Goal: Information Seeking & Learning: Learn about a topic

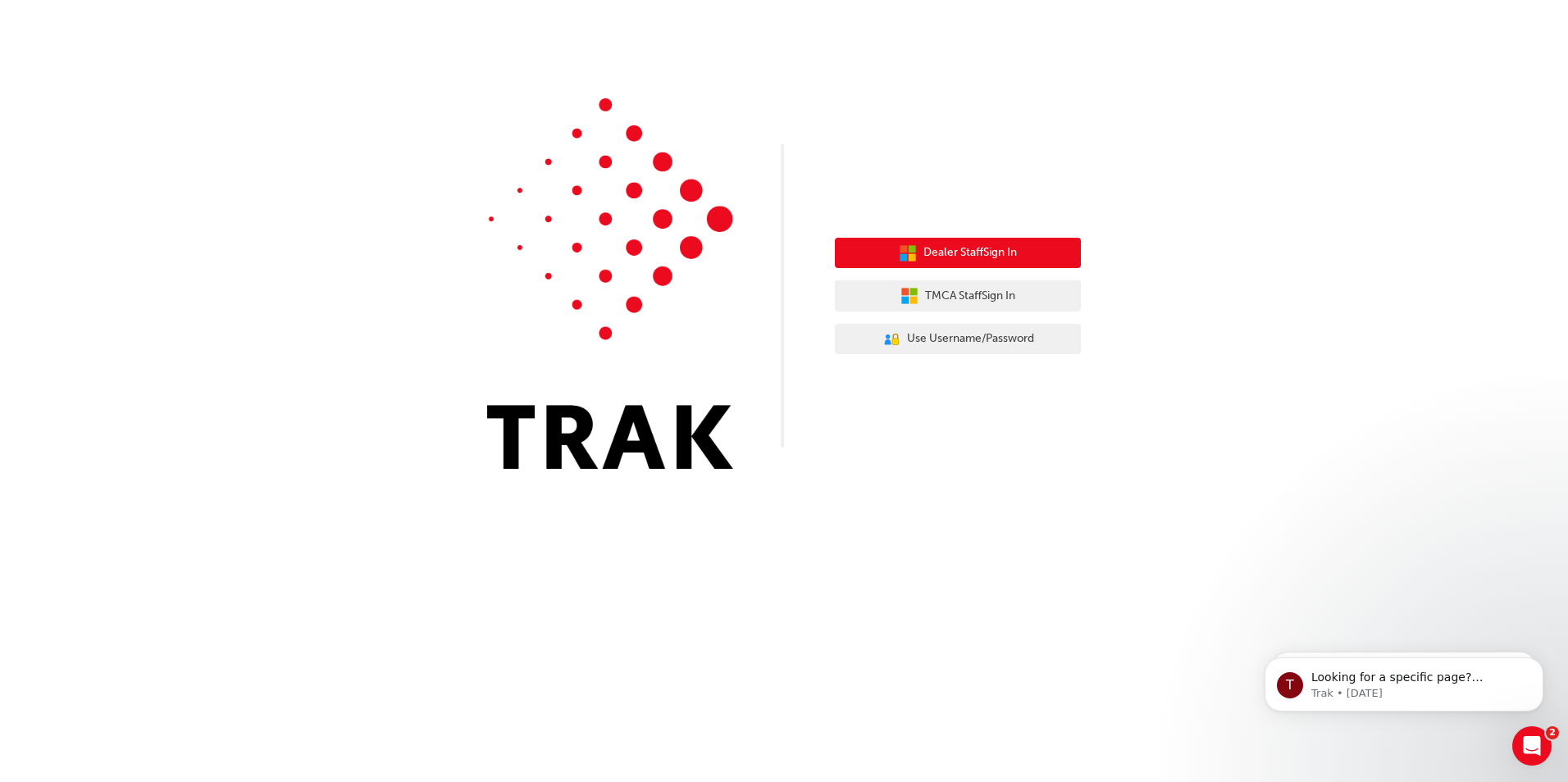
click at [975, 261] on span "Dealer Staff Sign In" at bounding box center [970, 253] width 94 height 19
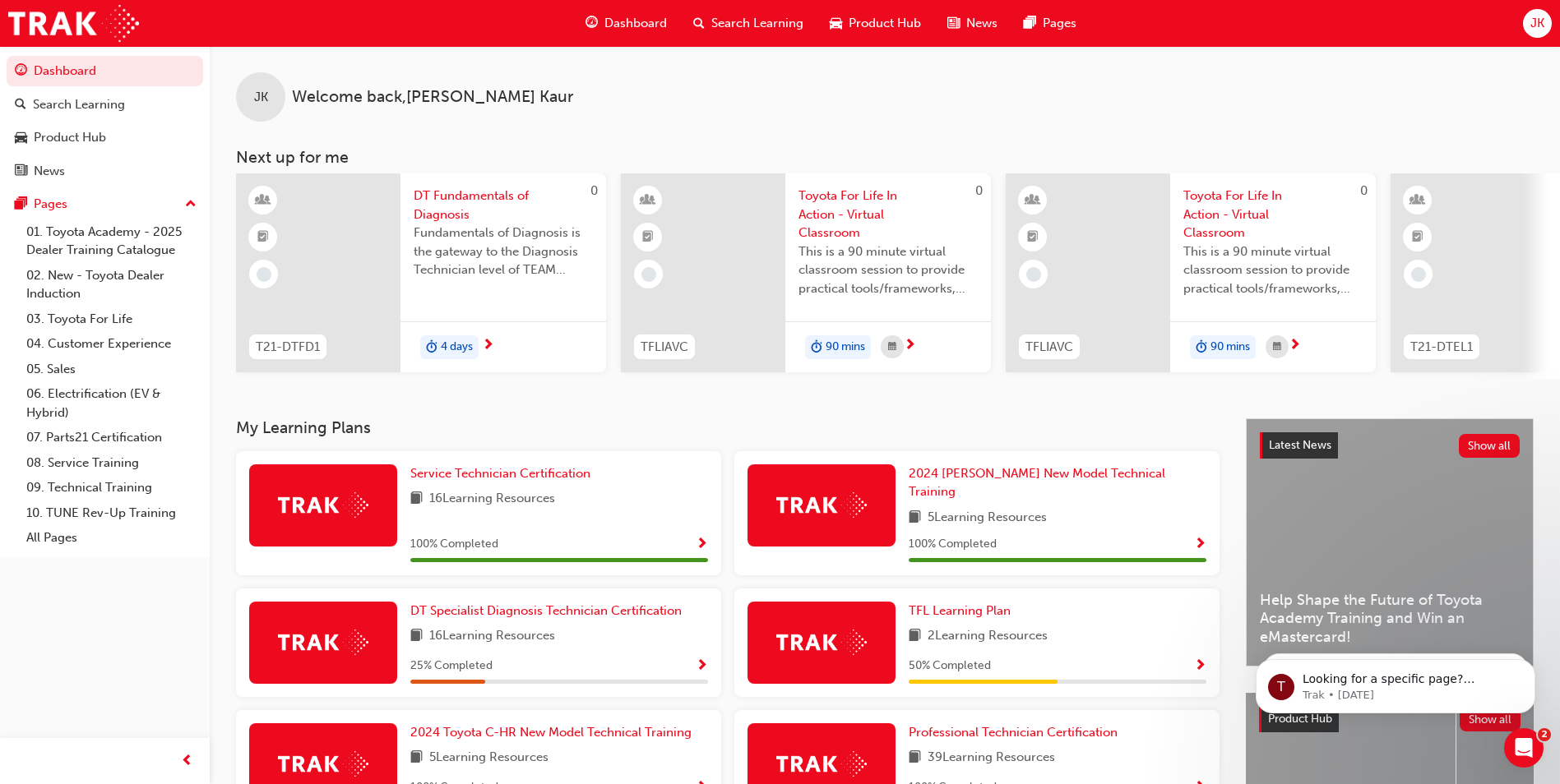
click at [753, 19] on span "Search Learning" at bounding box center [757, 24] width 92 height 19
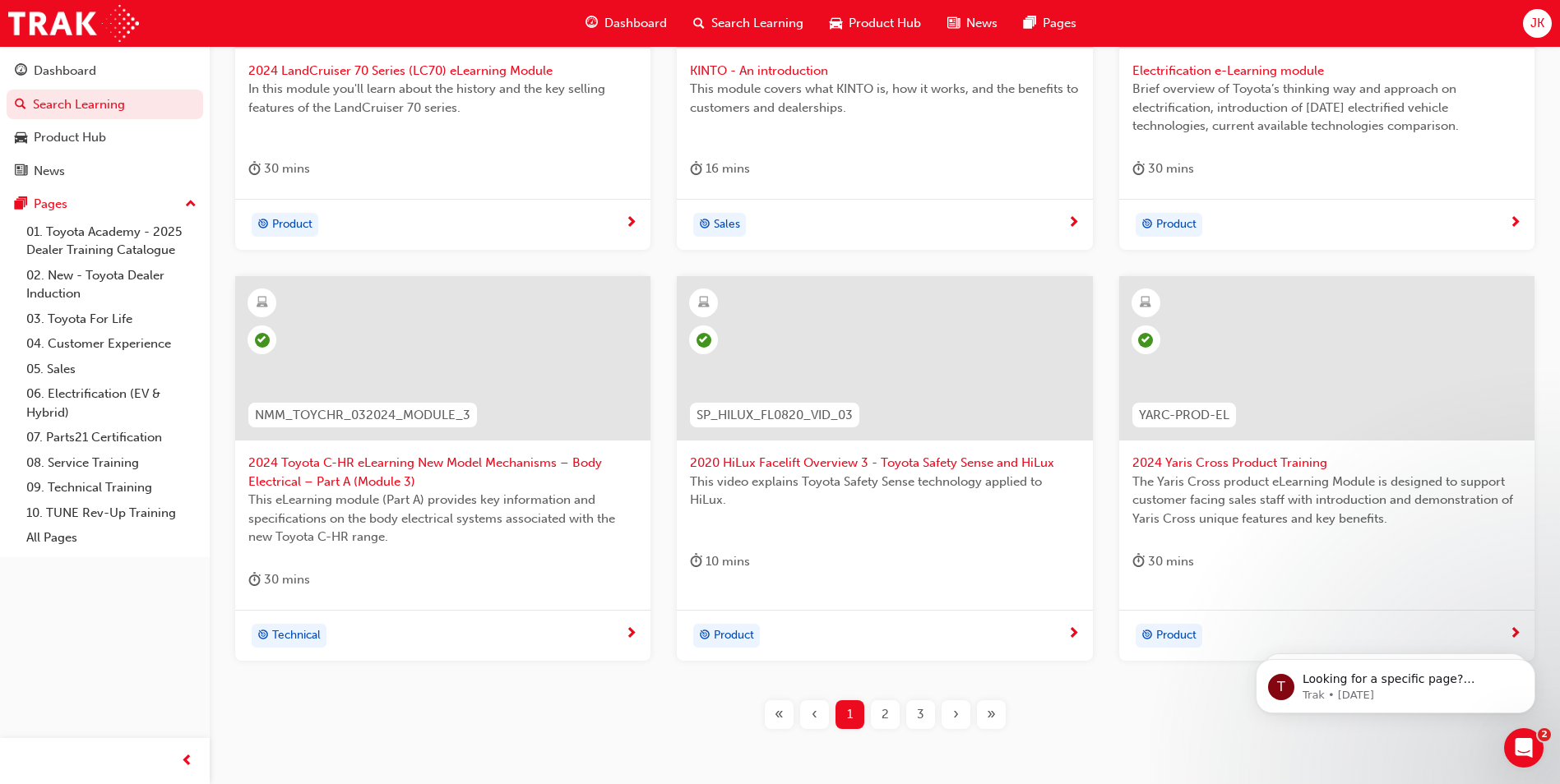
scroll to position [574, 0]
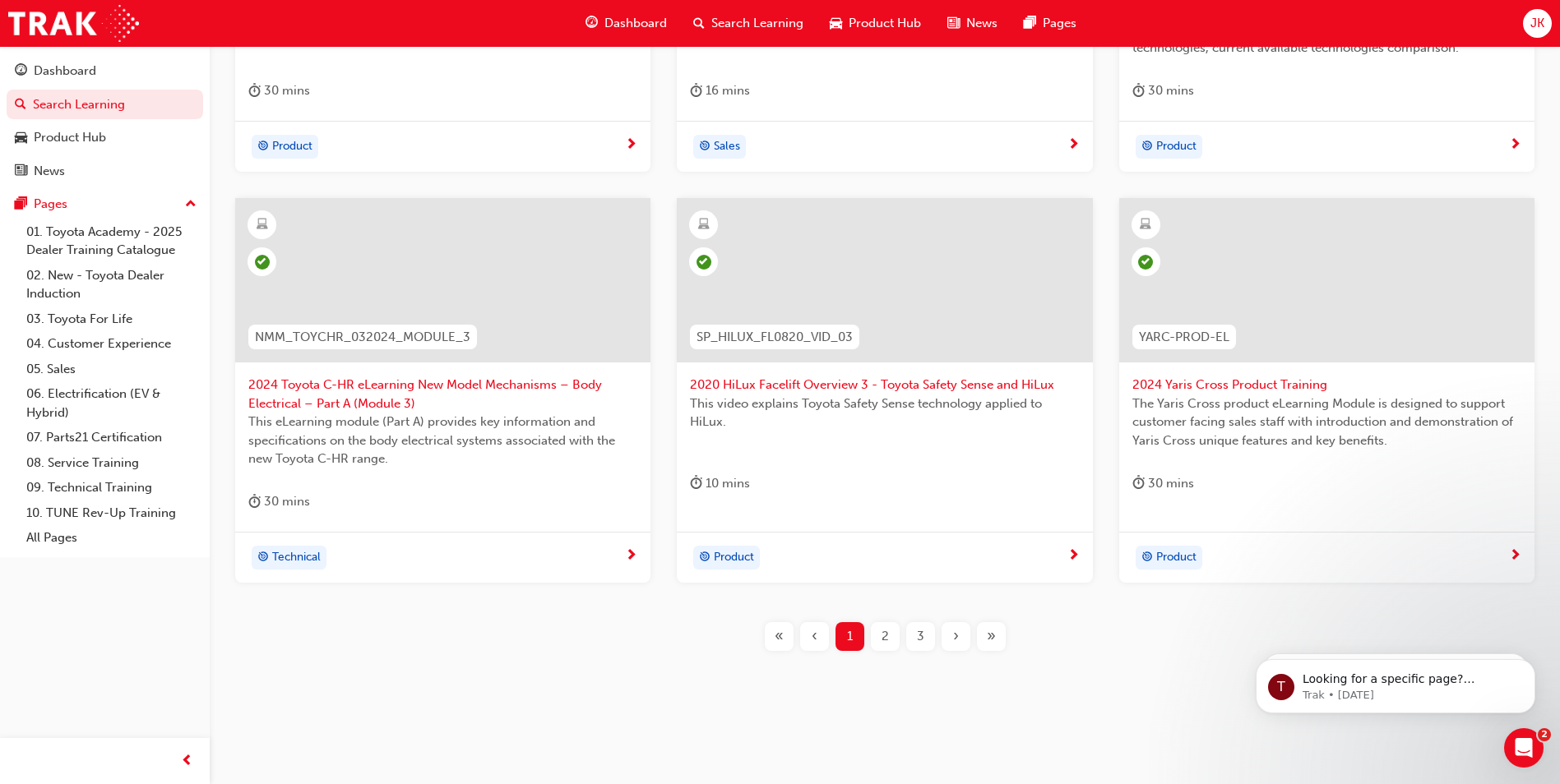
click at [921, 630] on span "3" at bounding box center [920, 637] width 7 height 19
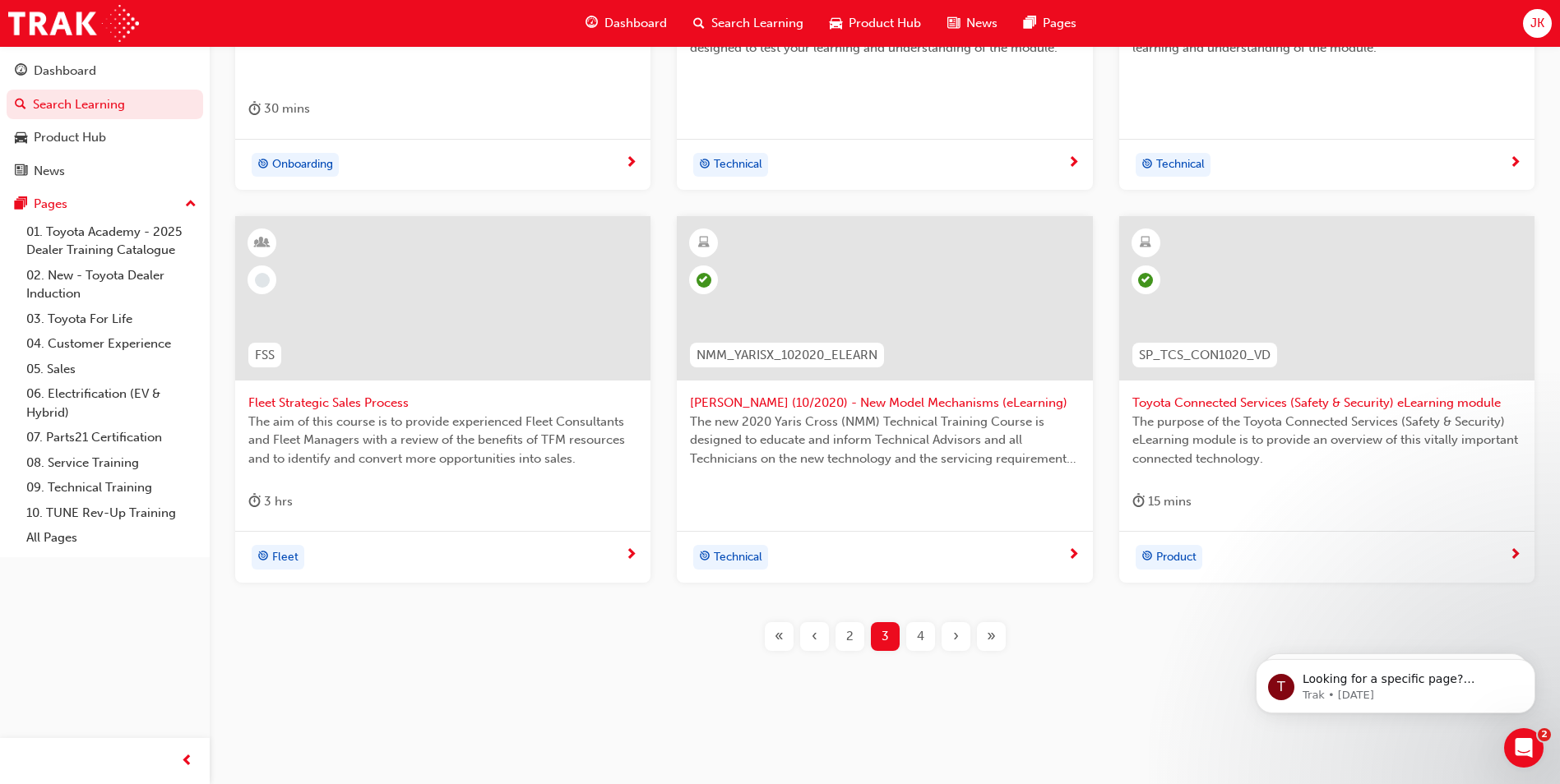
drag, startPoint x: 954, startPoint y: 634, endPoint x: 962, endPoint y: 636, distance: 8.2
click at [962, 636] on div "›" at bounding box center [955, 637] width 29 height 29
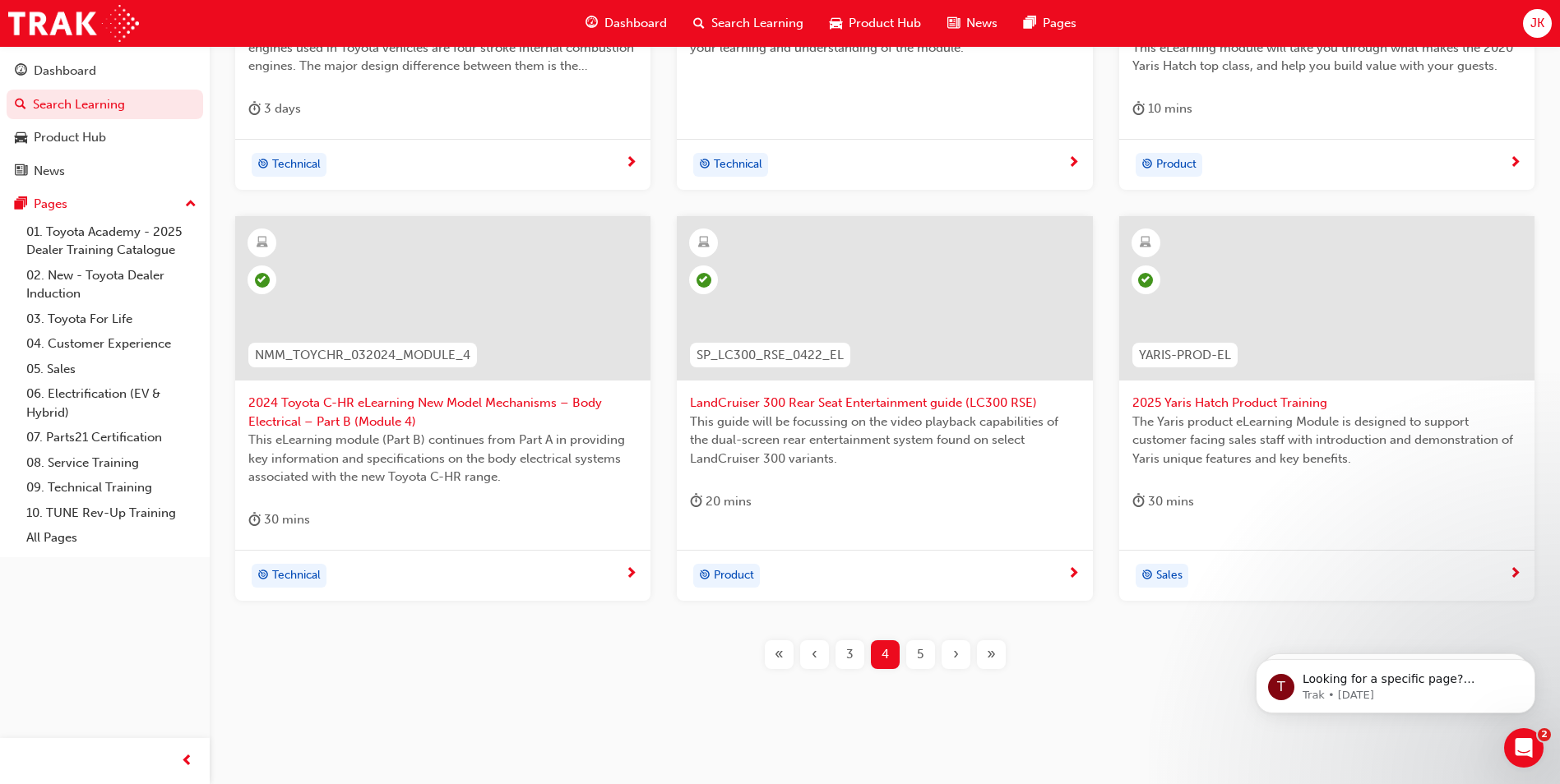
click at [957, 652] on span "›" at bounding box center [955, 655] width 6 height 19
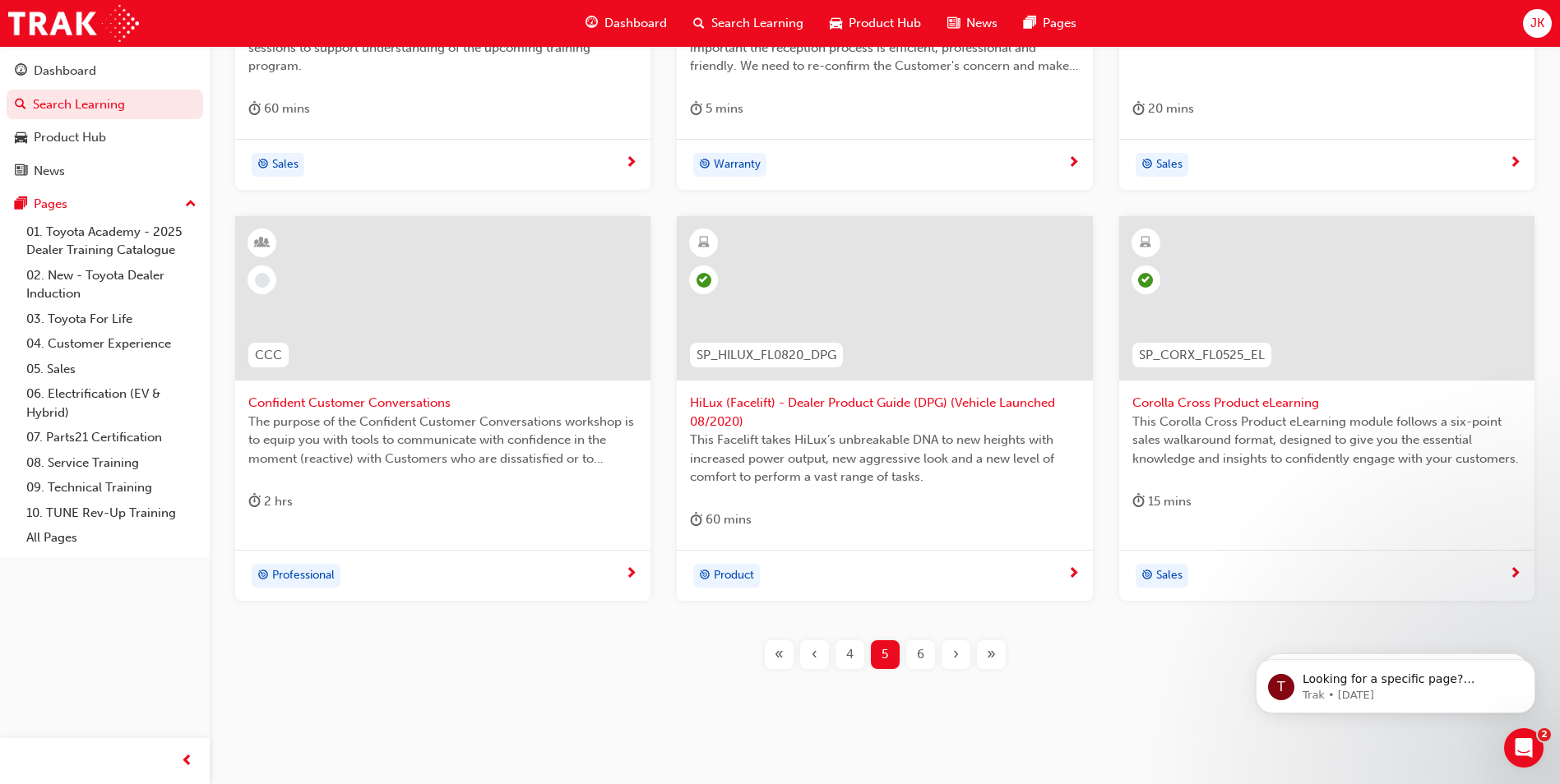
click at [970, 655] on button "›" at bounding box center [955, 654] width 35 height 29
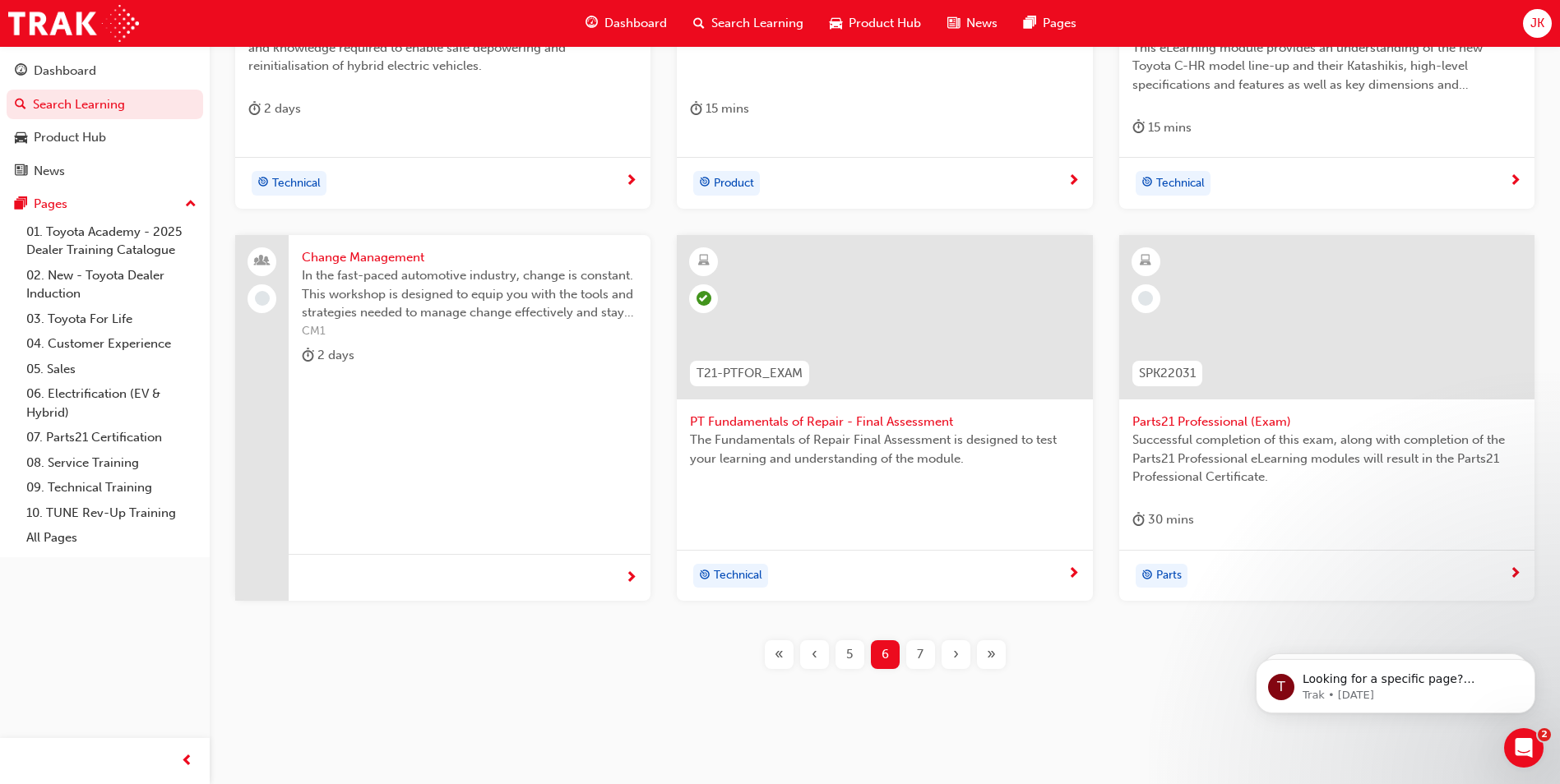
click at [964, 658] on div "›" at bounding box center [955, 654] width 29 height 29
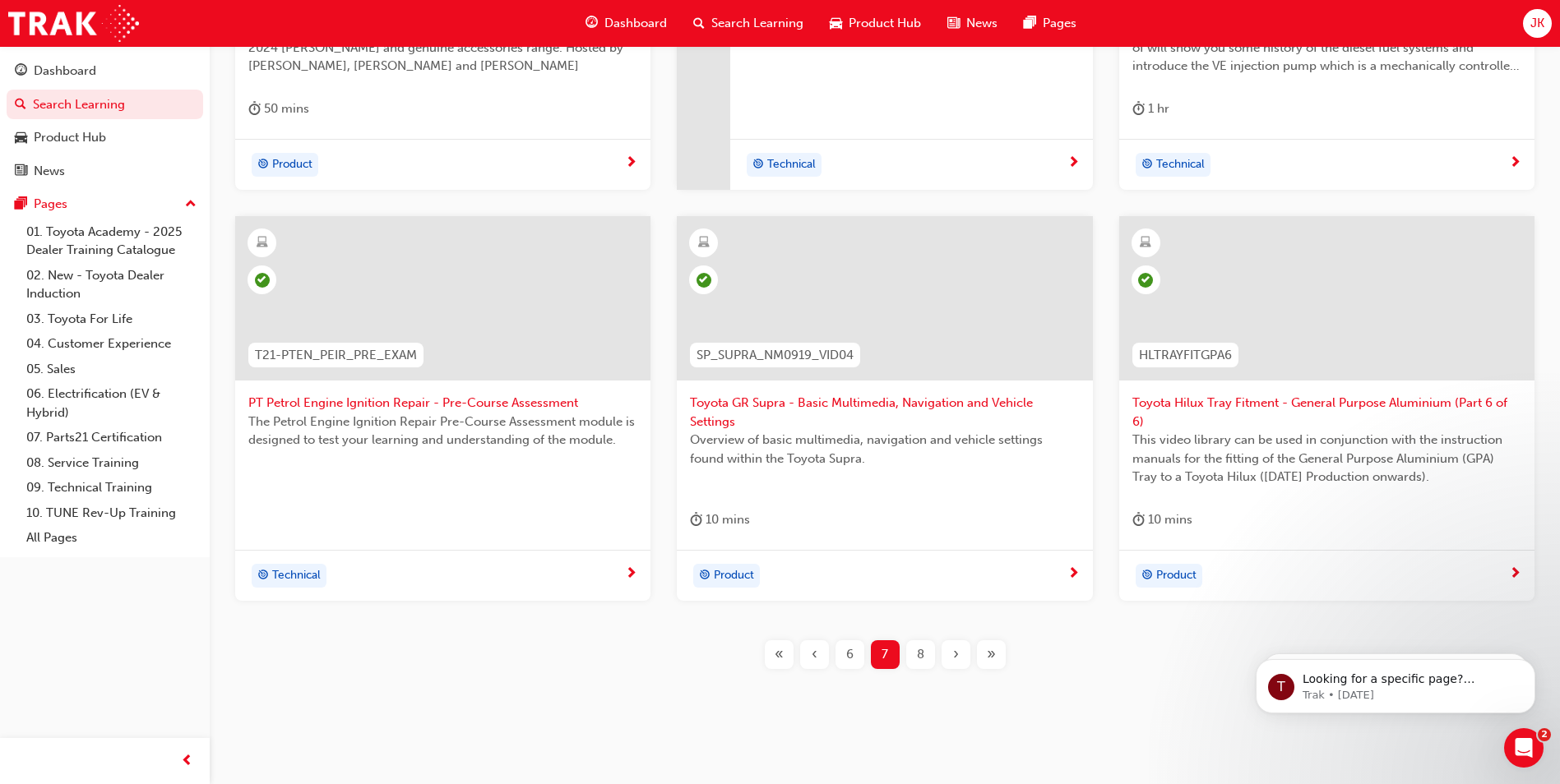
click at [973, 657] on div "« ‹ 6 7 8 › »" at bounding box center [885, 654] width 247 height 29
click at [965, 652] on div "›" at bounding box center [955, 654] width 29 height 29
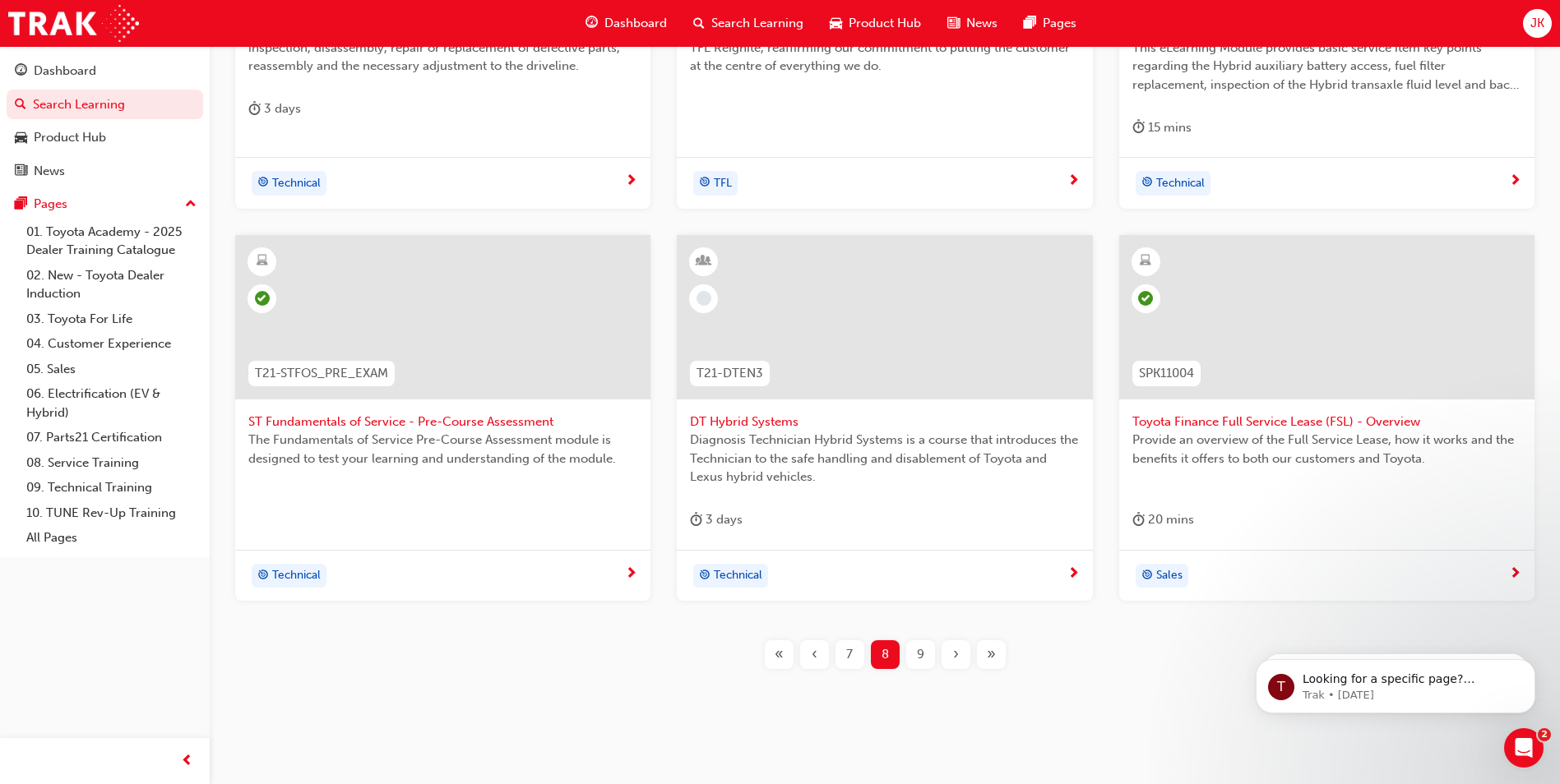
click at [970, 656] on button "›" at bounding box center [955, 654] width 35 height 29
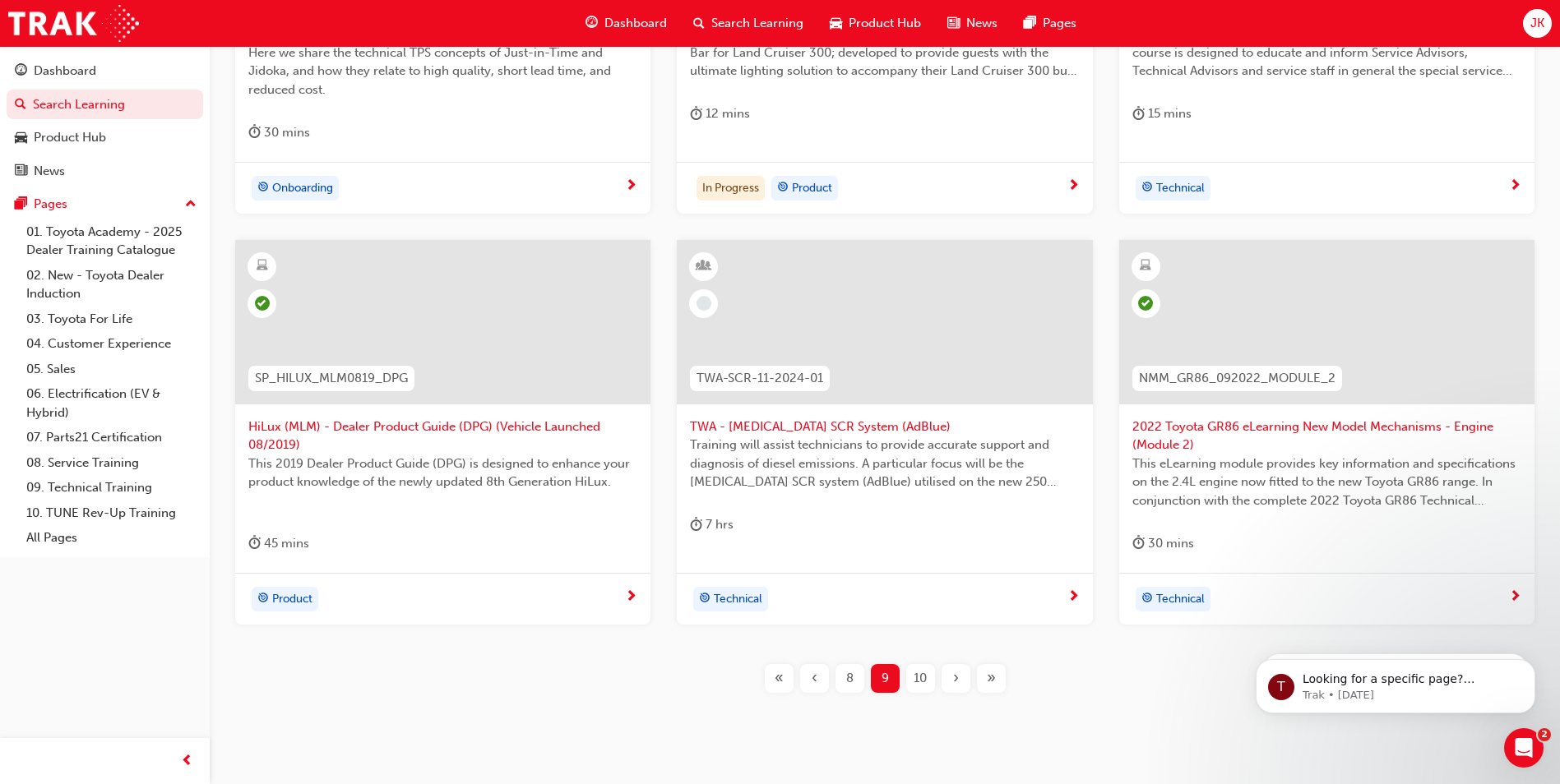
scroll to position [228, 0]
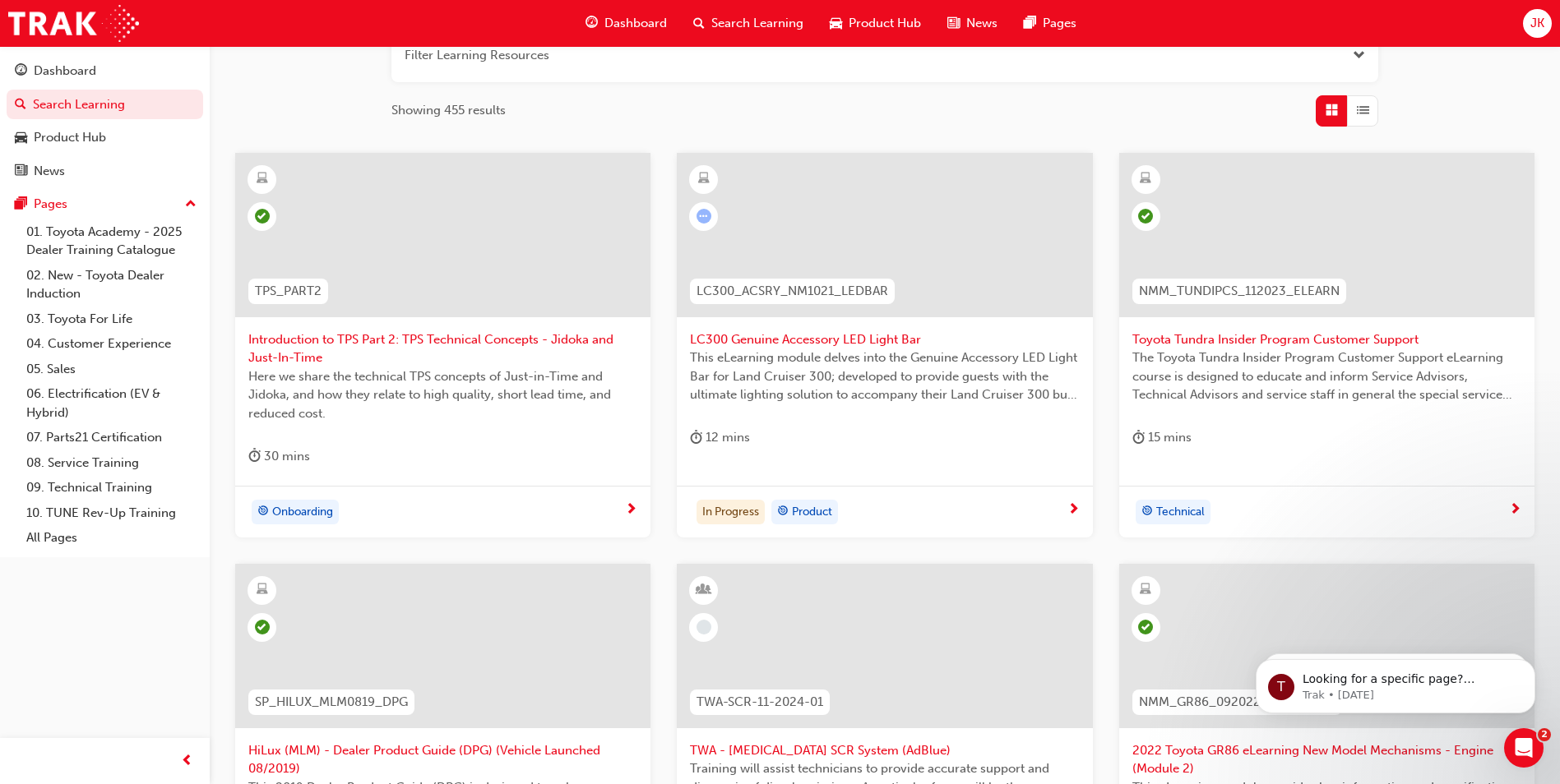
click at [769, 333] on span "LC300 Genuine Accessory LED Light Bar" at bounding box center [884, 340] width 389 height 19
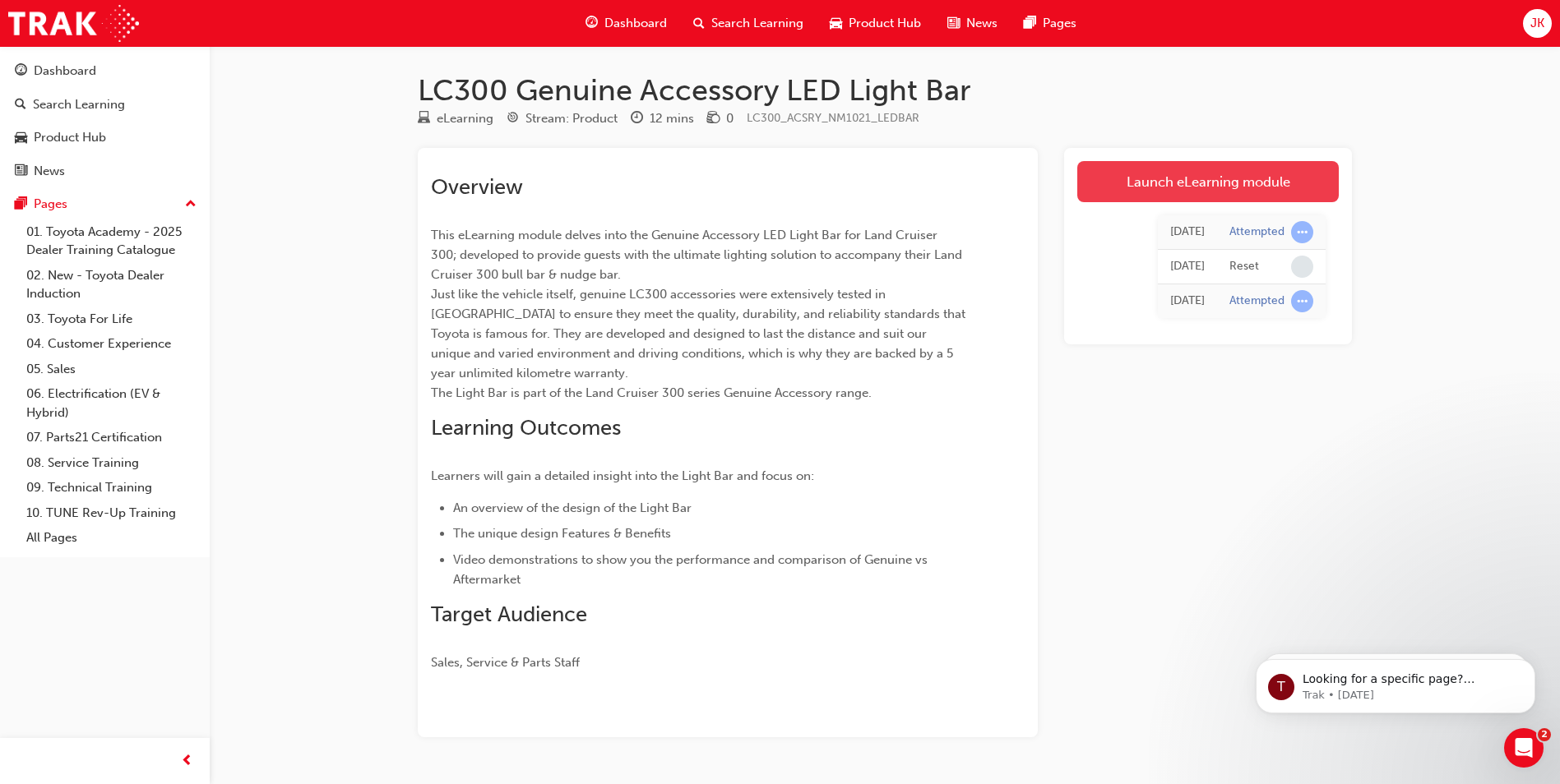
click at [1140, 184] on link "Launch eLearning module" at bounding box center [1208, 182] width 261 height 41
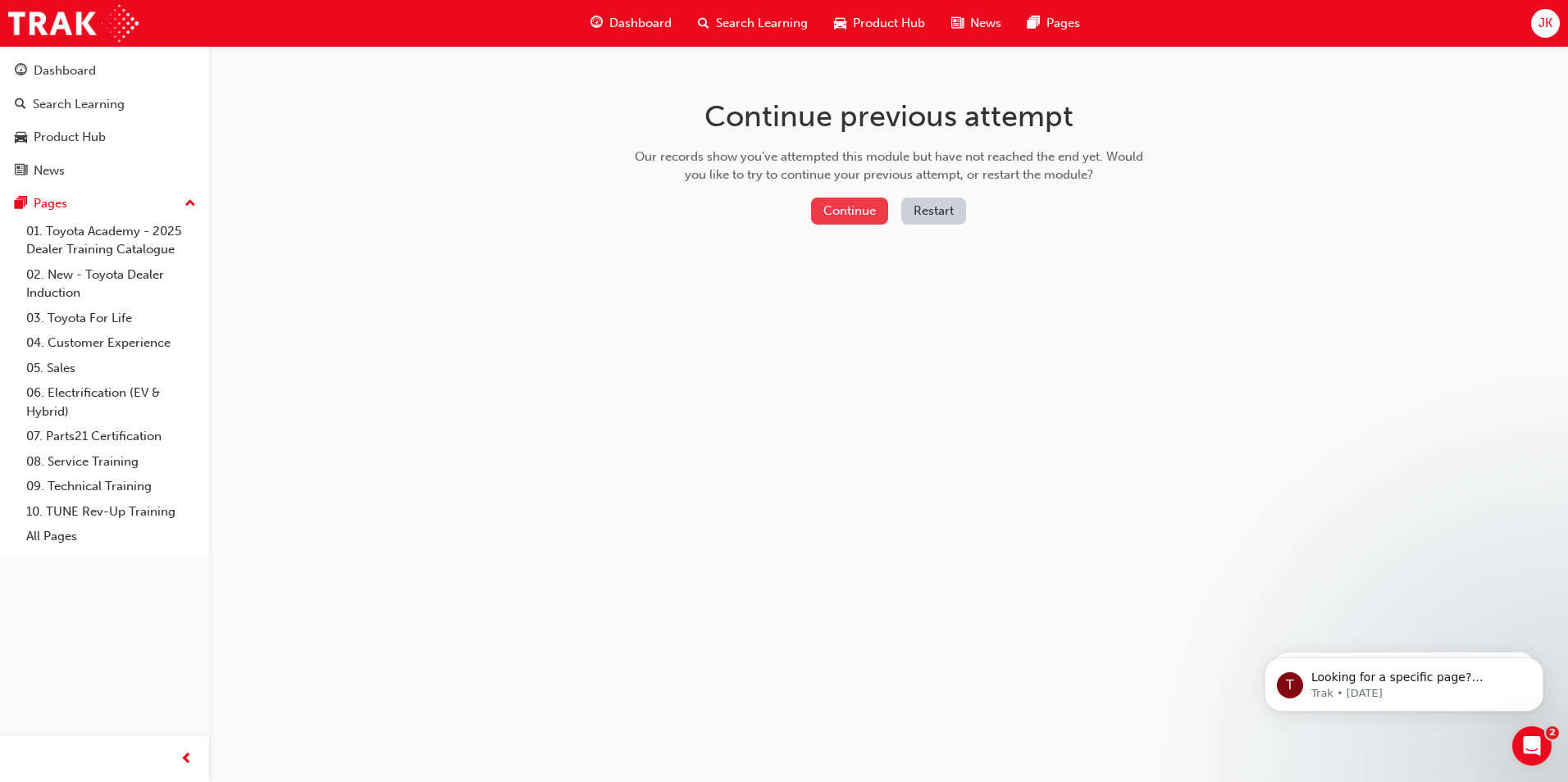
click at [865, 212] on button "Continue" at bounding box center [850, 211] width 77 height 27
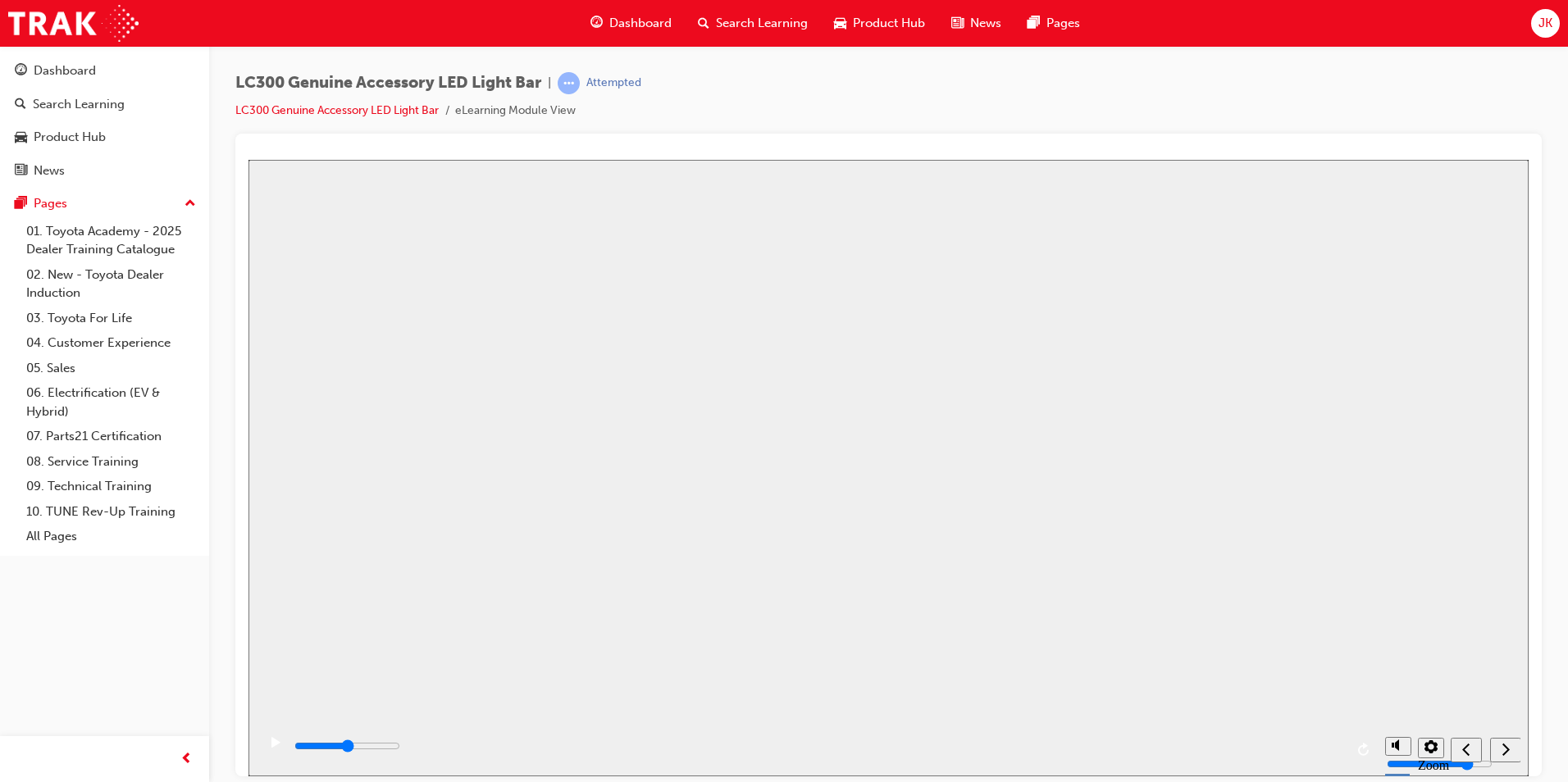
drag, startPoint x: 859, startPoint y: 508, endPoint x: 869, endPoint y: 510, distance: 10.2
click at [311, 761] on button "Resume" at bounding box center [279, 771] width 62 height 19
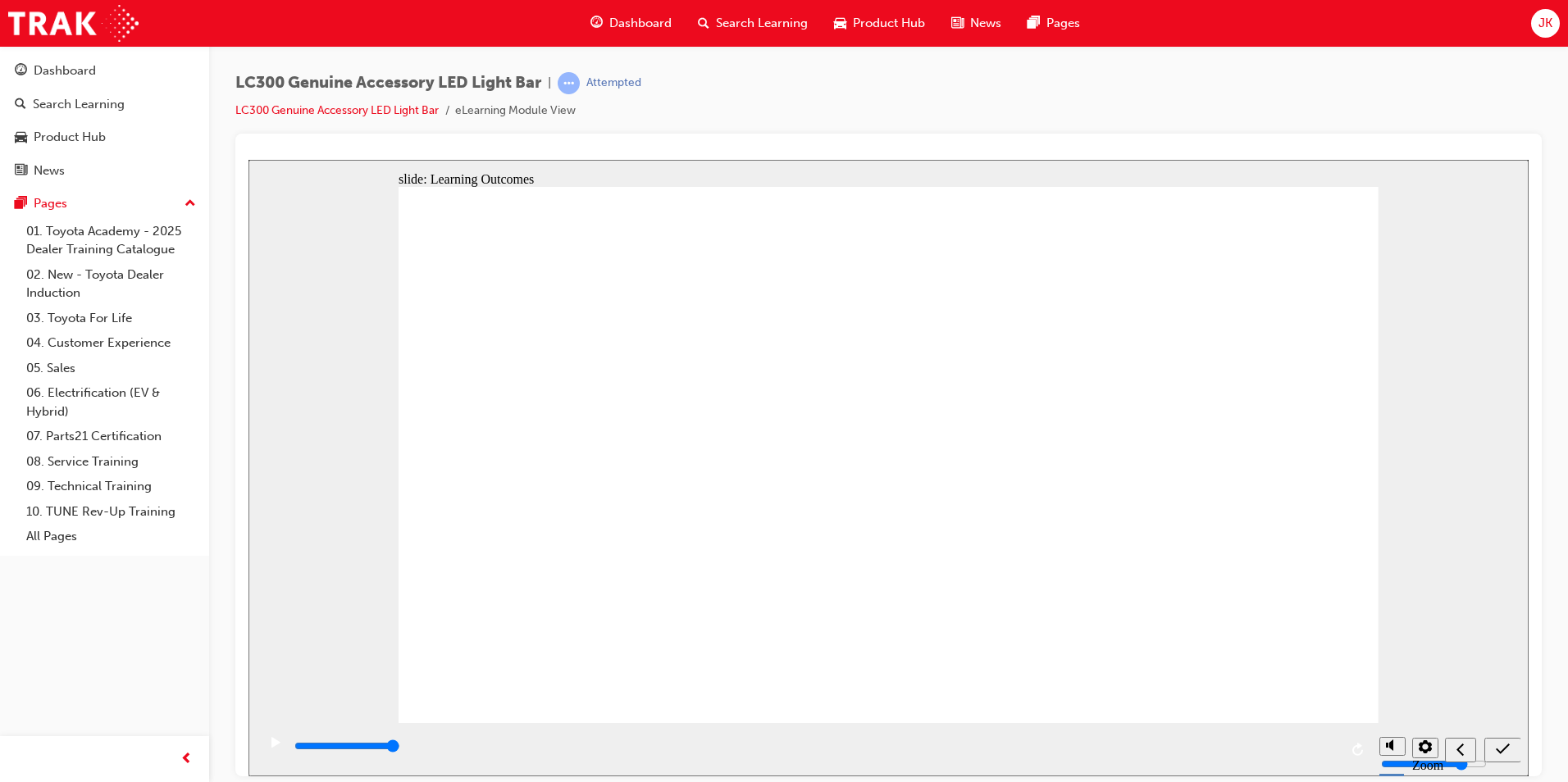
click at [400, 749] on input "slide progress" at bounding box center [346, 745] width 106 height 13
type input "12700"
drag, startPoint x: 1499, startPoint y: 748, endPoint x: 1513, endPoint y: 744, distance: 14.6
click at [1513, 744] on div "submit" at bounding box center [1502, 750] width 24 height 17
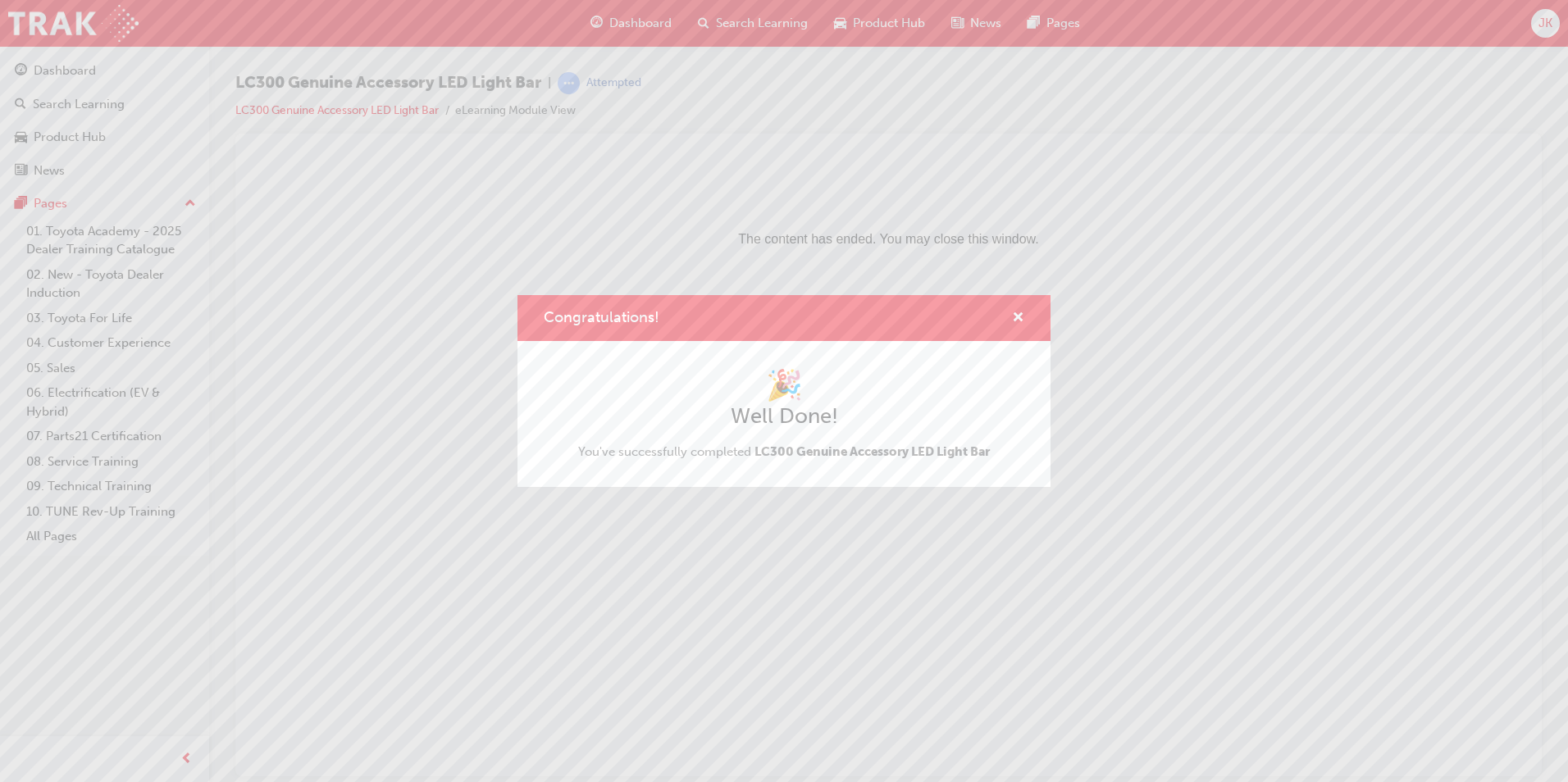
click at [756, 25] on div "Congratulations! 🎉 Well Done! You've successfully completed LC300 Genuine Acces…" at bounding box center [784, 391] width 1568 height 782
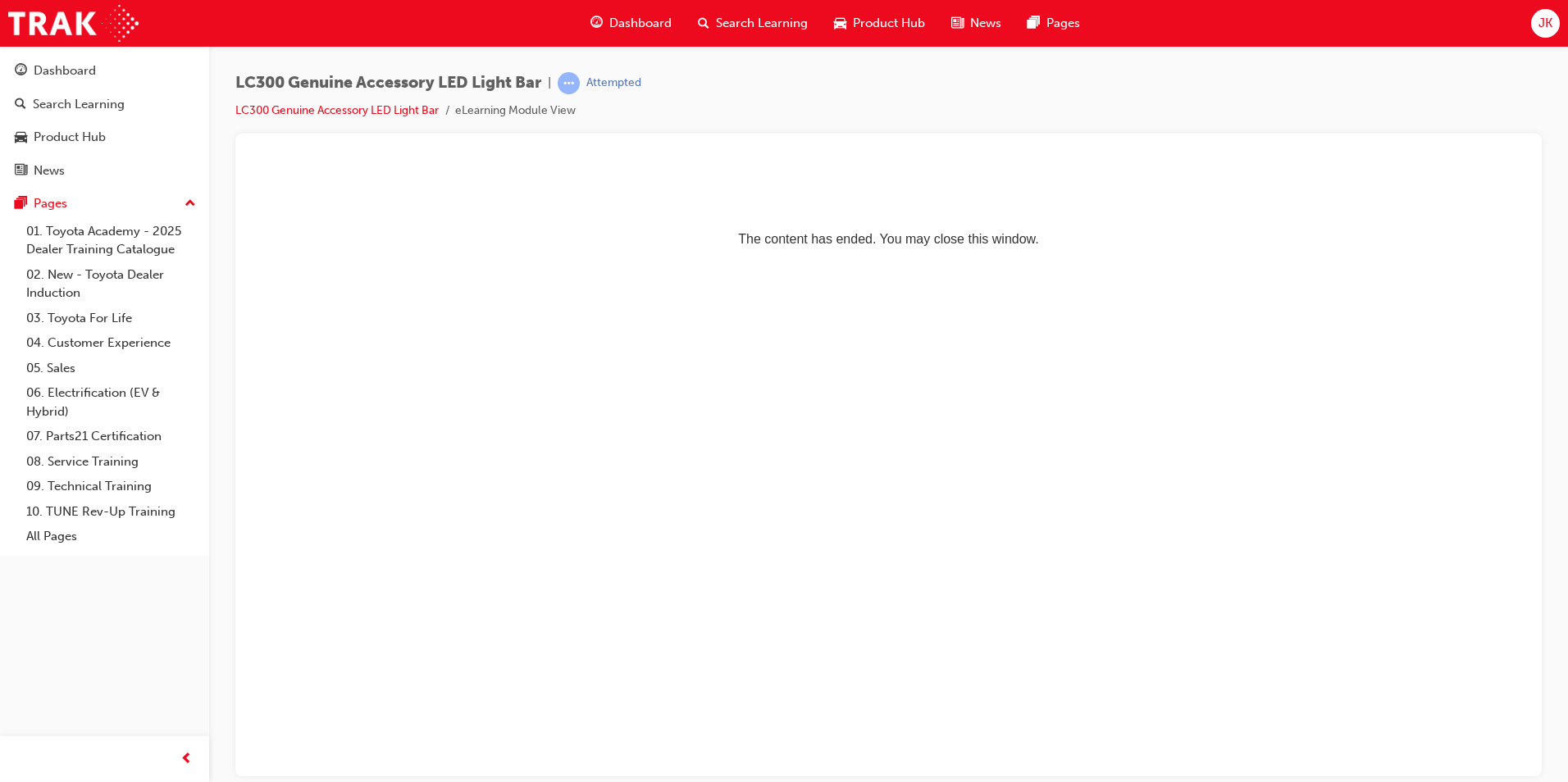
click at [720, 25] on span "Search Learning" at bounding box center [761, 24] width 92 height 19
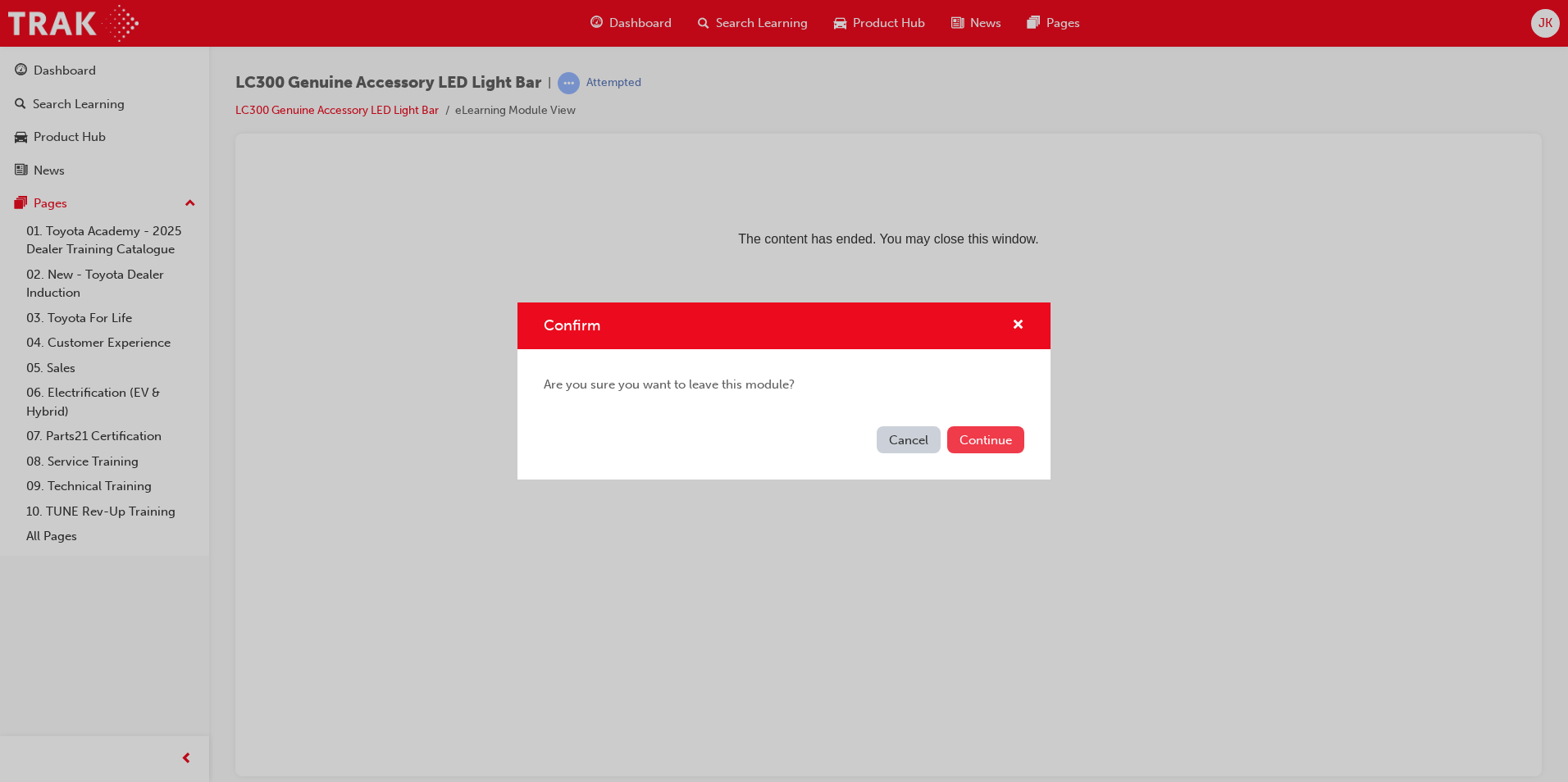
click at [1000, 437] on button "Continue" at bounding box center [986, 439] width 77 height 27
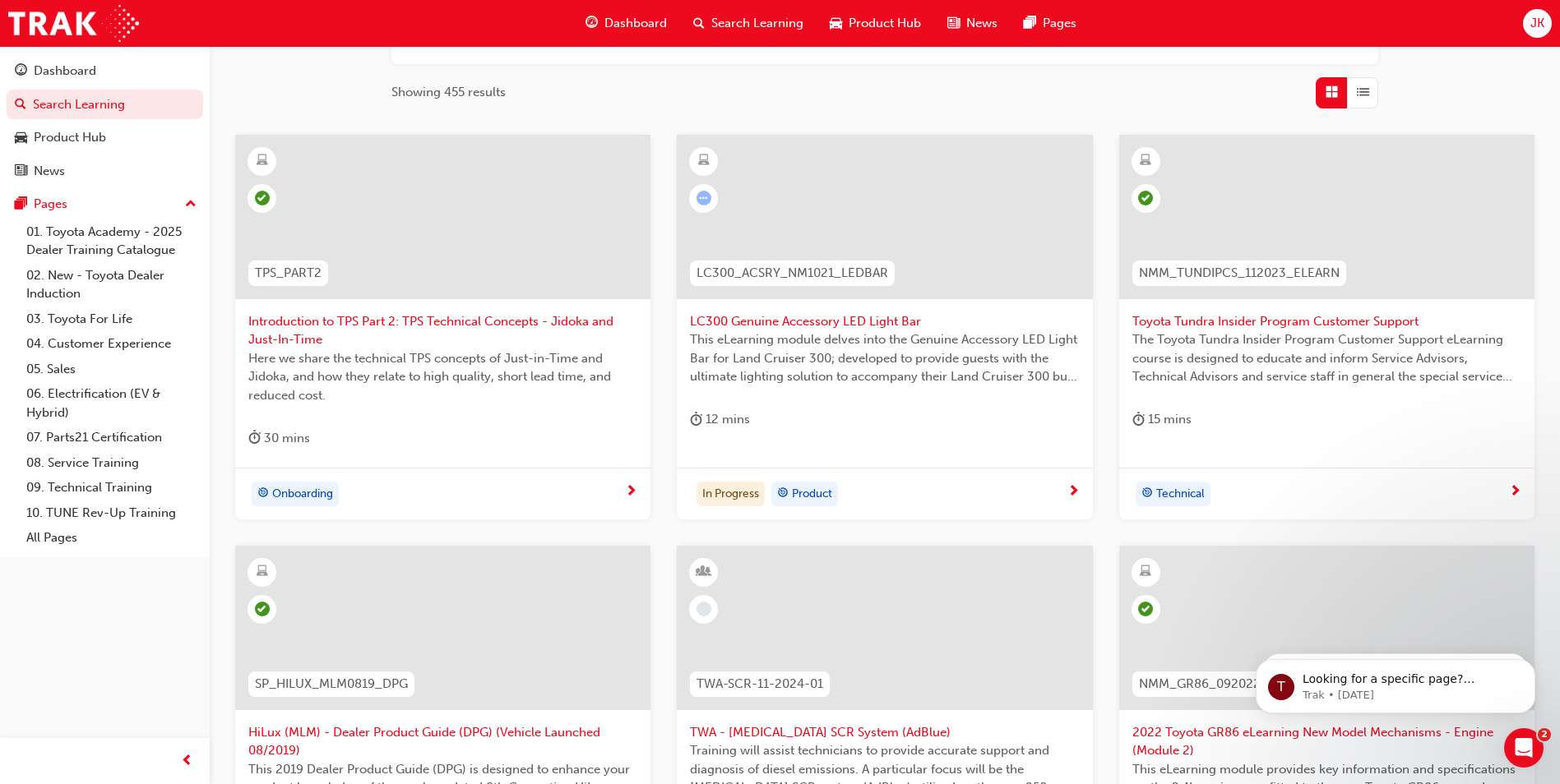
scroll to position [246, 0]
drag, startPoint x: 866, startPoint y: 201, endPoint x: 776, endPoint y: 164, distance: 97.3
click at [776, 164] on div at bounding box center [884, 216] width 415 height 164
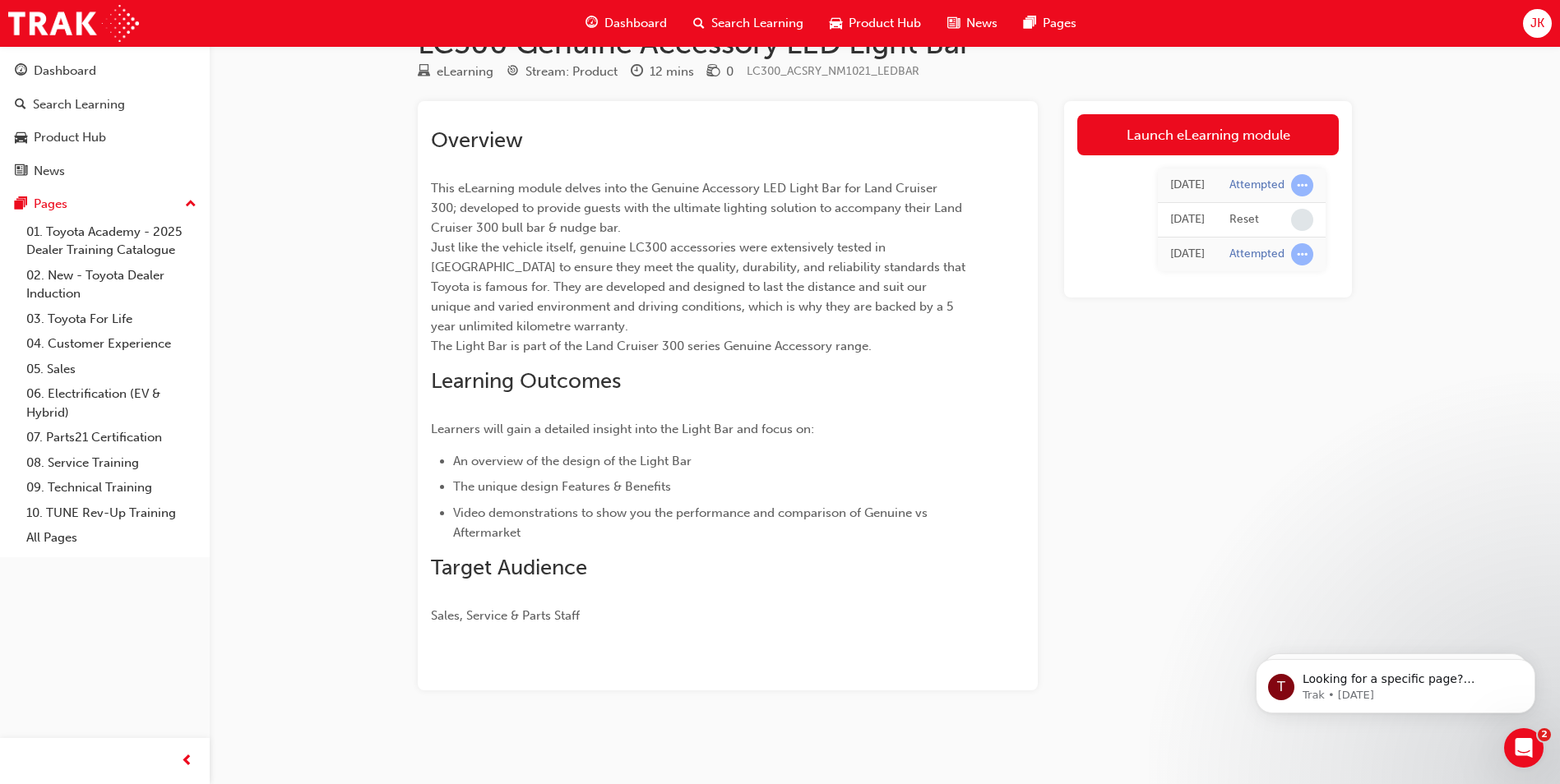
click at [1277, 438] on div "Launch eLearning module Wed 20 Aug 2025 Attempted Wed 20 Aug 2025 Reset Wed 20 …" at bounding box center [1208, 396] width 288 height 589
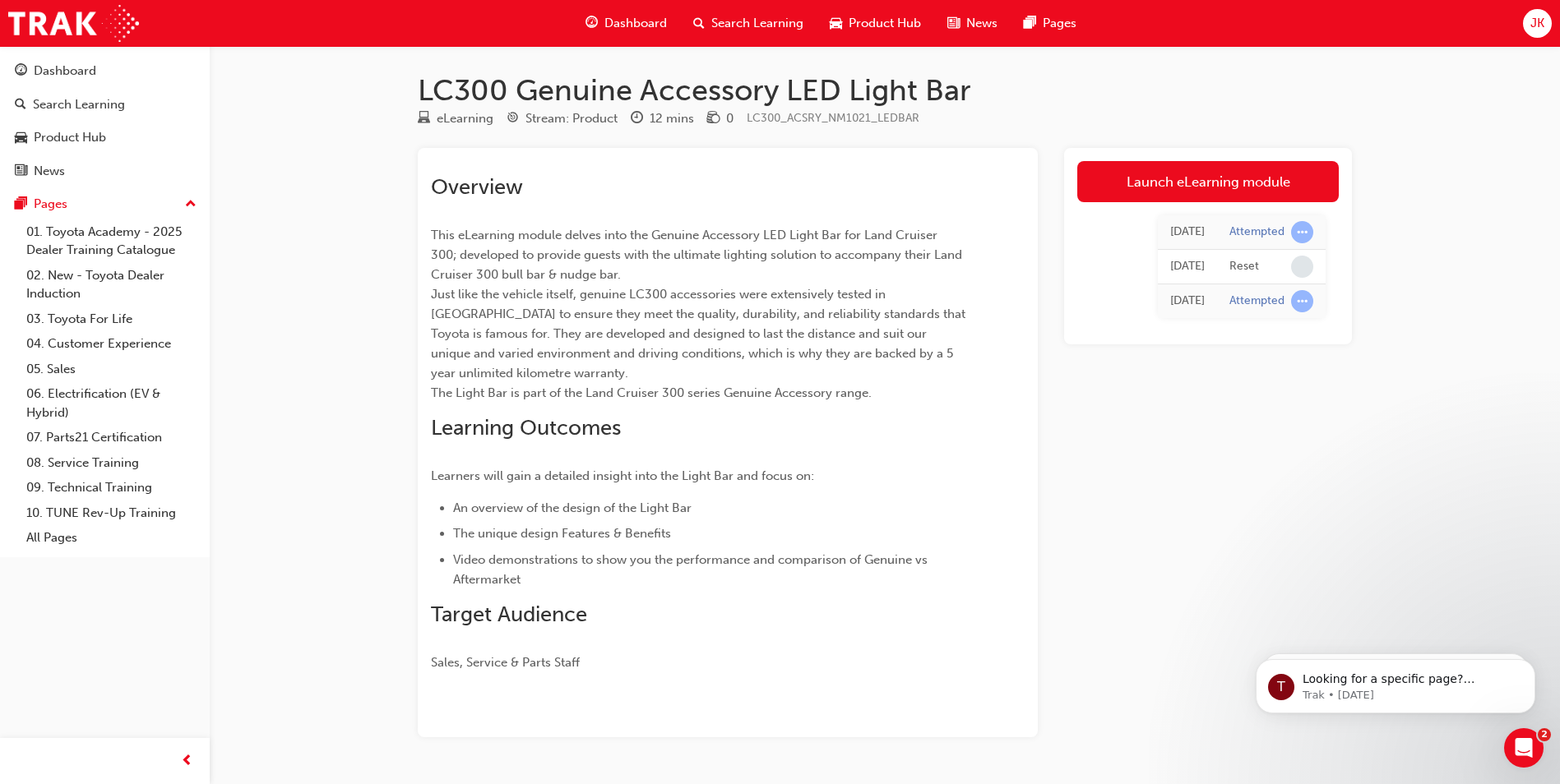
click at [754, 28] on span "Search Learning" at bounding box center [757, 24] width 92 height 19
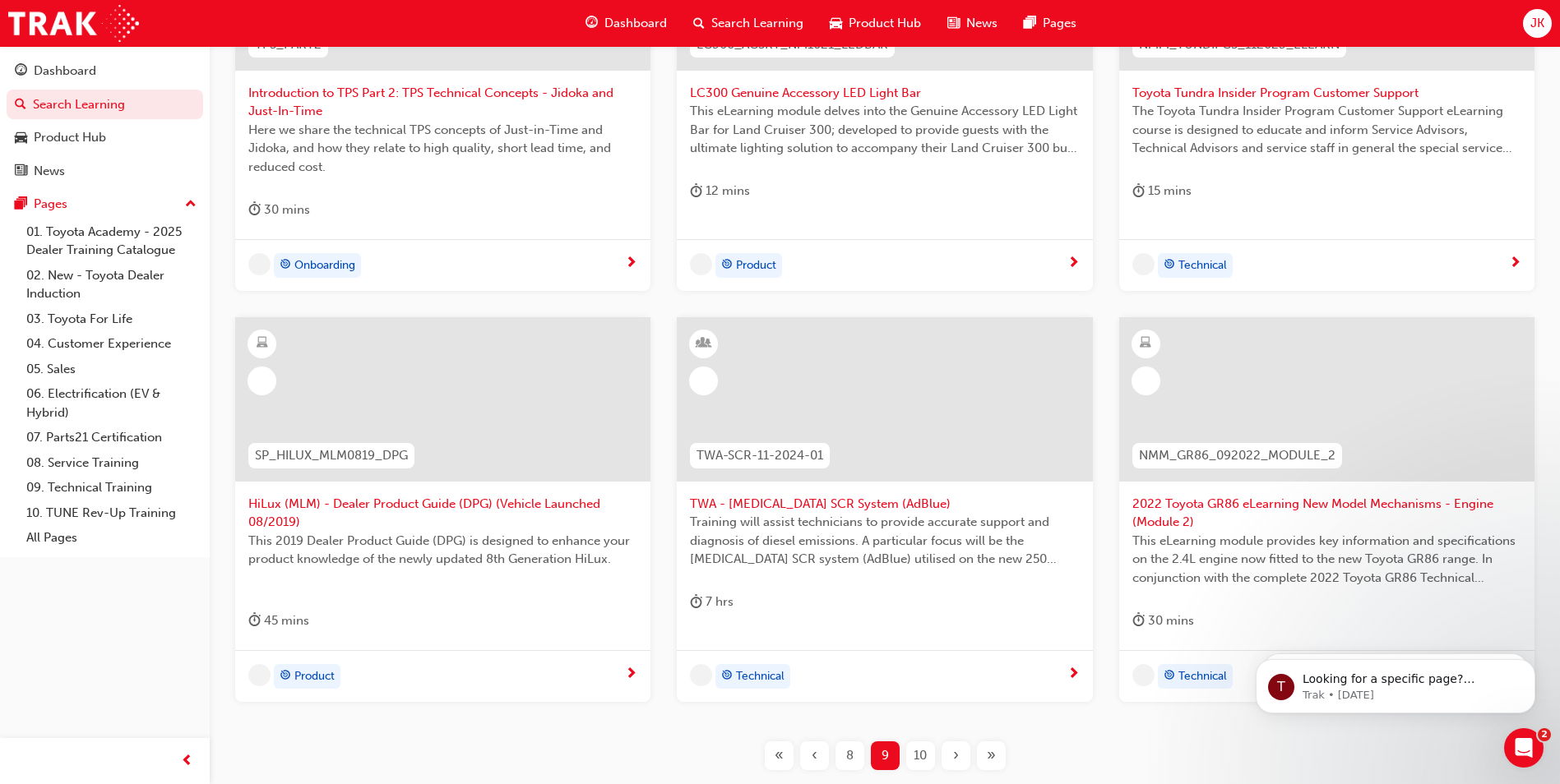
scroll to position [594, 0]
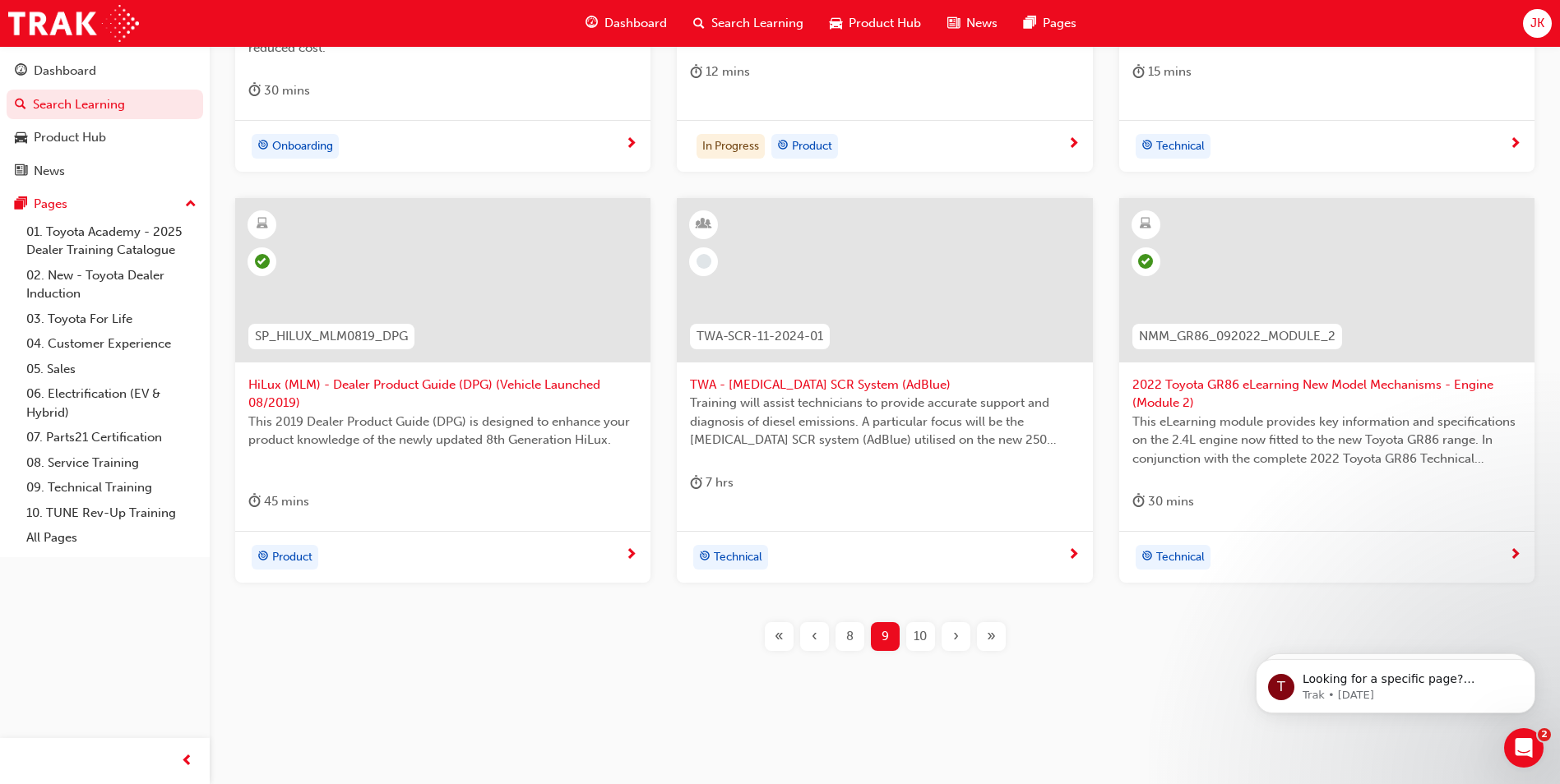
click at [917, 631] on span "10" at bounding box center [920, 637] width 13 height 19
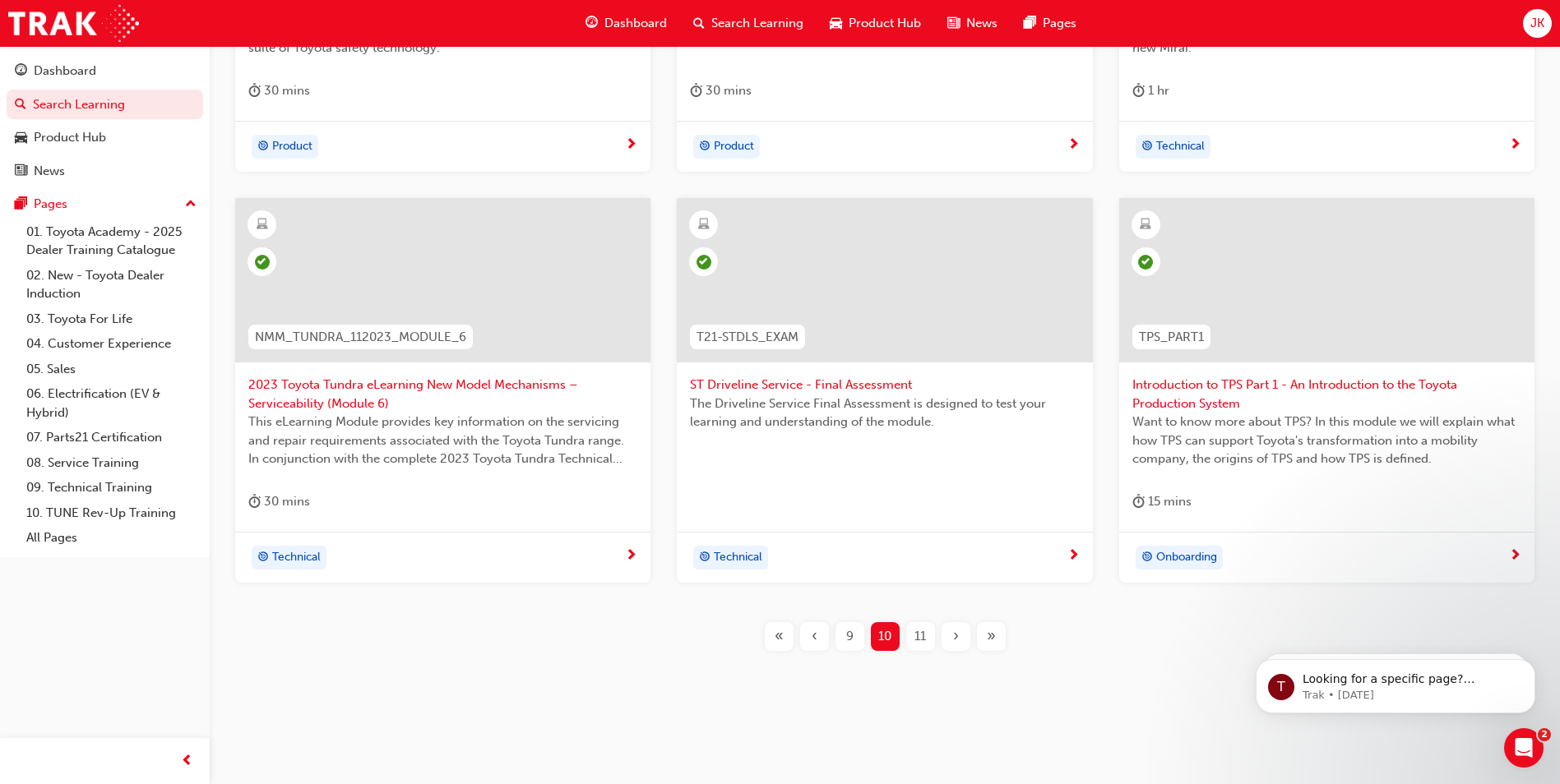
click at [926, 635] on span "11" at bounding box center [920, 637] width 11 height 19
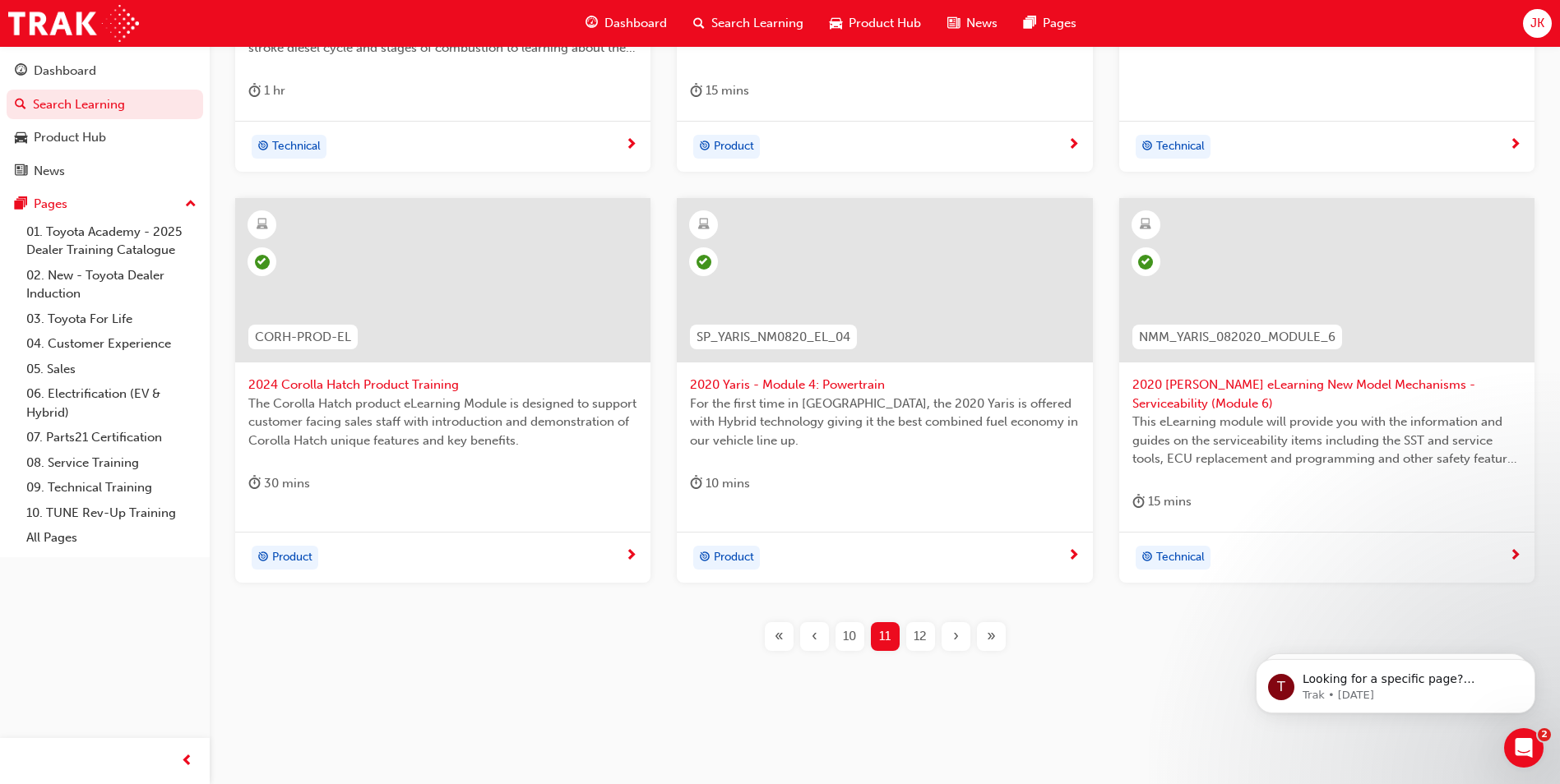
click at [919, 645] on span "12" at bounding box center [920, 637] width 13 height 19
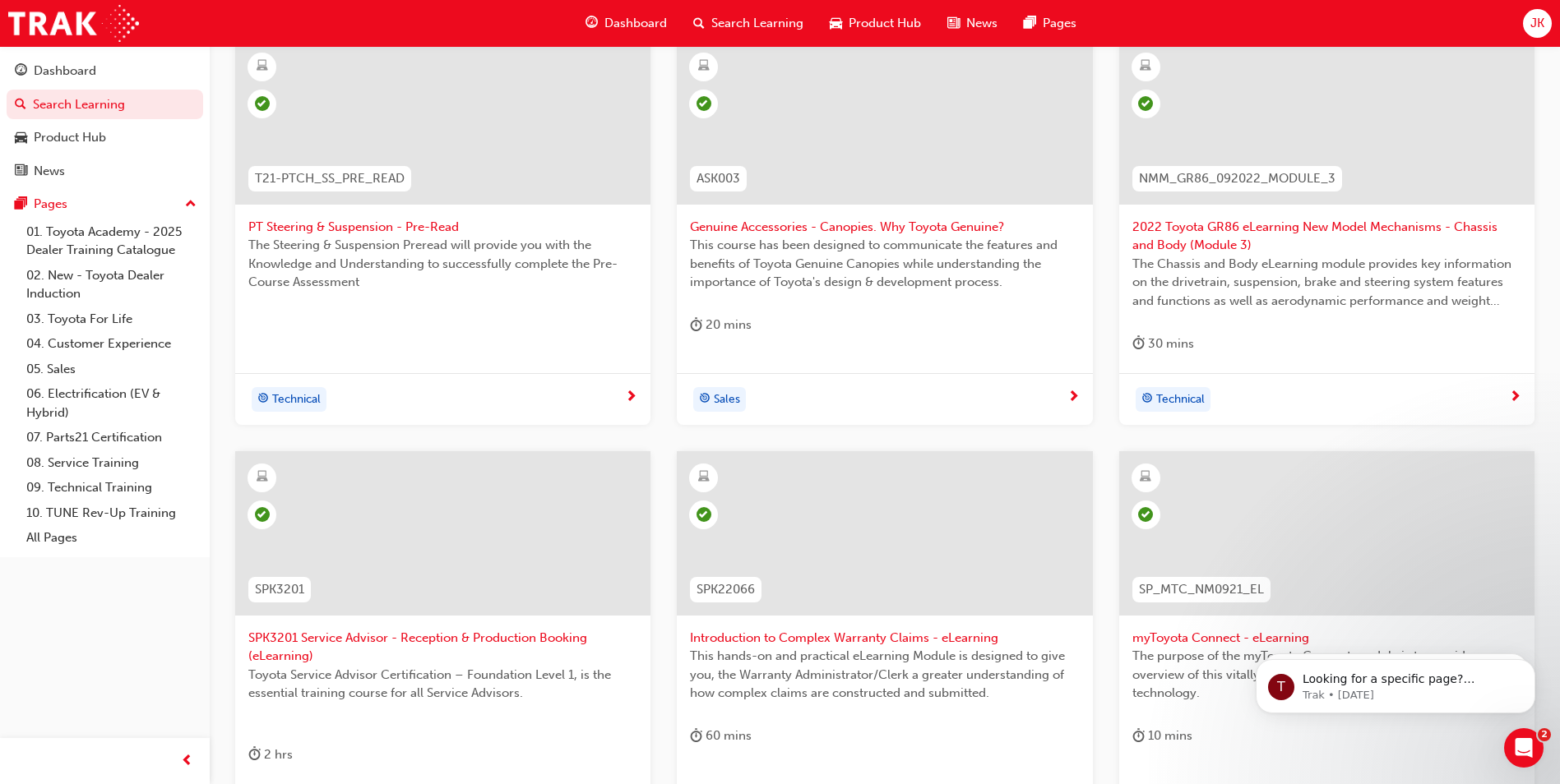
scroll to position [574, 0]
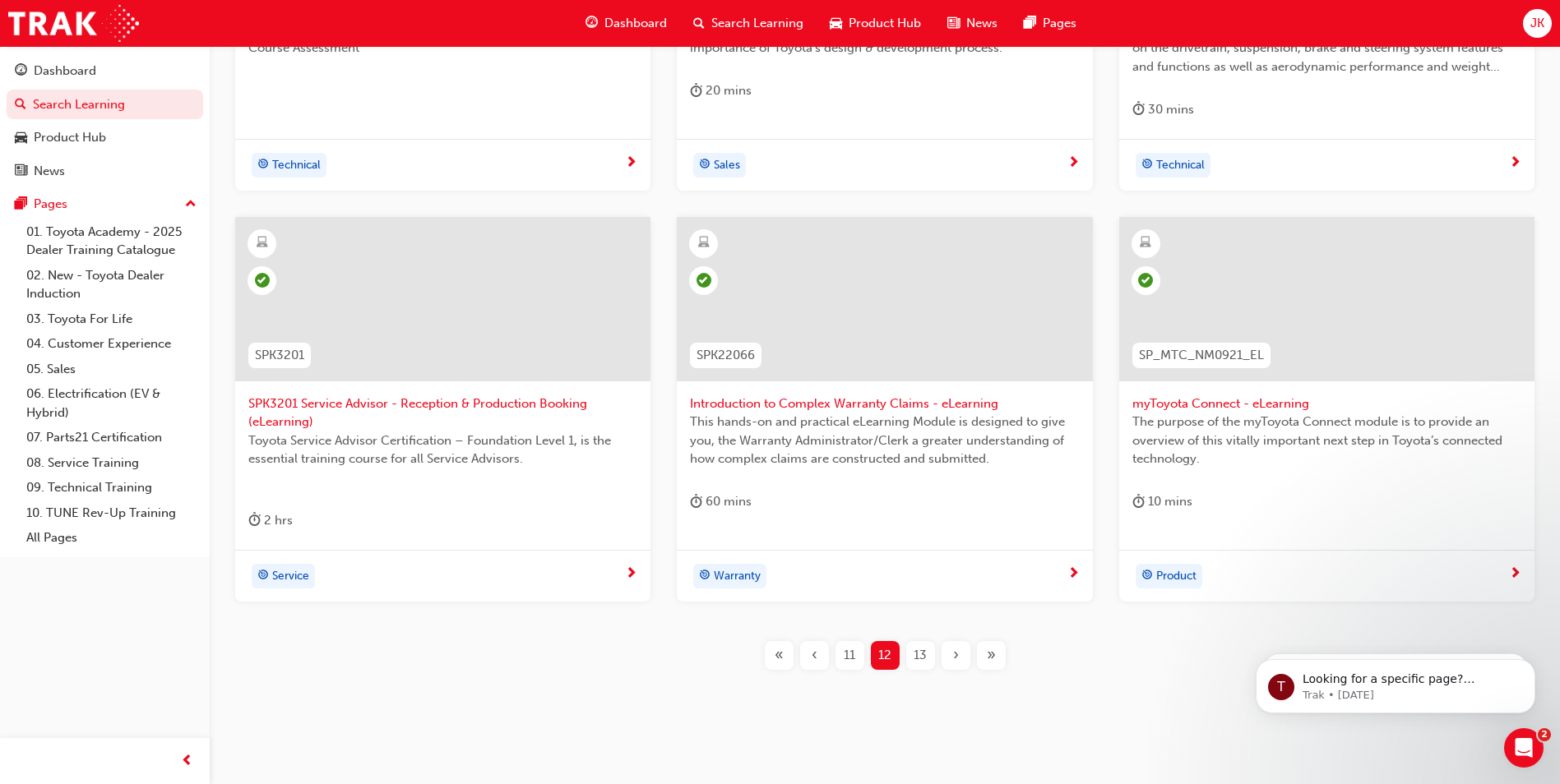
click at [929, 666] on div "13" at bounding box center [920, 655] width 29 height 29
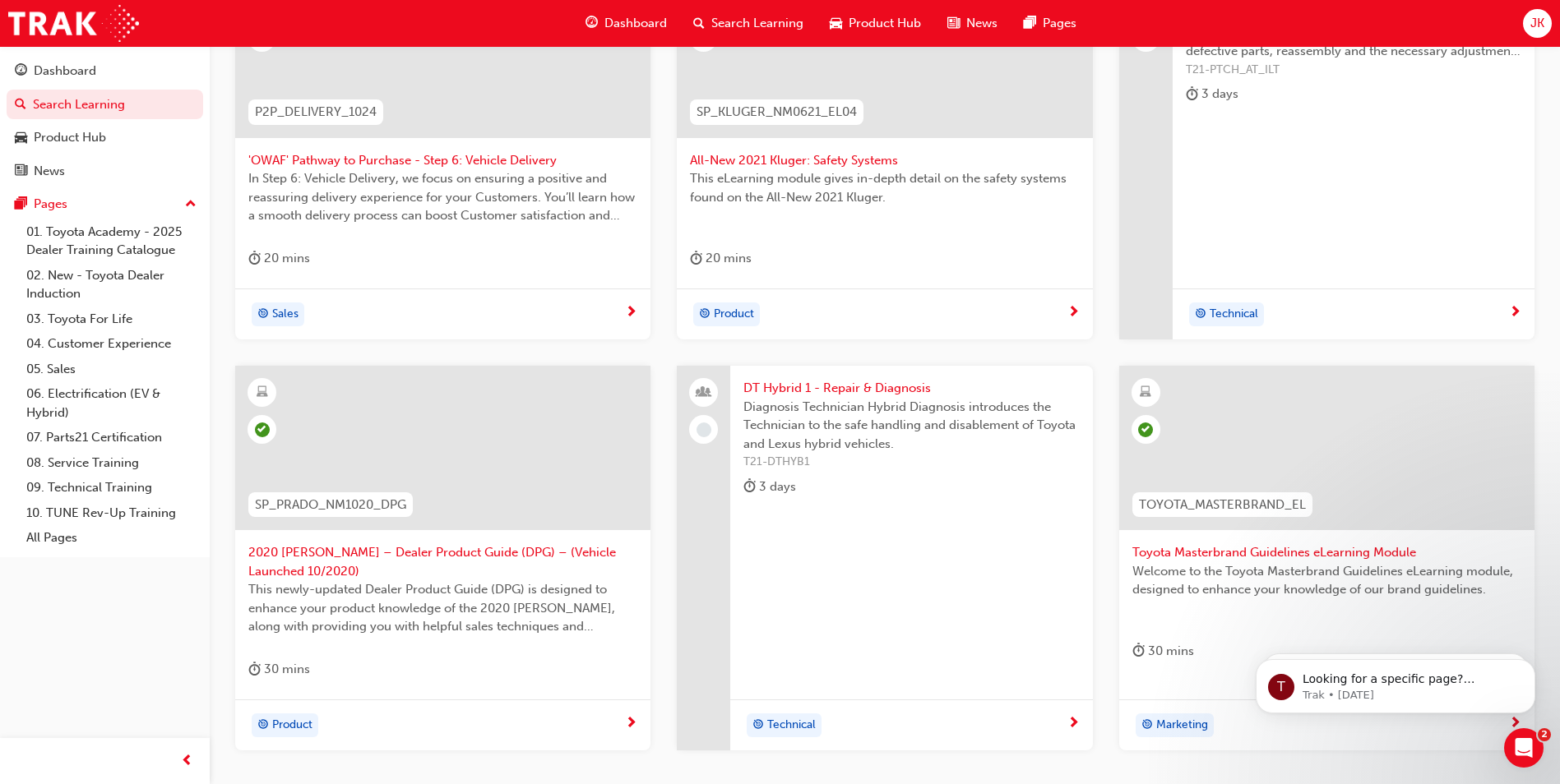
scroll to position [82, 0]
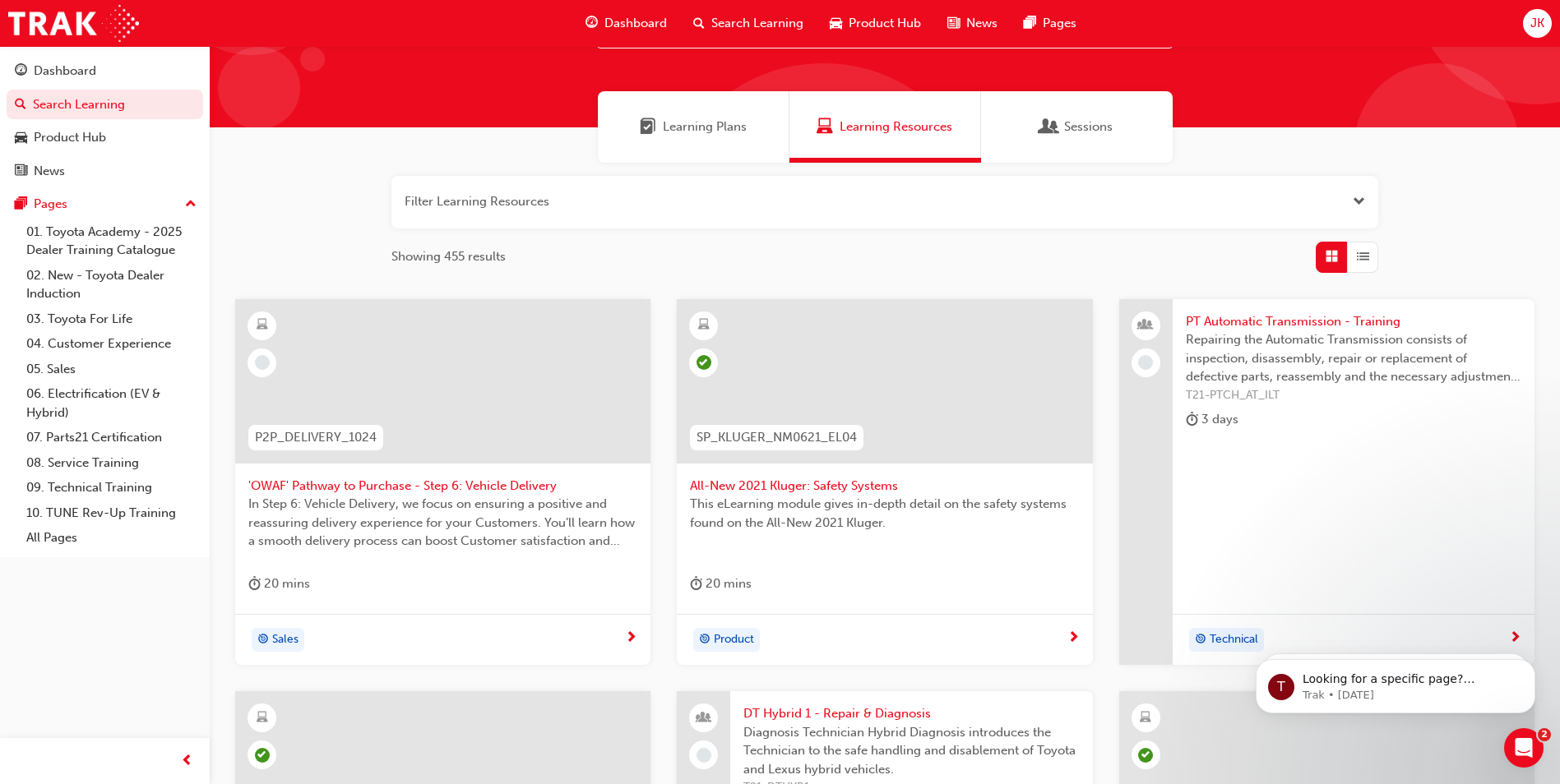
click at [428, 482] on span "'OWAF' Pathway to Purchase - Step 6: Vehicle Delivery" at bounding box center [442, 487] width 389 height 19
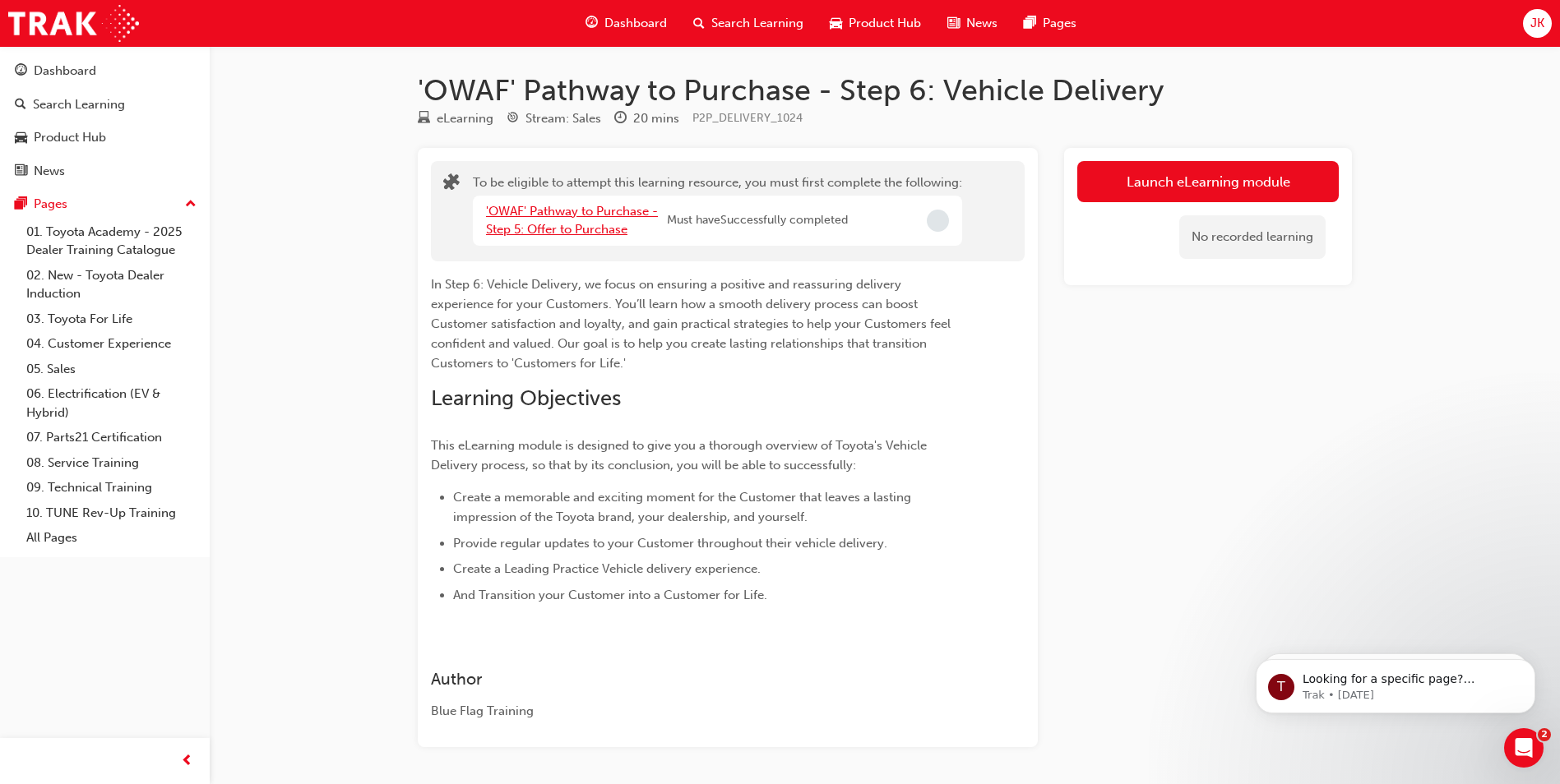
click at [570, 223] on link "'OWAF' Pathway to Purchase - Step 5: Offer to Purchase" at bounding box center [572, 220] width 172 height 33
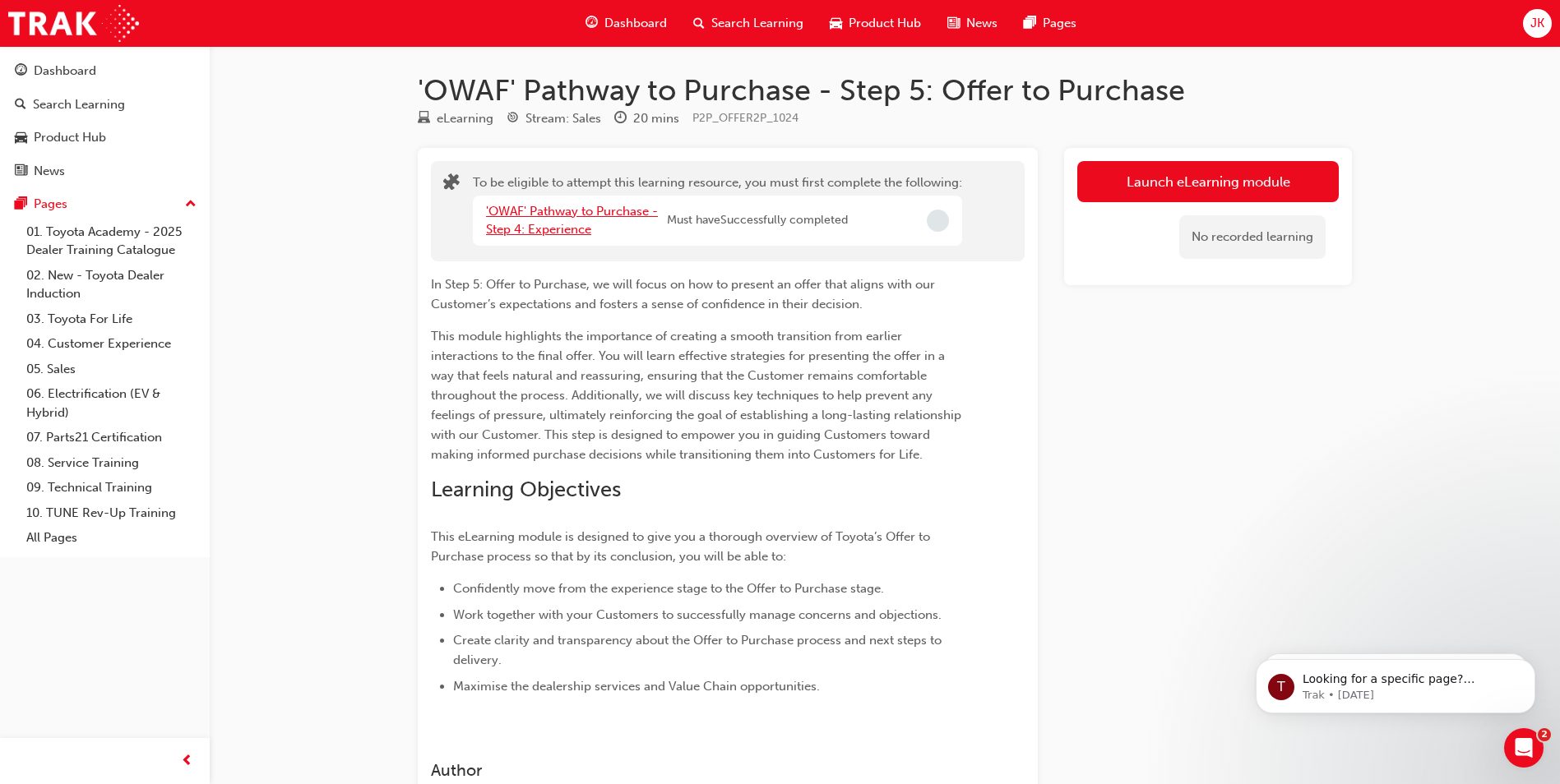
click at [579, 229] on link "'OWAF' Pathway to Purchase - Step 4: Experience" at bounding box center [572, 220] width 172 height 33
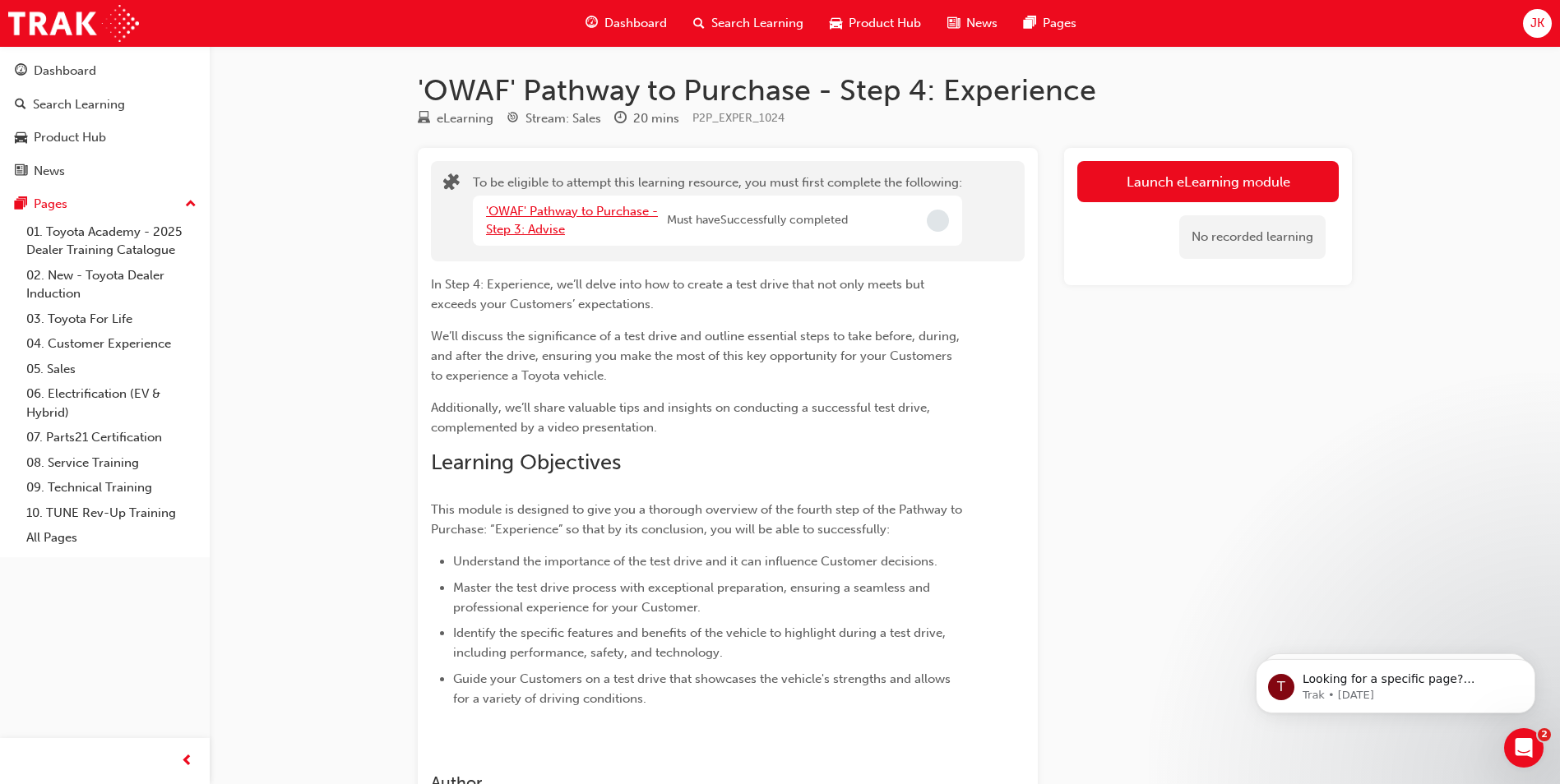
click at [562, 226] on link "'OWAF' Pathway to Purchase - Step 3: Advise" at bounding box center [572, 220] width 172 height 33
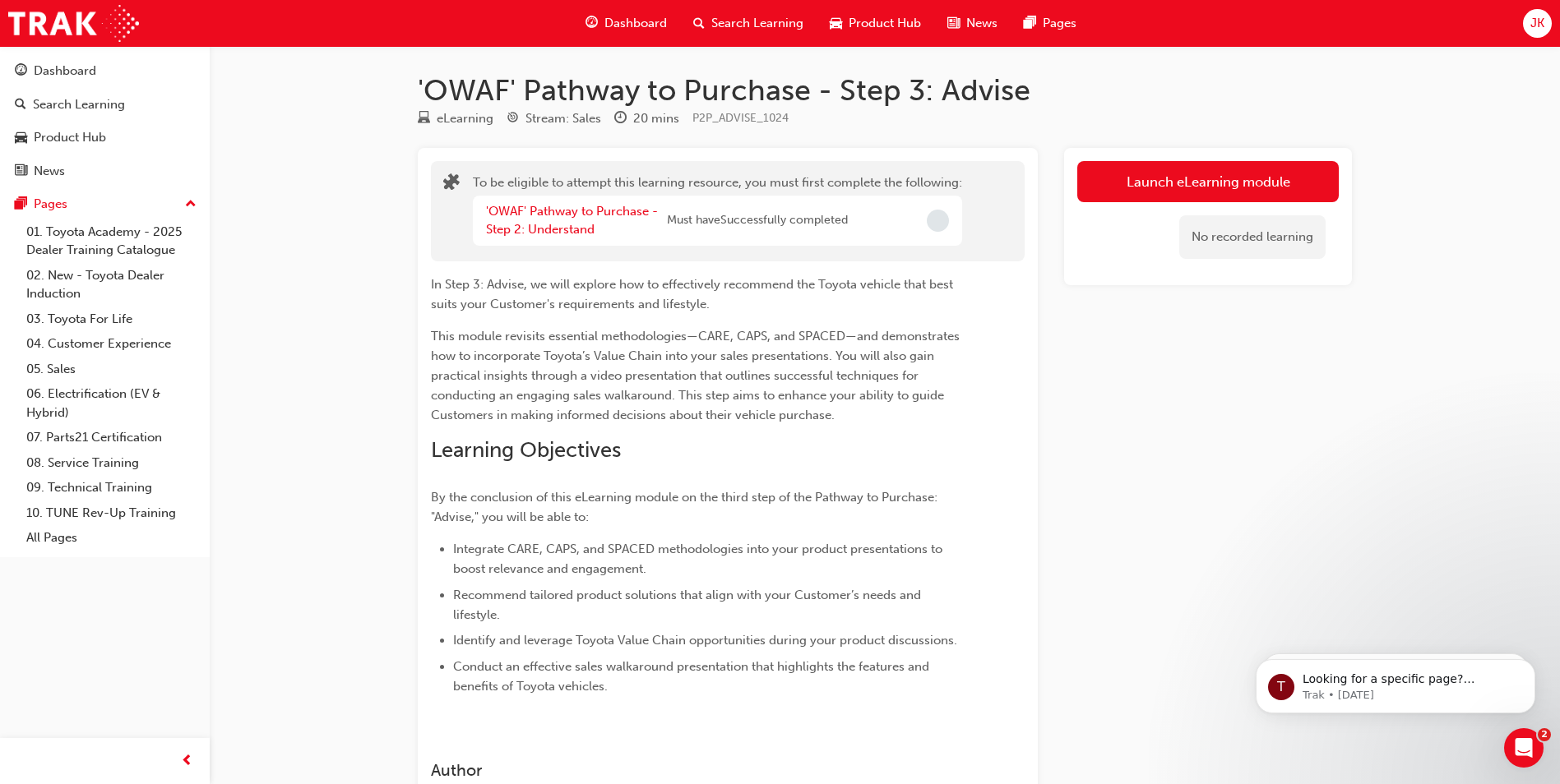
click at [759, 25] on span "Search Learning" at bounding box center [757, 24] width 92 height 19
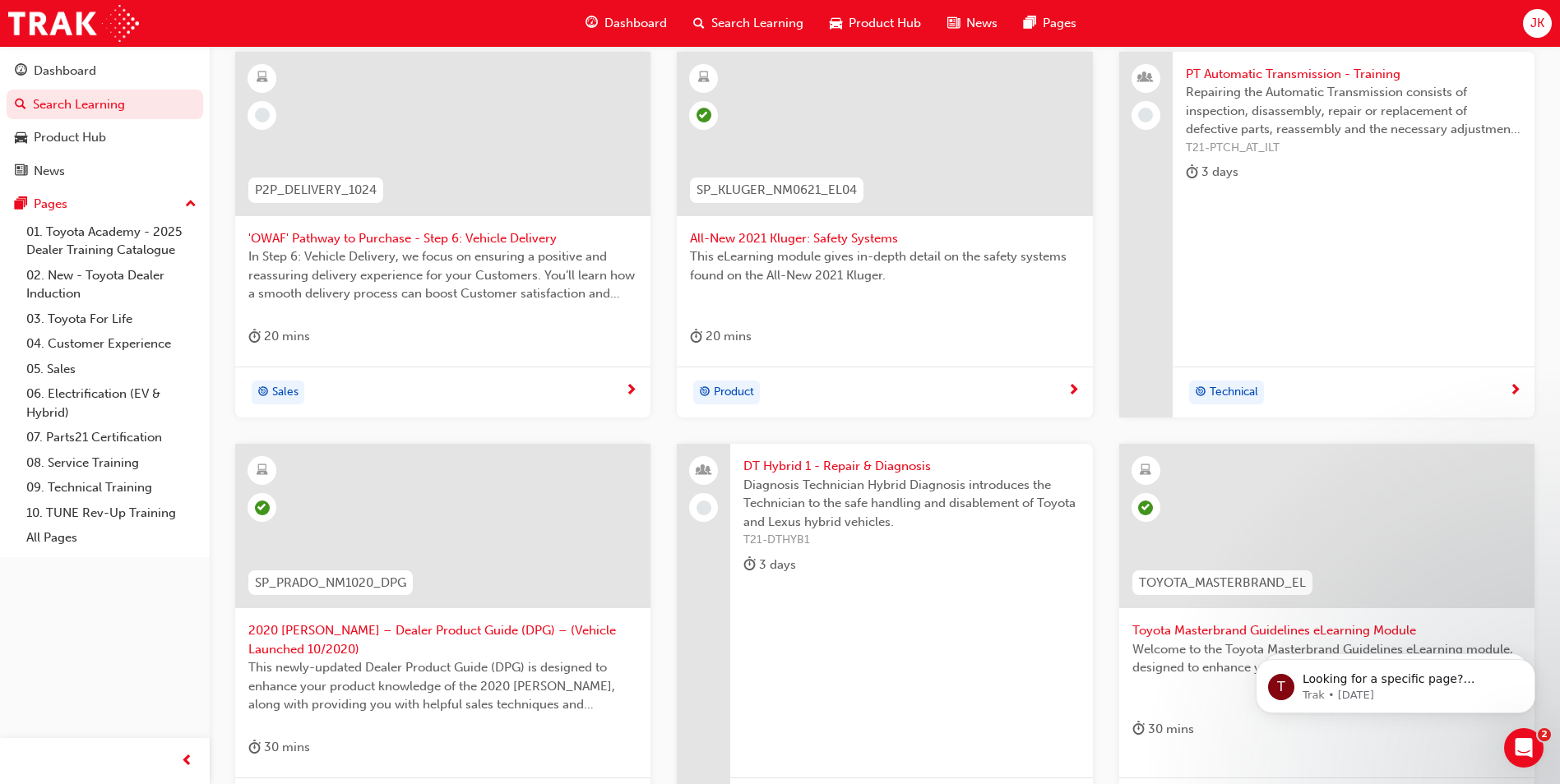
scroll to position [574, 0]
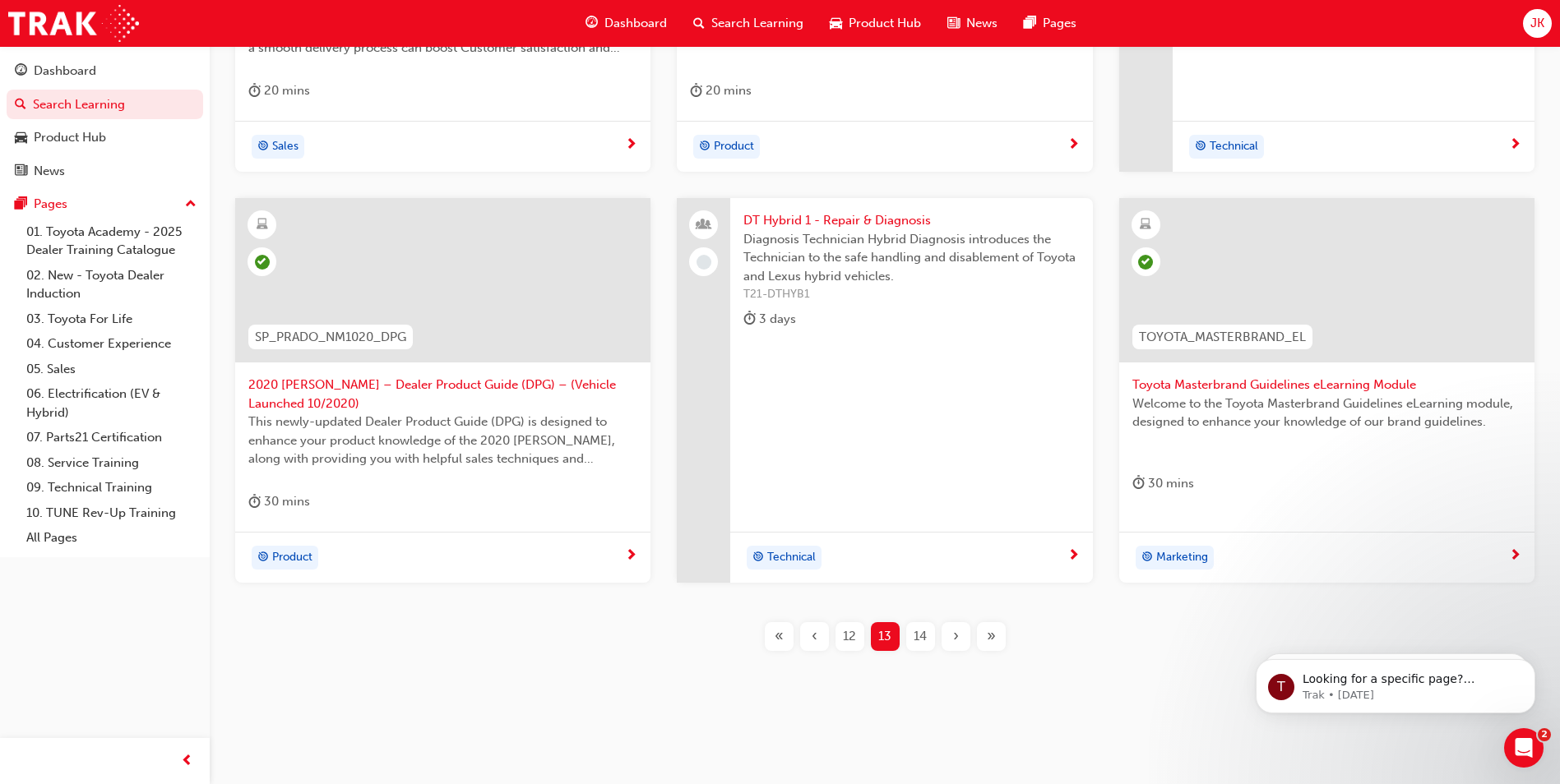
click at [911, 638] on div "14" at bounding box center [920, 637] width 29 height 29
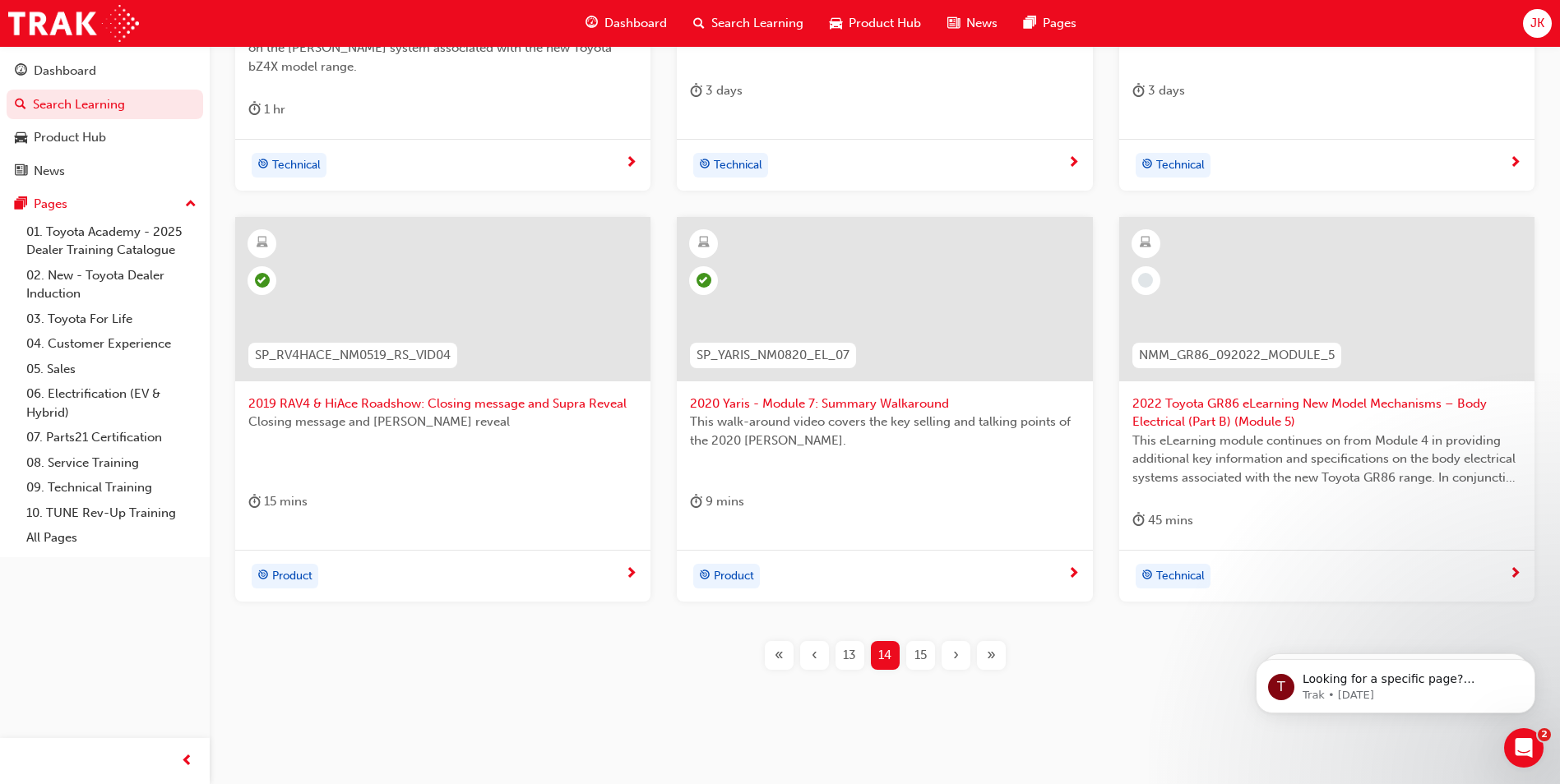
click at [1302, 395] on span "2022 Toyota GR86 eLearning New Model Mechanisms – Body Electrical (Part B) (Mod…" at bounding box center [1327, 413] width 389 height 37
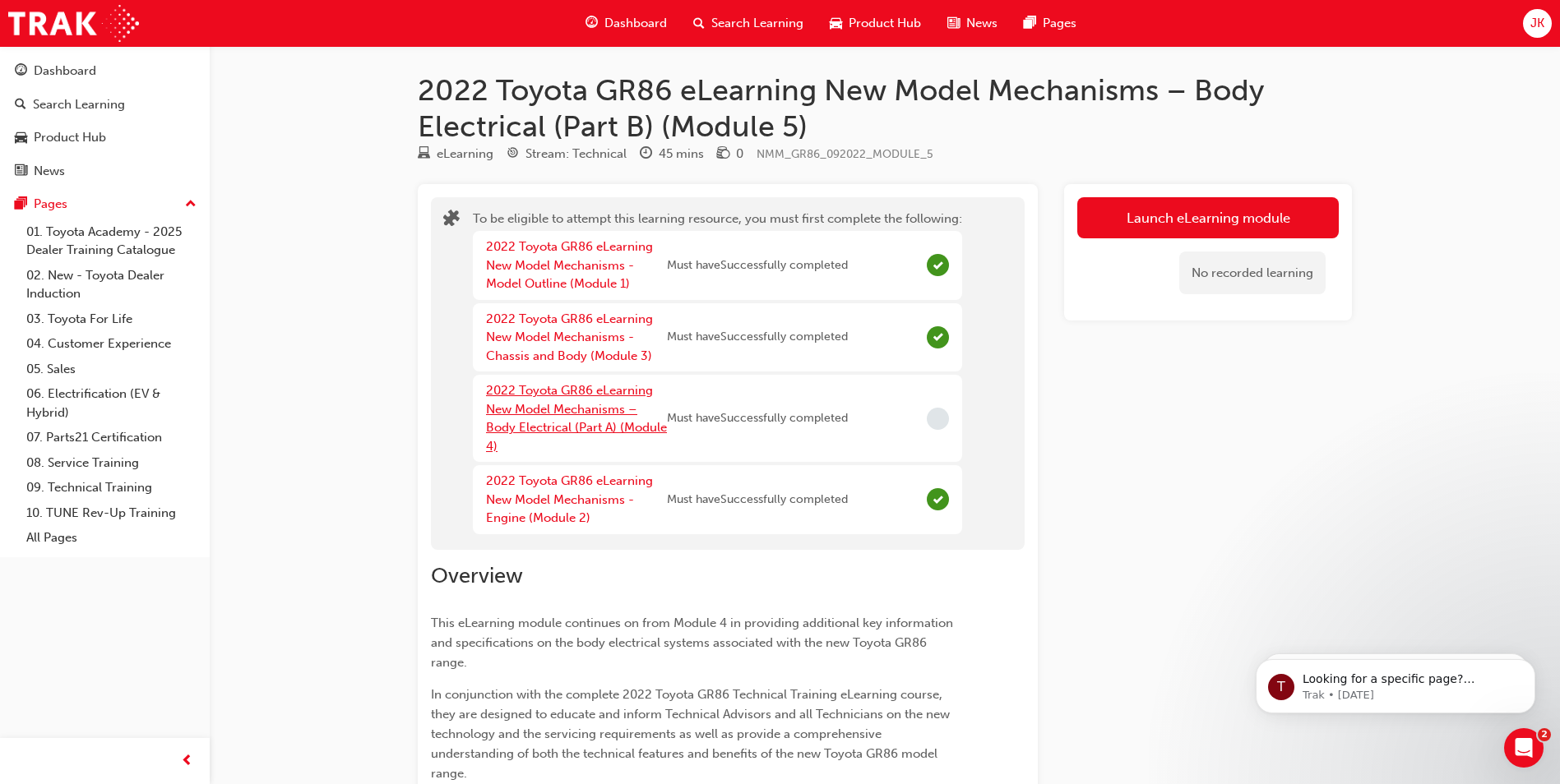
click at [576, 396] on link "2022 Toyota GR86 eLearning New Model Mechanisms – Body Electrical (Part A) (Mod…" at bounding box center [576, 418] width 181 height 71
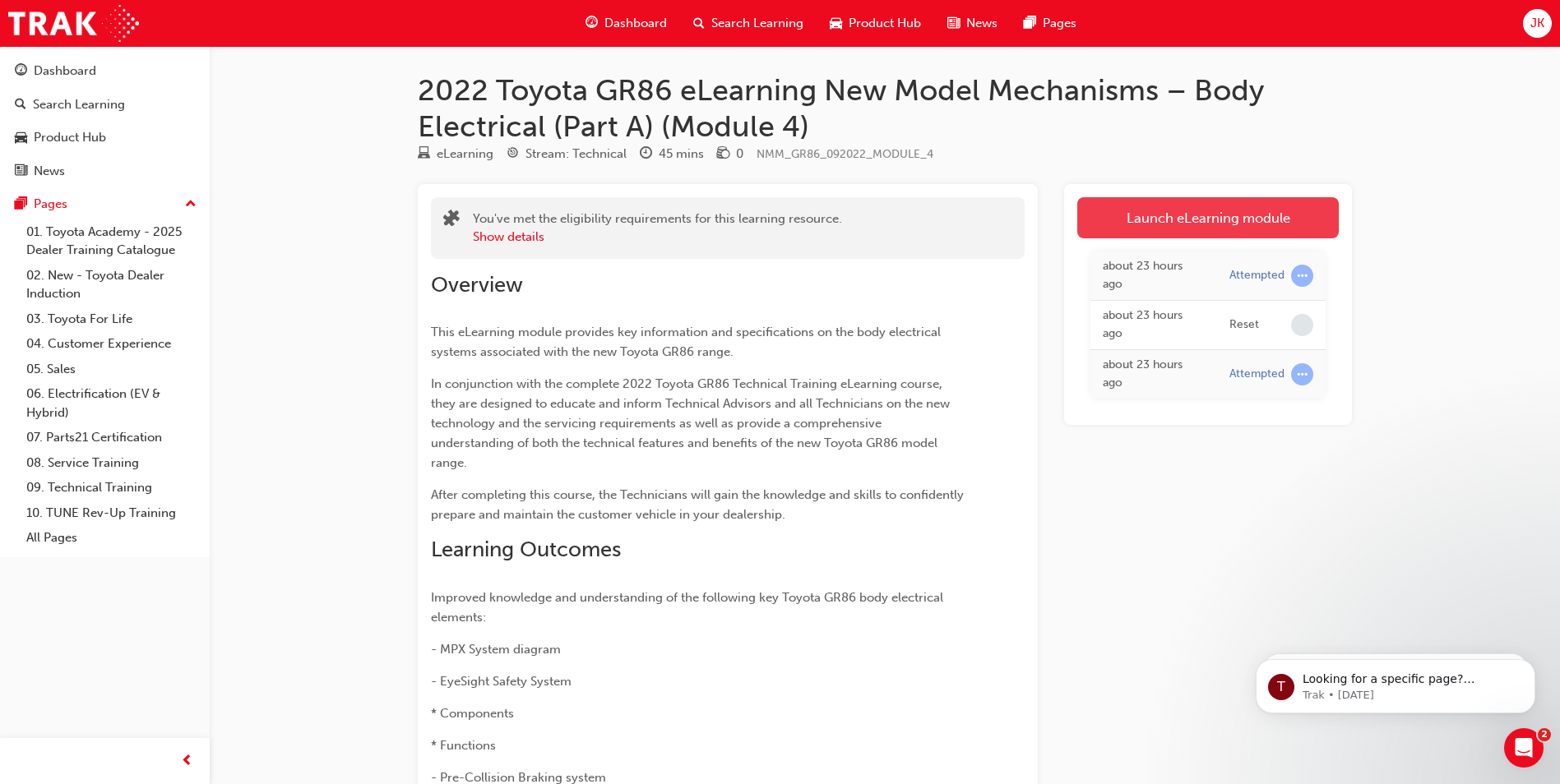
click at [1163, 235] on link "Launch eLearning module" at bounding box center [1208, 217] width 261 height 41
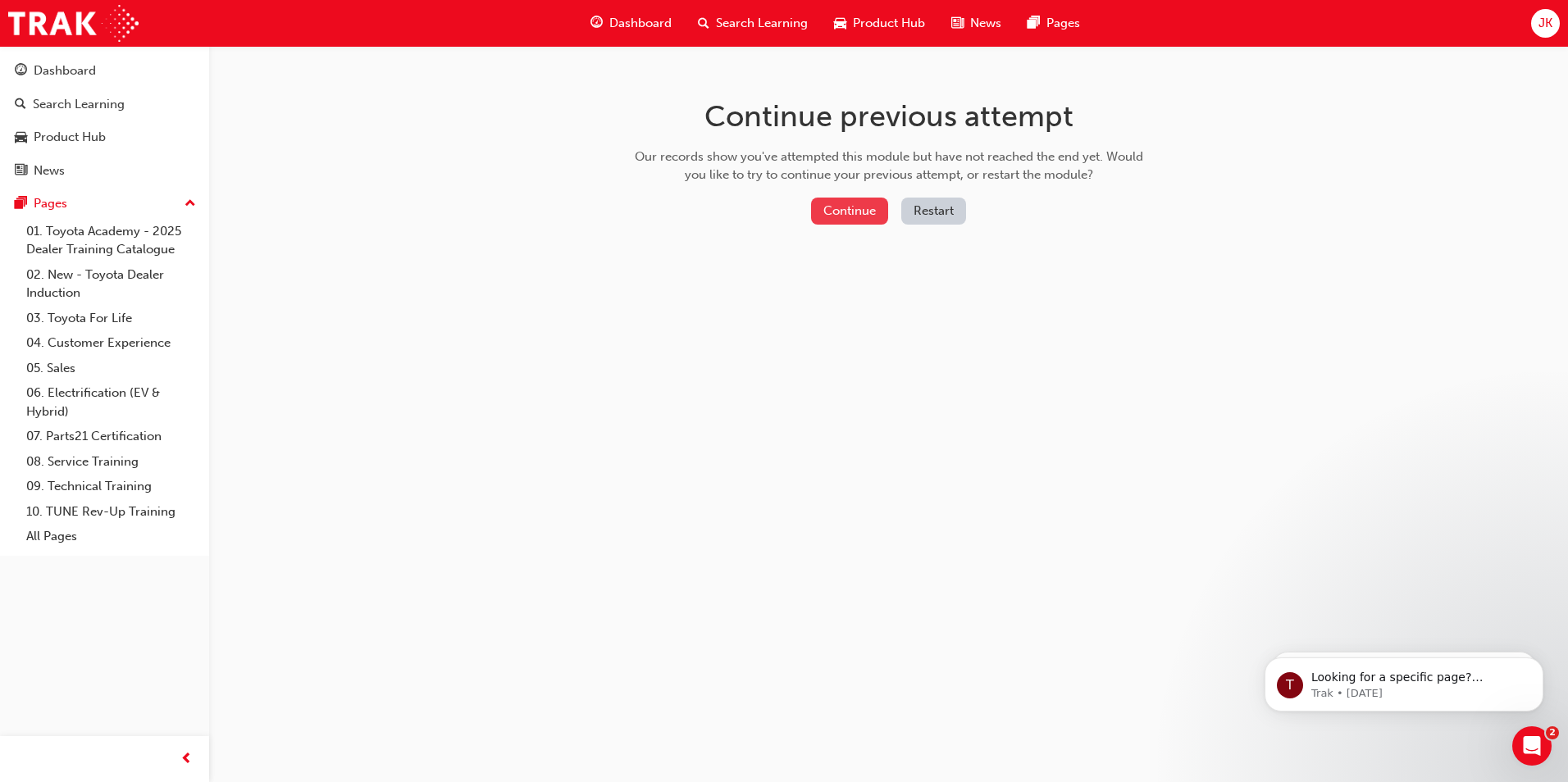
click at [857, 216] on button "Continue" at bounding box center [850, 211] width 77 height 27
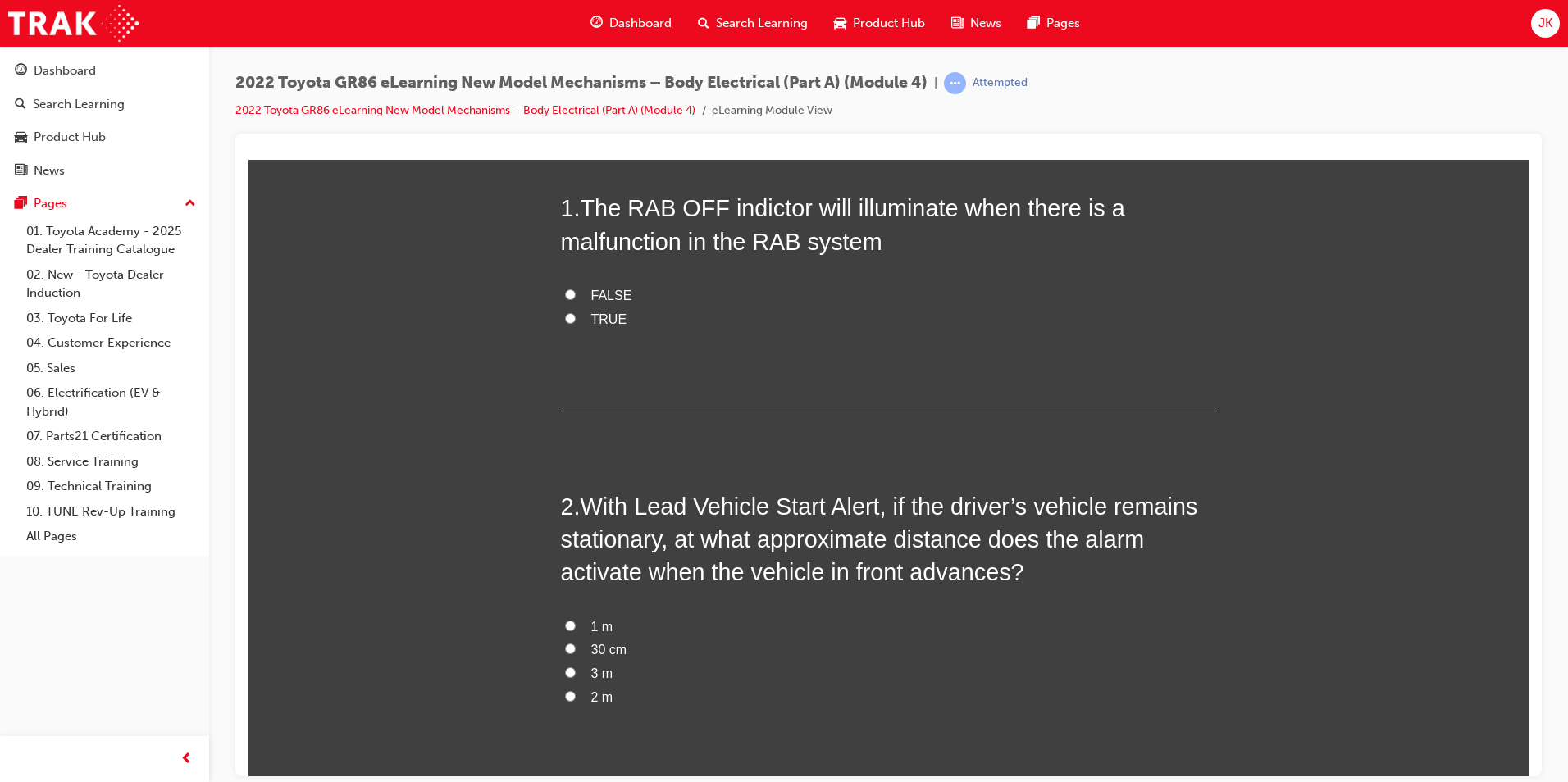
scroll to position [164, 0]
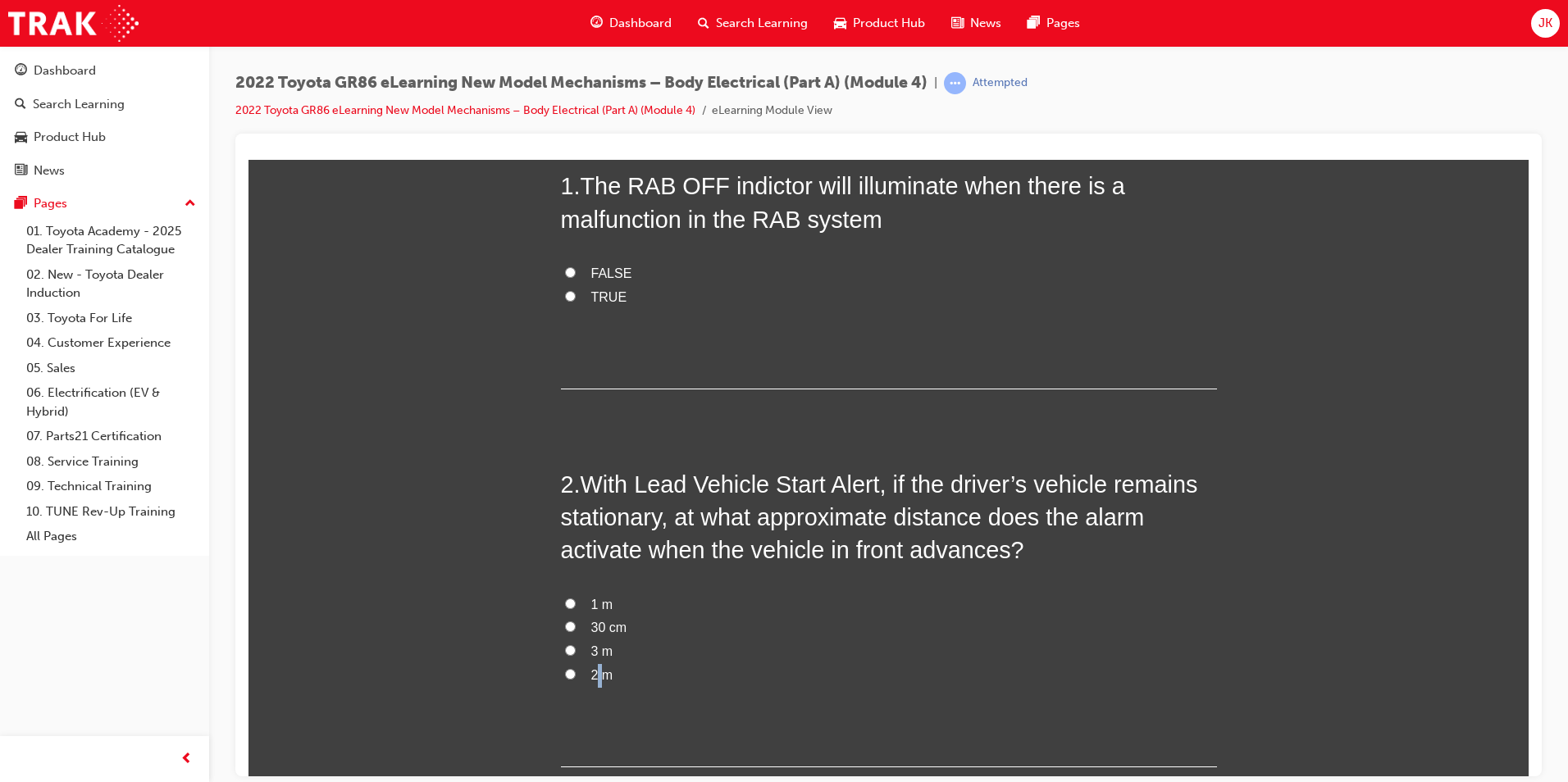
click at [596, 672] on span "2 m" at bounding box center [602, 674] width 22 height 14
click at [584, 674] on label "2 m" at bounding box center [889, 674] width 656 height 24
click at [576, 674] on input "2 m" at bounding box center [570, 674] width 10 height 10
radio input "true"
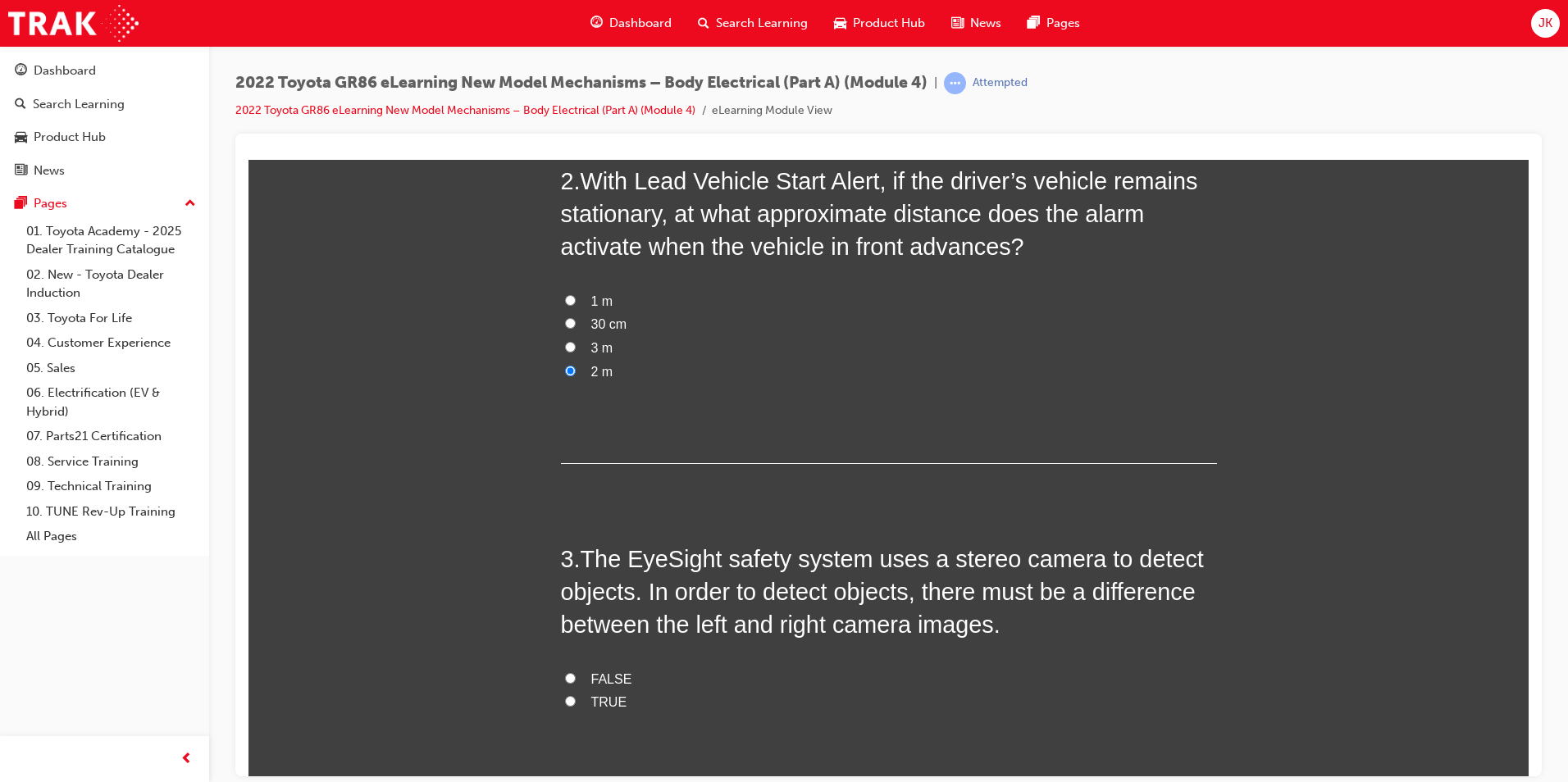
scroll to position [450, 0]
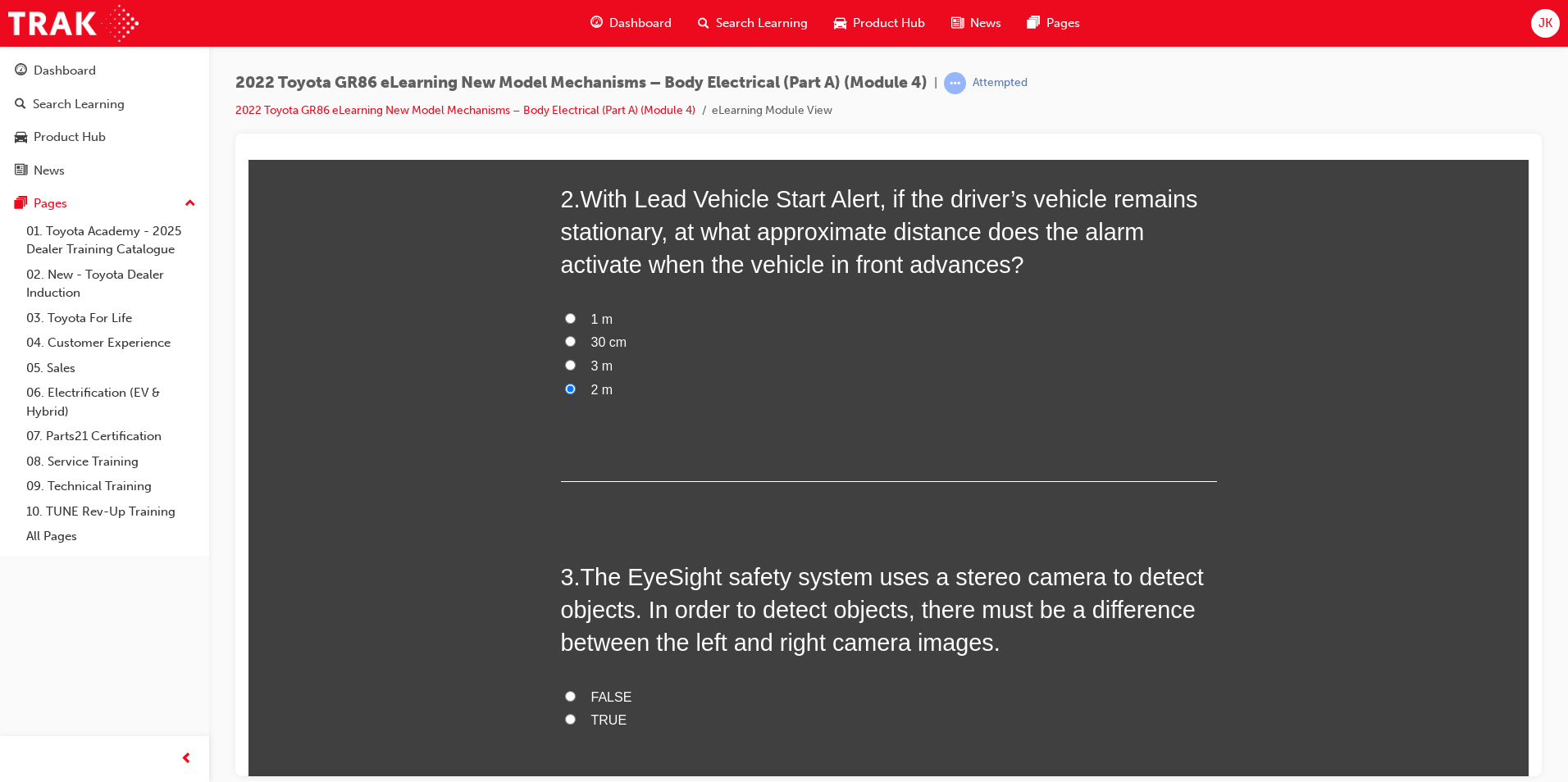
click at [607, 714] on span "TRUE" at bounding box center [609, 720] width 36 height 14
click at [576, 714] on input "TRUE" at bounding box center [570, 718] width 10 height 10
radio input "true"
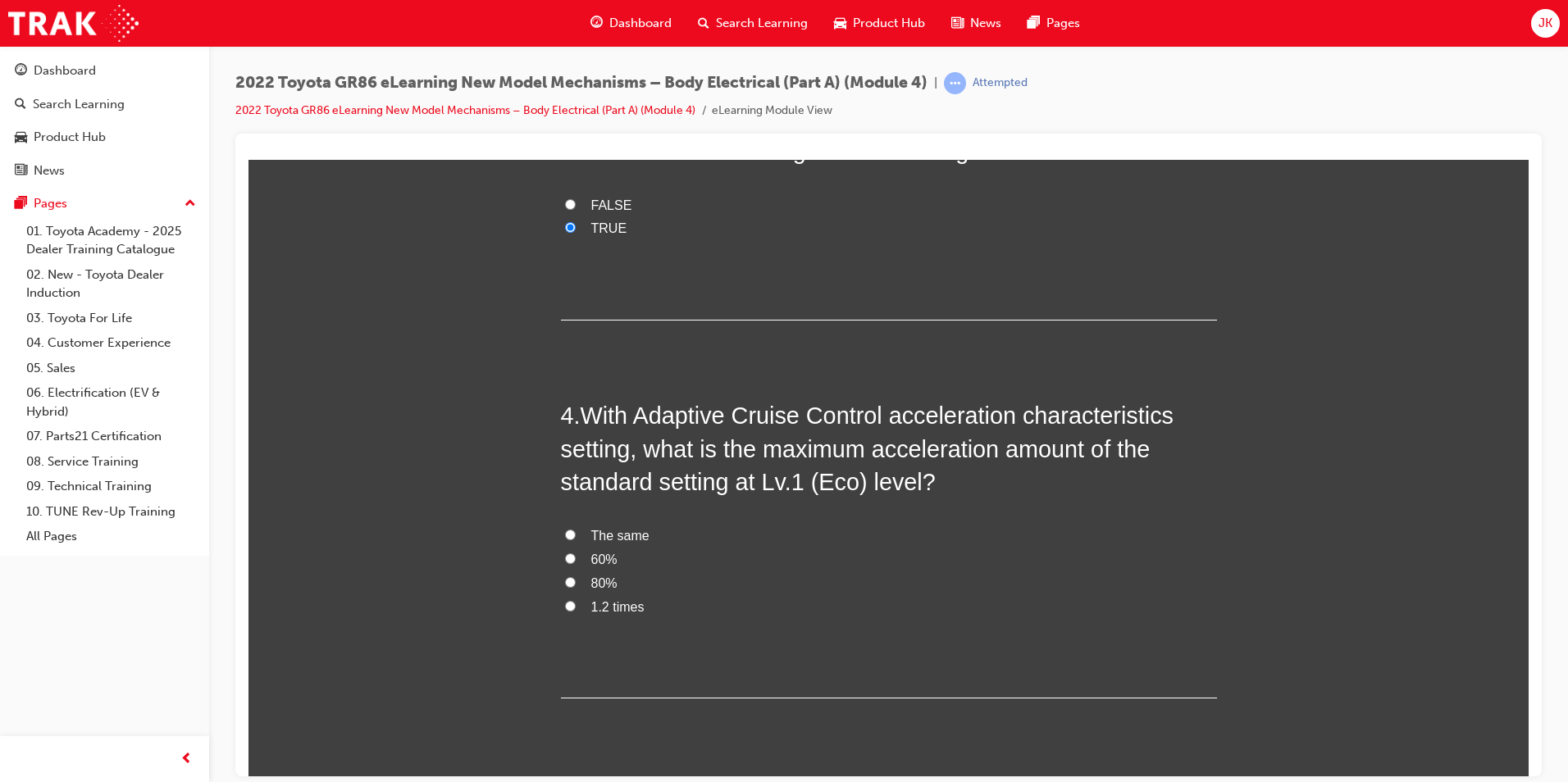
scroll to position [1351, 0]
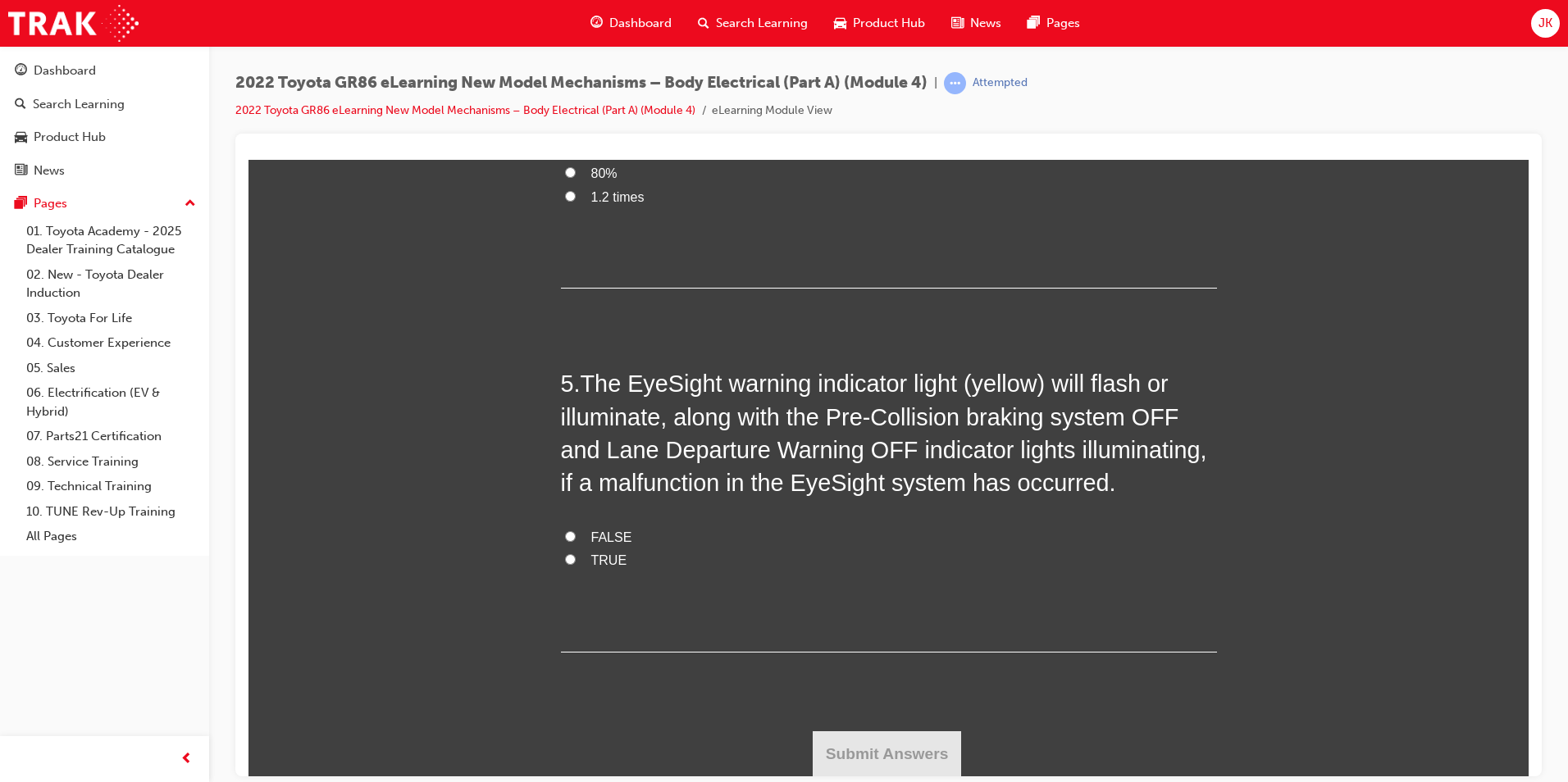
click at [596, 534] on span "FALSE" at bounding box center [612, 537] width 41 height 14
drag, startPoint x: 595, startPoint y: 534, endPoint x: 561, endPoint y: 533, distance: 34.0
click at [565, 533] on input "FALSE" at bounding box center [570, 535] width 10 height 10
radio input "true"
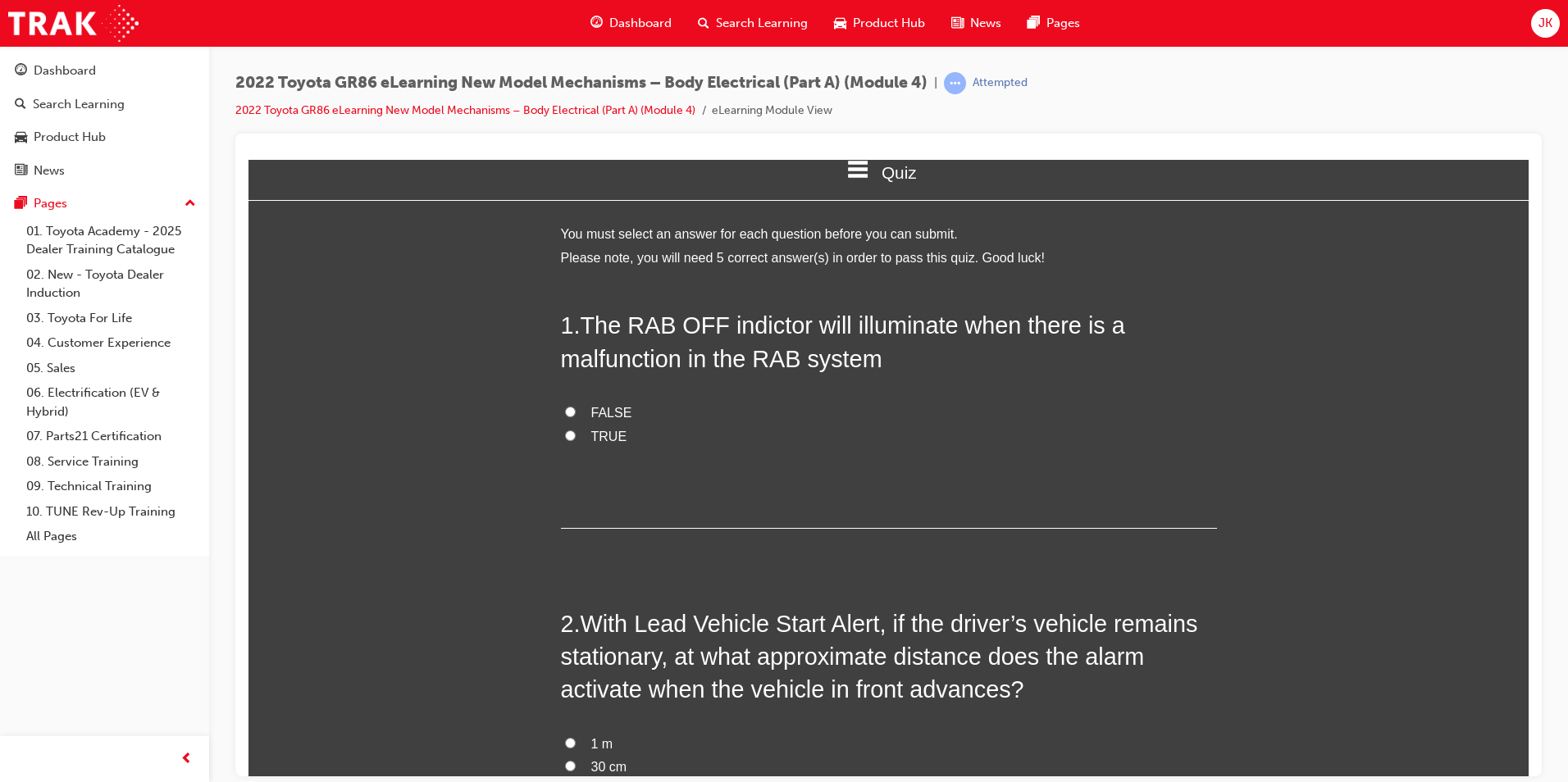
scroll to position [0, 0]
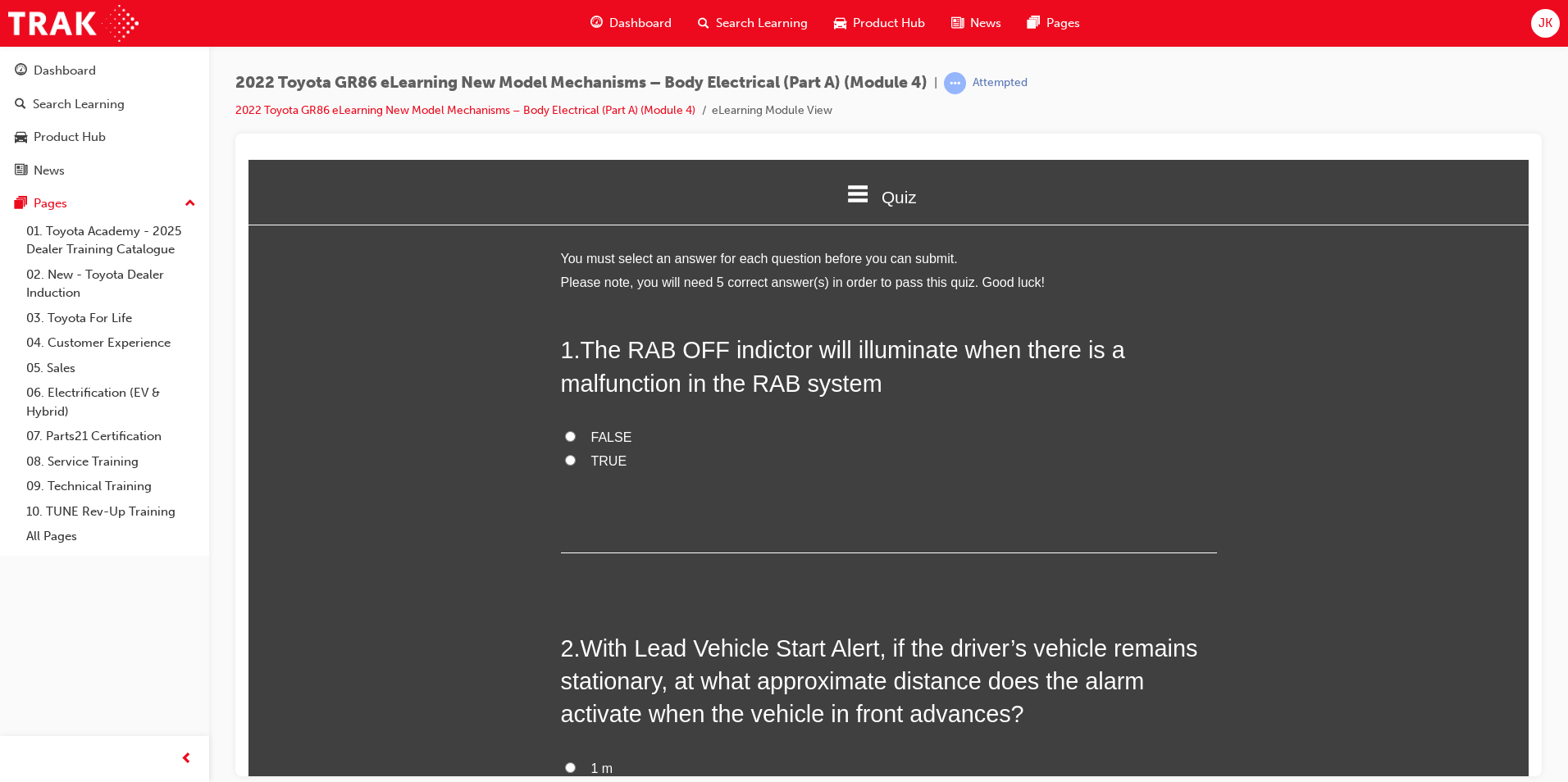
click at [594, 458] on span "TRUE" at bounding box center [609, 460] width 36 height 14
click at [576, 458] on input "TRUE" at bounding box center [570, 459] width 10 height 10
radio input "true"
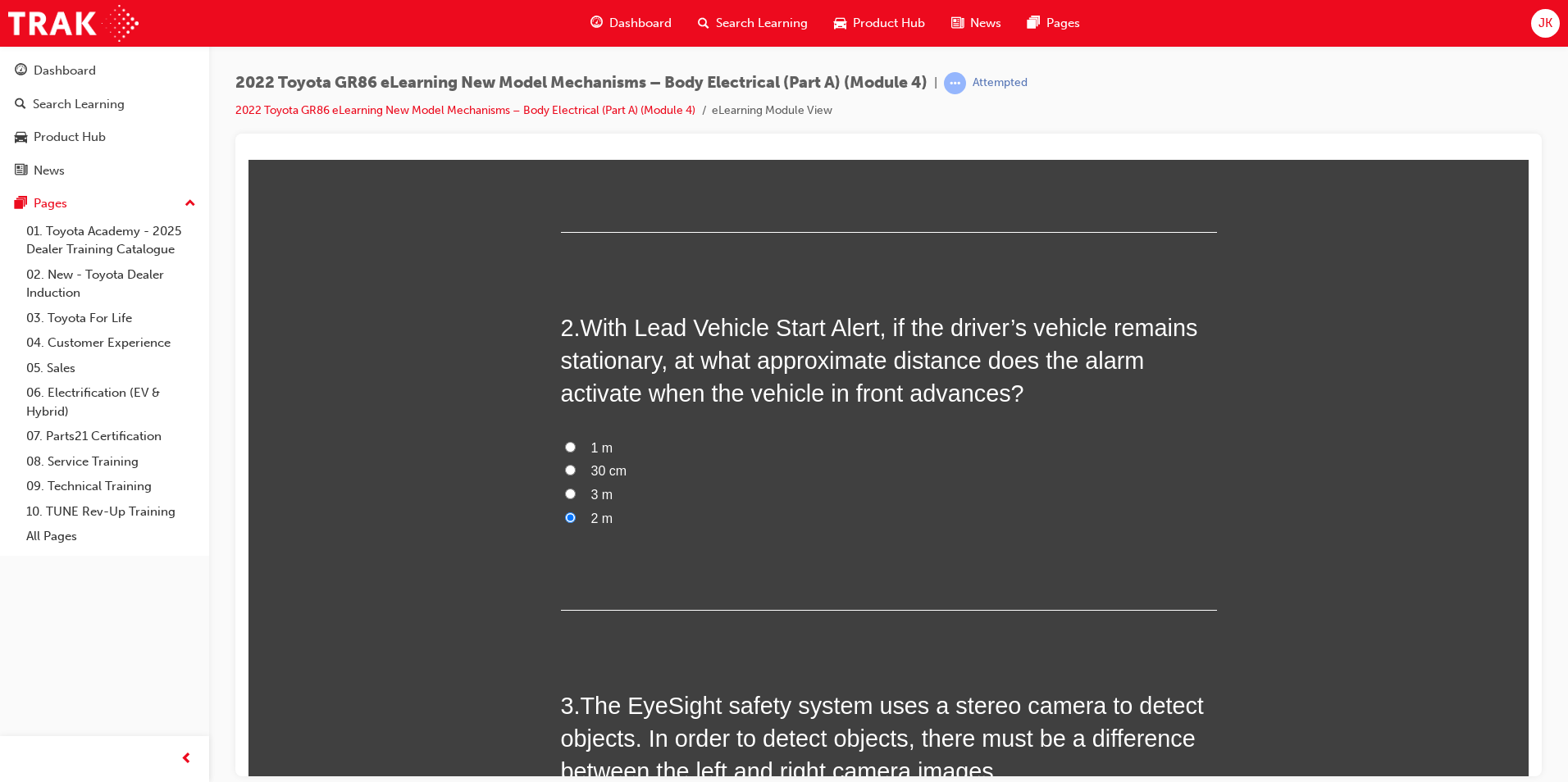
scroll to position [328, 0]
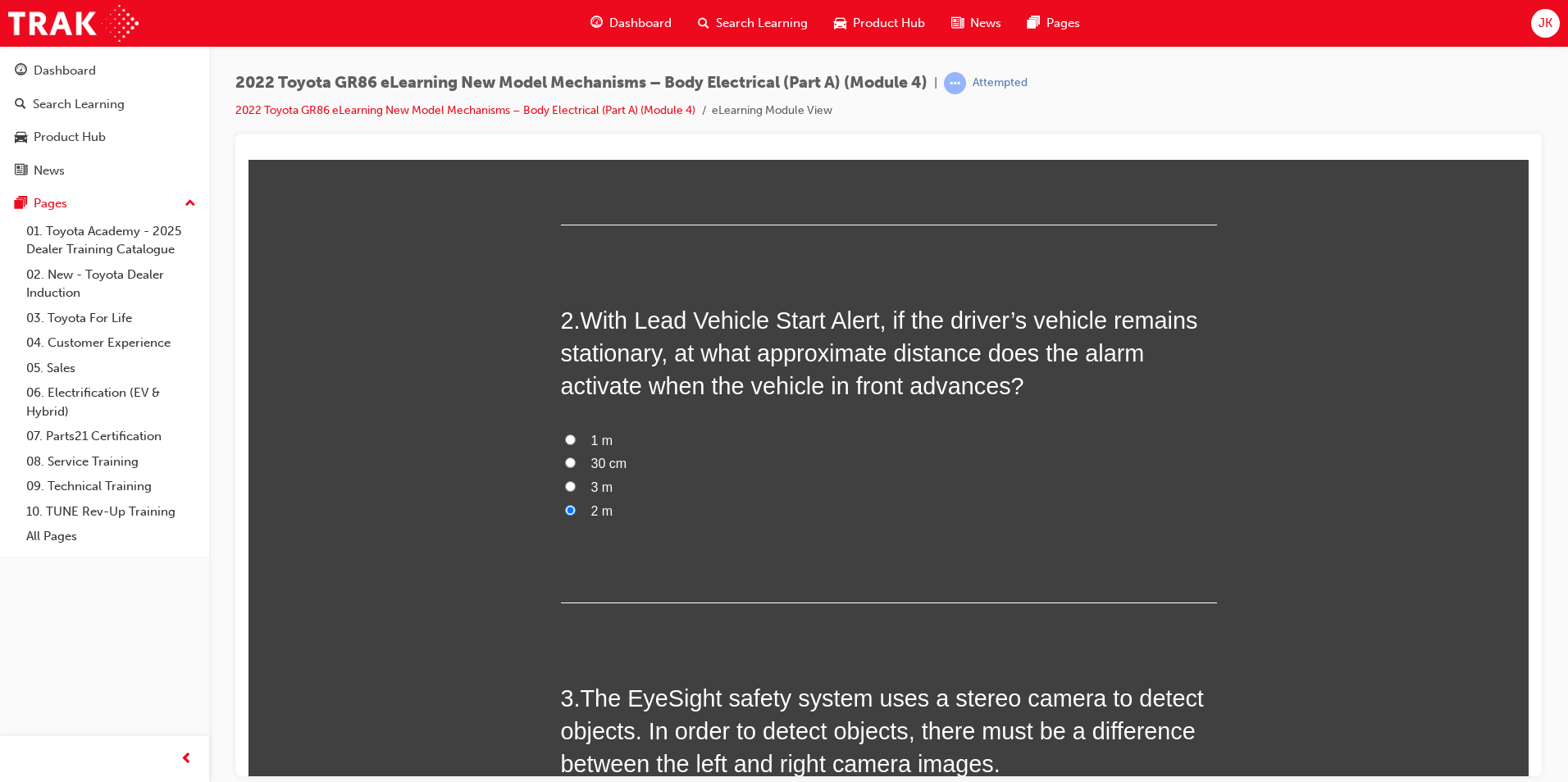
click at [597, 470] on span "30 cm" at bounding box center [609, 463] width 36 height 14
click at [576, 467] on input "30 cm" at bounding box center [570, 462] width 10 height 10
radio input "true"
click at [602, 491] on span "3 m" at bounding box center [602, 486] width 22 height 14
click at [576, 491] on input "3 m" at bounding box center [570, 485] width 10 height 10
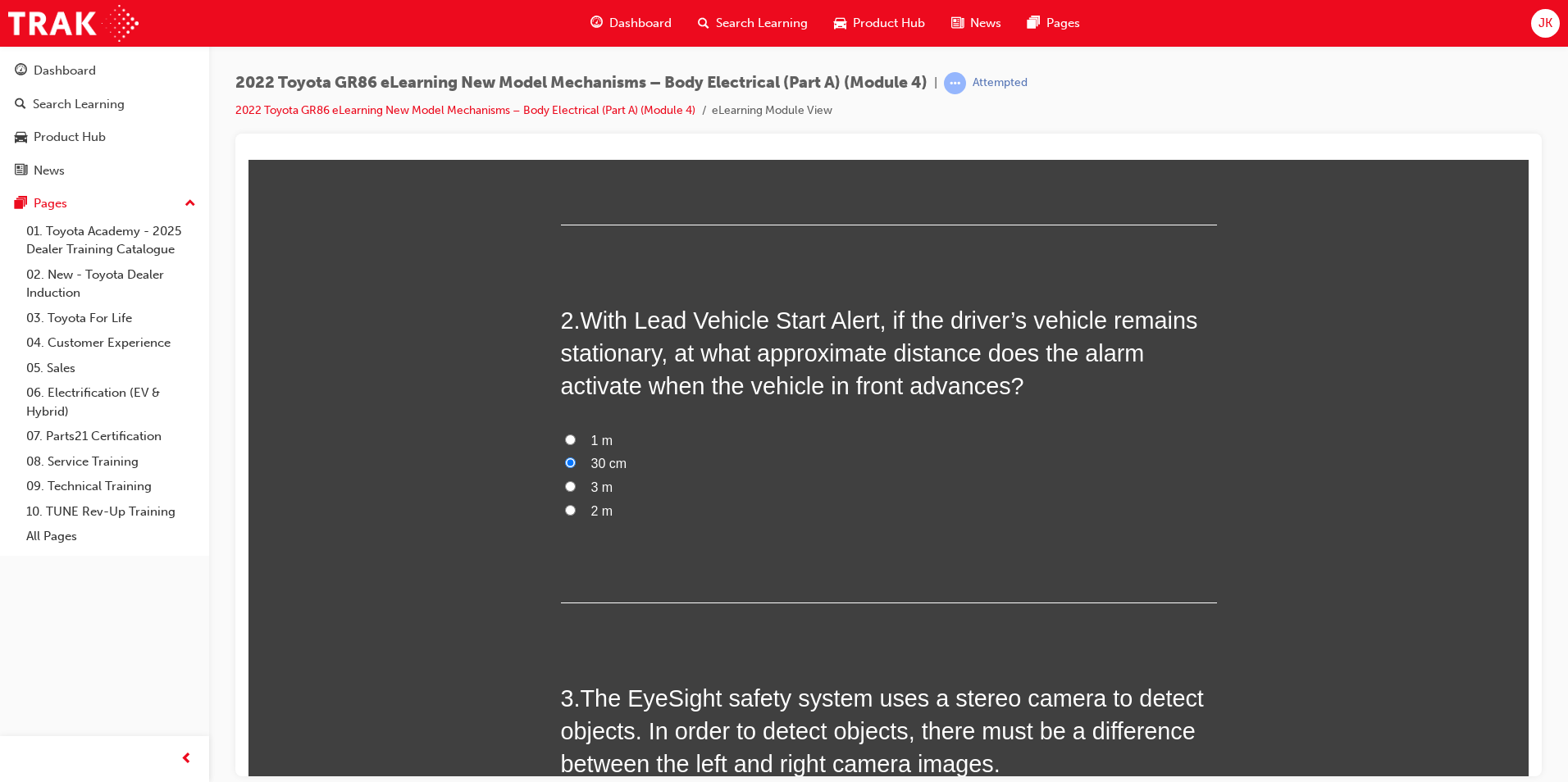
radio input "true"
click at [592, 439] on span "1 m" at bounding box center [602, 440] width 22 height 14
click at [576, 439] on input "1 m" at bounding box center [570, 439] width 10 height 10
radio input "true"
click at [616, 478] on label "3 m" at bounding box center [889, 487] width 656 height 24
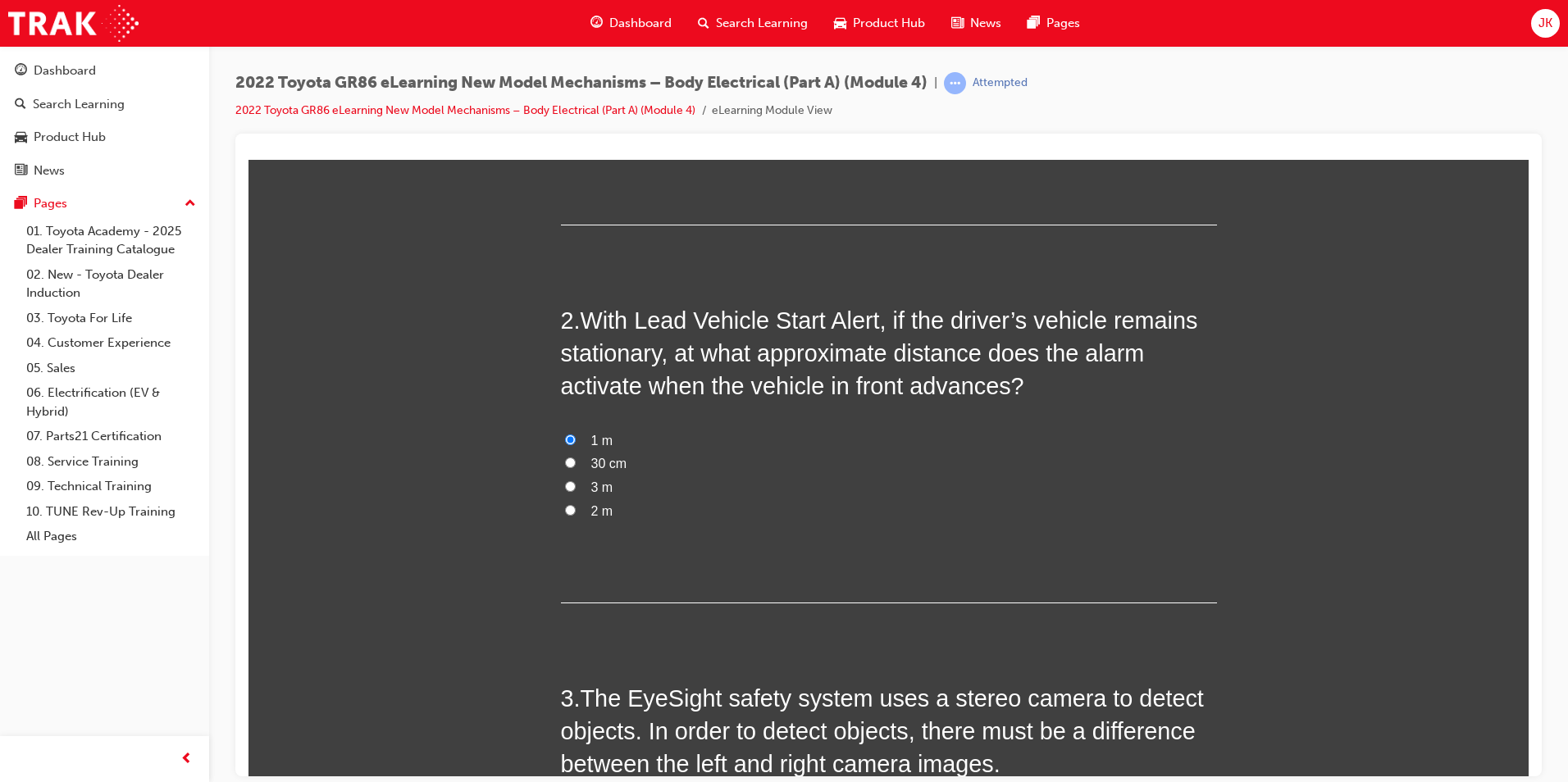
click at [576, 480] on input "3 m" at bounding box center [570, 485] width 10 height 10
radio input "true"
click at [611, 467] on span "30 cm" at bounding box center [609, 463] width 36 height 14
click at [576, 467] on input "30 cm" at bounding box center [570, 462] width 10 height 10
radio input "true"
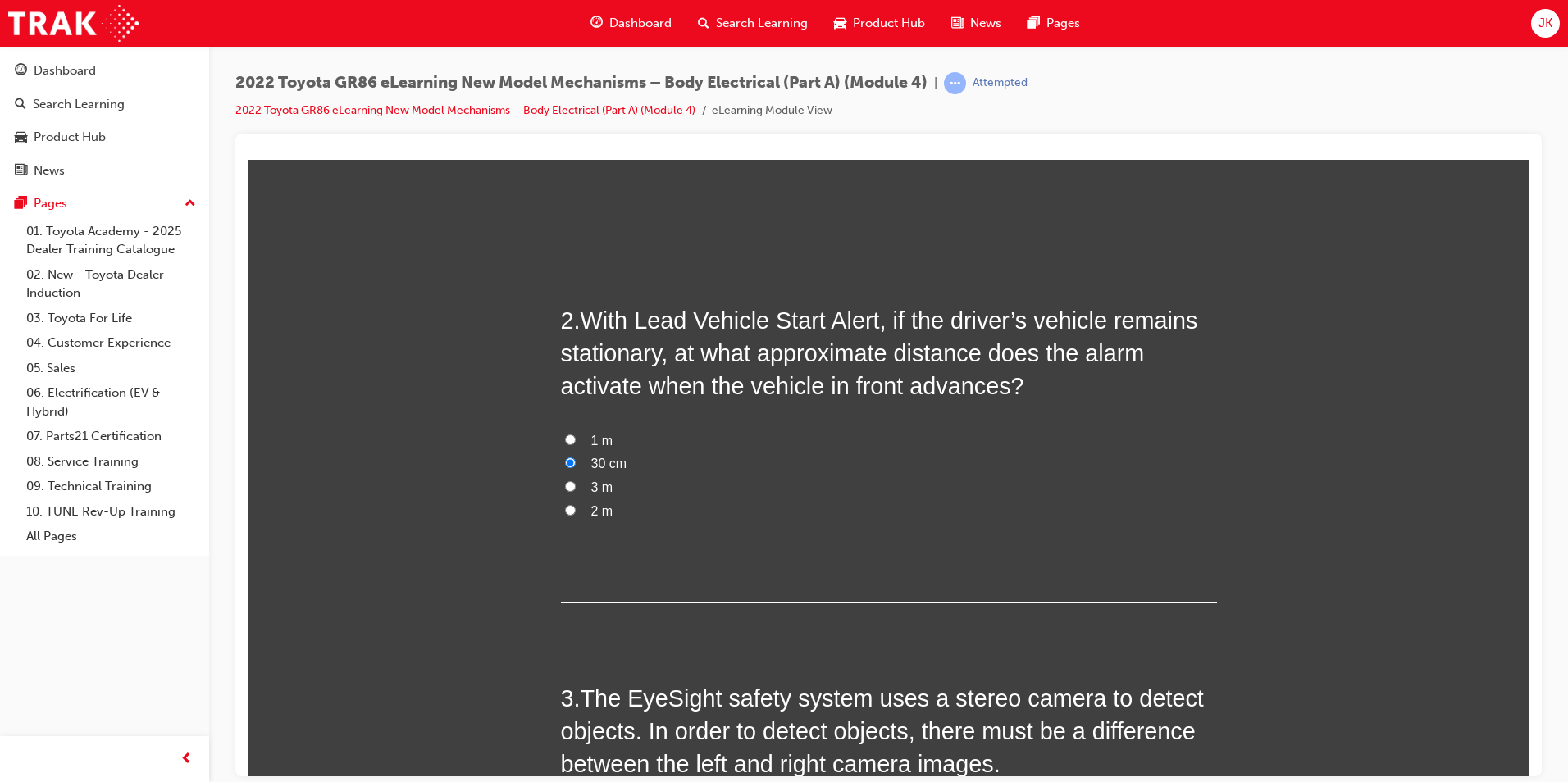
click at [592, 488] on span "3 m" at bounding box center [602, 486] width 22 height 14
click at [576, 488] on input "3 m" at bounding box center [570, 485] width 10 height 10
radio input "true"
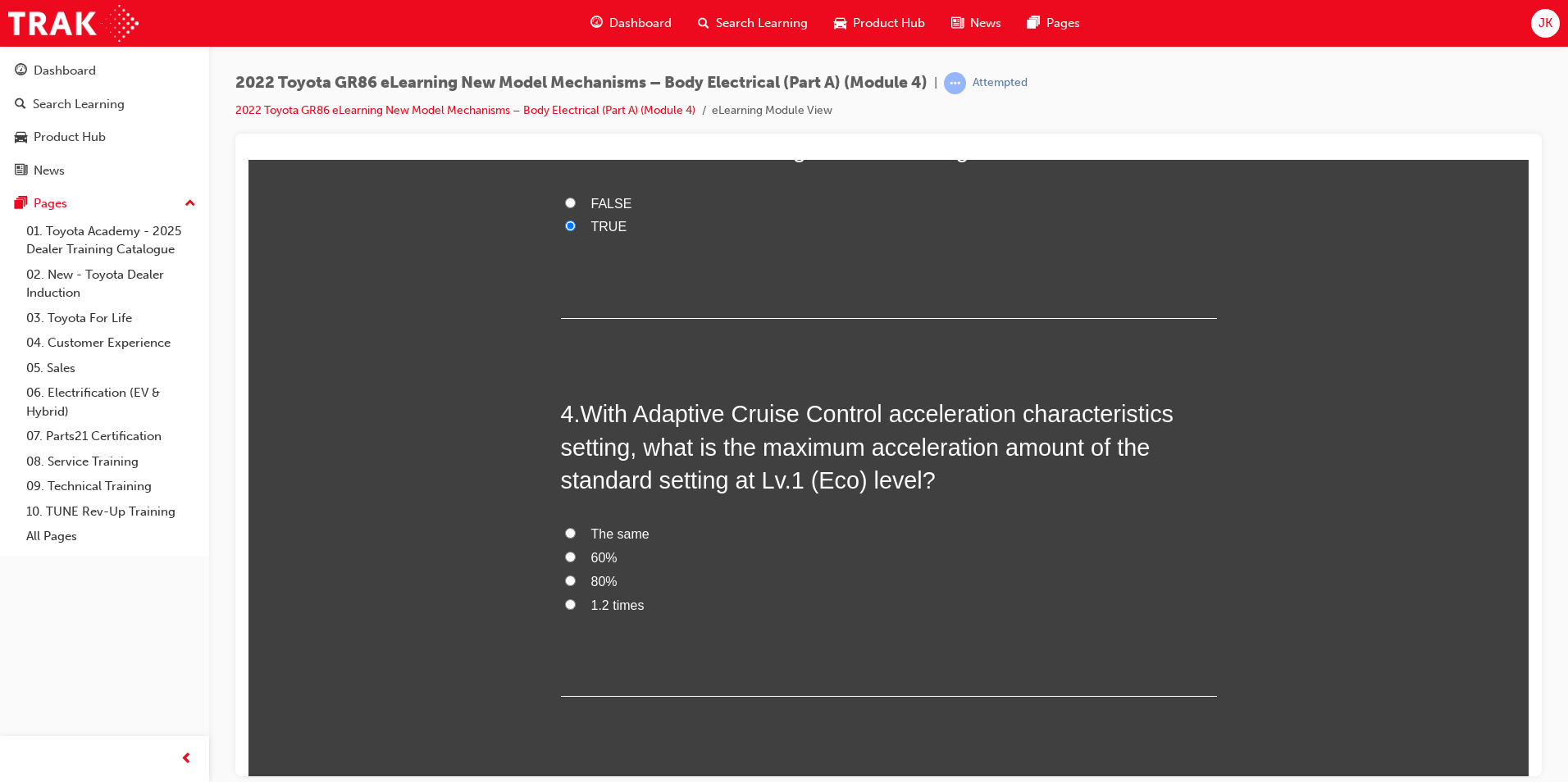
scroll to position [984, 0]
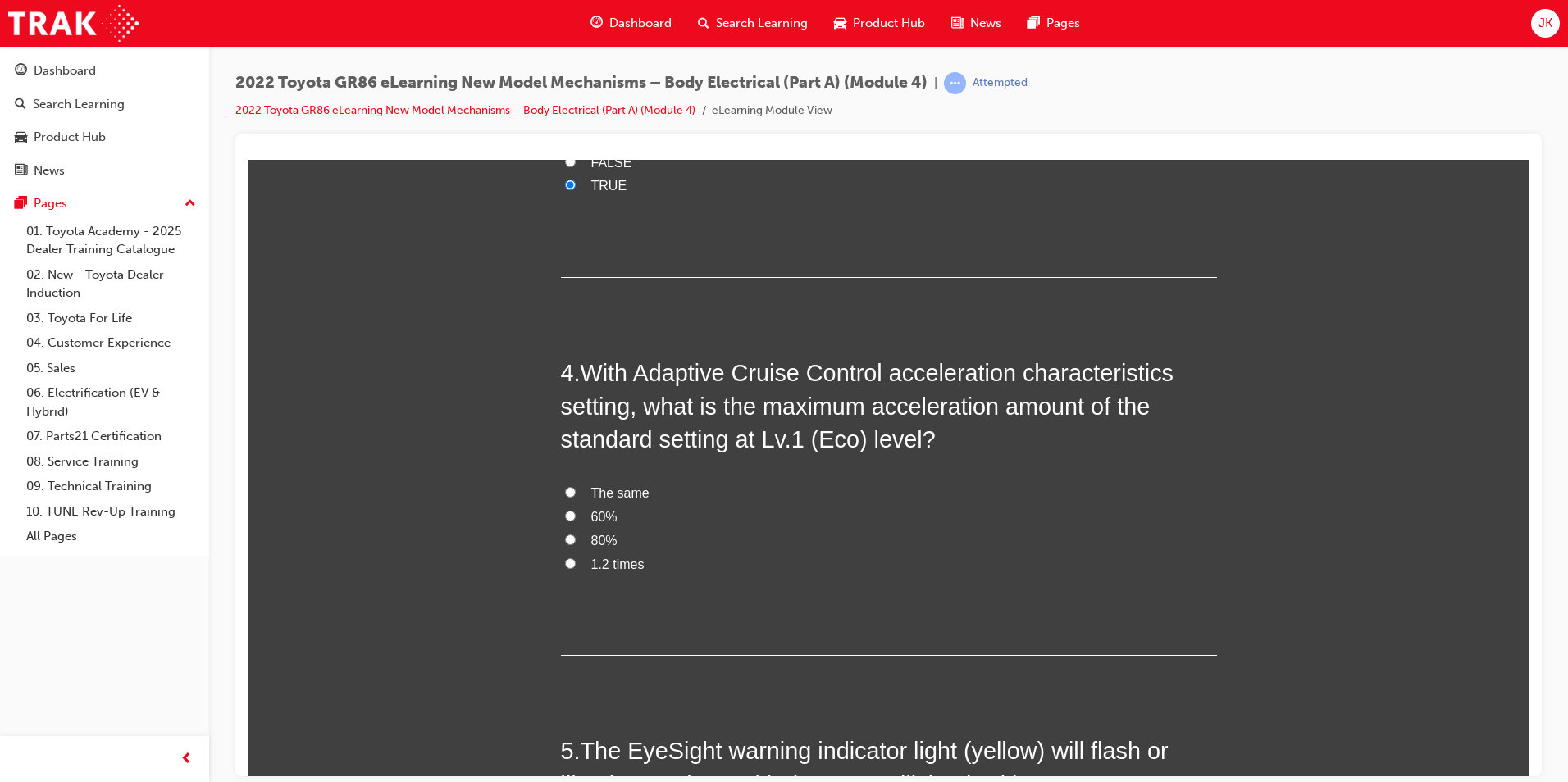
click at [626, 520] on label "60%" at bounding box center [889, 516] width 656 height 24
click at [576, 520] on input "60%" at bounding box center [570, 515] width 10 height 10
radio input "true"
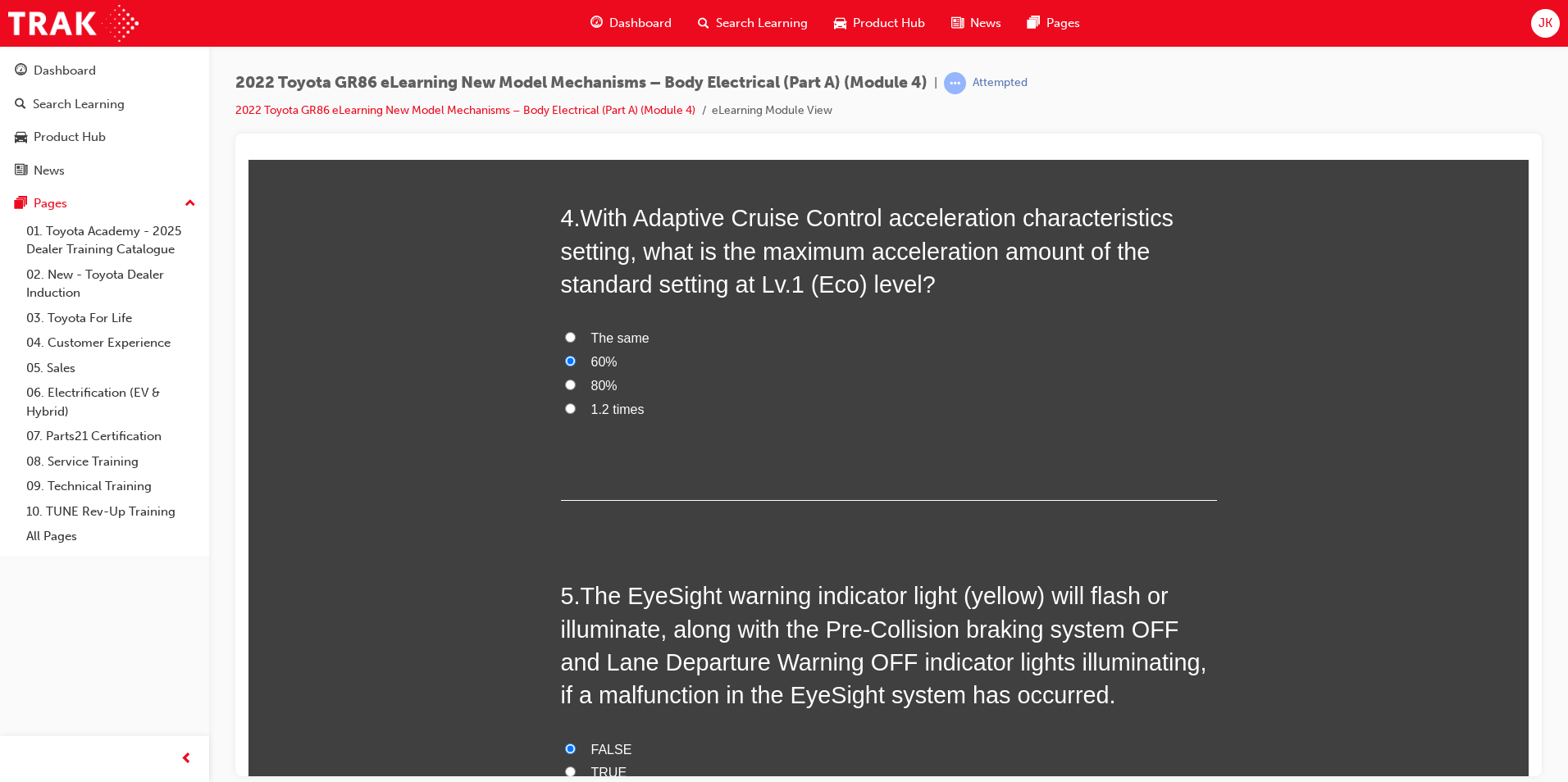
scroll to position [1351, 0]
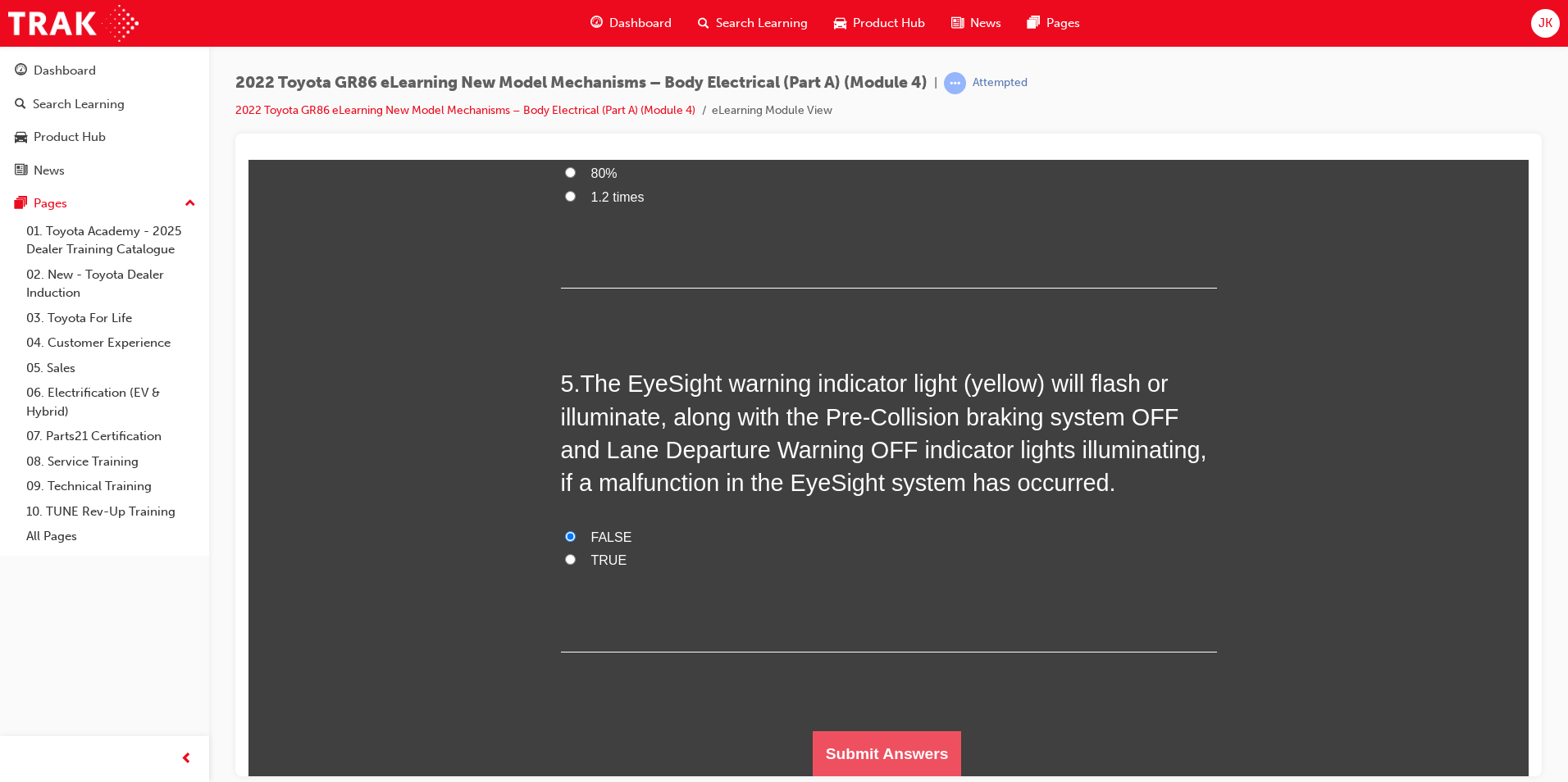
click at [892, 763] on button "Submit Answers" at bounding box center [887, 753] width 150 height 45
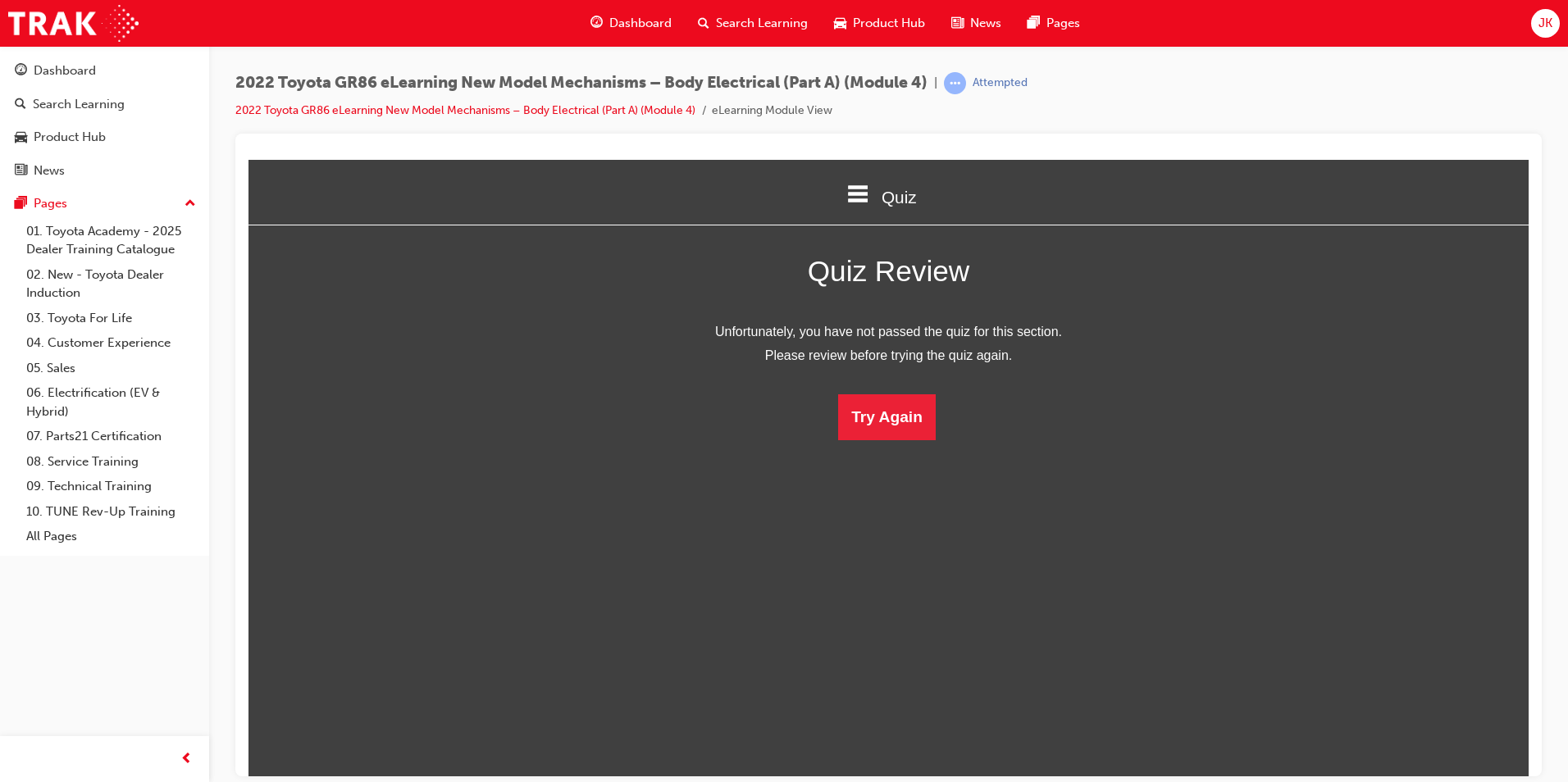
scroll to position [0, 0]
click at [872, 420] on button "Try Again" at bounding box center [887, 416] width 98 height 45
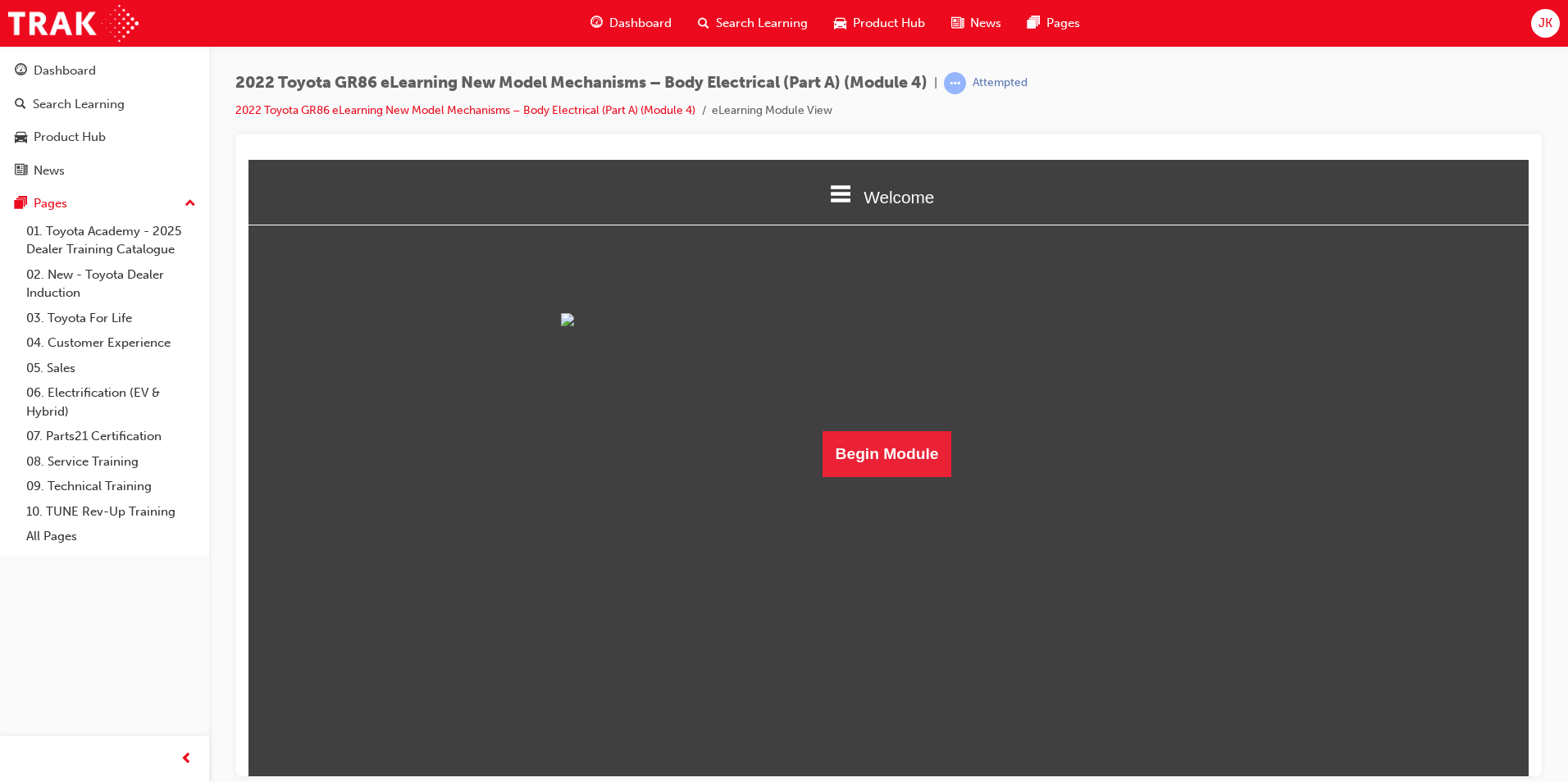
scroll to position [57, 0]
click at [860, 477] on button "Begin Module" at bounding box center [887, 453] width 130 height 45
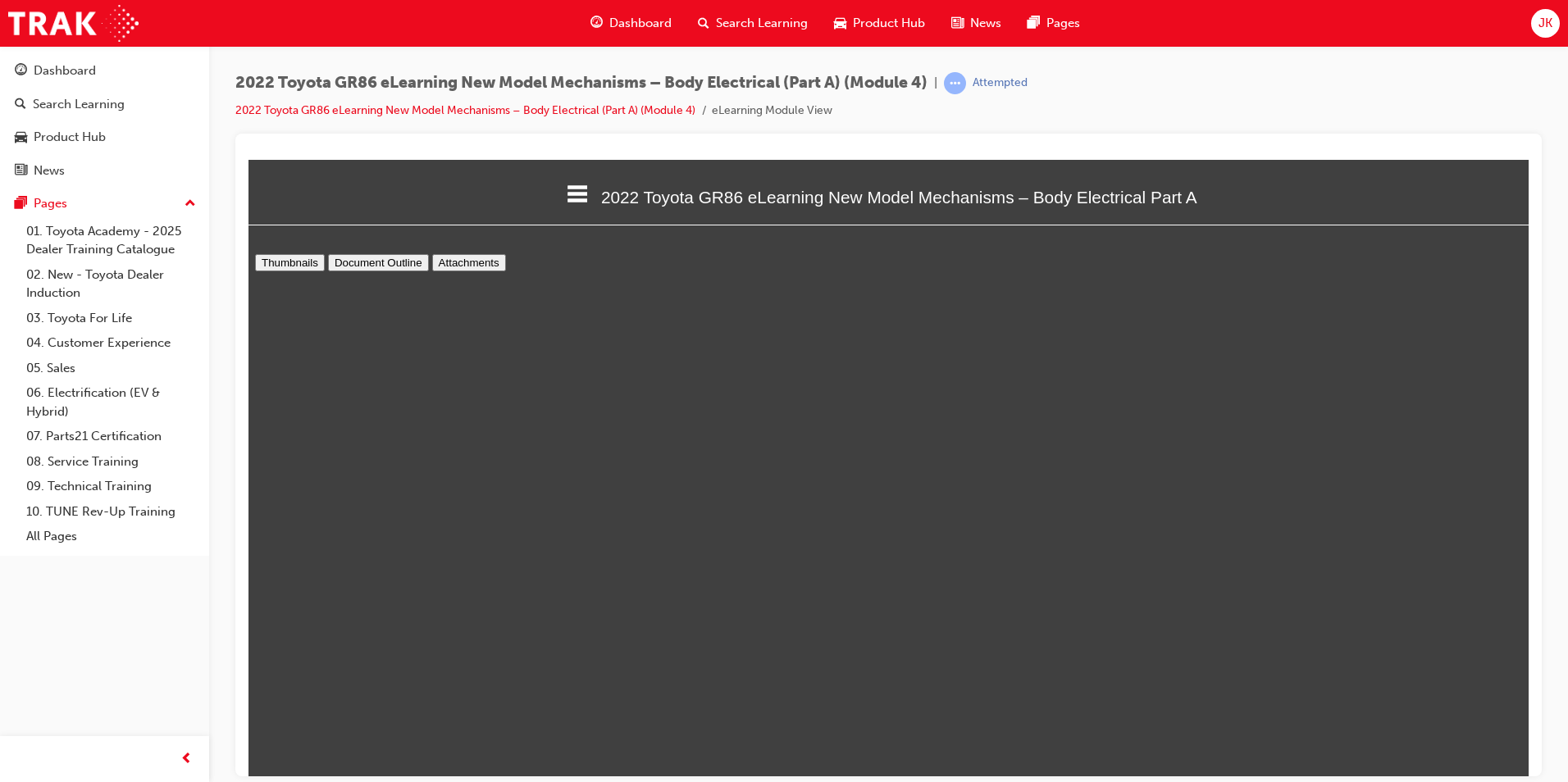
scroll to position [0, 0]
type input "21"
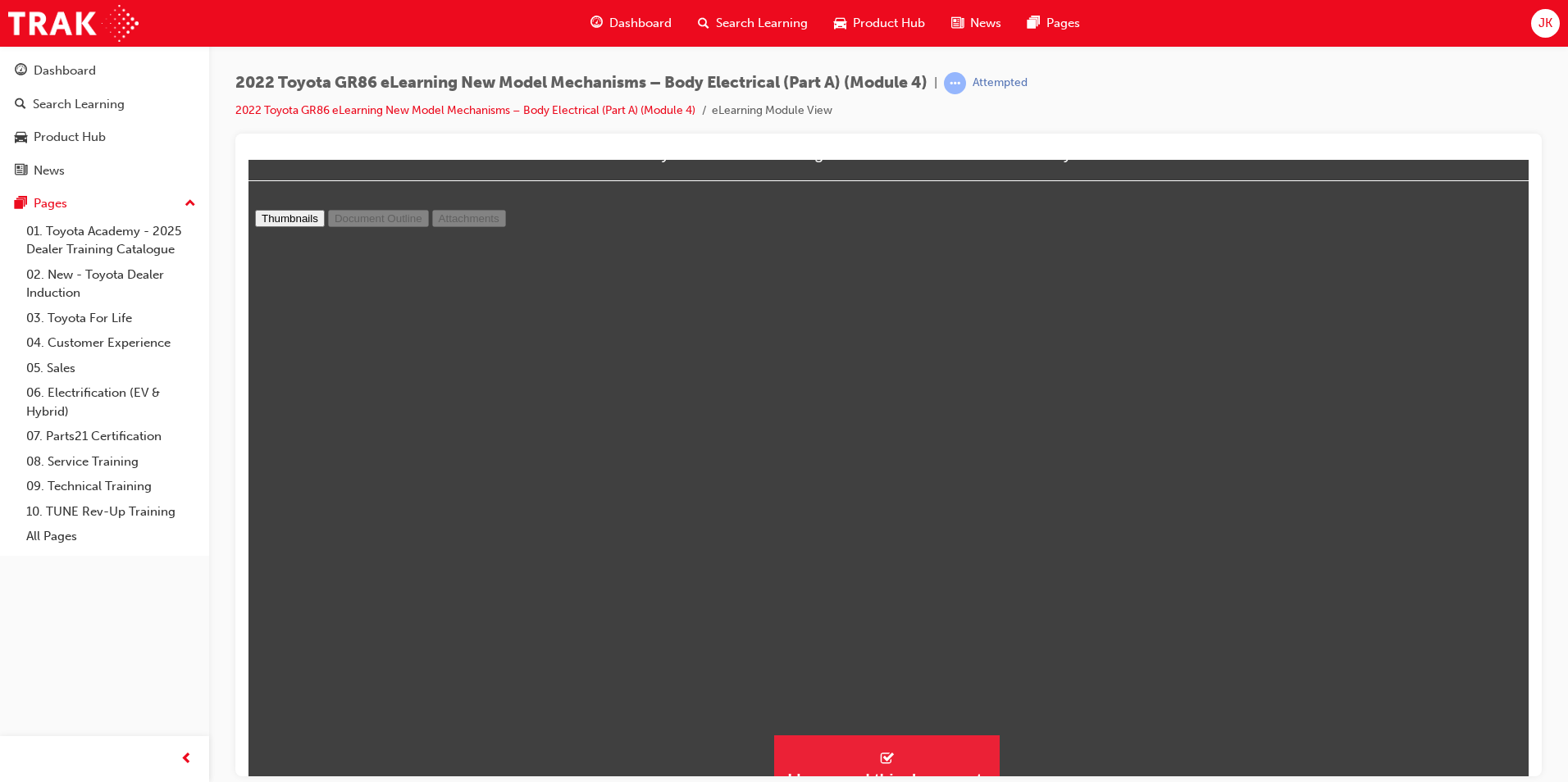
scroll to position [69, 0]
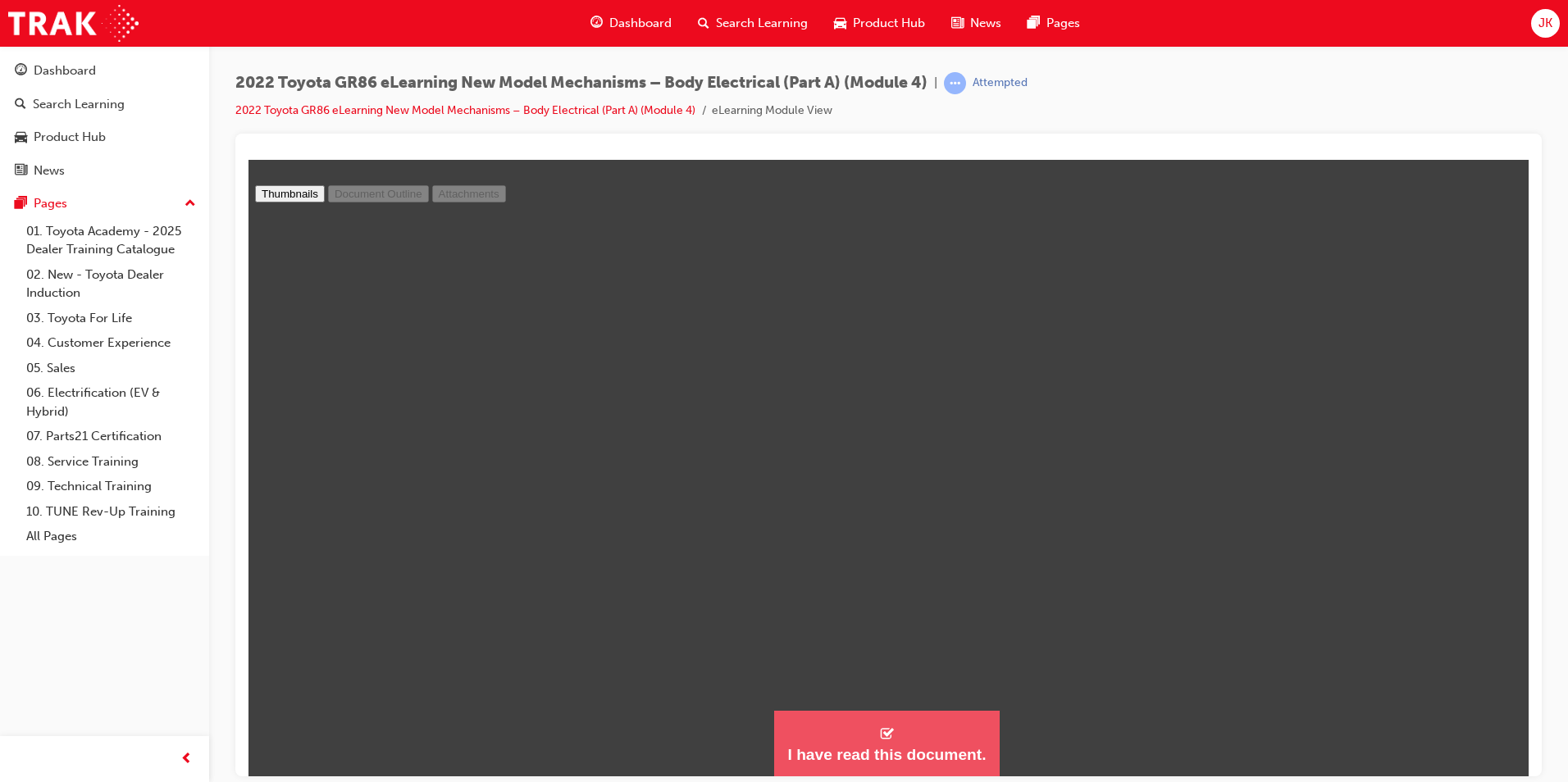
click at [858, 739] on button "I have read this document." at bounding box center [886, 744] width 225 height 66
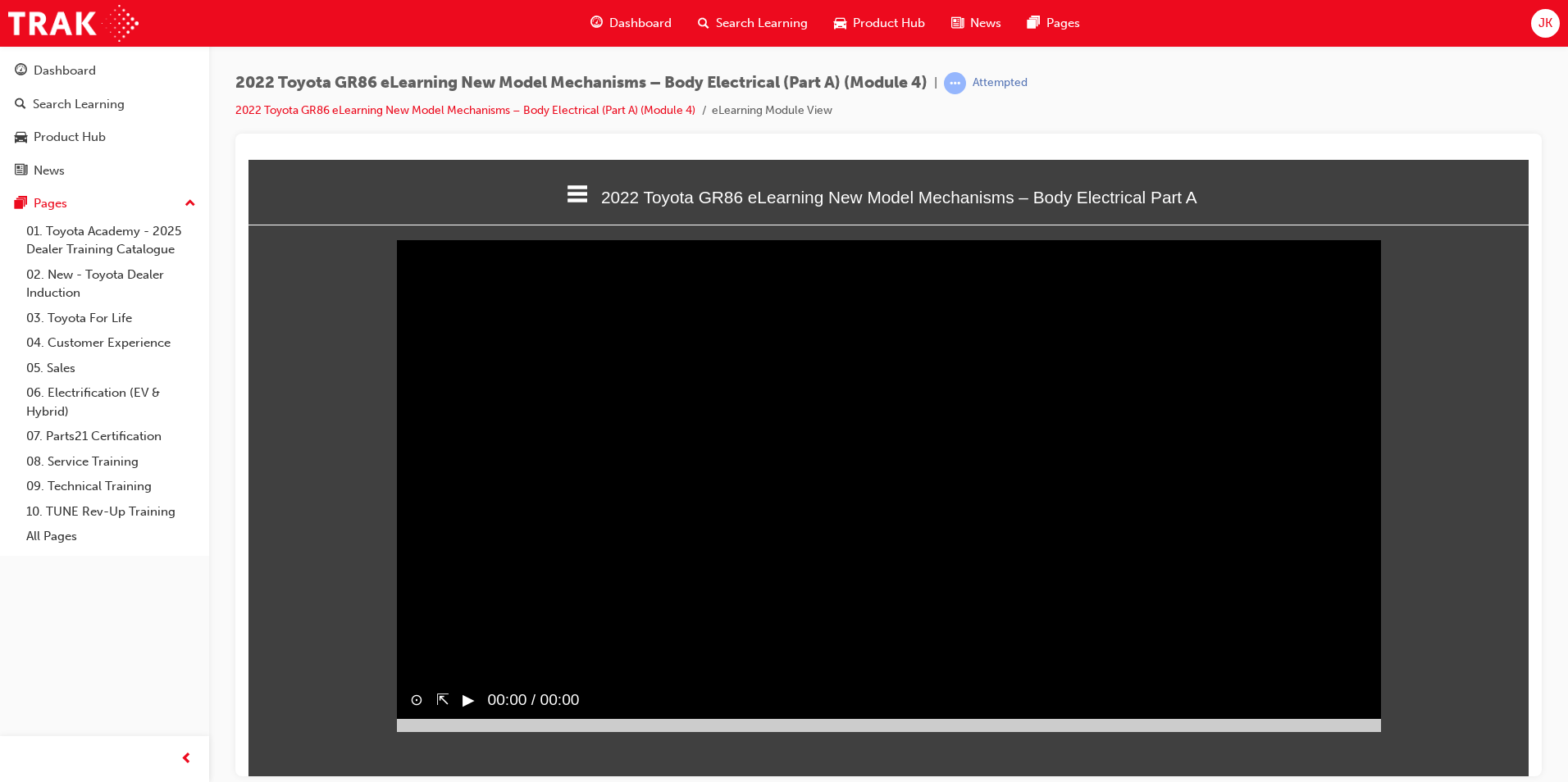
scroll to position [8, 8]
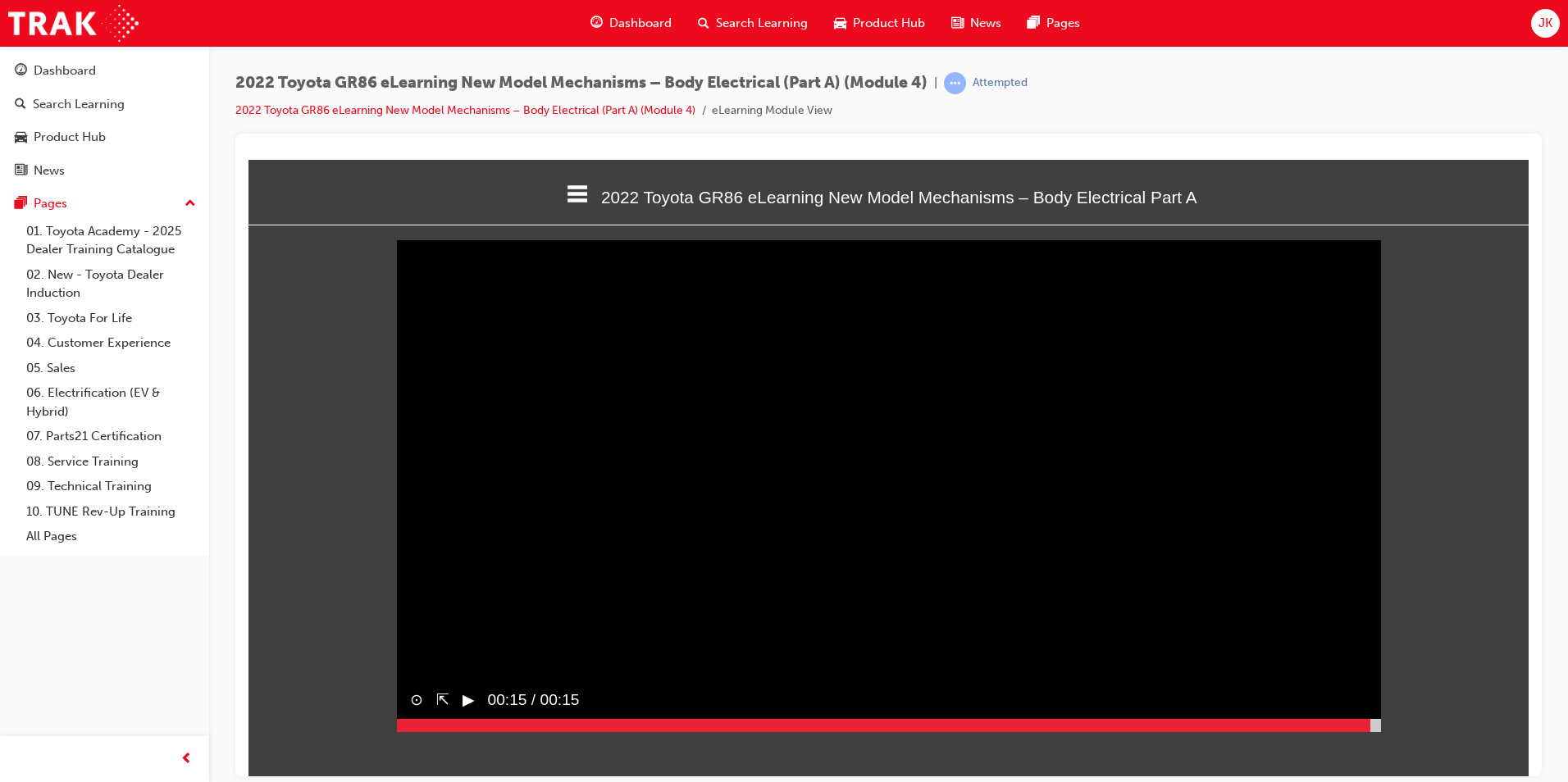
click at [1370, 731] on div at bounding box center [889, 724] width 984 height 13
click at [470, 712] on button "▶︎" at bounding box center [469, 699] width 12 height 24
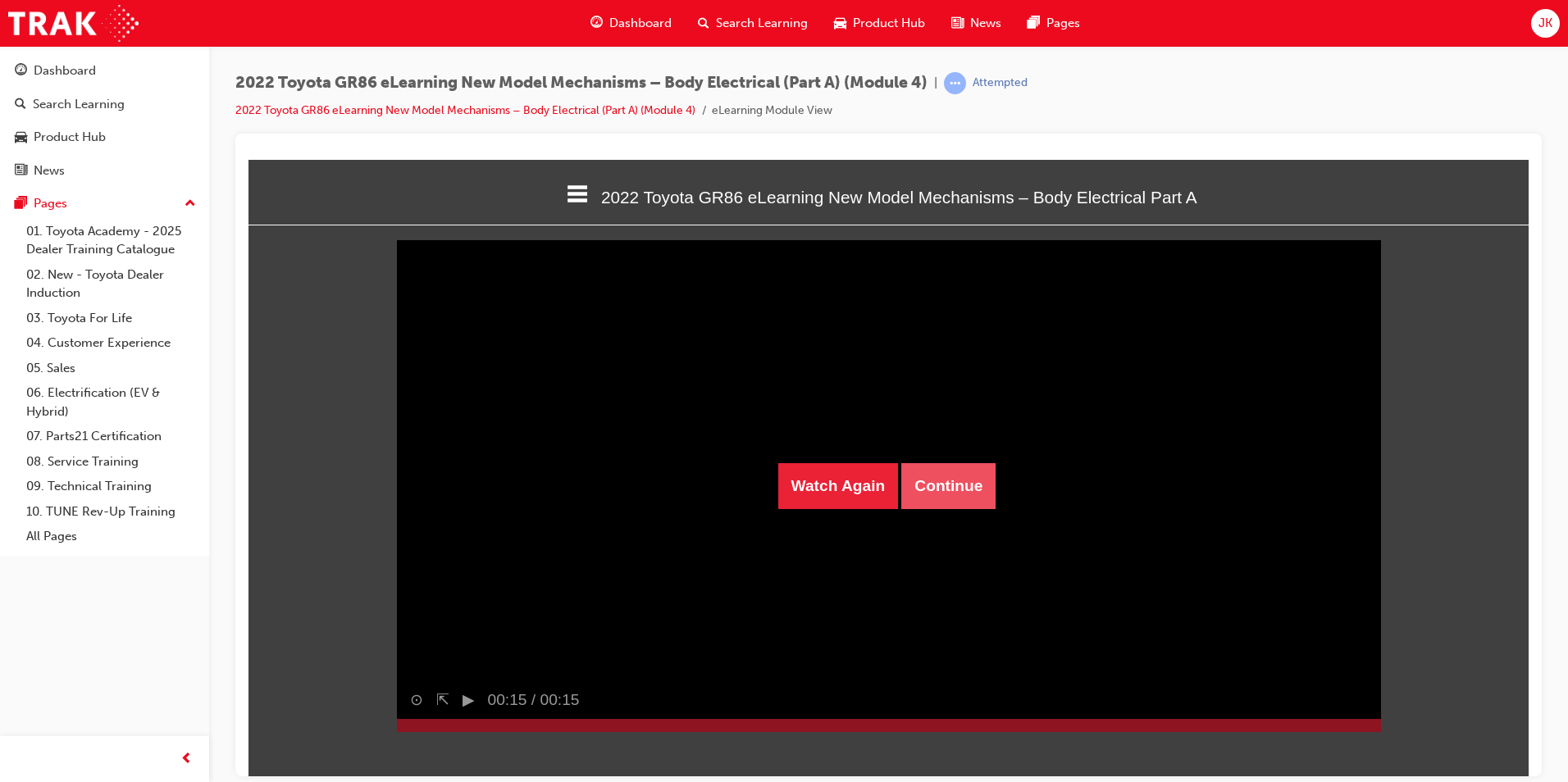
click at [948, 489] on button "Continue" at bounding box center [948, 485] width 94 height 45
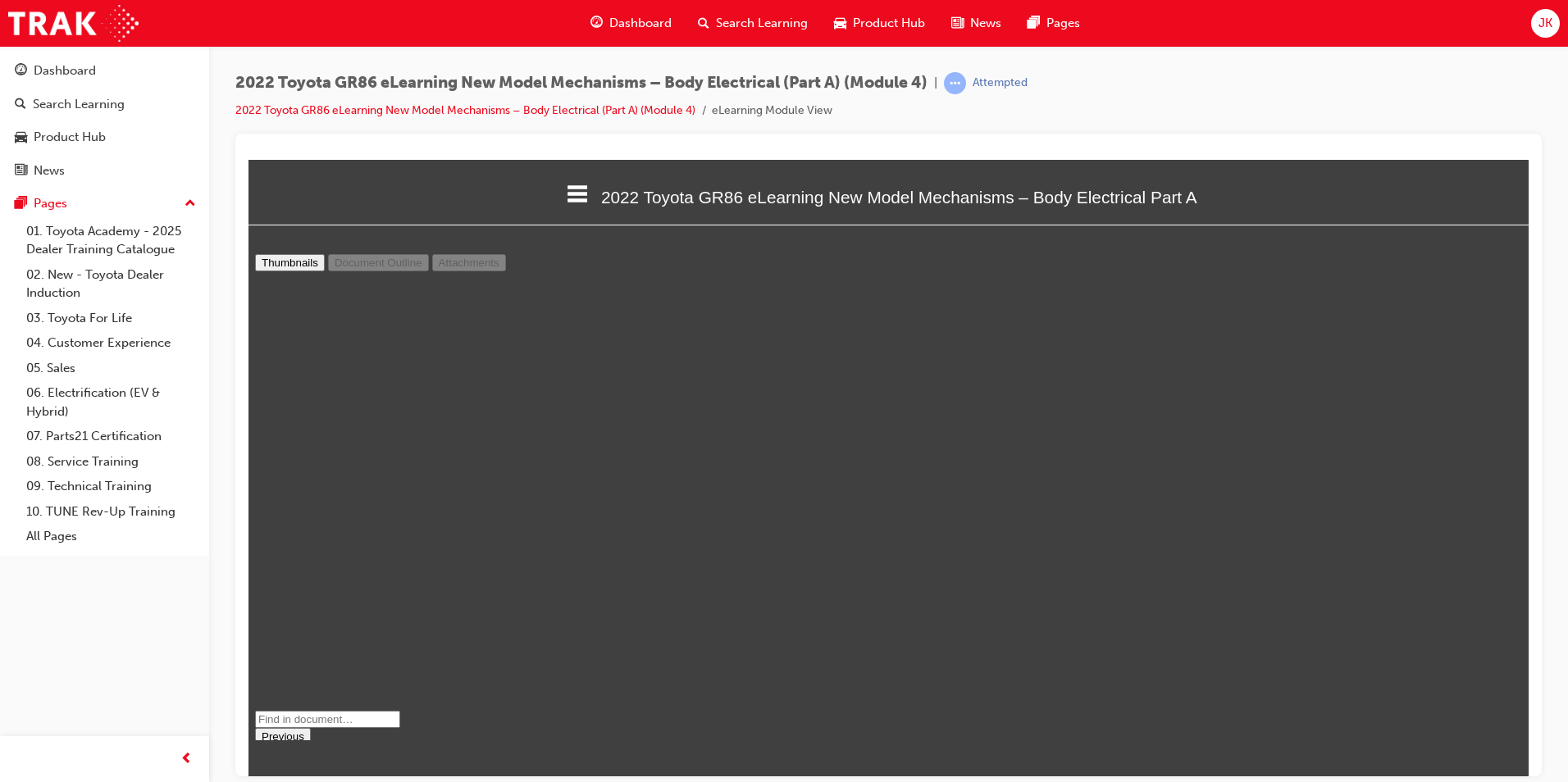
scroll to position [90, 0]
type input "8"
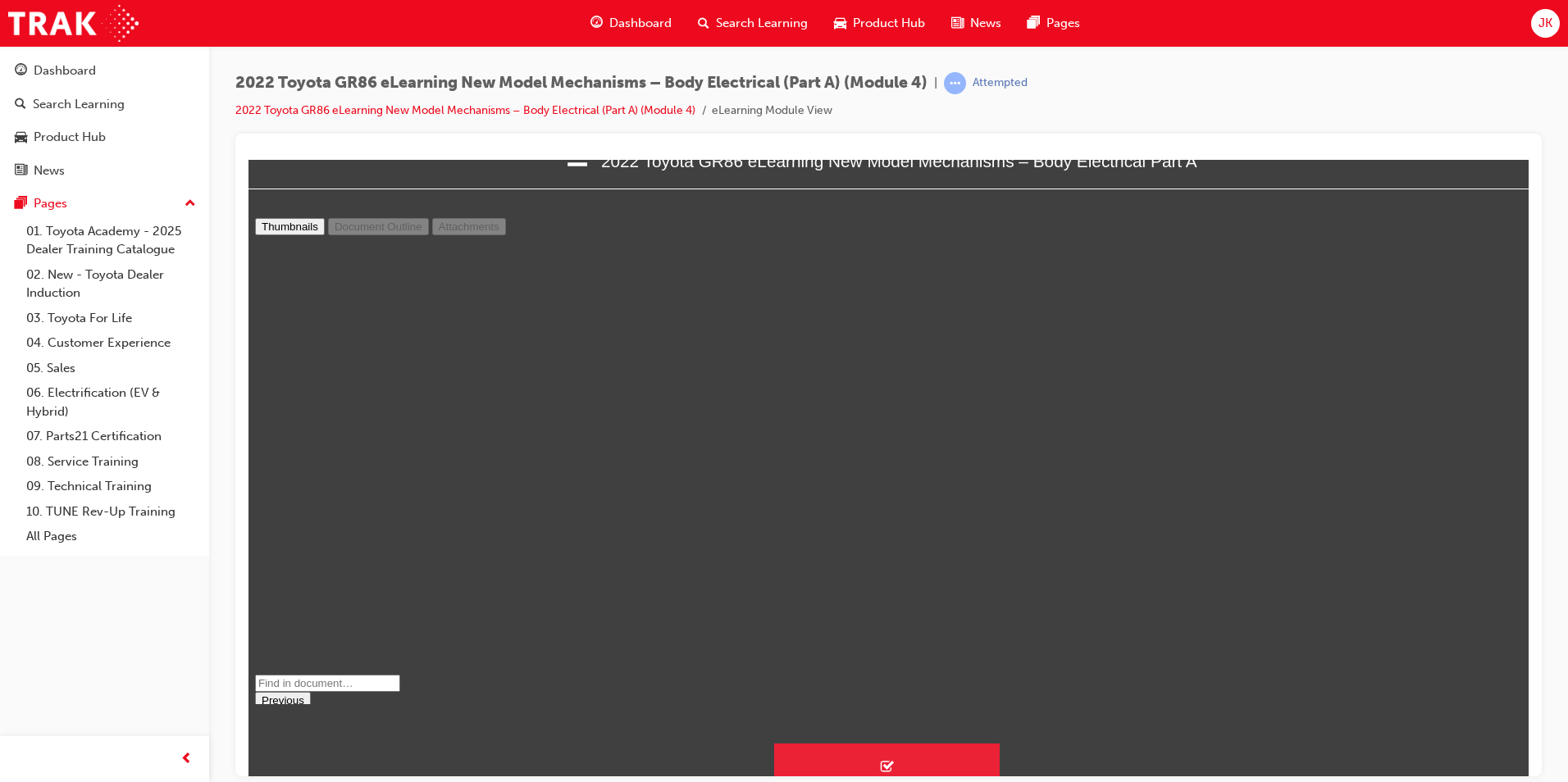
scroll to position [69, 0]
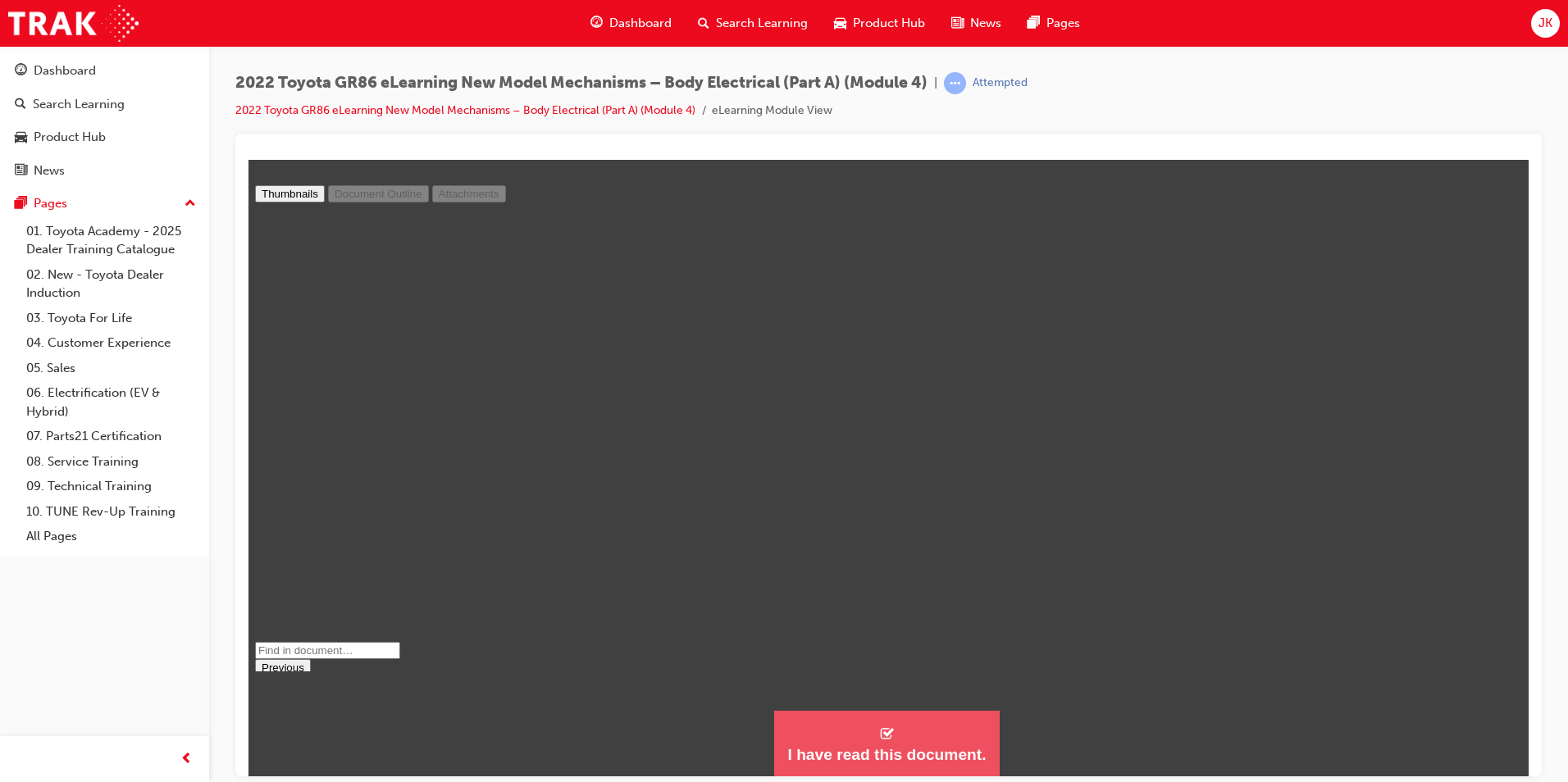
click at [922, 740] on button "I have read this document." at bounding box center [886, 744] width 225 height 66
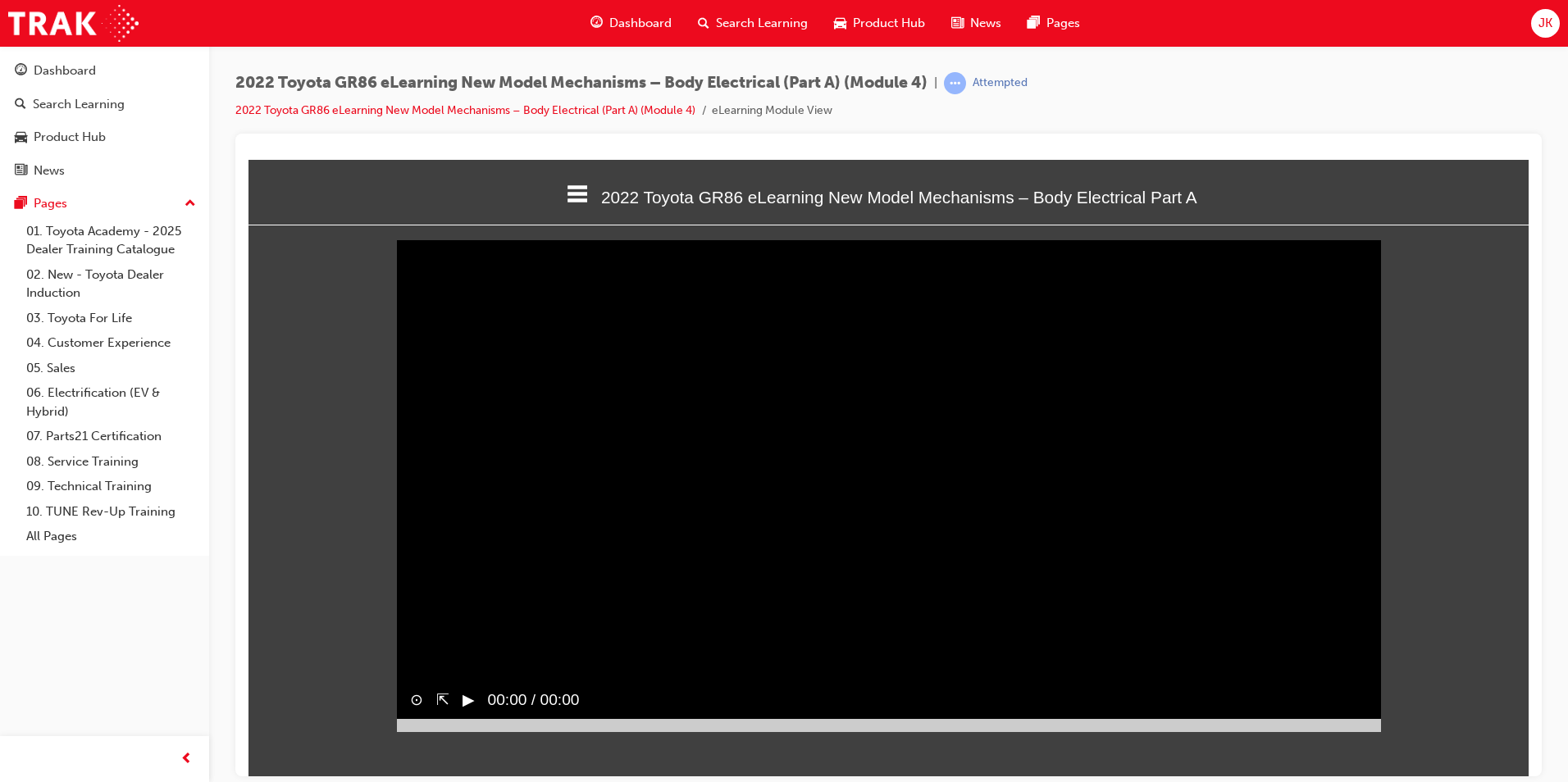
scroll to position [8, 8]
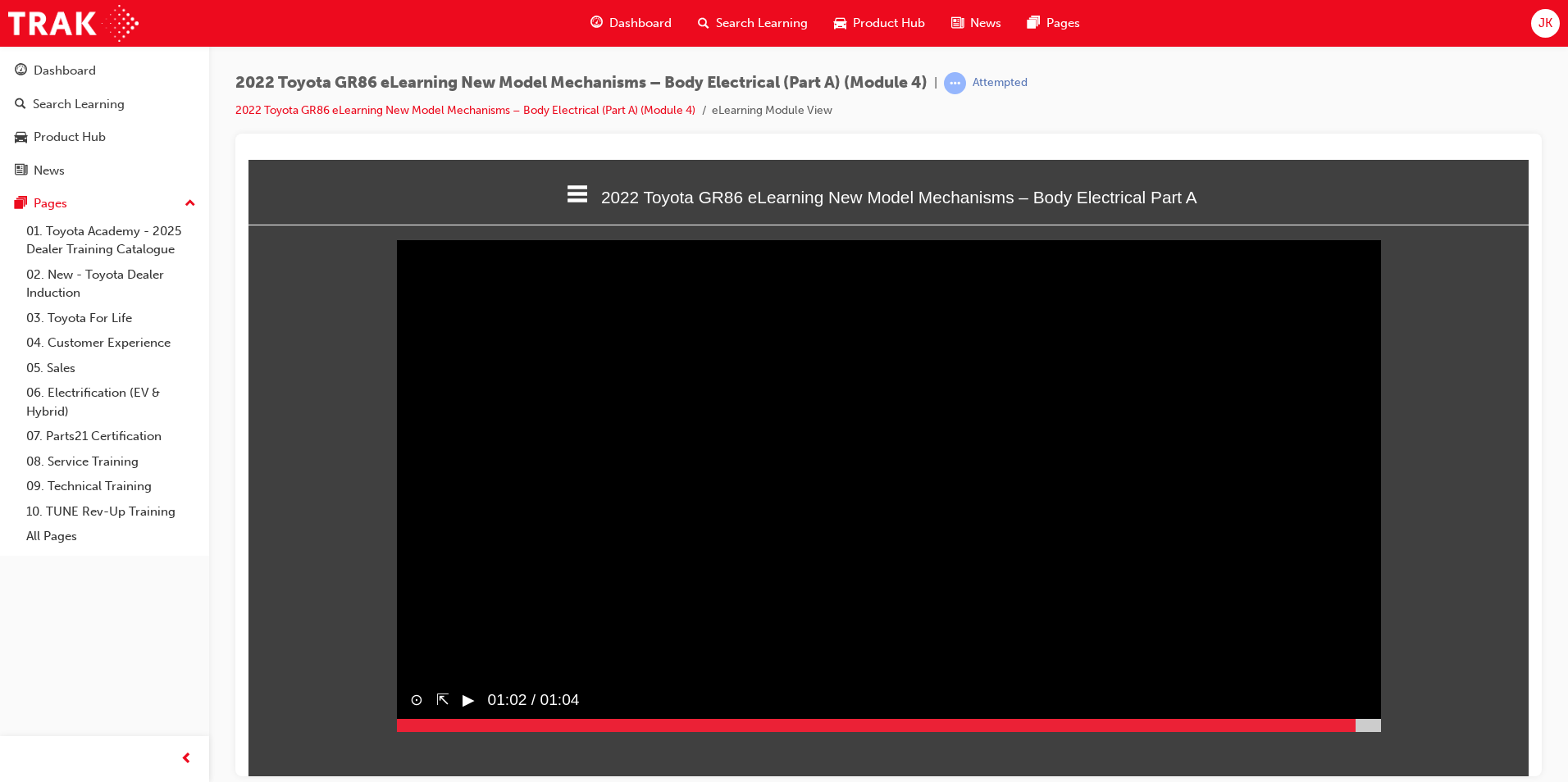
click at [1355, 731] on div at bounding box center [889, 724] width 984 height 13
click at [472, 712] on button "▶︎" at bounding box center [469, 699] width 12 height 24
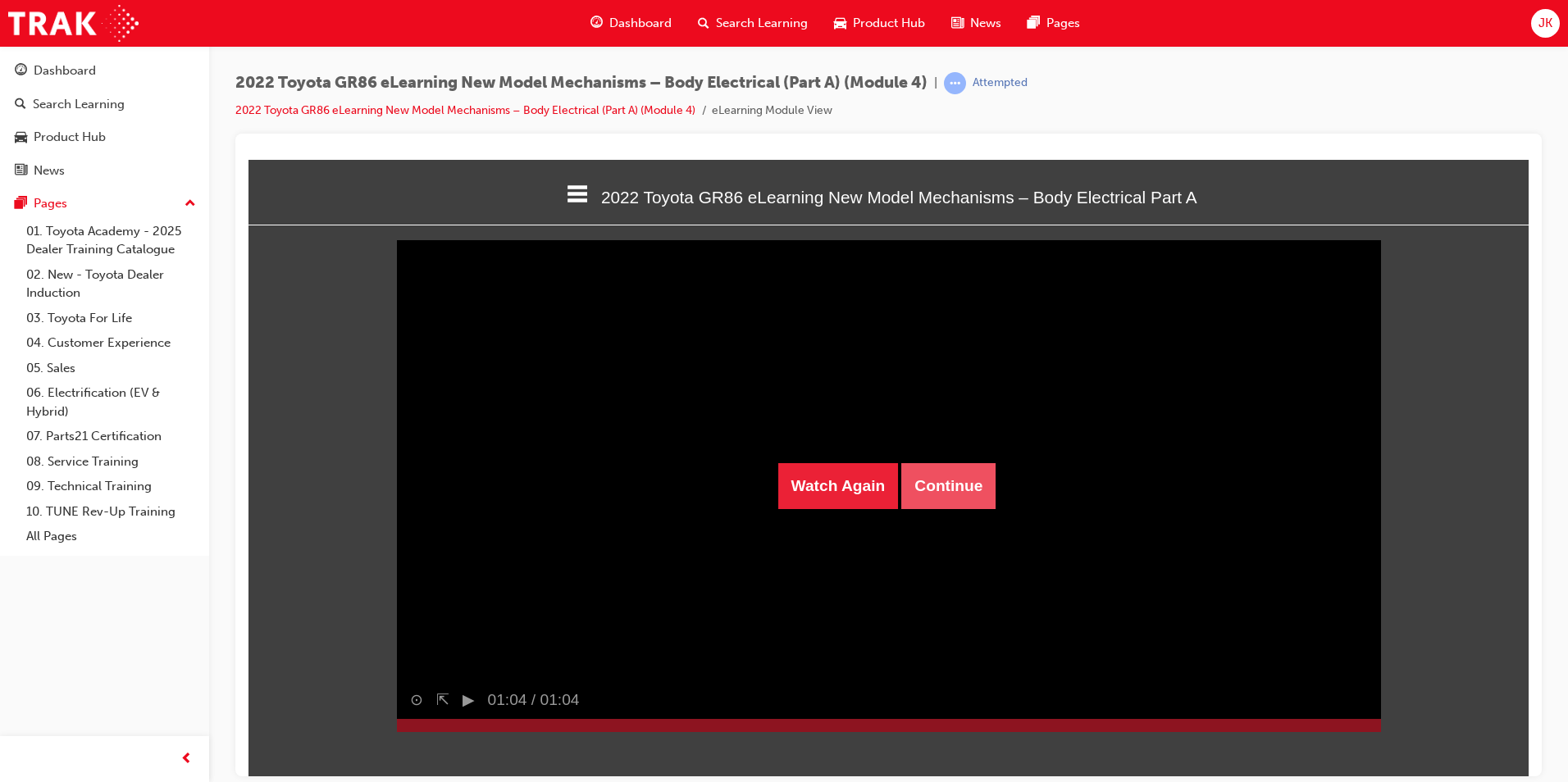
click at [951, 481] on button "Continue" at bounding box center [948, 485] width 94 height 45
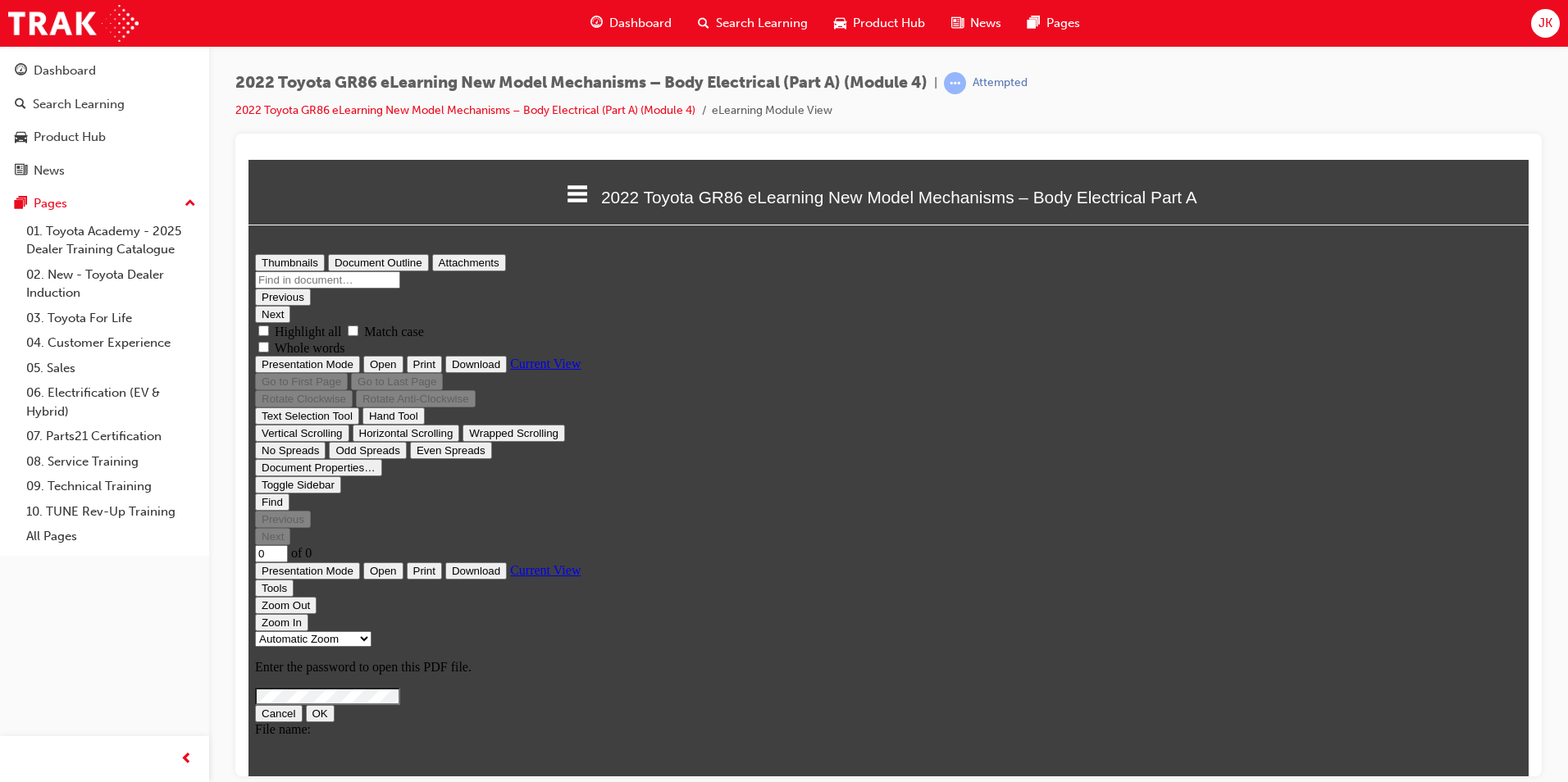
scroll to position [0, 0]
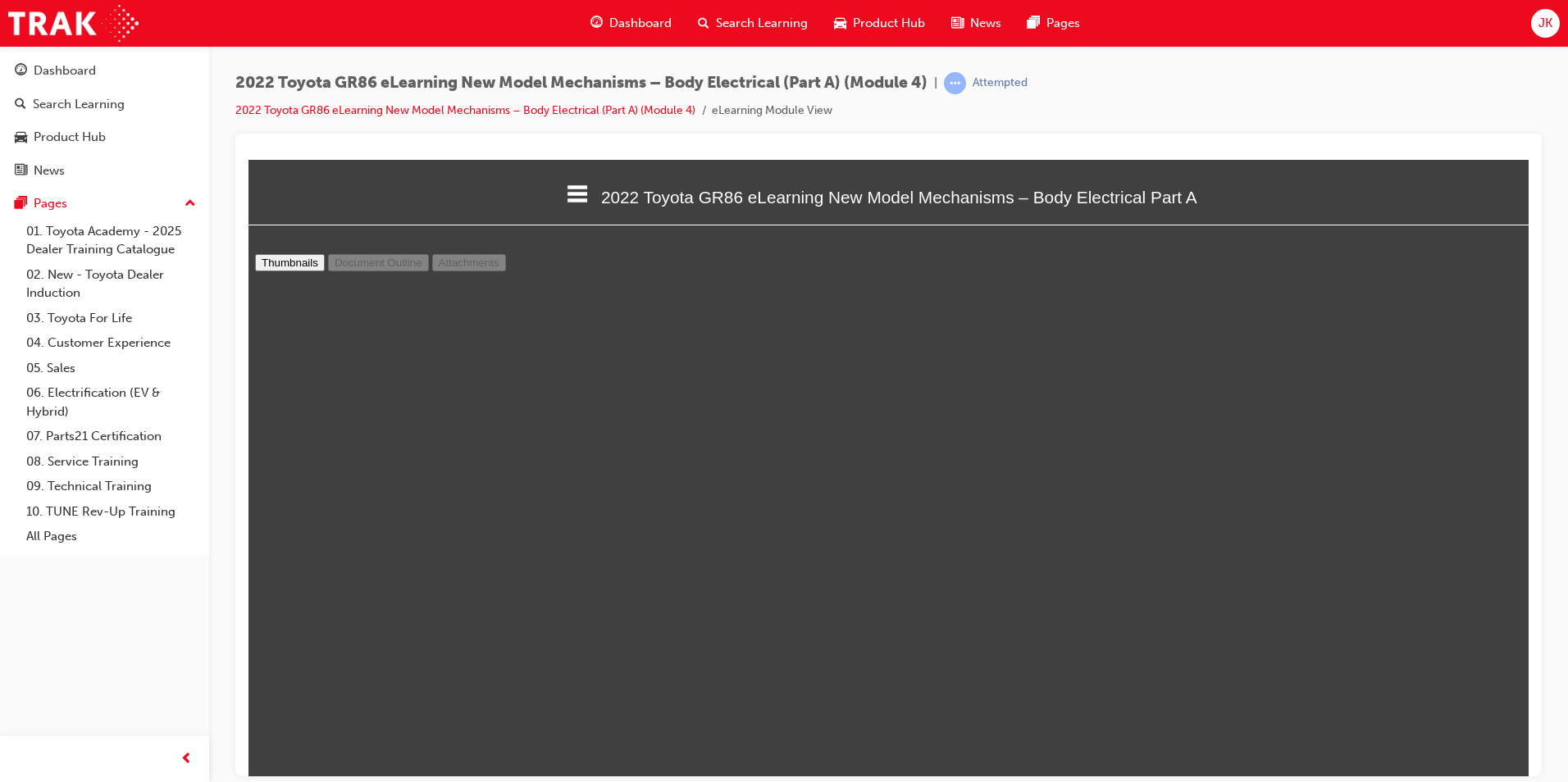
type input "30"
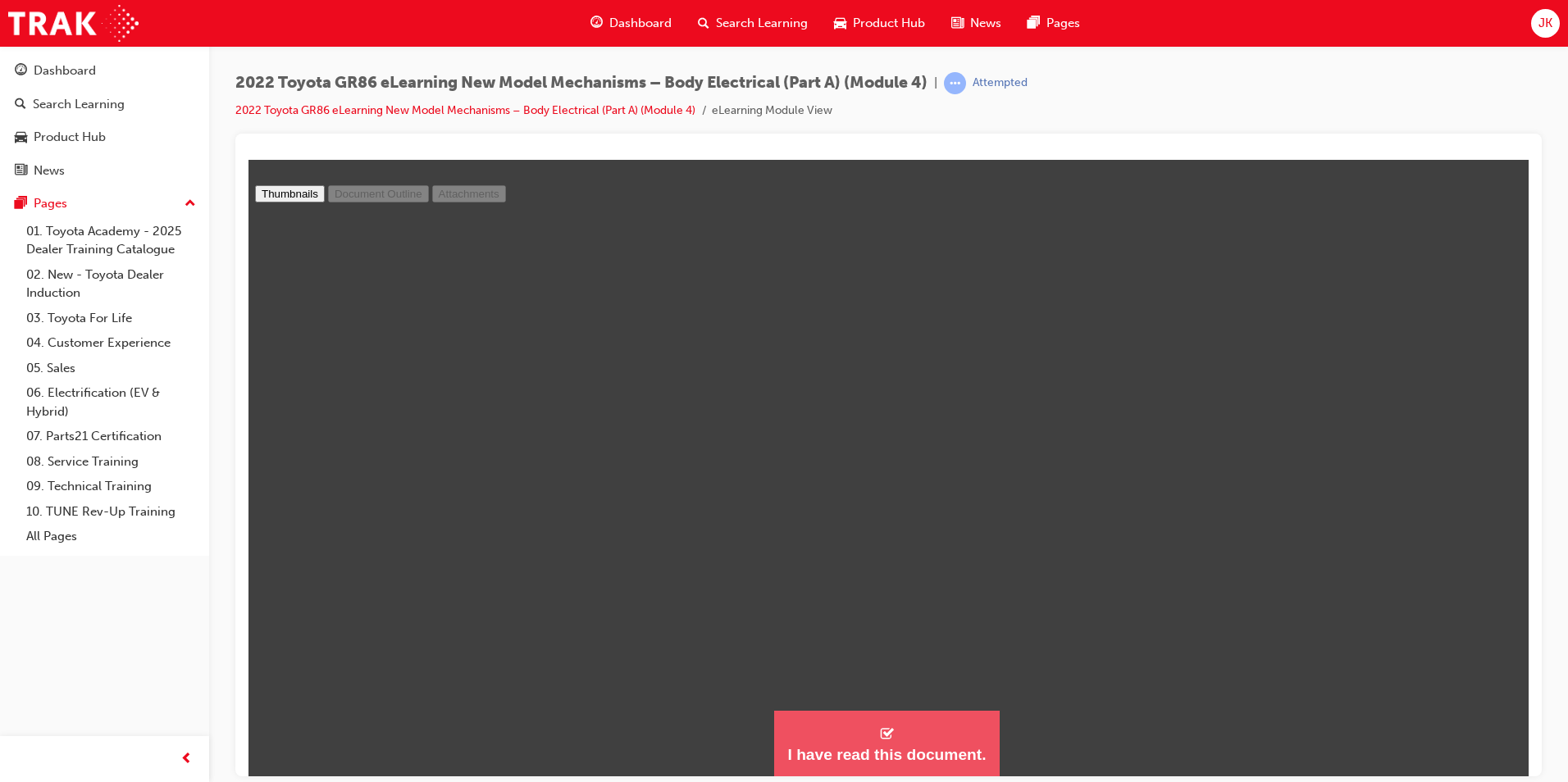
click at [843, 747] on div "I have read this document." at bounding box center [886, 754] width 199 height 19
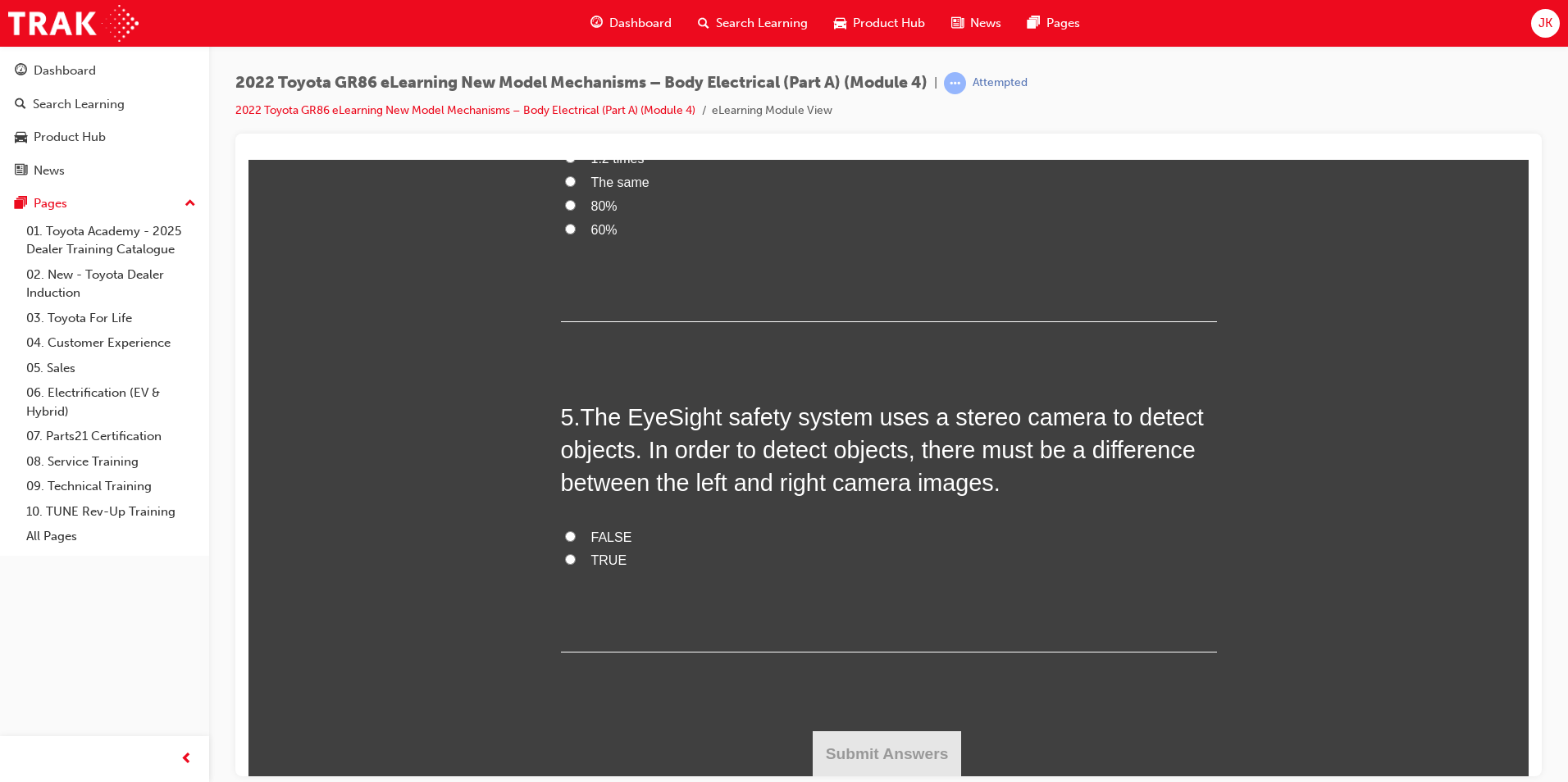
click at [620, 542] on span "FALSE" at bounding box center [612, 537] width 41 height 14
click at [576, 541] on input "FALSE" at bounding box center [570, 535] width 10 height 10
radio input "true"
click at [602, 562] on span "TRUE" at bounding box center [609, 560] width 36 height 14
click at [576, 562] on input "TRUE" at bounding box center [570, 559] width 10 height 10
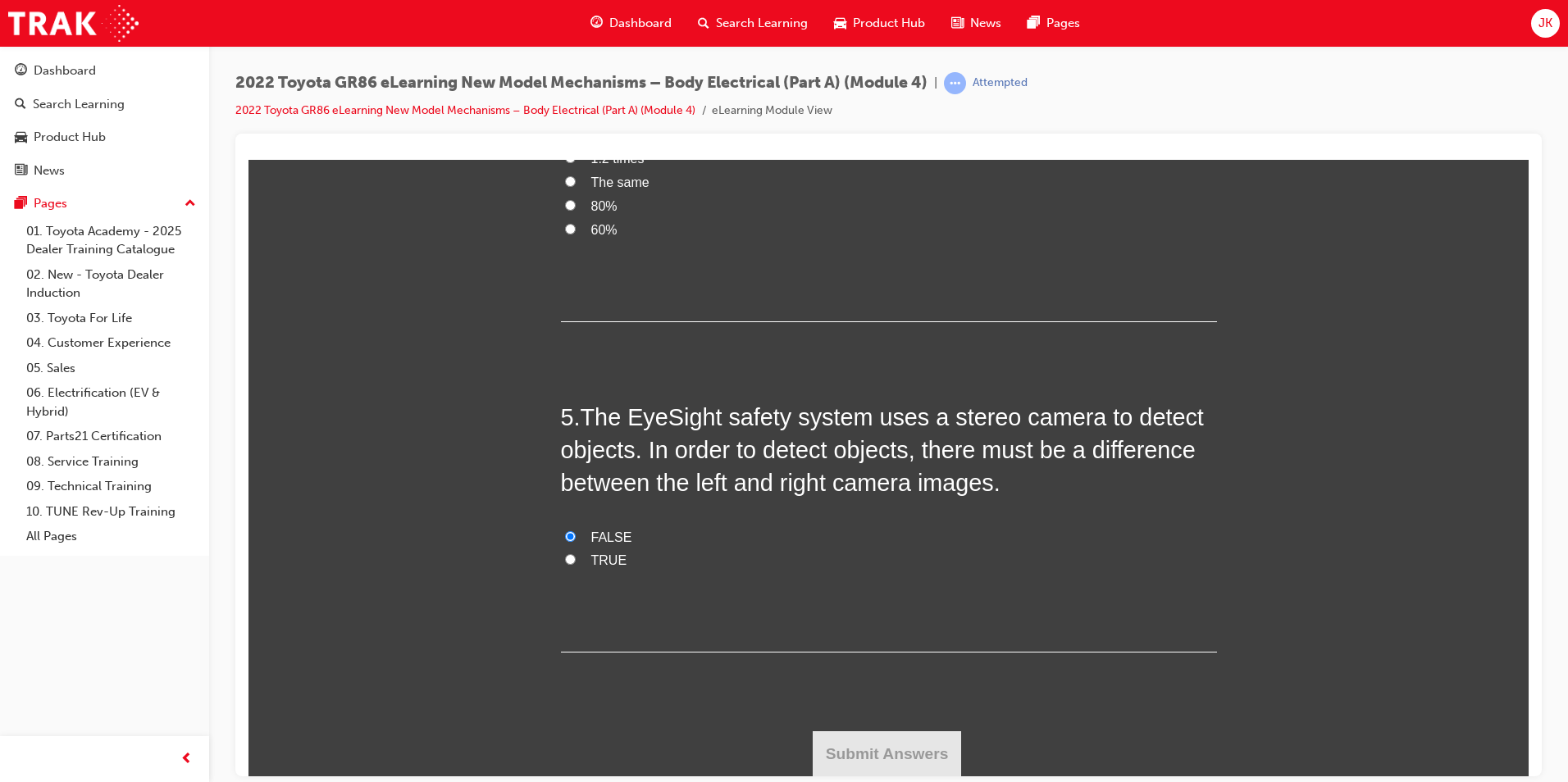
radio input "true"
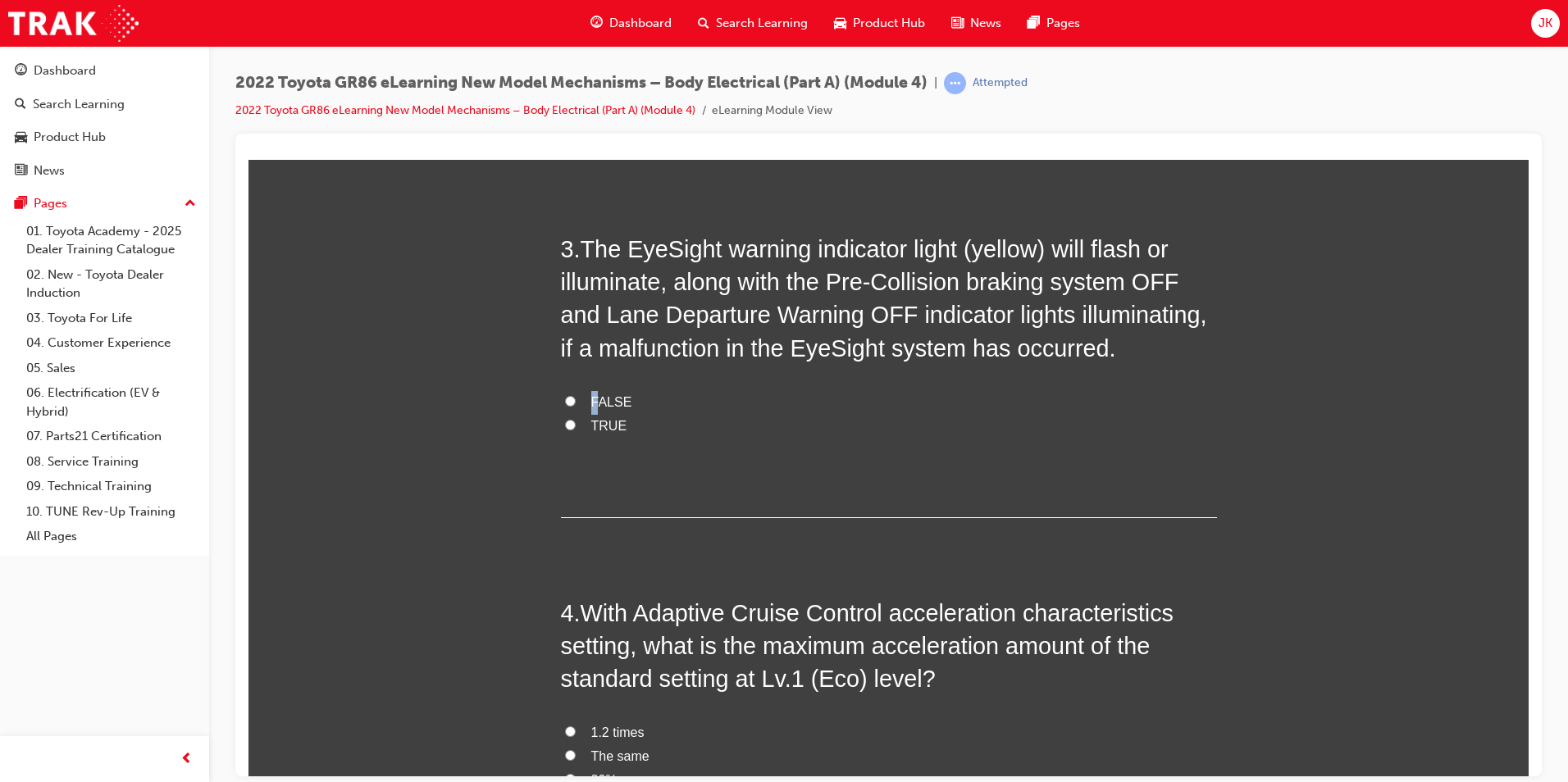
drag, startPoint x: 587, startPoint y: 401, endPoint x: 601, endPoint y: 401, distance: 14.0
click at [601, 401] on span "FALSE" at bounding box center [612, 401] width 41 height 14
drag, startPoint x: 601, startPoint y: 401, endPoint x: 578, endPoint y: 387, distance: 26.9
click at [578, 387] on div "3 . The EyeSight warning indicator light (yellow) will flash or illuminate, alo…" at bounding box center [889, 374] width 656 height 285
click at [593, 408] on span "FALSE" at bounding box center [612, 401] width 41 height 14
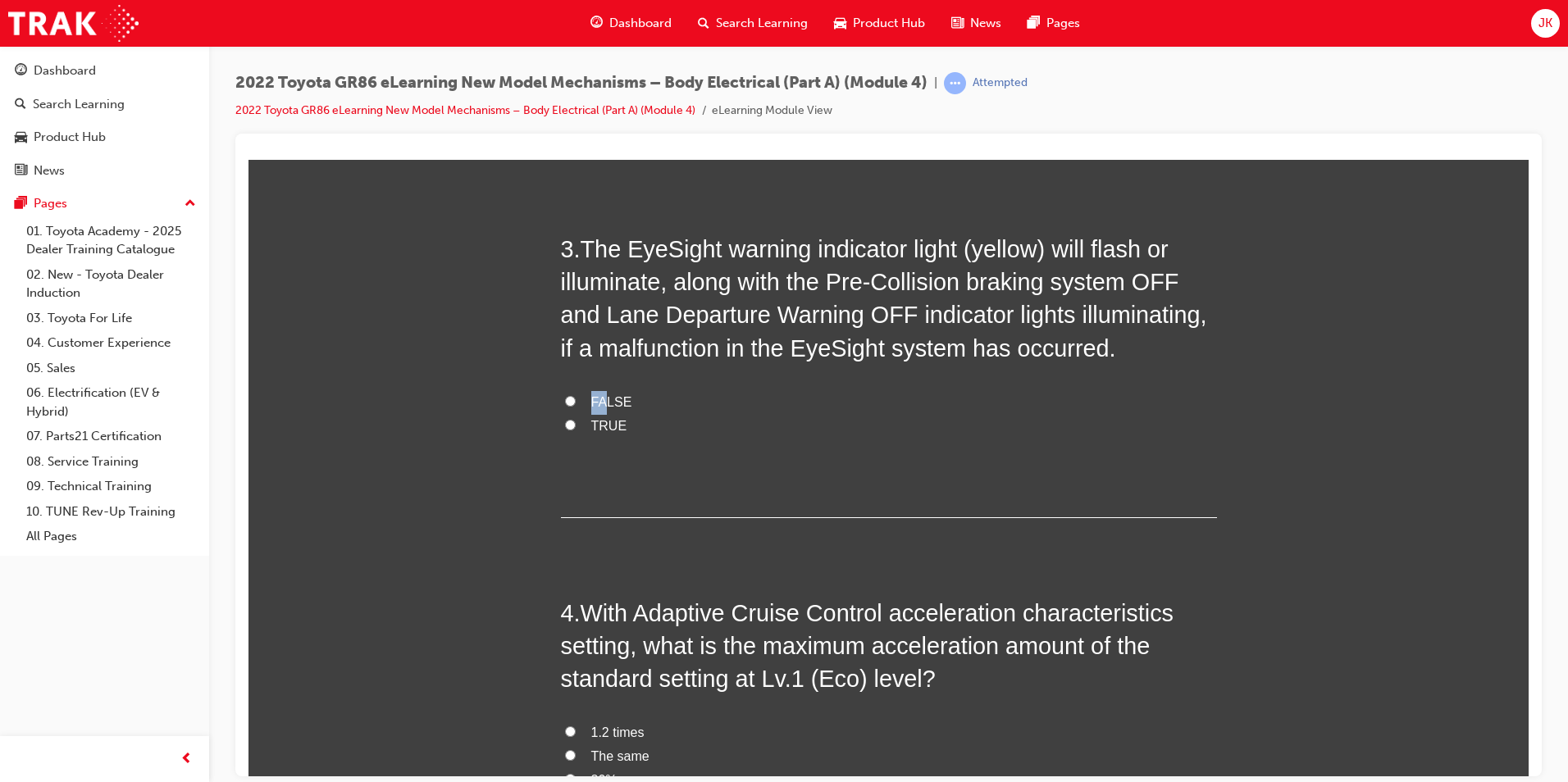
click at [576, 406] on input "FALSE" at bounding box center [570, 401] width 10 height 10
radio input "true"
click at [747, 449] on div "3 . The EyeSight warning indicator light (yellow) will flash or illuminate, alo…" at bounding box center [889, 374] width 656 height 285
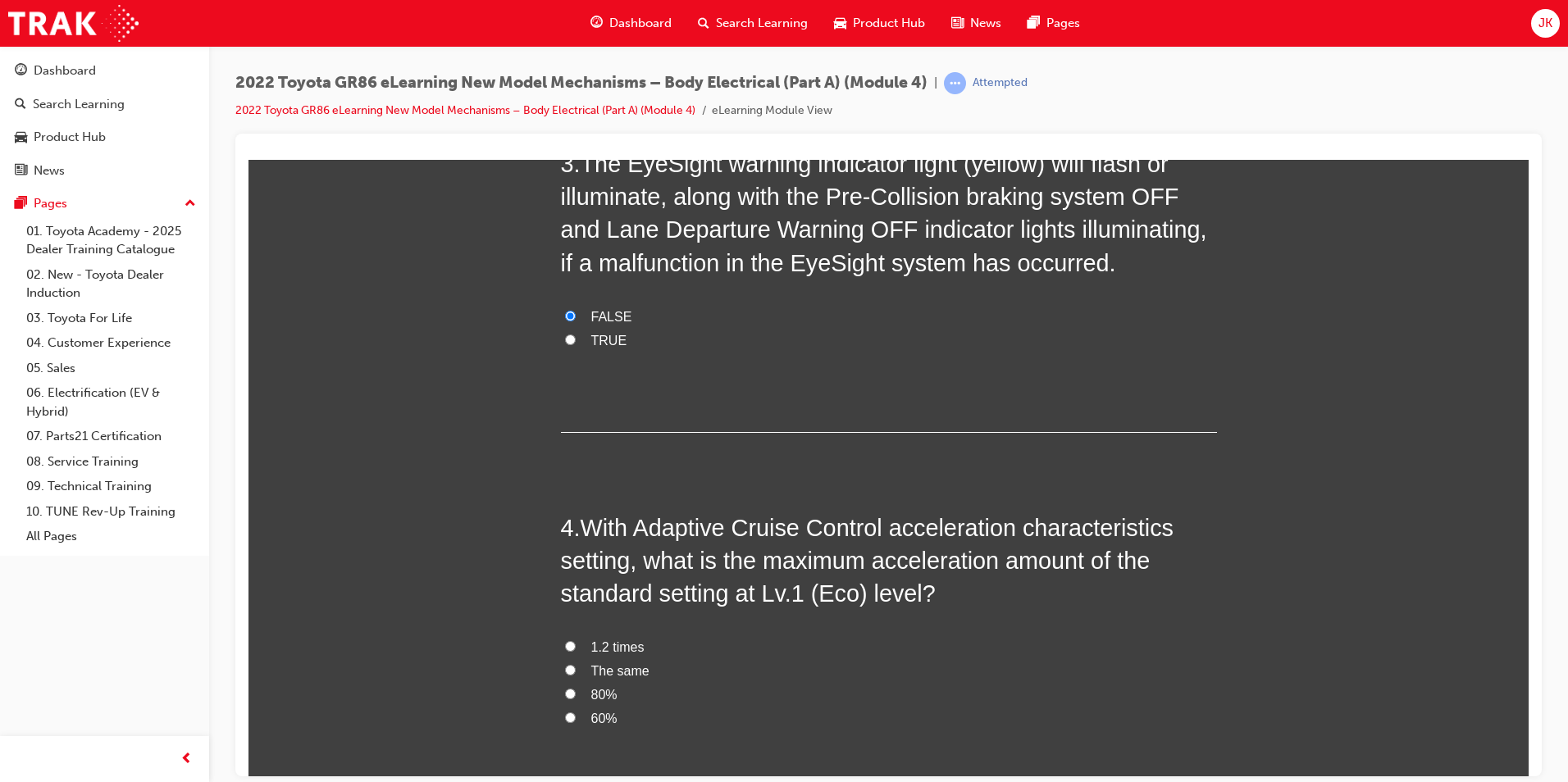
scroll to position [902, 0]
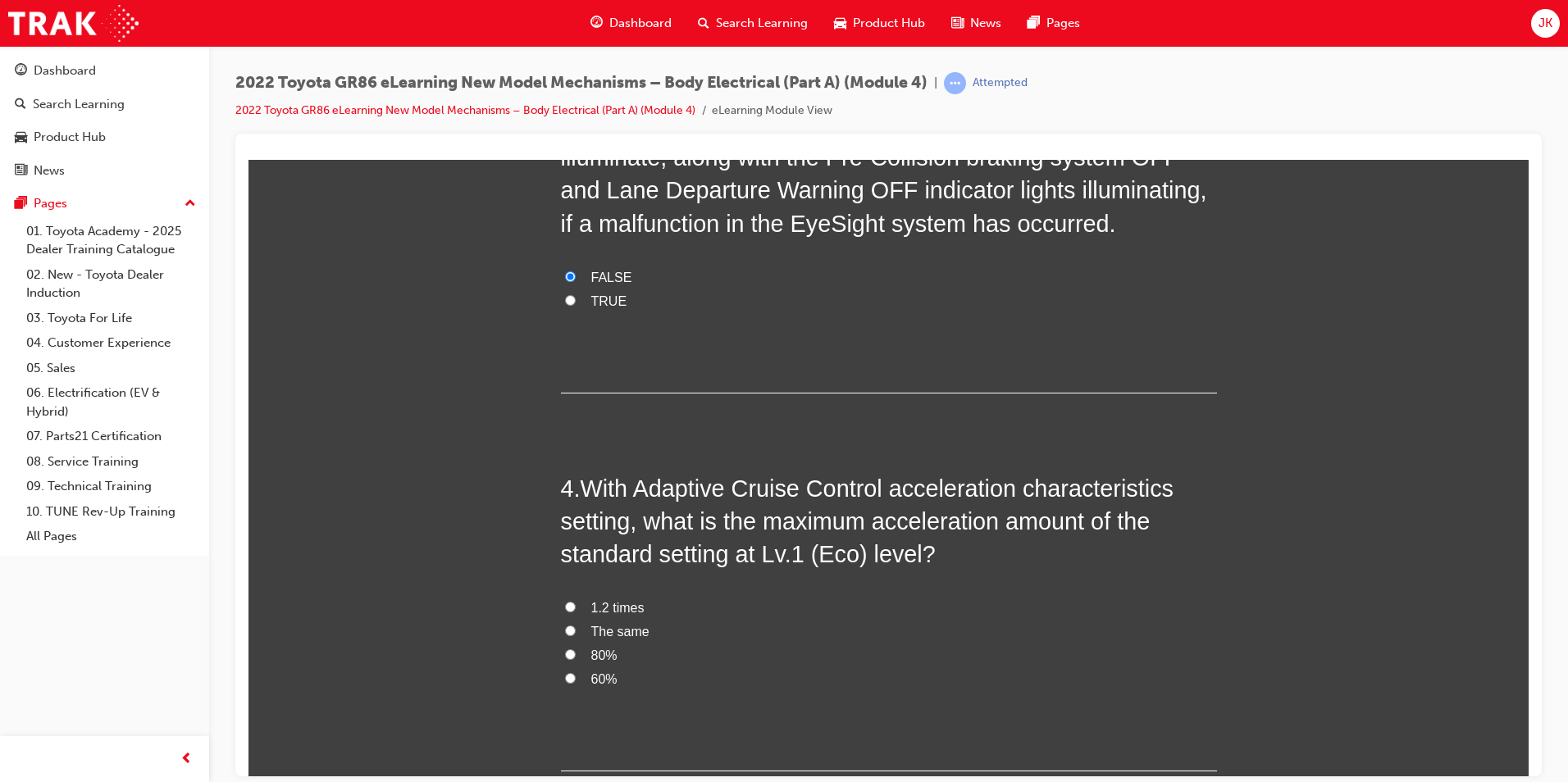
click at [581, 683] on label "60%" at bounding box center [889, 679] width 656 height 24
click at [576, 683] on input "60%" at bounding box center [570, 678] width 10 height 10
radio input "true"
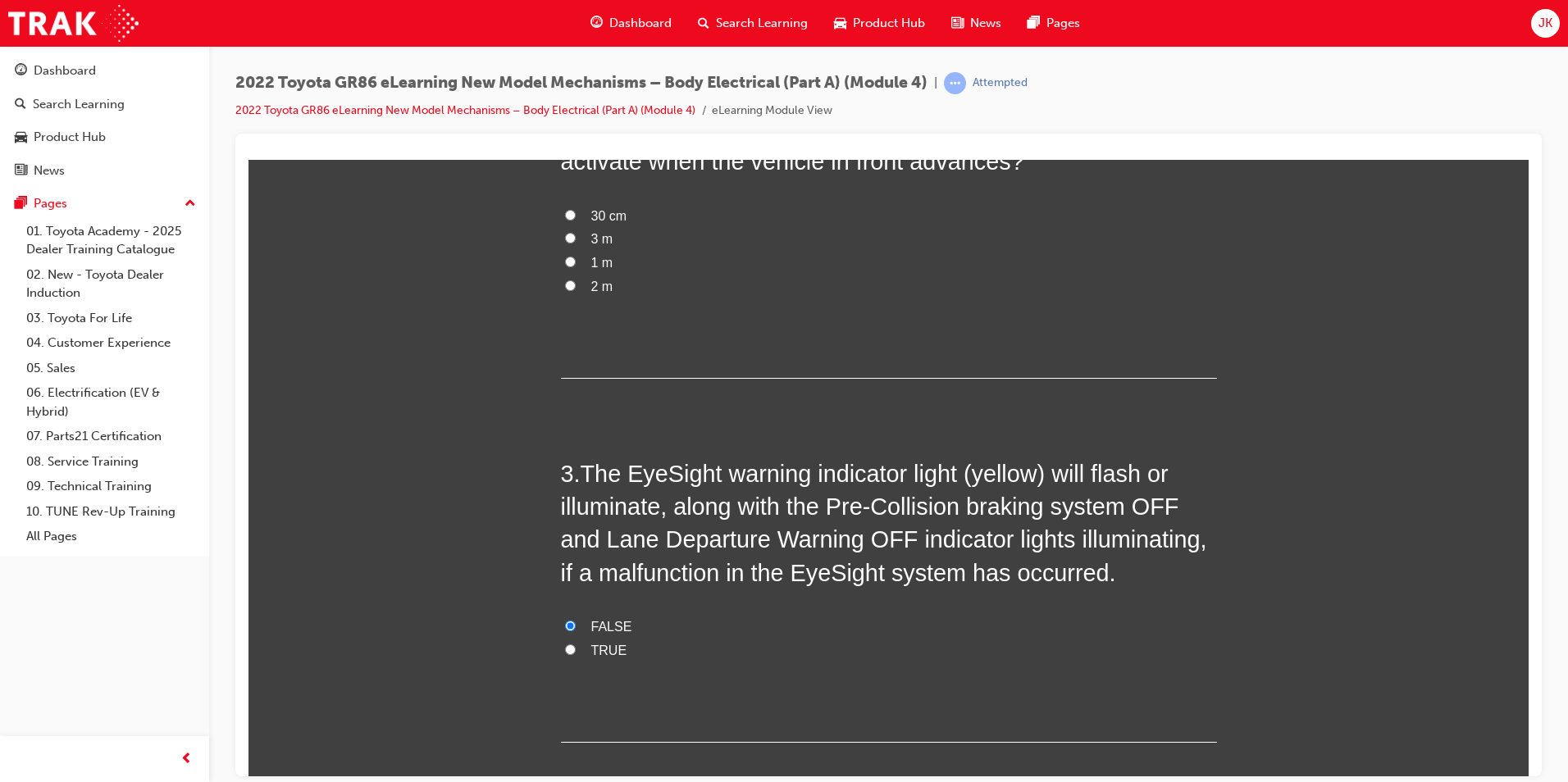
scroll to position [410, 0]
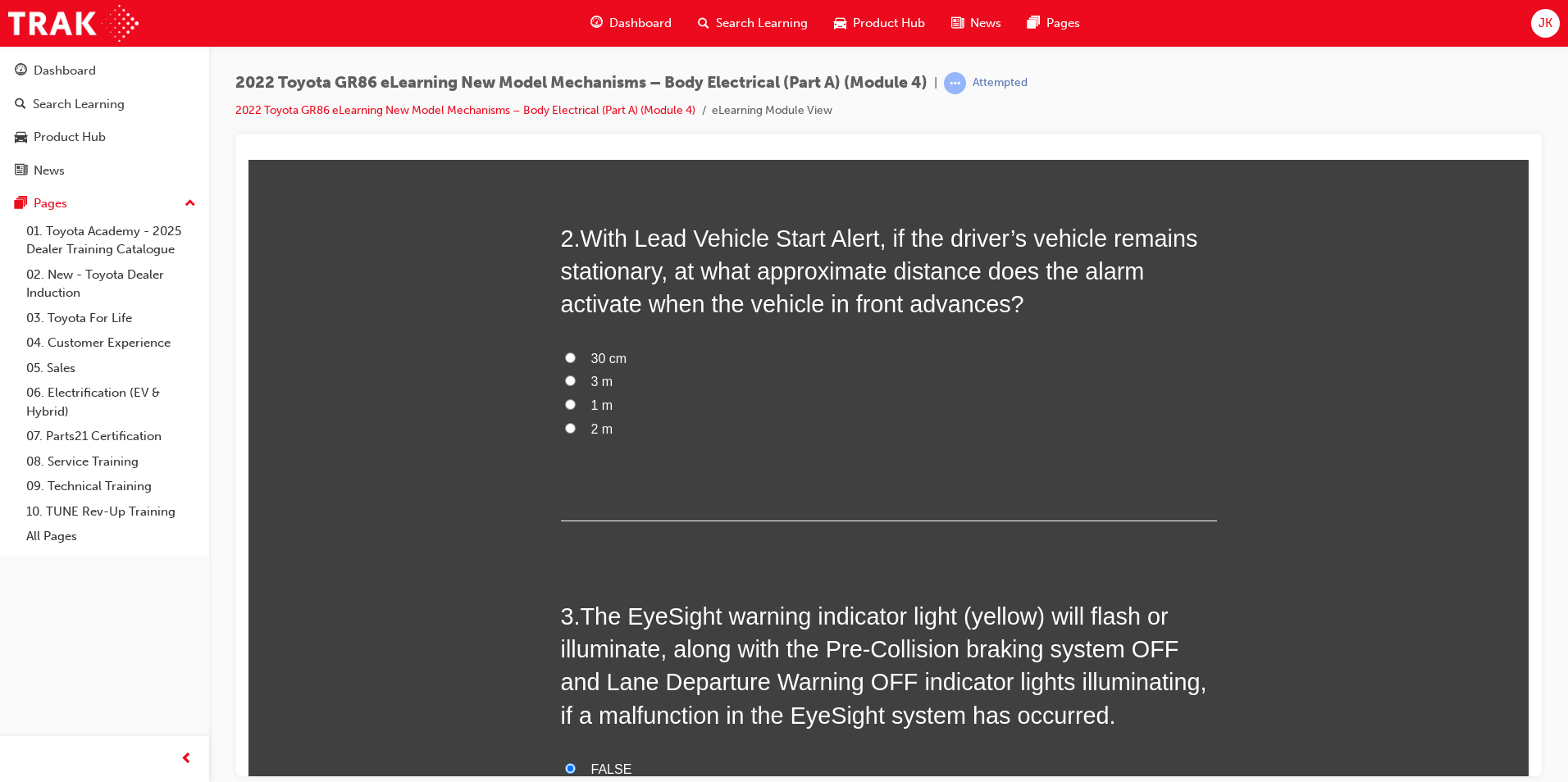
click at [602, 382] on span "3 m" at bounding box center [602, 381] width 22 height 14
click at [576, 382] on input "3 m" at bounding box center [570, 380] width 10 height 10
radio input "true"
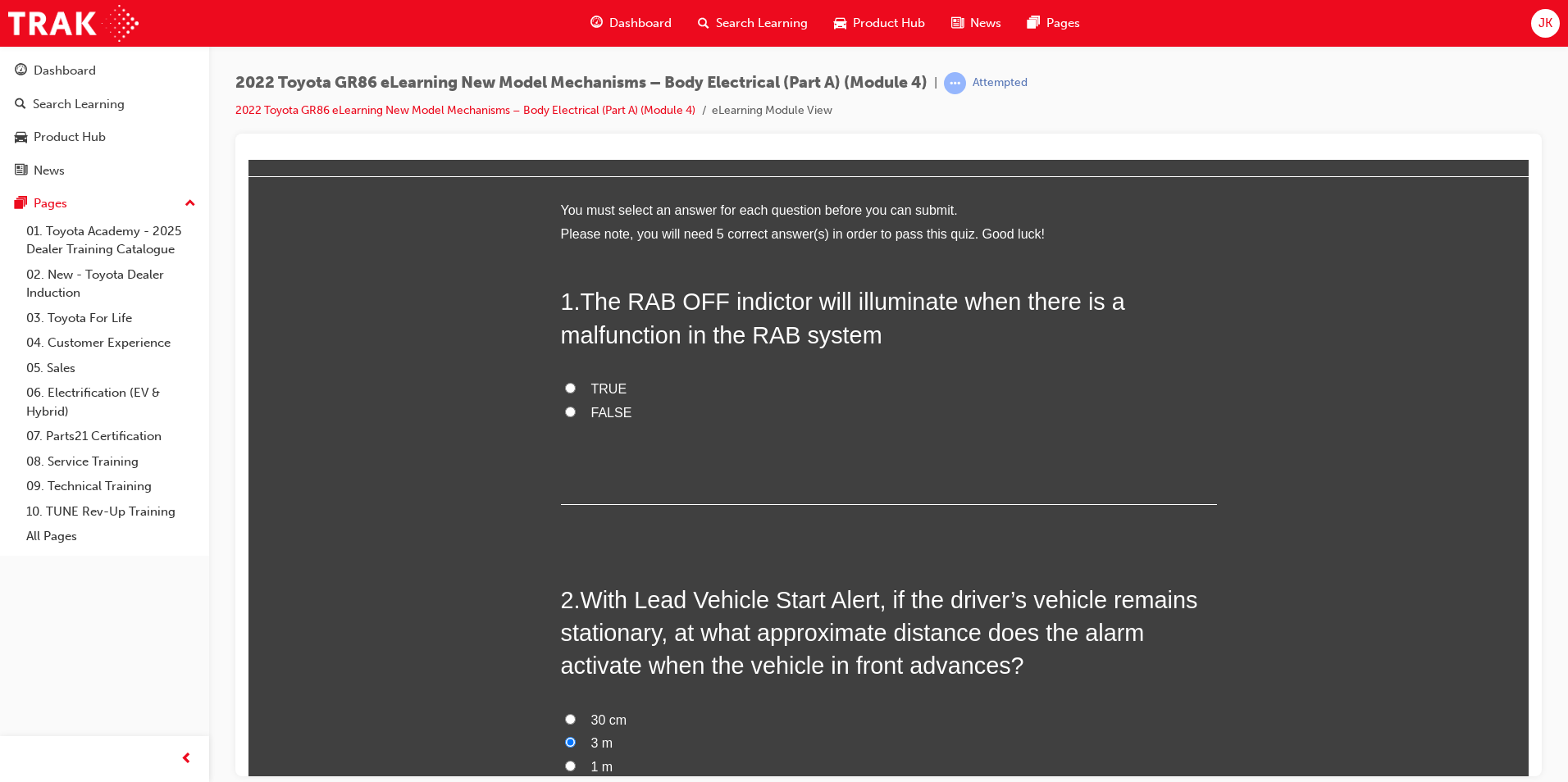
scroll to position [0, 0]
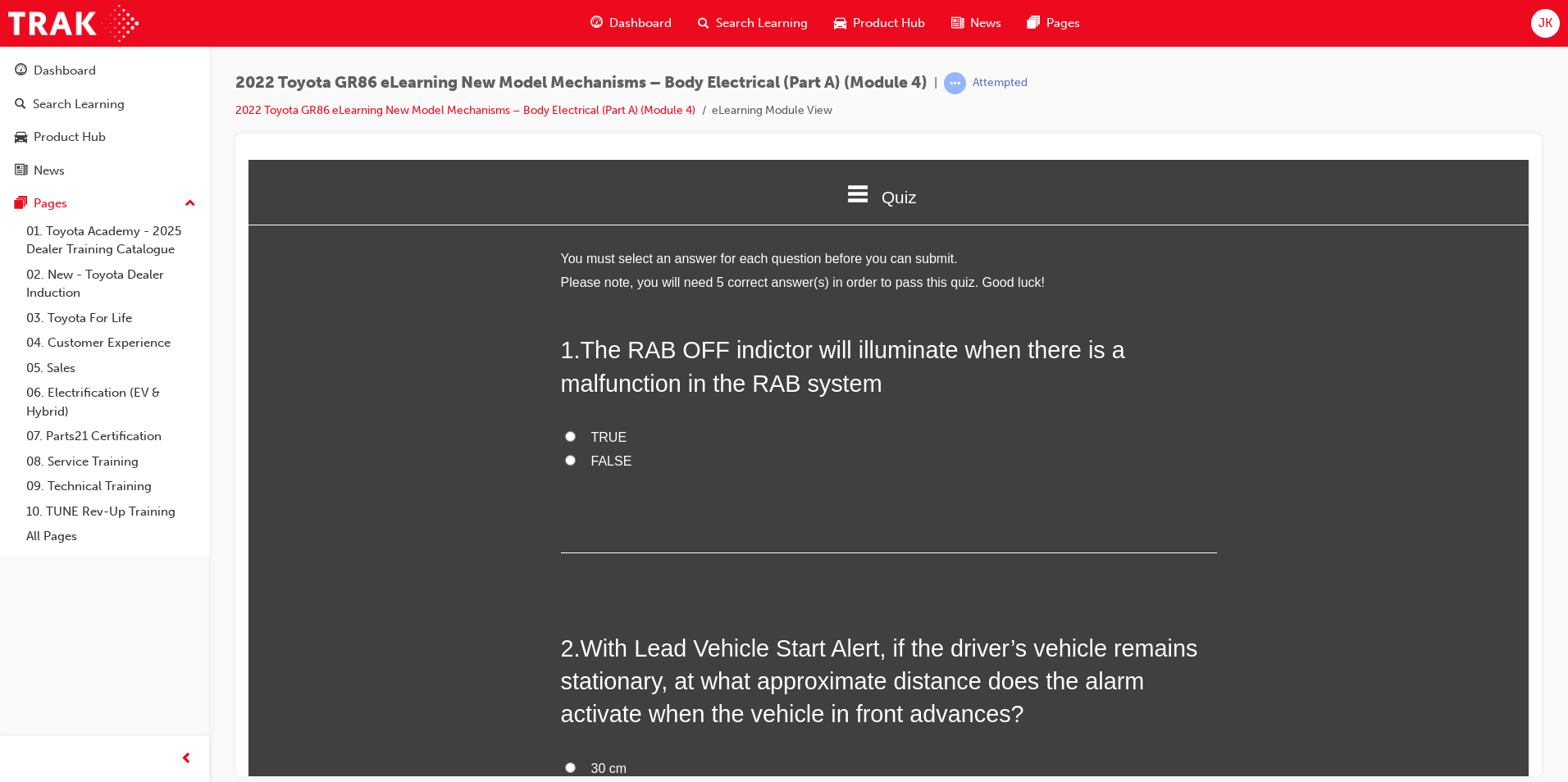
click at [603, 436] on span "TRUE" at bounding box center [609, 436] width 36 height 14
click at [576, 436] on input "TRUE" at bounding box center [570, 436] width 10 height 10
radio input "true"
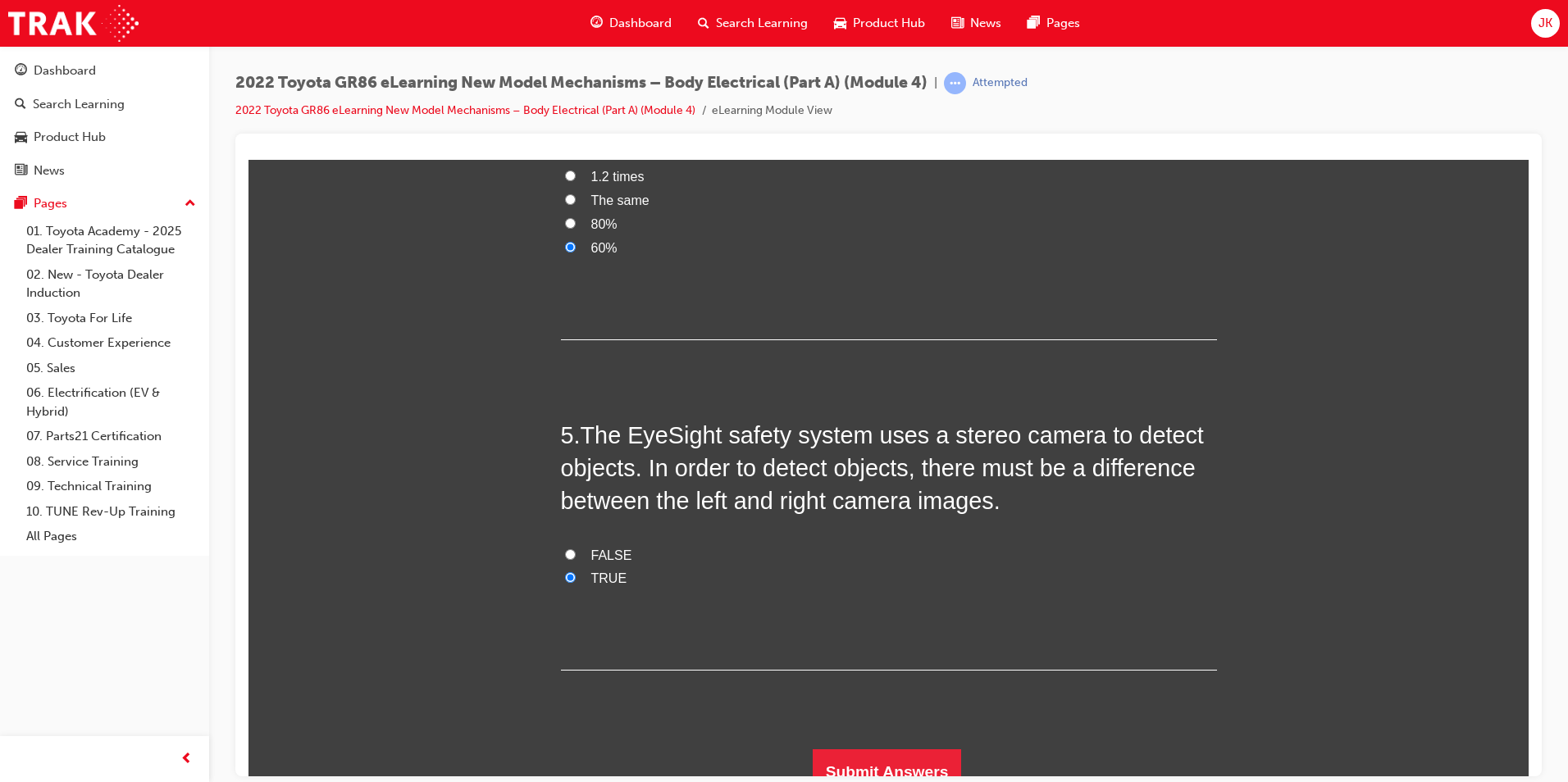
scroll to position [1351, 0]
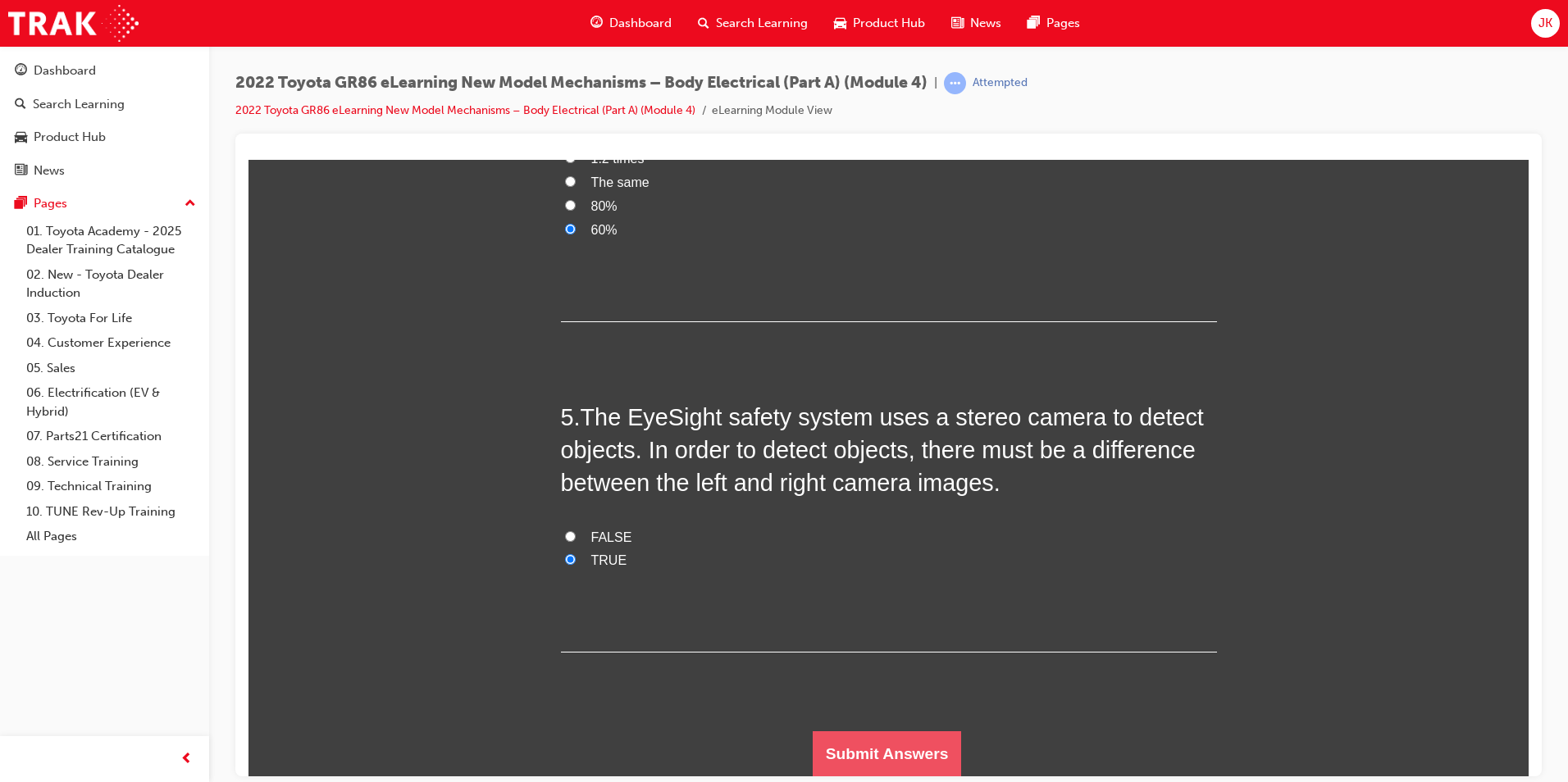
click at [910, 744] on button "Submit Answers" at bounding box center [887, 753] width 150 height 45
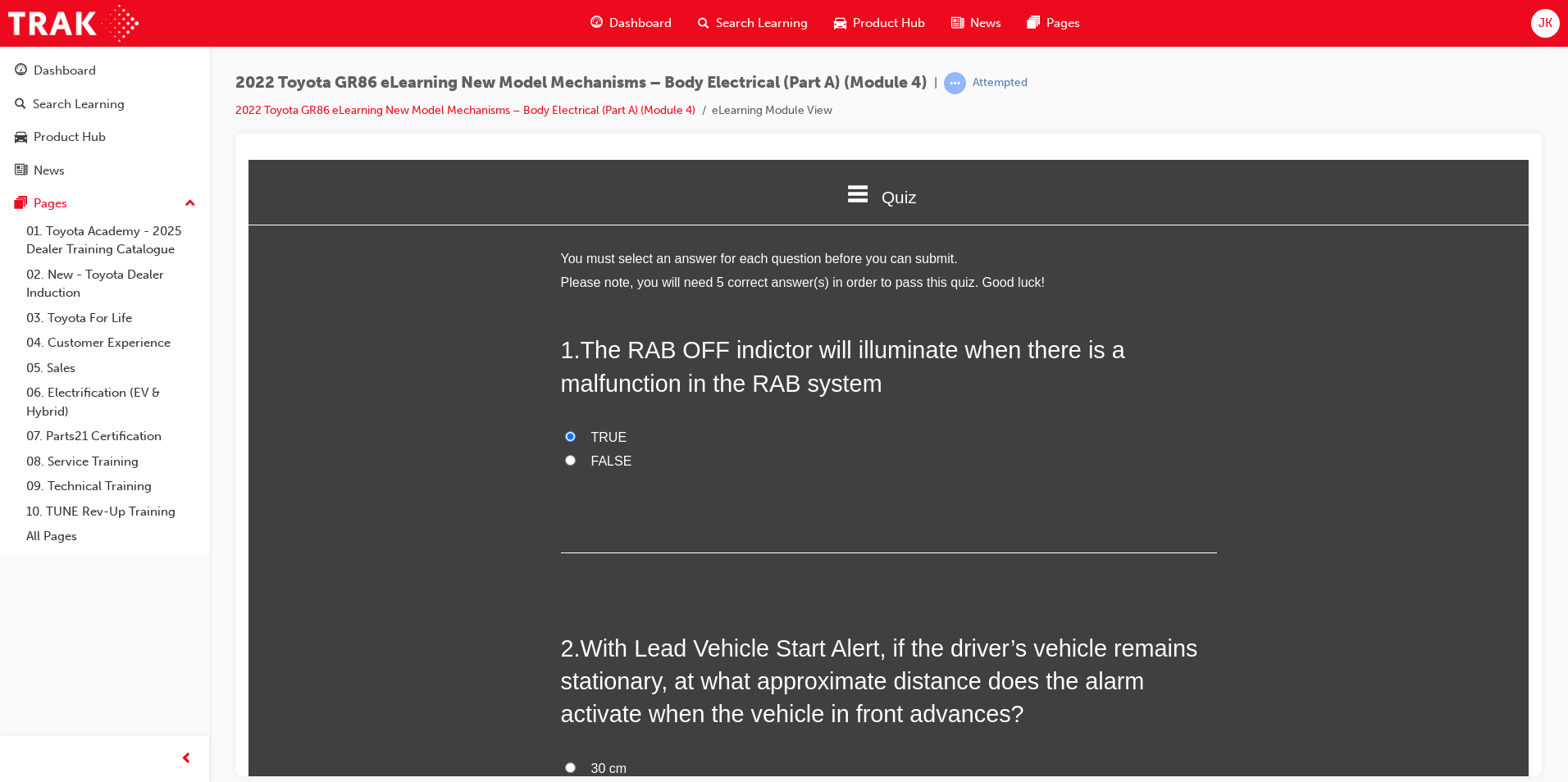
scroll to position [8, 8]
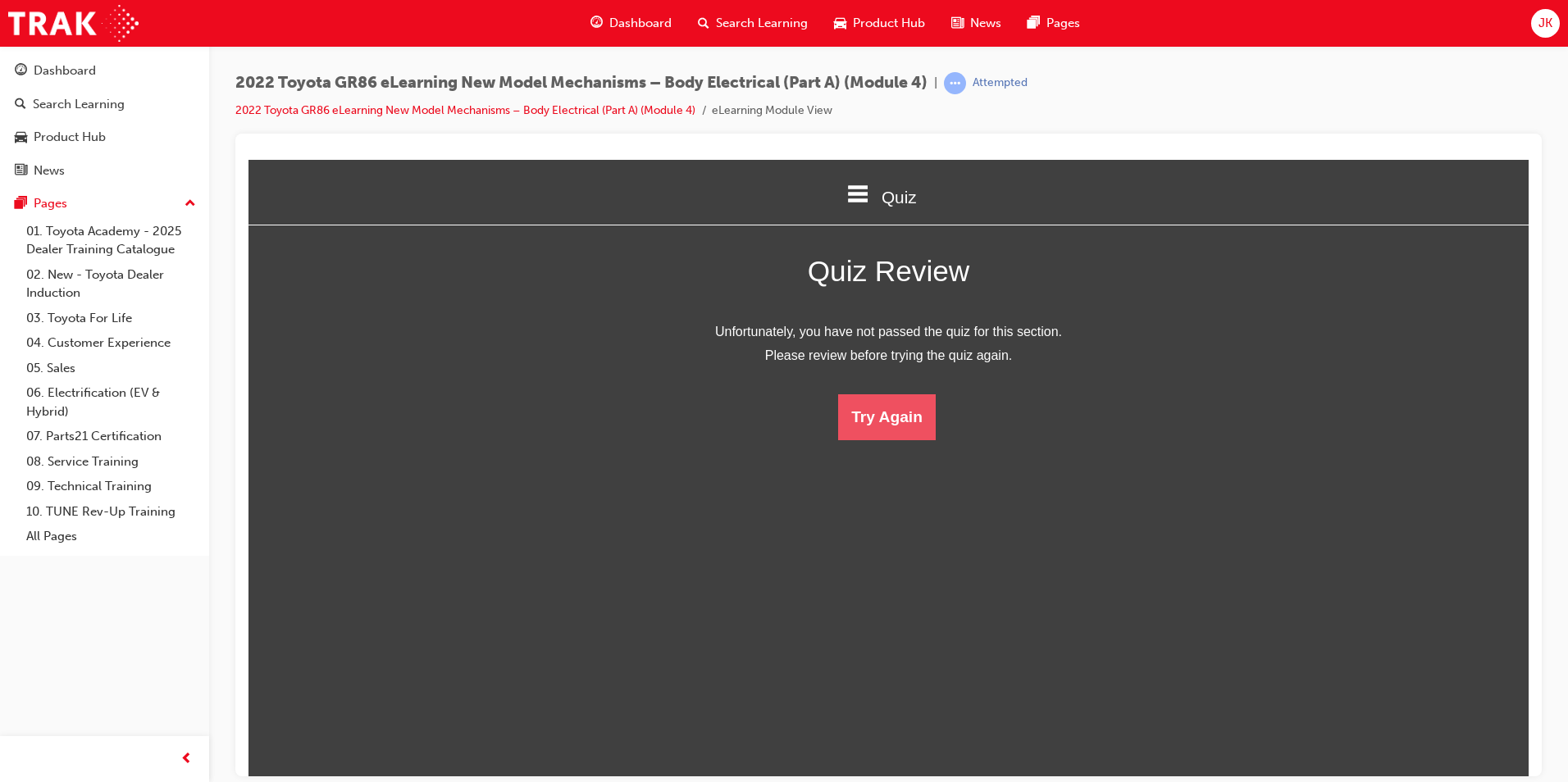
click at [887, 423] on button "Try Again" at bounding box center [887, 416] width 98 height 45
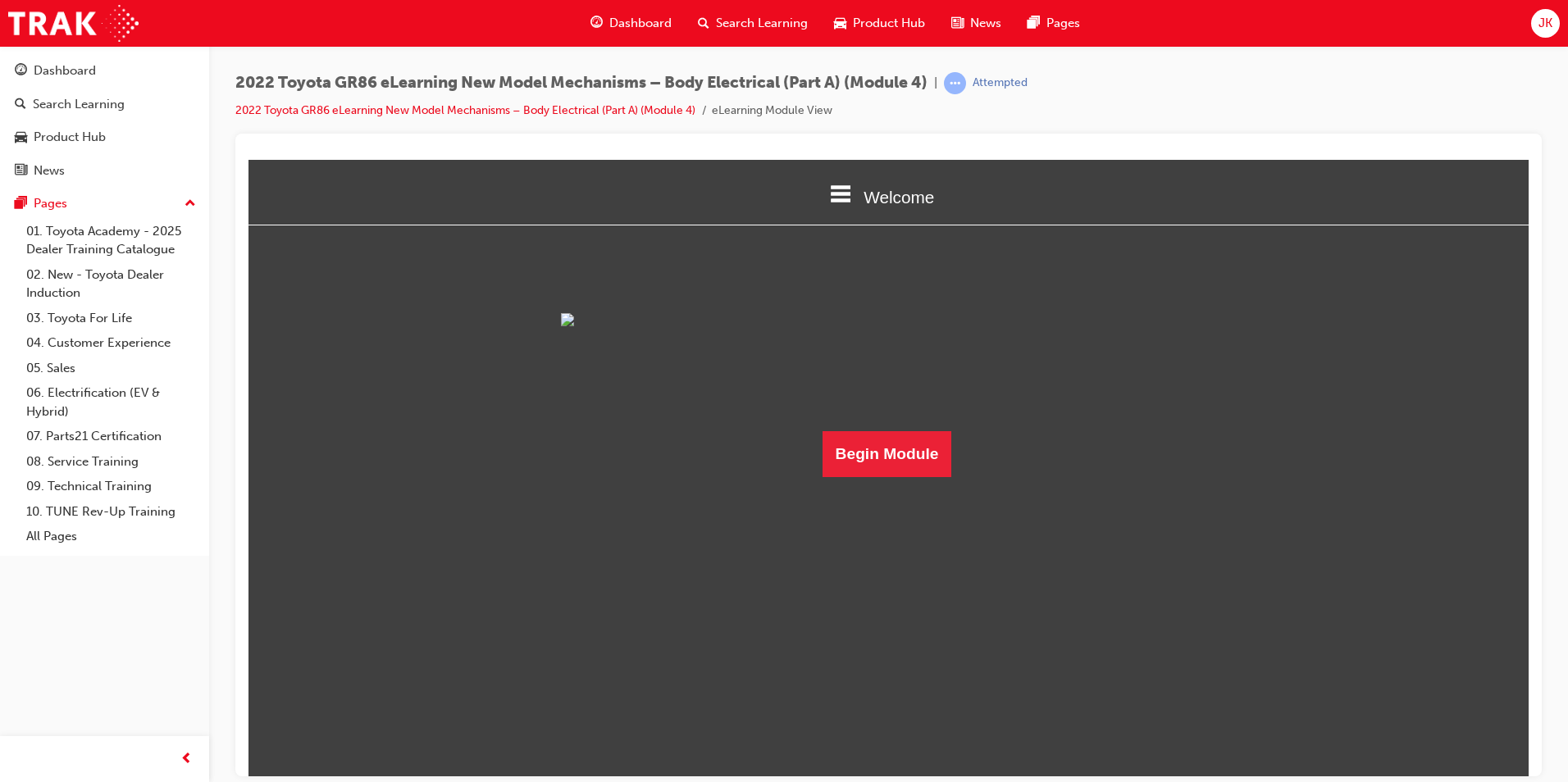
scroll to position [57, 0]
click at [907, 477] on button "Begin Module" at bounding box center [887, 453] width 130 height 45
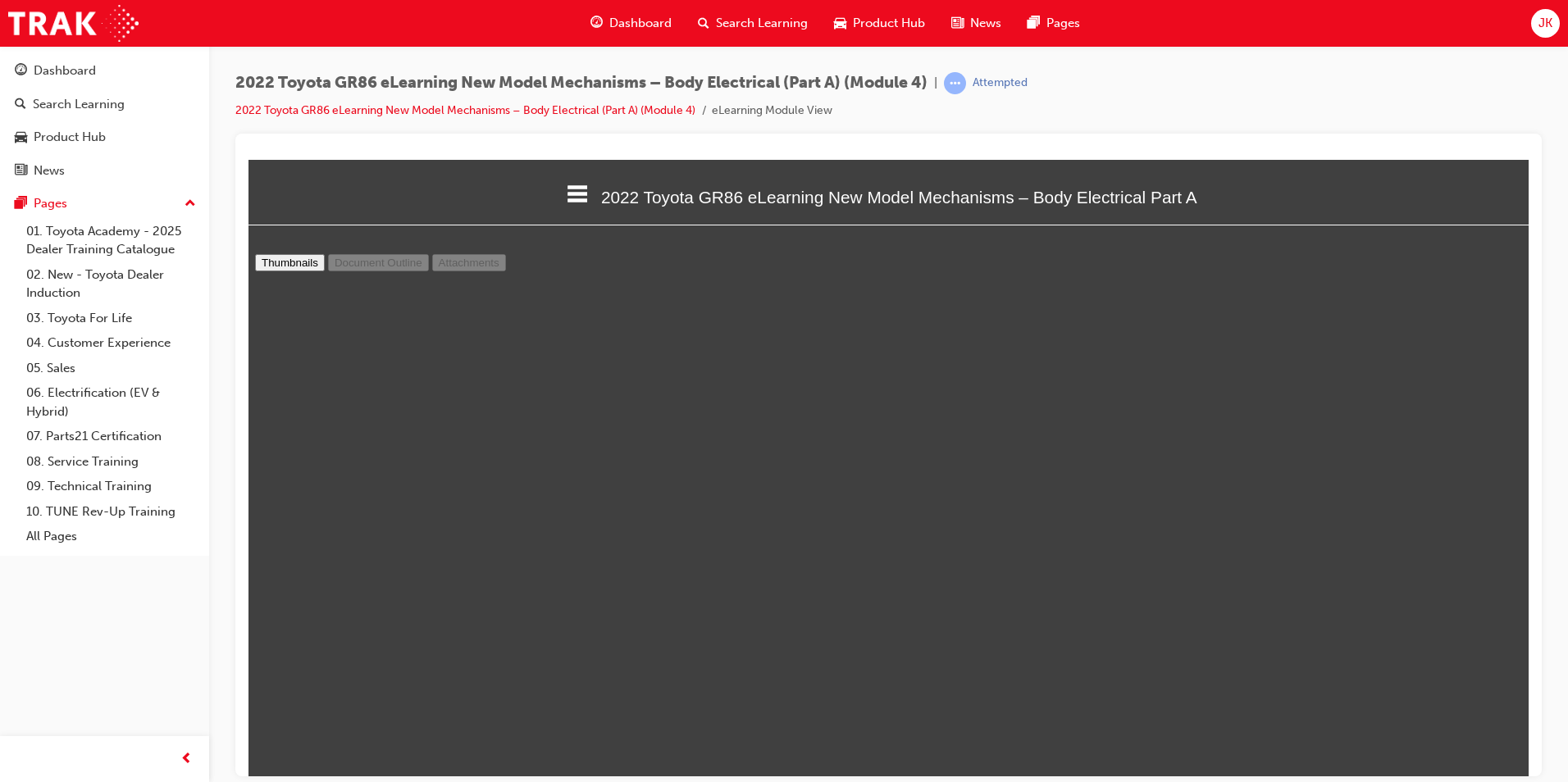
scroll to position [0, 0]
type input "21"
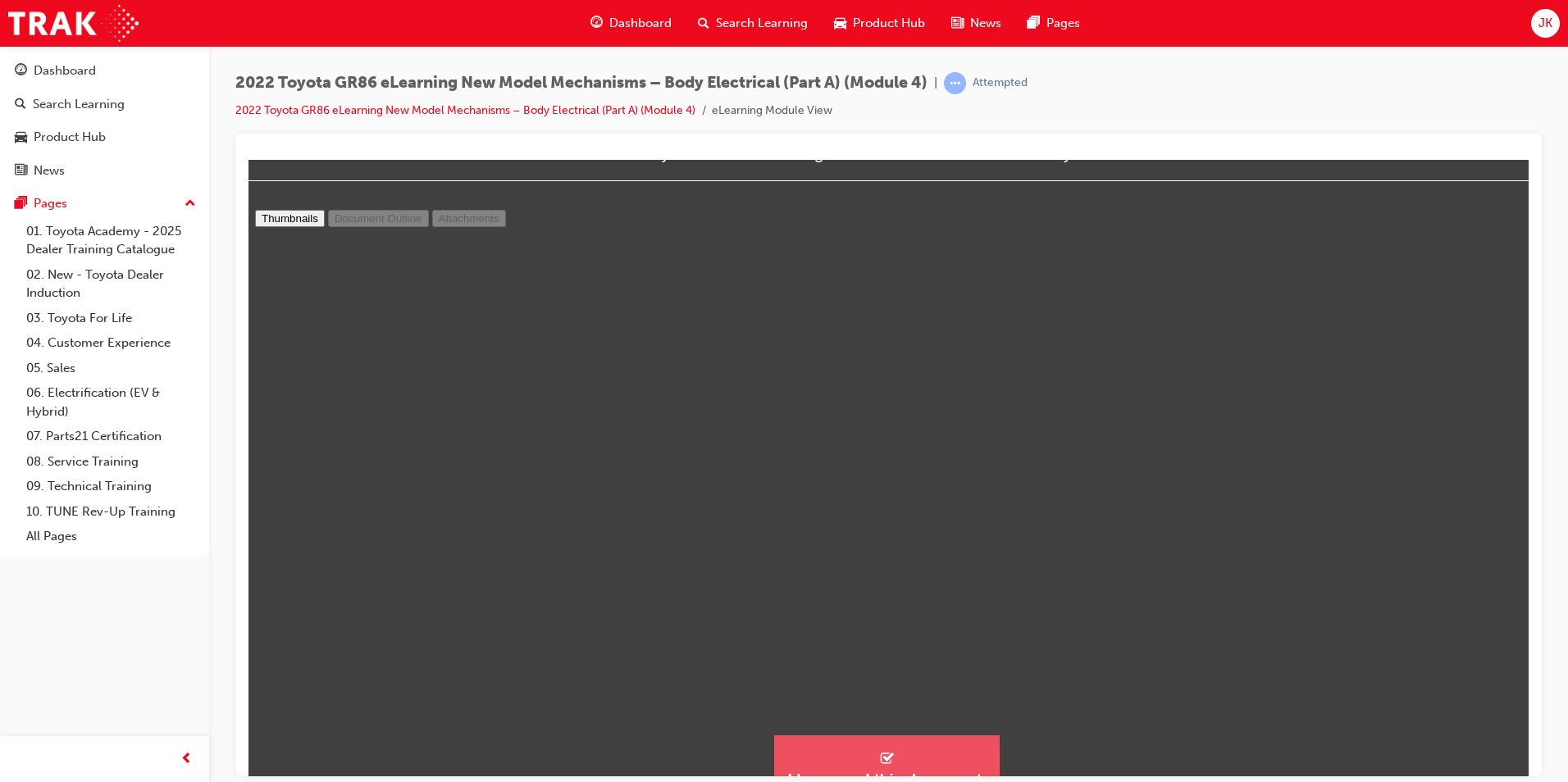
scroll to position [69, 0]
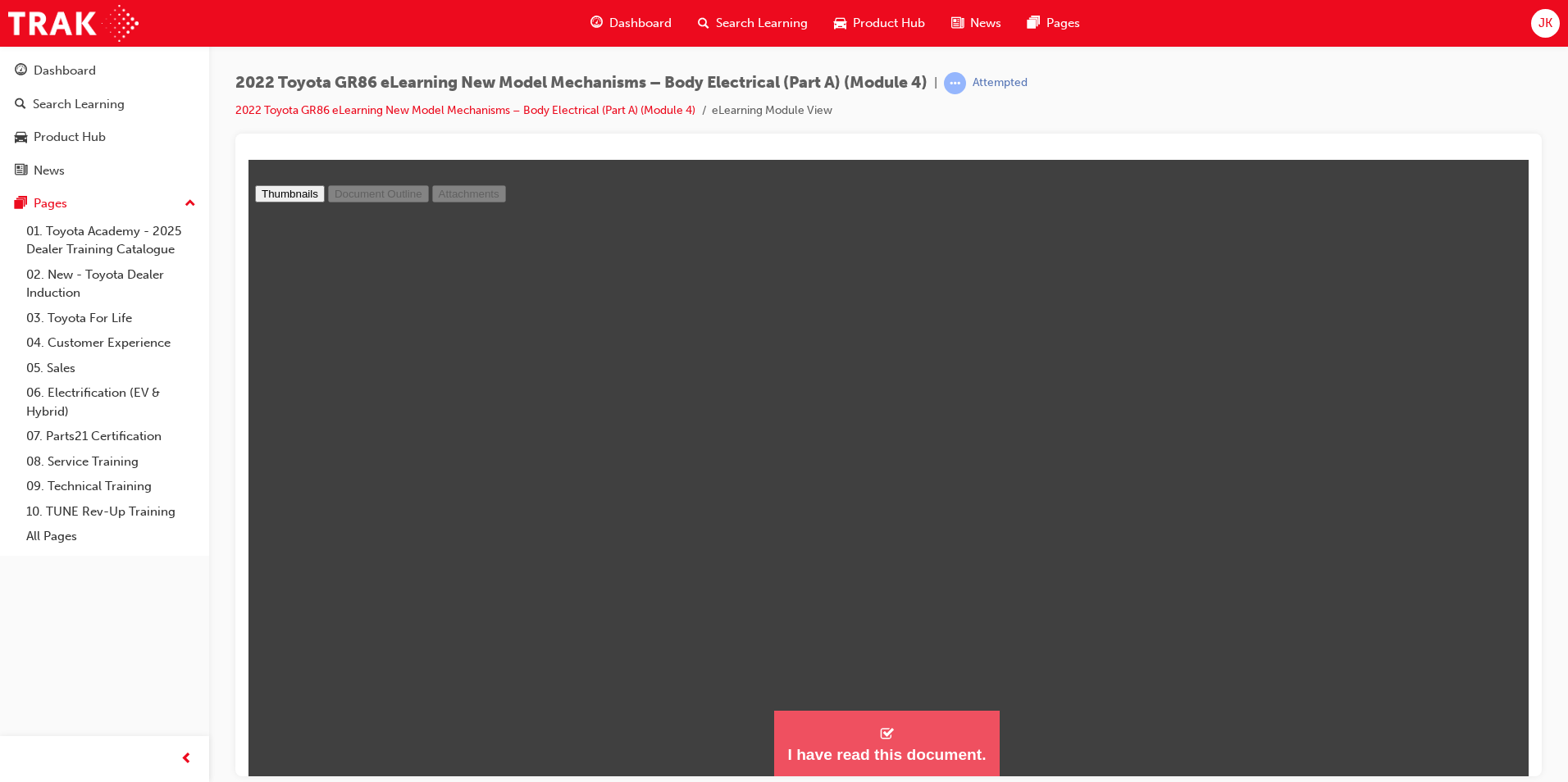
click at [903, 751] on div "I have read this document." at bounding box center [886, 754] width 199 height 19
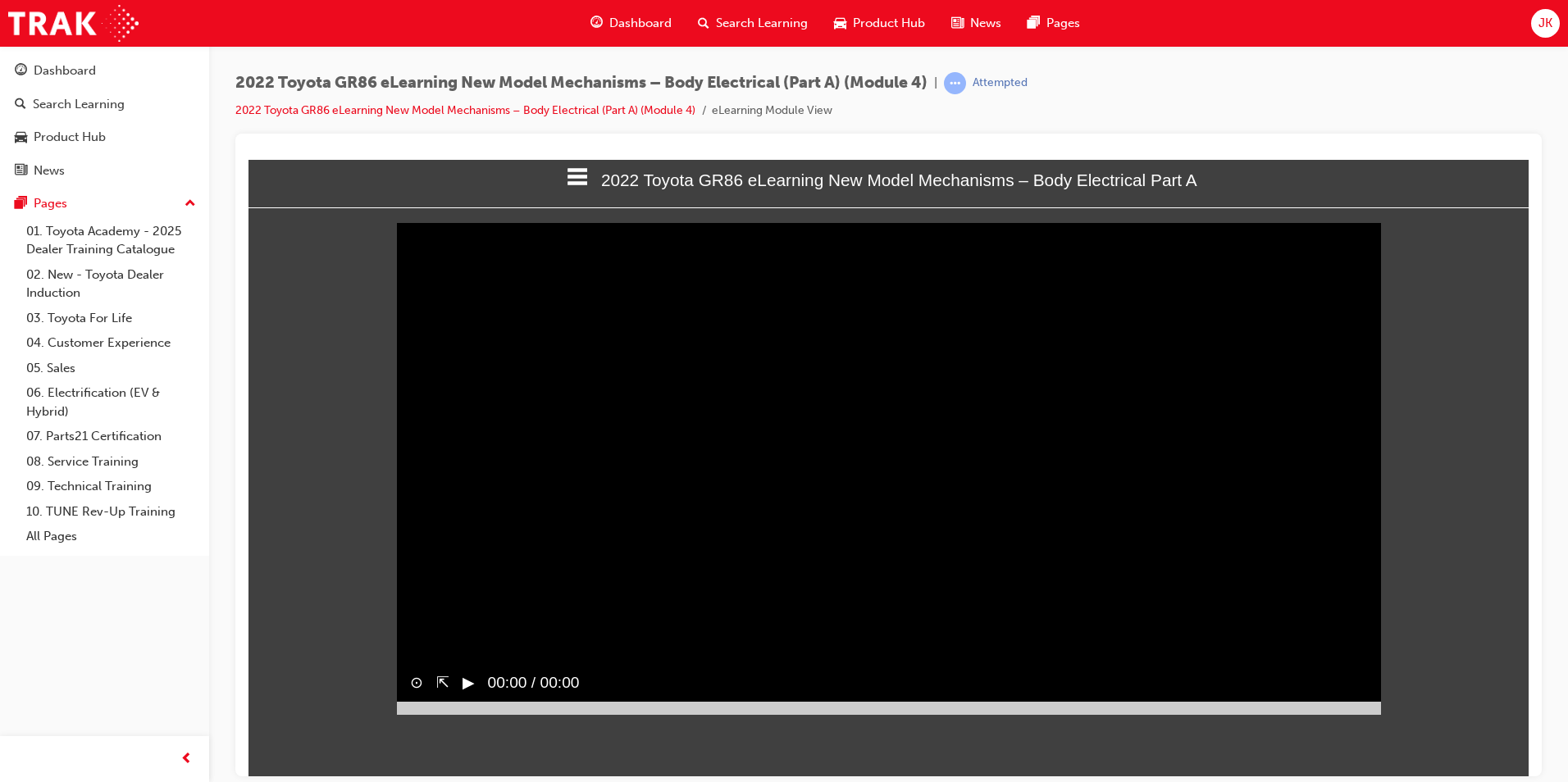
scroll to position [8, 8]
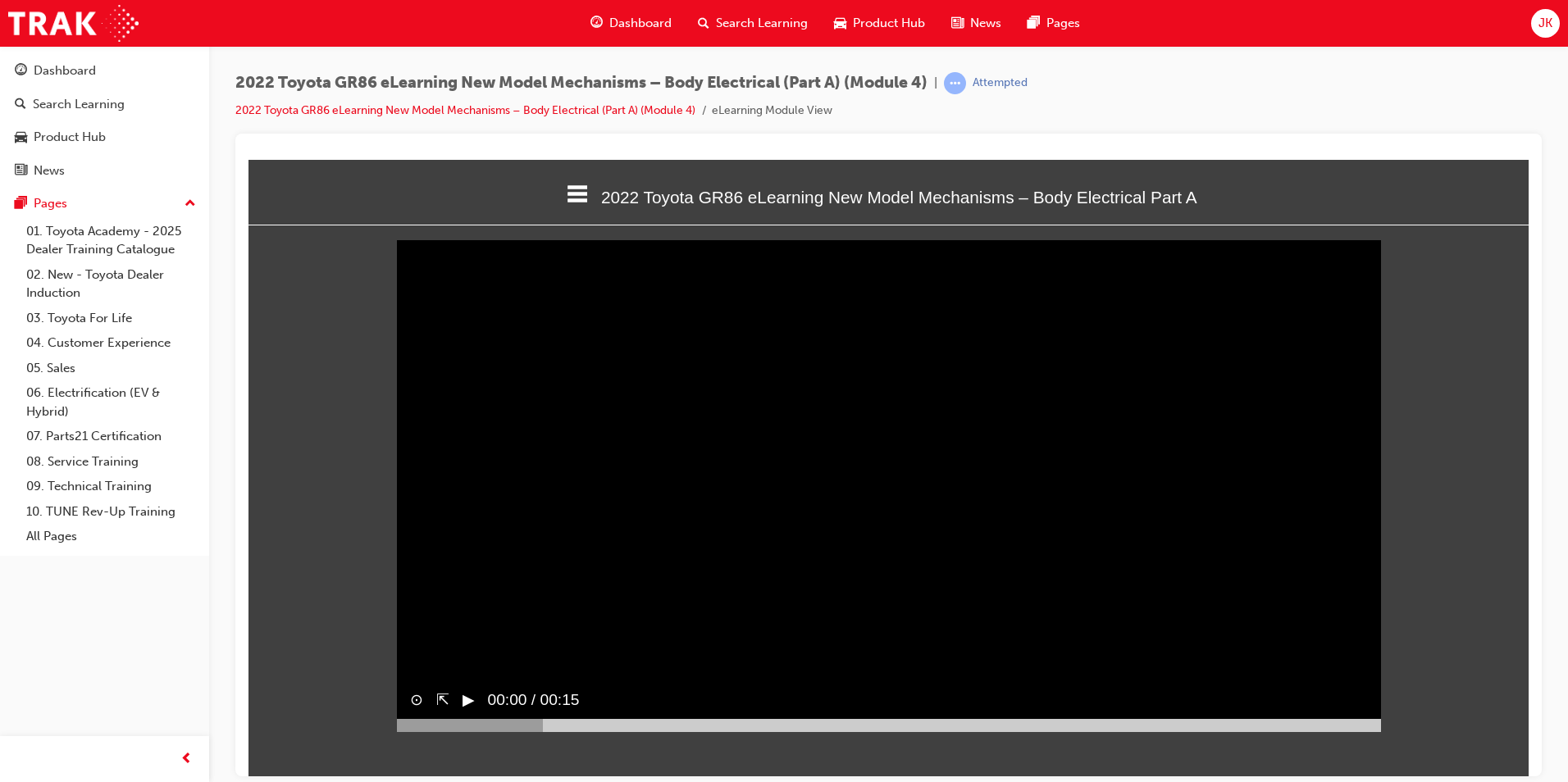
click at [1373, 761] on html "2022 Toyota GR86 eLearning New Model Mechanisms – Body Electrical Part A Welcom…" at bounding box center [888, 467] width 1280 height 617
click at [1370, 731] on div at bounding box center [889, 724] width 984 height 13
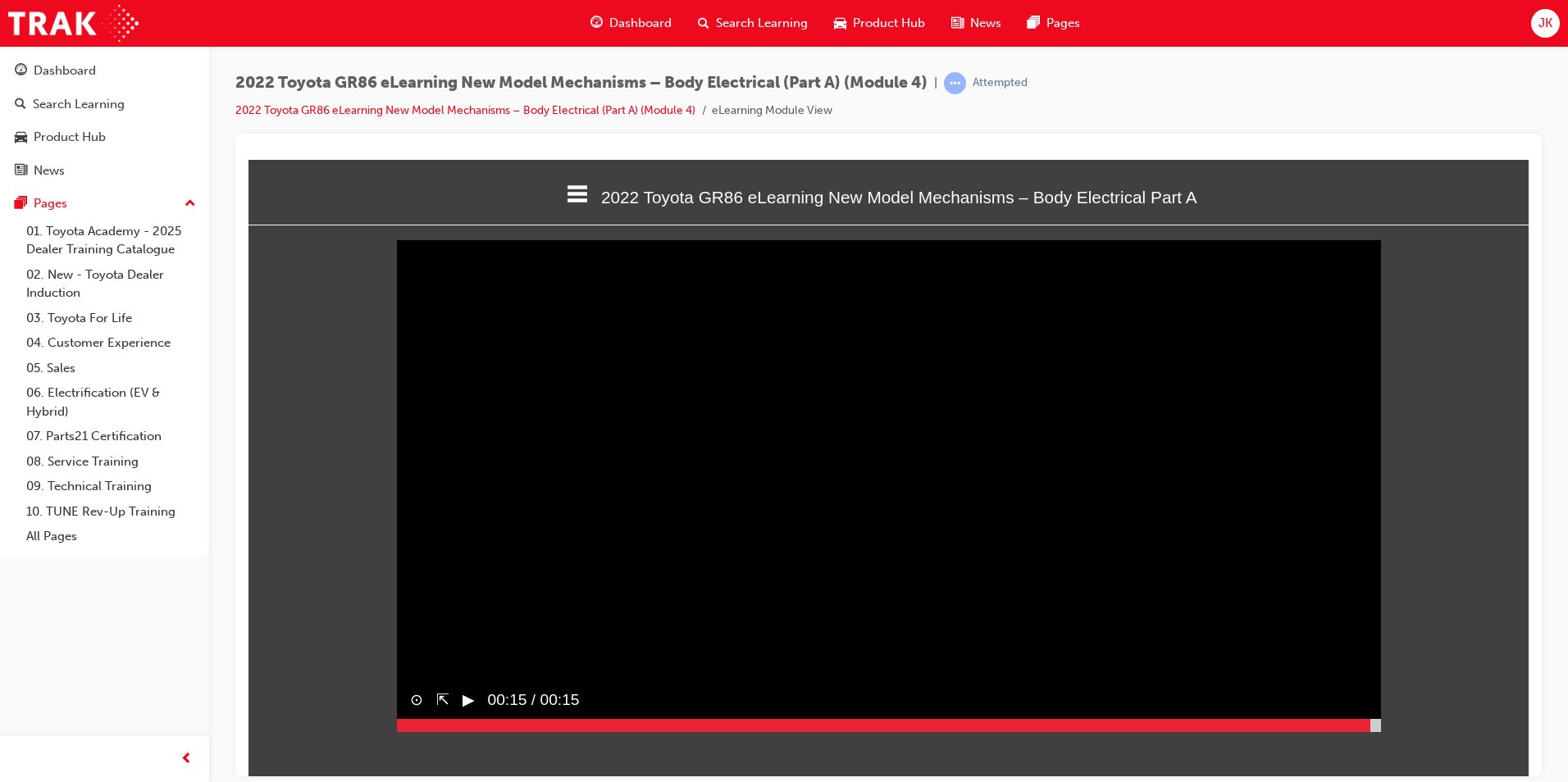
click at [466, 712] on button "▶︎" at bounding box center [469, 699] width 12 height 24
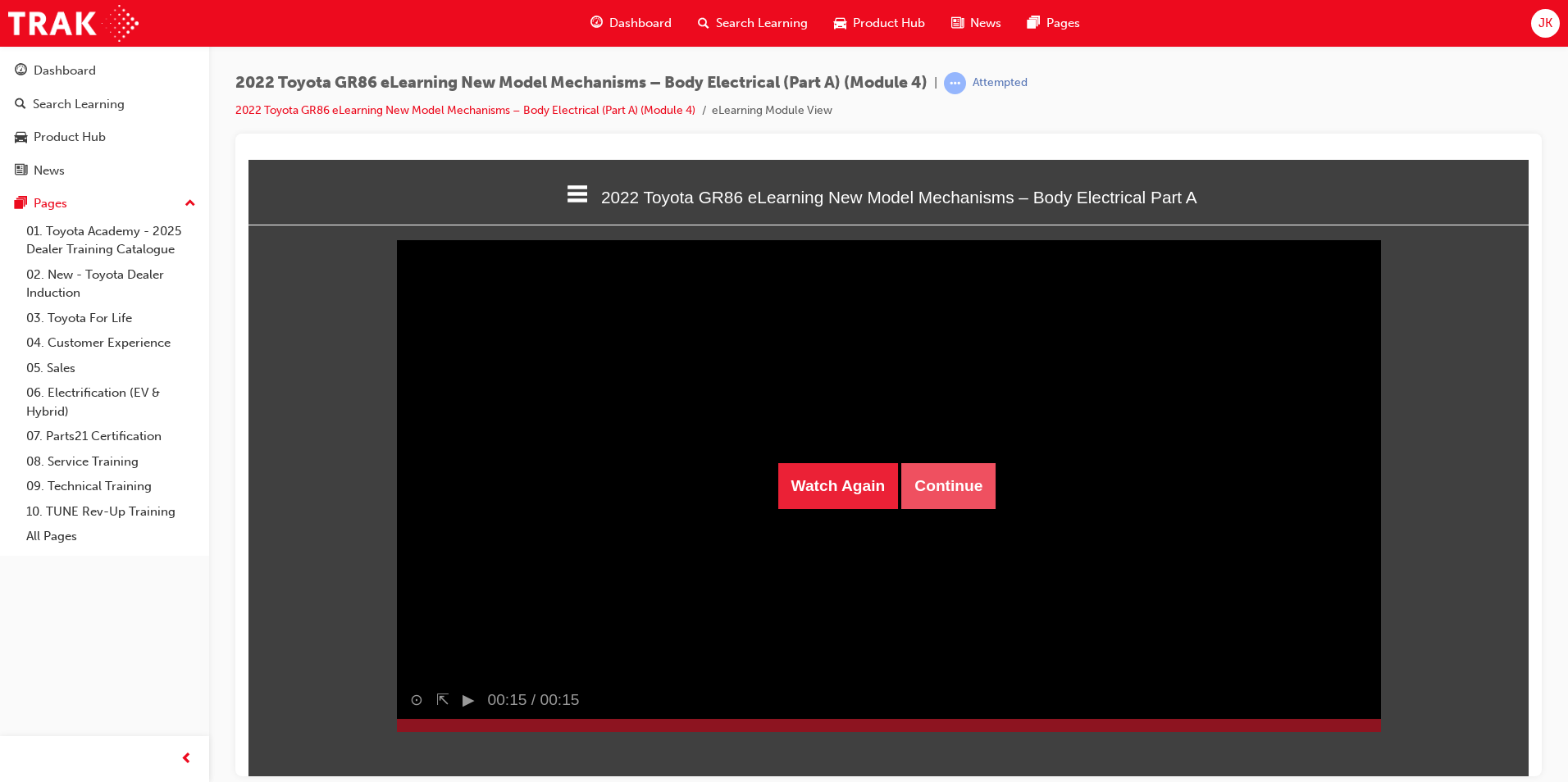
click at [942, 491] on button "Continue" at bounding box center [948, 485] width 94 height 45
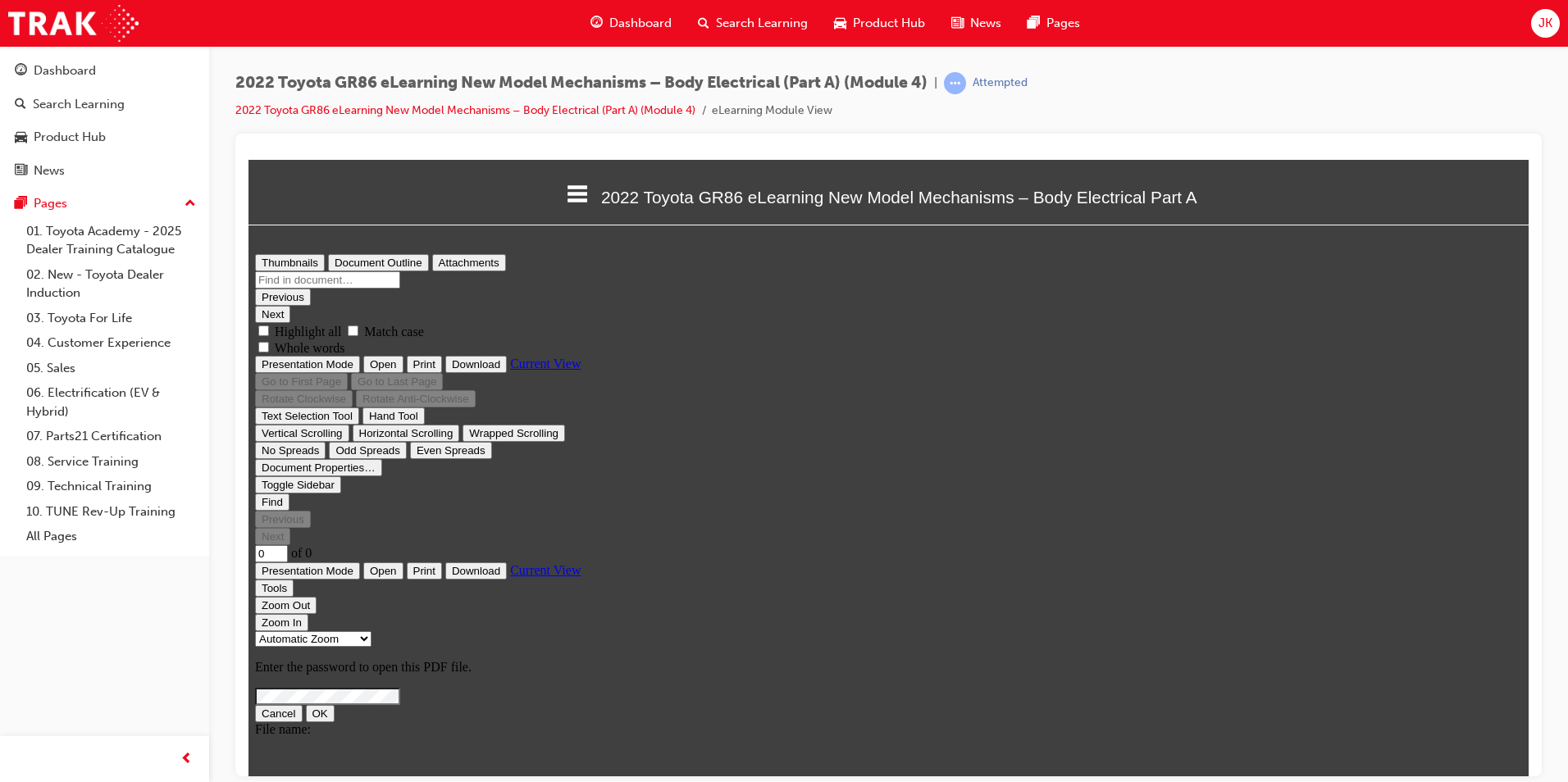
scroll to position [624, 1293]
type input "8"
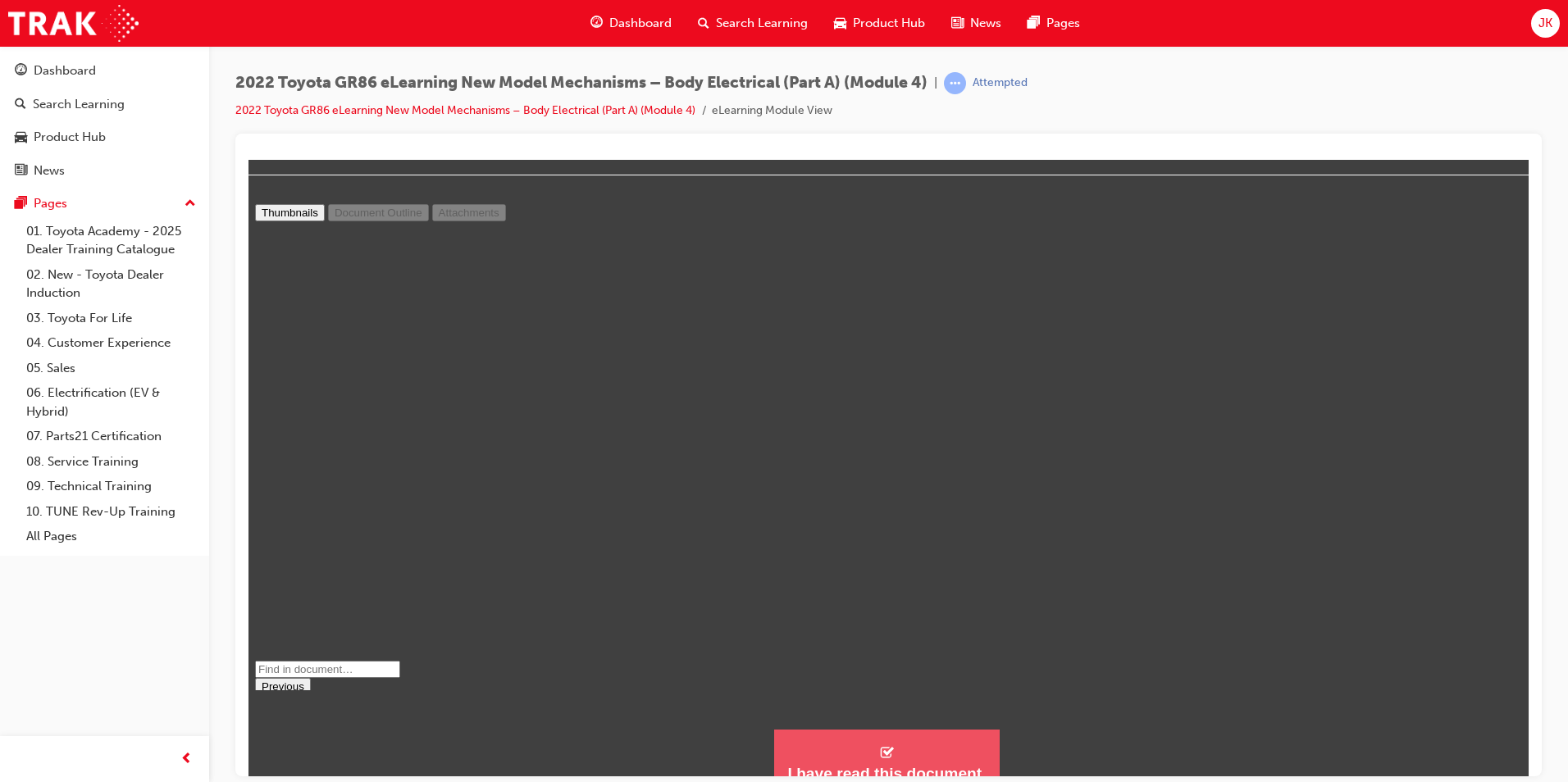
scroll to position [69, 0]
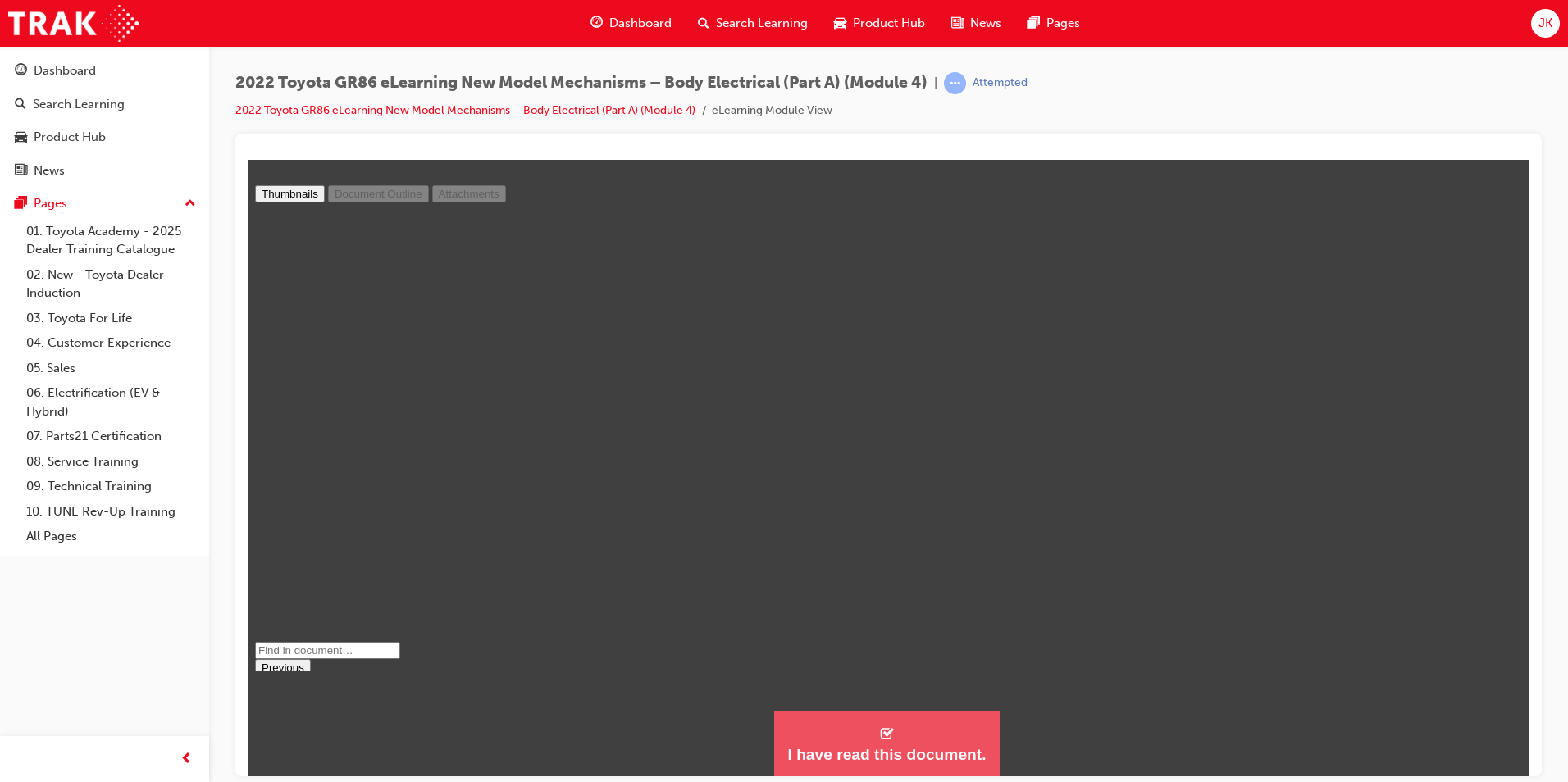
click at [941, 737] on button "I have read this document." at bounding box center [886, 744] width 225 height 66
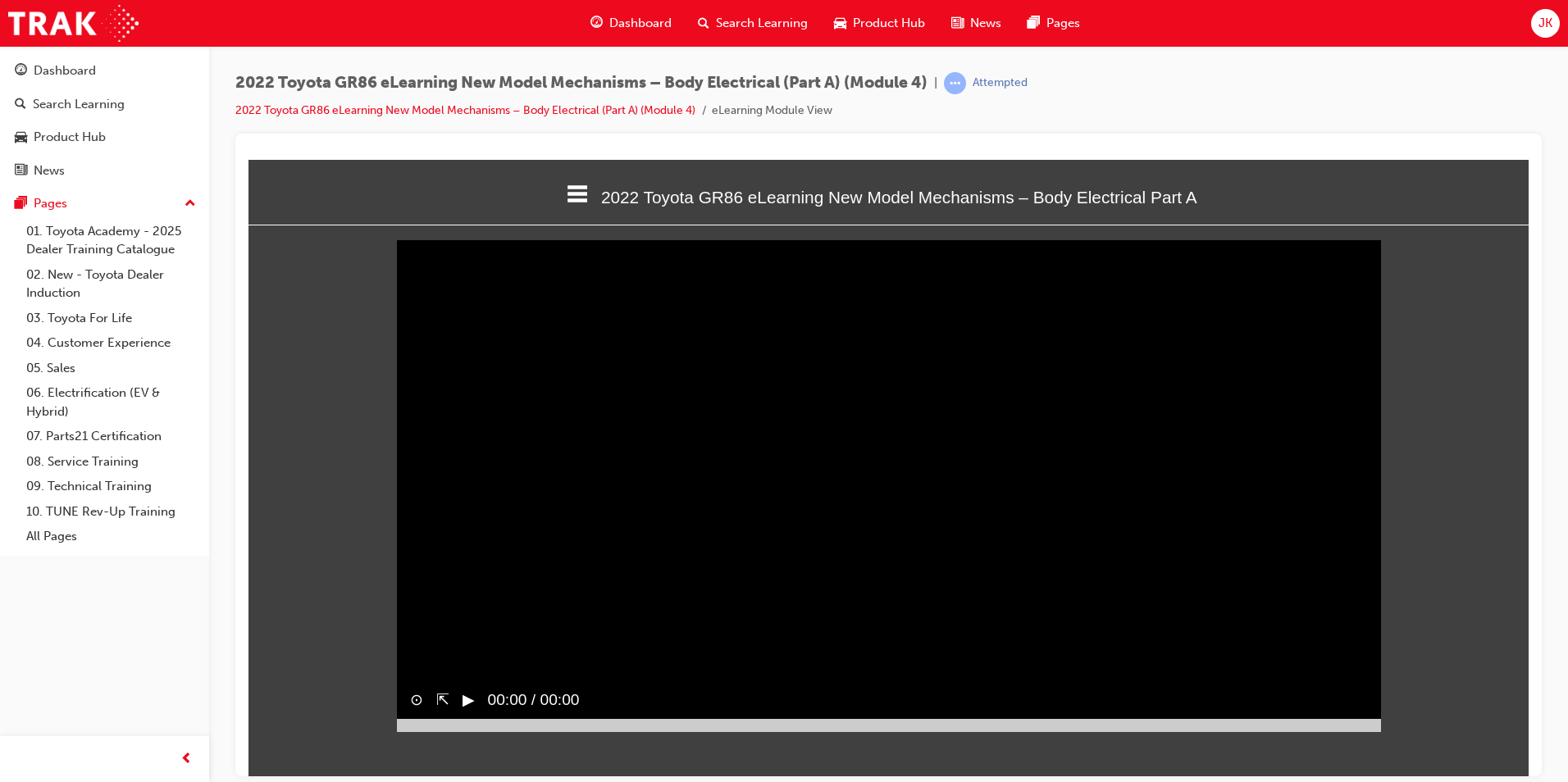
scroll to position [8, 8]
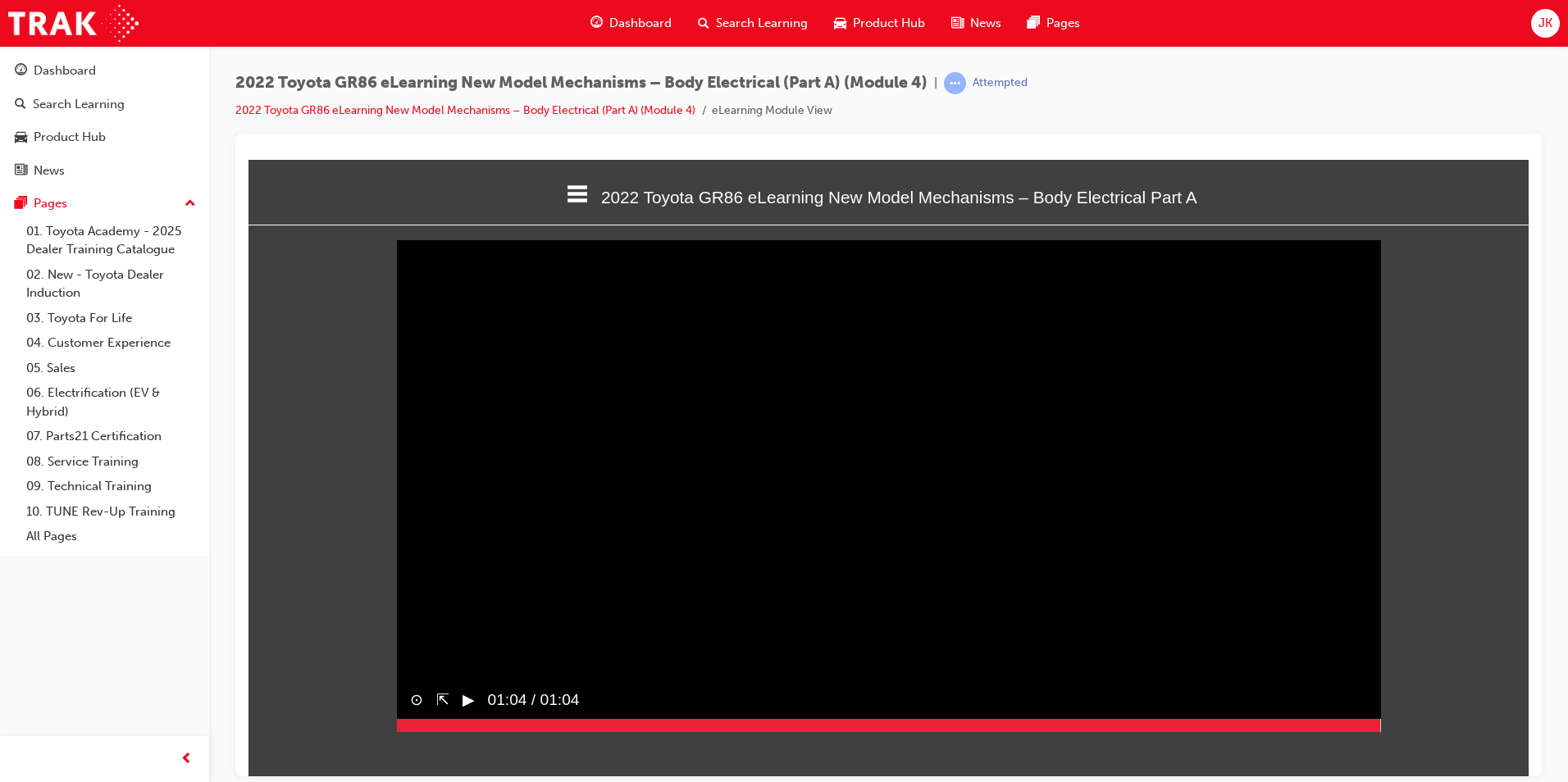
click at [1380, 731] on div at bounding box center [889, 724] width 984 height 13
click at [469, 712] on button "▶︎" at bounding box center [469, 699] width 12 height 24
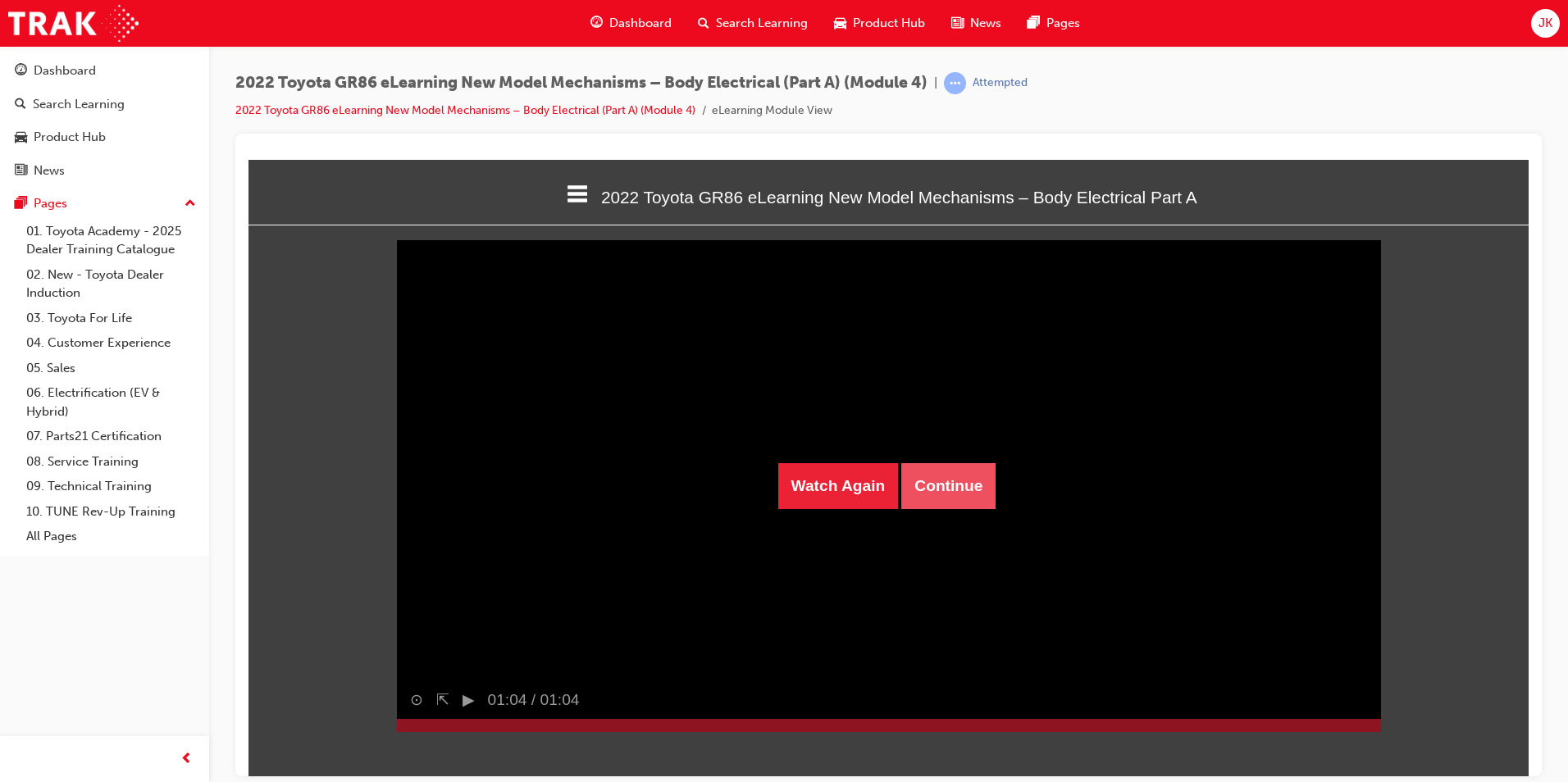
click at [955, 504] on button "Continue" at bounding box center [948, 485] width 94 height 45
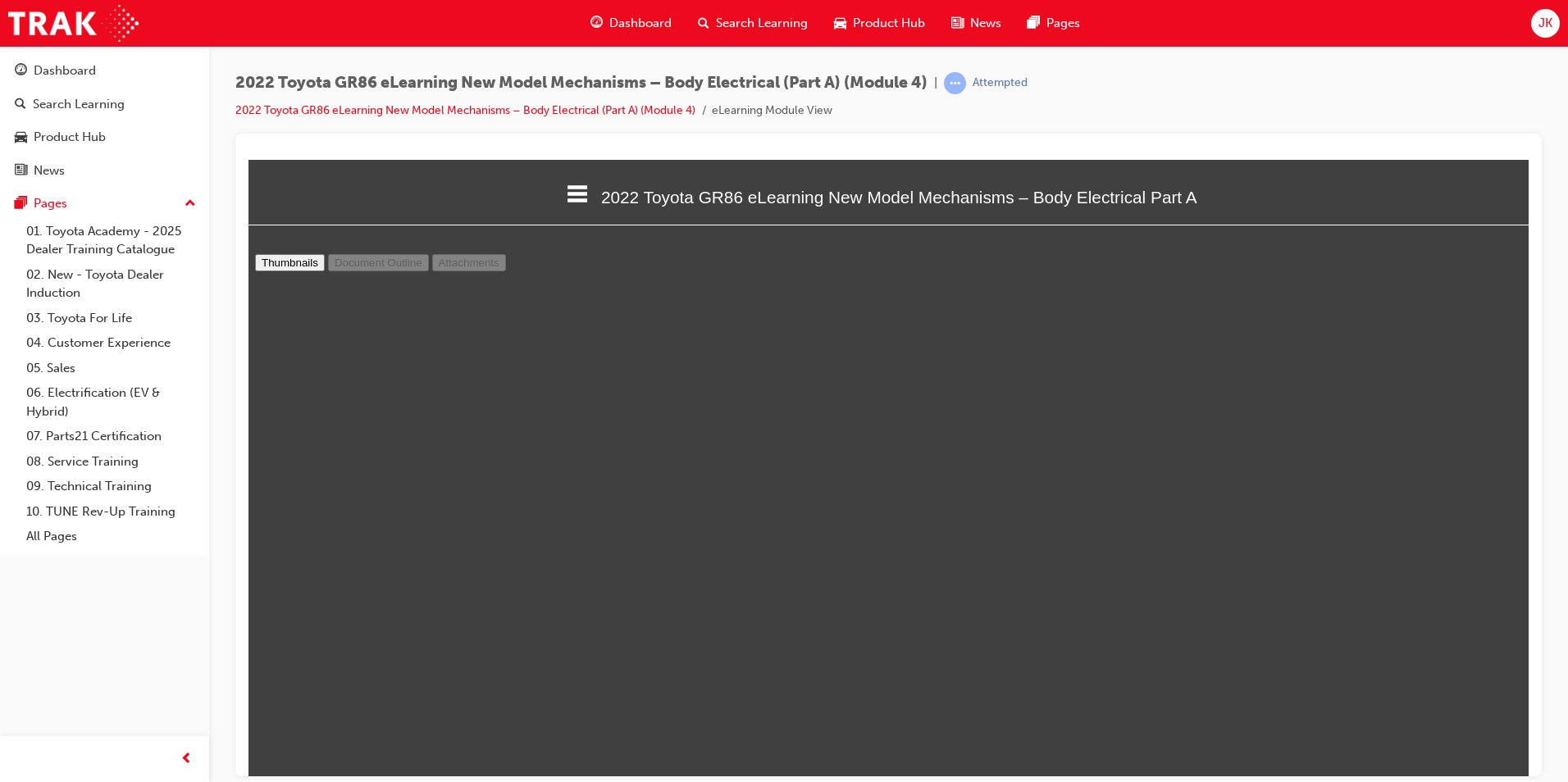
type input "30"
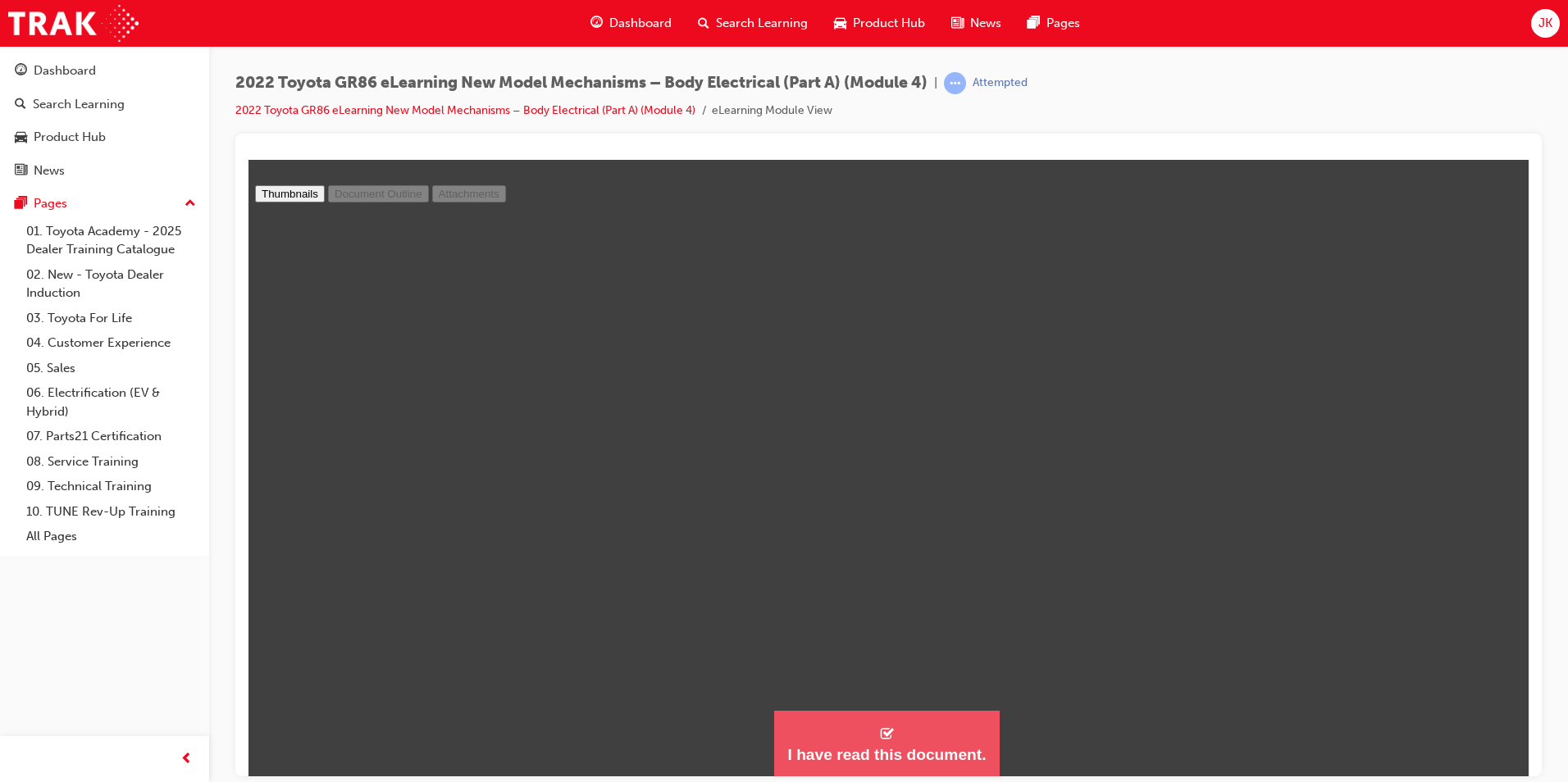
click at [818, 744] on div "I have read this document." at bounding box center [886, 754] width 199 height 19
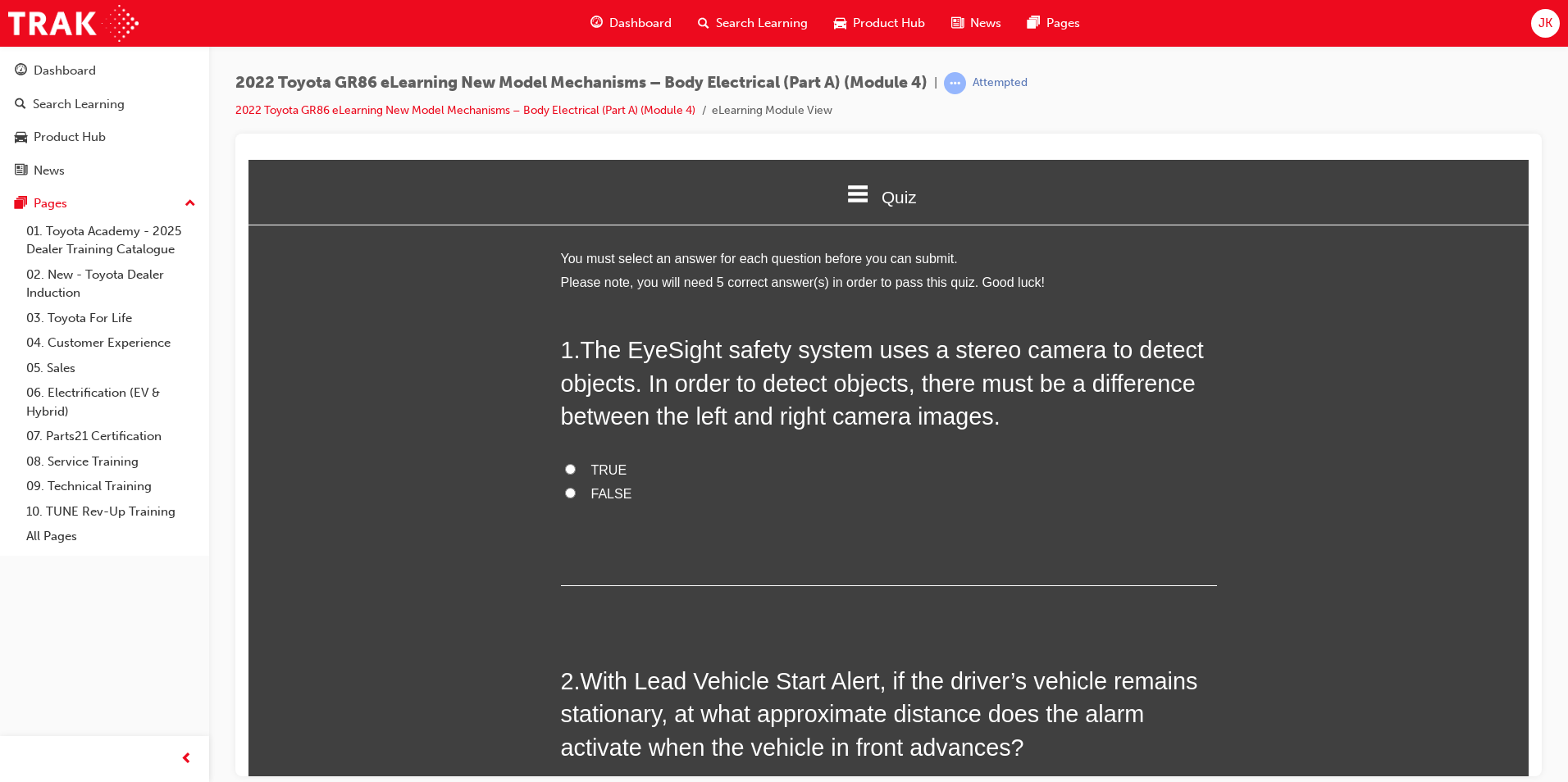
click at [606, 471] on span "TRUE" at bounding box center [609, 470] width 36 height 14
click at [576, 471] on input "TRUE" at bounding box center [570, 469] width 10 height 10
radio input "true"
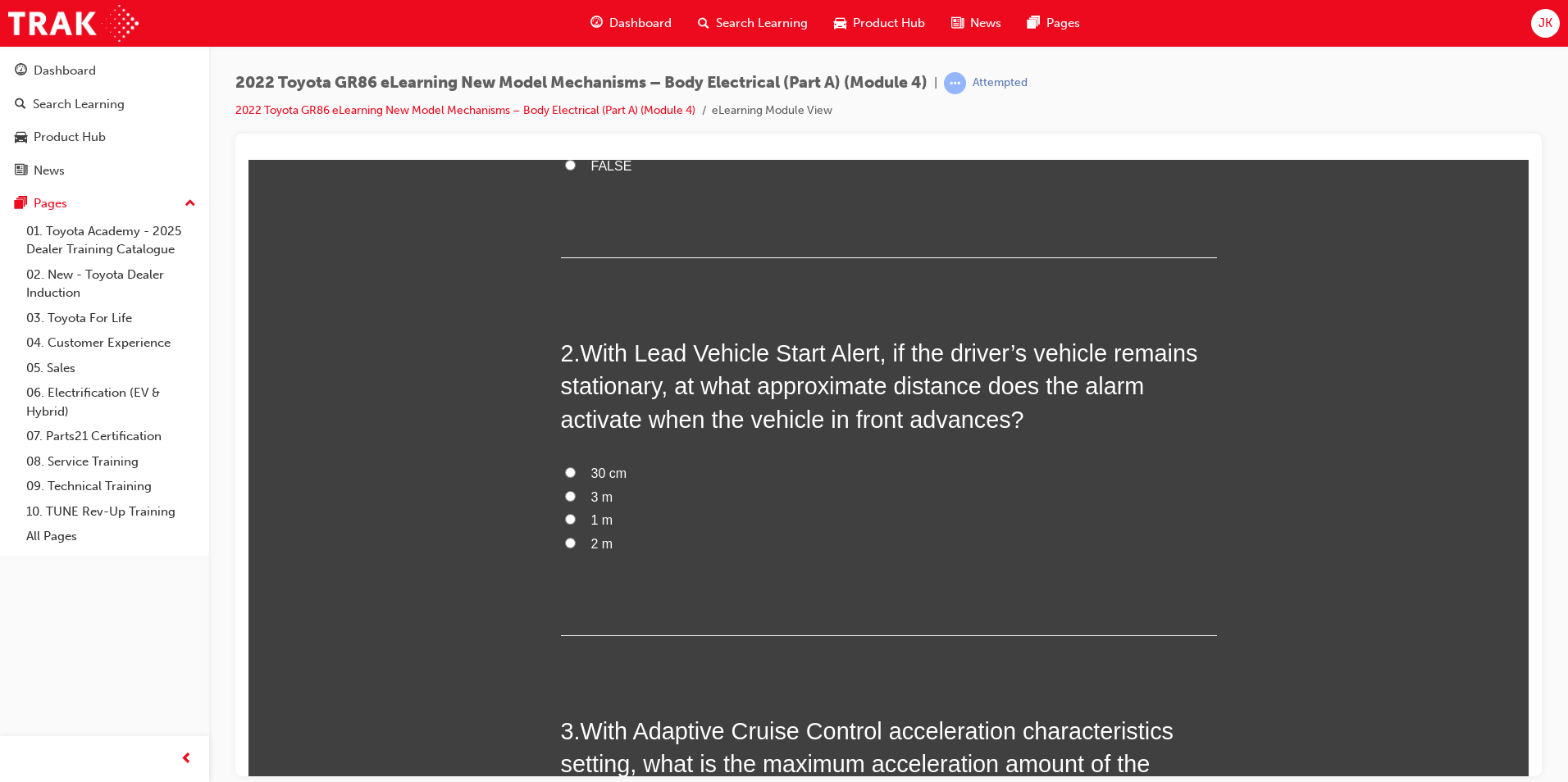
drag, startPoint x: 597, startPoint y: 503, endPoint x: 604, endPoint y: 513, distance: 12.2
click at [597, 502] on span "3 m" at bounding box center [602, 497] width 22 height 14
click at [576, 501] on input "3 m" at bounding box center [570, 496] width 10 height 10
radio input "true"
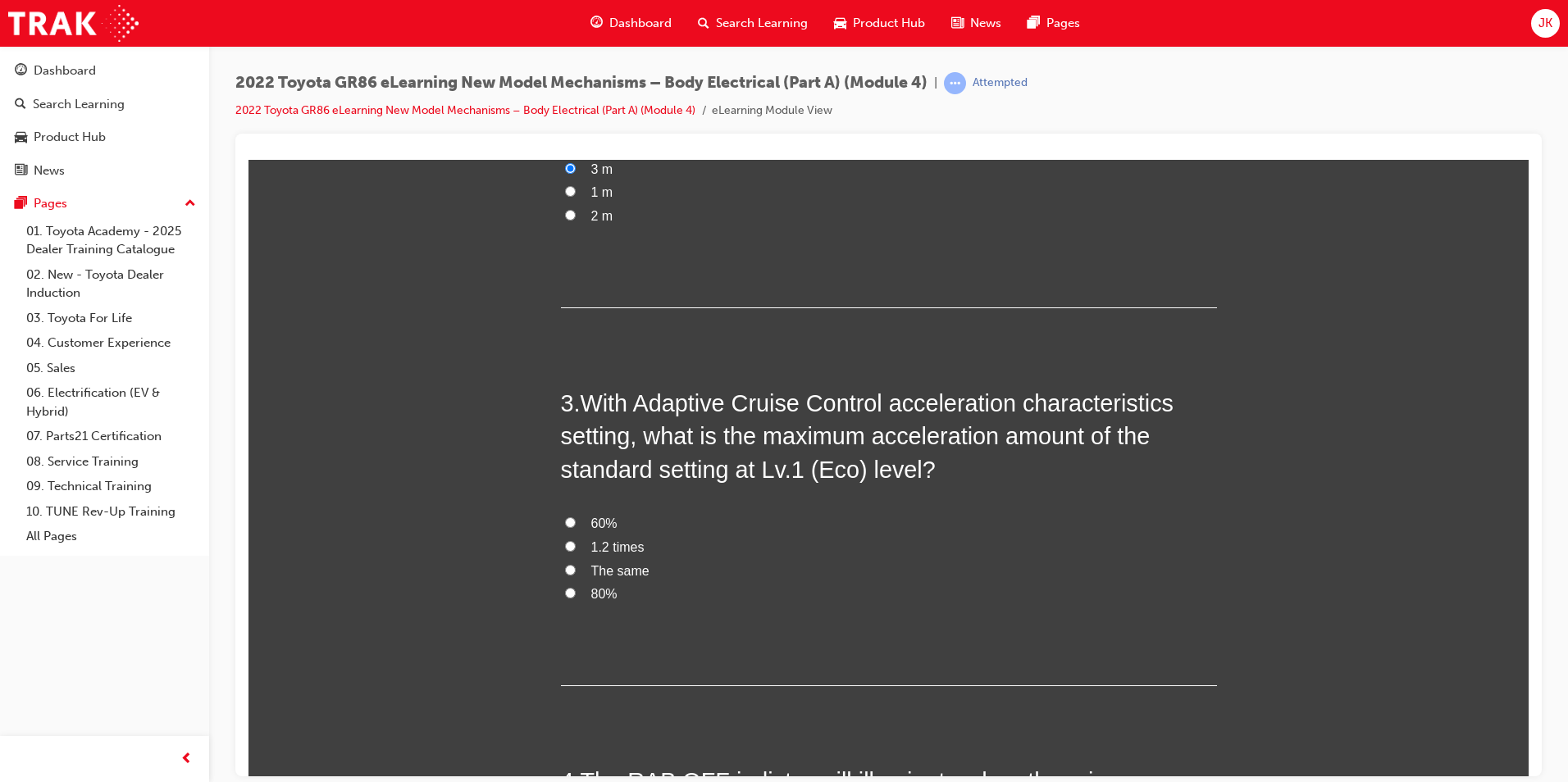
click at [620, 526] on label "60%" at bounding box center [889, 523] width 656 height 24
click at [576, 526] on input "60%" at bounding box center [570, 522] width 10 height 10
radio input "true"
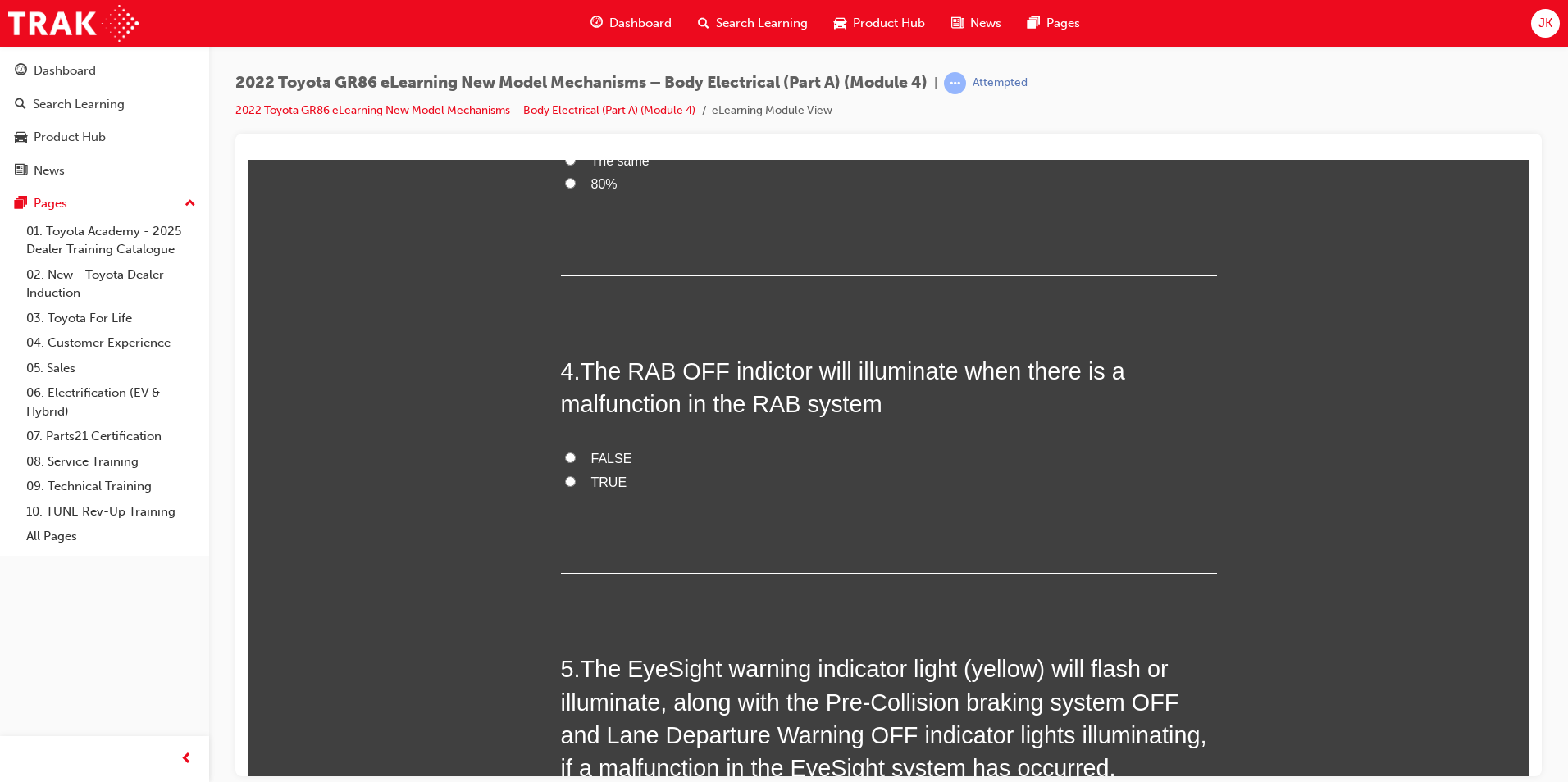
click at [592, 485] on span "TRUE" at bounding box center [609, 482] width 36 height 14
click at [576, 485] on input "TRUE" at bounding box center [570, 481] width 10 height 10
radio input "true"
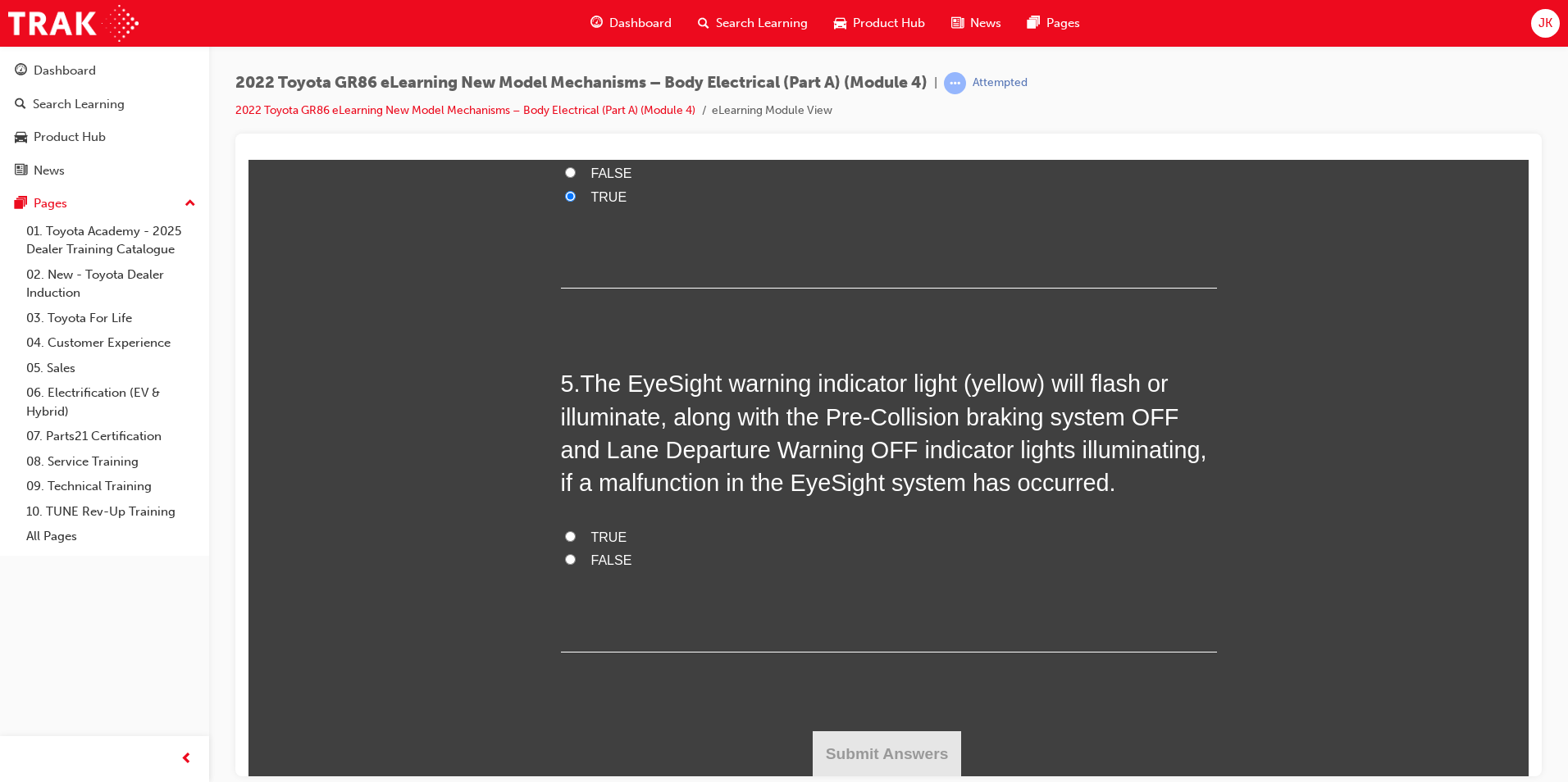
click at [608, 535] on span "TRUE" at bounding box center [609, 537] width 36 height 14
click at [576, 535] on input "TRUE" at bounding box center [570, 535] width 10 height 10
radio input "true"
click at [923, 753] on button "Submit Answers" at bounding box center [887, 753] width 150 height 45
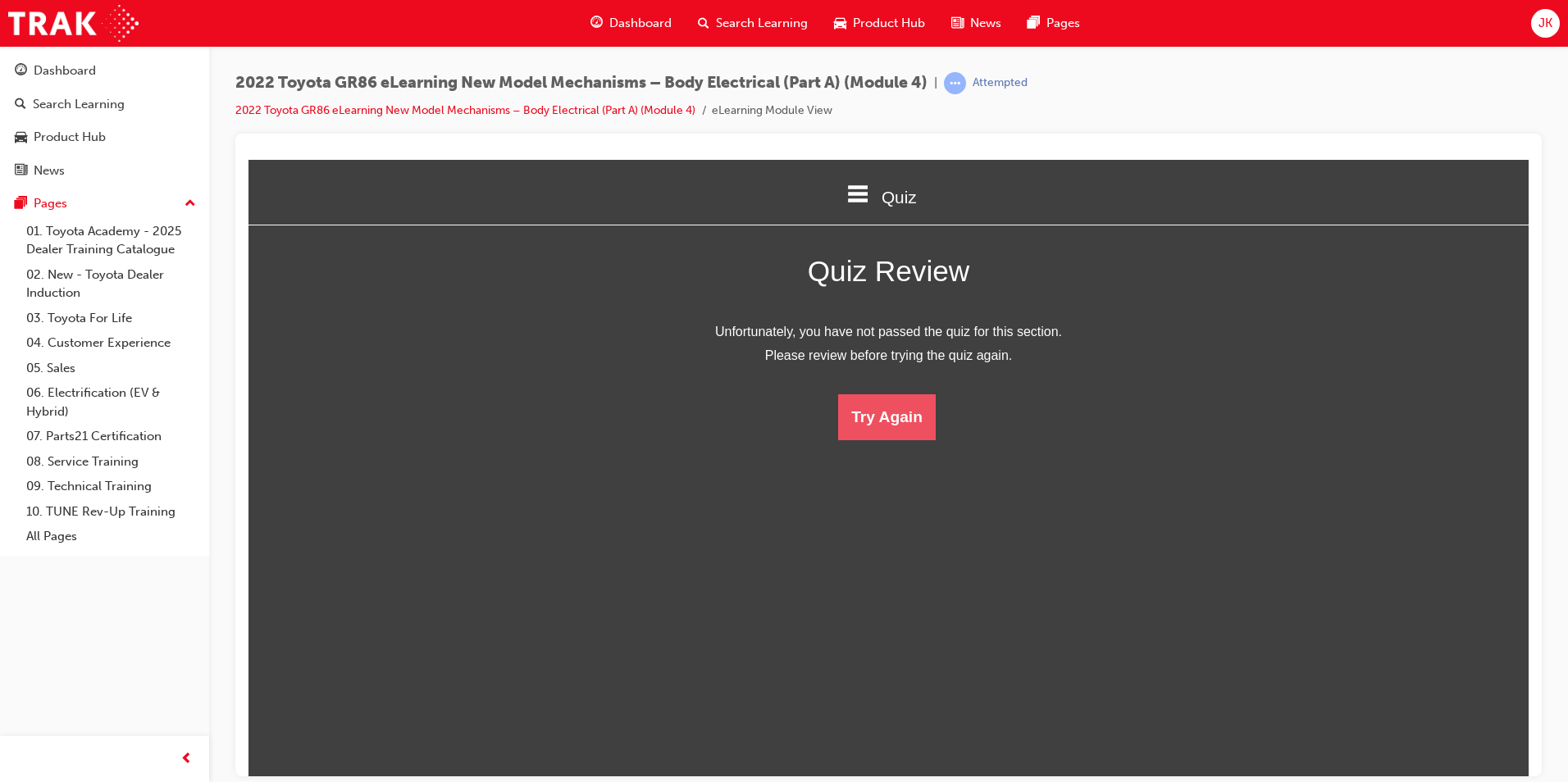
click at [878, 412] on button "Try Again" at bounding box center [887, 416] width 98 height 45
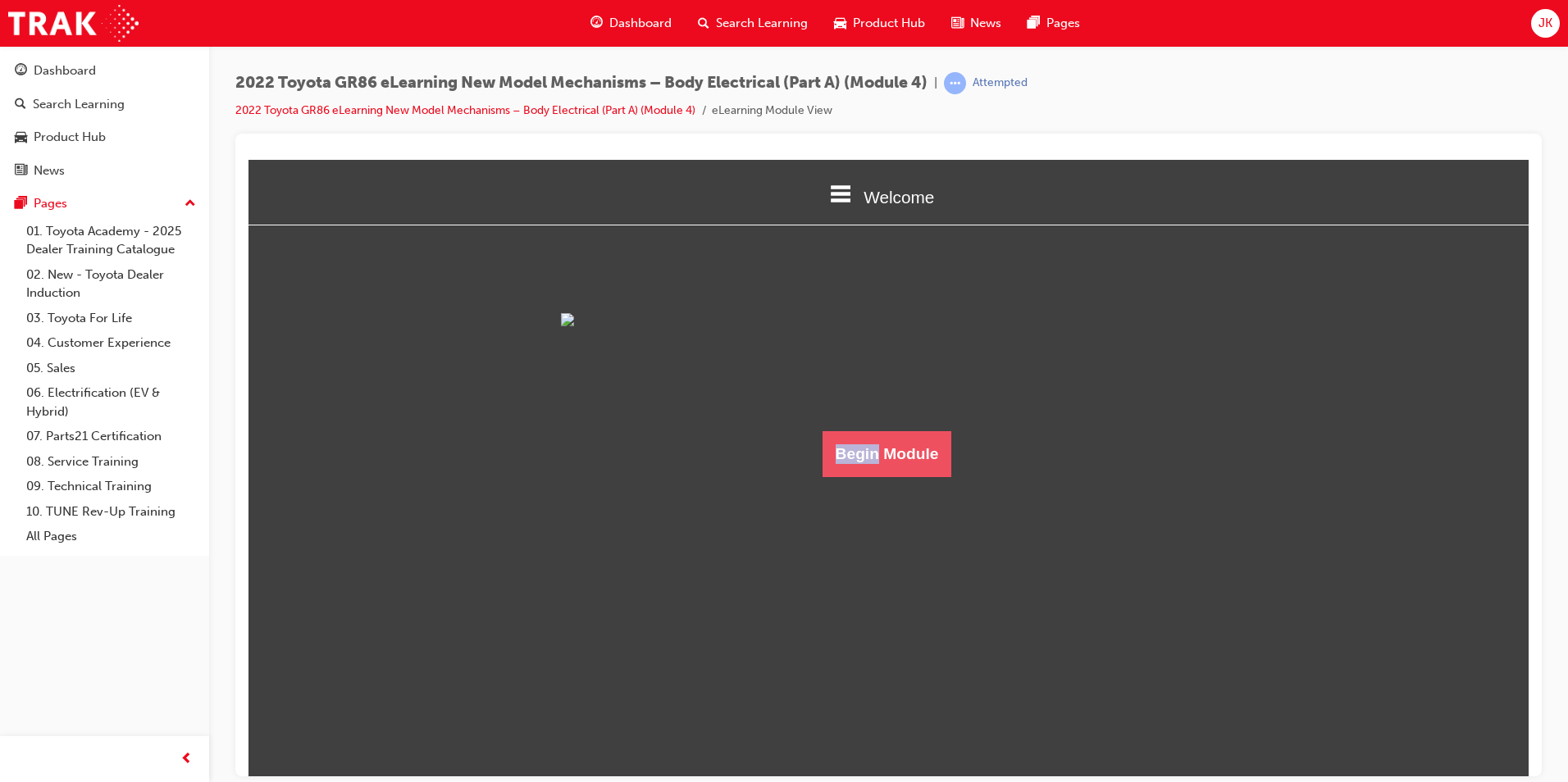
click at [874, 477] on div "Begin Module" at bounding box center [889, 394] width 656 height 164
drag, startPoint x: 893, startPoint y: 749, endPoint x: 906, endPoint y: 749, distance: 13.0
click at [906, 477] on button "Begin Module" at bounding box center [887, 453] width 130 height 45
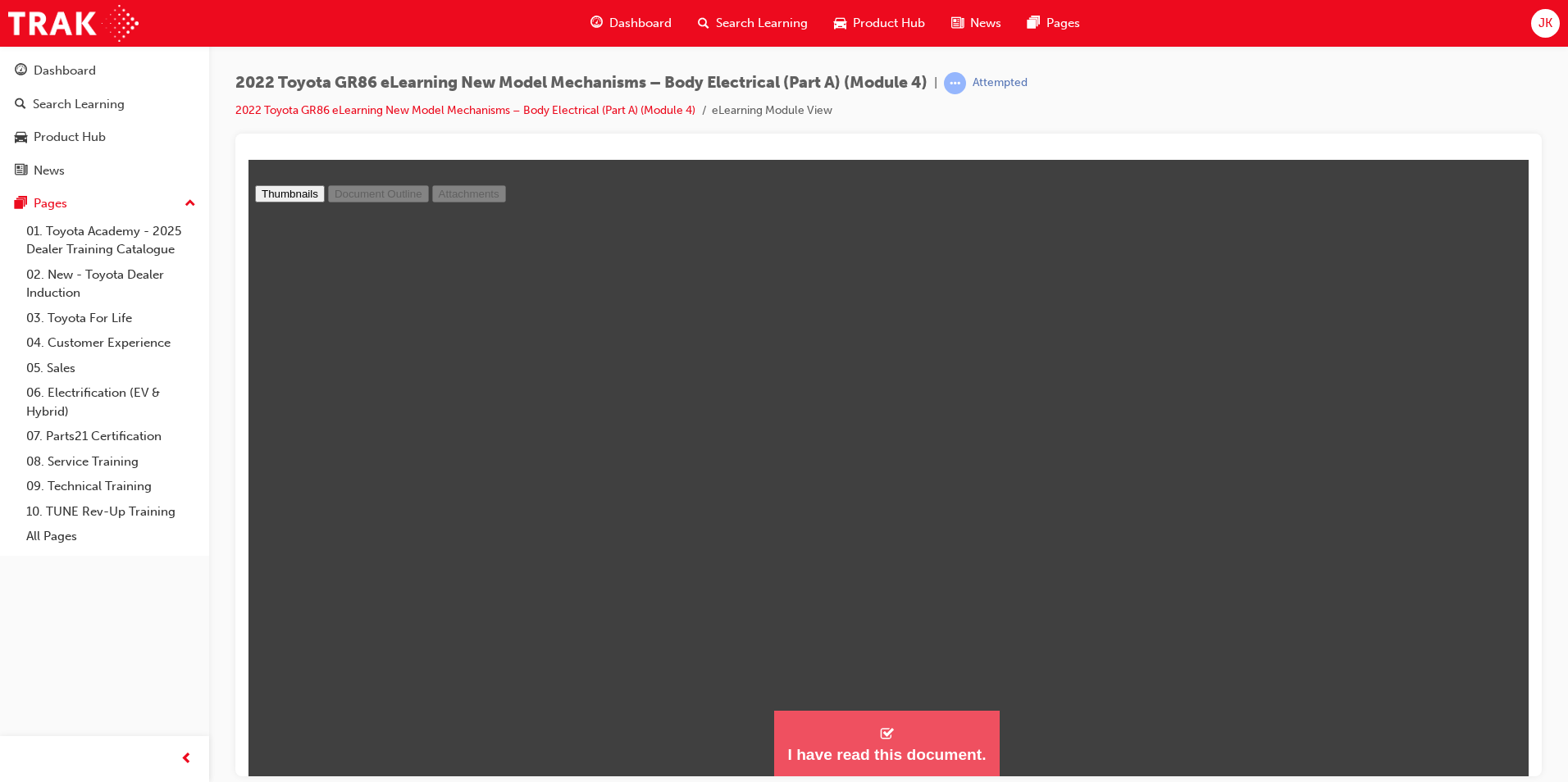
drag, startPoint x: 896, startPoint y: 706, endPoint x: 901, endPoint y: 716, distance: 11.2
click at [901, 716] on div "I have read this document." at bounding box center [888, 477] width 1280 height 599
click at [921, 745] on div "I have read this document." at bounding box center [886, 754] width 199 height 19
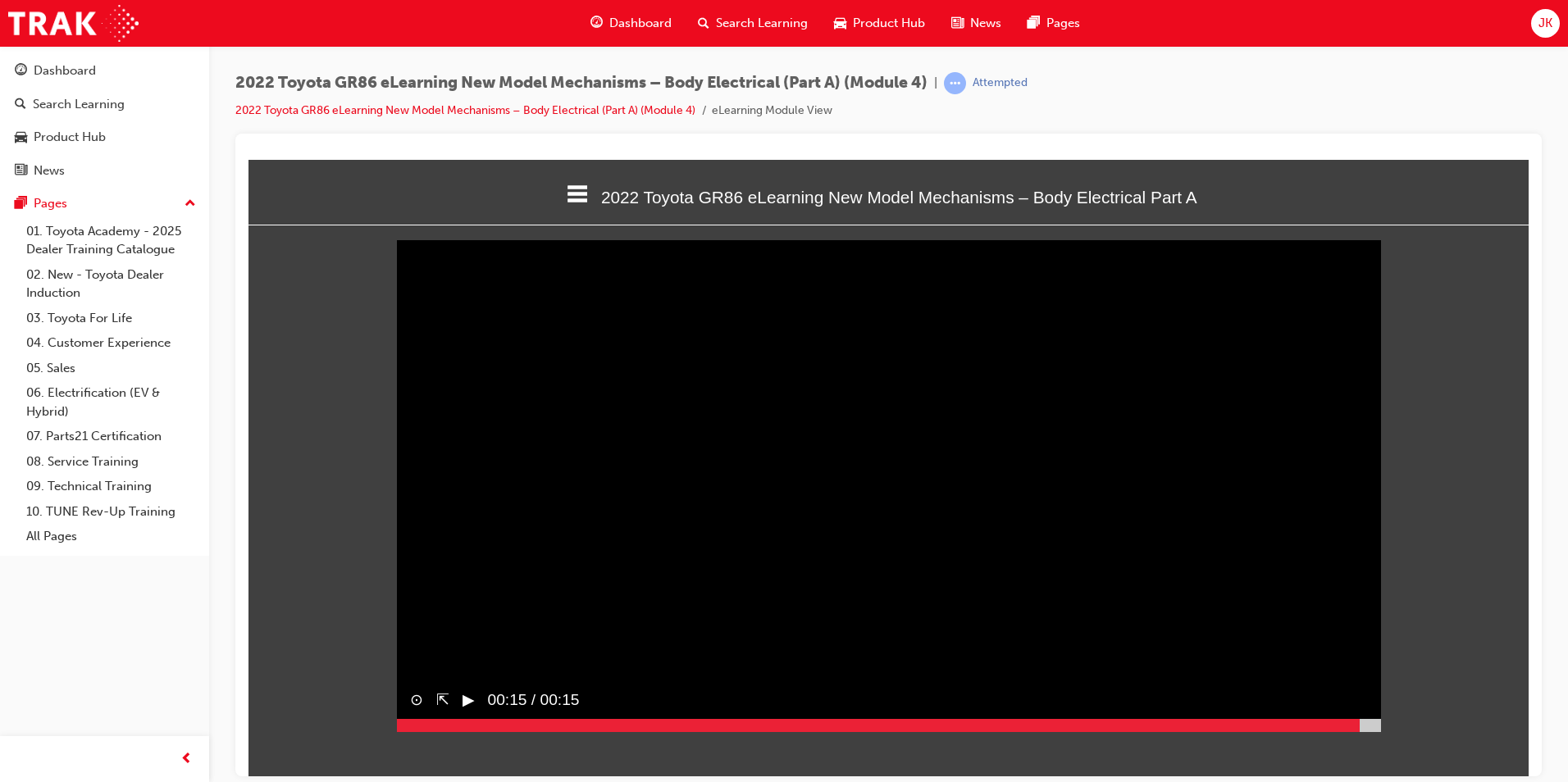
click at [1360, 731] on div at bounding box center [889, 724] width 984 height 13
click at [1372, 731] on div at bounding box center [889, 724] width 984 height 13
click at [473, 712] on button "▶︎" at bounding box center [469, 699] width 12 height 24
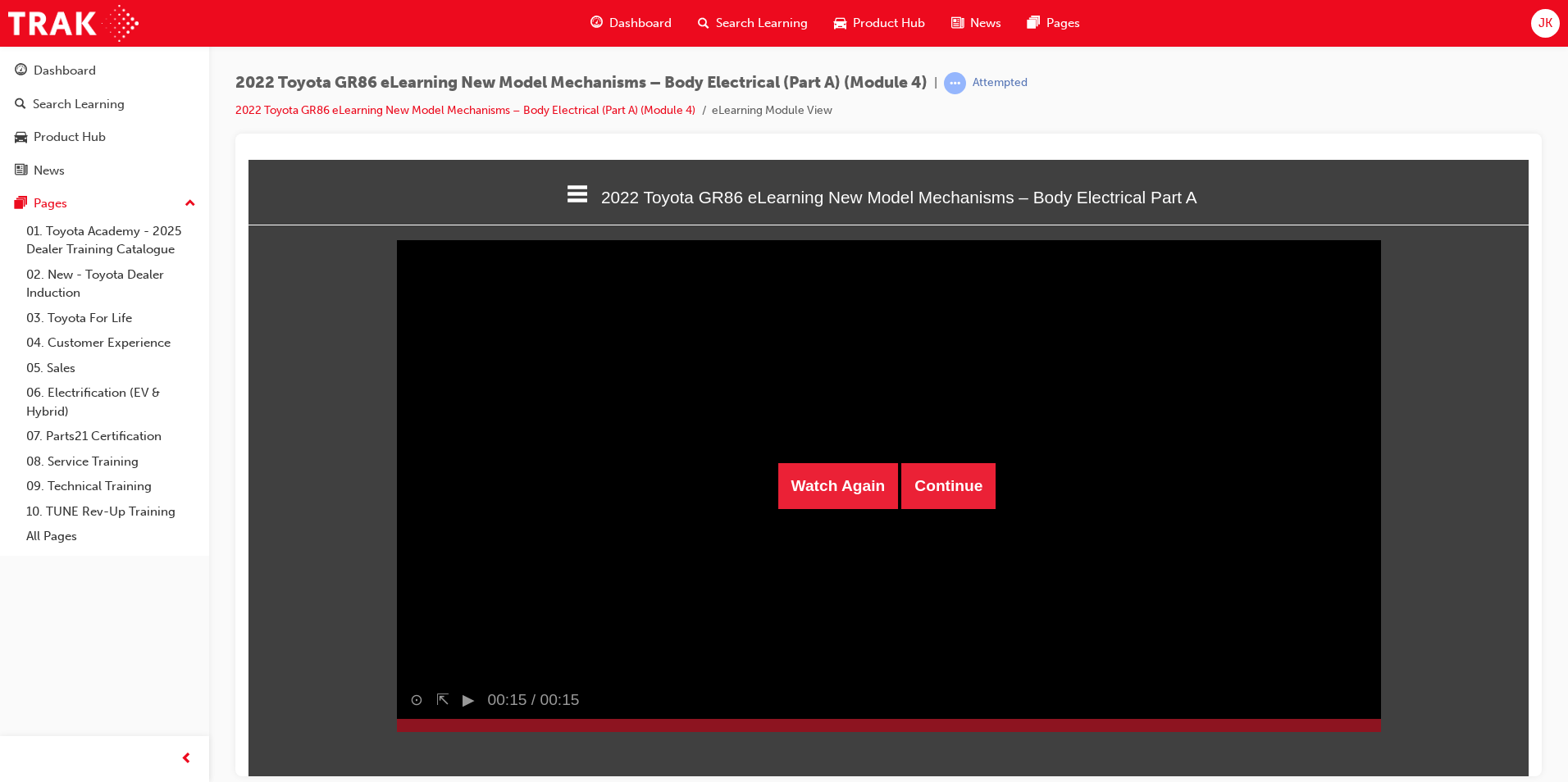
click at [916, 510] on div "Watch Again Continue" at bounding box center [889, 485] width 984 height 492
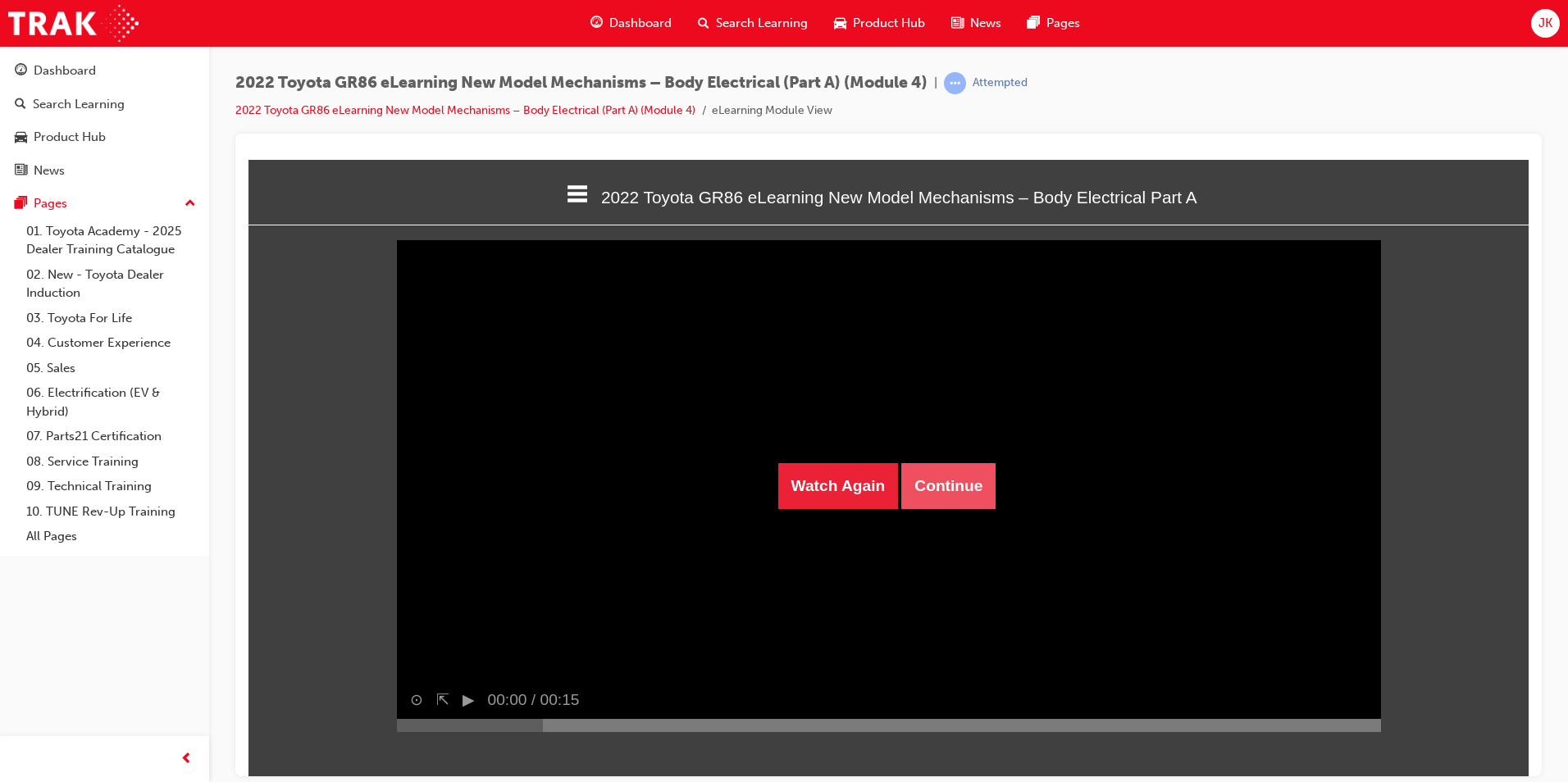
click at [925, 496] on button "Continue" at bounding box center [948, 485] width 94 height 45
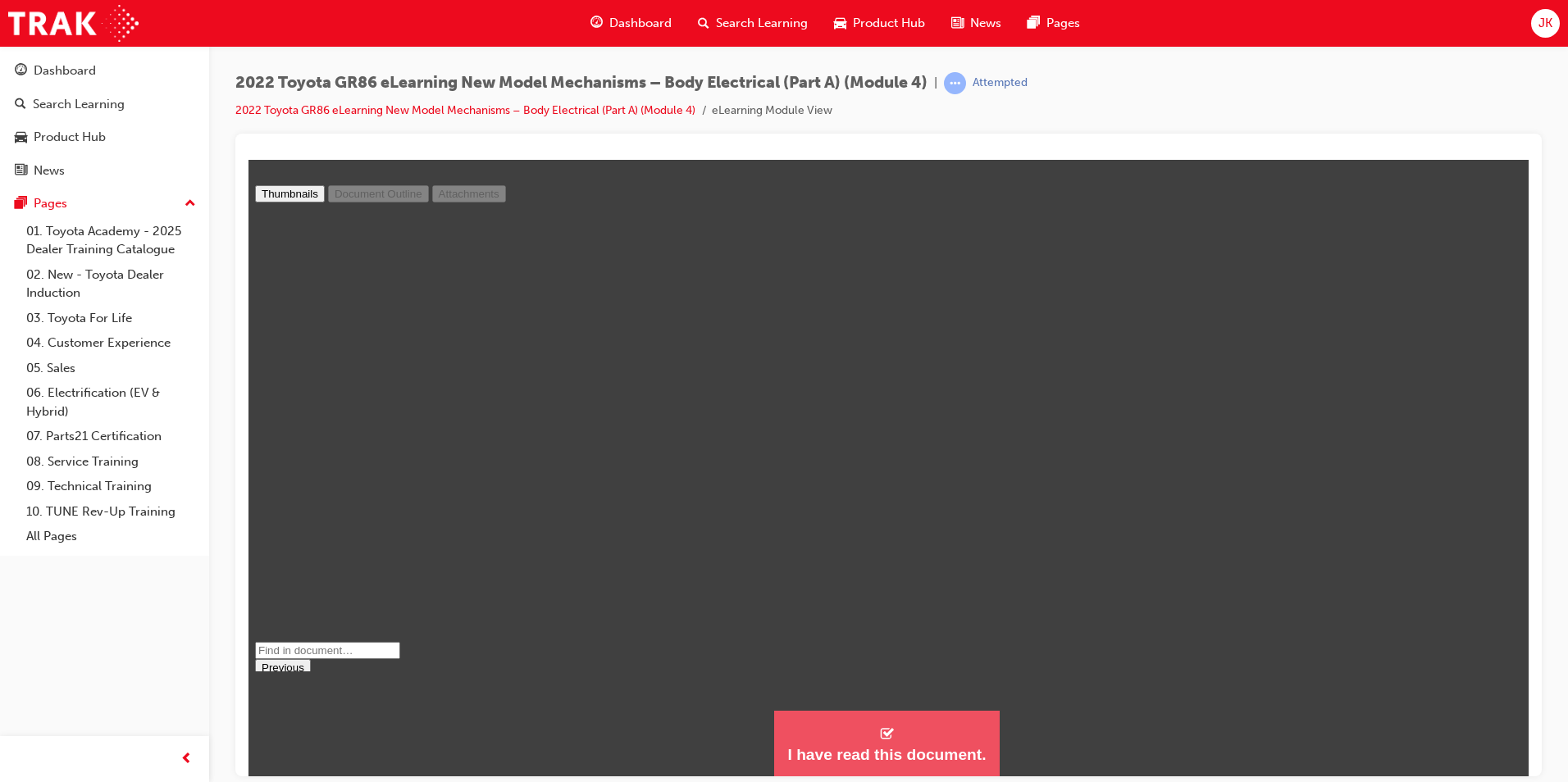
click at [900, 728] on button "I have read this document." at bounding box center [886, 744] width 225 height 66
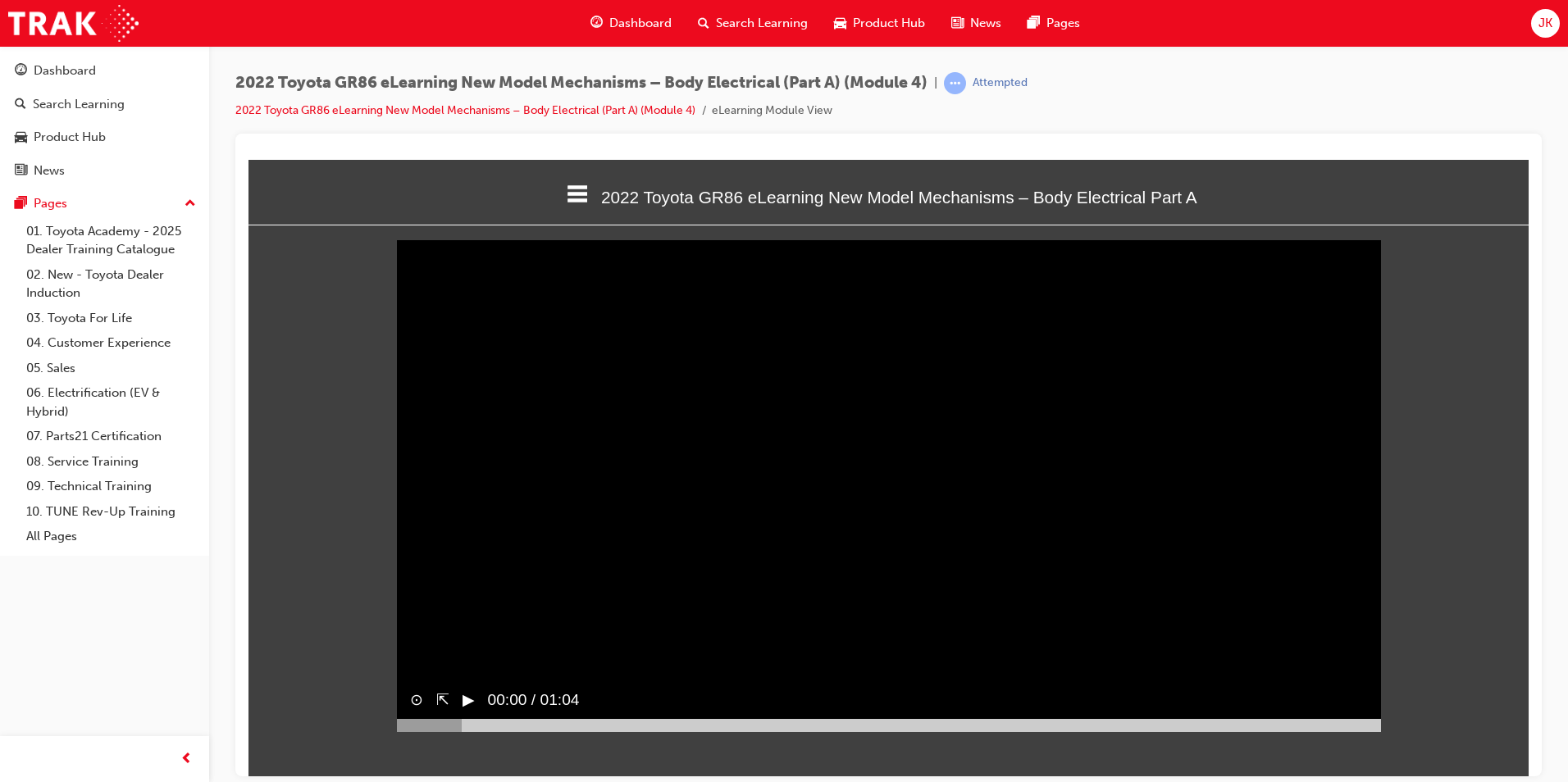
click at [1380, 761] on html "2022 Toyota GR86 eLearning New Model Mechanisms – Body Electrical Part A Welcom…" at bounding box center [888, 467] width 1280 height 617
drag, startPoint x: 1365, startPoint y: 752, endPoint x: 1376, endPoint y: 758, distance: 12.5
click at [1375, 731] on div at bounding box center [889, 724] width 984 height 13
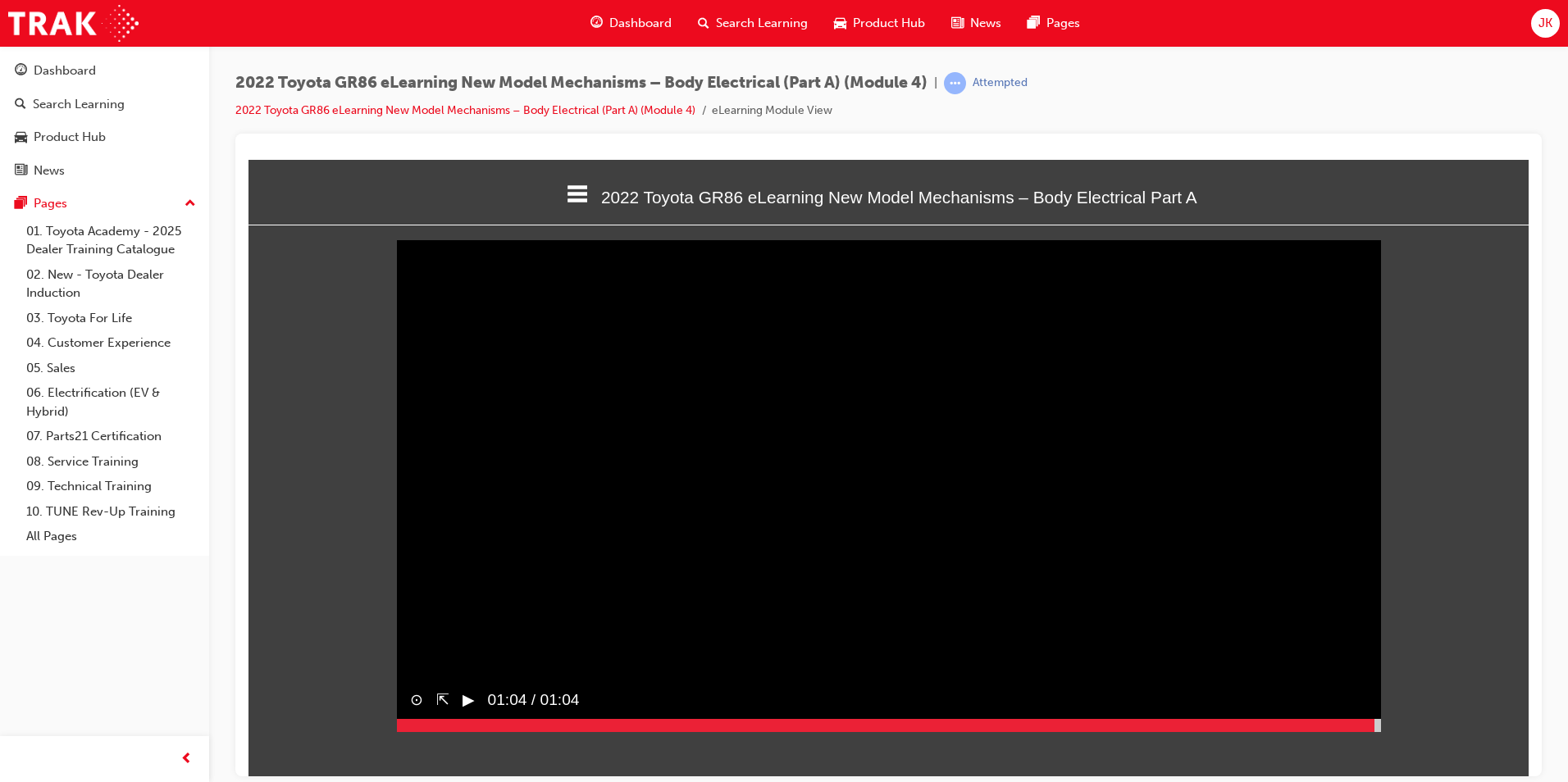
click at [1376, 731] on div at bounding box center [889, 724] width 984 height 13
click at [468, 712] on button "▶︎" at bounding box center [469, 699] width 12 height 24
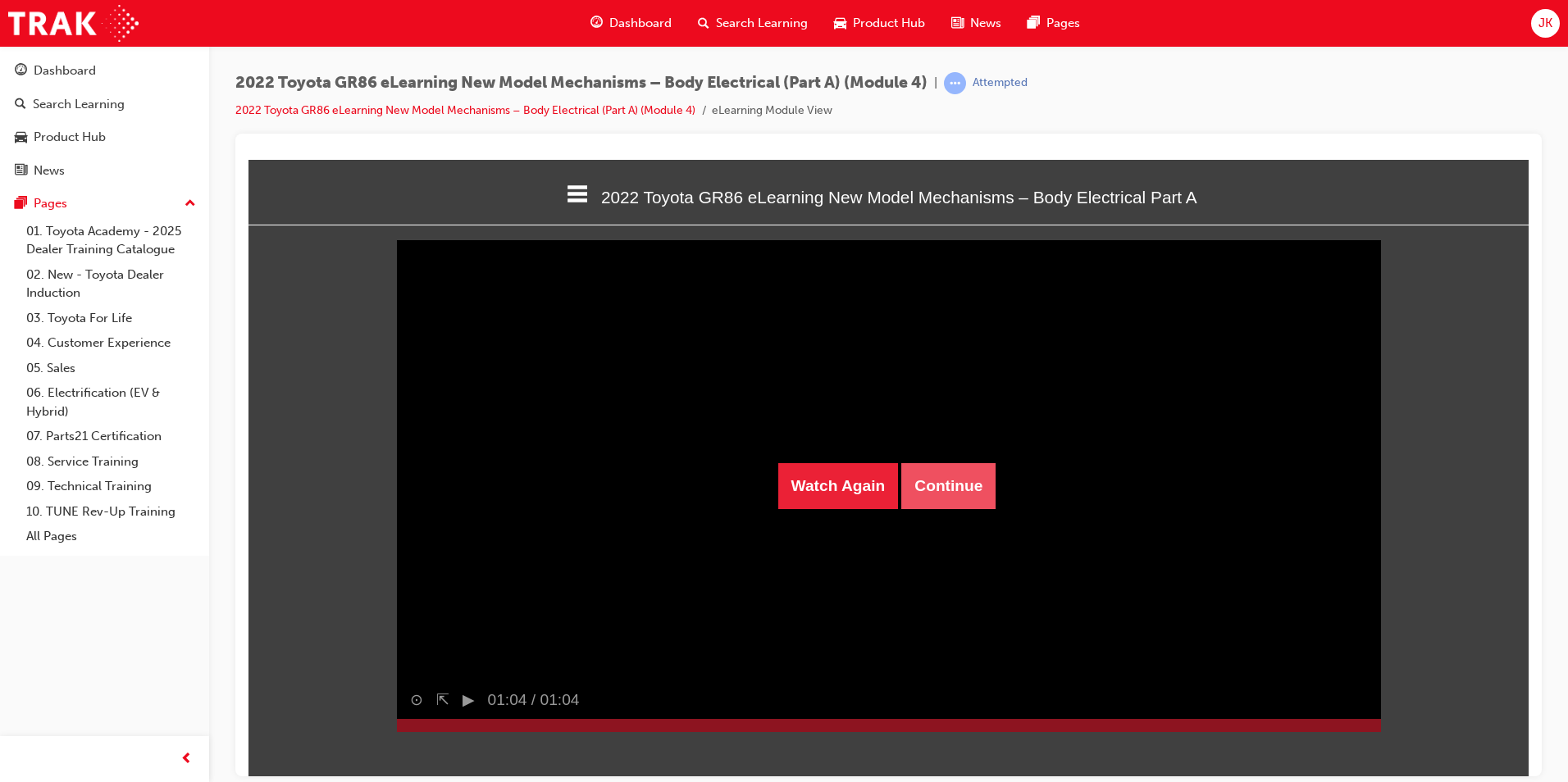
click at [962, 478] on button "Continue" at bounding box center [948, 485] width 94 height 45
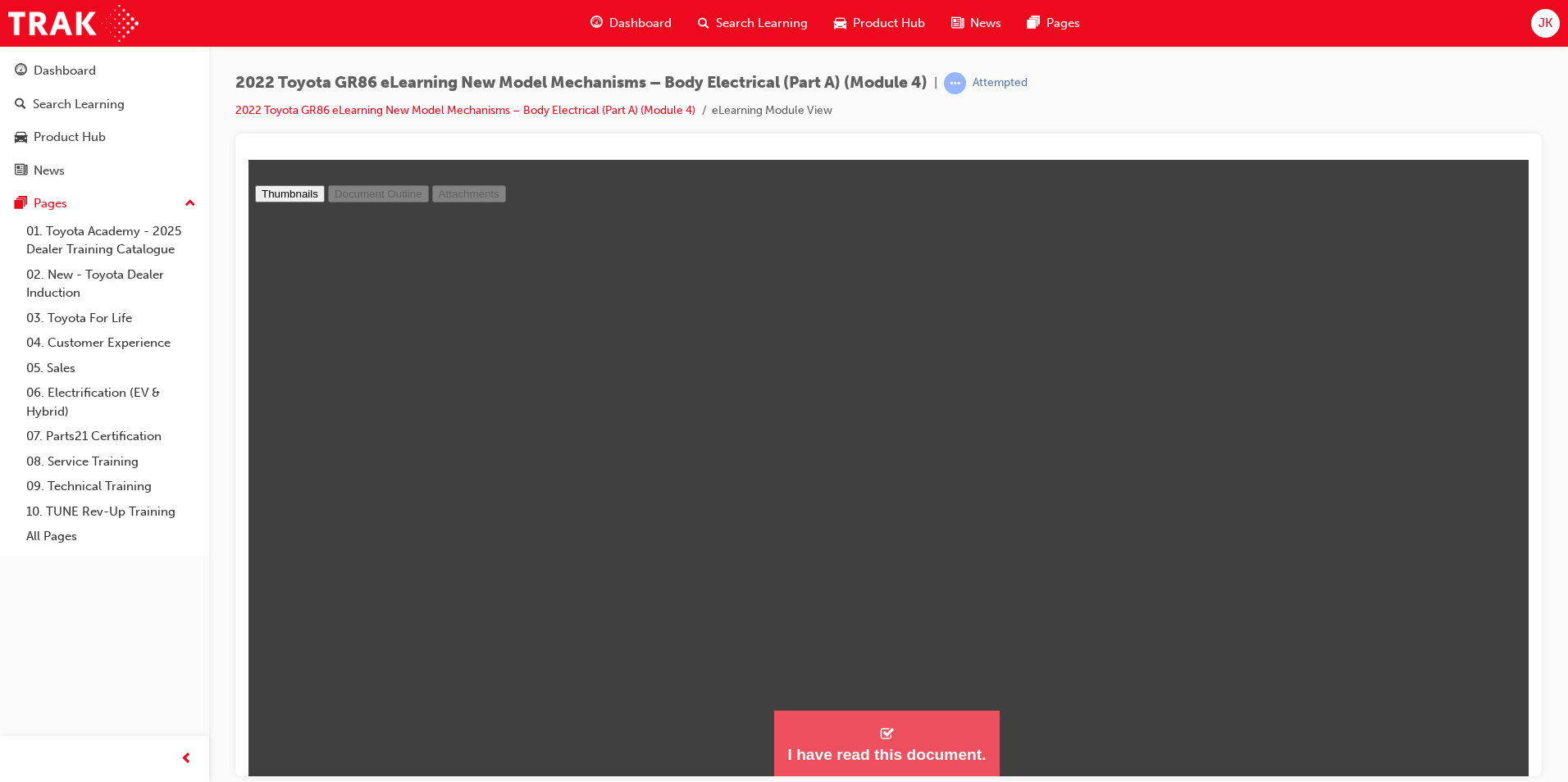
click at [888, 758] on div "I have read this document." at bounding box center [886, 754] width 199 height 19
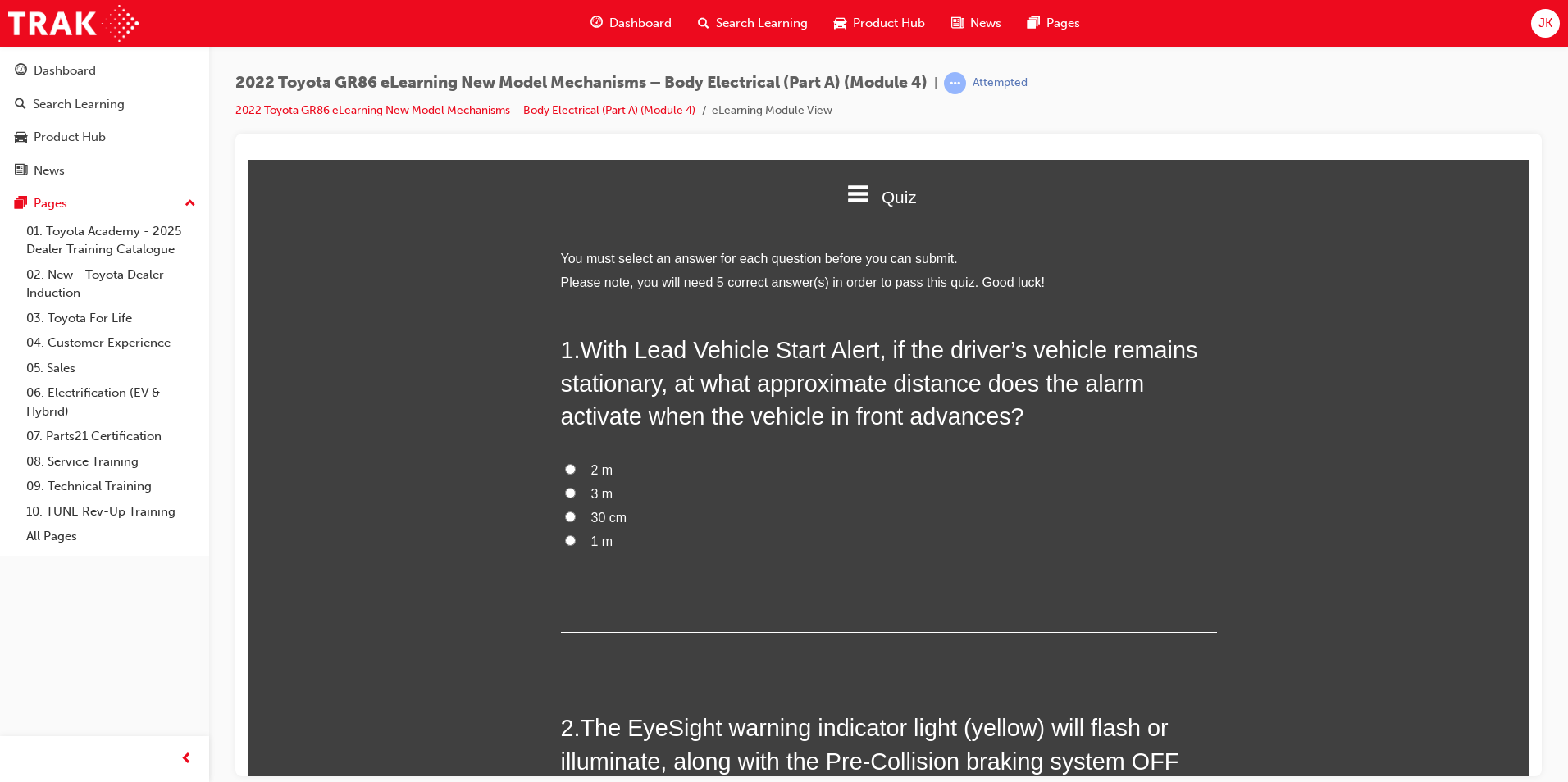
drag, startPoint x: 600, startPoint y: 491, endPoint x: 609, endPoint y: 489, distance: 9.2
click at [609, 489] on label "3 m" at bounding box center [889, 493] width 656 height 24
drag, startPoint x: 609, startPoint y: 489, endPoint x: 577, endPoint y: 503, distance: 34.9
click at [577, 503] on label "3 m" at bounding box center [889, 493] width 656 height 24
click at [576, 498] on input "3 m" at bounding box center [570, 492] width 10 height 10
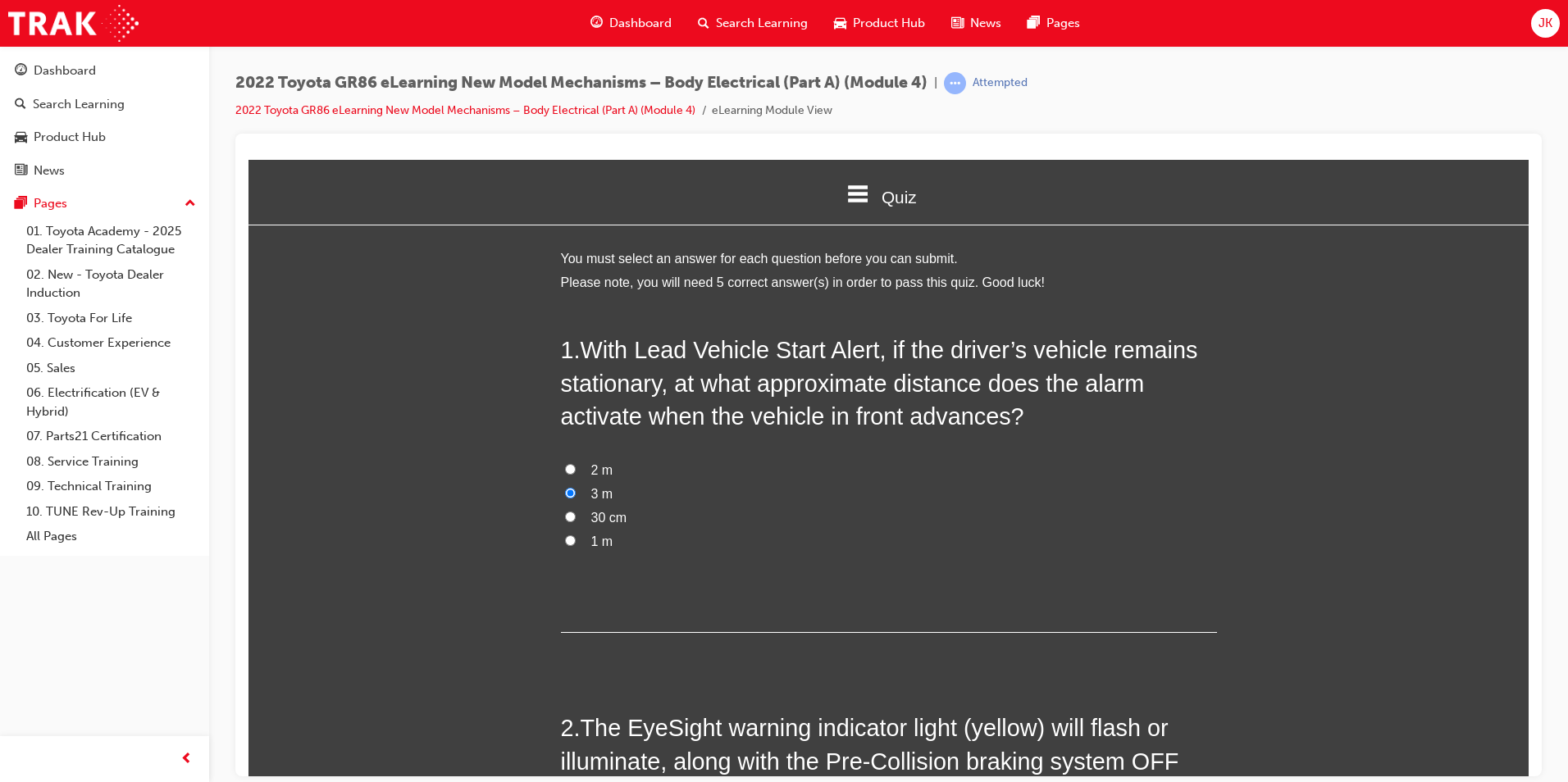
radio input "true"
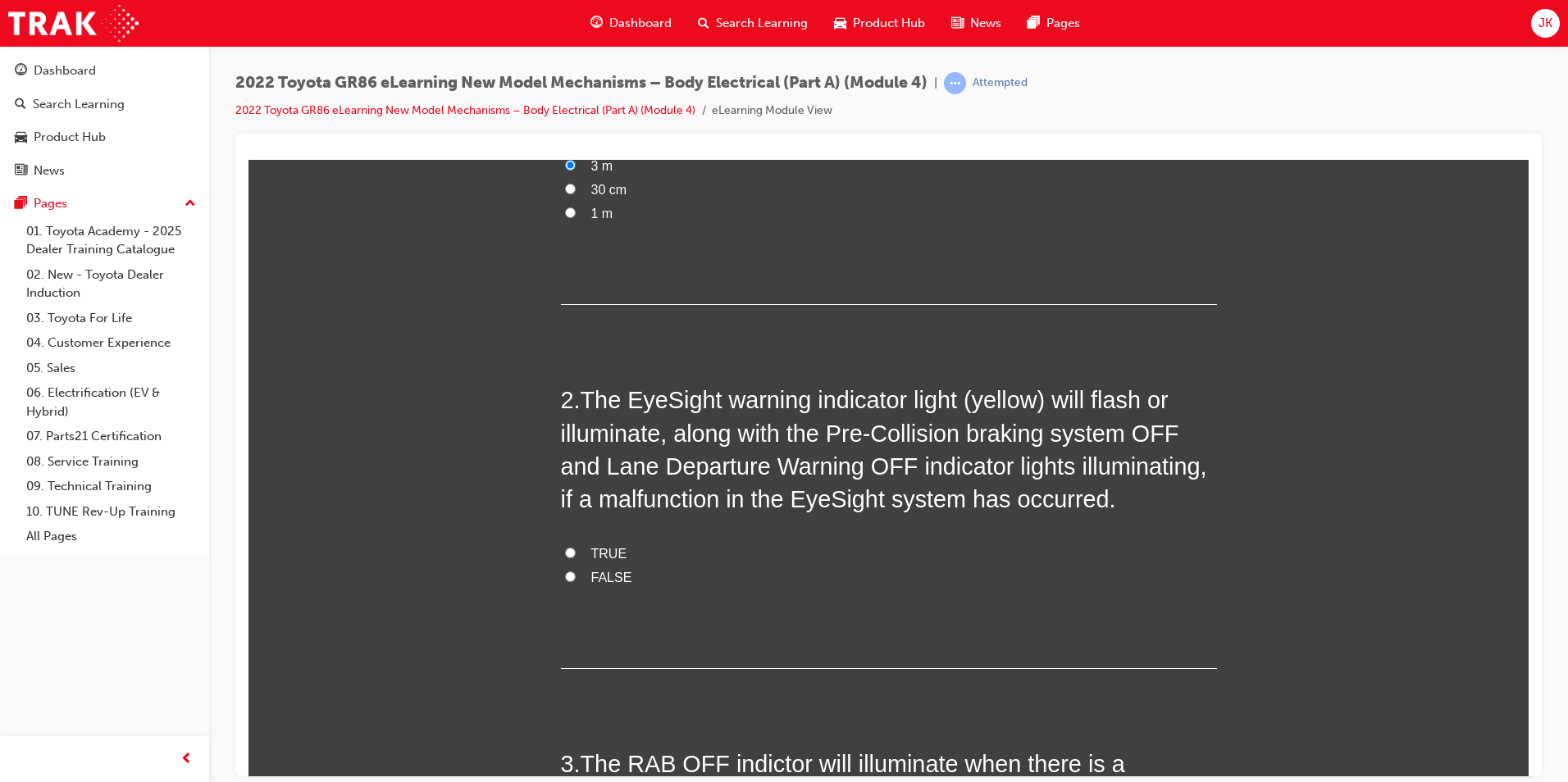
click at [648, 555] on label "TRUE" at bounding box center [889, 554] width 656 height 24
click at [576, 555] on input "TRUE" at bounding box center [570, 552] width 10 height 10
radio input "true"
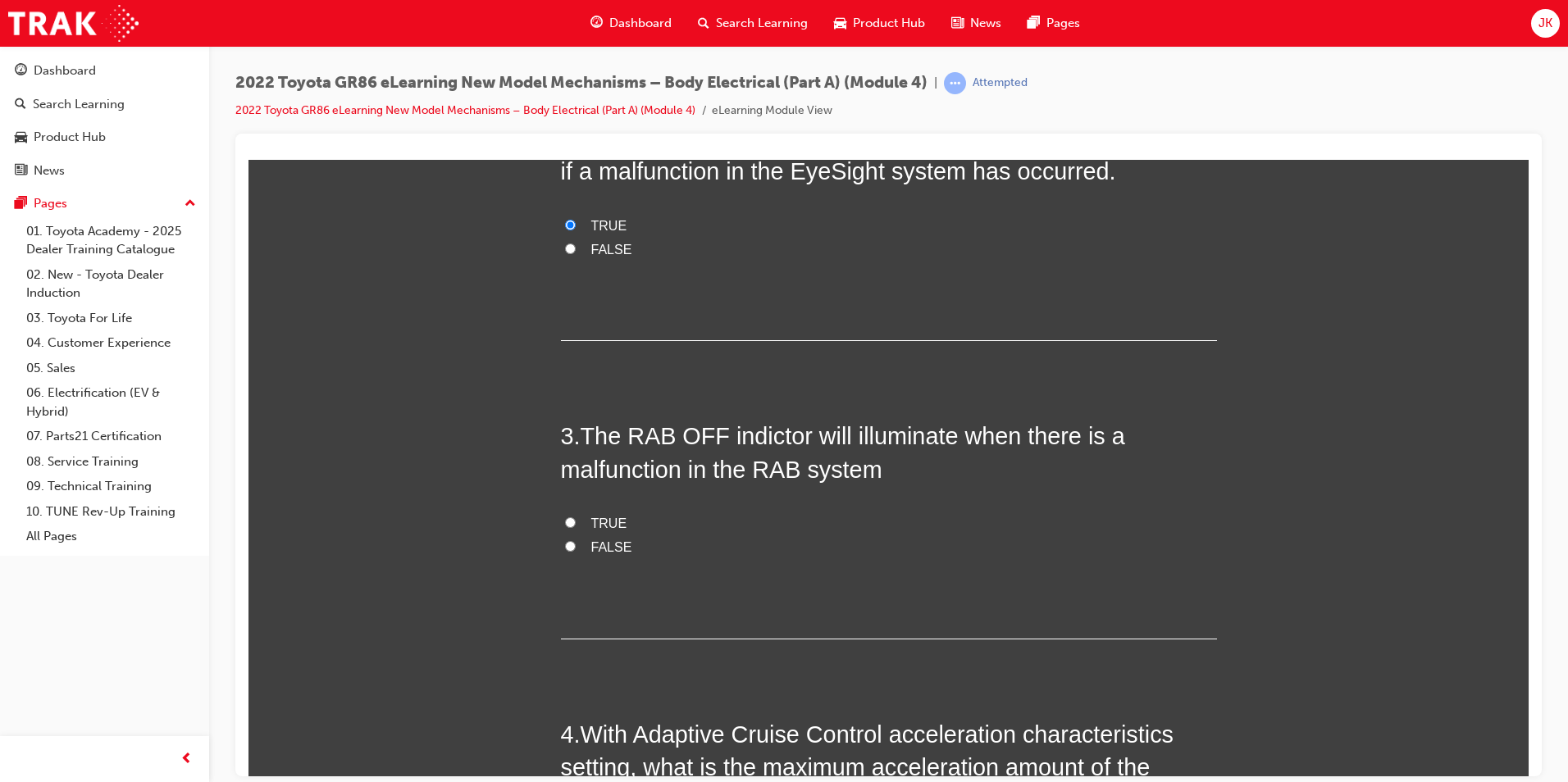
click at [616, 540] on span "FALSE" at bounding box center [612, 547] width 41 height 14
click at [576, 541] on input "FALSE" at bounding box center [570, 546] width 10 height 10
radio input "true"
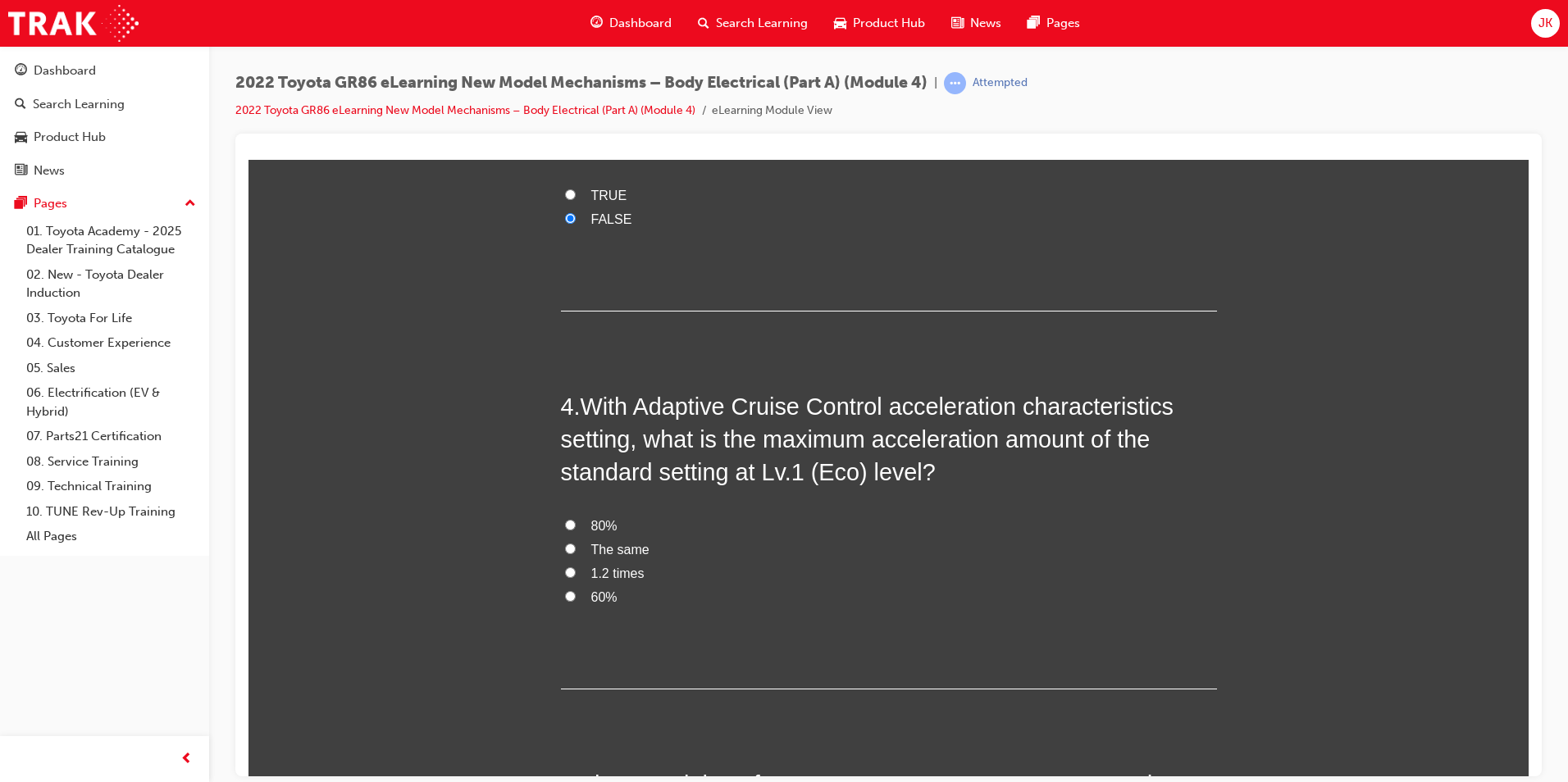
click at [620, 572] on span "1.2 times" at bounding box center [618, 573] width 53 height 14
click at [576, 572] on input "1.2 times" at bounding box center [570, 572] width 10 height 10
radio input "true"
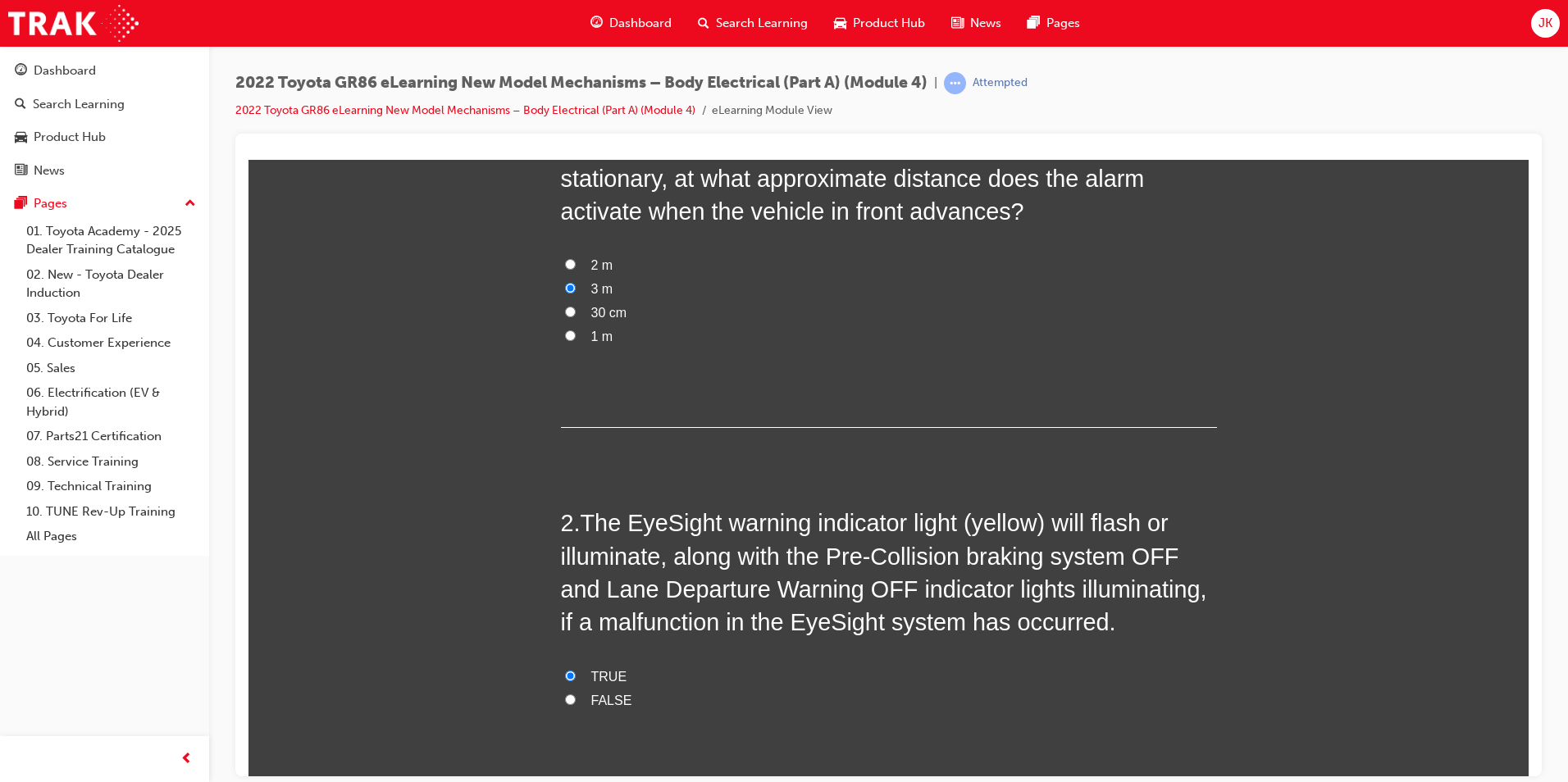
scroll to position [246, 0]
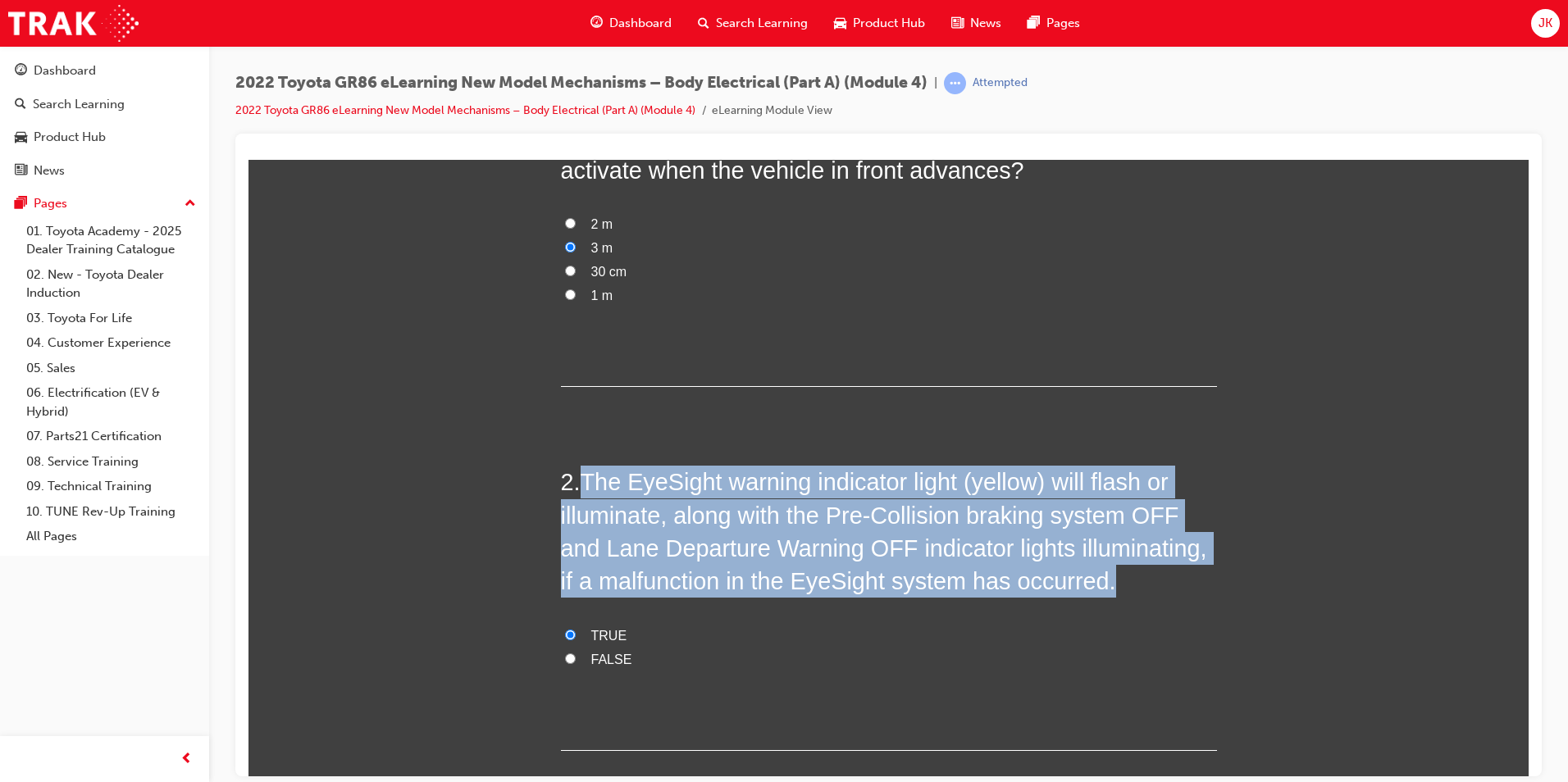
drag, startPoint x: 580, startPoint y: 481, endPoint x: 1137, endPoint y: 592, distance: 568.0
click at [1137, 592] on h2 "2 . The EyeSight warning indicator light (yellow) will flash or illuminate, alo…" at bounding box center [889, 530] width 656 height 132
drag, startPoint x: 1137, startPoint y: 592, endPoint x: 906, endPoint y: 562, distance: 232.9
copy span "The EyeSight warning indicator light (yellow) will flash or illuminate, along w…"
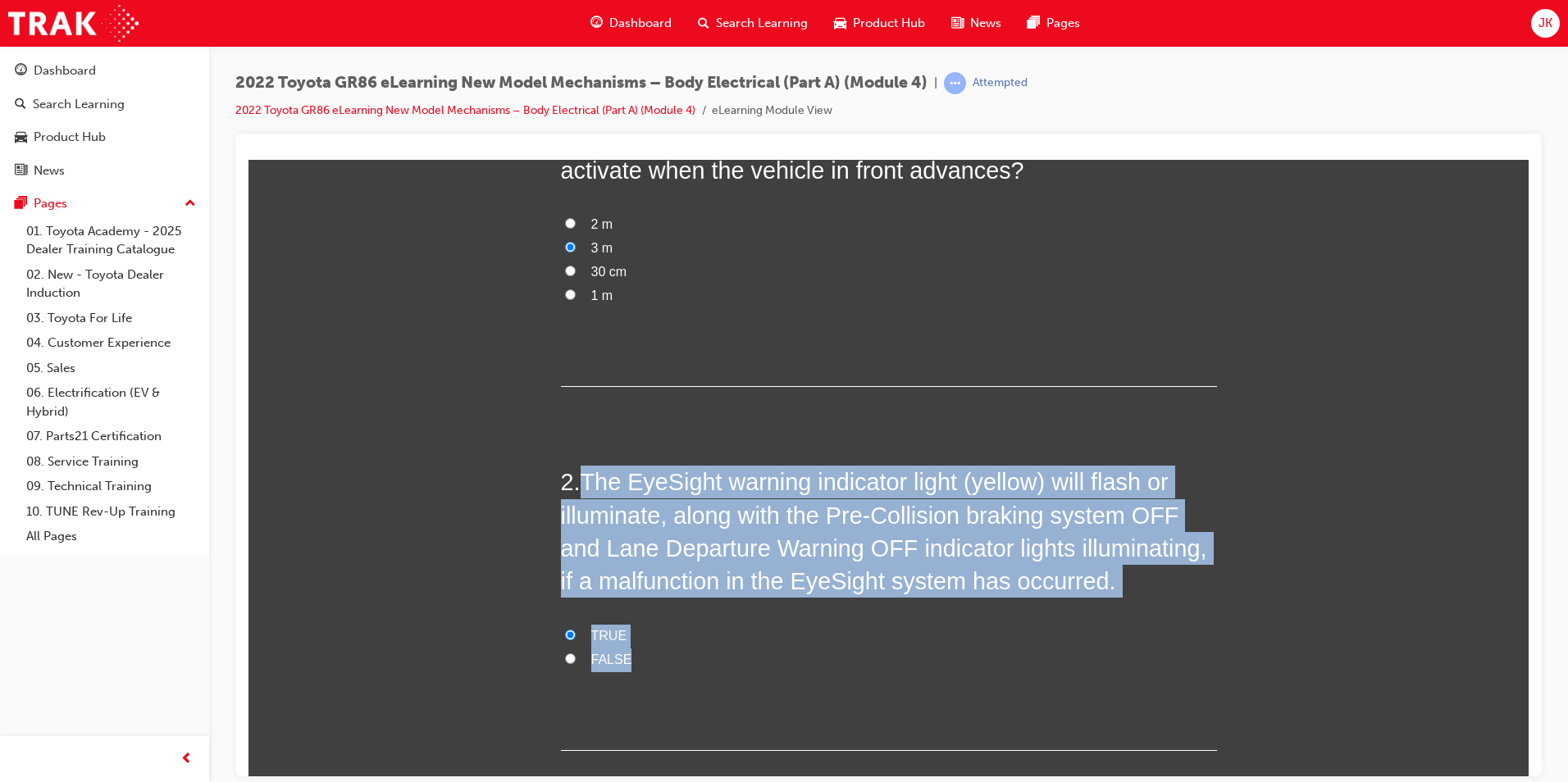
drag, startPoint x: 575, startPoint y: 478, endPoint x: 655, endPoint y: 651, distance: 190.6
click at [655, 651] on div "2 . The EyeSight warning indicator light (yellow) will flash or illuminate, alo…" at bounding box center [889, 607] width 656 height 285
drag, startPoint x: 655, startPoint y: 651, endPoint x: 652, endPoint y: 608, distance: 43.1
drag, startPoint x: 652, startPoint y: 608, endPoint x: 603, endPoint y: 562, distance: 67.2
copy div "The EyeSight warning indicator light (yellow) will flash or illuminate, along w…"
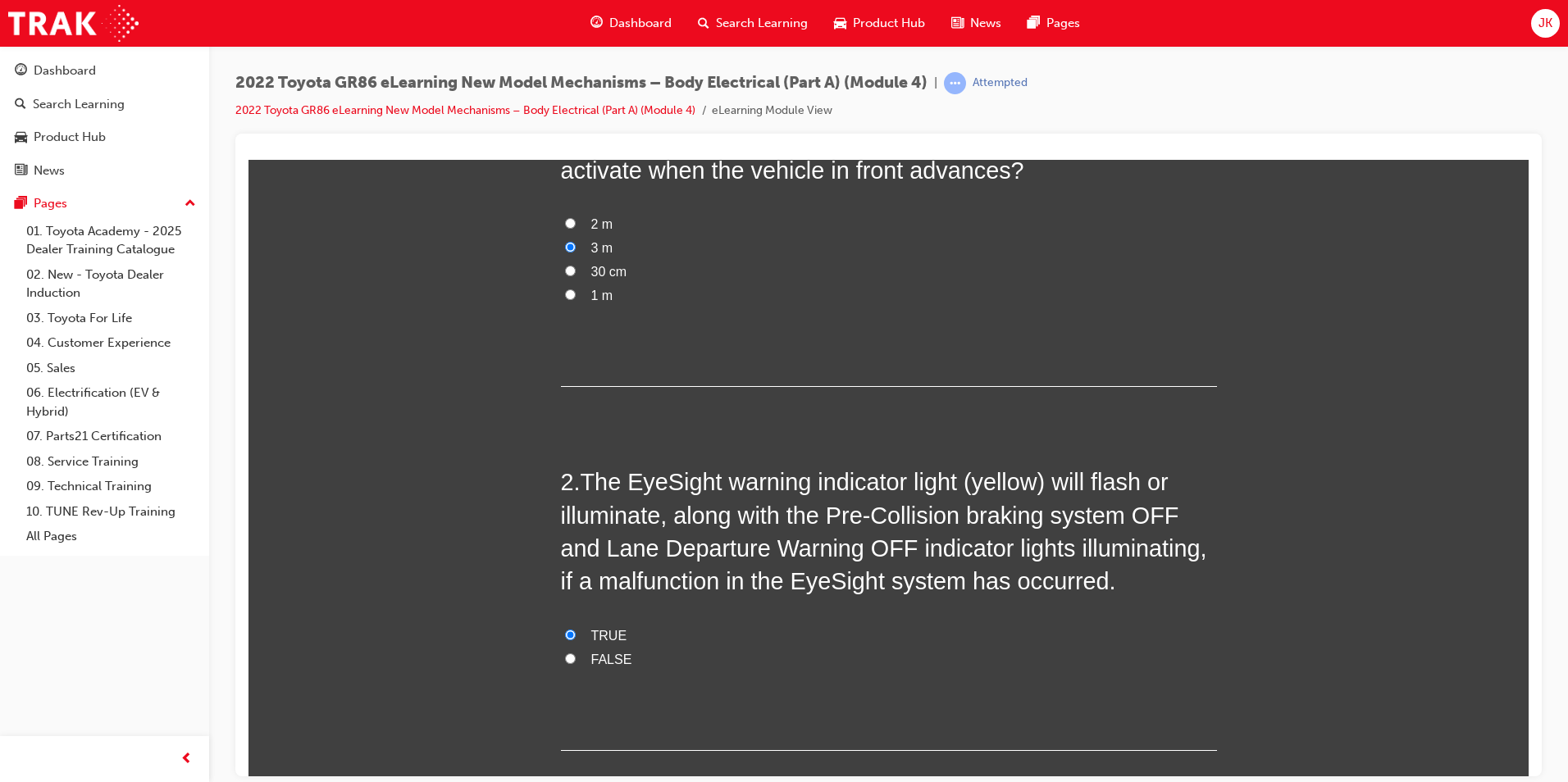
drag, startPoint x: 702, startPoint y: 758, endPoint x: 620, endPoint y: 709, distance: 95.5
click at [584, 635] on label "TRUE" at bounding box center [889, 635] width 656 height 24
click at [576, 635] on input "TRUE" at bounding box center [570, 634] width 10 height 10
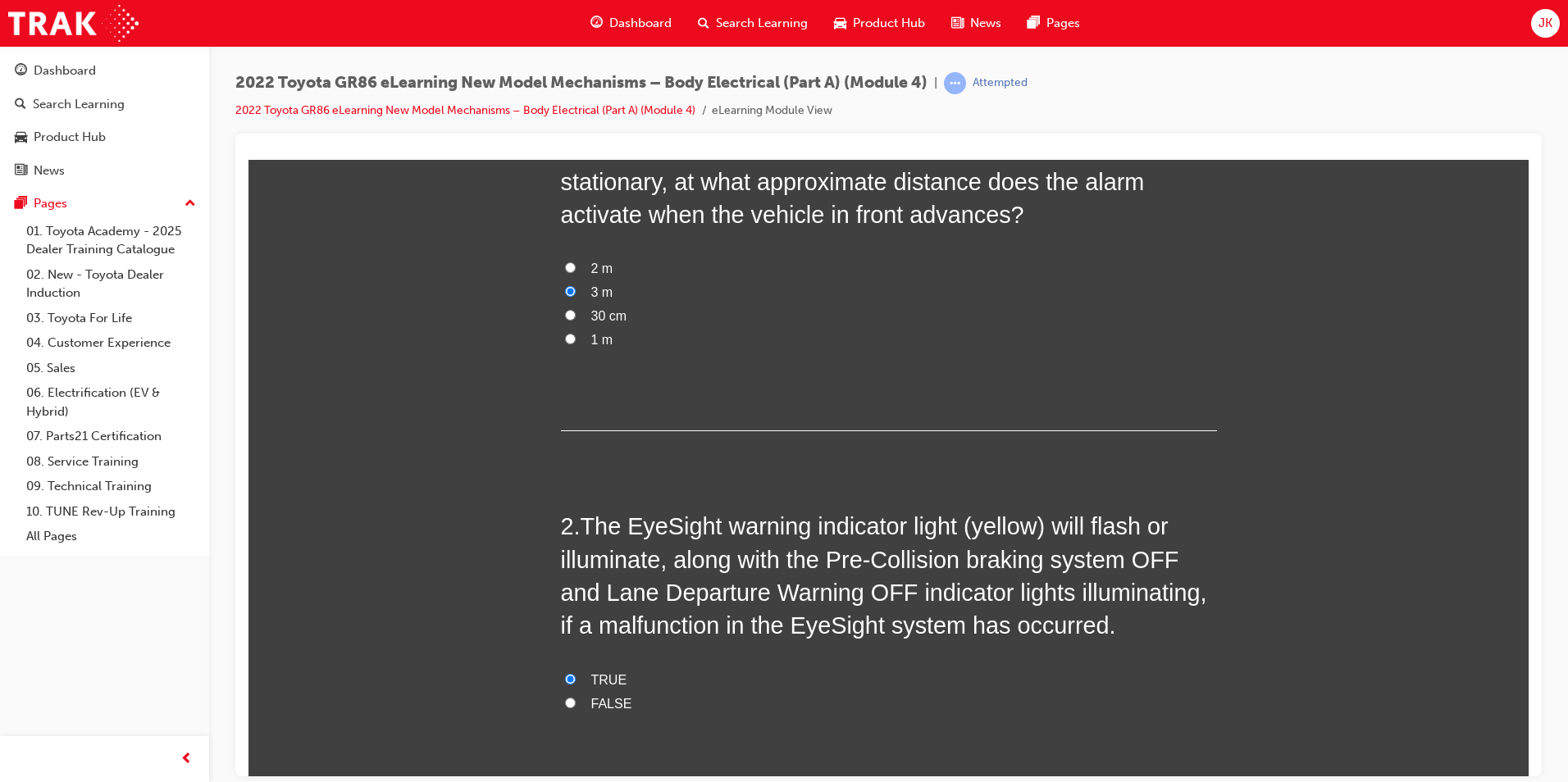
scroll to position [164, 0]
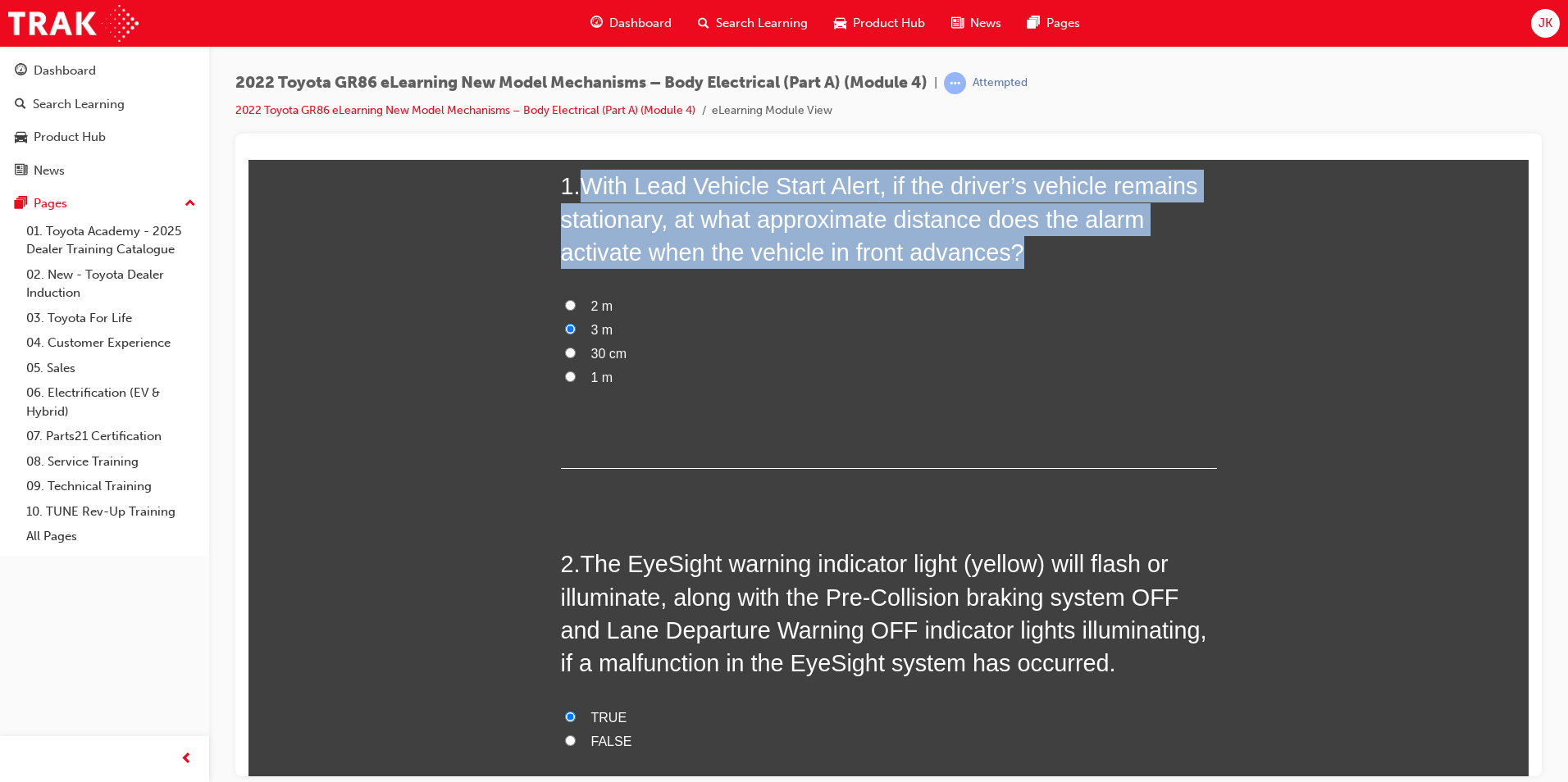
drag, startPoint x: 571, startPoint y: 174, endPoint x: 647, endPoint y: 387, distance: 226.2
click at [647, 387] on div "1 . With Lead Vehicle Start Alert, if the driver’s vehicle remains stationary, …" at bounding box center [889, 318] width 656 height 299
drag, startPoint x: 647, startPoint y: 387, endPoint x: 603, endPoint y: 213, distance: 179.5
copy div "With Lead Vehicle Start Alert, if the driver’s vehicle remains stationary, at w…"
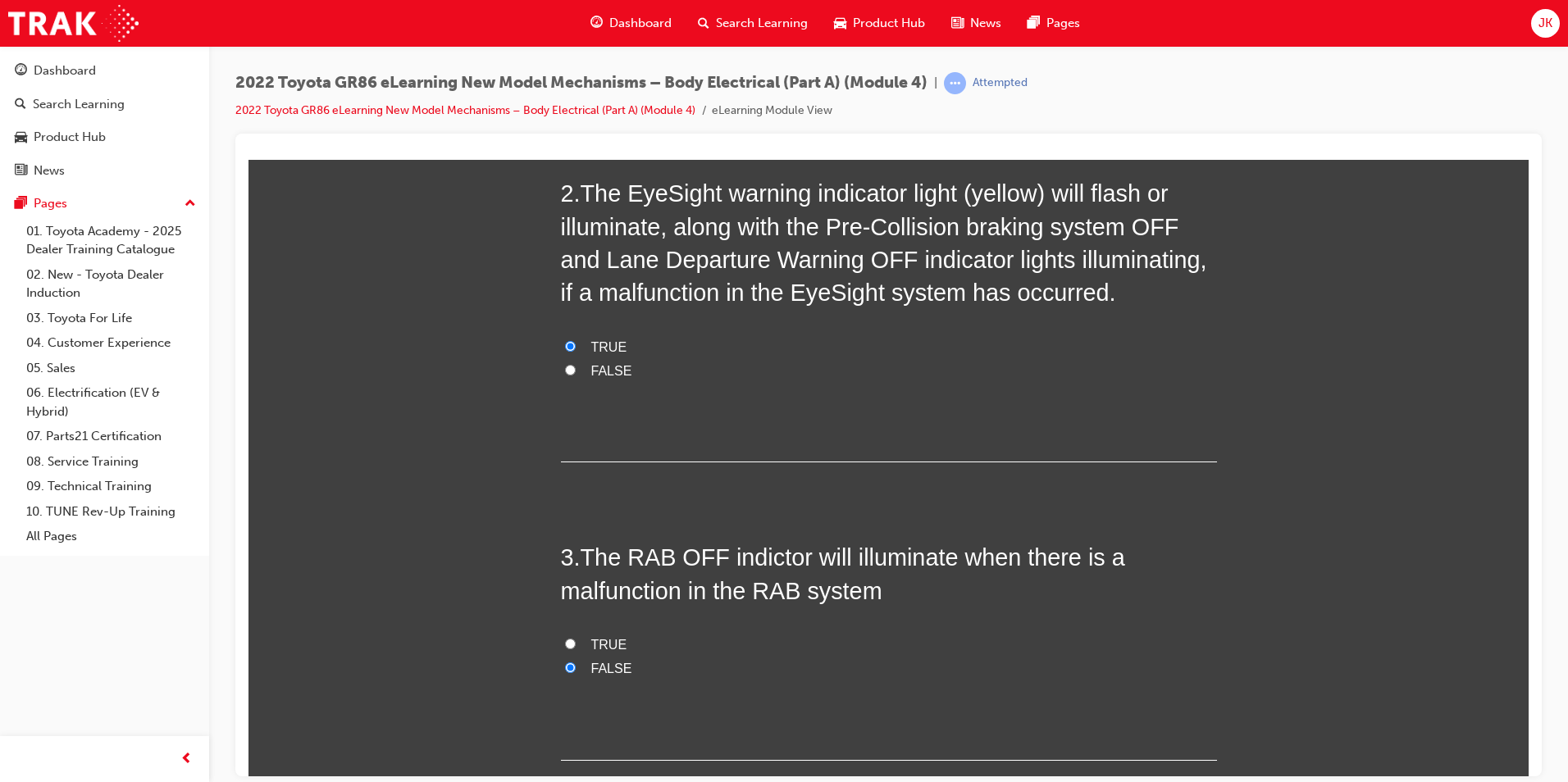
scroll to position [574, 0]
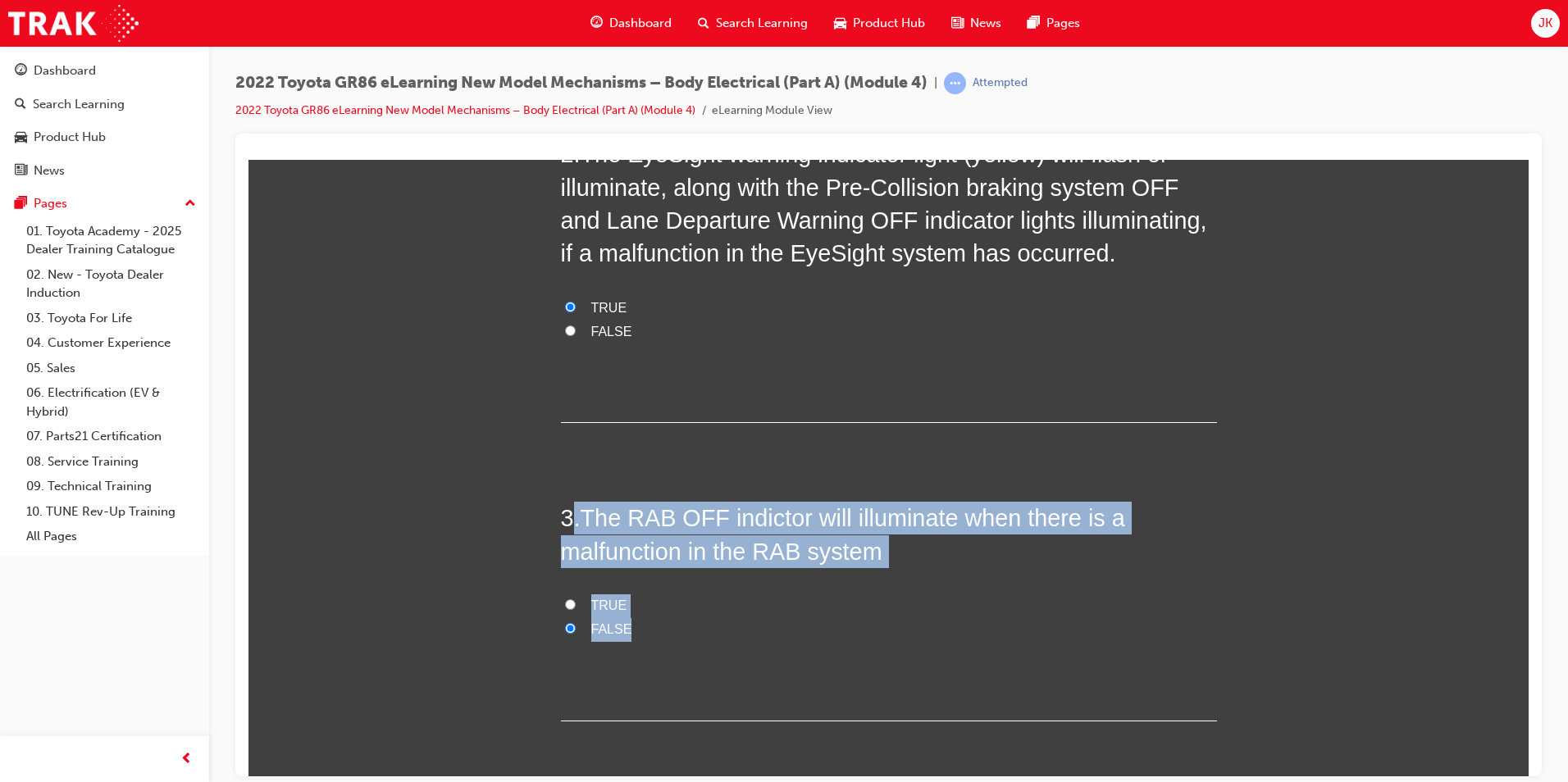
drag, startPoint x: 571, startPoint y: 510, endPoint x: 648, endPoint y: 623, distance: 136.7
click at [648, 623] on div "3 . The RAB OFF indictor will illuminate when there is a malfunction in the RAB…" at bounding box center [889, 611] width 656 height 219
drag, startPoint x: 648, startPoint y: 623, endPoint x: 641, endPoint y: 534, distance: 89.3
copy div ". The RAB OFF indictor will illuminate when there is a malfunction in the RAB s…"
click at [523, 594] on div "You must select an answer for each question before you can submit. Please note,…" at bounding box center [888, 613] width 1280 height 1881
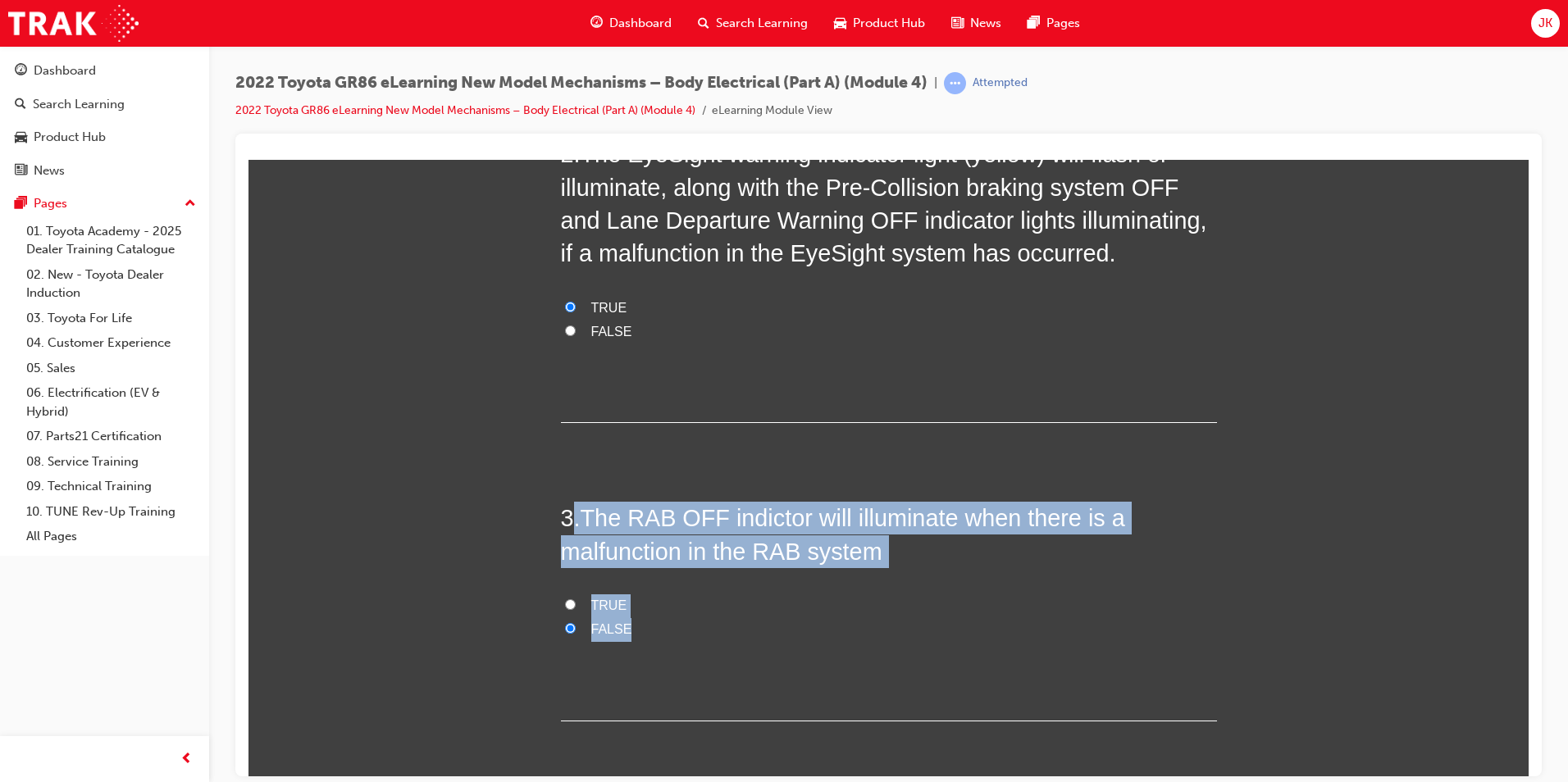
click at [581, 604] on label "TRUE" at bounding box center [889, 605] width 656 height 24
click at [576, 604] on input "TRUE" at bounding box center [570, 604] width 10 height 10
radio input "true"
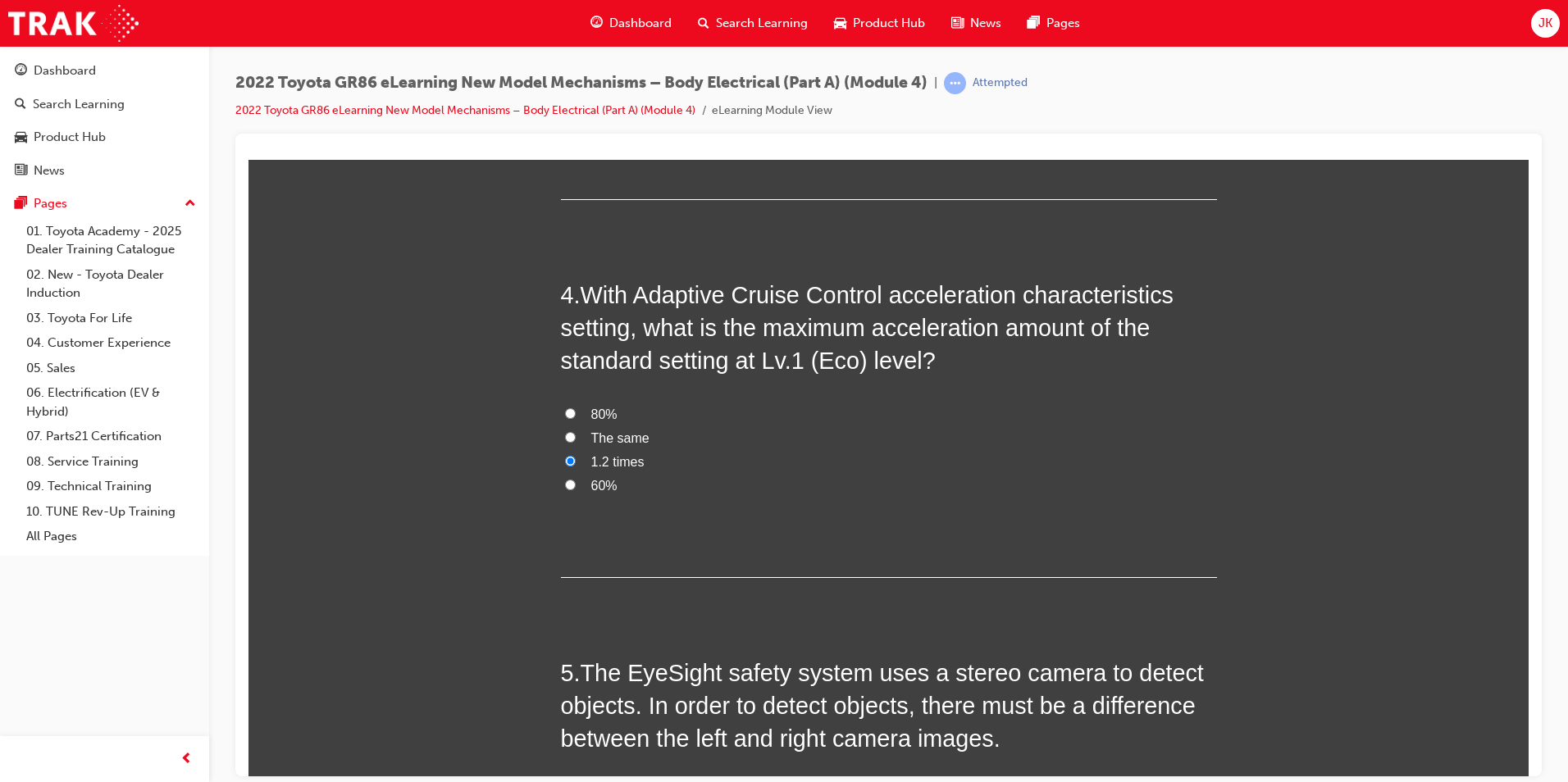
scroll to position [1065, 0]
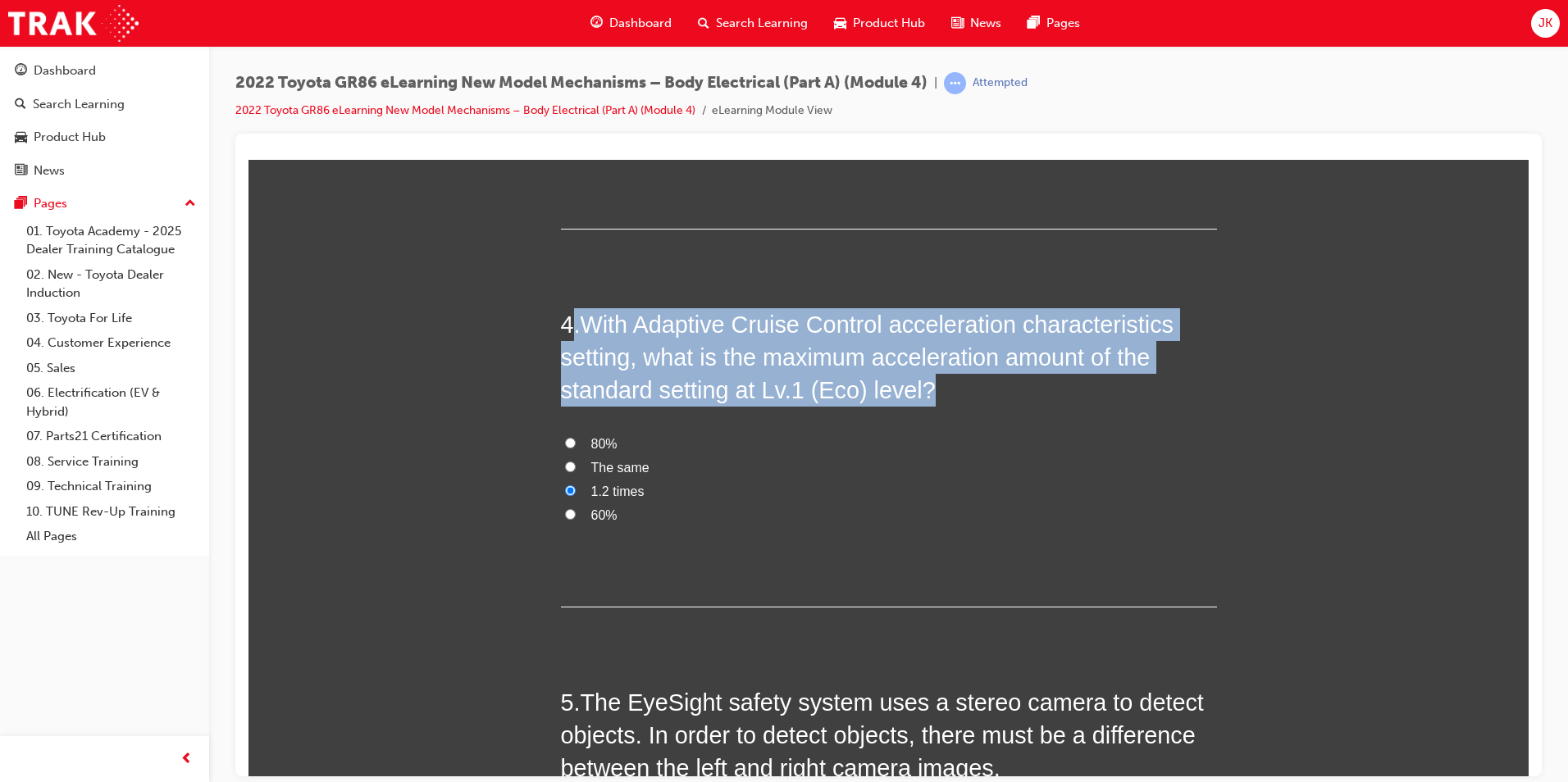
drag, startPoint x: 564, startPoint y: 317, endPoint x: 662, endPoint y: 527, distance: 231.7
click at [662, 527] on div "4 . With Adaptive Cruise Control acceleration characteristics setting, what is …" at bounding box center [889, 457] width 656 height 299
drag, startPoint x: 662, startPoint y: 527, endPoint x: 648, endPoint y: 346, distance: 181.5
copy h2 ". With Adaptive Cruise Control acceleration characteristics setting, what is th…"
drag, startPoint x: 514, startPoint y: 523, endPoint x: 529, endPoint y: 513, distance: 18.0
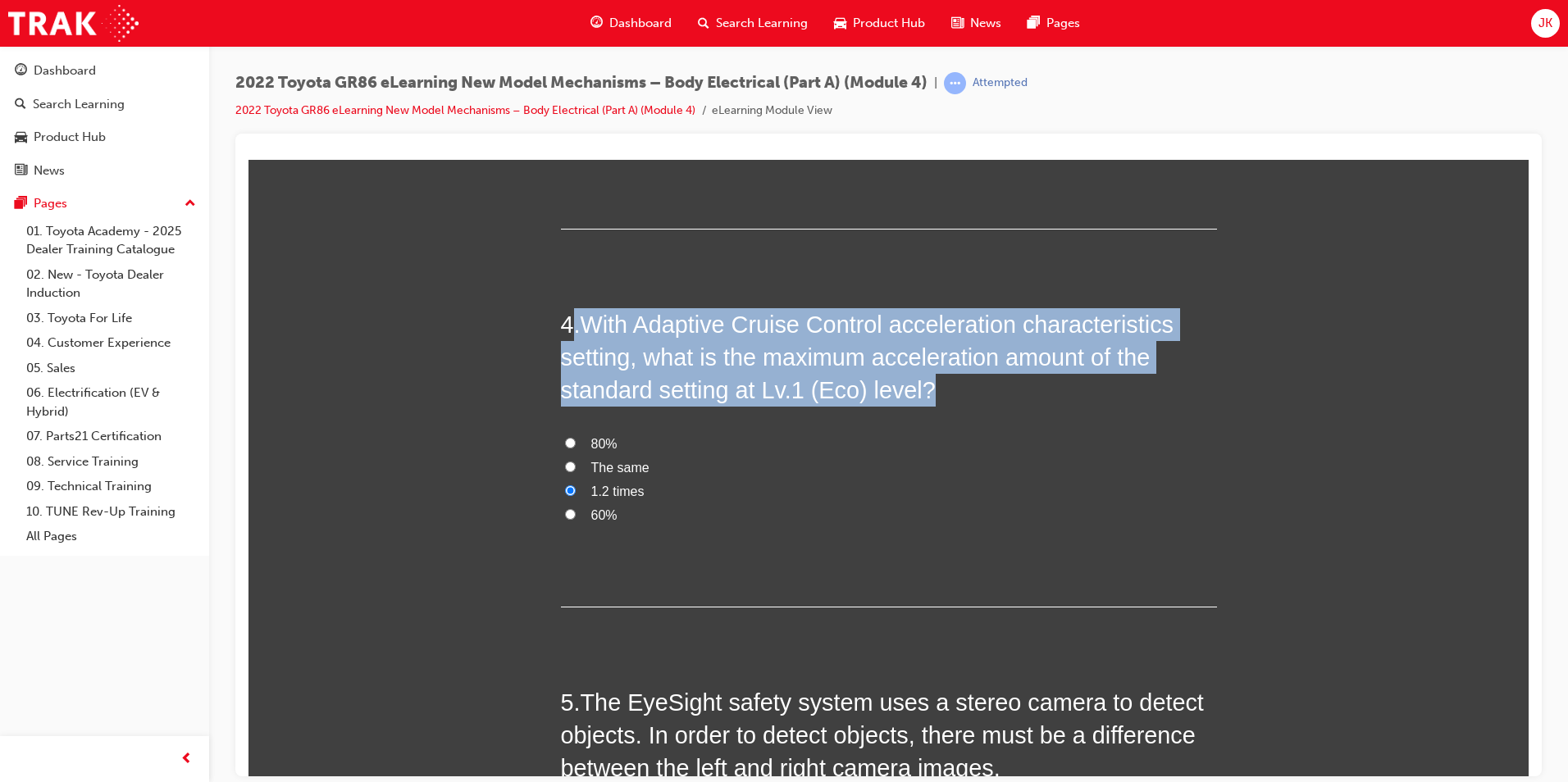
click at [516, 523] on div "You must select an answer for each question before you can submit. Please note,…" at bounding box center [888, 122] width 1280 height 1881
click at [570, 519] on label "60%" at bounding box center [889, 515] width 656 height 24
click at [570, 519] on input "60%" at bounding box center [570, 513] width 10 height 10
radio input "true"
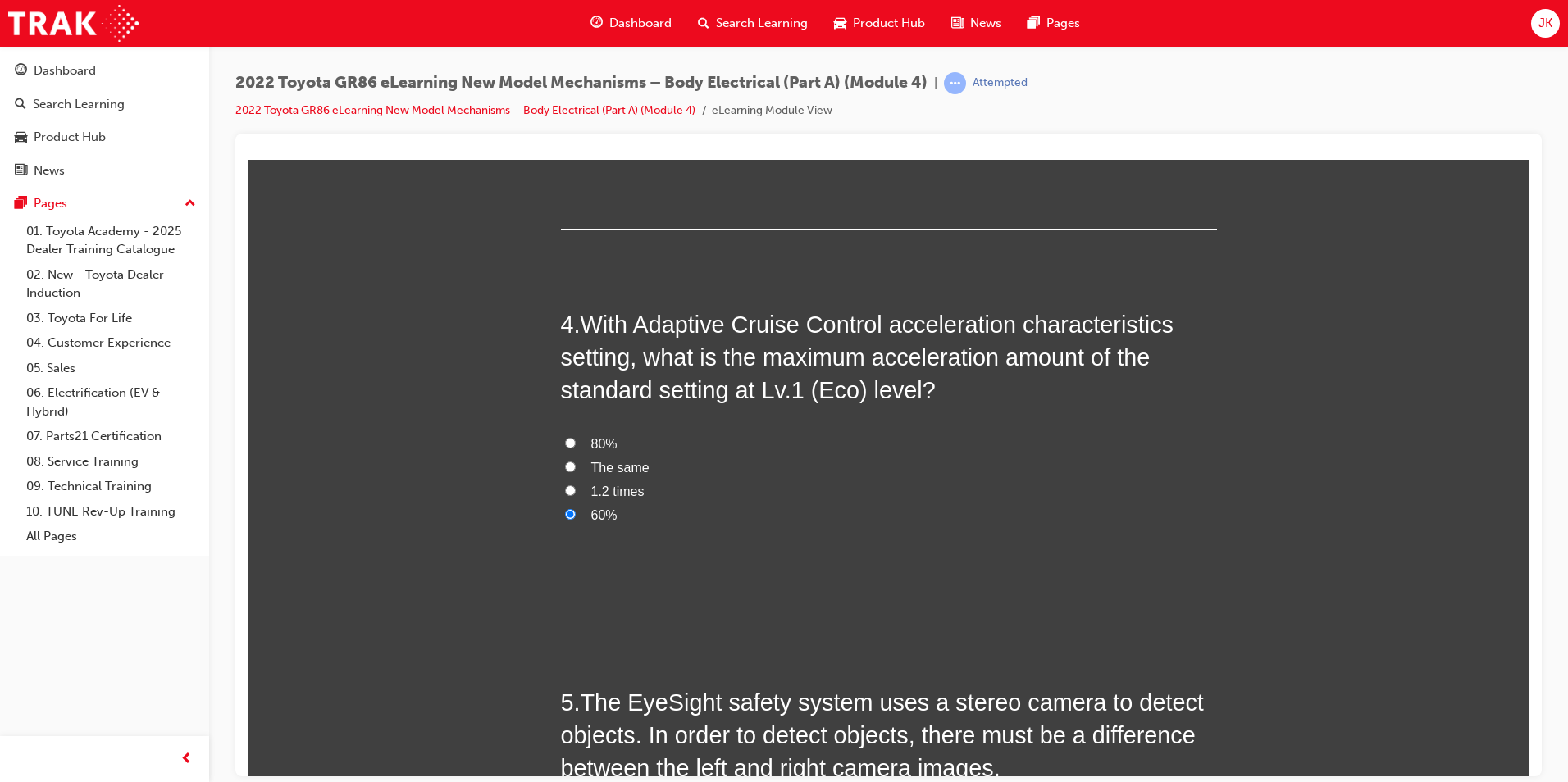
scroll to position [1351, 0]
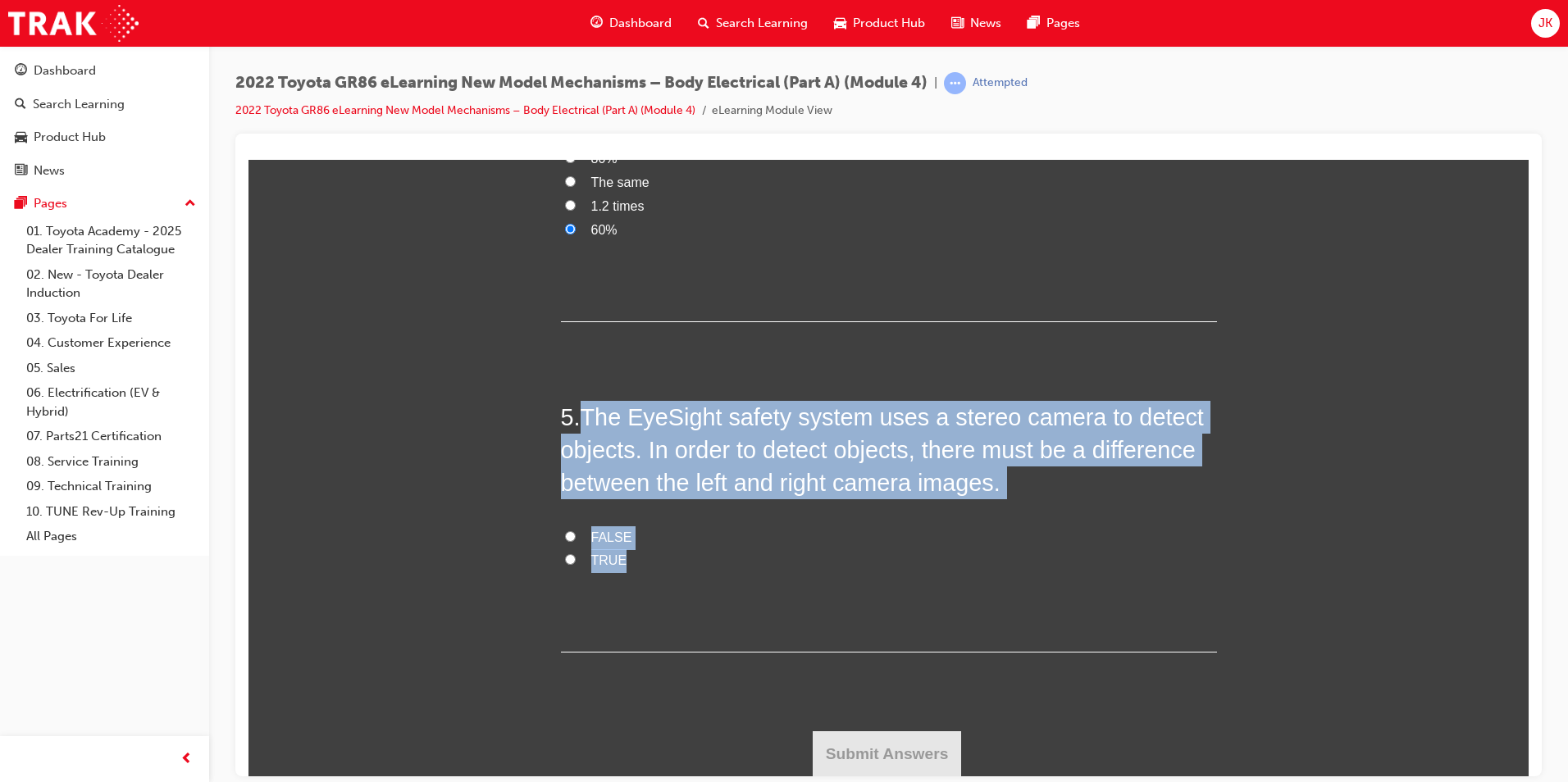
drag, startPoint x: 591, startPoint y: 445, endPoint x: 634, endPoint y: 560, distance: 122.8
click at [634, 560] on div "5 . The EyeSight safety system uses a stereo camera to detect objects. In order…" at bounding box center [889, 526] width 656 height 253
drag, startPoint x: 634, startPoint y: 560, endPoint x: 617, endPoint y: 470, distance: 91.6
copy div "The EyeSight safety system uses a stereo camera to detect objects. In order to …"
click at [565, 555] on input "TRUE" at bounding box center [570, 559] width 10 height 10
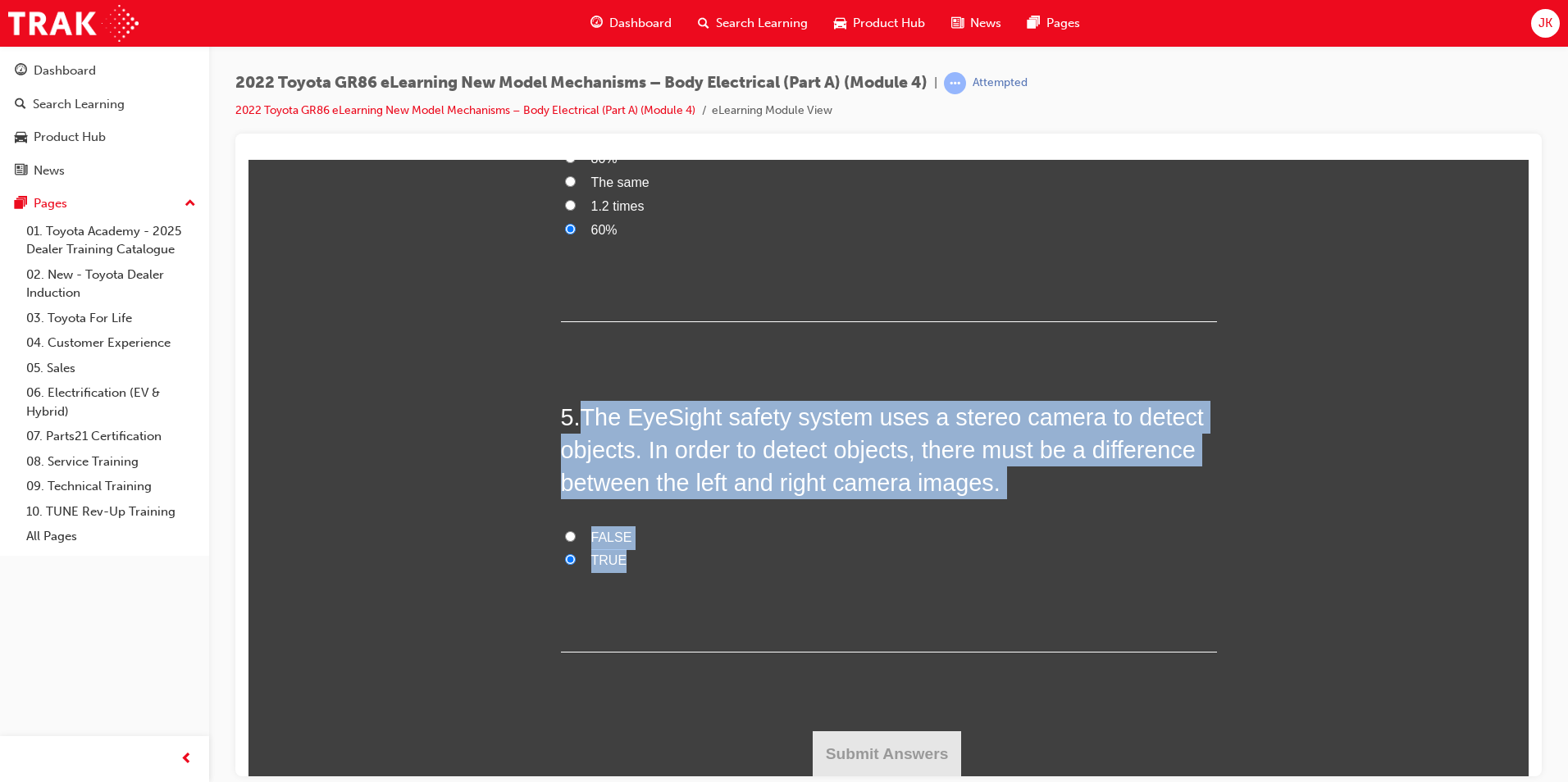
radio input "true"
click at [886, 751] on button "Submit Answers" at bounding box center [887, 753] width 150 height 45
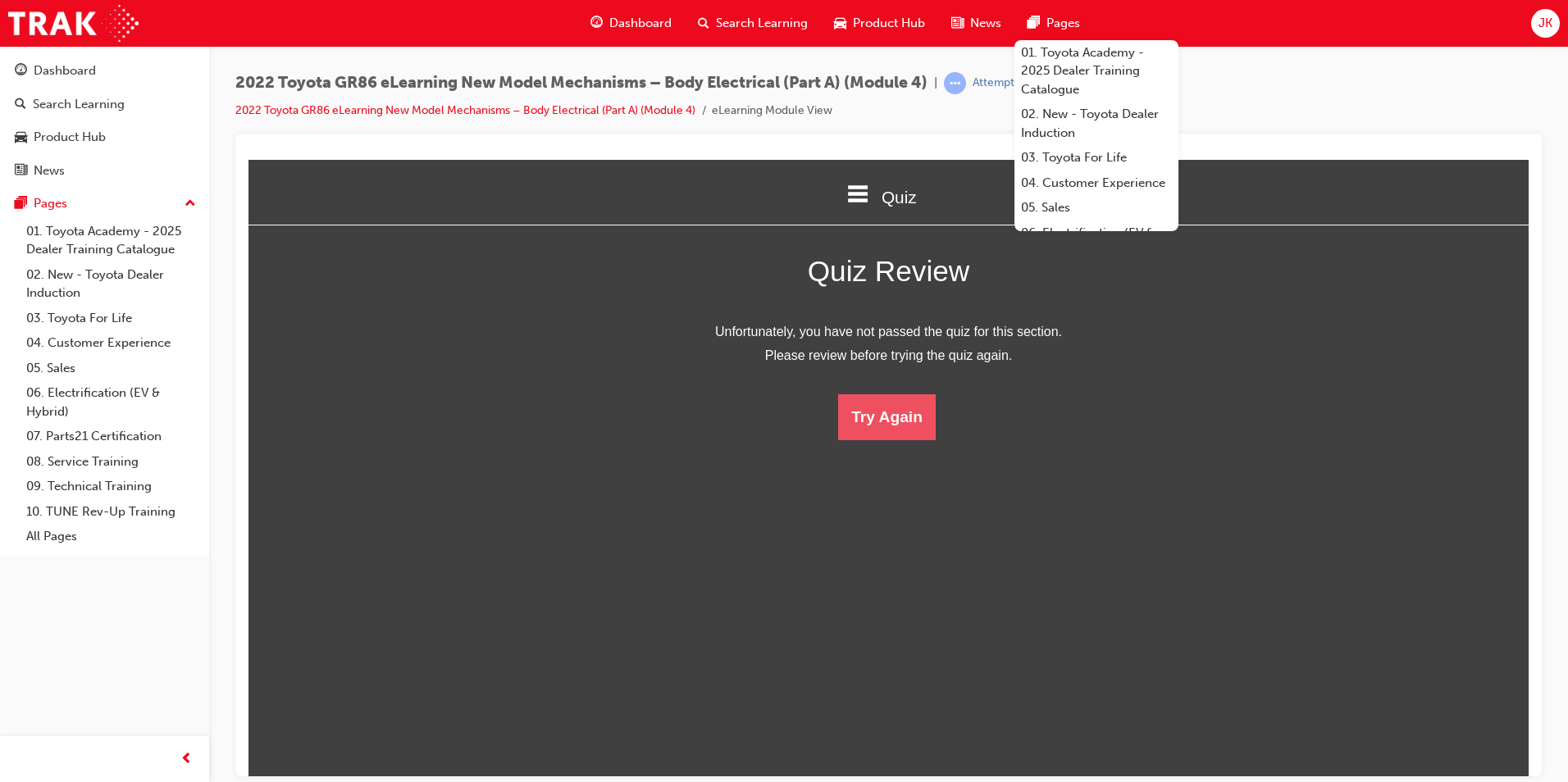
click at [857, 403] on button "Try Again" at bounding box center [887, 416] width 98 height 45
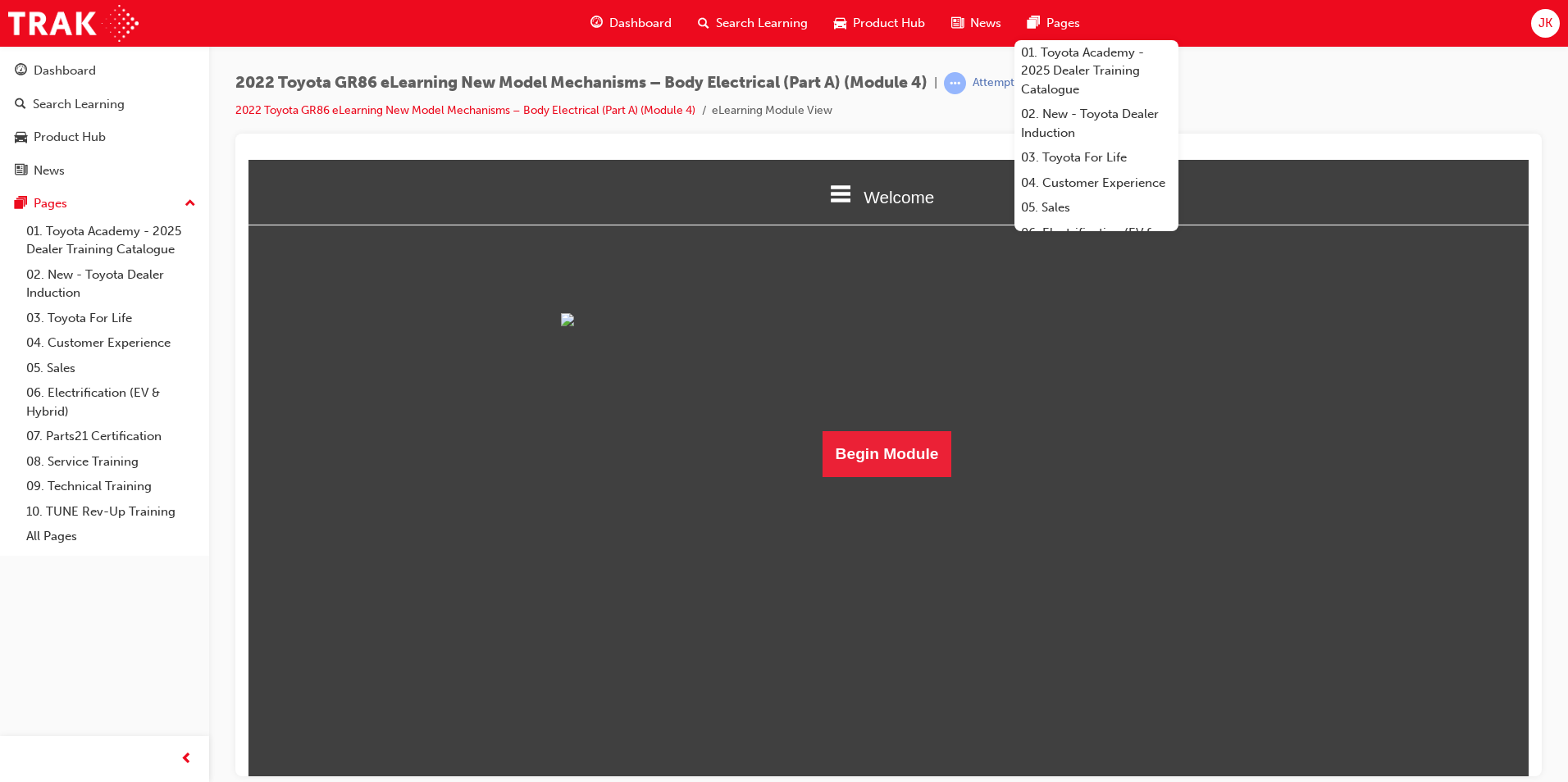
scroll to position [57, 0]
click at [883, 477] on button "Begin Module" at bounding box center [887, 453] width 130 height 45
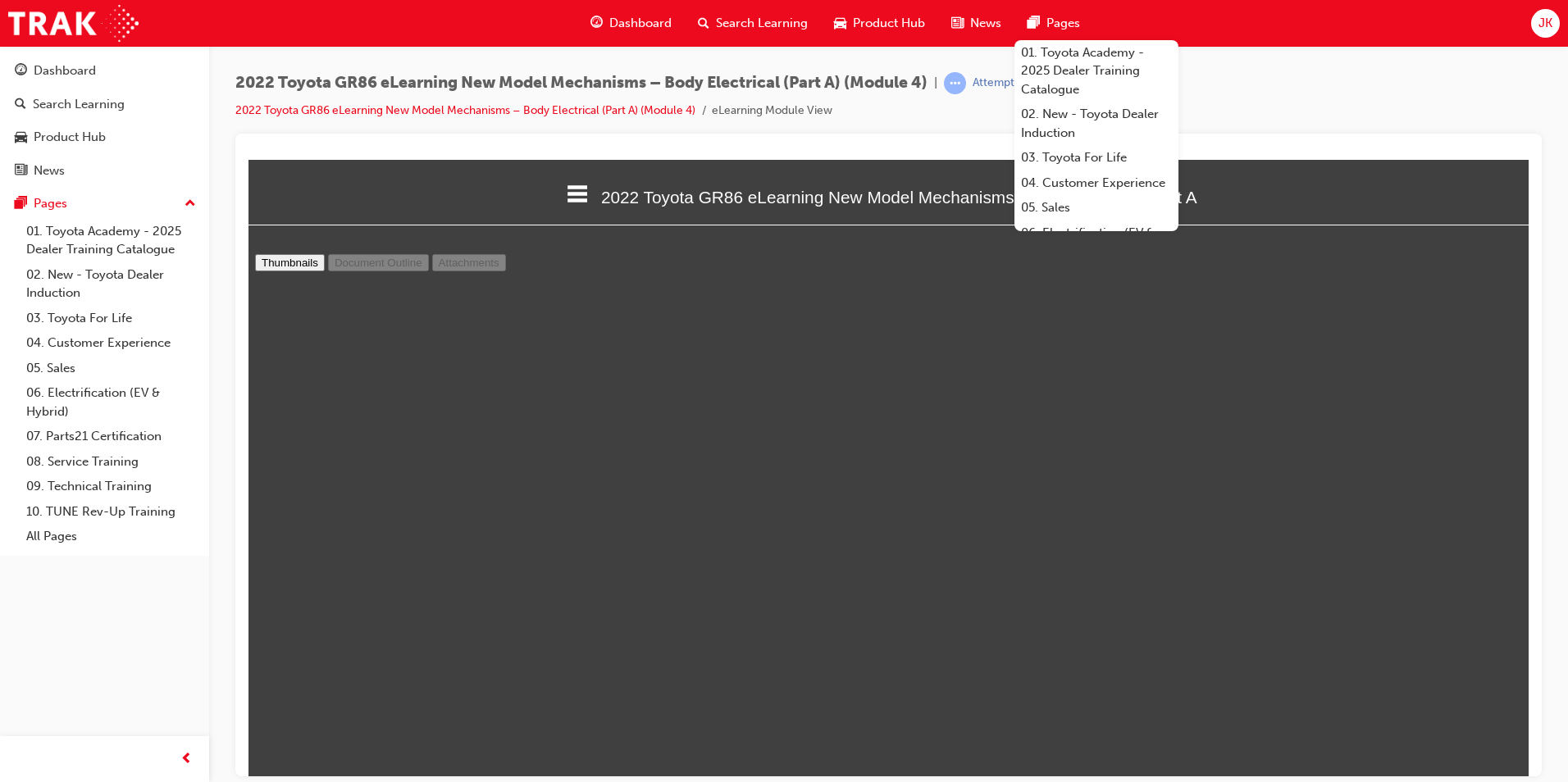
scroll to position [0, 0]
type input "21"
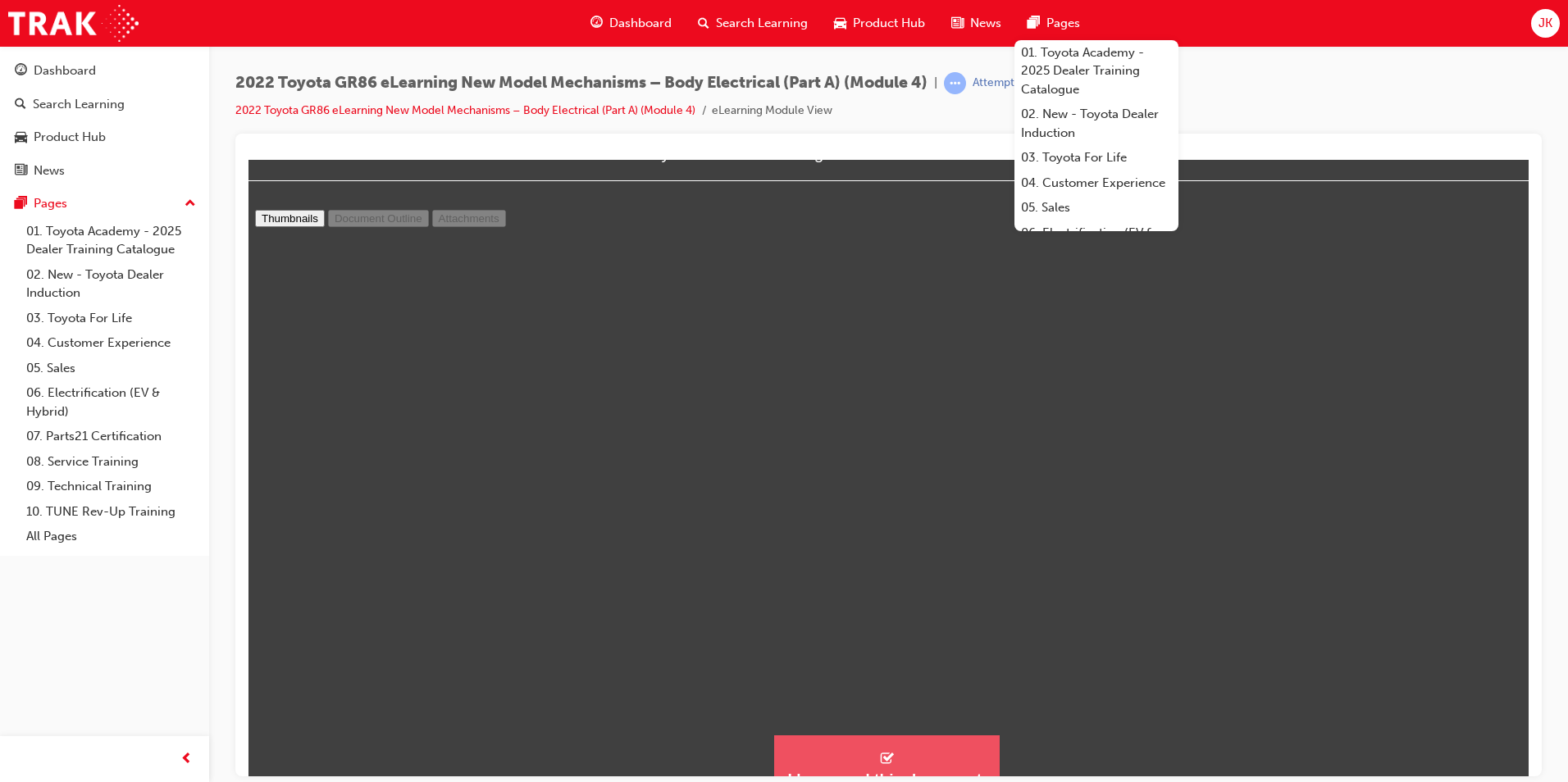
scroll to position [69, 0]
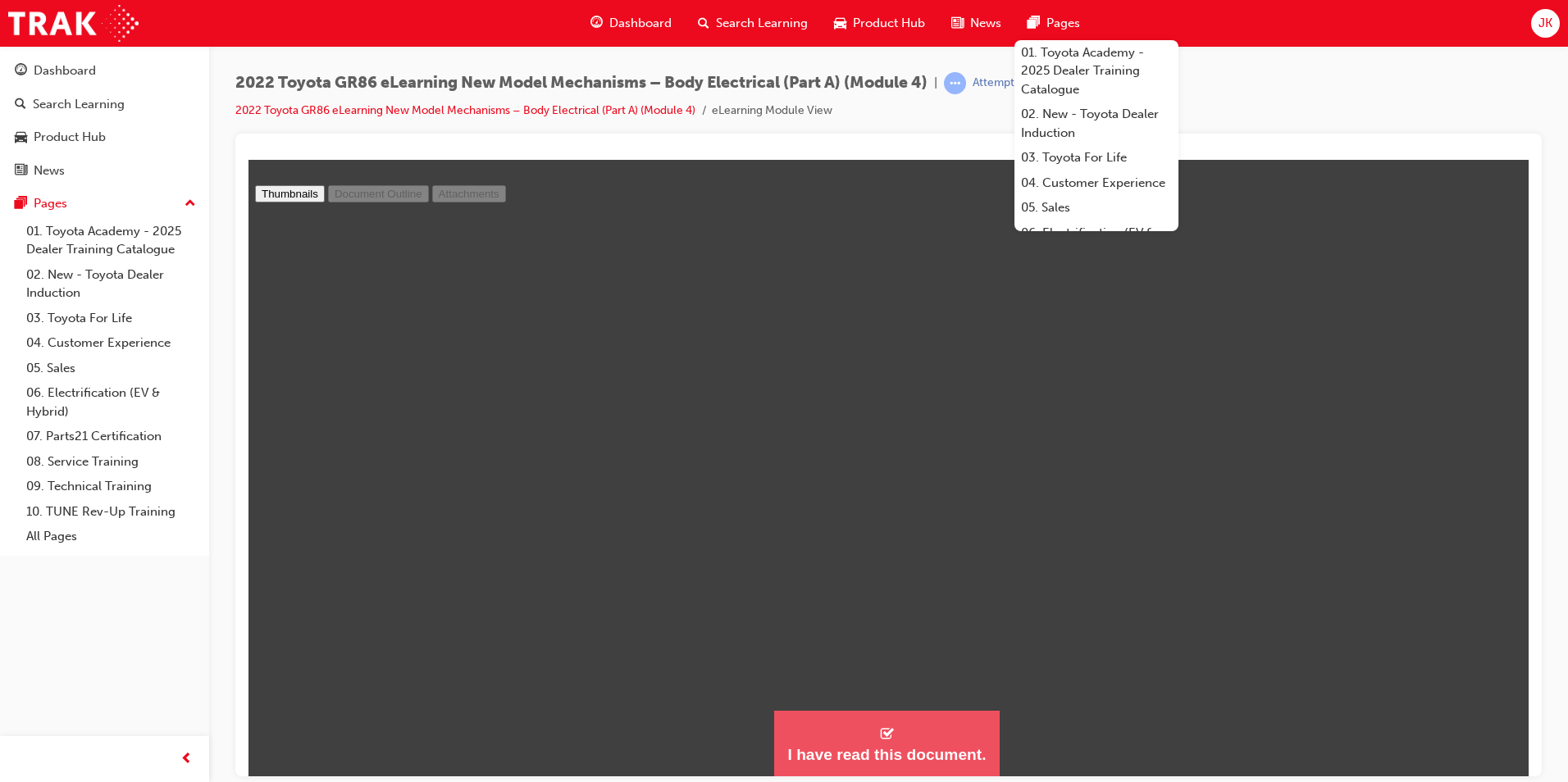
click at [909, 756] on div "I have read this document." at bounding box center [886, 754] width 199 height 19
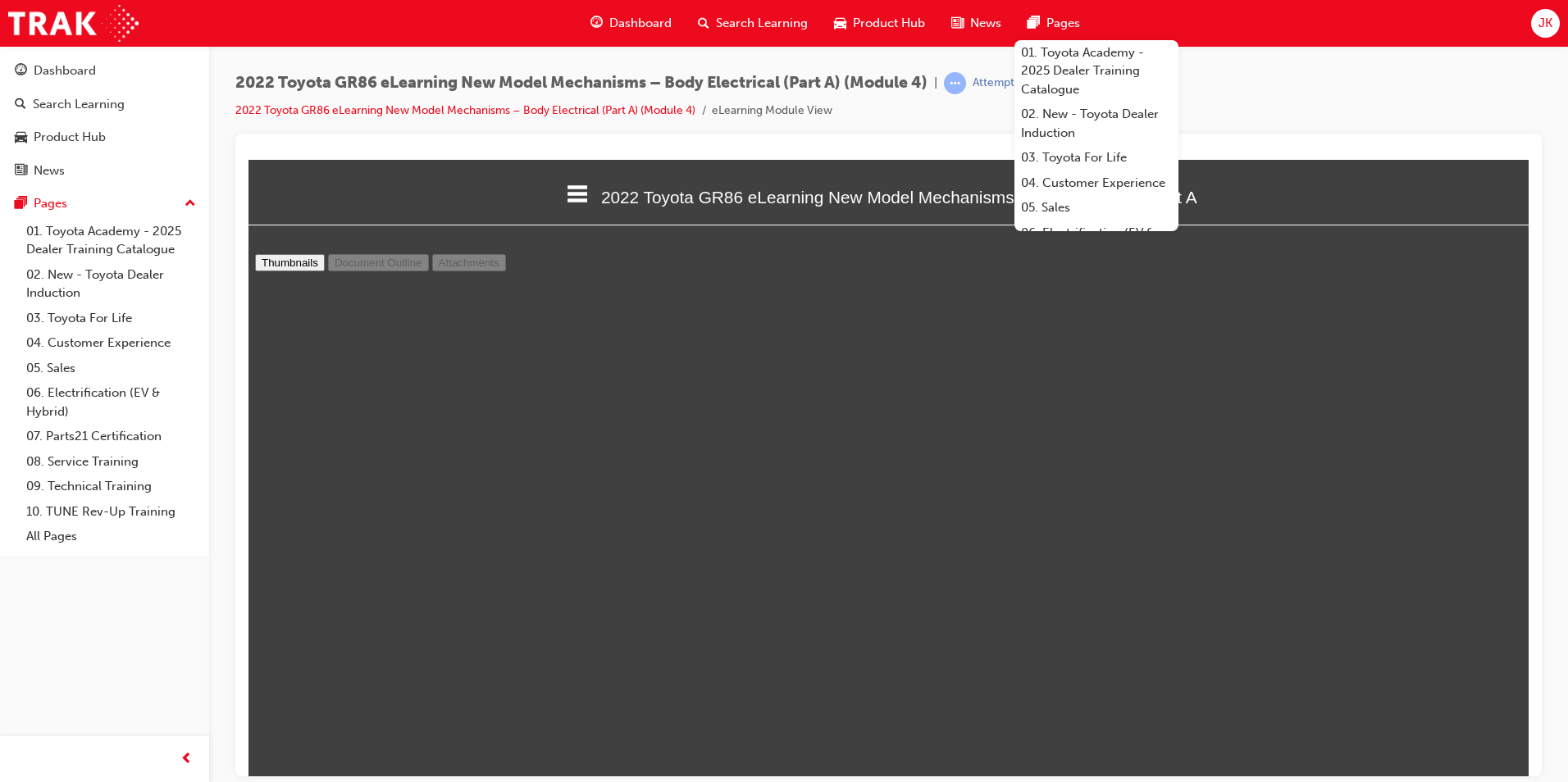
scroll to position [8, 8]
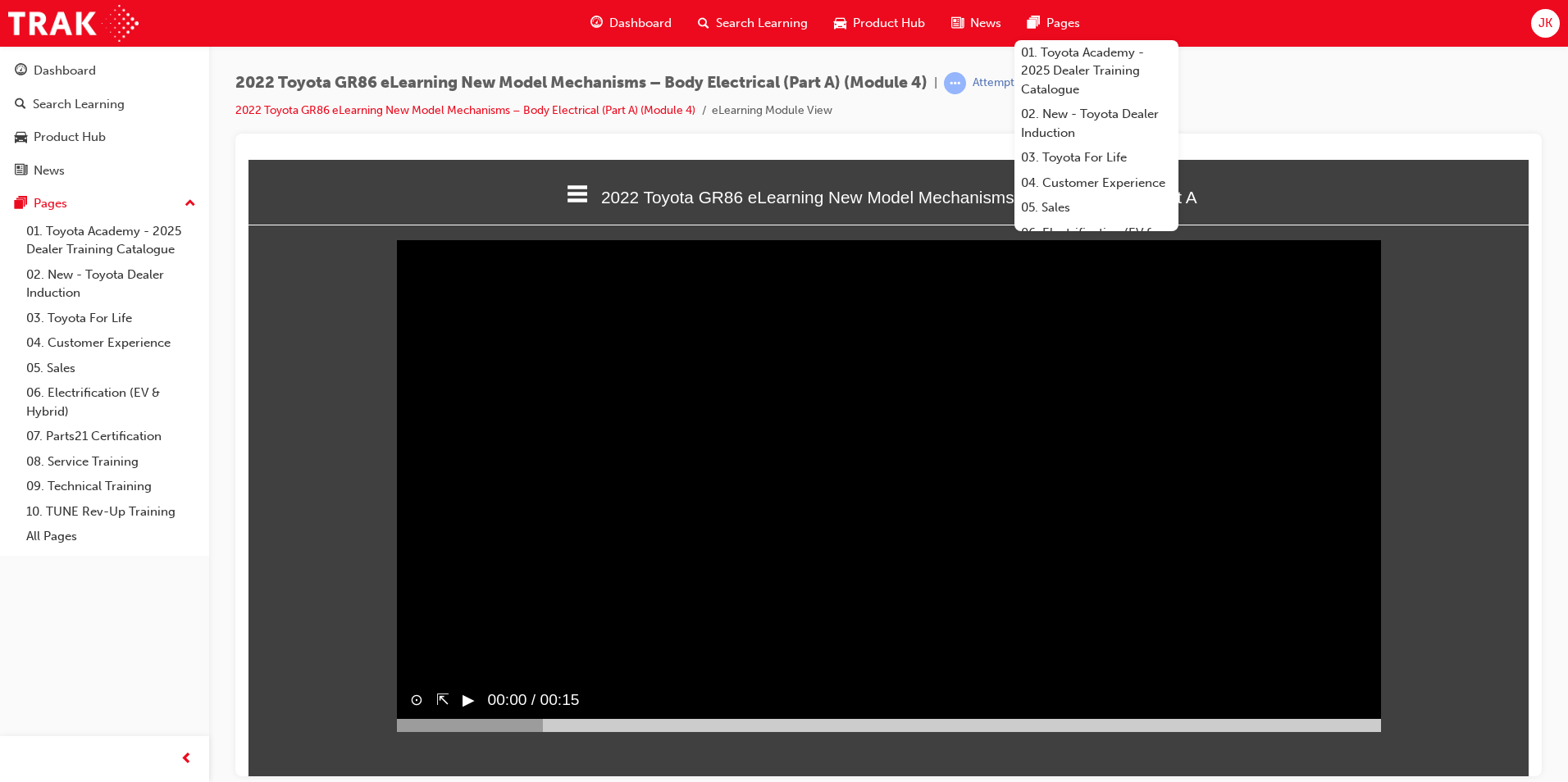
click at [1390, 761] on html "2022 Toyota GR86 eLearning New Model Mechanisms – Body Electrical Part A Welcom…" at bounding box center [888, 467] width 1280 height 617
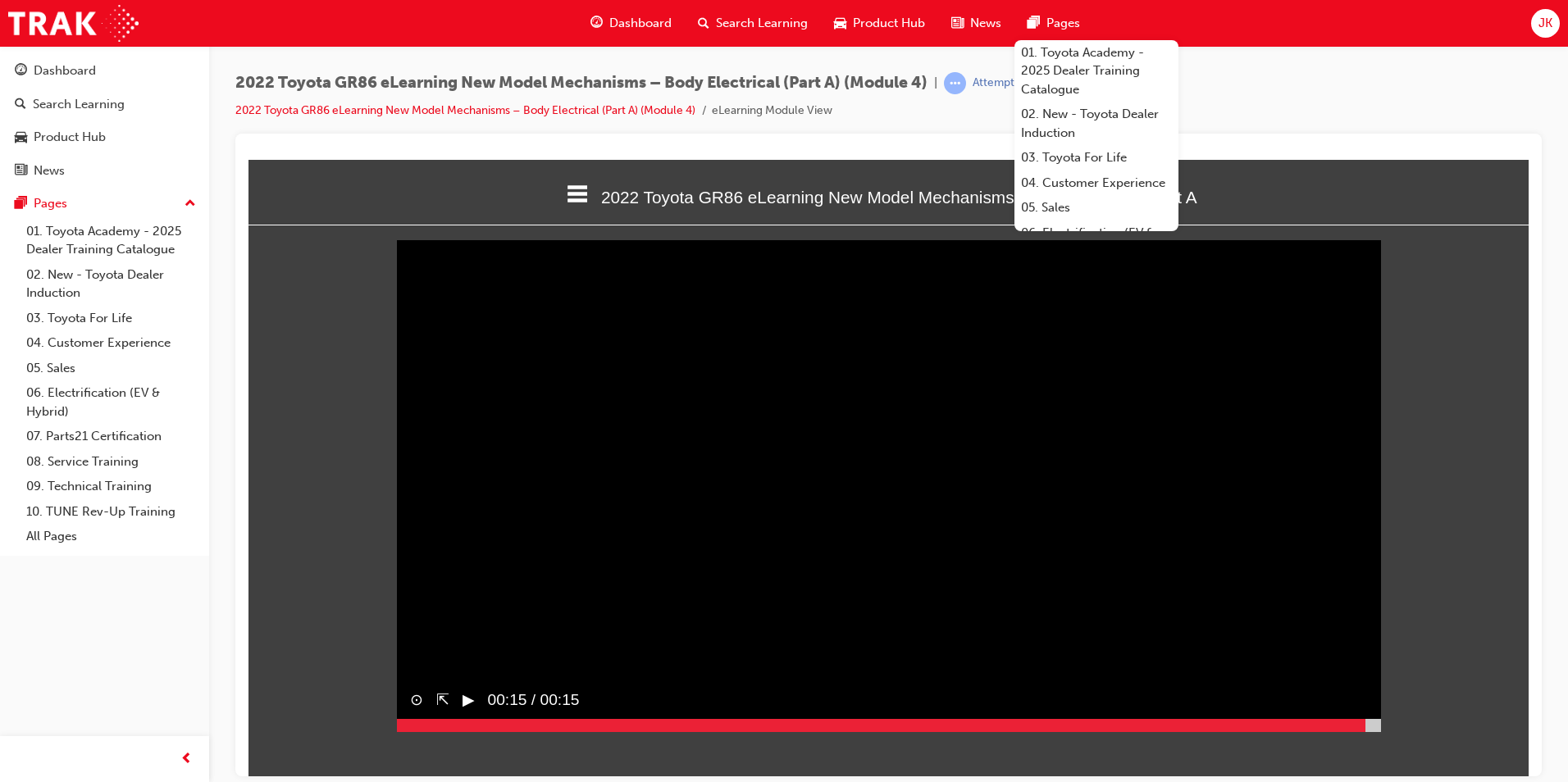
click at [1366, 731] on div at bounding box center [889, 724] width 984 height 13
click at [1368, 731] on div at bounding box center [889, 724] width 984 height 13
click at [1374, 731] on div at bounding box center [889, 724] width 984 height 13
click at [1376, 731] on div at bounding box center [889, 724] width 984 height 13
click at [1376, 731] on div at bounding box center [889, 724] width 984 height 13
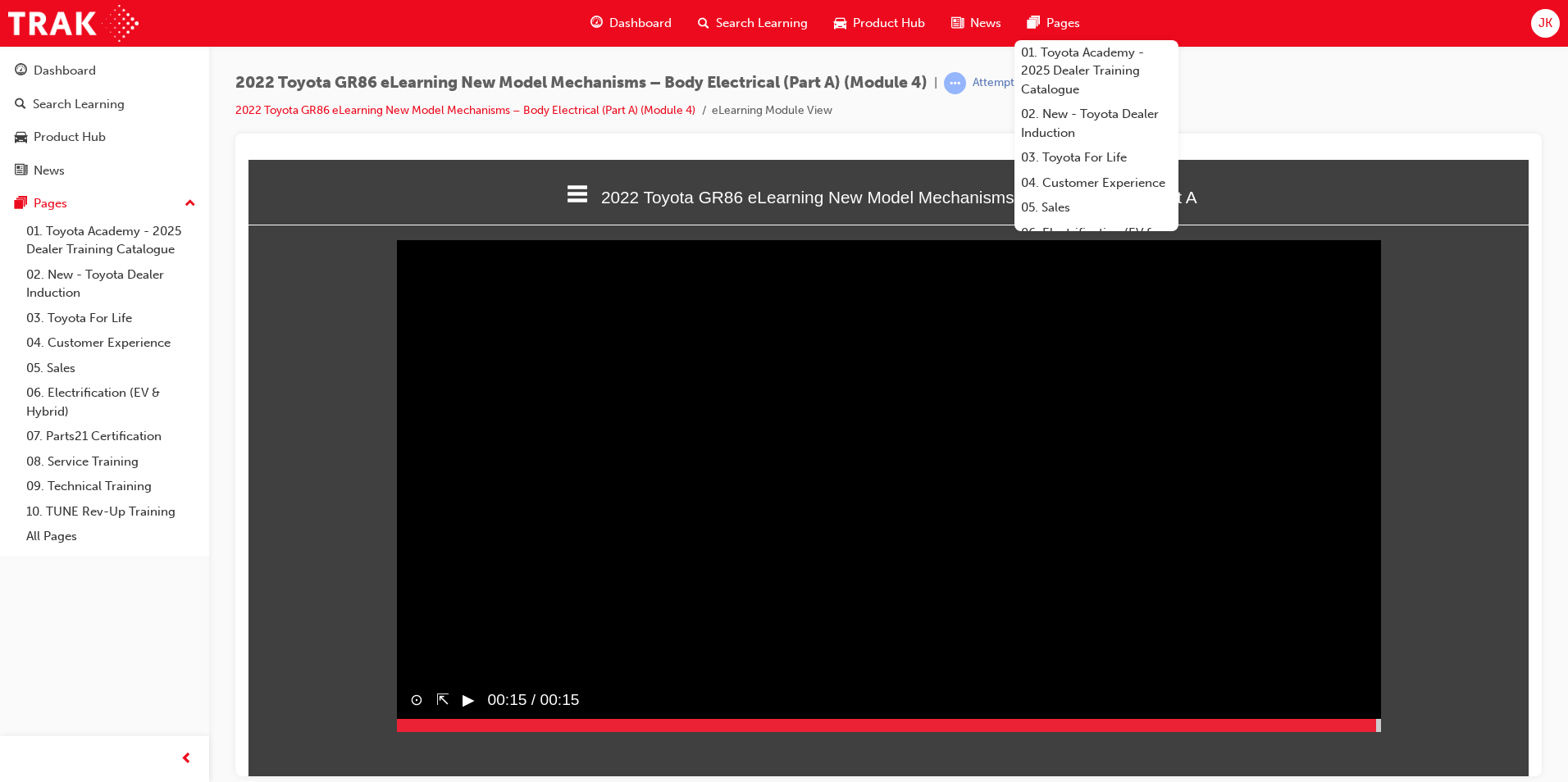
click at [468, 712] on button "▶︎" at bounding box center [469, 699] width 12 height 24
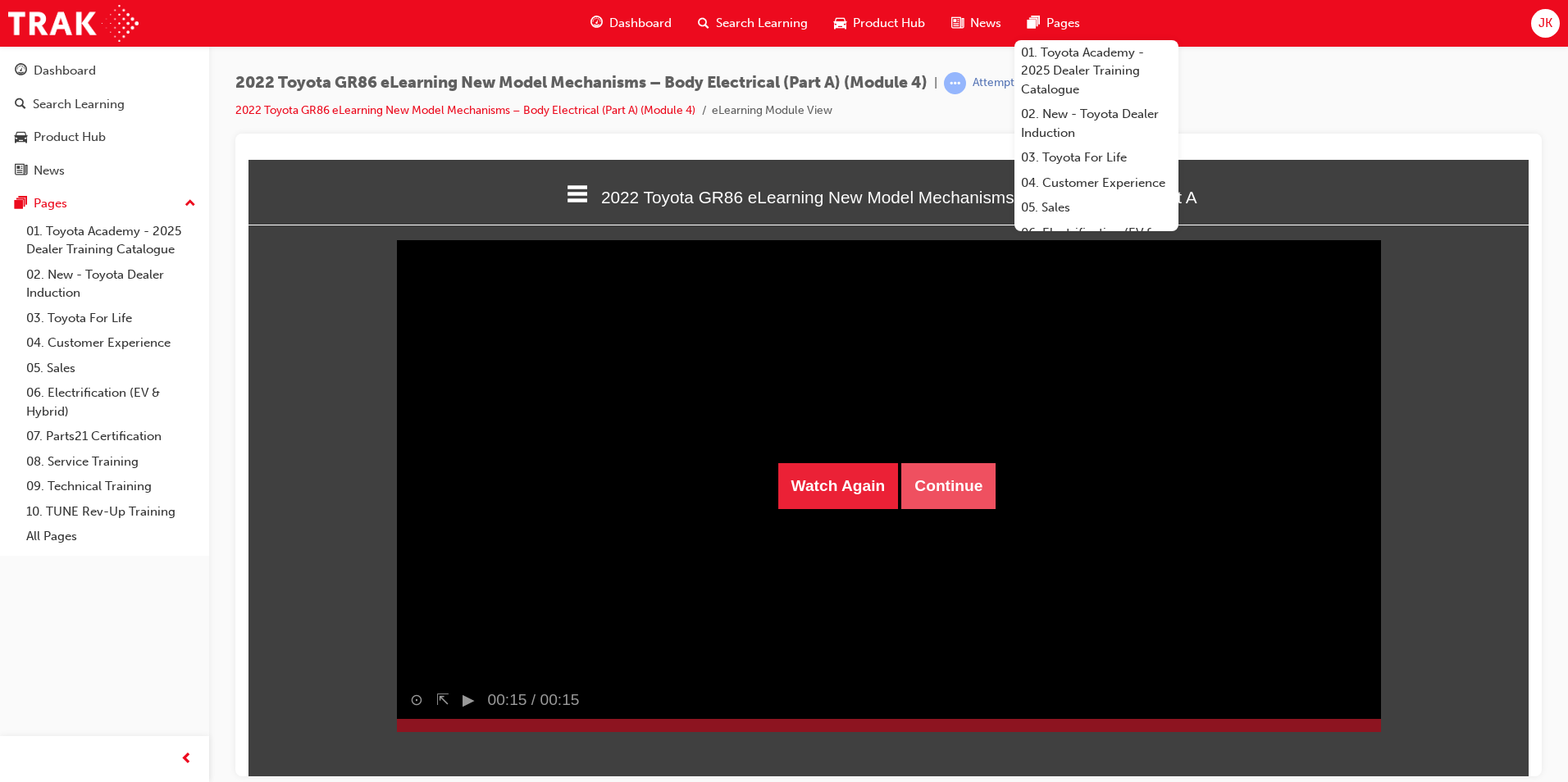
click at [930, 482] on button "Continue" at bounding box center [948, 485] width 94 height 45
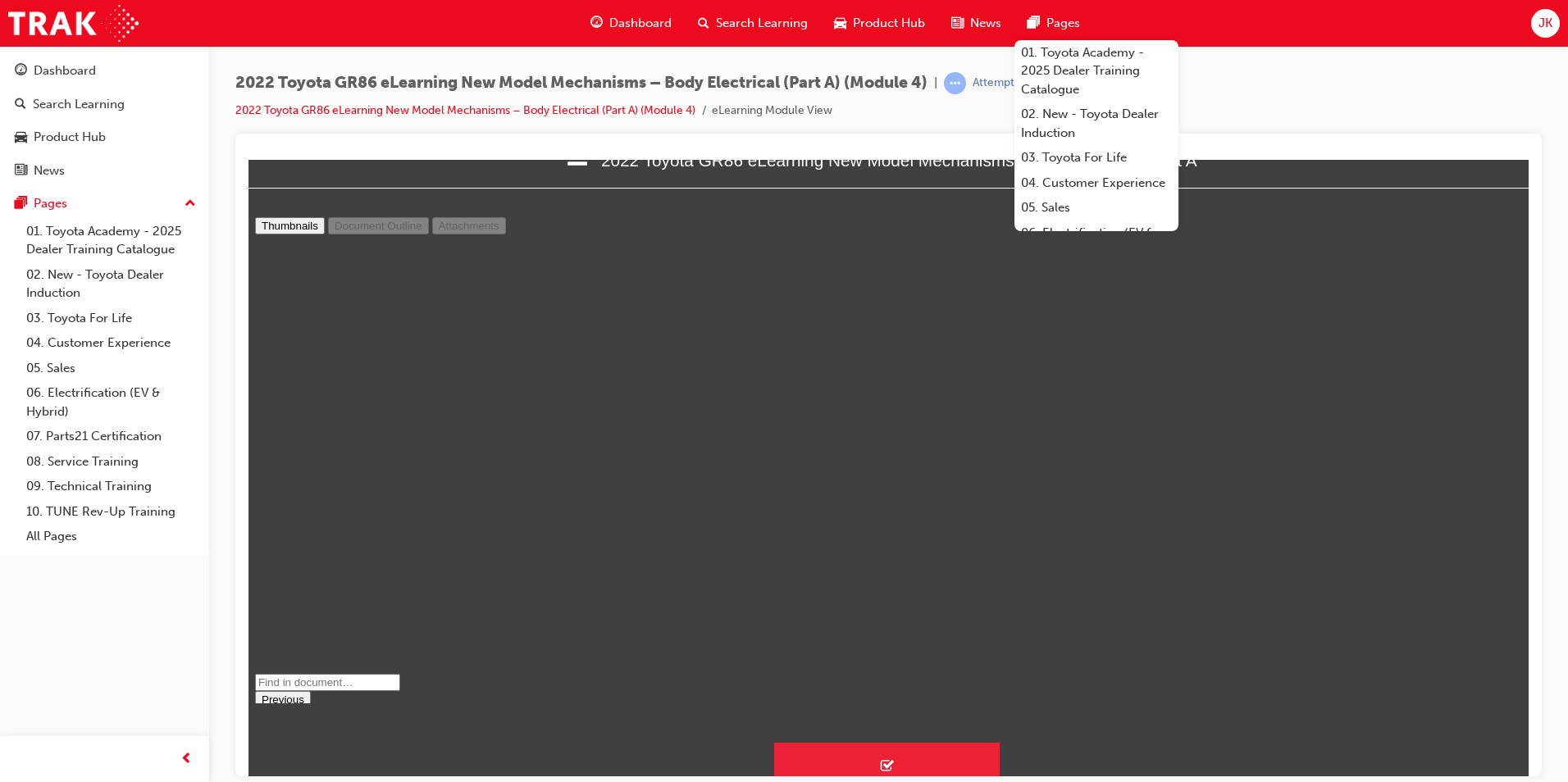
scroll to position [69, 0]
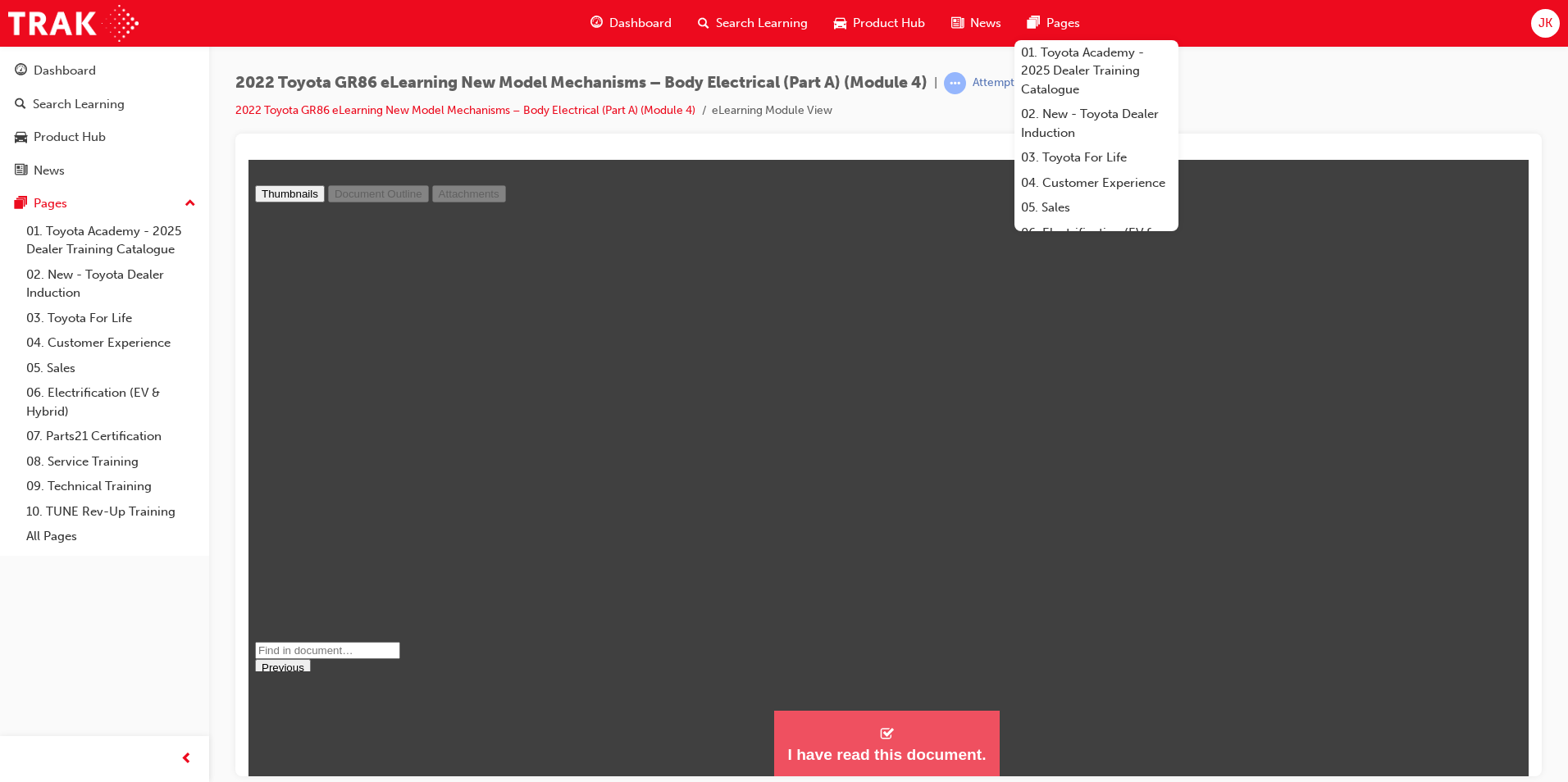
click at [909, 775] on button "I have read this document." at bounding box center [886, 744] width 225 height 66
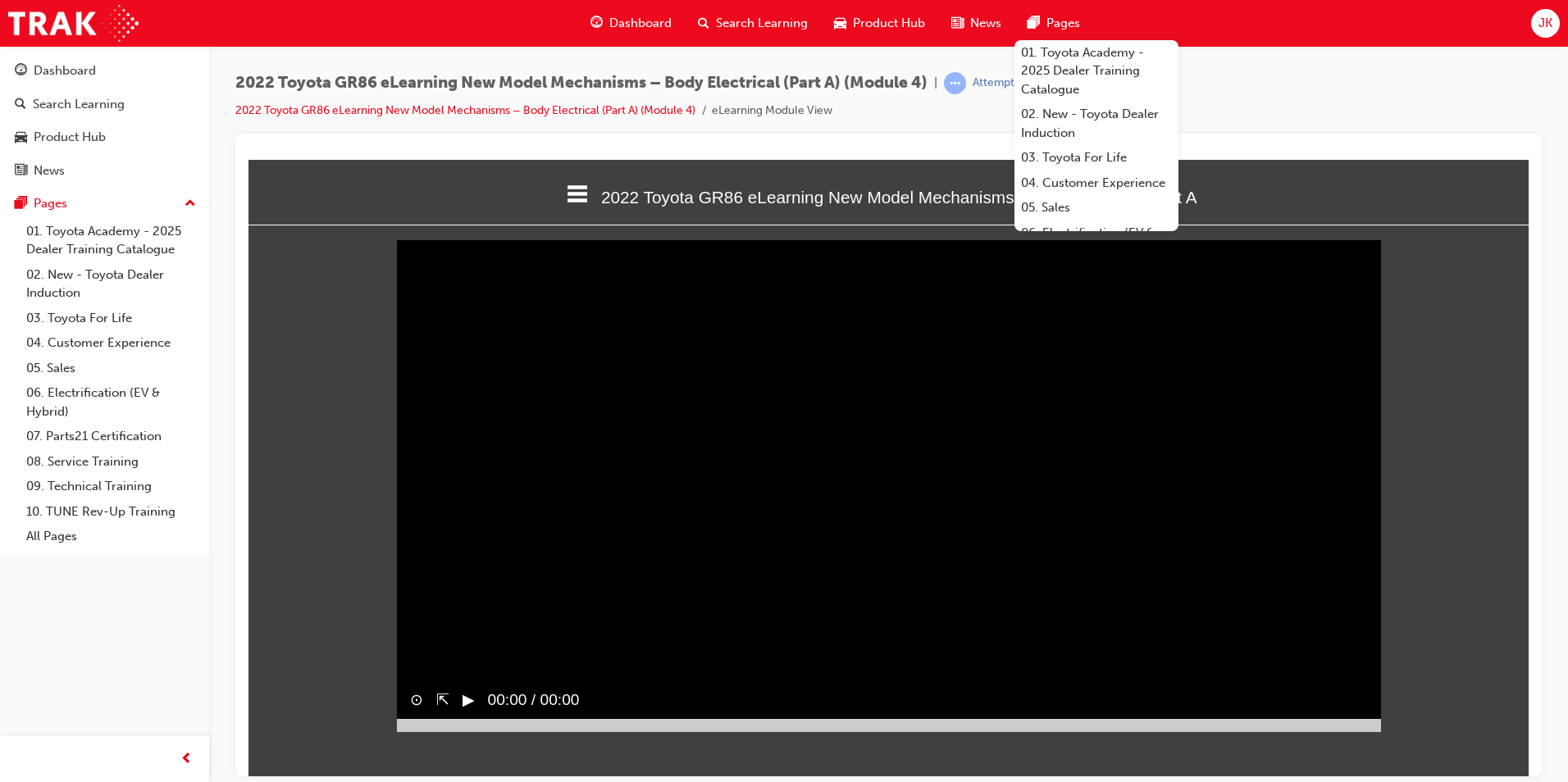
scroll to position [8, 8]
click at [1360, 731] on div at bounding box center [889, 724] width 984 height 13
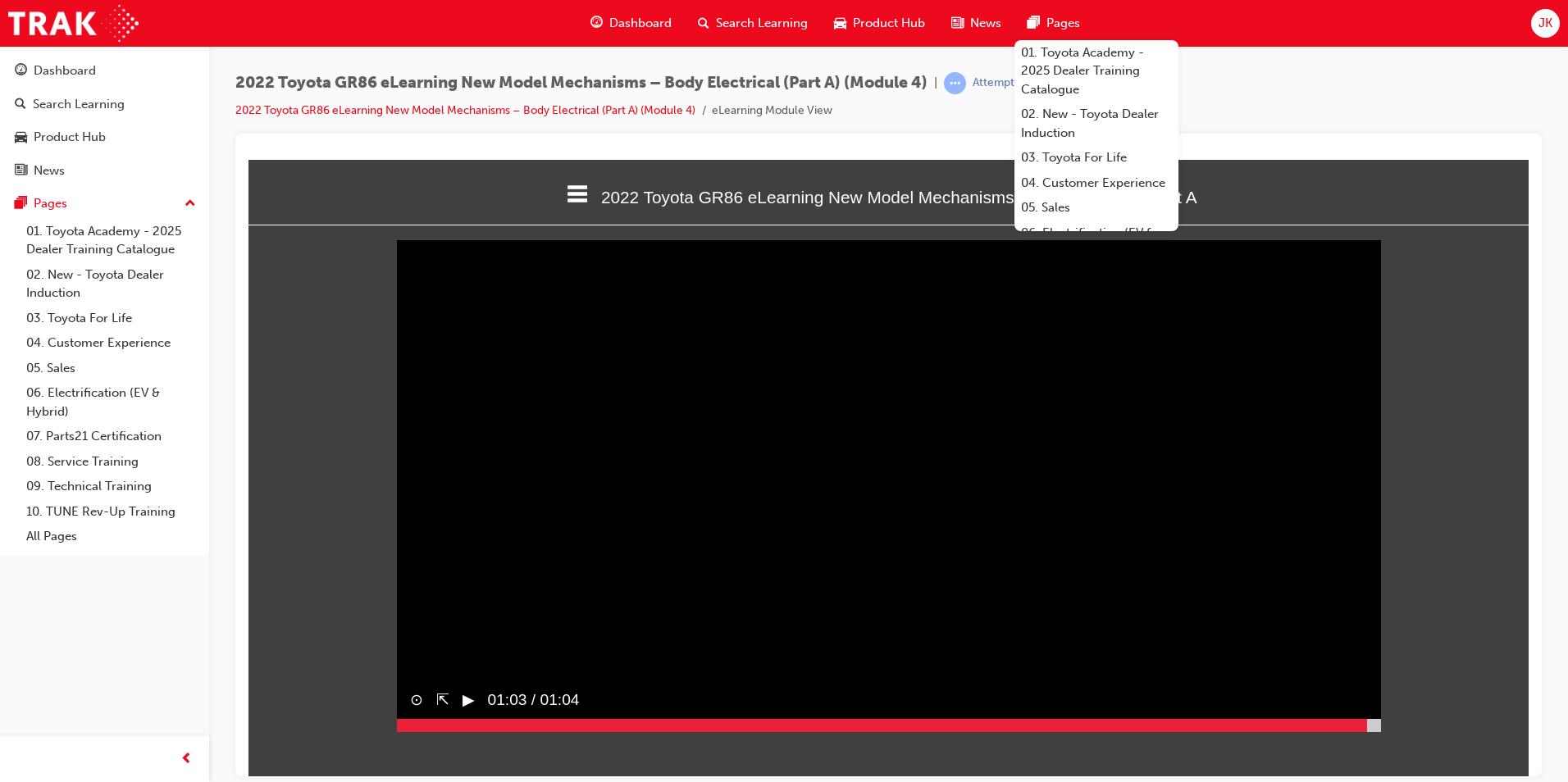
click at [1367, 731] on div at bounding box center [889, 724] width 984 height 13
click at [1372, 731] on div at bounding box center [889, 724] width 984 height 13
click at [1377, 731] on div at bounding box center [889, 724] width 984 height 13
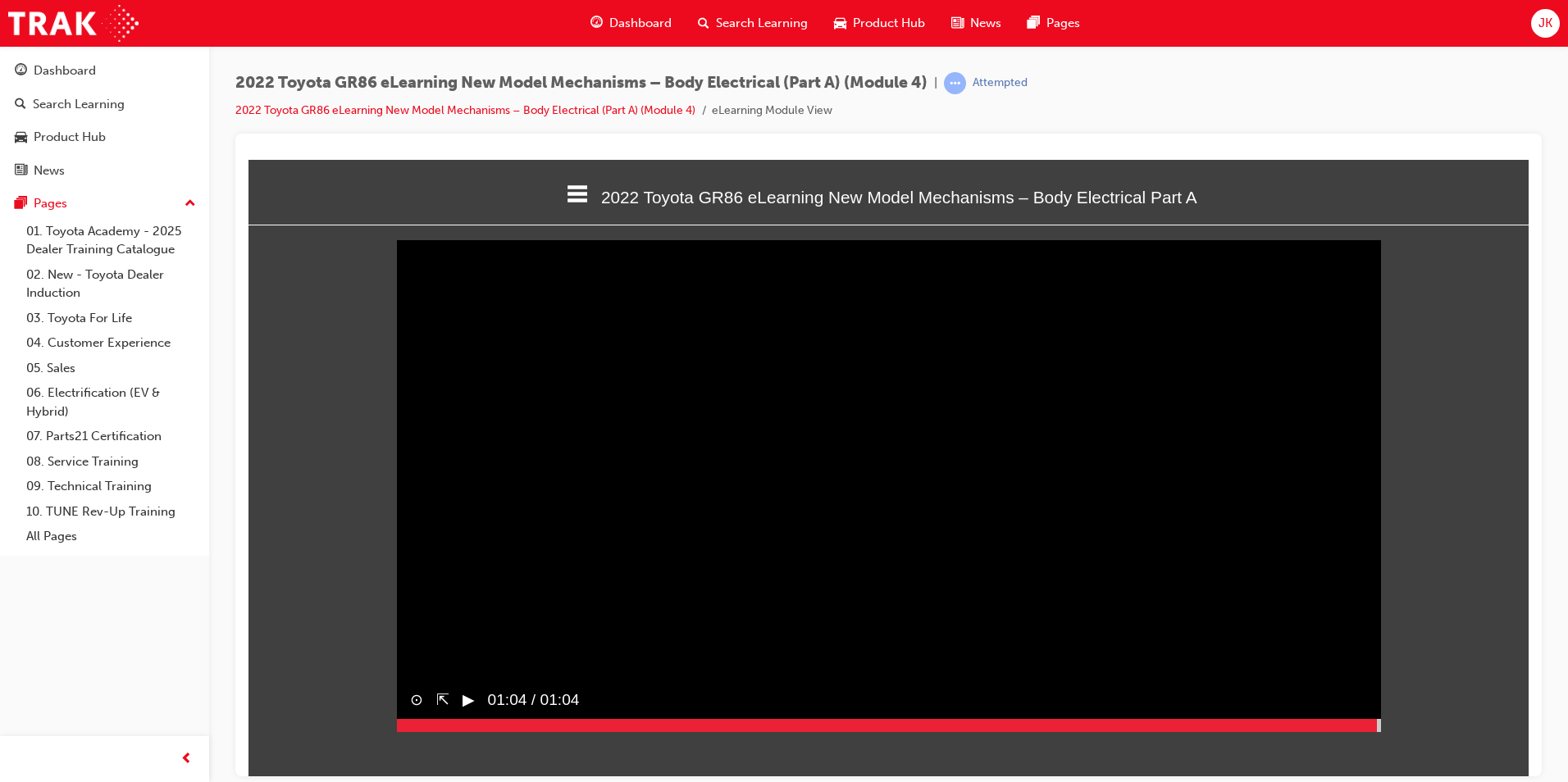
click at [472, 712] on button "▶︎" at bounding box center [469, 699] width 12 height 24
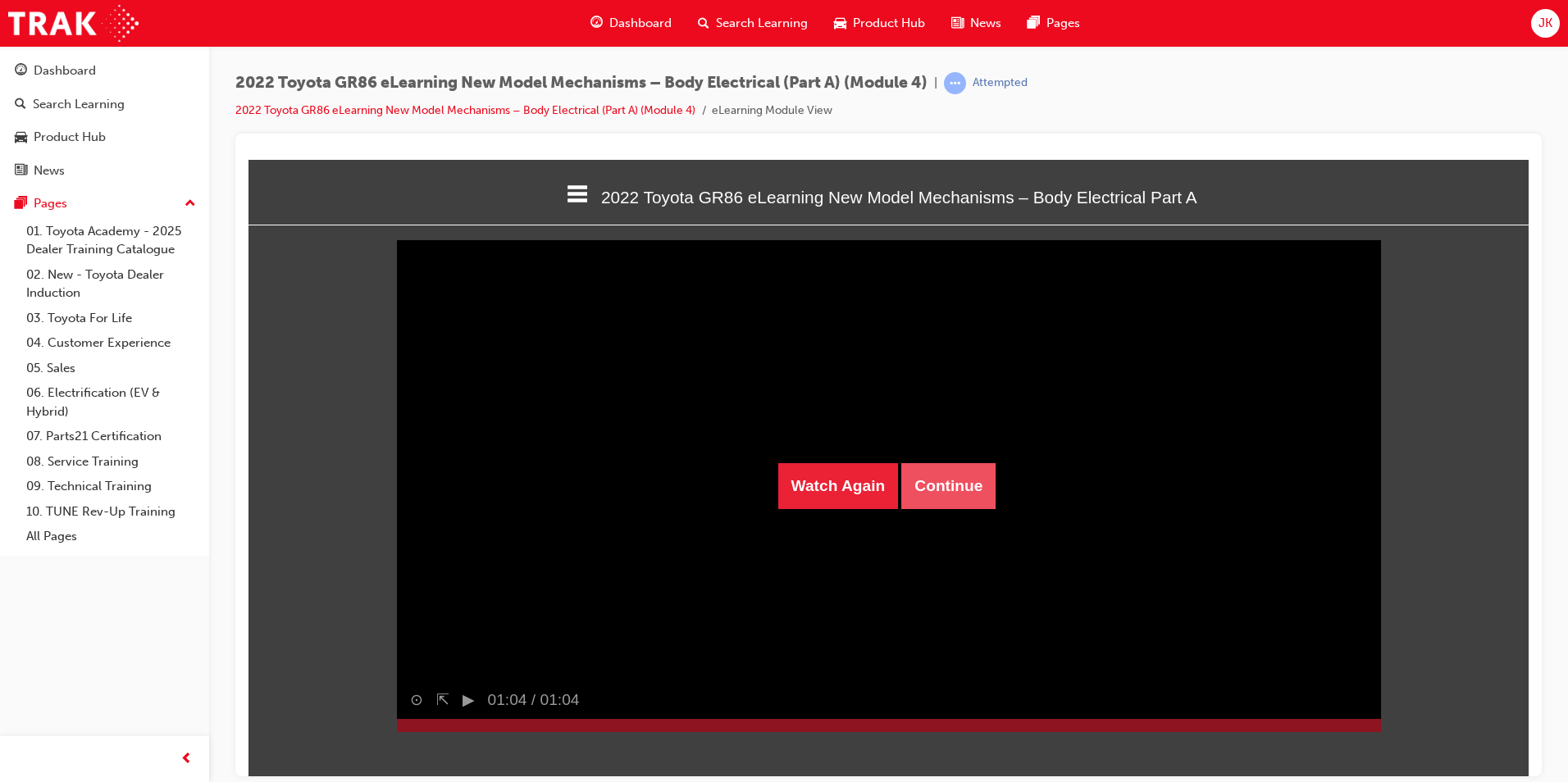
click at [944, 492] on button "Continue" at bounding box center [948, 485] width 94 height 45
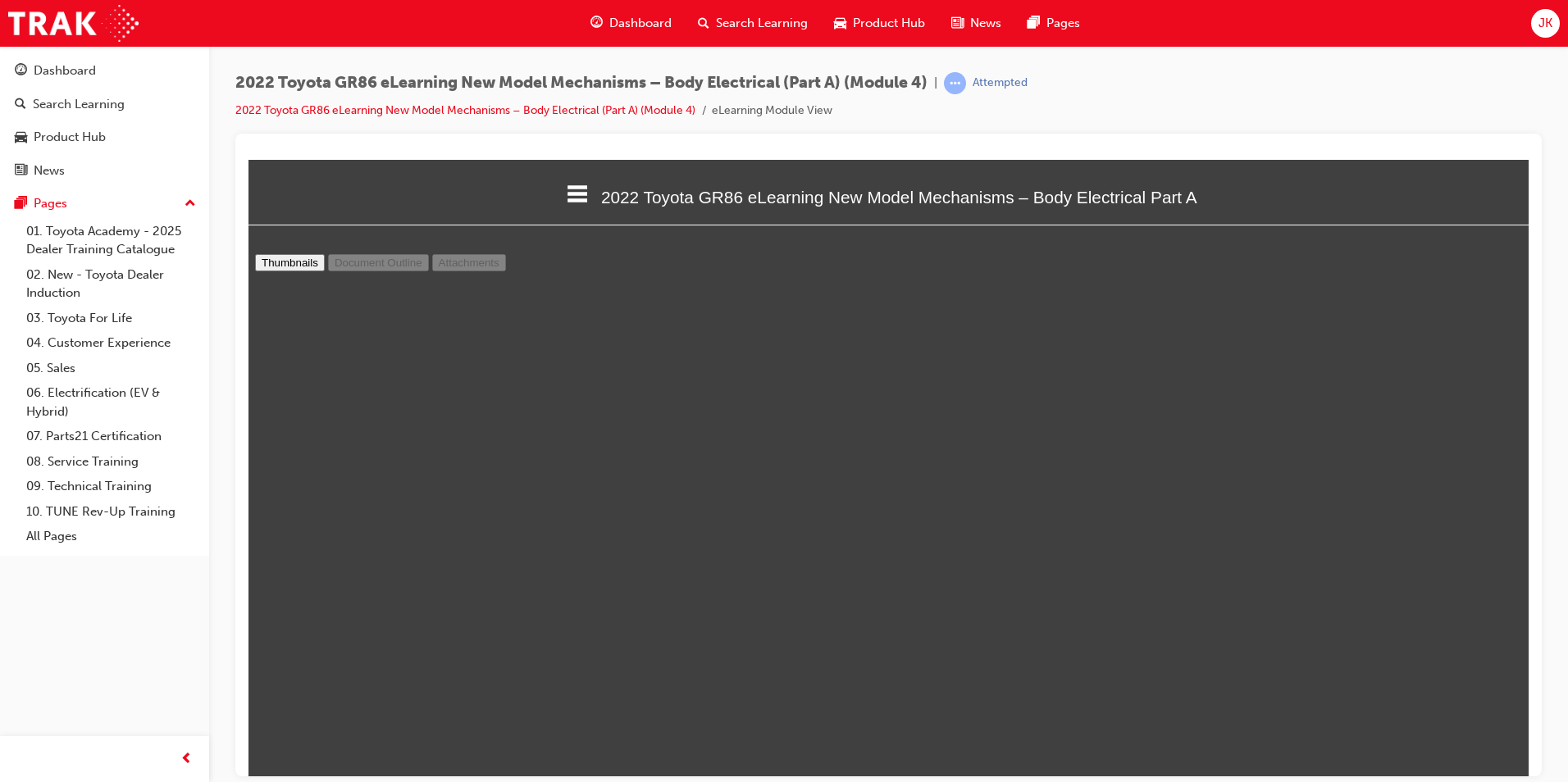
scroll to position [0, 0]
type input "26"
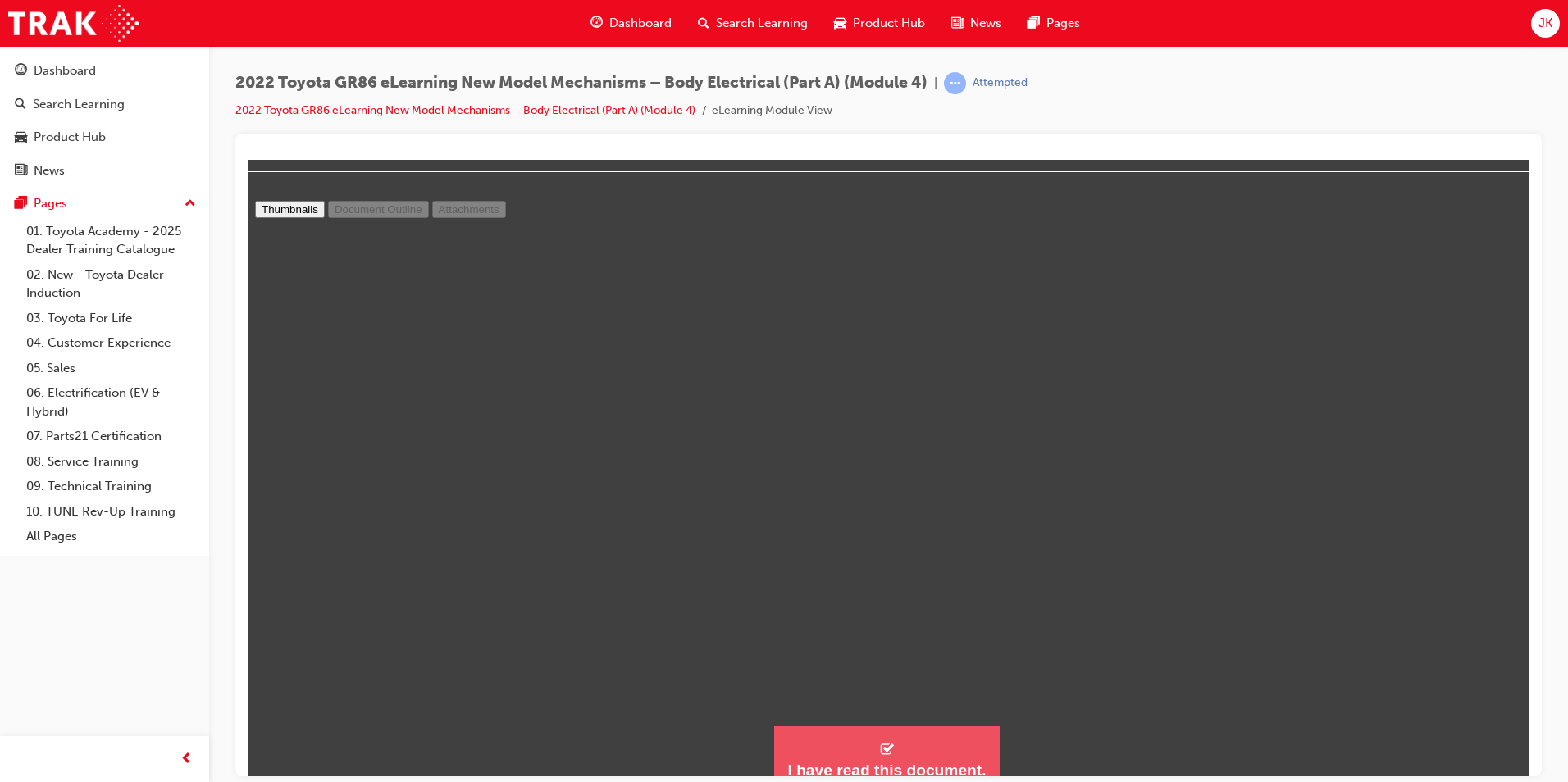
scroll to position [69, 0]
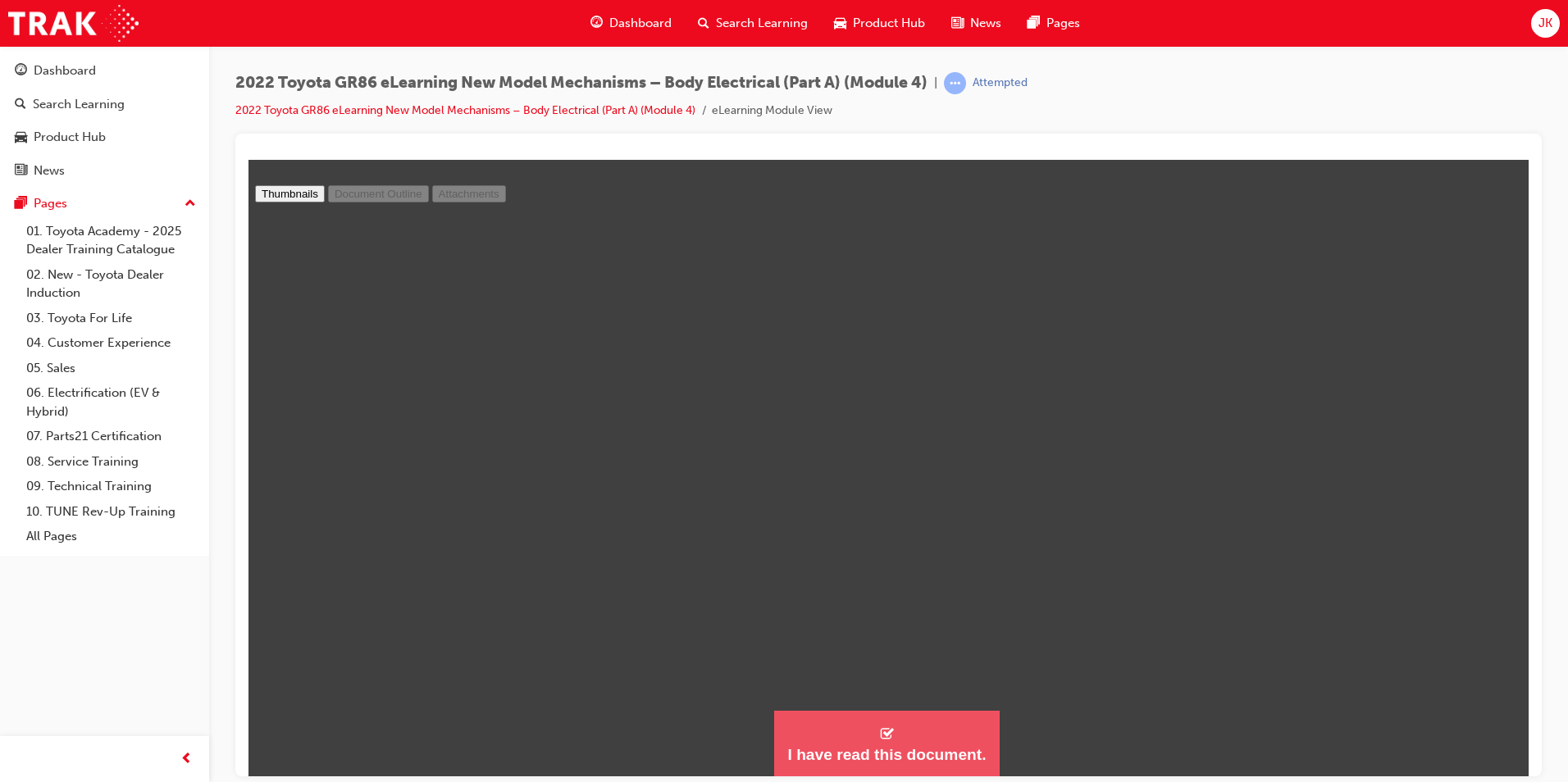
click at [874, 713] on button "I have read this document." at bounding box center [886, 744] width 225 height 66
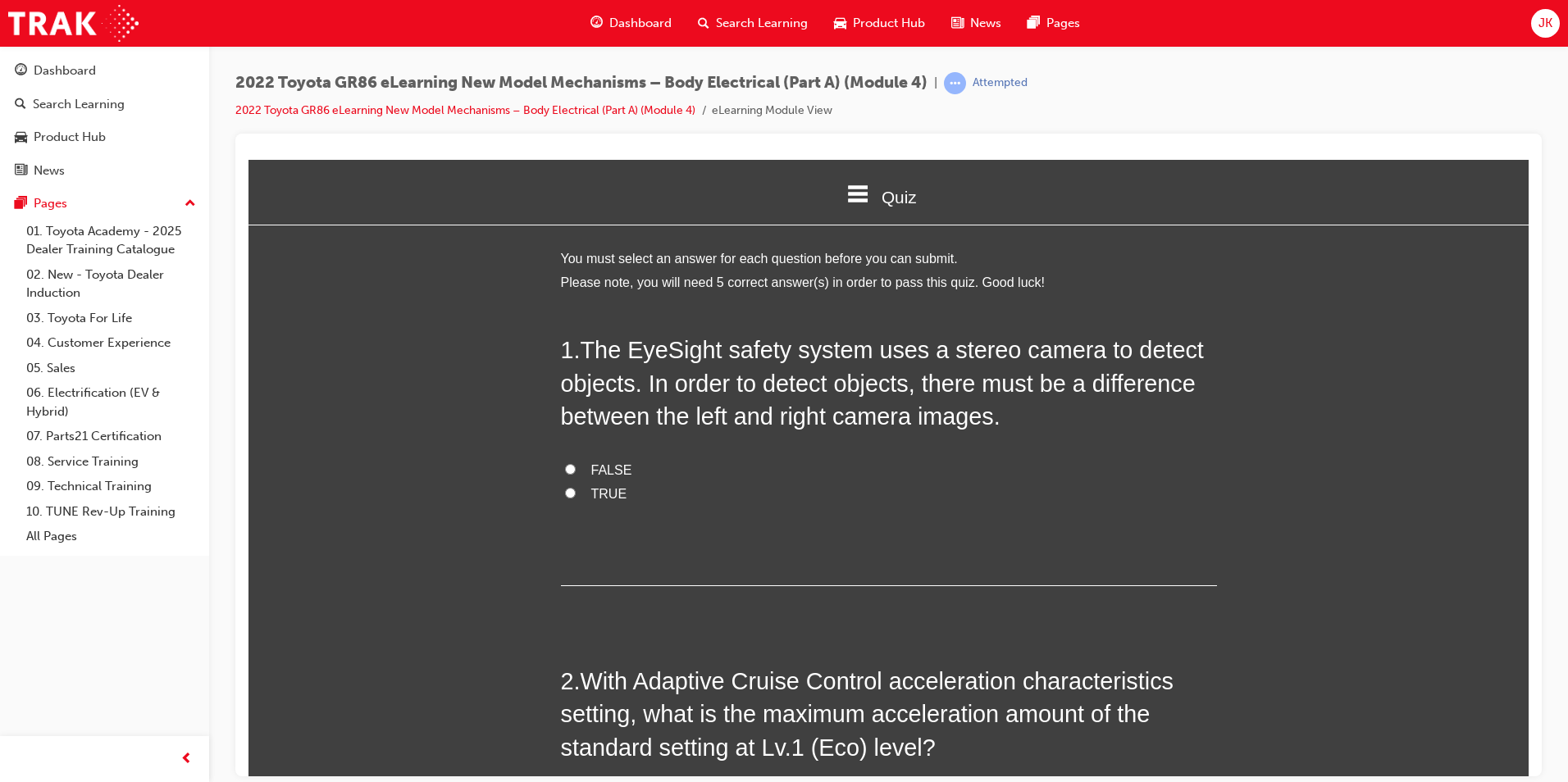
click at [579, 497] on label "TRUE" at bounding box center [889, 493] width 656 height 24
click at [576, 497] on input "TRUE" at bounding box center [570, 492] width 10 height 10
radio input "true"
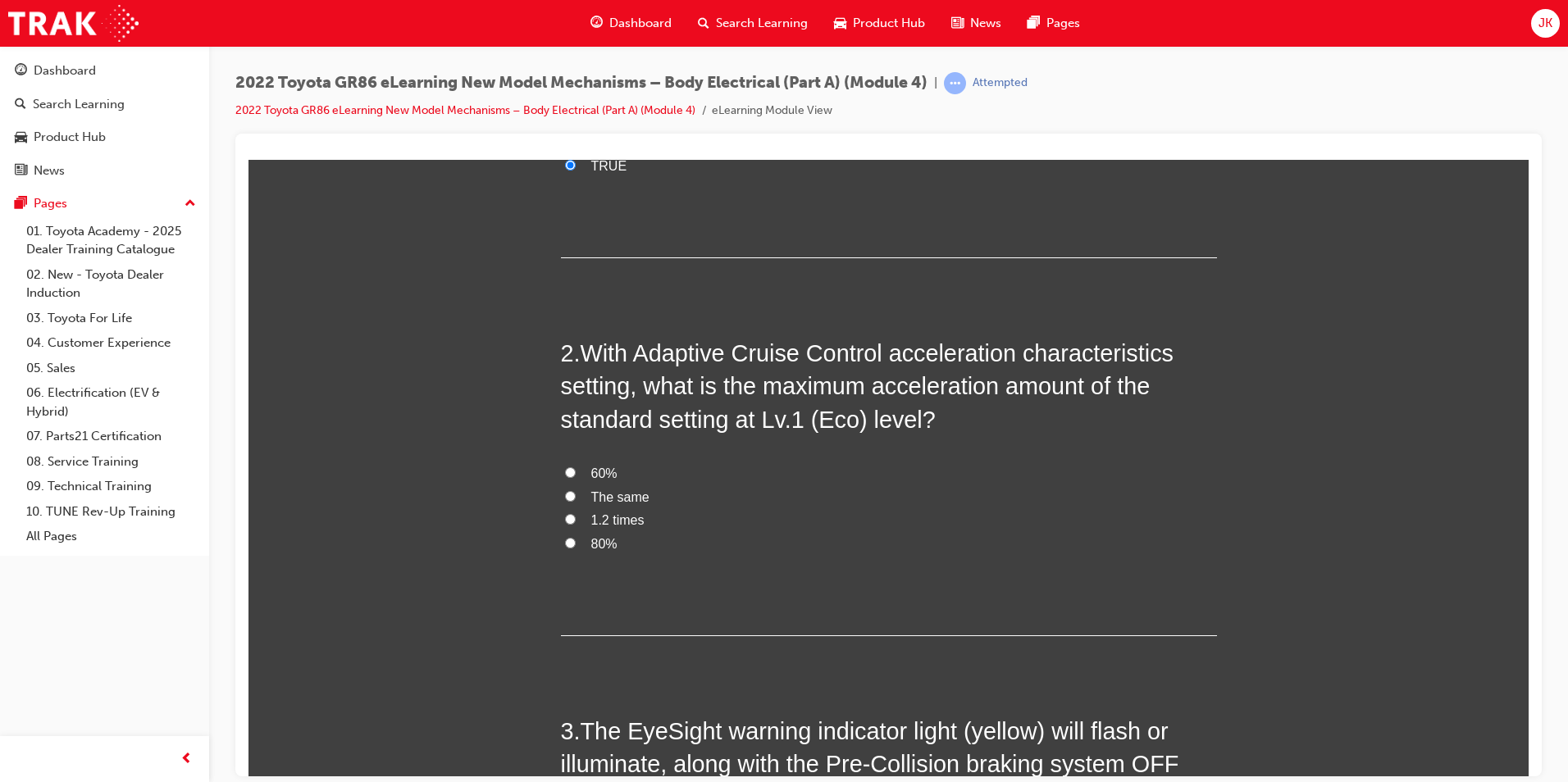
click at [592, 479] on span "60%" at bounding box center [605, 472] width 26 height 14
click at [576, 478] on input "60%" at bounding box center [570, 471] width 10 height 10
radio input "true"
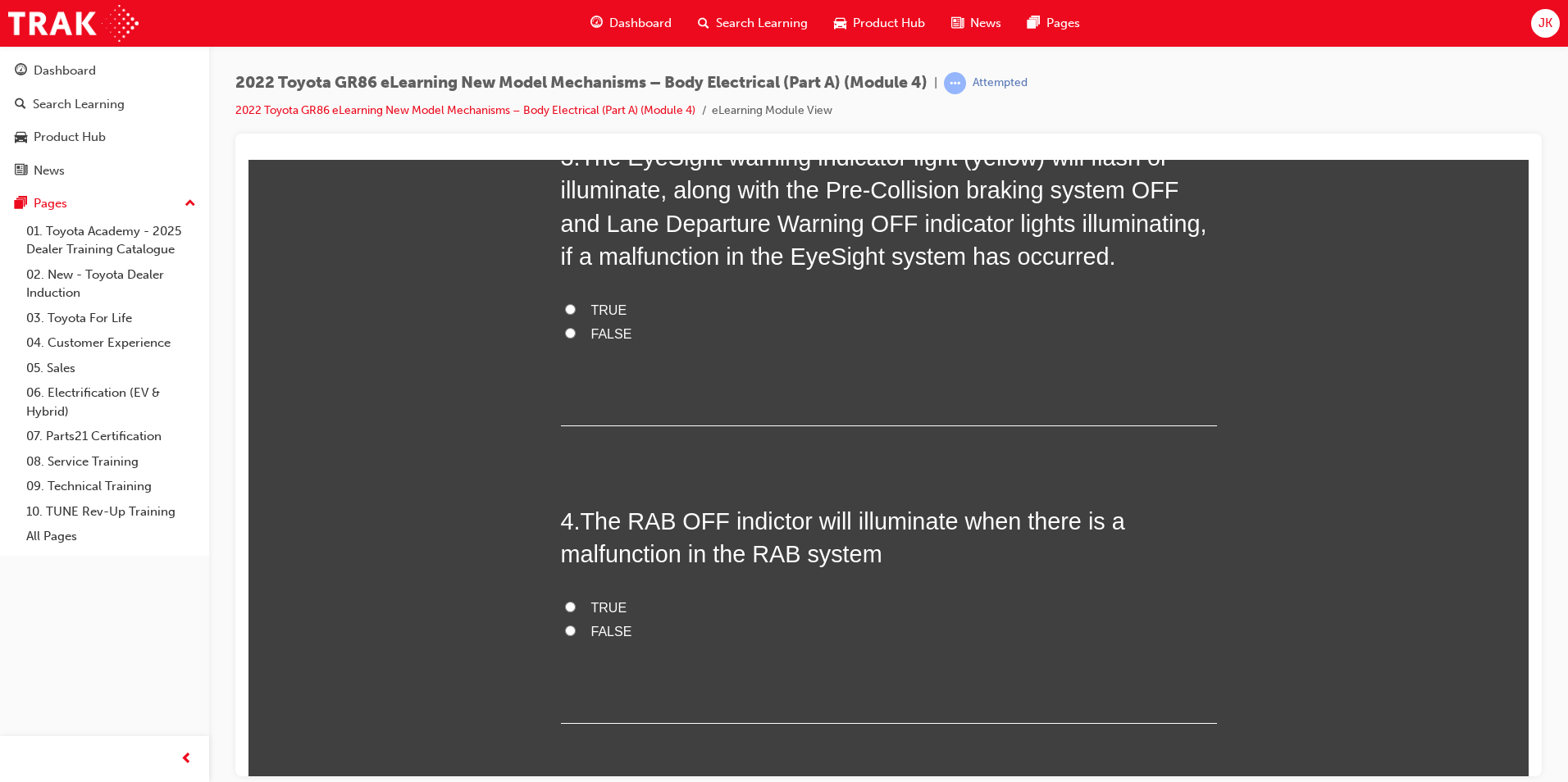
click at [592, 330] on span "FALSE" at bounding box center [612, 333] width 41 height 14
click at [576, 330] on input "FALSE" at bounding box center [570, 332] width 10 height 10
radio input "true"
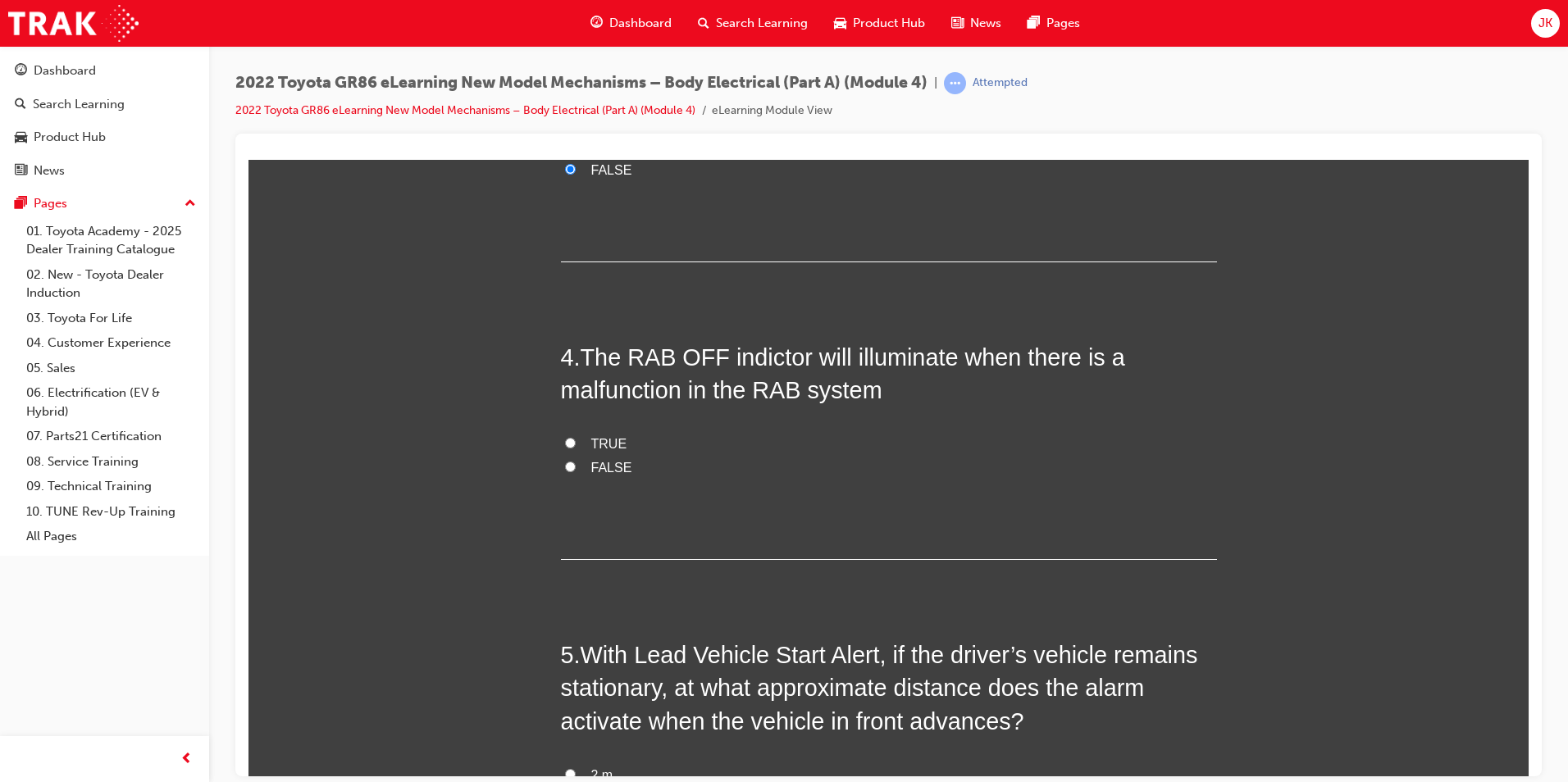
click at [608, 465] on span "FALSE" at bounding box center [612, 467] width 41 height 14
click at [576, 465] on input "FALSE" at bounding box center [570, 466] width 10 height 10
radio input "true"
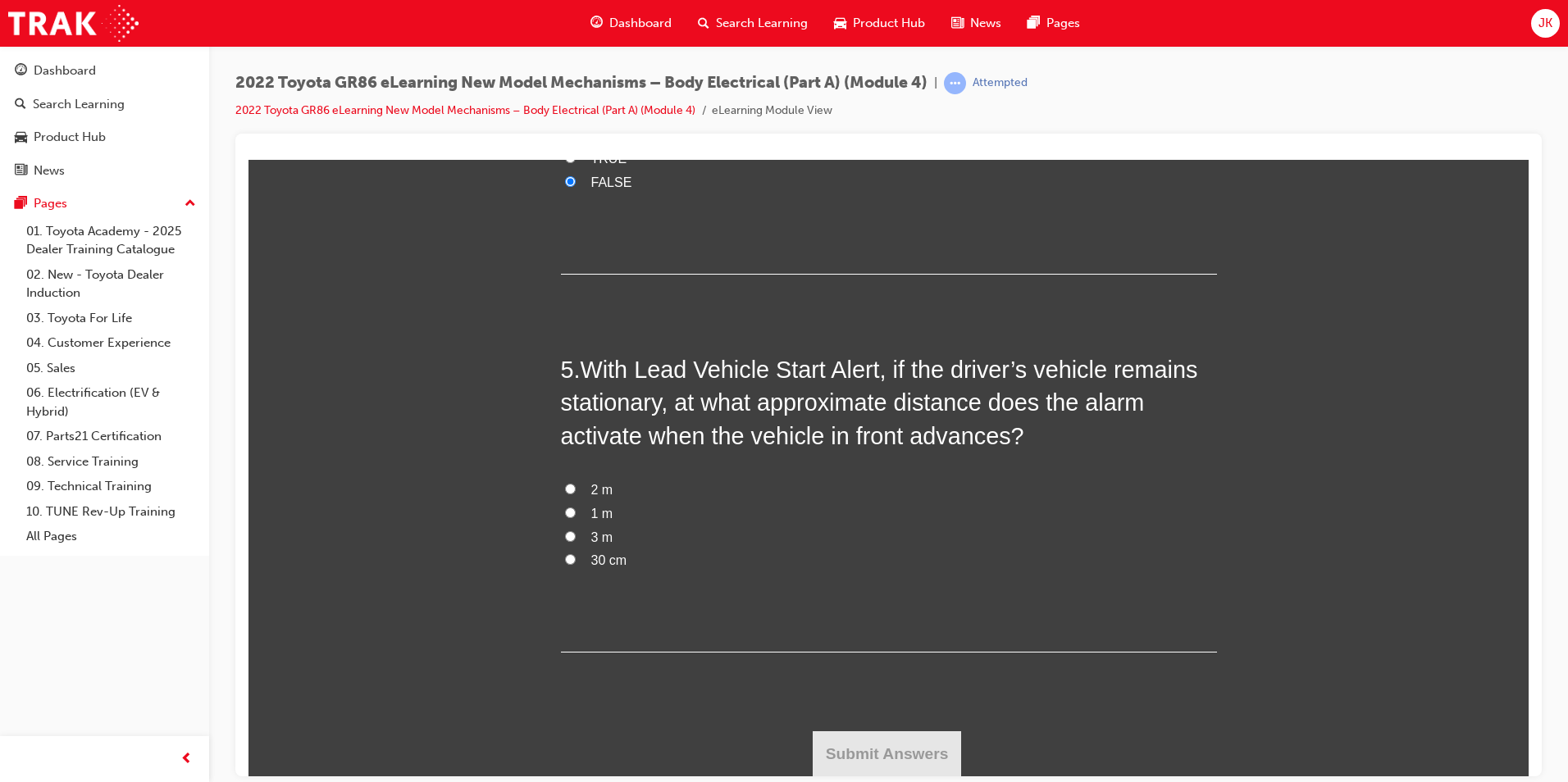
click at [581, 550] on label "30 cm" at bounding box center [889, 560] width 656 height 24
click at [576, 554] on input "30 cm" at bounding box center [570, 559] width 10 height 10
radio input "true"
click at [579, 538] on label "3 m" at bounding box center [889, 537] width 656 height 24
click at [576, 538] on input "3 m" at bounding box center [570, 535] width 10 height 10
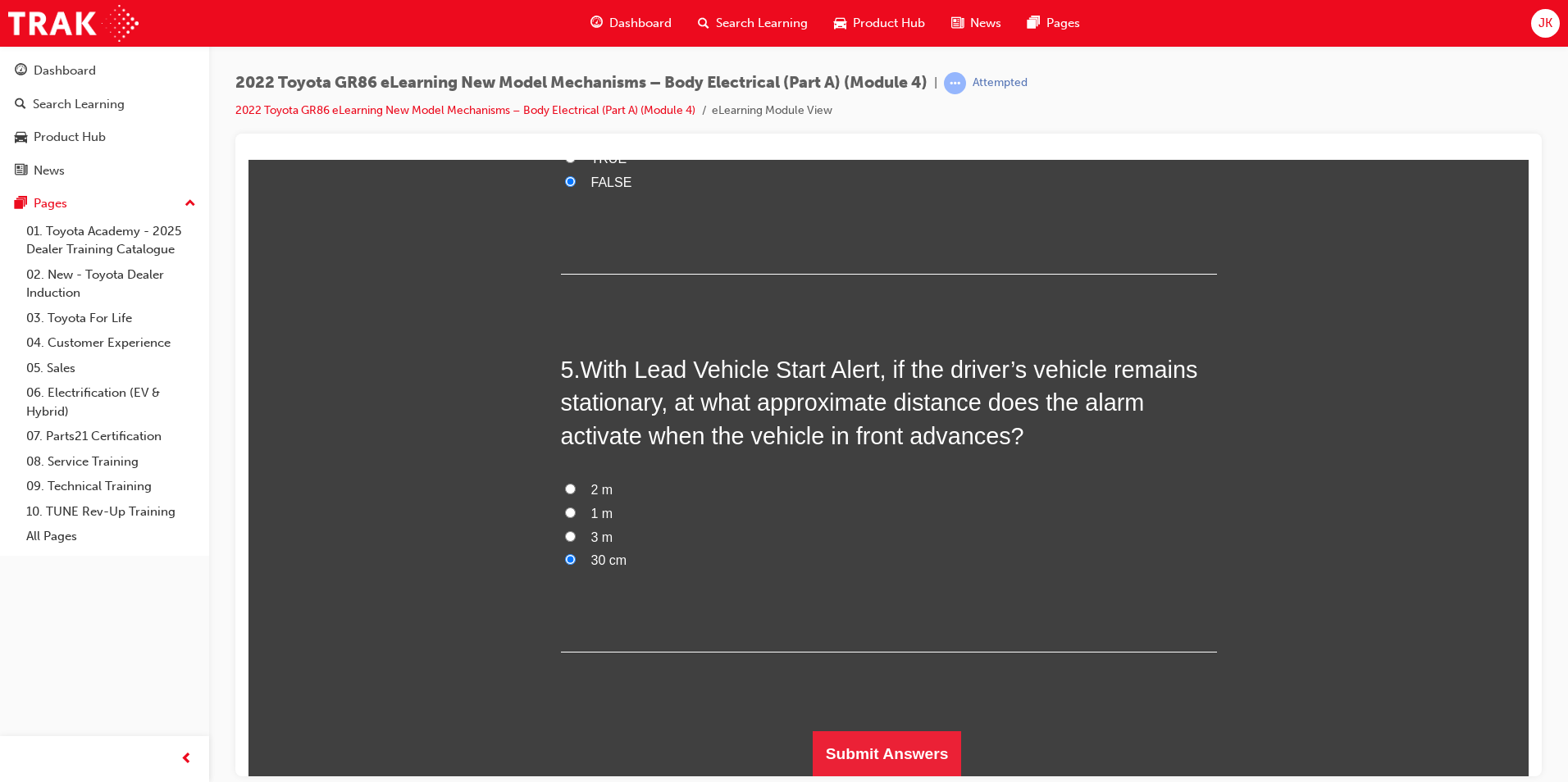
radio input "true"
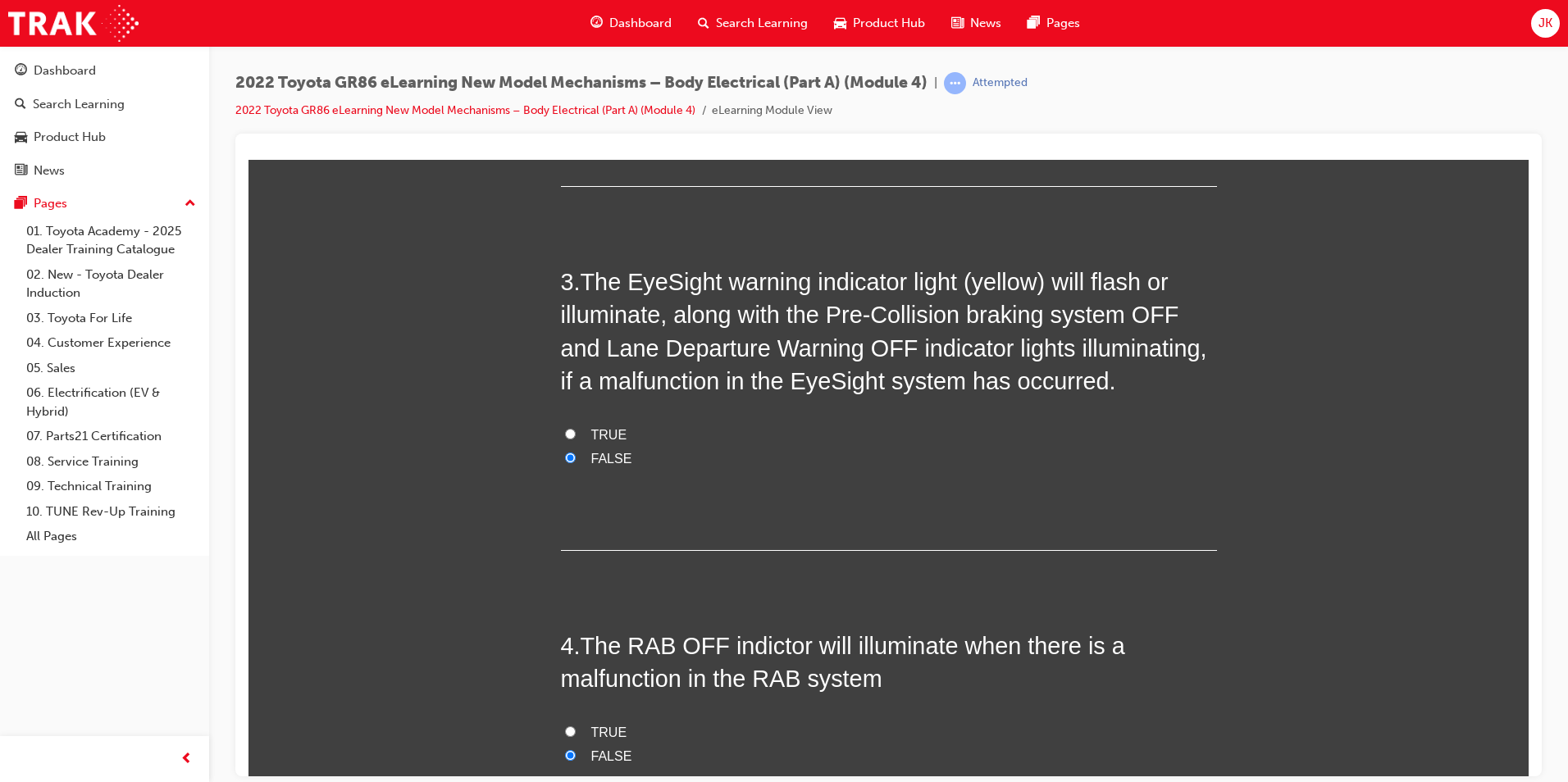
click at [595, 429] on span "TRUE" at bounding box center [609, 434] width 36 height 14
click at [576, 429] on input "TRUE" at bounding box center [570, 433] width 10 height 10
radio input "true"
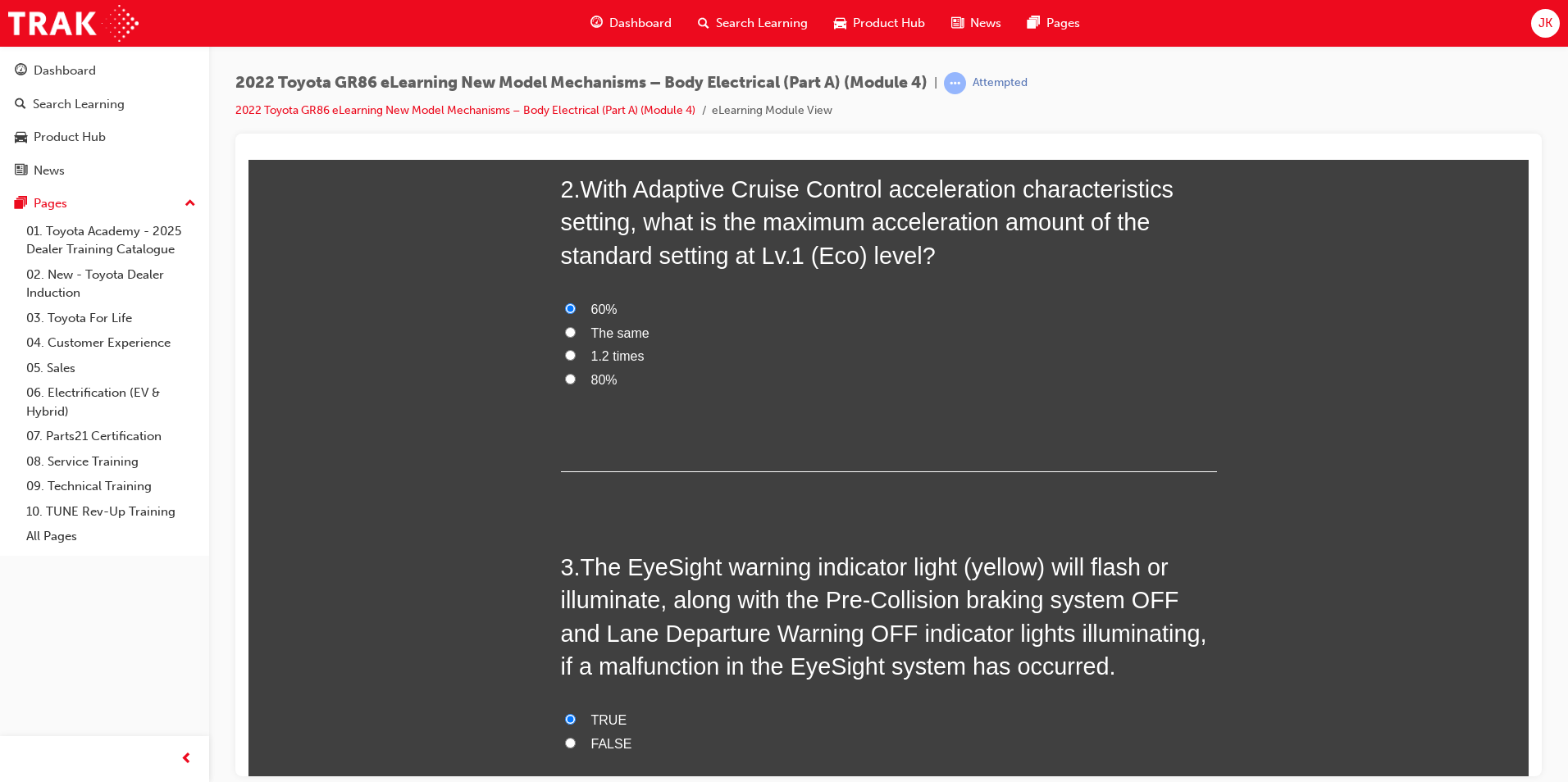
click at [603, 750] on span "FALSE" at bounding box center [612, 744] width 41 height 14
click at [576, 748] on input "FALSE" at bounding box center [570, 743] width 10 height 10
radio input "true"
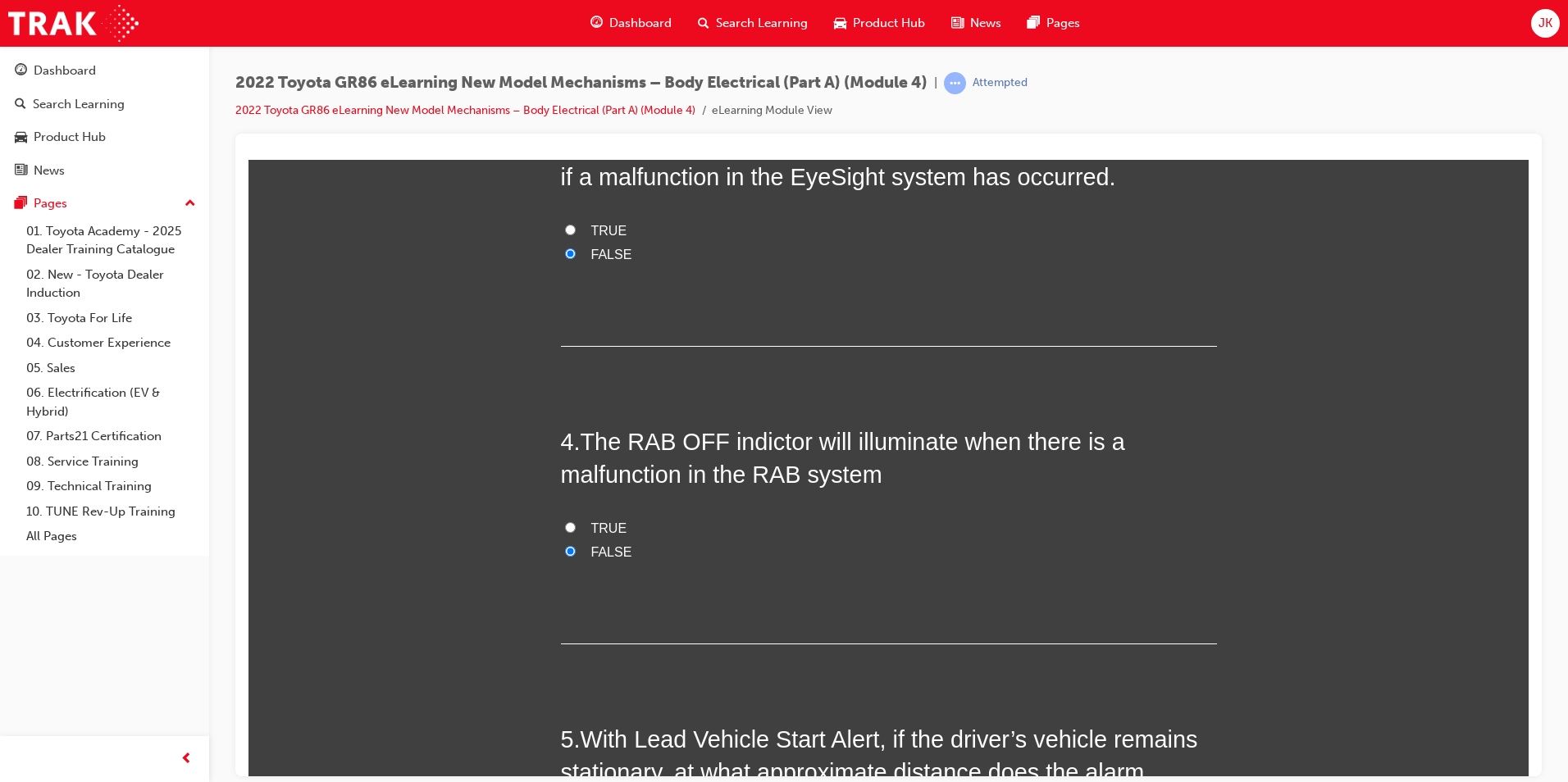
scroll to position [984, 0]
click at [613, 521] on span "TRUE" at bounding box center [609, 525] width 36 height 14
click at [576, 521] on input "TRUE" at bounding box center [570, 524] width 10 height 10
radio input "true"
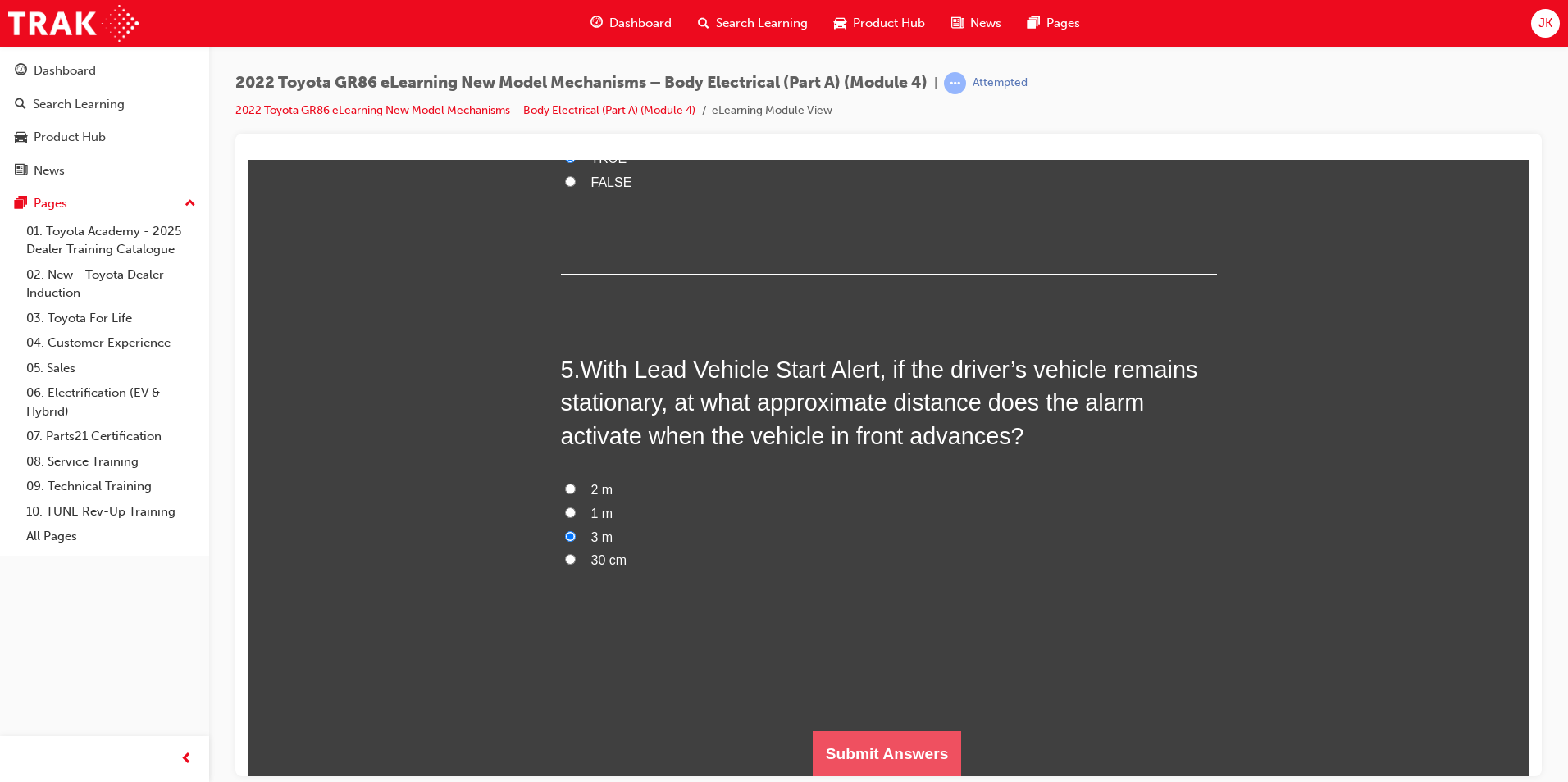
click at [900, 744] on button "Submit Answers" at bounding box center [887, 753] width 150 height 45
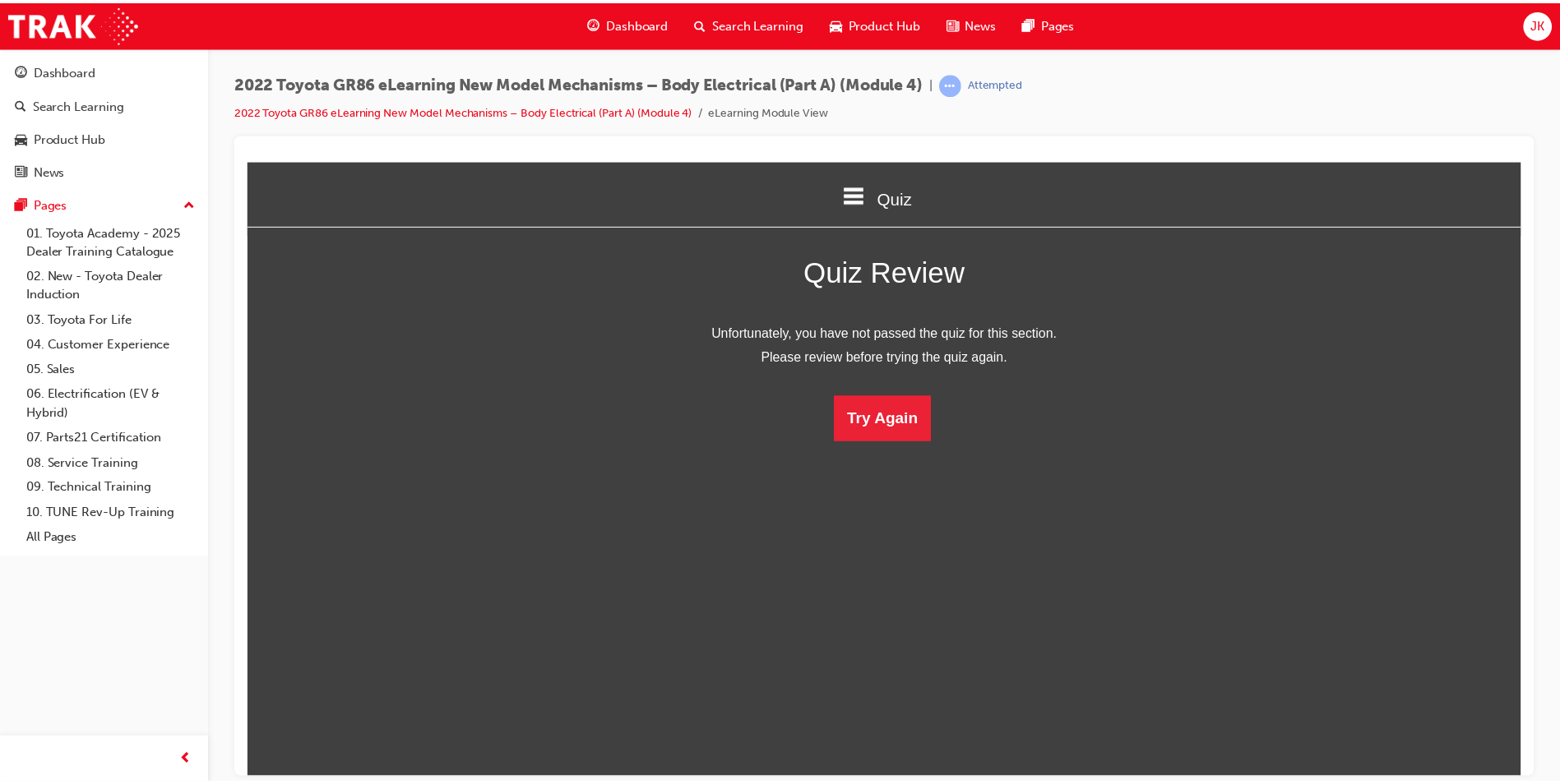
scroll to position [8, 8]
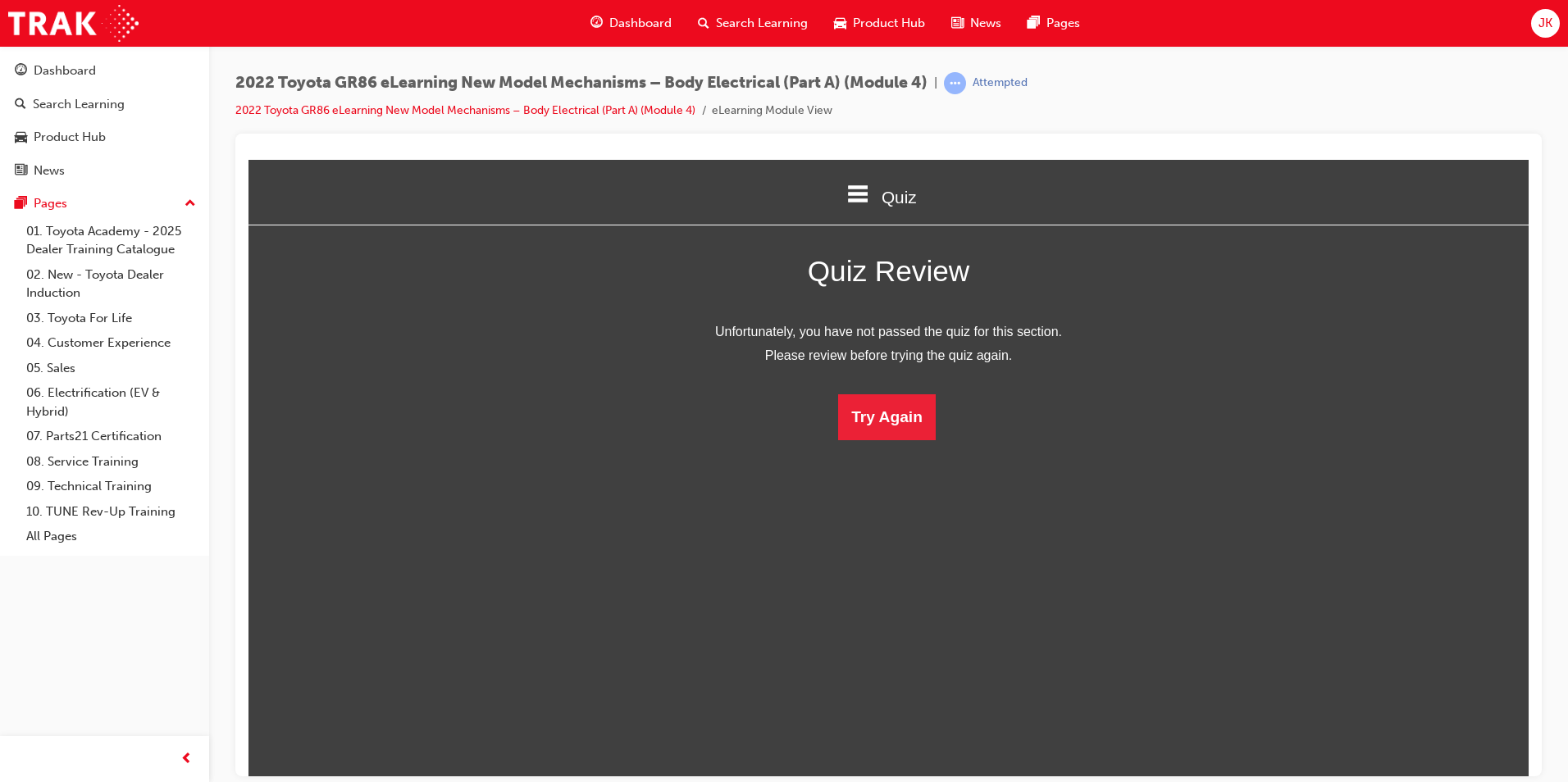
click at [779, 26] on span "Search Learning" at bounding box center [761, 24] width 92 height 19
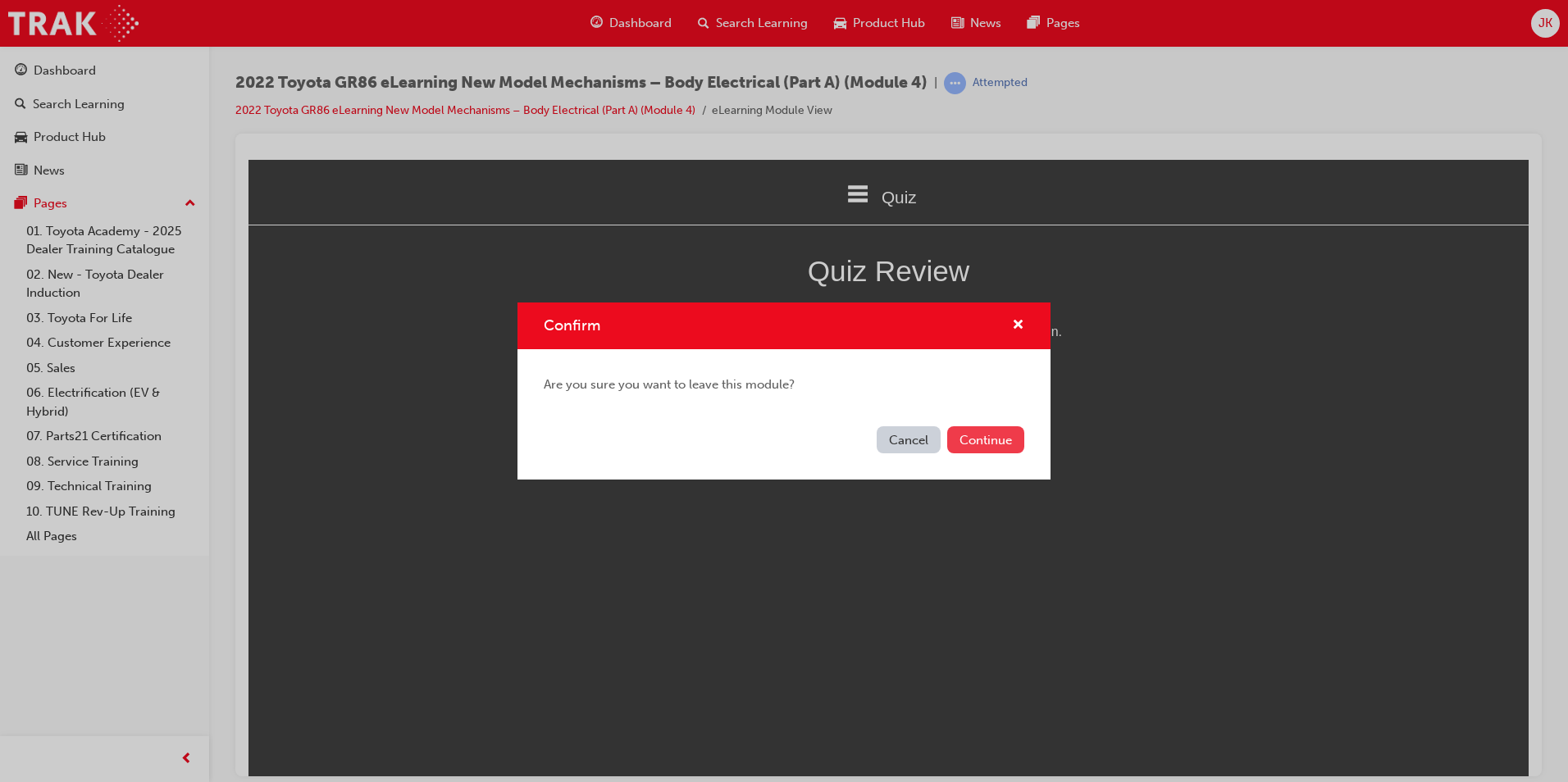
click at [998, 444] on button "Continue" at bounding box center [986, 439] width 77 height 27
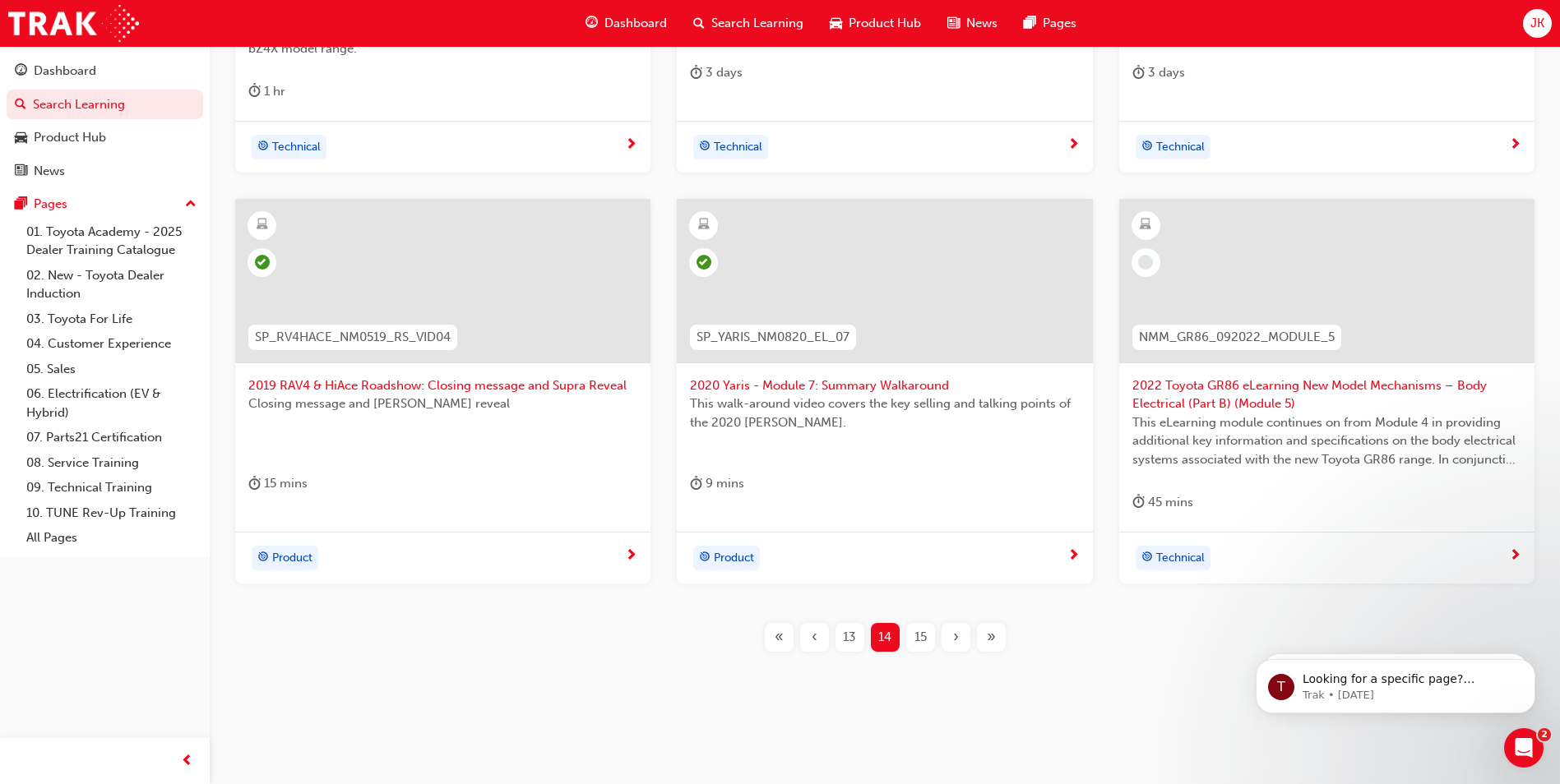
scroll to position [594, 0]
click at [921, 641] on span "15" at bounding box center [920, 637] width 12 height 19
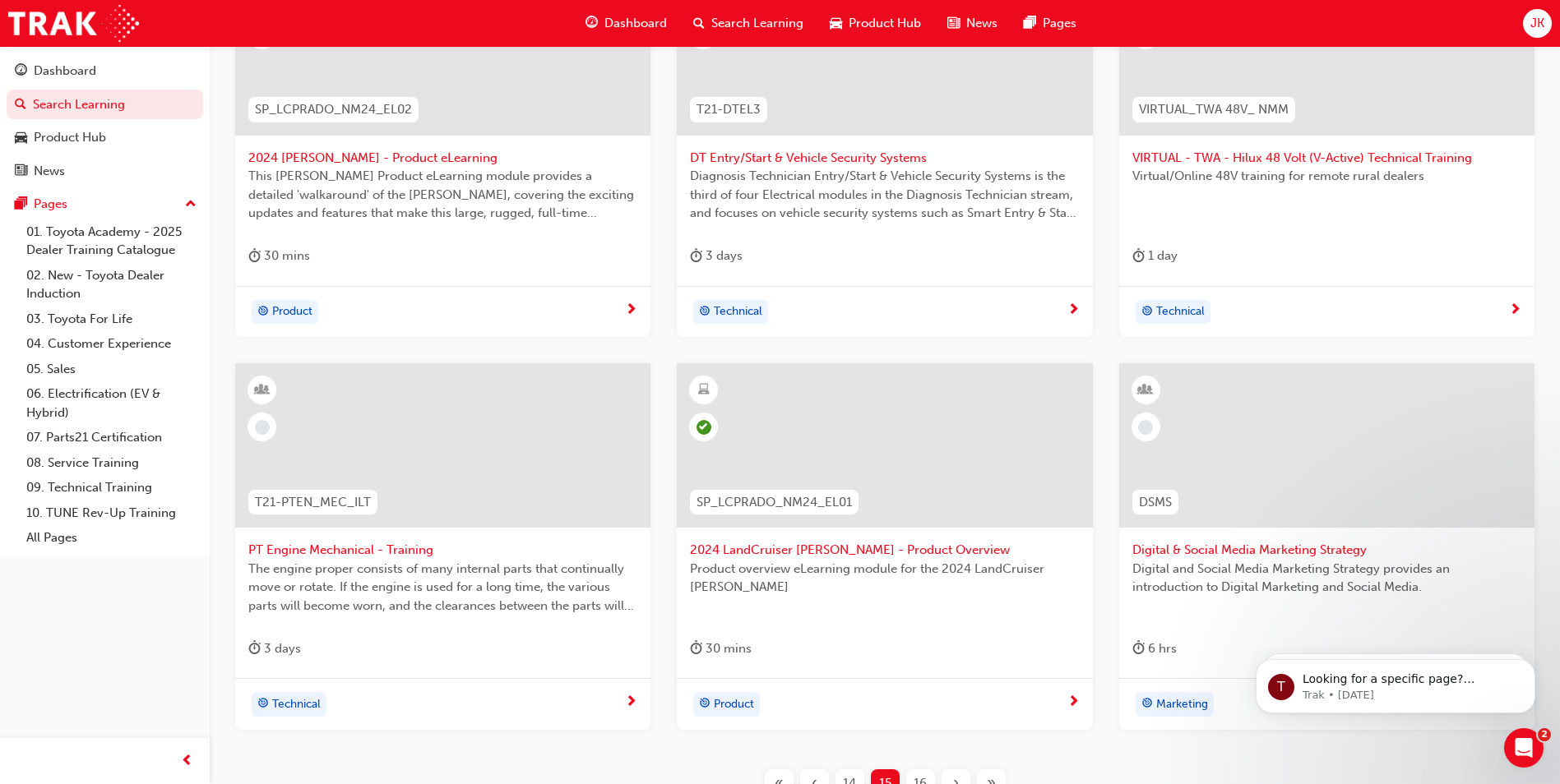
scroll to position [557, 0]
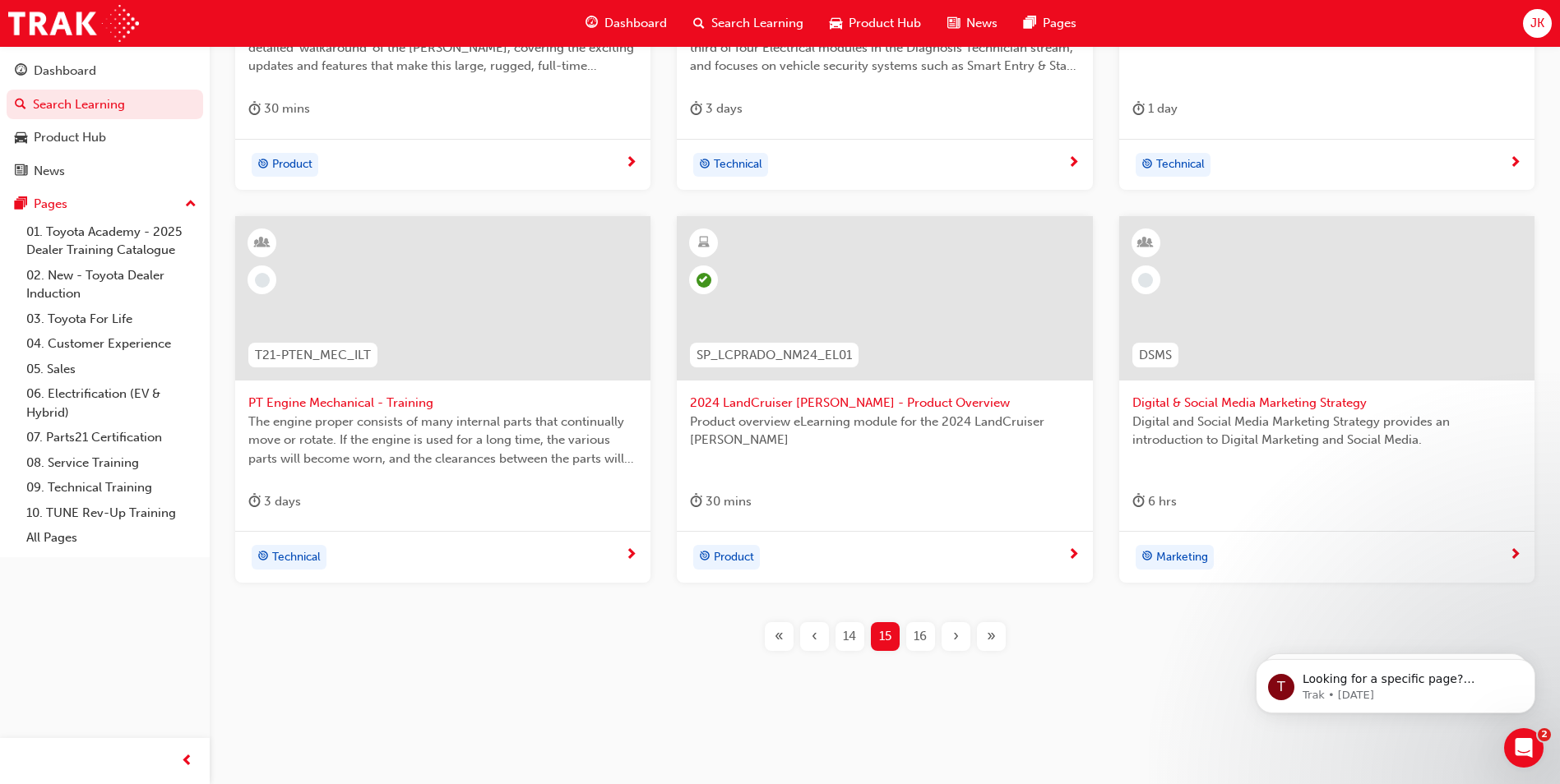
click at [915, 635] on span "16" at bounding box center [920, 637] width 13 height 19
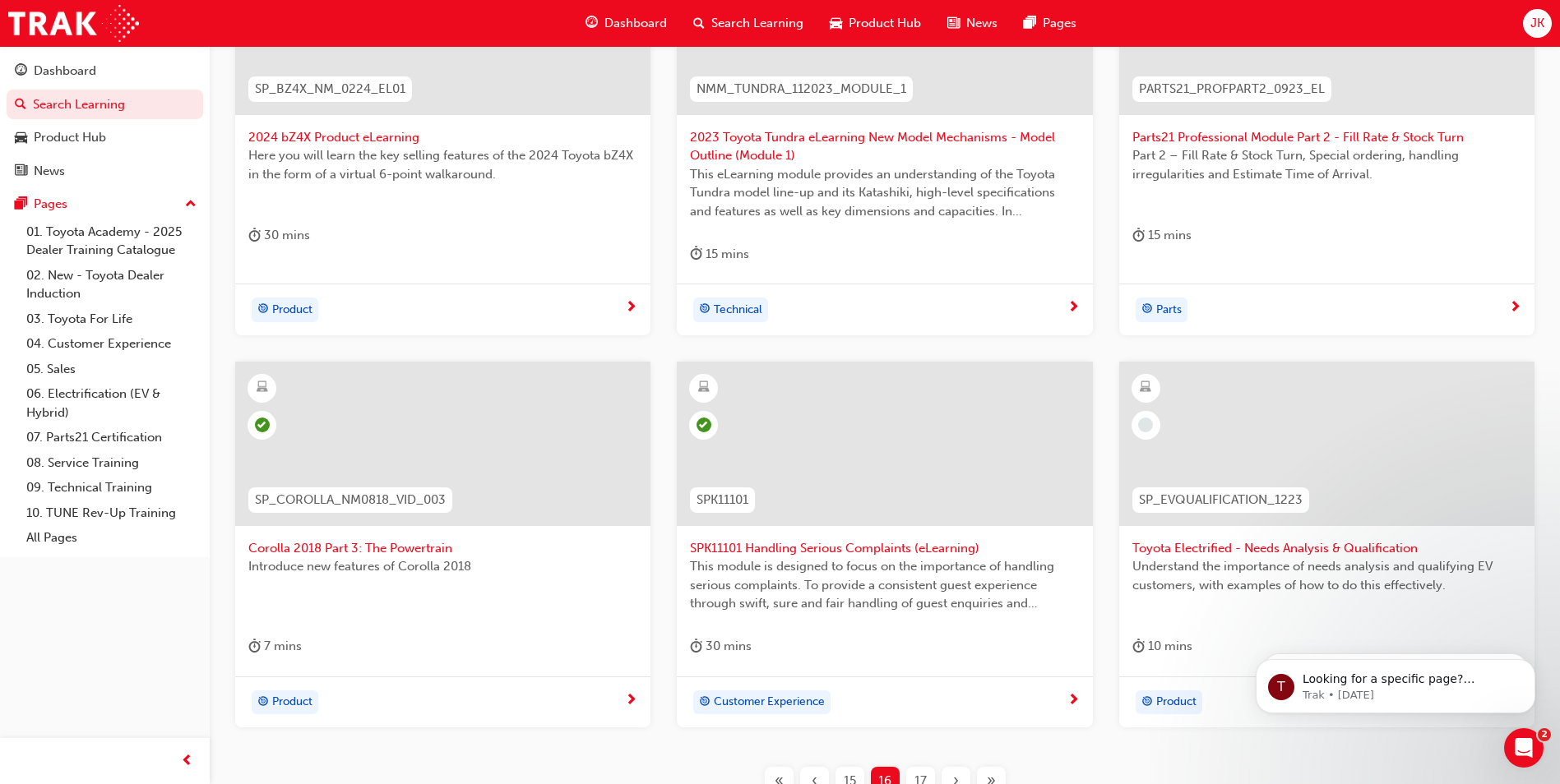
scroll to position [574, 0]
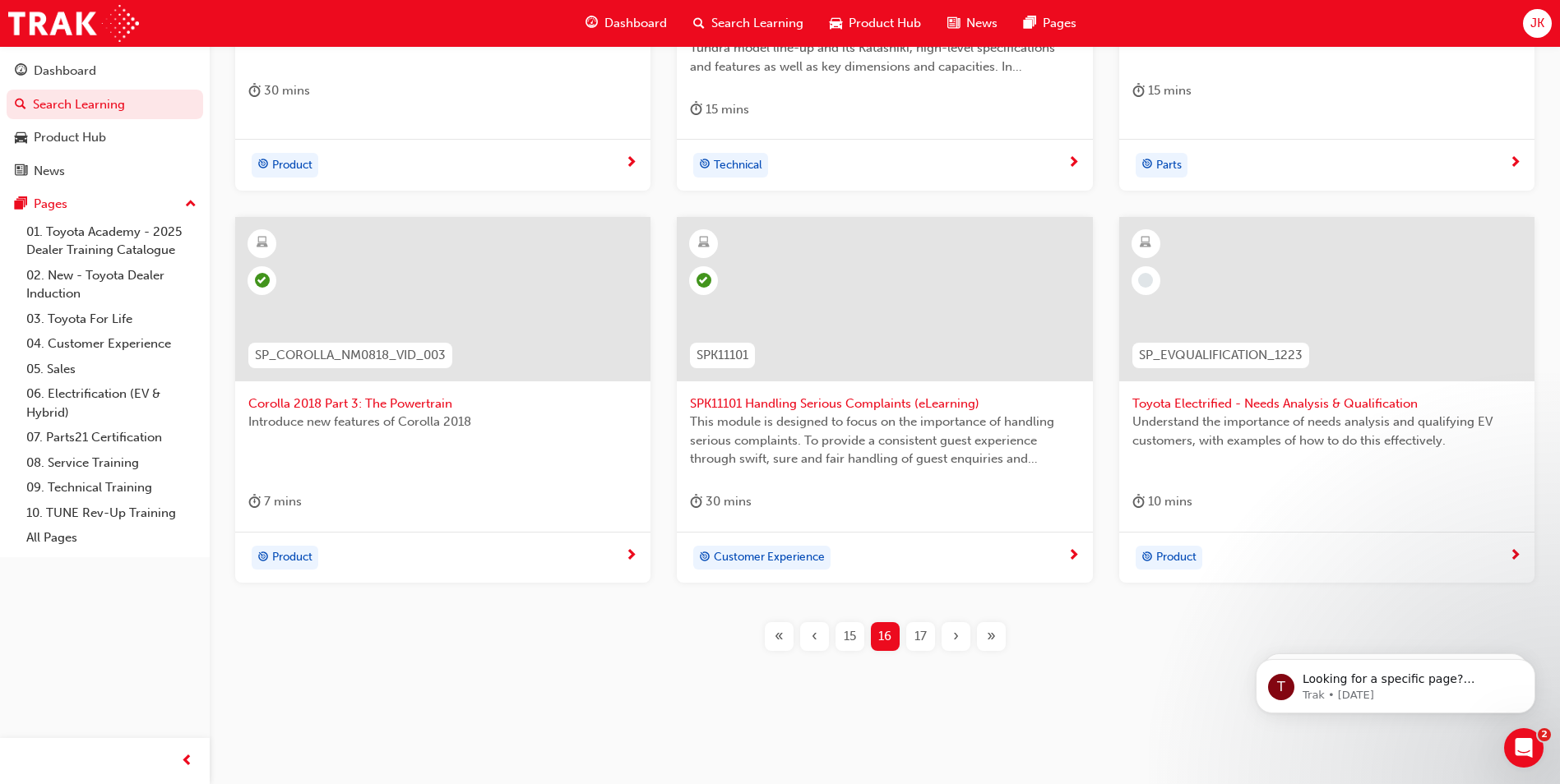
click at [924, 639] on span "17" at bounding box center [920, 637] width 12 height 19
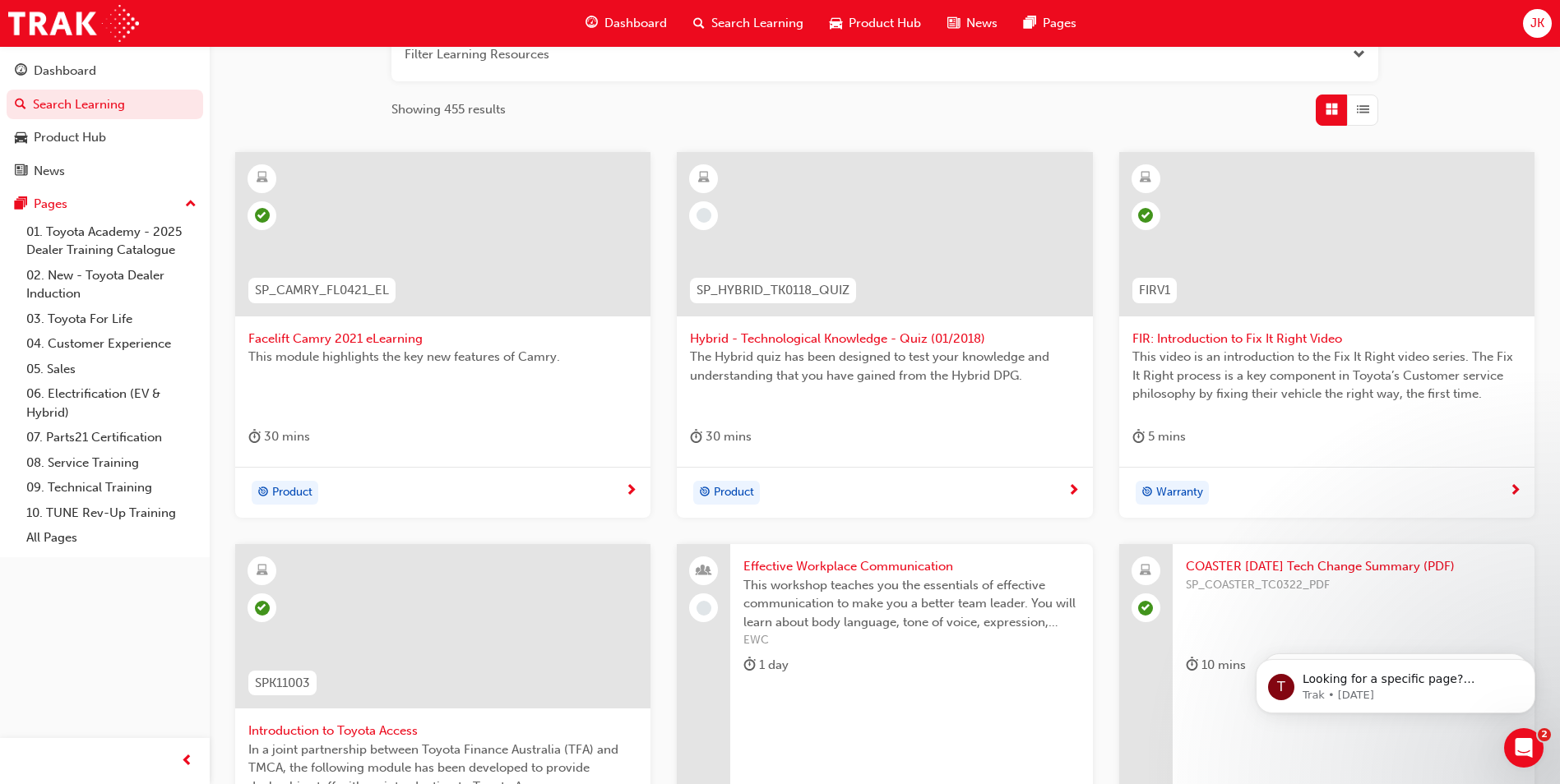
scroll to position [228, 0]
click at [806, 340] on span "Hybrid - Technological Knowledge - Quiz (01/2018)" at bounding box center [884, 340] width 389 height 19
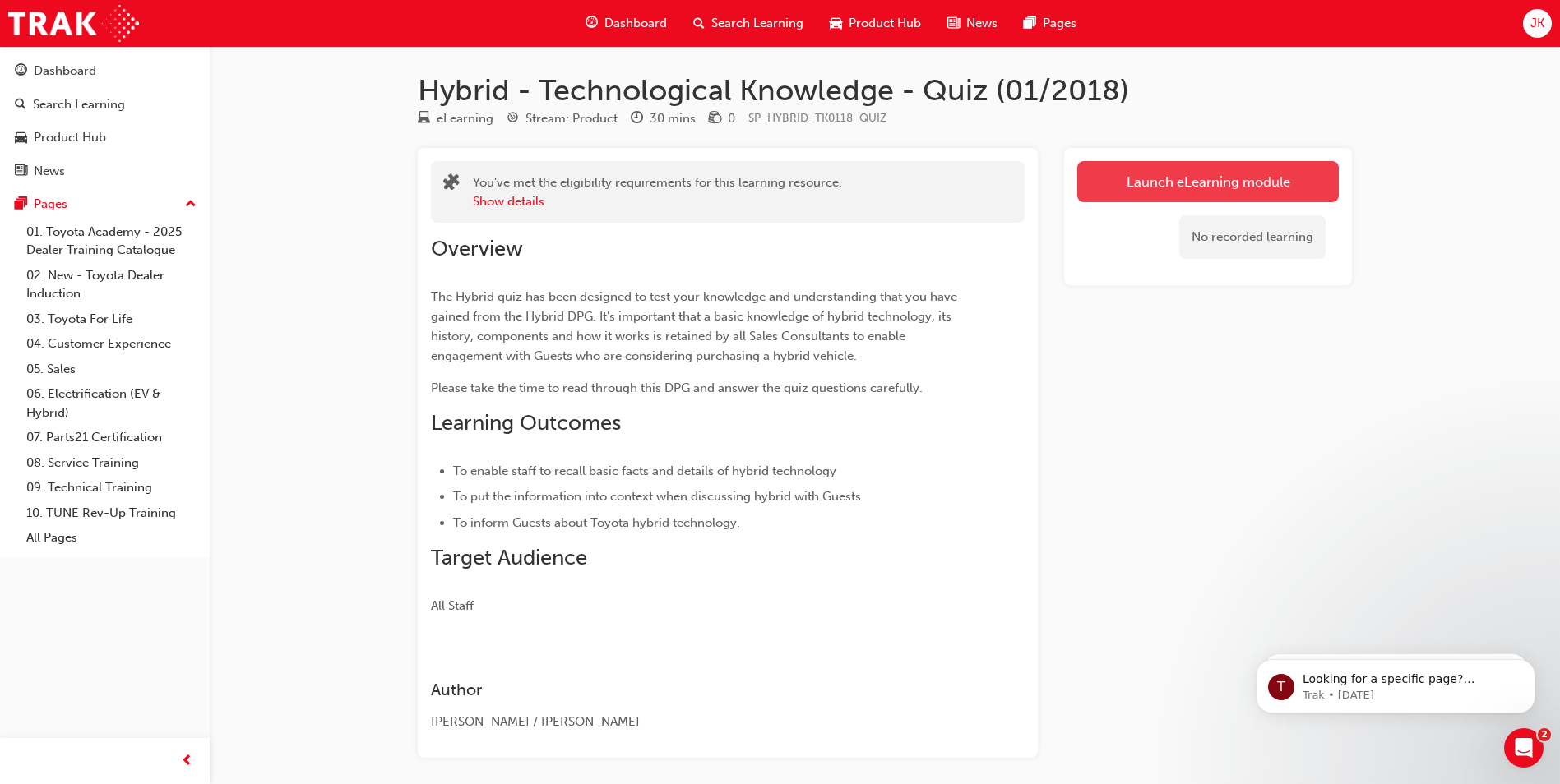
click at [1134, 187] on link "Launch eLearning module" at bounding box center [1208, 182] width 261 height 41
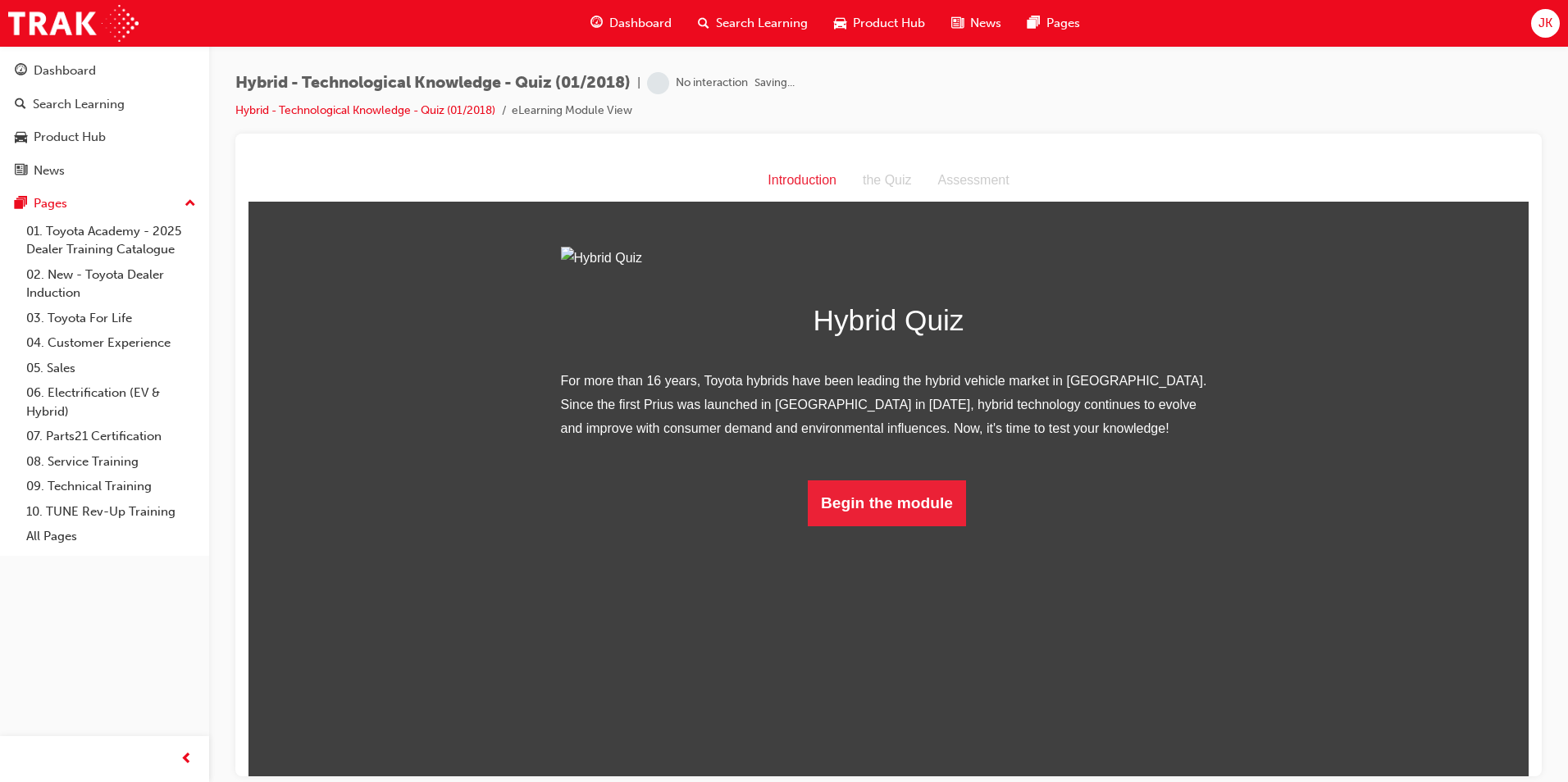
scroll to position [95, 0]
click at [883, 526] on button "Begin the module" at bounding box center [886, 502] width 158 height 45
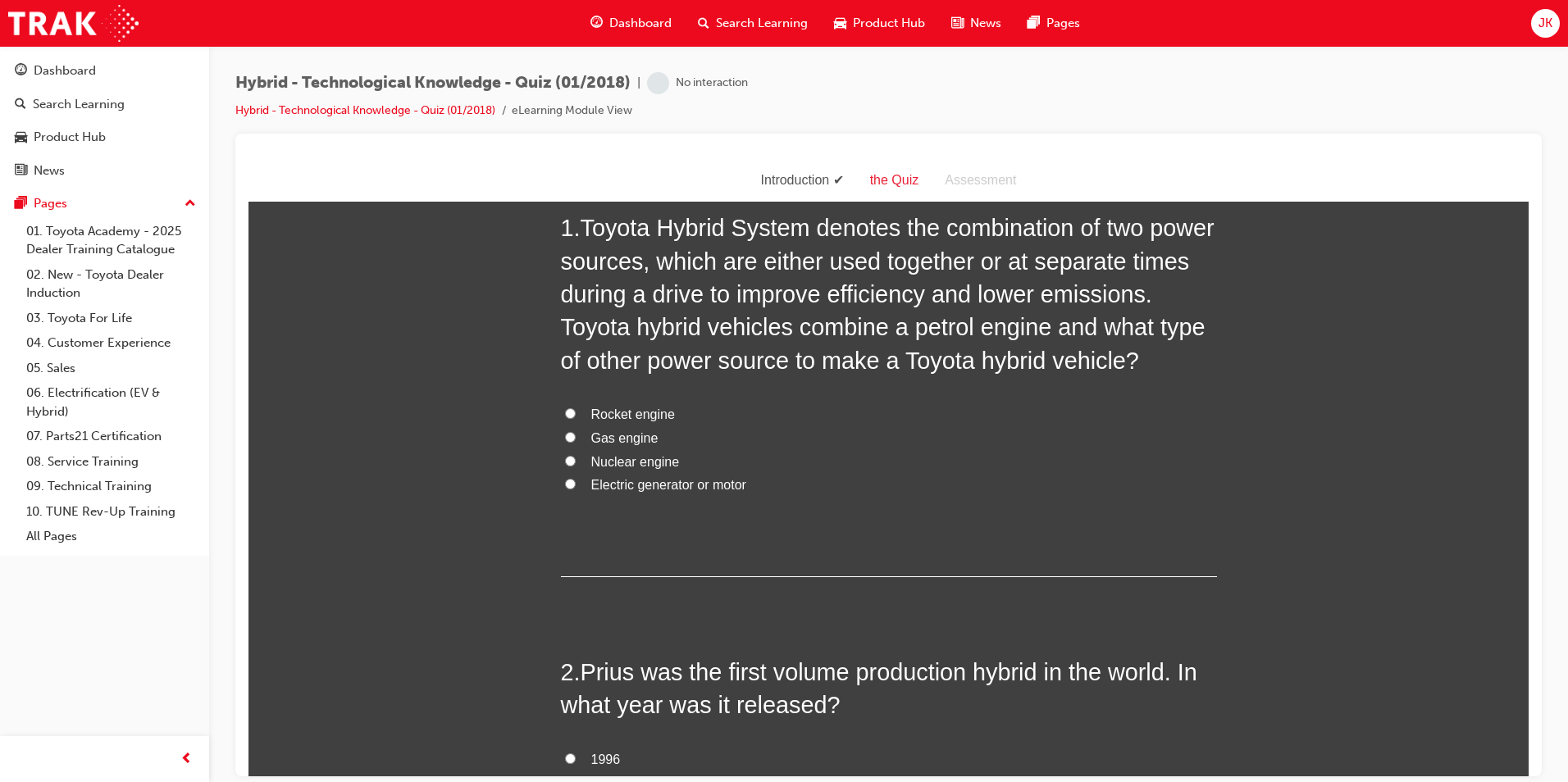
scroll to position [0, 0]
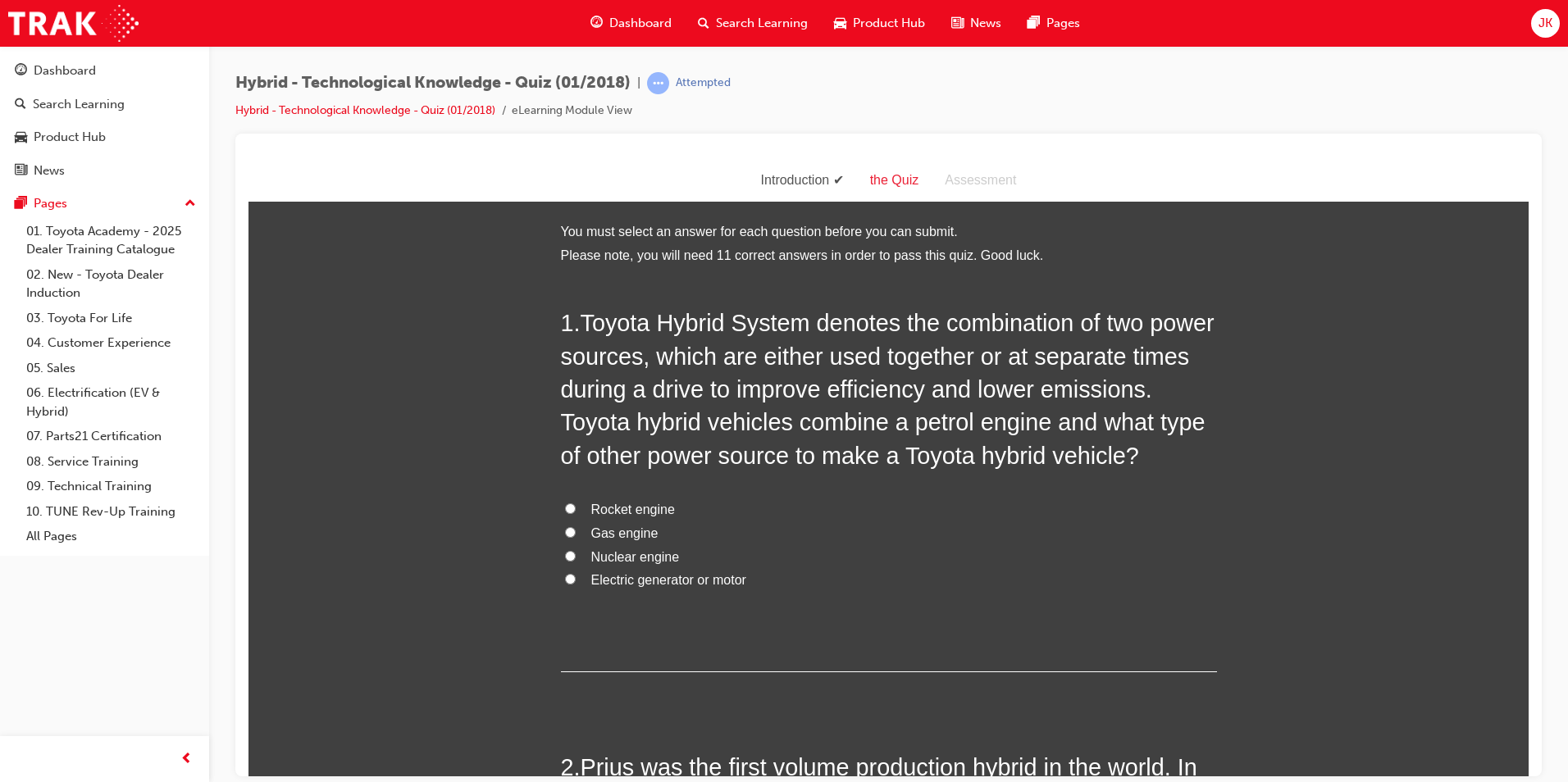
click at [700, 582] on span "Electric generator or motor" at bounding box center [668, 579] width 155 height 14
click at [576, 582] on input "Electric generator or motor" at bounding box center [570, 578] width 10 height 10
radio input "true"
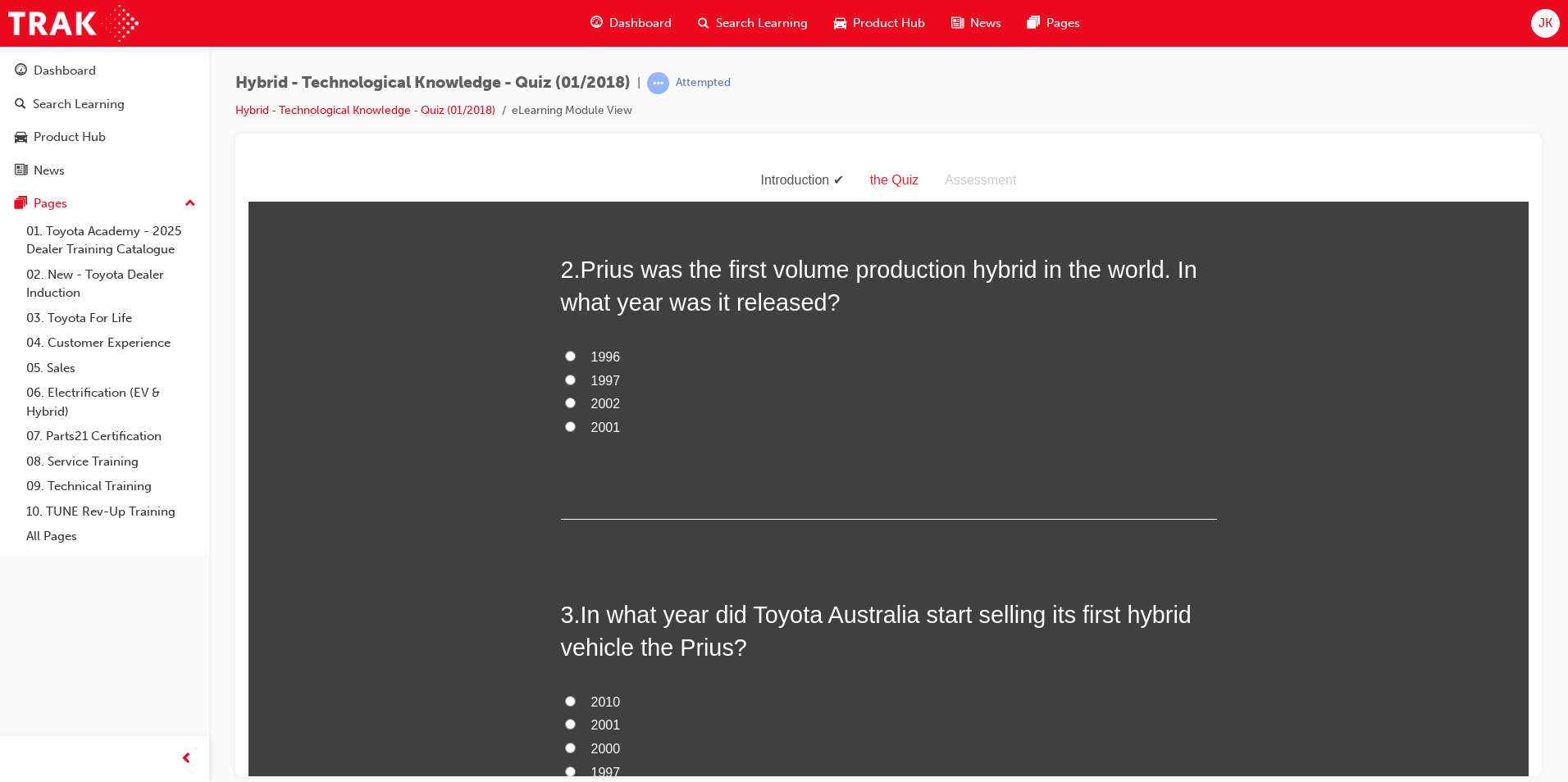
scroll to position [410, 0]
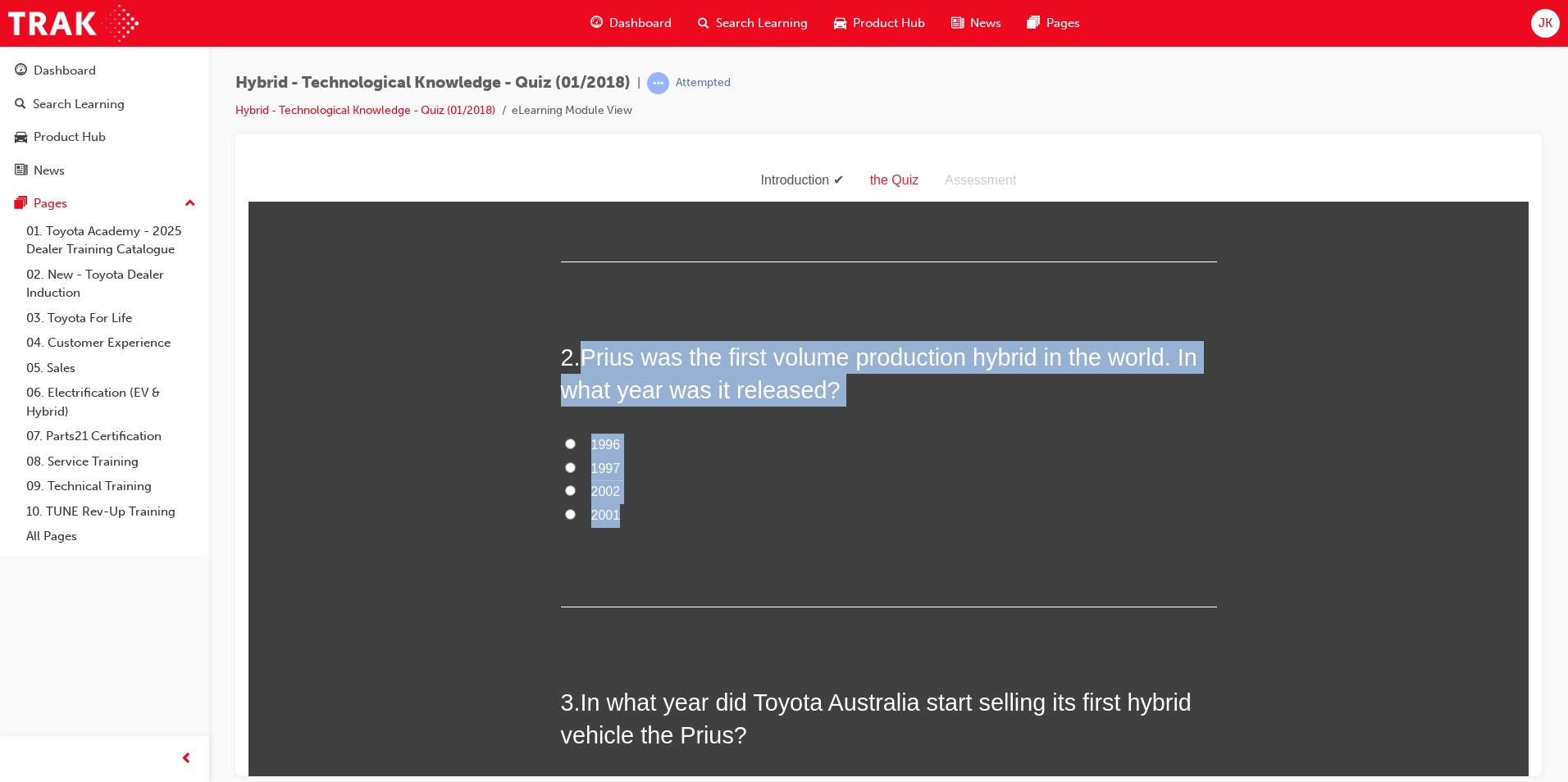
drag, startPoint x: 582, startPoint y: 352, endPoint x: 647, endPoint y: 512, distance: 172.7
click at [647, 512] on div "2 . Prius was the first volume production hybrid in the world. In what year was…" at bounding box center [889, 473] width 656 height 267
copy div "Prius was the first volume production hybrid in the world. In what year was it …"
drag, startPoint x: 621, startPoint y: 463, endPoint x: 594, endPoint y: 465, distance: 27.1
click at [621, 462] on label "1997" at bounding box center [889, 468] width 656 height 24
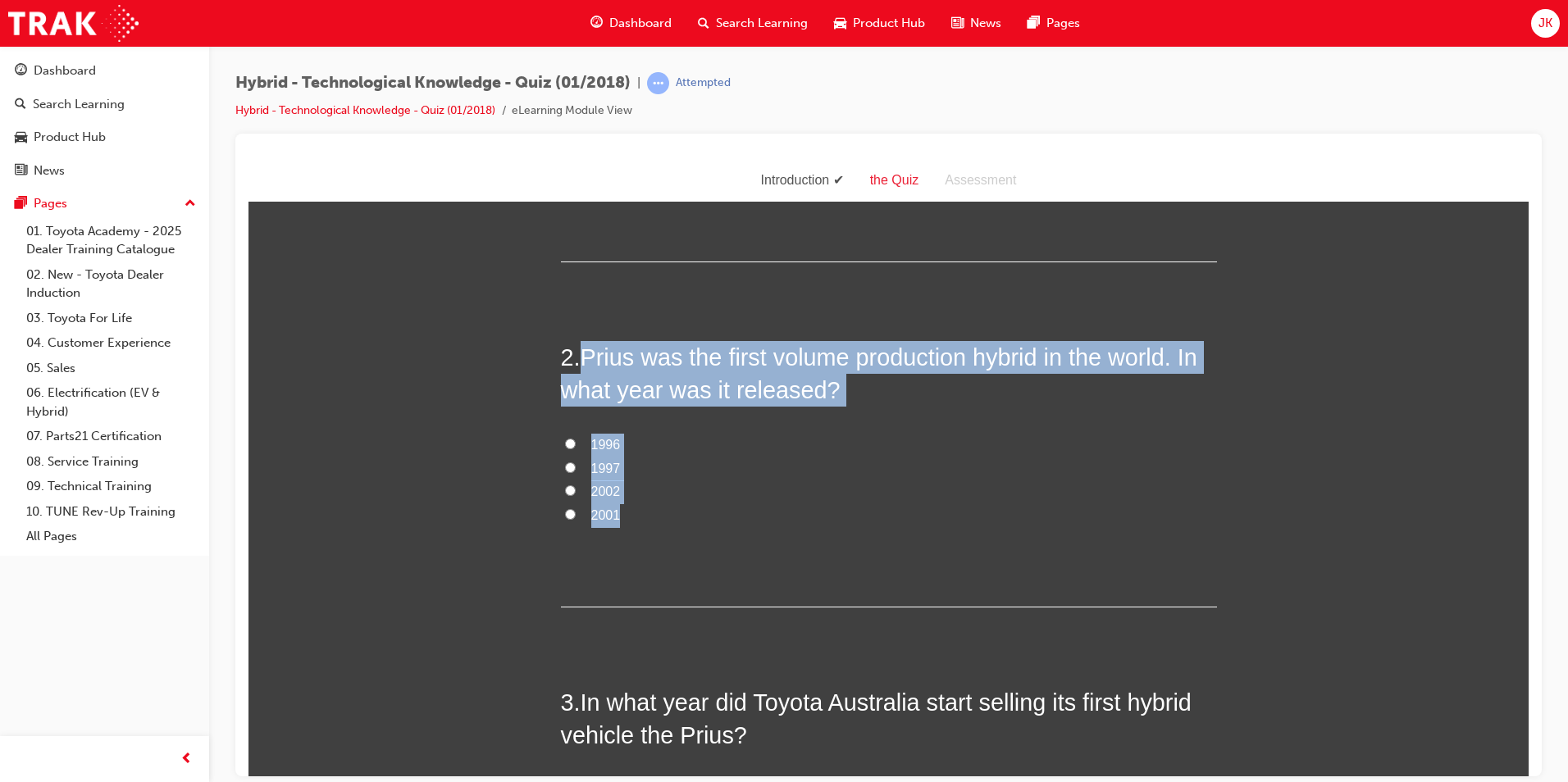
click at [576, 462] on input "1997" at bounding box center [570, 467] width 10 height 10
radio input "true"
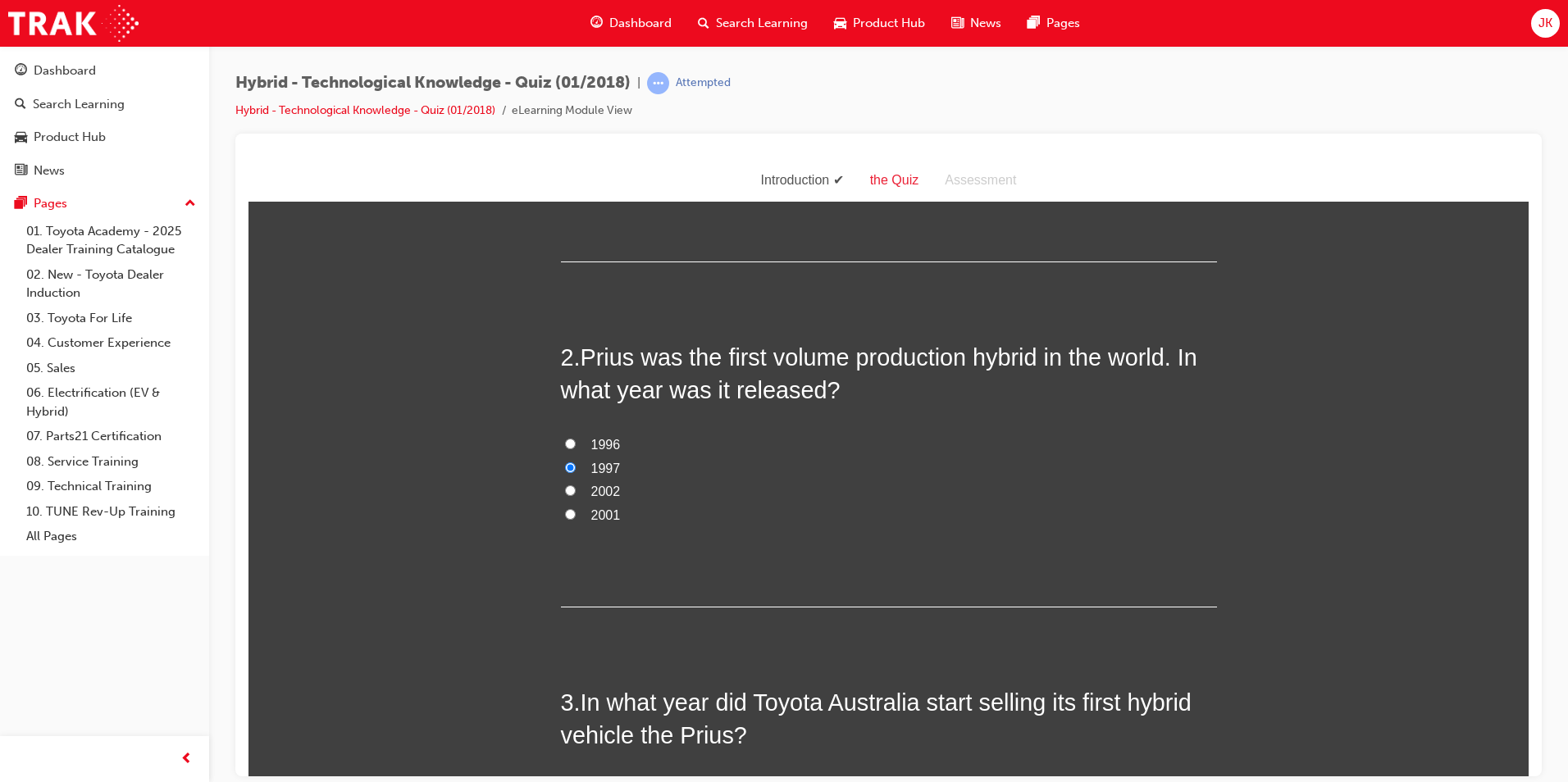
click at [850, 534] on div "2 . Prius was the first volume production hybrid in the world. In what year was…" at bounding box center [889, 473] width 656 height 267
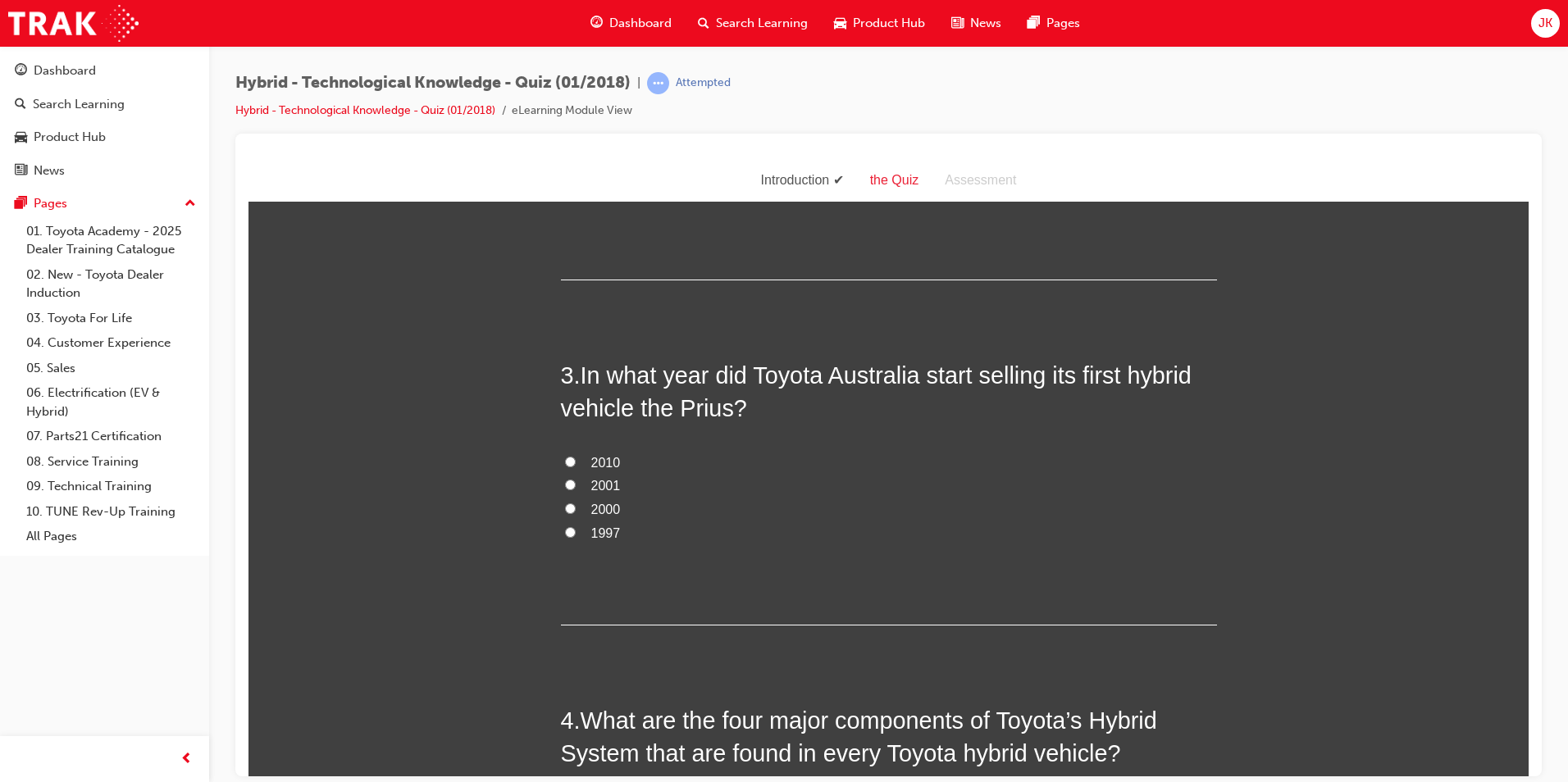
scroll to position [738, 0]
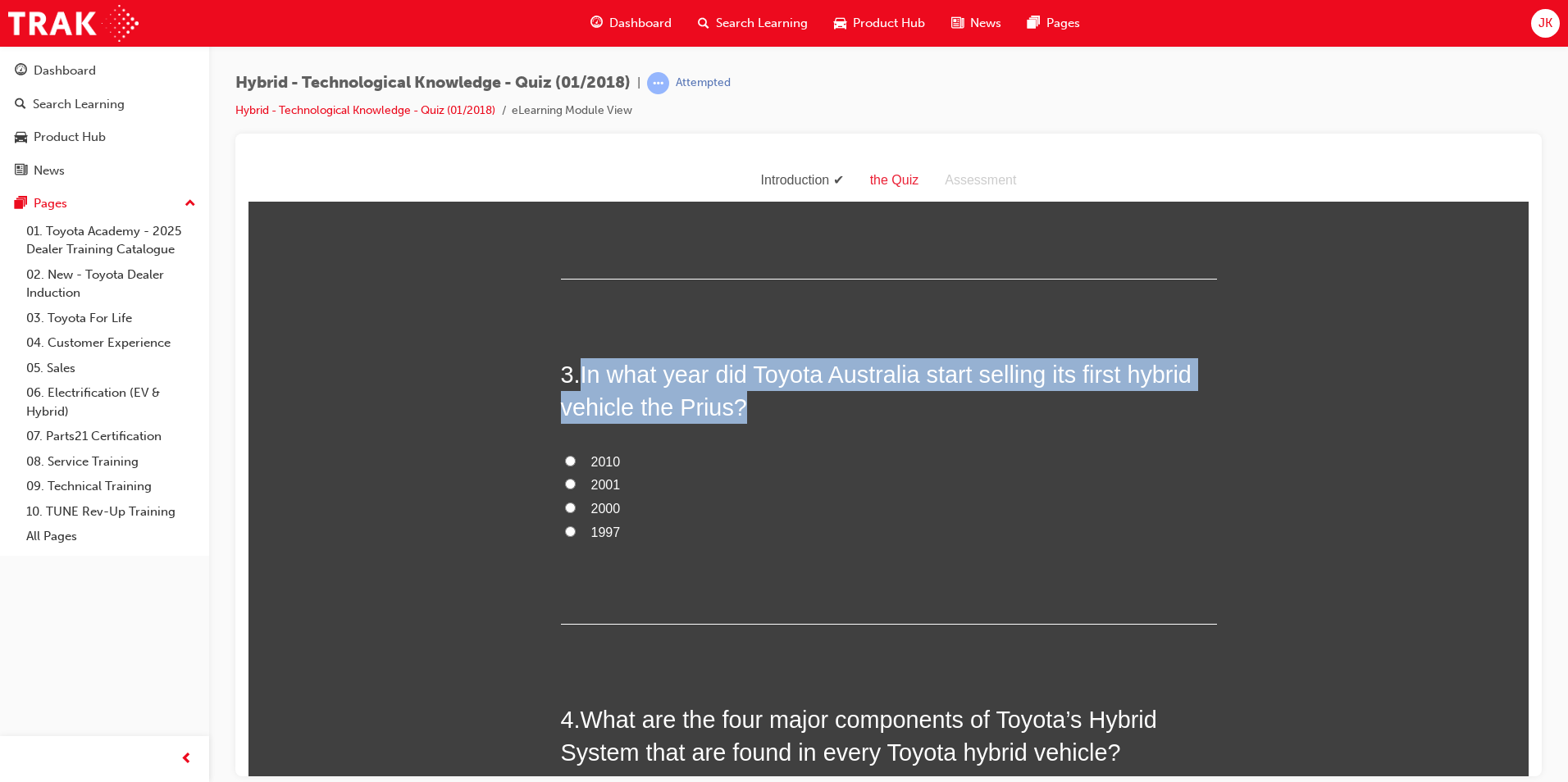
drag, startPoint x: 574, startPoint y: 372, endPoint x: 648, endPoint y: 543, distance: 186.3
click at [648, 543] on div "3 . In what year did Toyota Australia start selling its first hybrid vehicle th…" at bounding box center [889, 491] width 656 height 267
copy h2 "In what year did Toyota Australia start selling its first hybrid vehicle the Pr…"
click at [605, 491] on span "2001" at bounding box center [606, 485] width 30 height 14
click at [576, 489] on input "2001" at bounding box center [570, 483] width 10 height 10
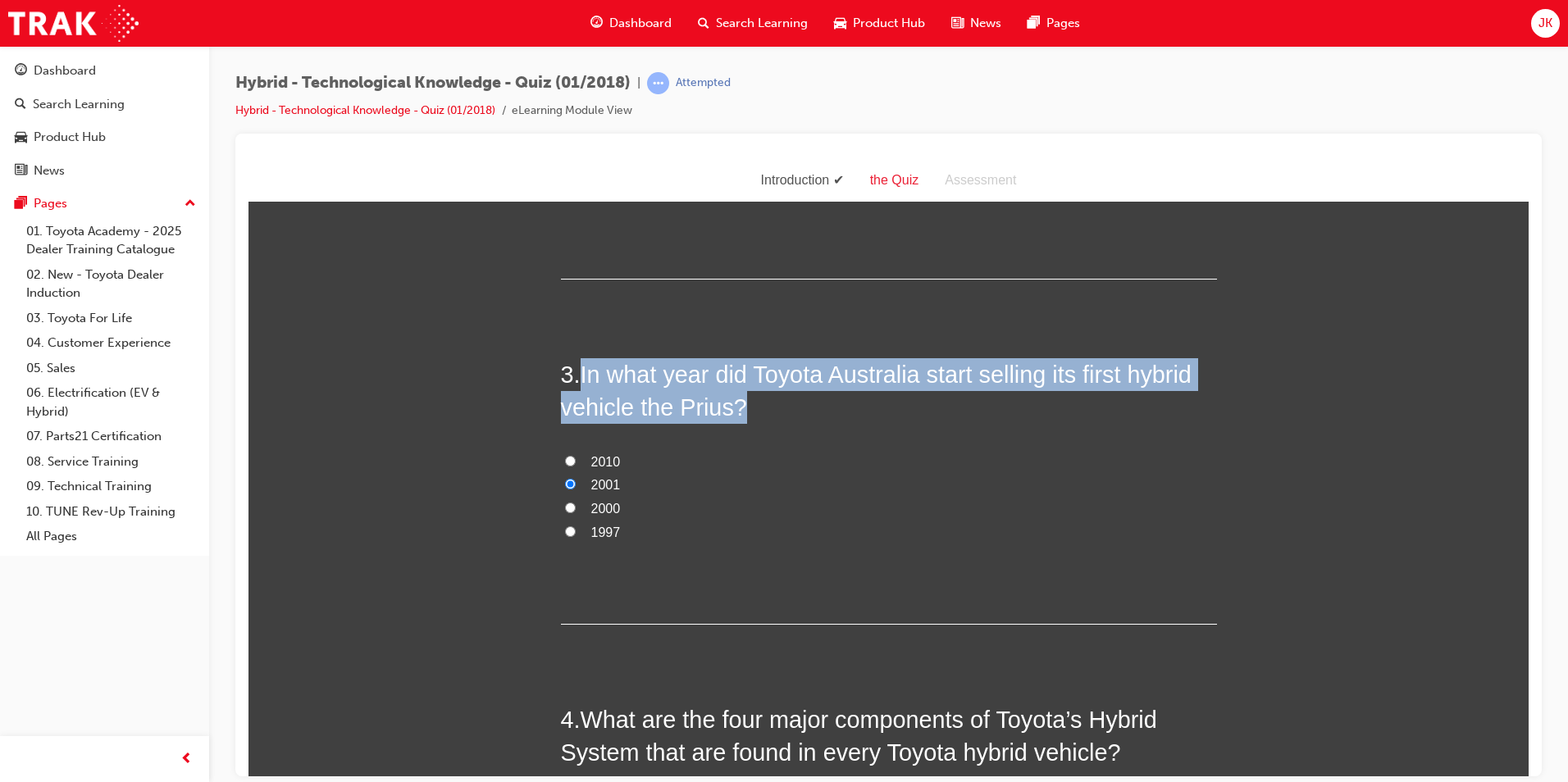
radio input "true"
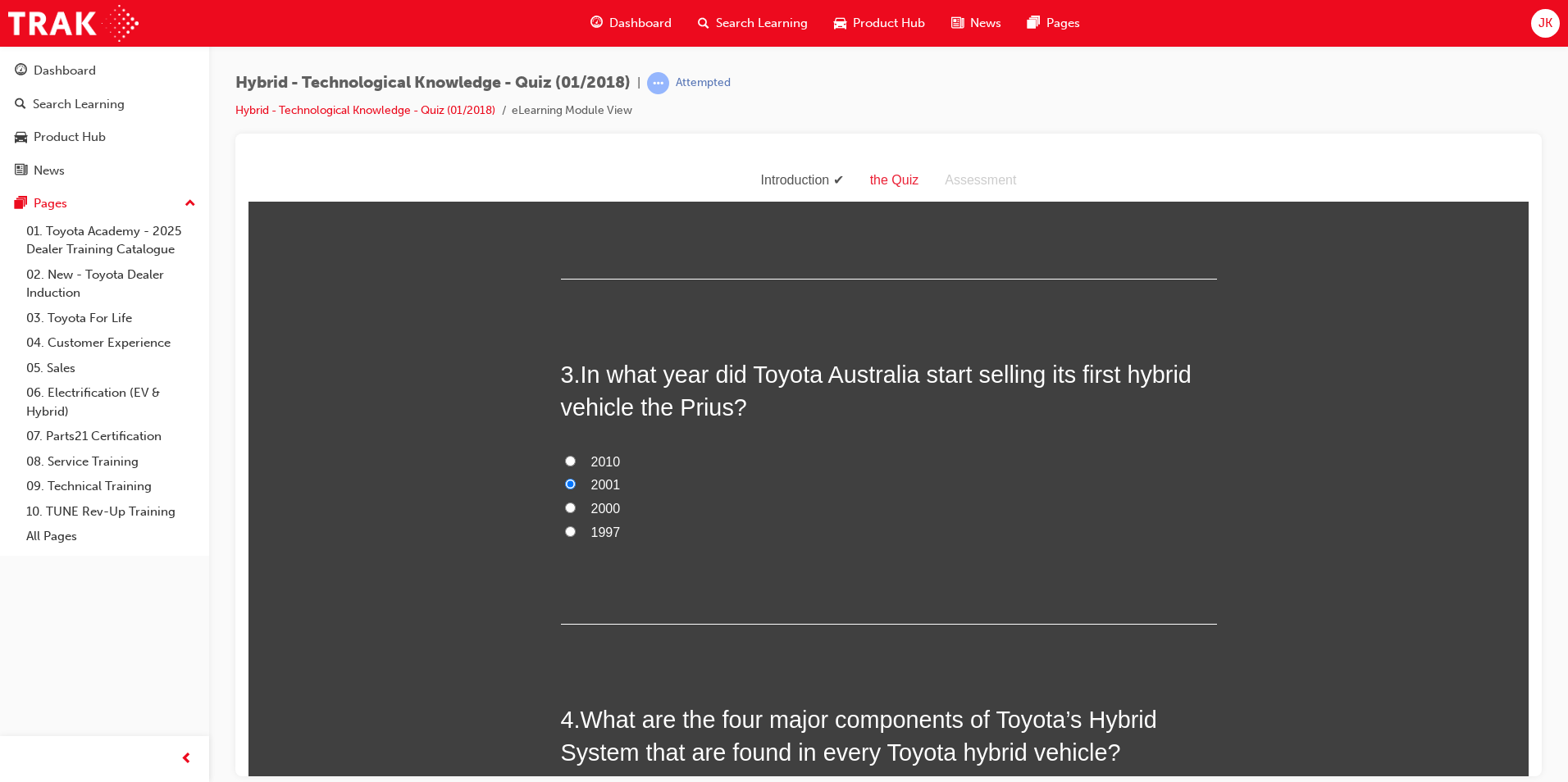
click at [854, 566] on div "3 . In what year did Toyota Australia start selling its first hybrid vehicle th…" at bounding box center [889, 491] width 656 height 267
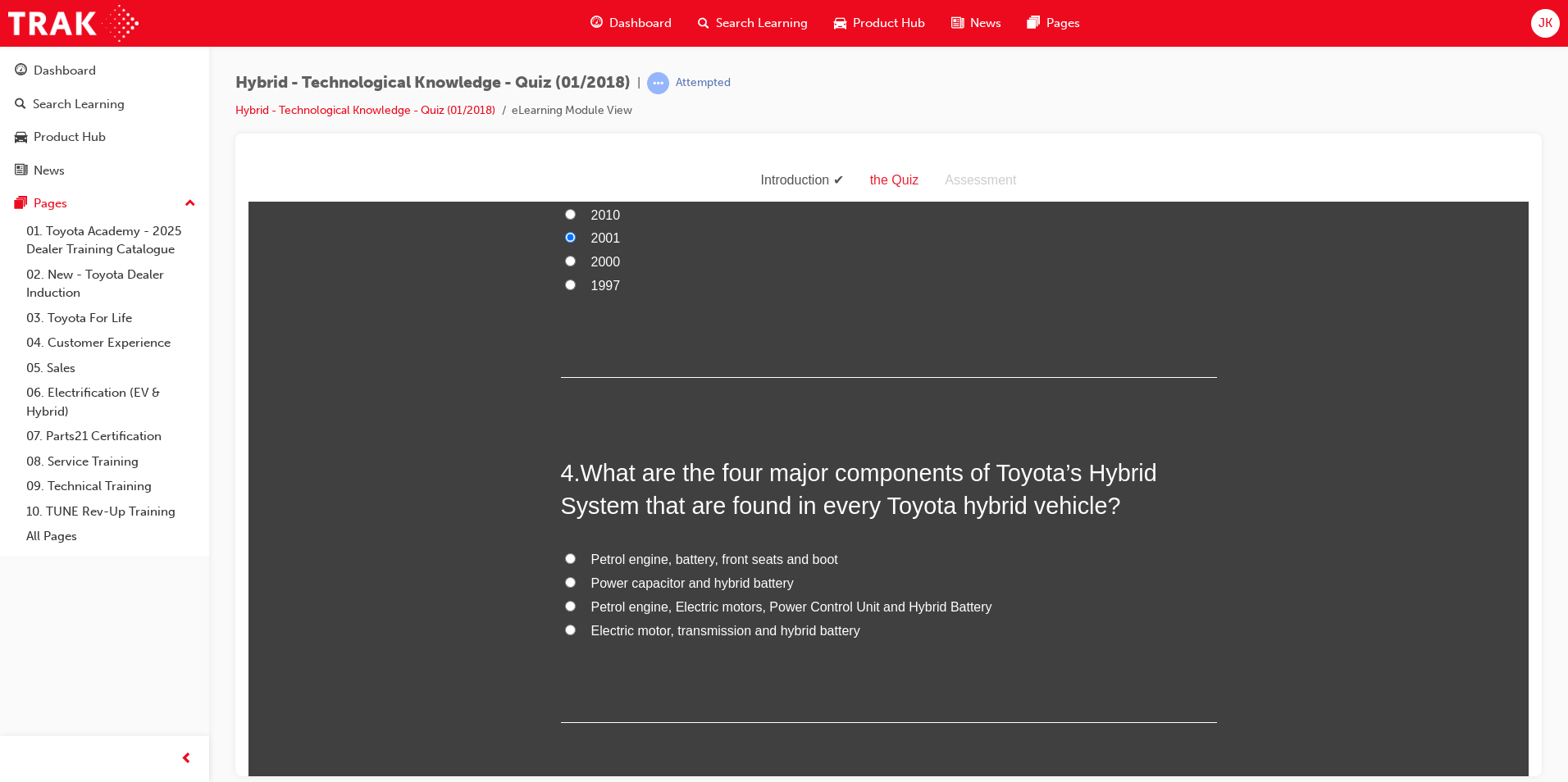
scroll to position [1148, 0]
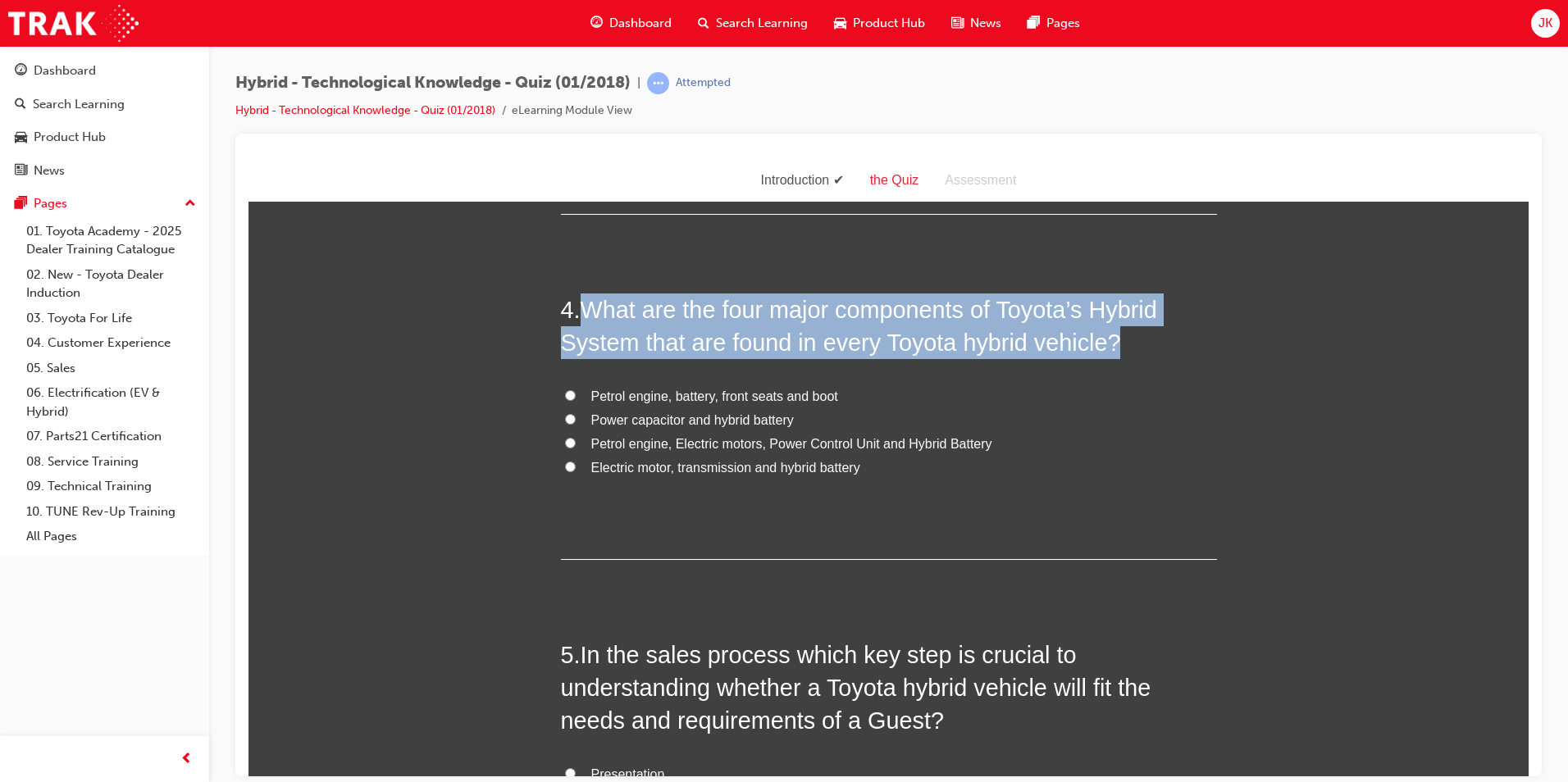
drag, startPoint x: 578, startPoint y: 306, endPoint x: 897, endPoint y: 491, distance: 368.8
click at [897, 491] on div "4 . What are the four major components of Toyota’s Hybrid System that are found…" at bounding box center [889, 426] width 656 height 267
copy span "What are the four major components of Toyota’s Hybrid System that are found in …"
click at [660, 408] on label "Power capacitor and hybrid battery" at bounding box center [889, 420] width 656 height 24
click at [576, 413] on input "Power capacitor and hybrid battery" at bounding box center [570, 418] width 10 height 10
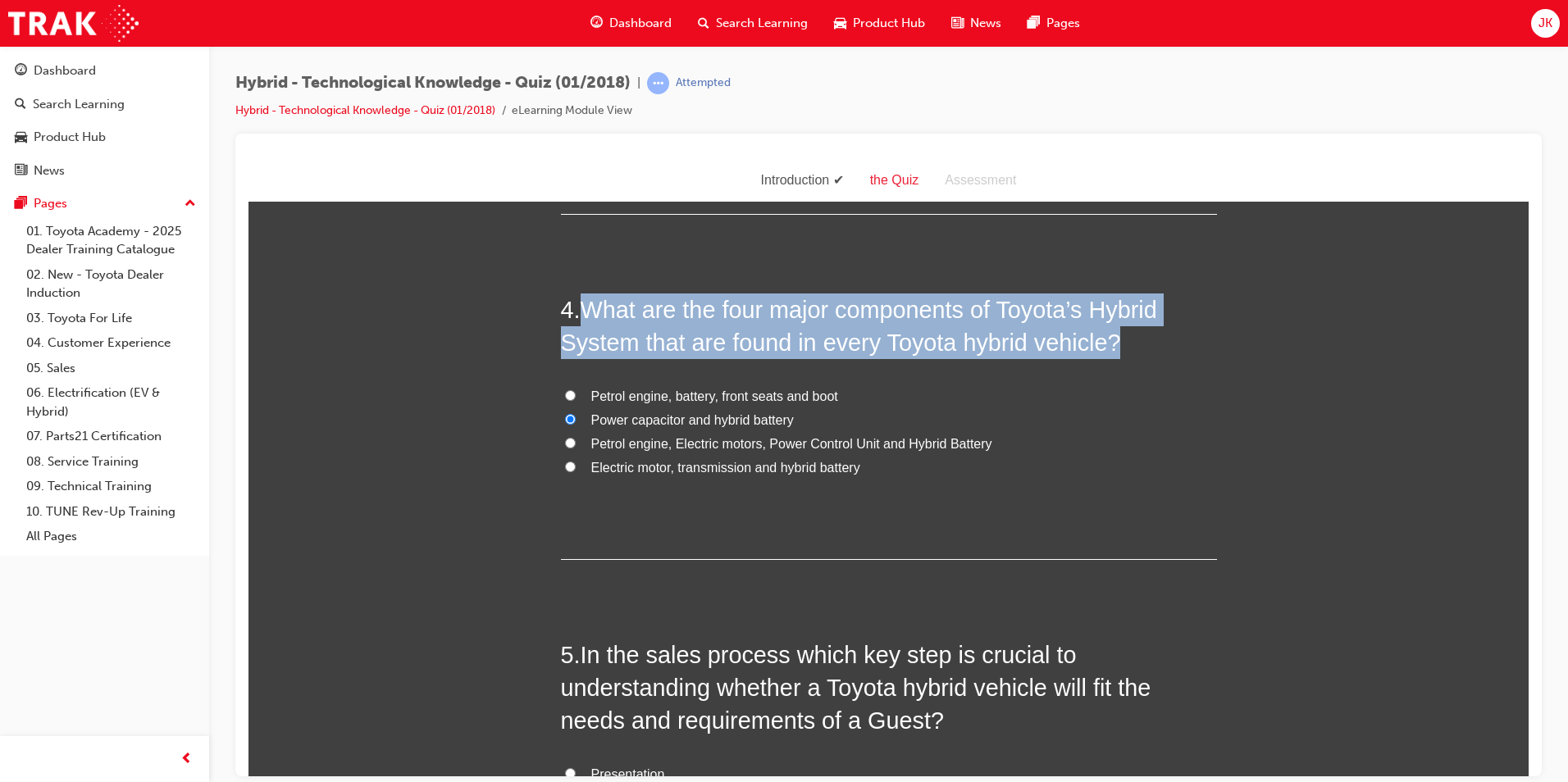
radio input "true"
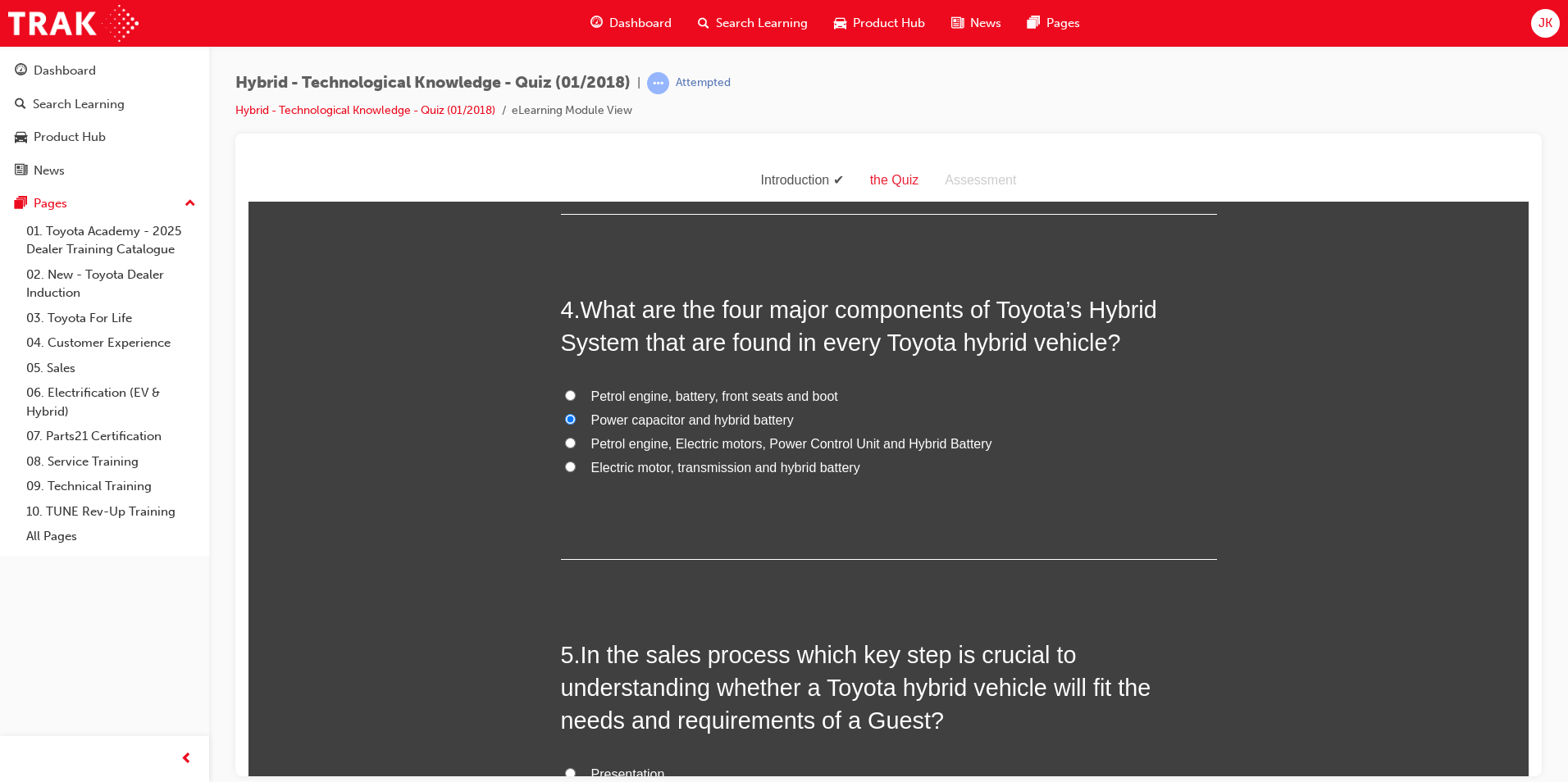
click at [679, 401] on span "Petrol engine, battery, front seats and boot" at bounding box center [715, 395] width 247 height 14
click at [576, 400] on input "Petrol engine, battery, front seats and boot" at bounding box center [570, 394] width 10 height 10
radio input "true"
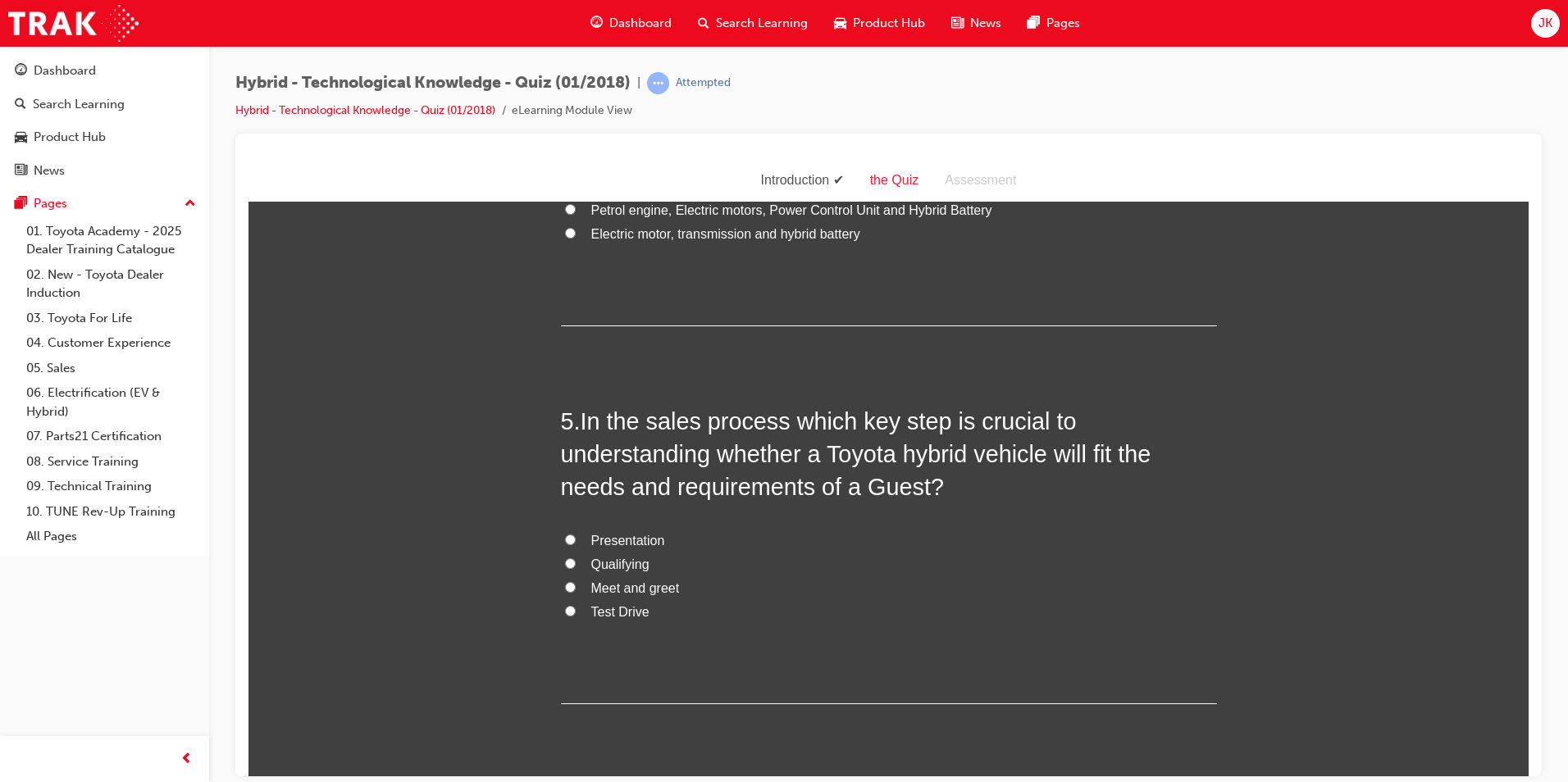
scroll to position [1476, 0]
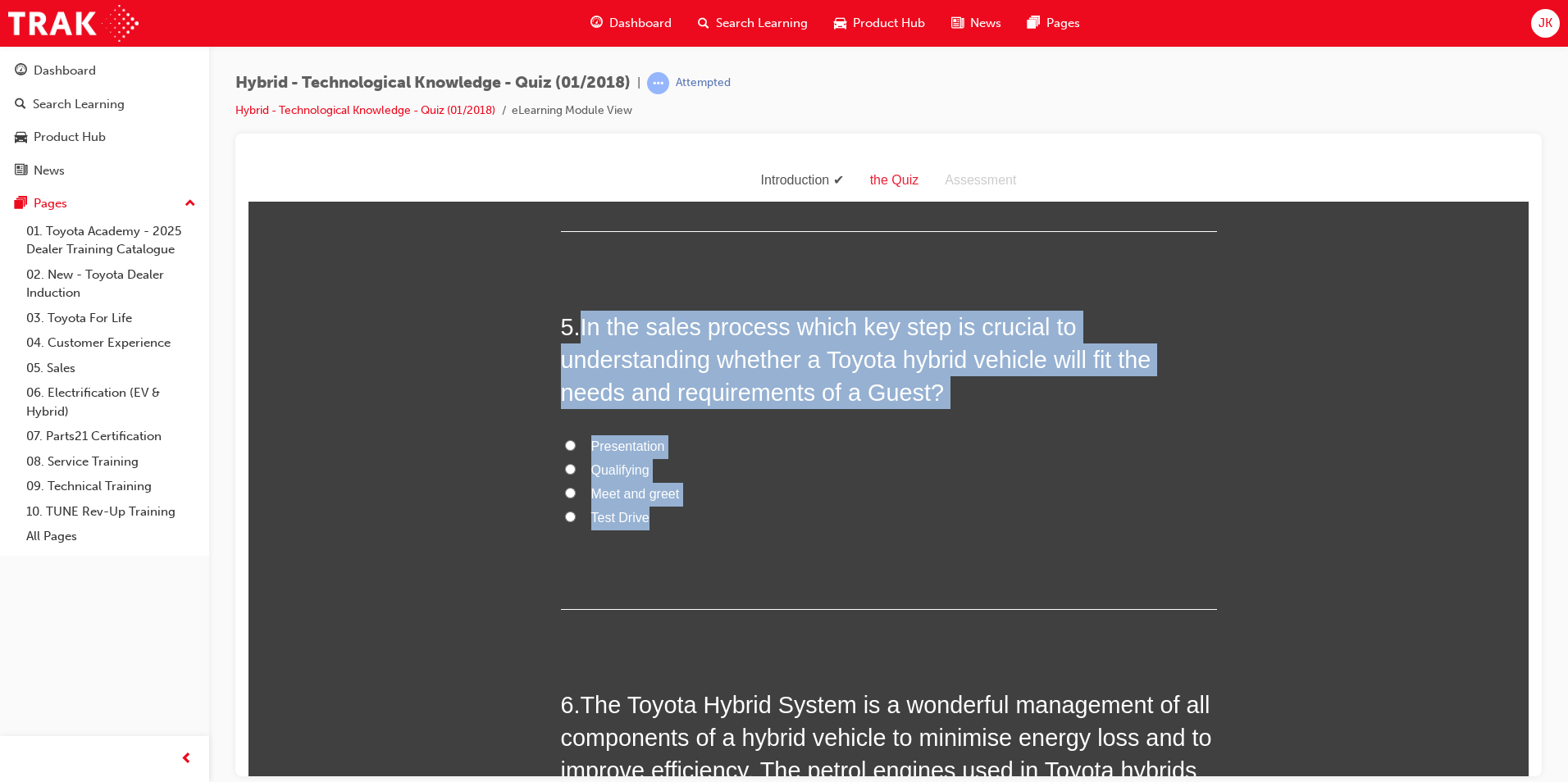
drag, startPoint x: 575, startPoint y: 327, endPoint x: 665, endPoint y: 519, distance: 212.0
click at [665, 519] on div "5 . In the sales process which key step is crucial to understanding whether a T…" at bounding box center [889, 459] width 656 height 299
copy div "In the sales process which key step is crucial to understanding whether a Toyot…"
click at [611, 478] on label "Qualifying" at bounding box center [889, 470] width 656 height 24
click at [576, 474] on input "Qualifying" at bounding box center [570, 469] width 10 height 10
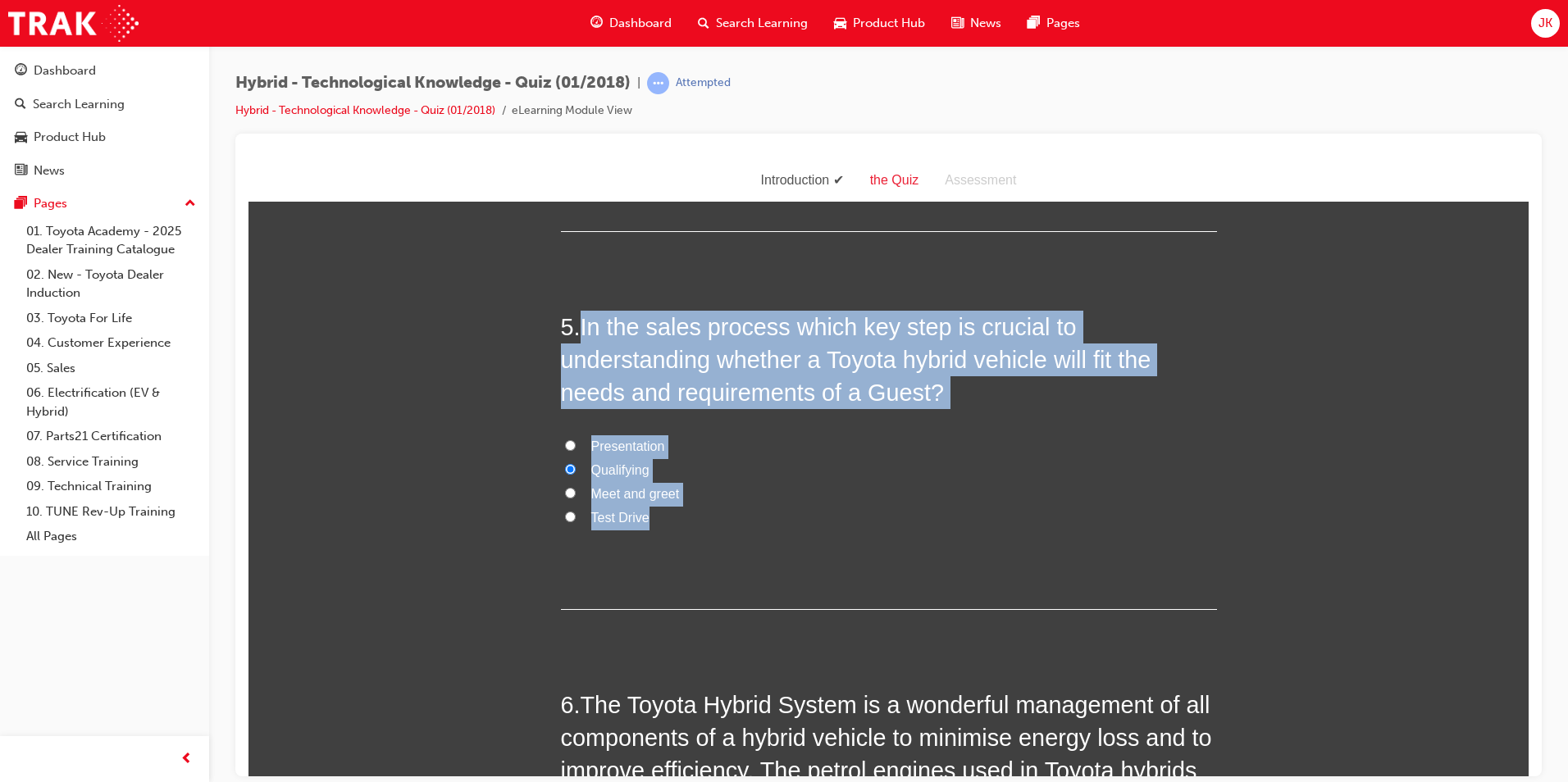
radio input "true"
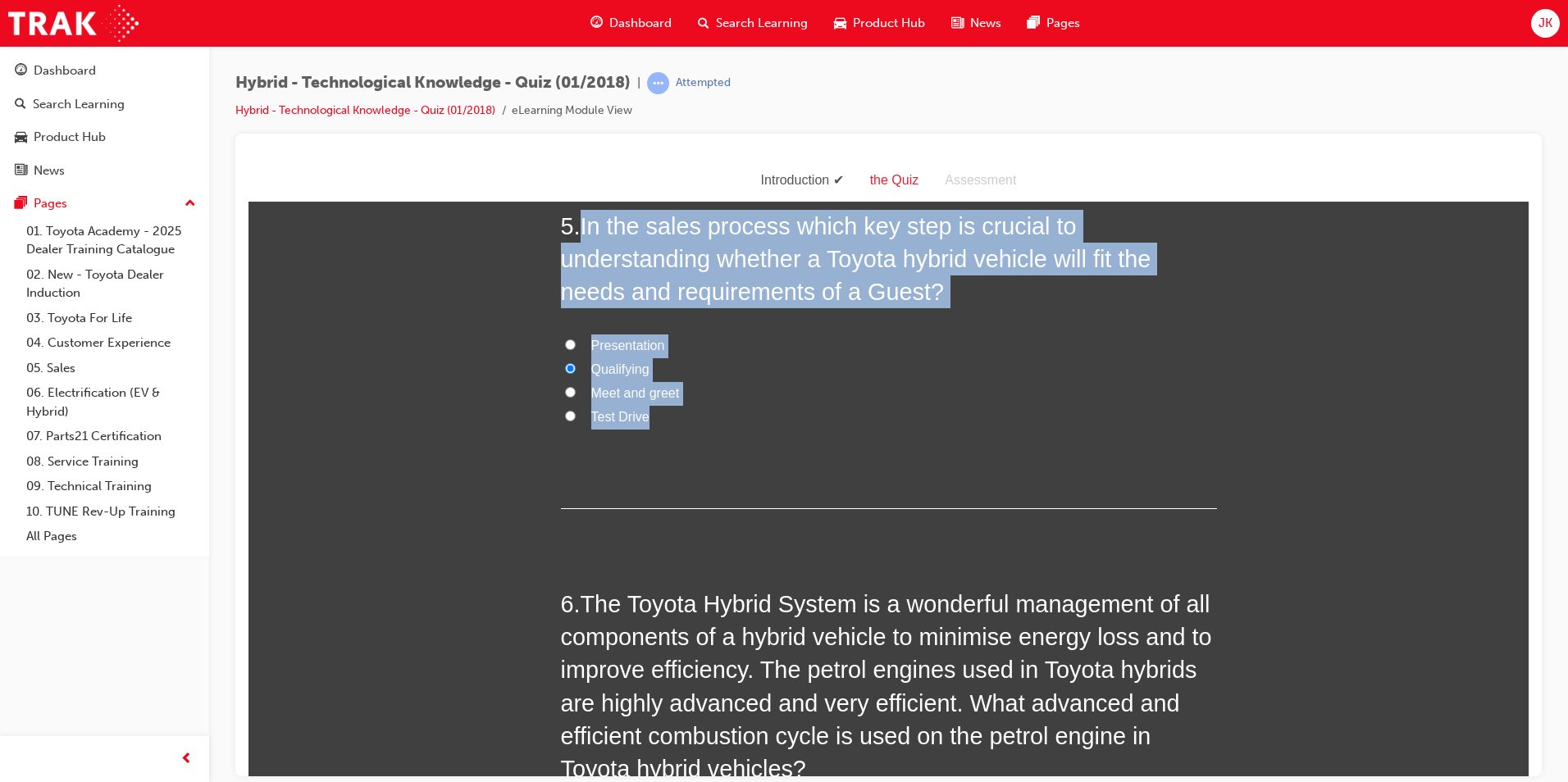
scroll to position [1526, 0]
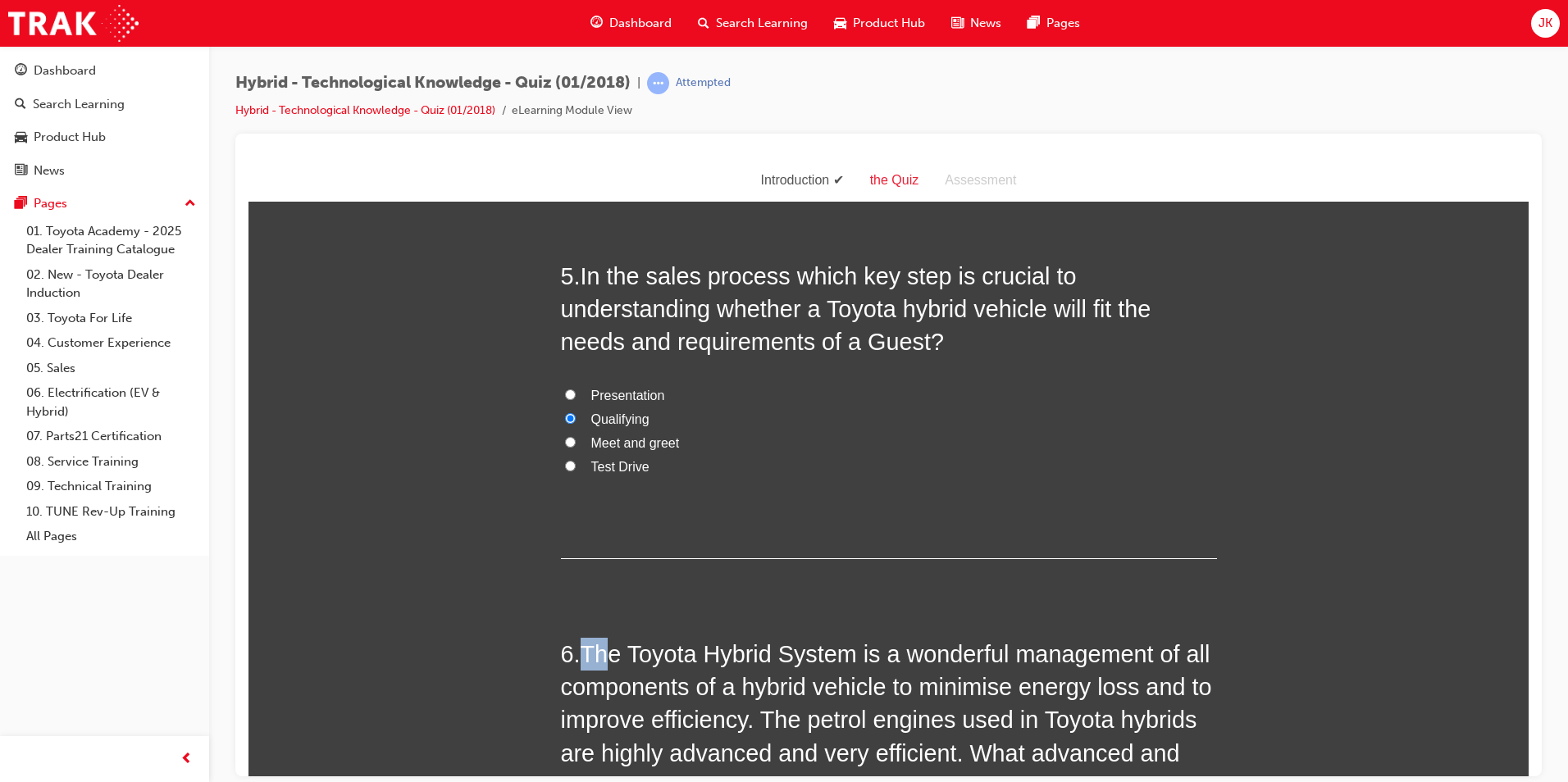
drag, startPoint x: 584, startPoint y: 649, endPoint x: 604, endPoint y: 657, distance: 21.5
click at [604, 657] on span "The Toyota Hybrid System is a wonderful management of all components of a hybri…" at bounding box center [886, 736] width 651 height 192
drag, startPoint x: 604, startPoint y: 657, endPoint x: 972, endPoint y: 565, distance: 379.3
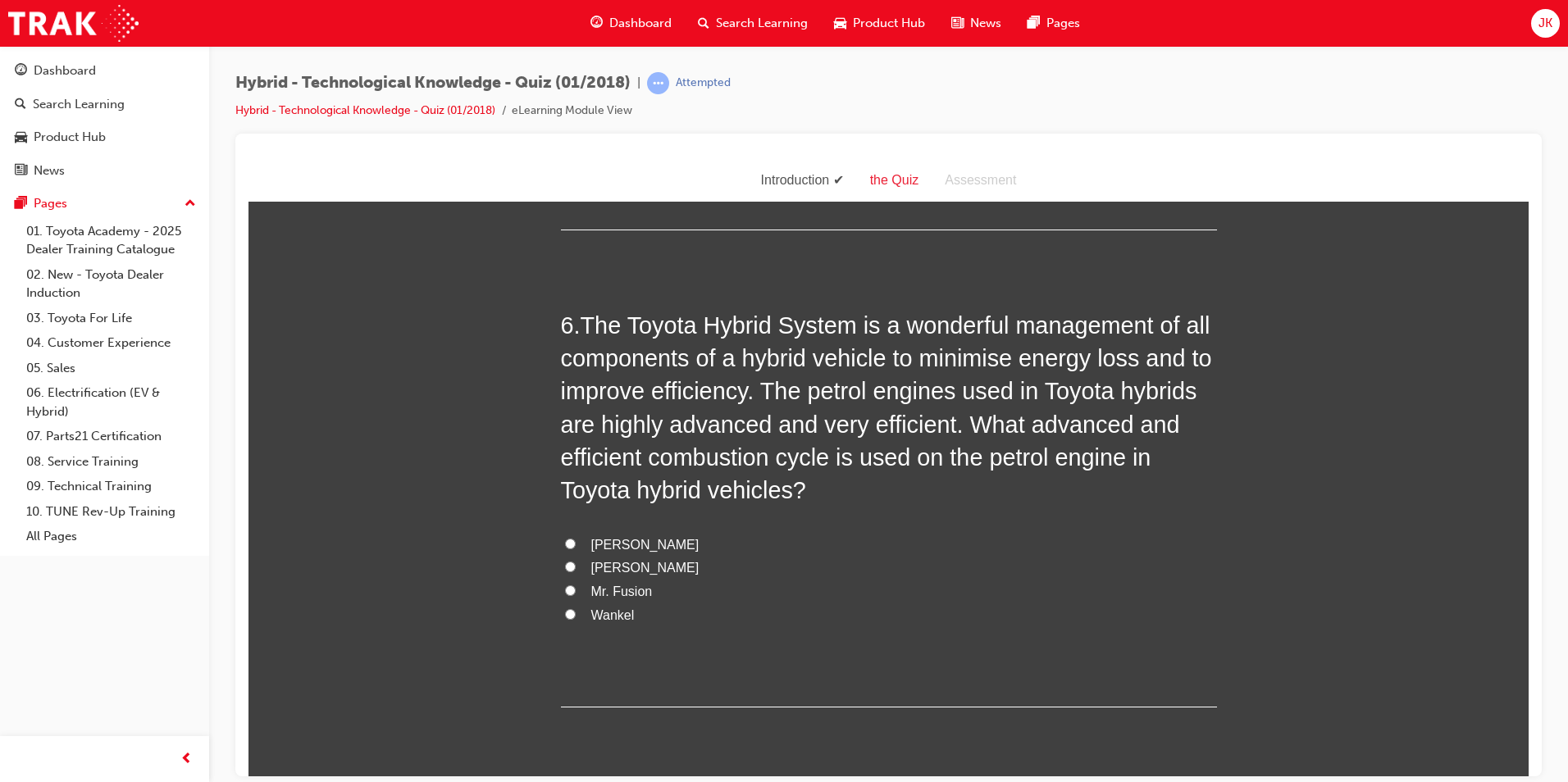
scroll to position [1854, 0]
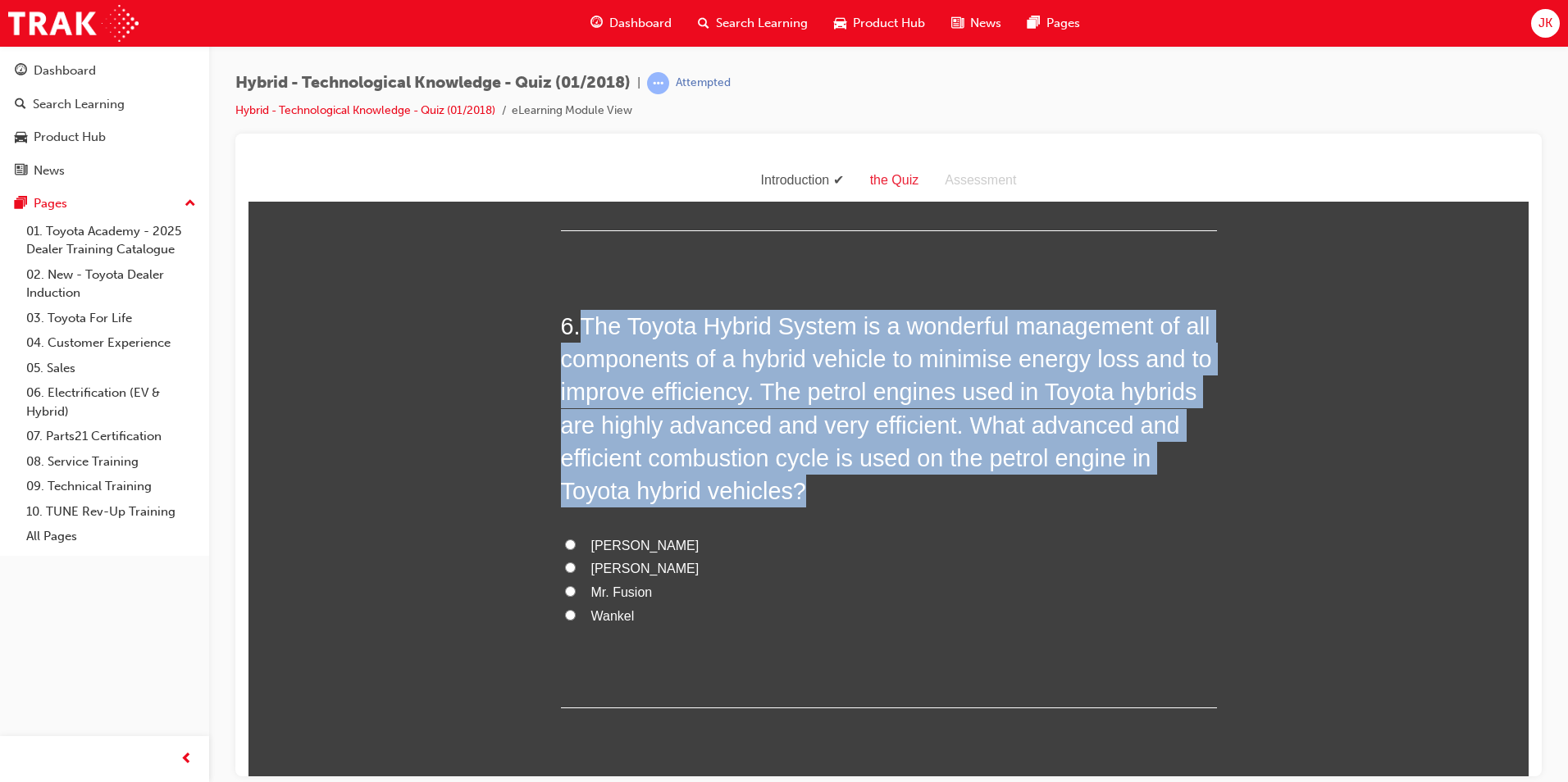
drag, startPoint x: 578, startPoint y: 320, endPoint x: 636, endPoint y: 687, distance: 371.6
click at [636, 687] on div "6 . The Toyota Hybrid System is a wonderful management of all components of a h…" at bounding box center [889, 508] width 656 height 399
click at [619, 546] on span "[PERSON_NAME]" at bounding box center [646, 545] width 108 height 14
click at [576, 546] on input "[PERSON_NAME]" at bounding box center [570, 544] width 10 height 10
radio input "true"
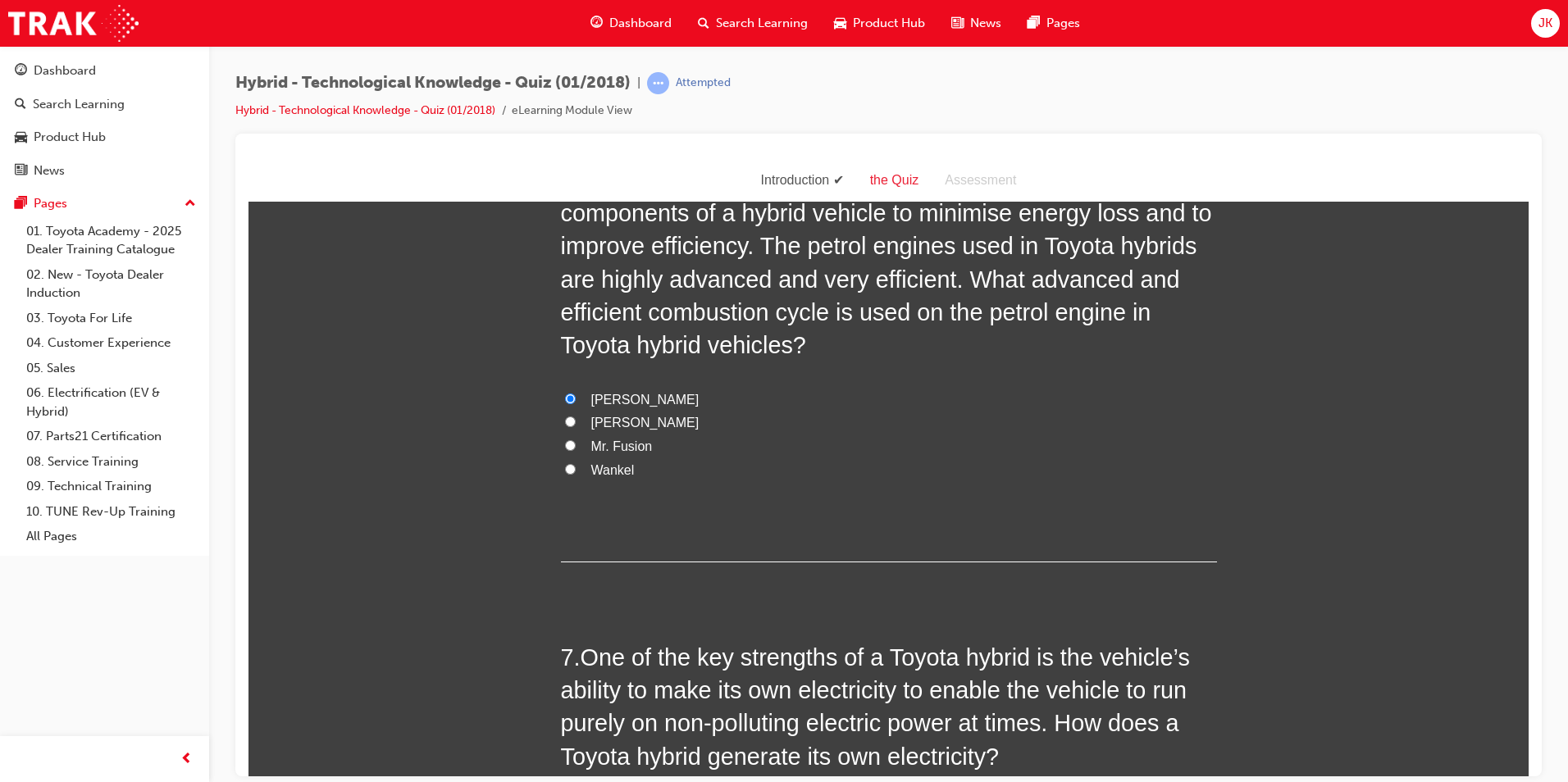
scroll to position [2265, 0]
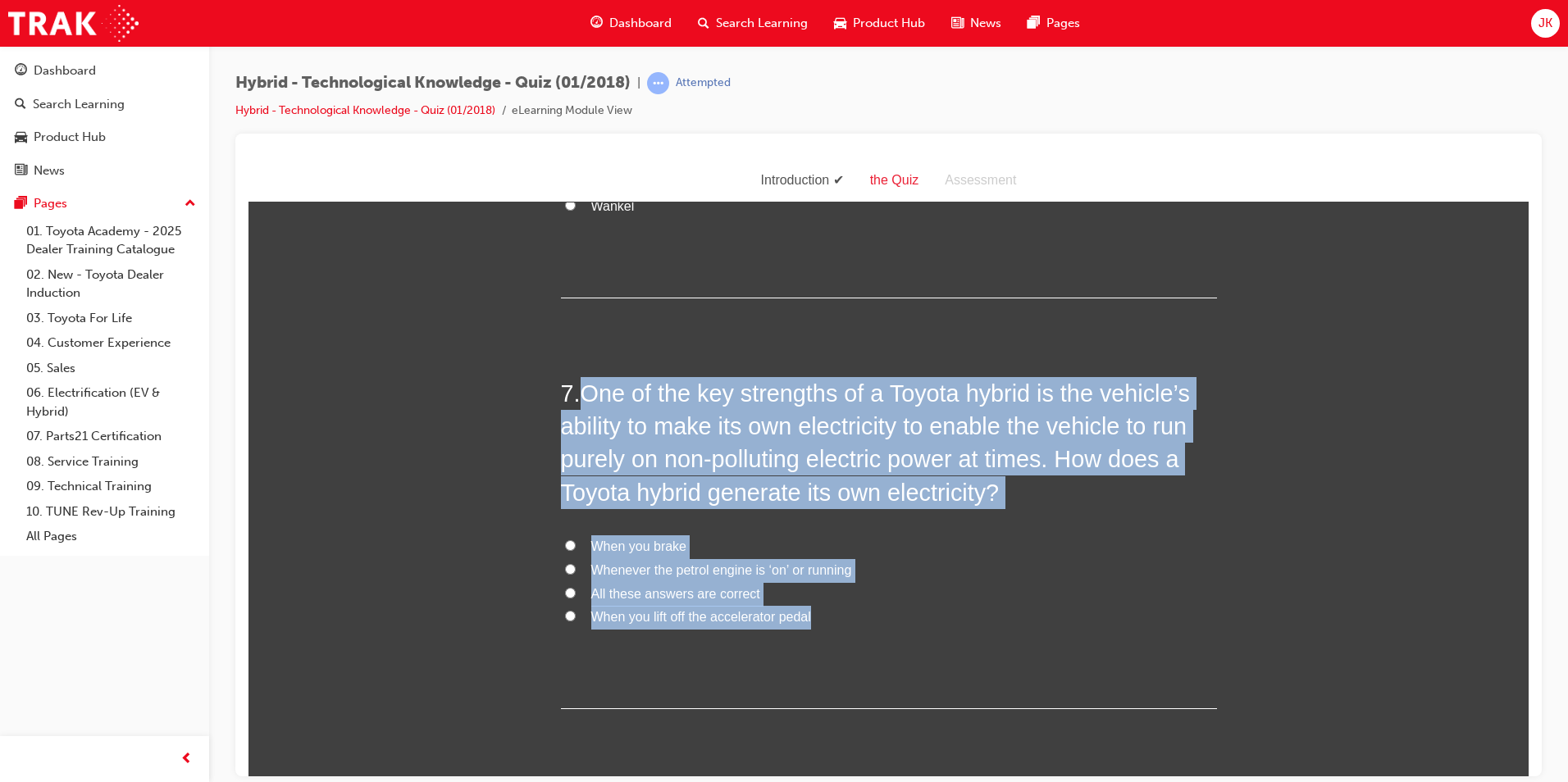
drag, startPoint x: 577, startPoint y: 392, endPoint x: 857, endPoint y: 628, distance: 366.2
click at [857, 628] on div "7 . One of the key strengths of a Toyota hybrid is the vehicle’s ability to mak…" at bounding box center [889, 542] width 656 height 332
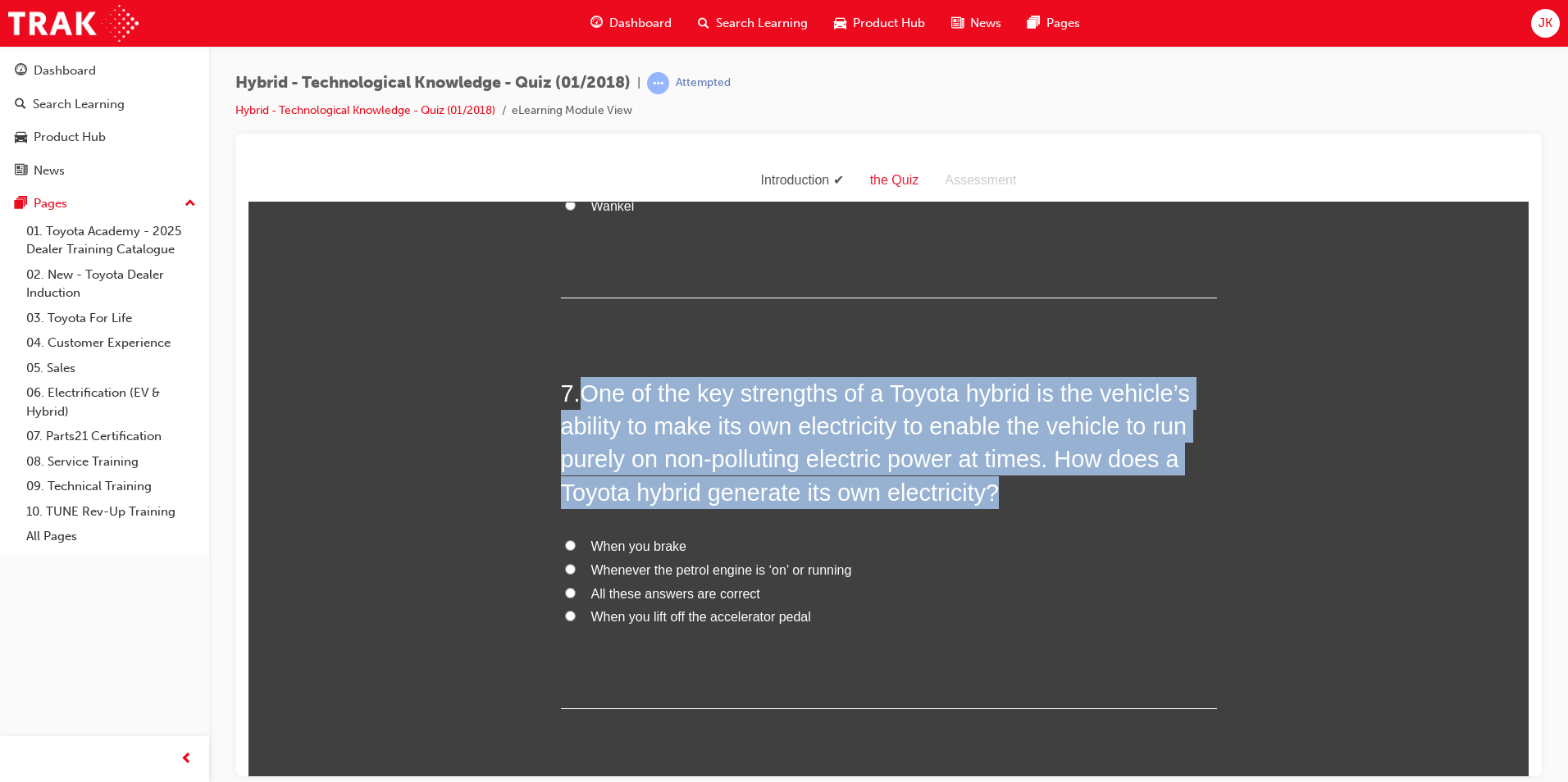
click at [654, 595] on span "All these answers are correct" at bounding box center [676, 593] width 169 height 14
click at [576, 595] on input "All these answers are correct" at bounding box center [570, 592] width 10 height 10
radio input "true"
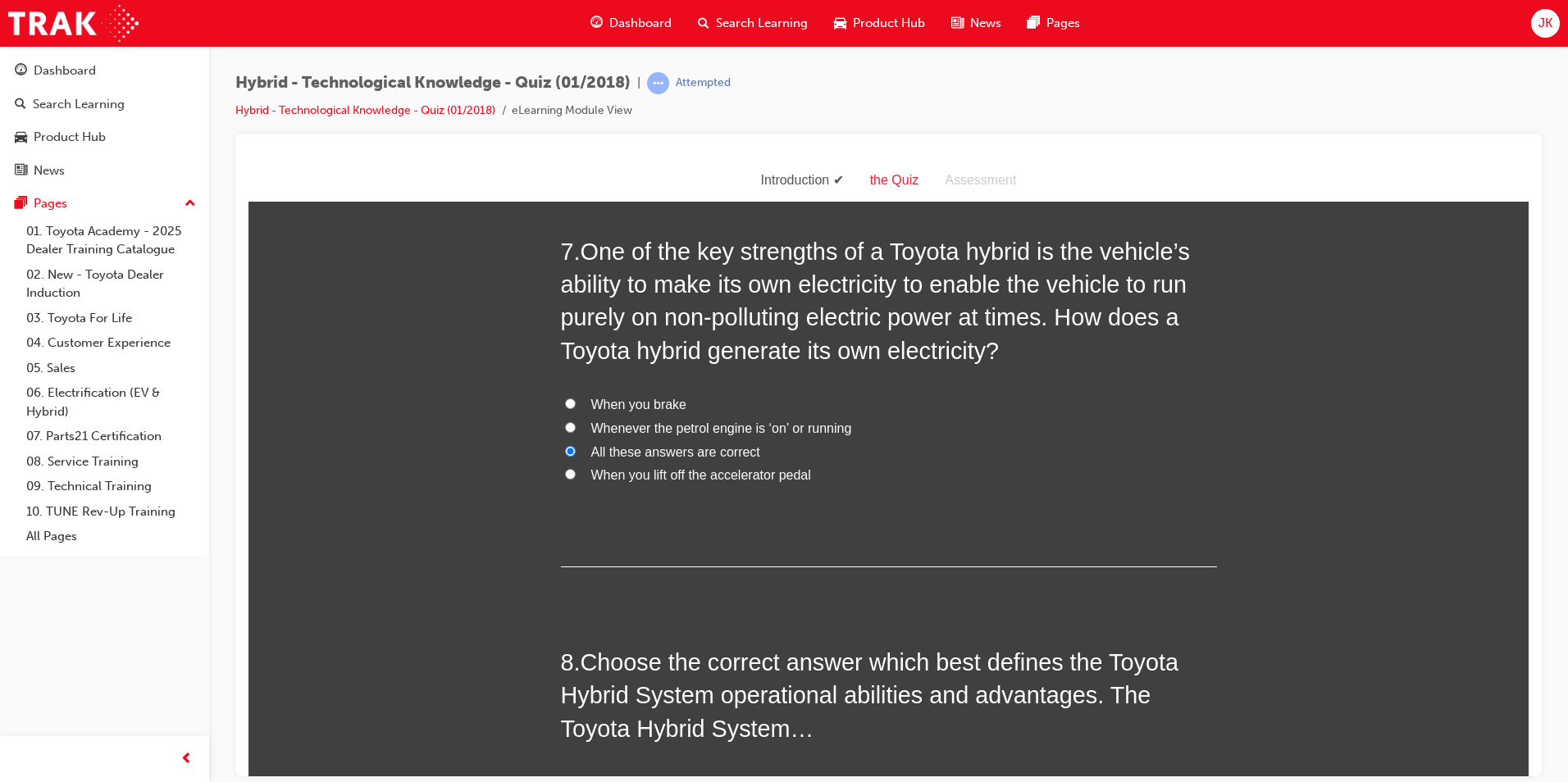
scroll to position [2593, 0]
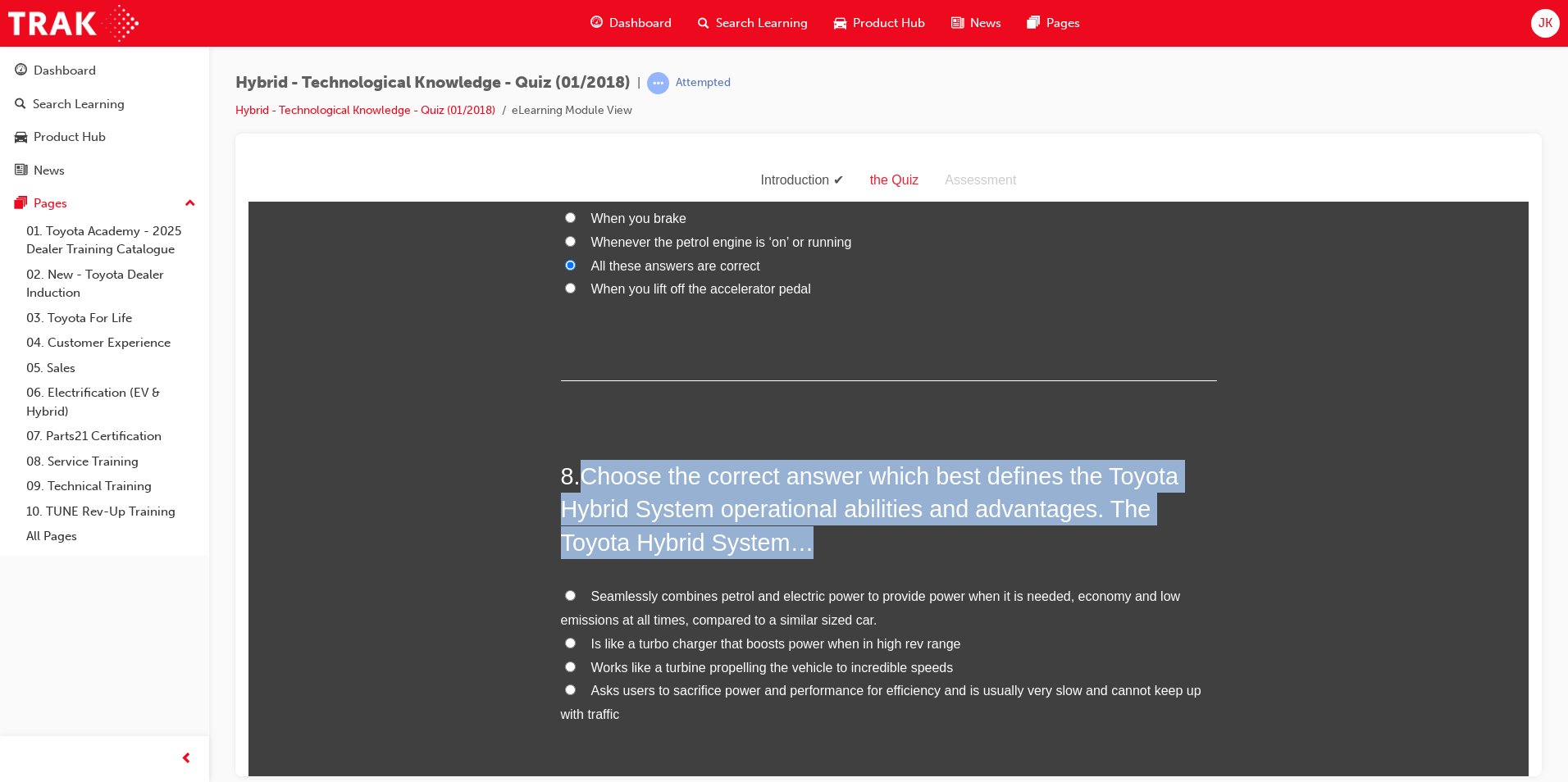
drag, startPoint x: 582, startPoint y: 475, endPoint x: 1188, endPoint y: 728, distance: 656.7
click at [1188, 728] on div "8 . Choose the correct answer which best defines the Toyota Hybrid System opera…" at bounding box center [889, 632] width 656 height 346
click at [665, 582] on div "8 . Choose the correct answer which best defines the Toyota Hybrid System opera…" at bounding box center [889, 632] width 656 height 346
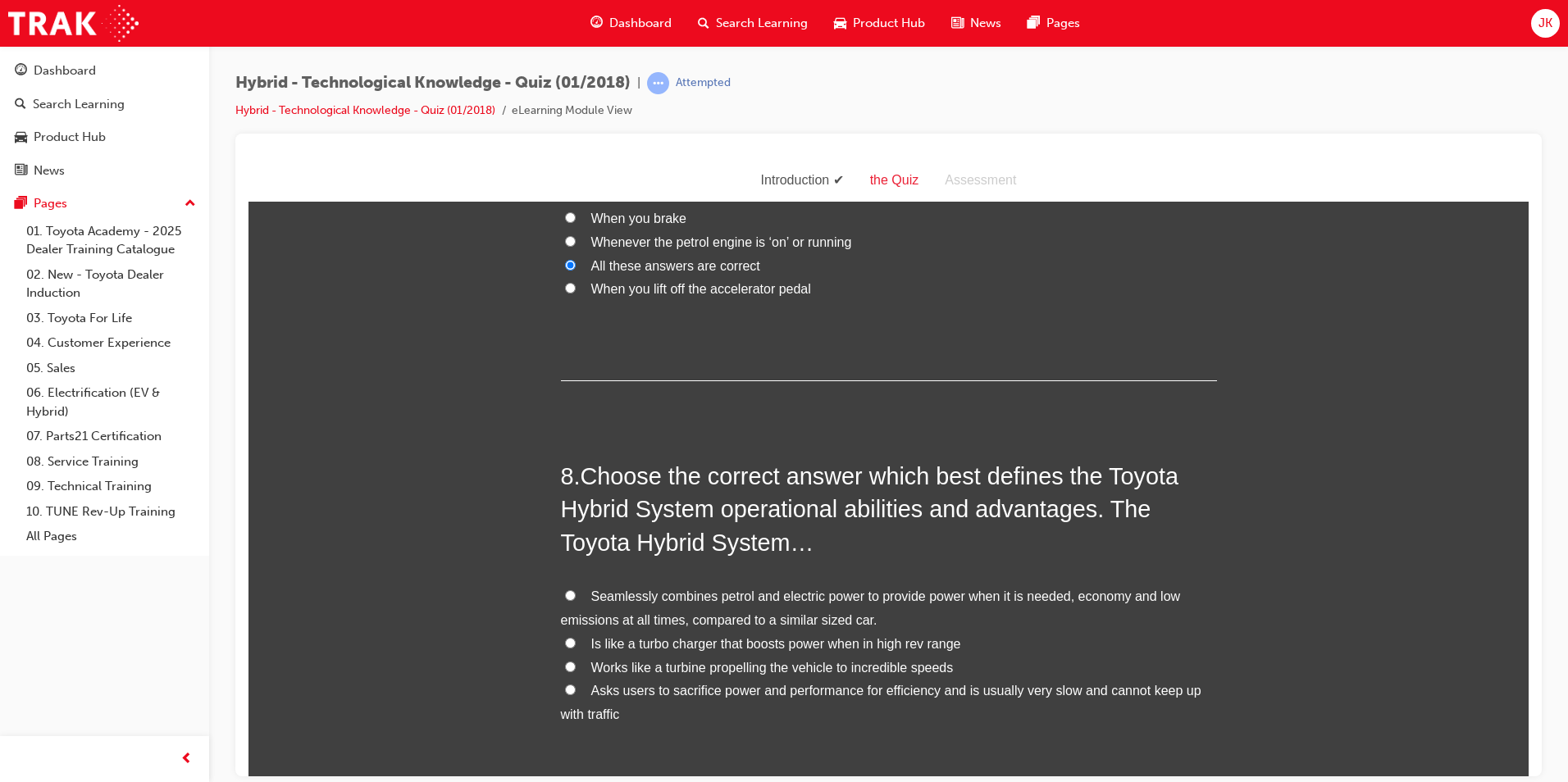
click at [661, 597] on span "Seamlessly combines petrol and electric power to provide power when it is neede…" at bounding box center [871, 607] width 620 height 38
click at [576, 597] on input "Seamlessly combines petrol and electric power to provide power when it is neede…" at bounding box center [570, 595] width 10 height 10
radio input "true"
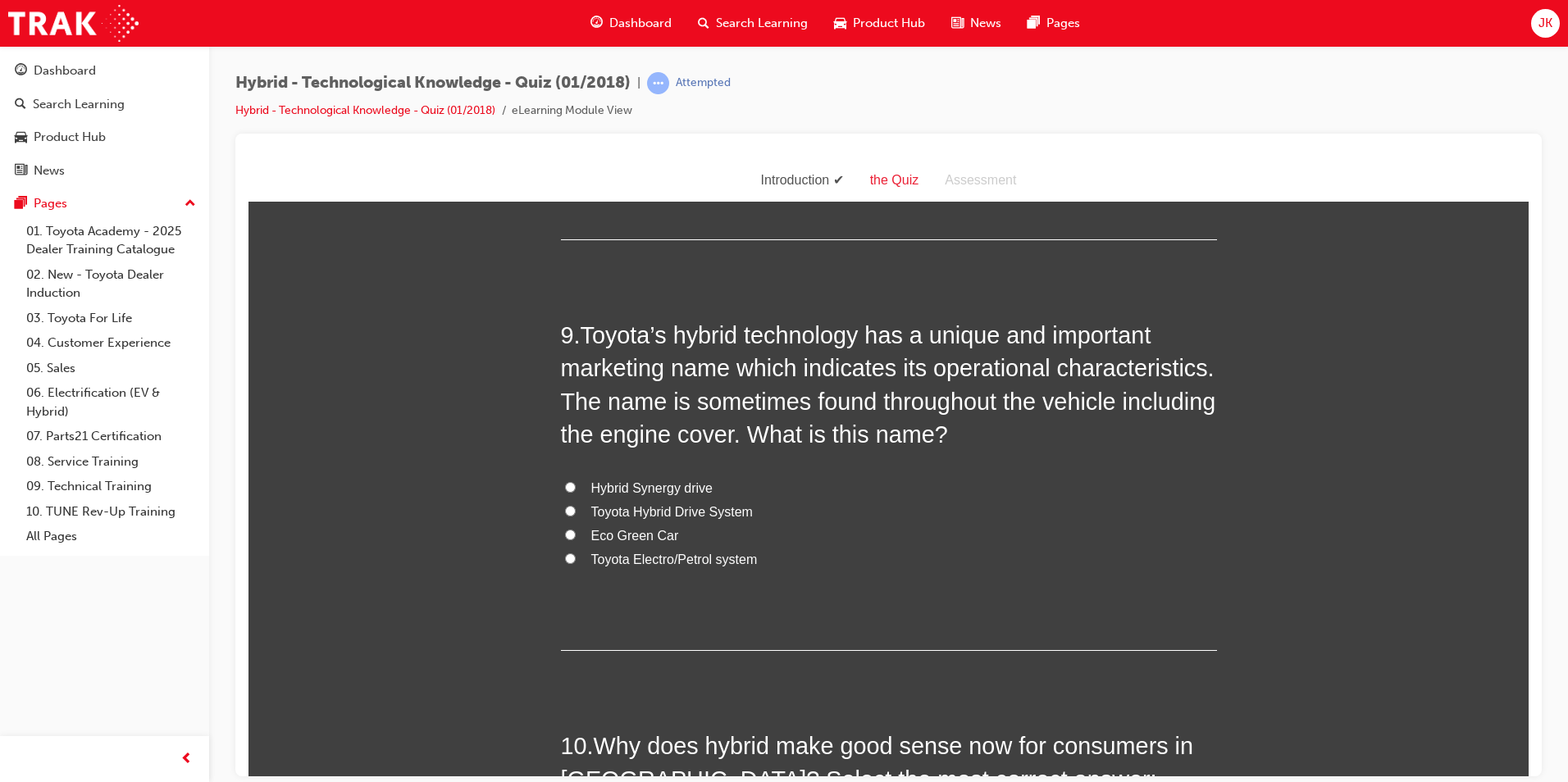
scroll to position [3166, 0]
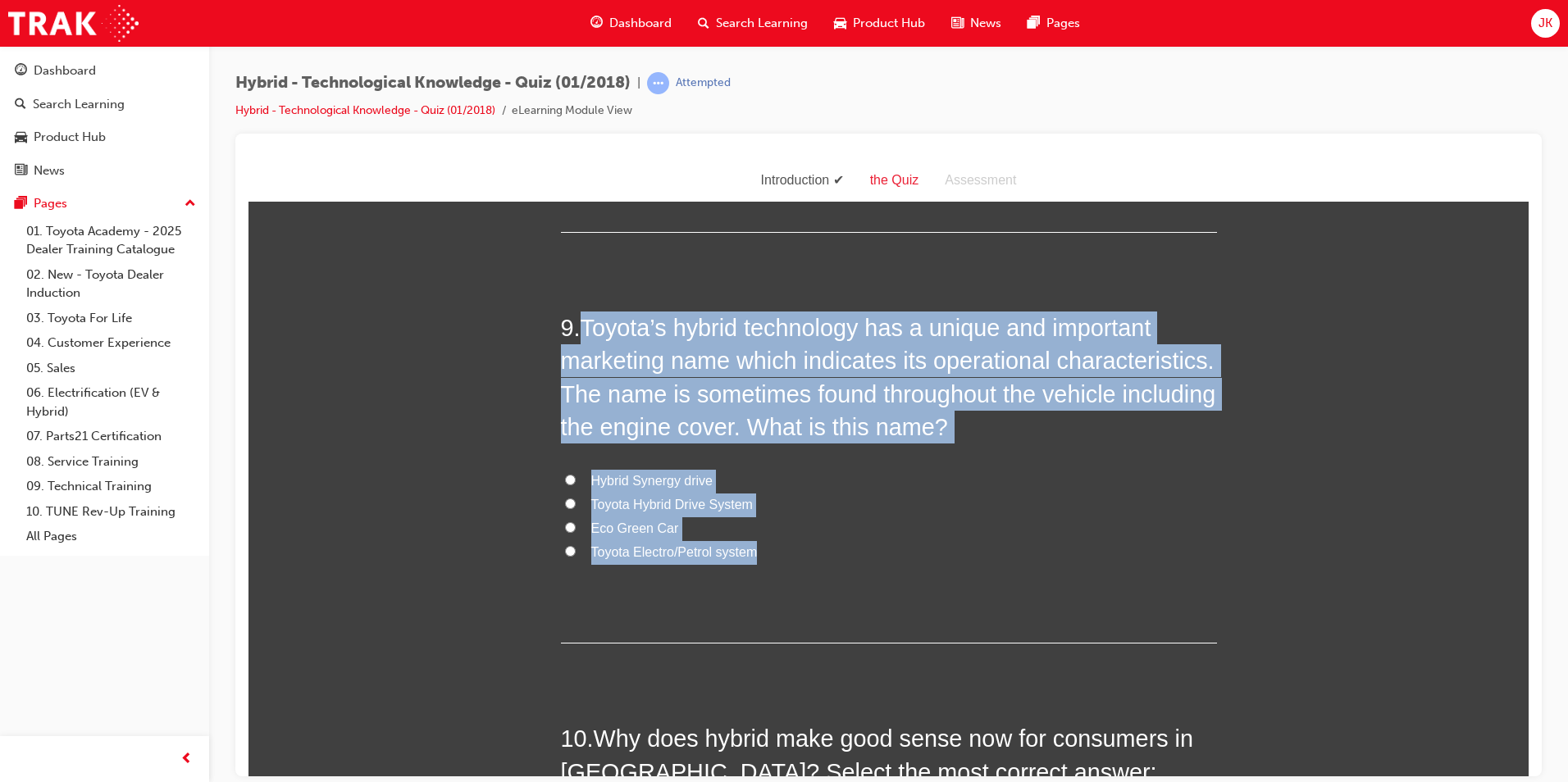
drag, startPoint x: 574, startPoint y: 321, endPoint x: 766, endPoint y: 546, distance: 295.8
click at [766, 546] on div "9 . Toyota’s hybrid technology has a unique and important marketing name which …" at bounding box center [889, 477] width 656 height 332
click at [651, 485] on span "Hybrid Synergy drive" at bounding box center [653, 480] width 122 height 14
click at [576, 485] on input "Hybrid Synergy drive" at bounding box center [570, 479] width 10 height 10
radio input "true"
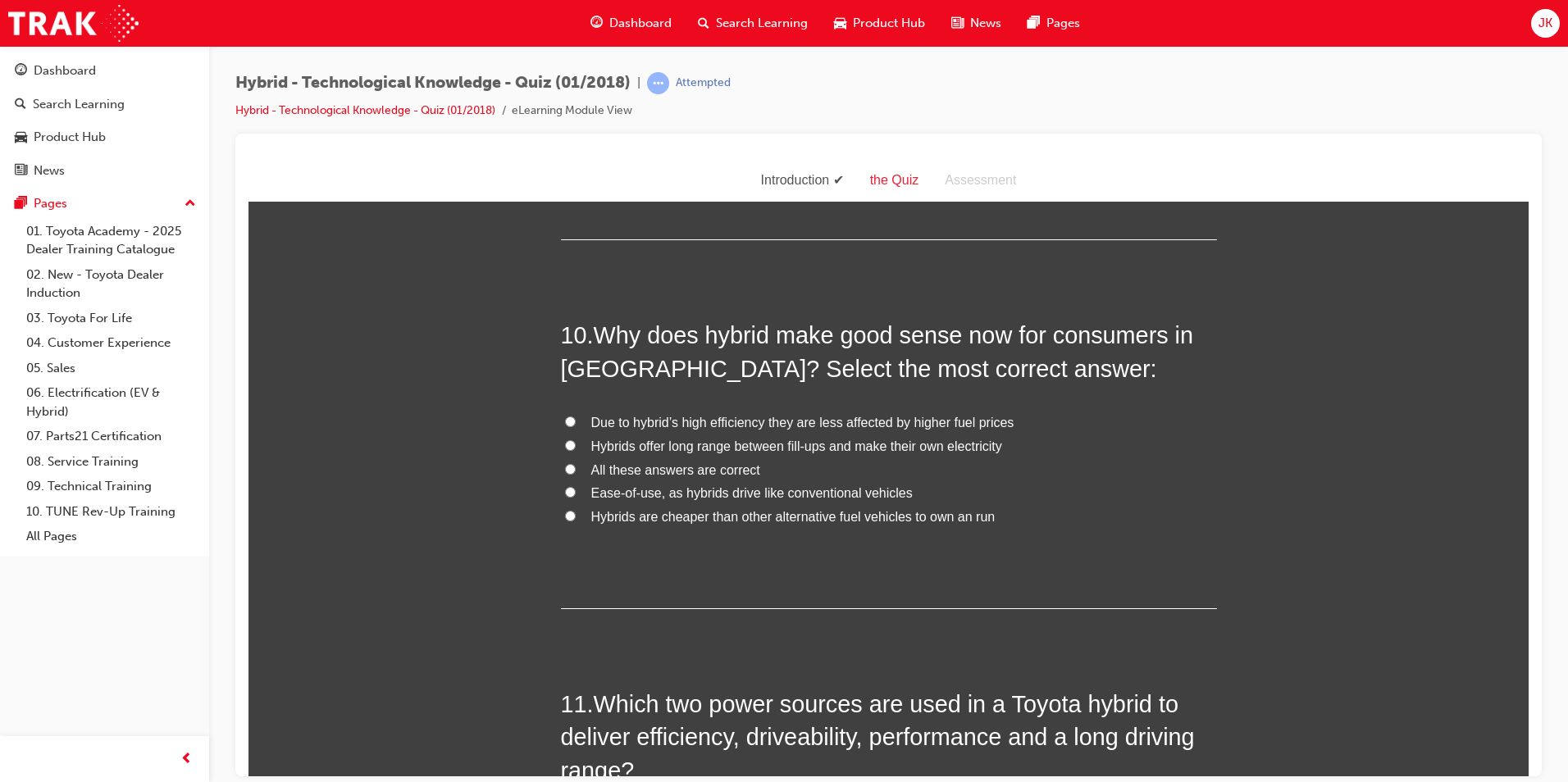
scroll to position [3658, 0]
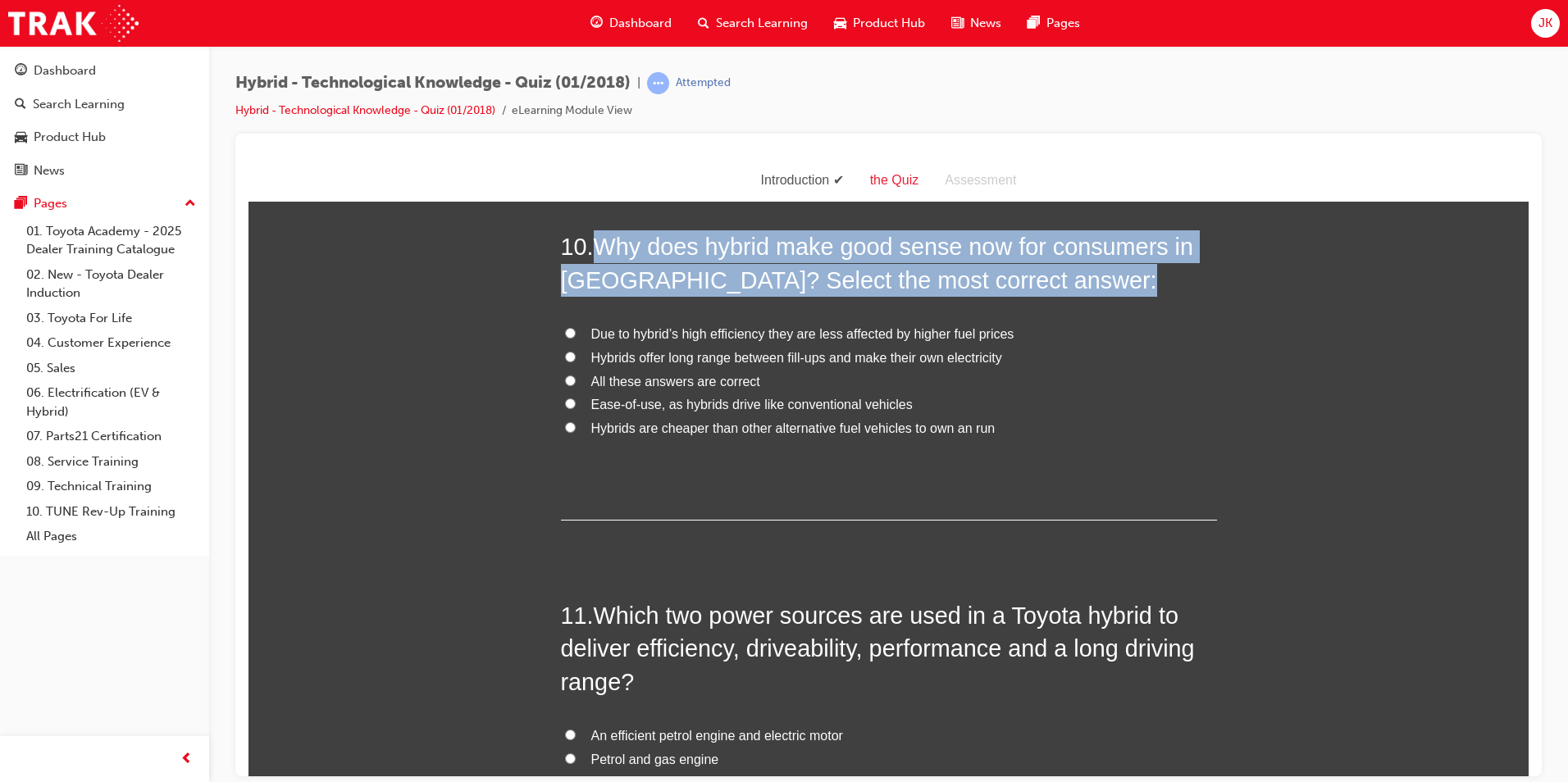
drag, startPoint x: 595, startPoint y: 244, endPoint x: 1023, endPoint y: 450, distance: 475.0
click at [1023, 450] on div "10 . Why does hybrid make good sense now for consumers in [GEOGRAPHIC_DATA]? Se…" at bounding box center [889, 374] width 656 height 290
click at [639, 382] on span "All these answers are correct" at bounding box center [676, 381] width 169 height 14
click at [576, 382] on input "All these answers are correct" at bounding box center [570, 380] width 10 height 10
radio input "true"
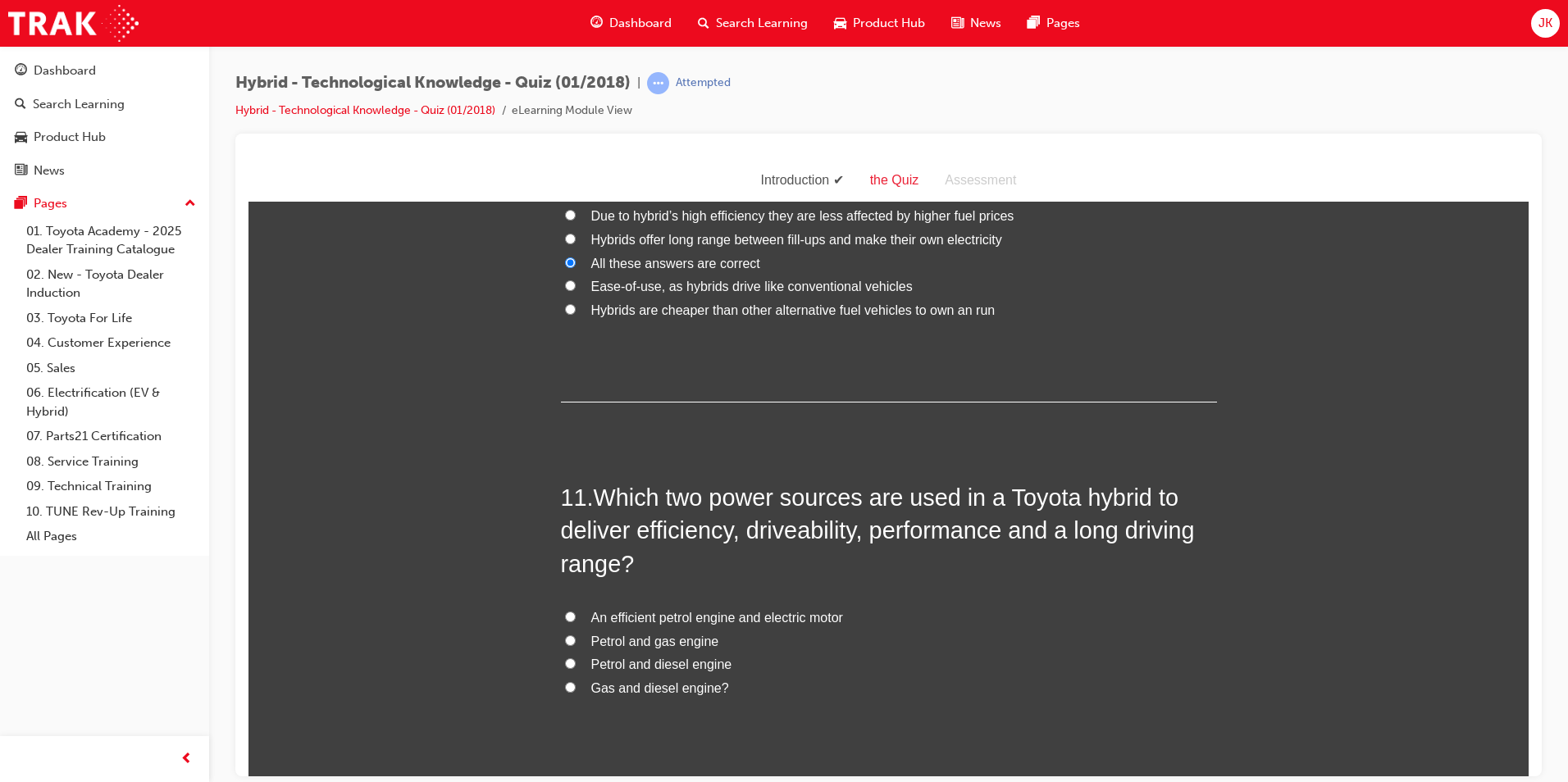
scroll to position [3904, 0]
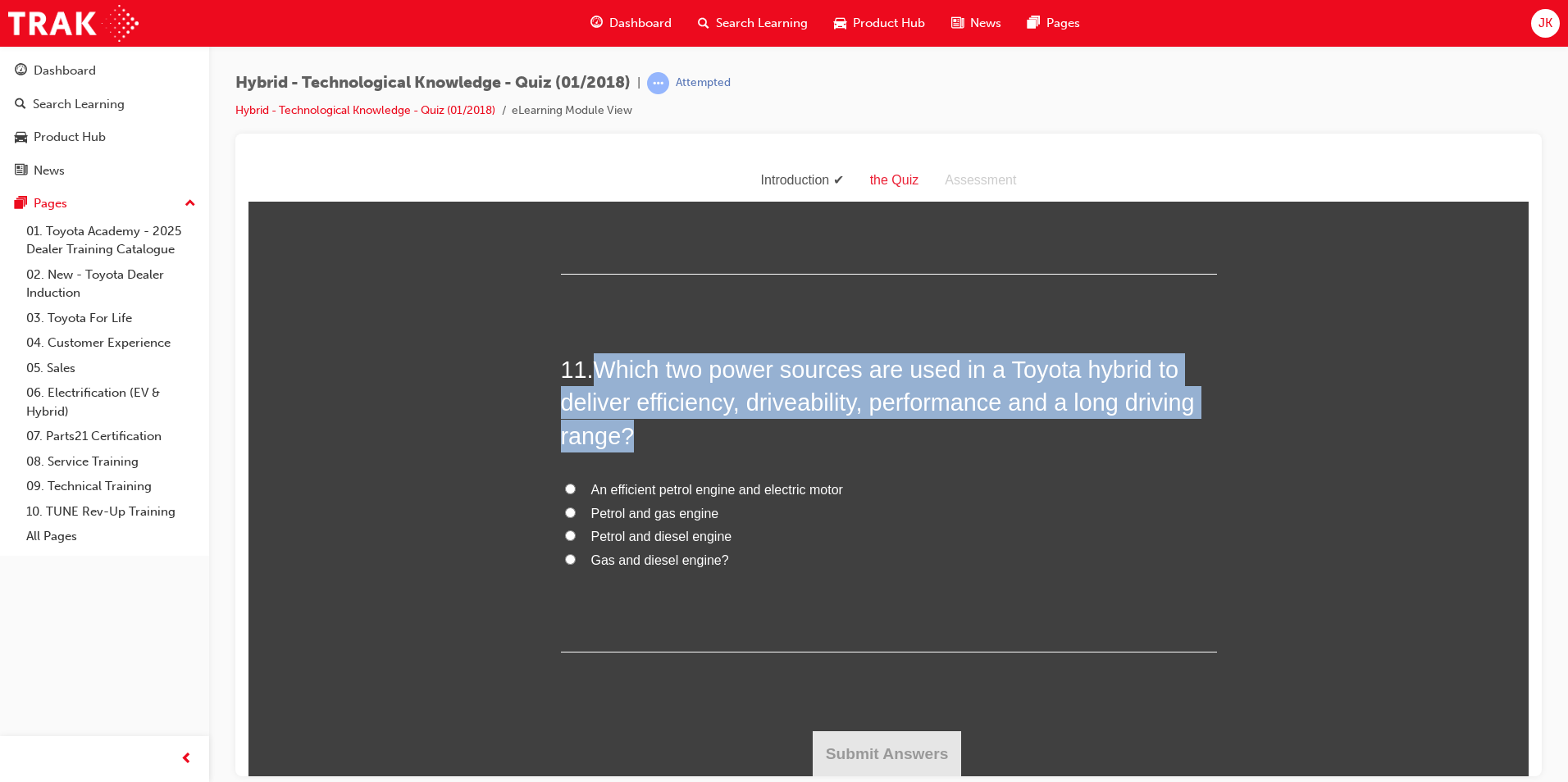
drag, startPoint x: 591, startPoint y: 360, endPoint x: 744, endPoint y: 590, distance: 276.2
click at [744, 590] on div "11 . Which two power sources are used in a Toyota hybrid to deliver efficiency,…" at bounding box center [889, 502] width 656 height 299
click at [723, 517] on label "Petrol and gas engine" at bounding box center [889, 513] width 656 height 24
click at [576, 517] on input "Petrol and gas engine" at bounding box center [570, 512] width 10 height 10
radio input "true"
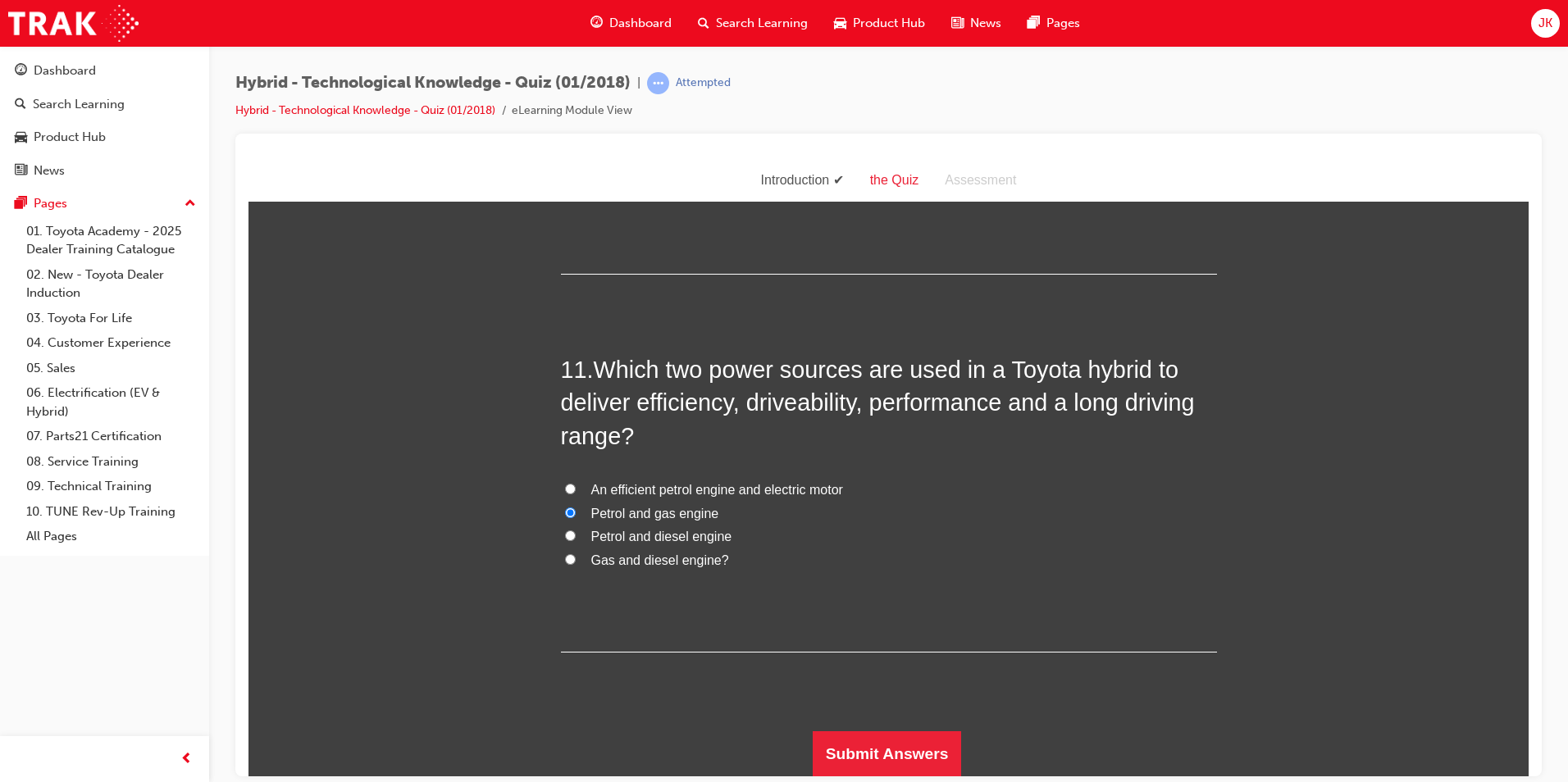
click at [710, 502] on label "Petrol and gas engine" at bounding box center [889, 513] width 656 height 24
click at [576, 506] on input "Petrol and gas engine" at bounding box center [570, 512] width 10 height 10
click at [681, 482] on span "An efficient petrol engine and electric motor" at bounding box center [718, 489] width 252 height 14
click at [576, 483] on input "An efficient petrol engine and electric motor" at bounding box center [570, 488] width 10 height 10
radio input "true"
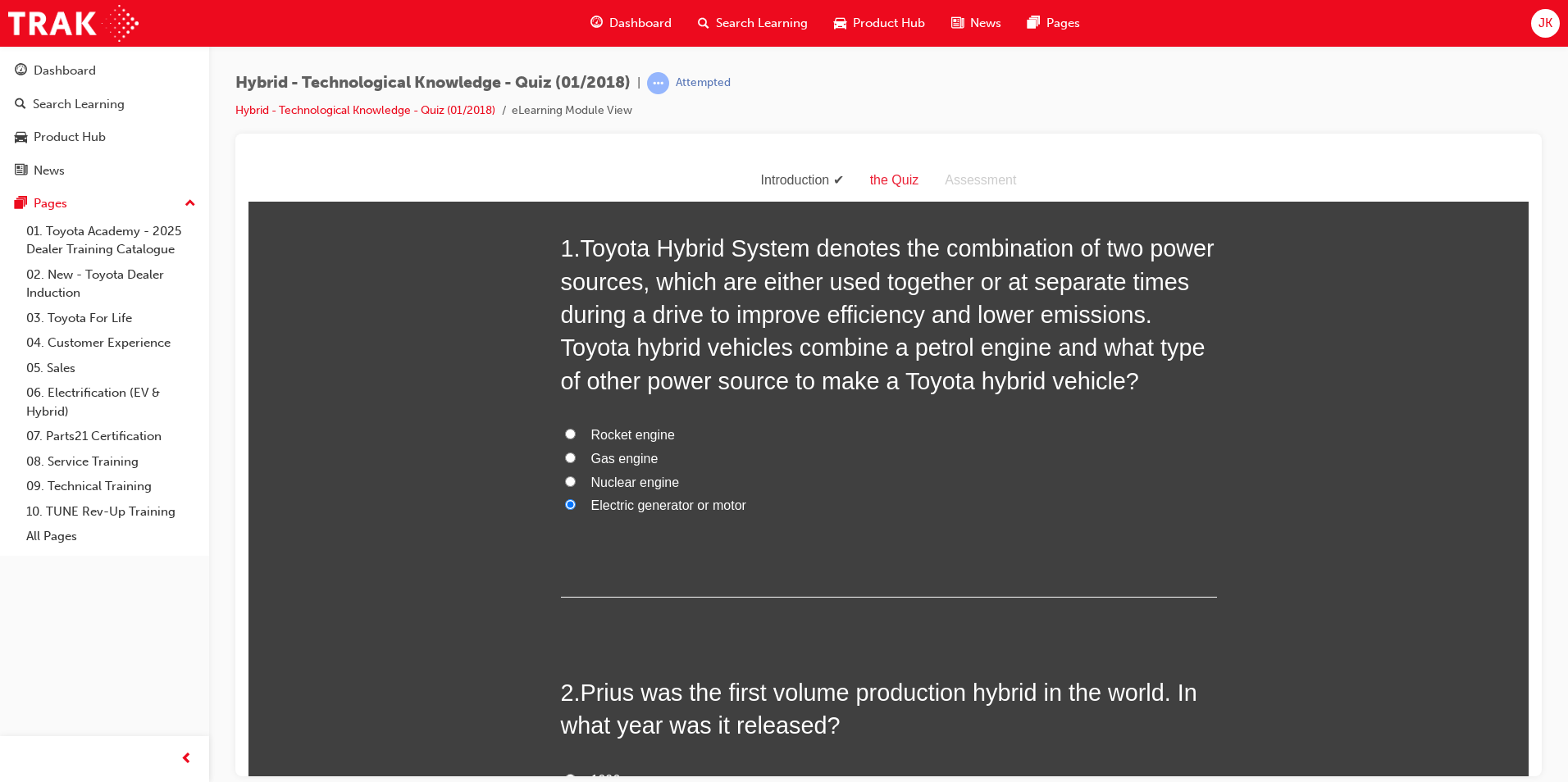
scroll to position [0, 0]
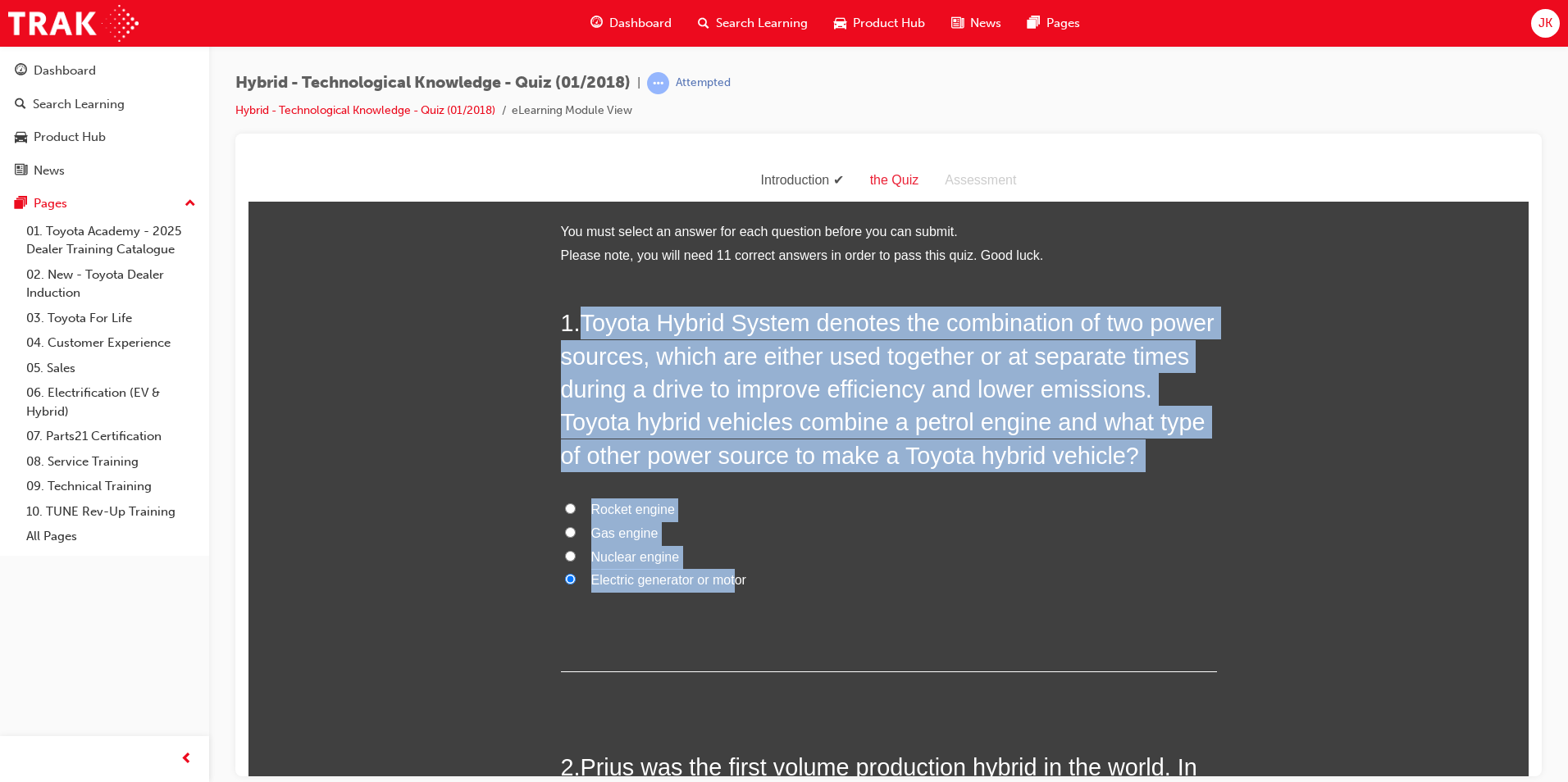
drag, startPoint x: 584, startPoint y: 324, endPoint x: 734, endPoint y: 584, distance: 300.2
click at [734, 584] on div "1 . Toyota Hybrid System denotes the combination of two power sources, which ar…" at bounding box center [889, 489] width 656 height 366
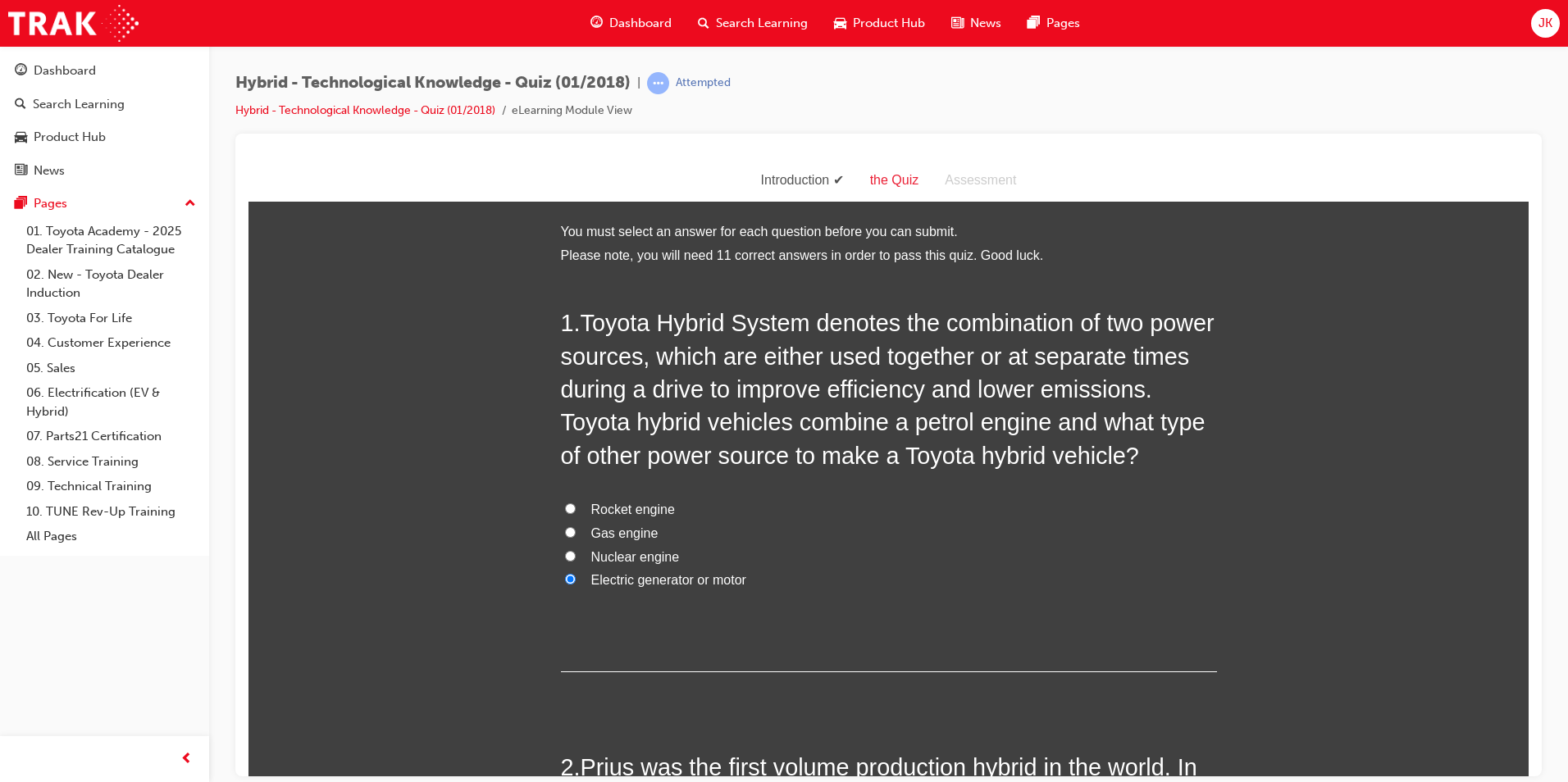
drag, startPoint x: 734, startPoint y: 584, endPoint x: 830, endPoint y: 597, distance: 96.9
click at [830, 608] on div "1 . Toyota Hybrid System denotes the combination of two power sources, which ar…" at bounding box center [889, 489] width 656 height 366
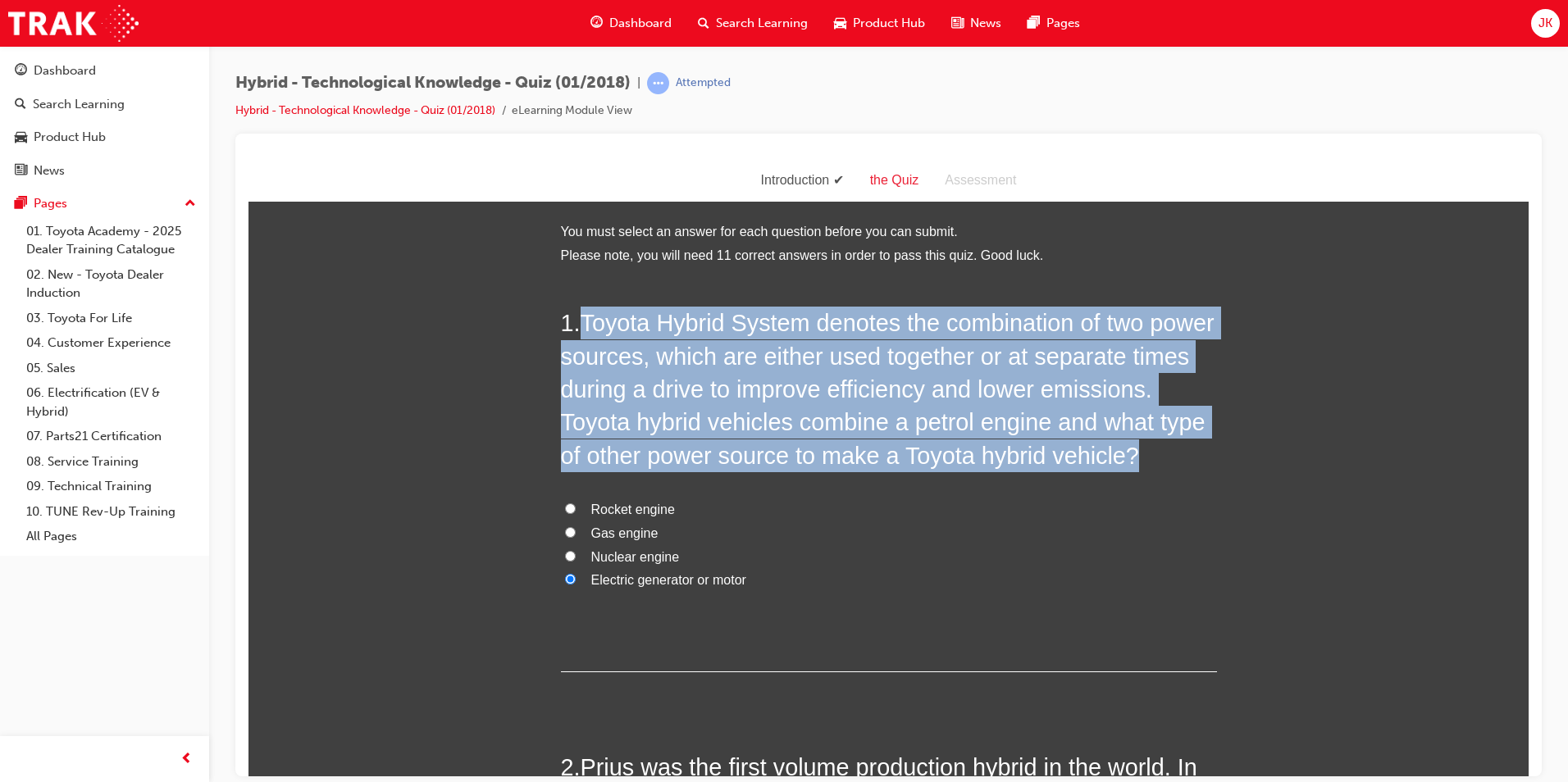
drag, startPoint x: 582, startPoint y: 318, endPoint x: 764, endPoint y: 595, distance: 331.4
click at [764, 595] on div "1 . Toyota Hybrid System denotes the combination of two power sources, which ar…" at bounding box center [889, 489] width 656 height 366
click at [896, 536] on label "Gas engine" at bounding box center [889, 533] width 656 height 24
click at [576, 536] on input "Gas engine" at bounding box center [570, 532] width 10 height 10
radio input "true"
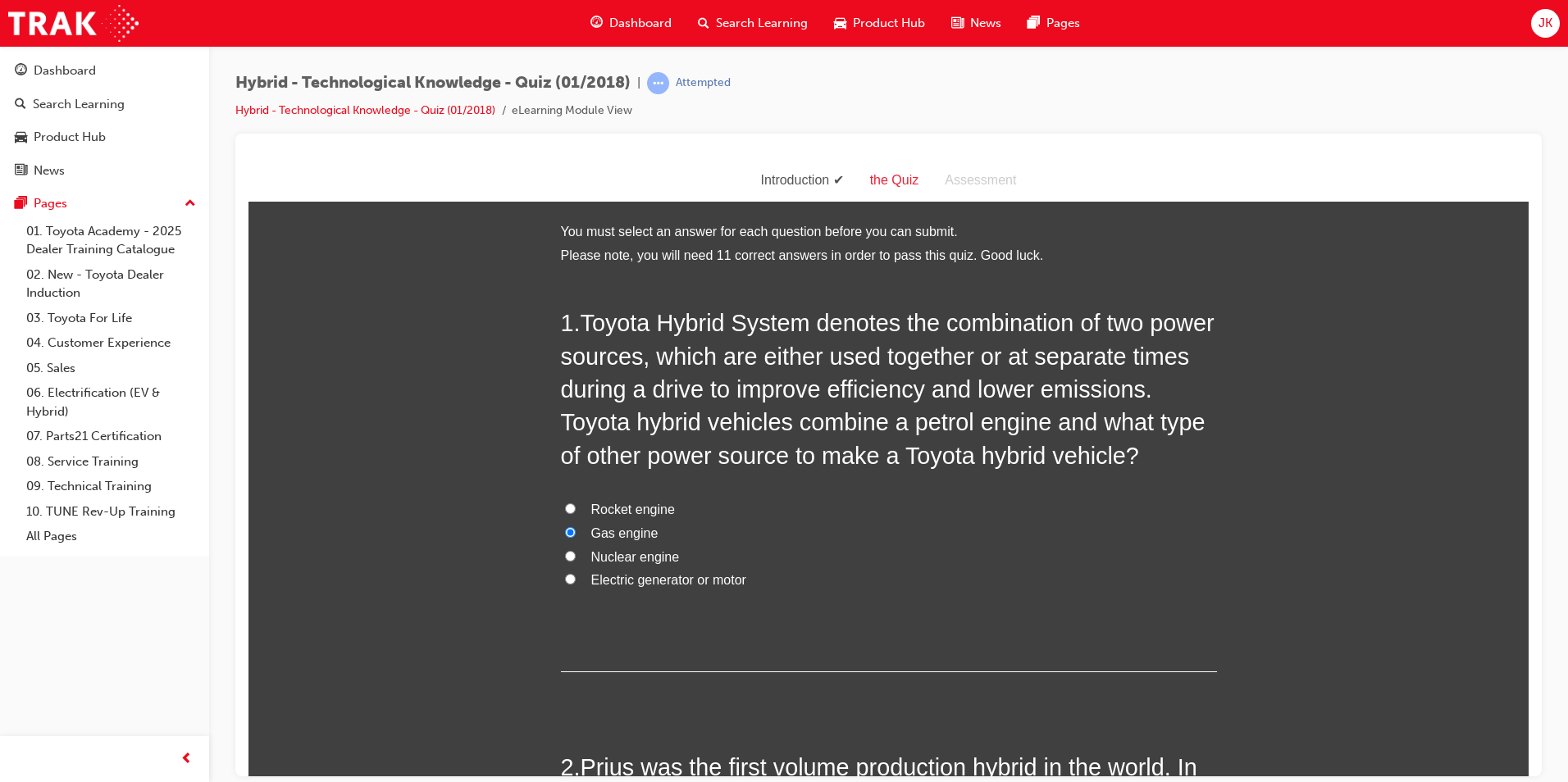
click at [634, 572] on span "Electric generator or motor" at bounding box center [668, 579] width 155 height 14
click at [576, 573] on input "Electric generator or motor" at bounding box center [570, 578] width 10 height 10
radio input "true"
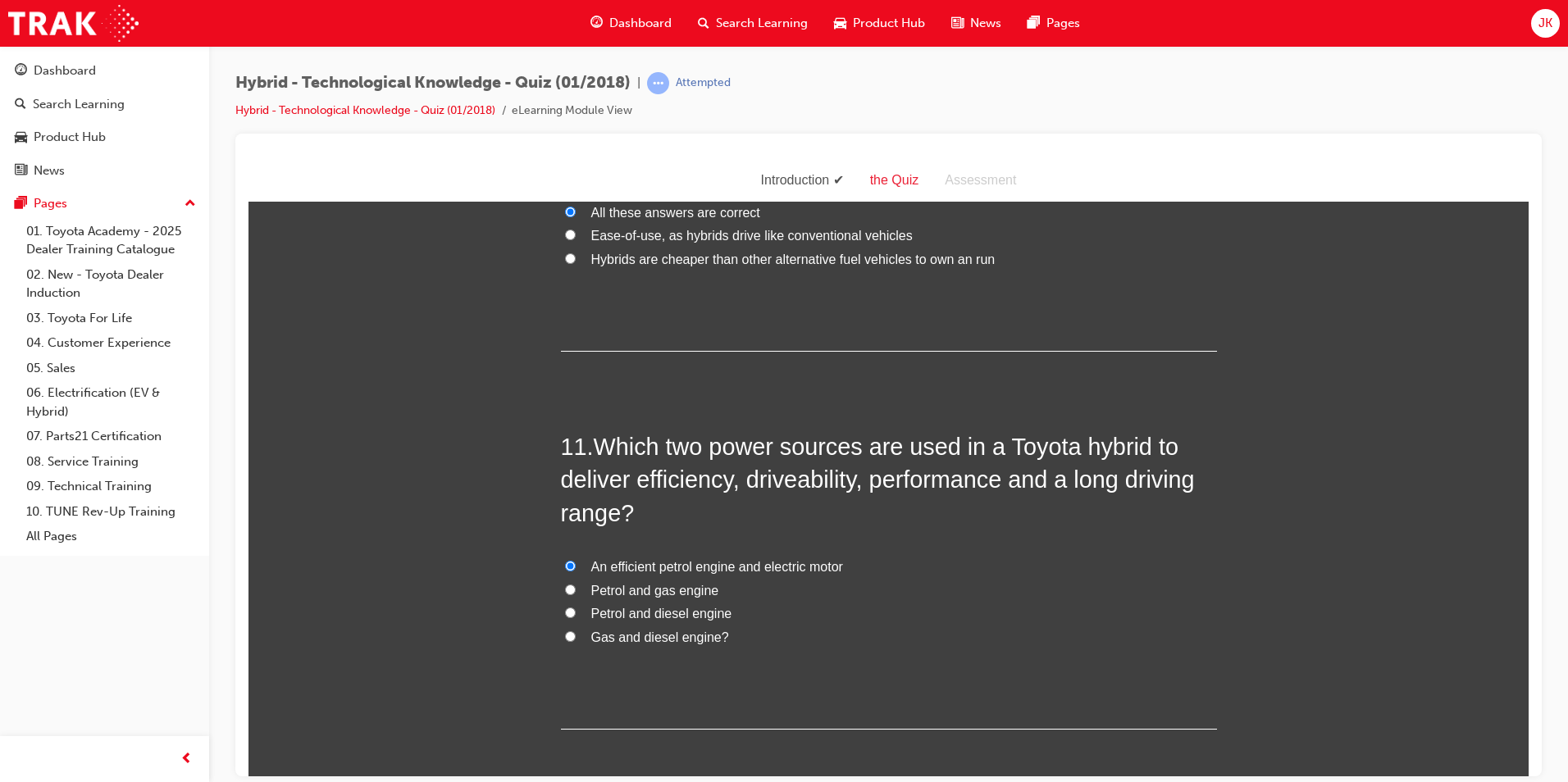
scroll to position [3904, 0]
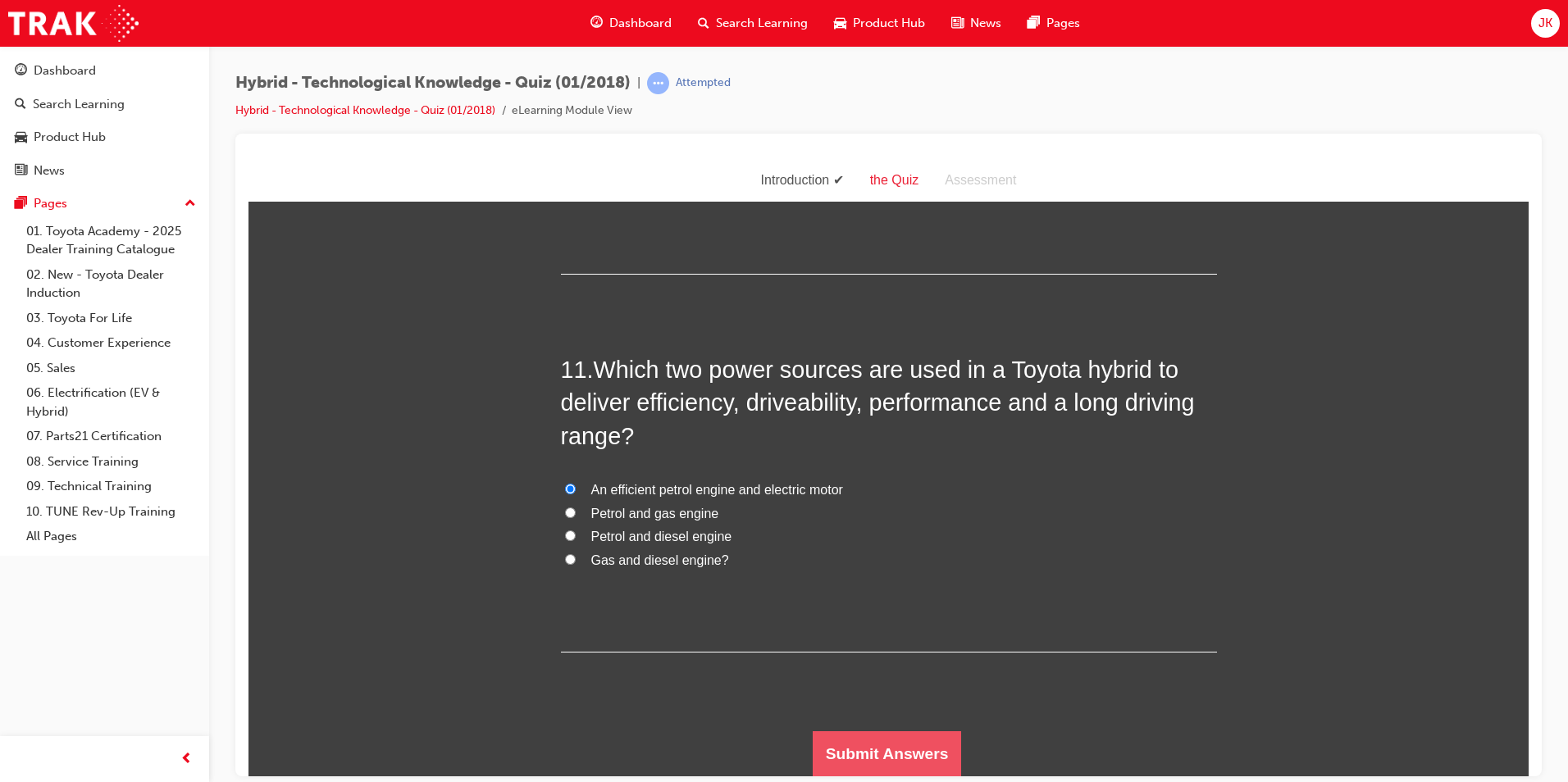
click at [870, 744] on button "Submit Answers" at bounding box center [887, 753] width 150 height 45
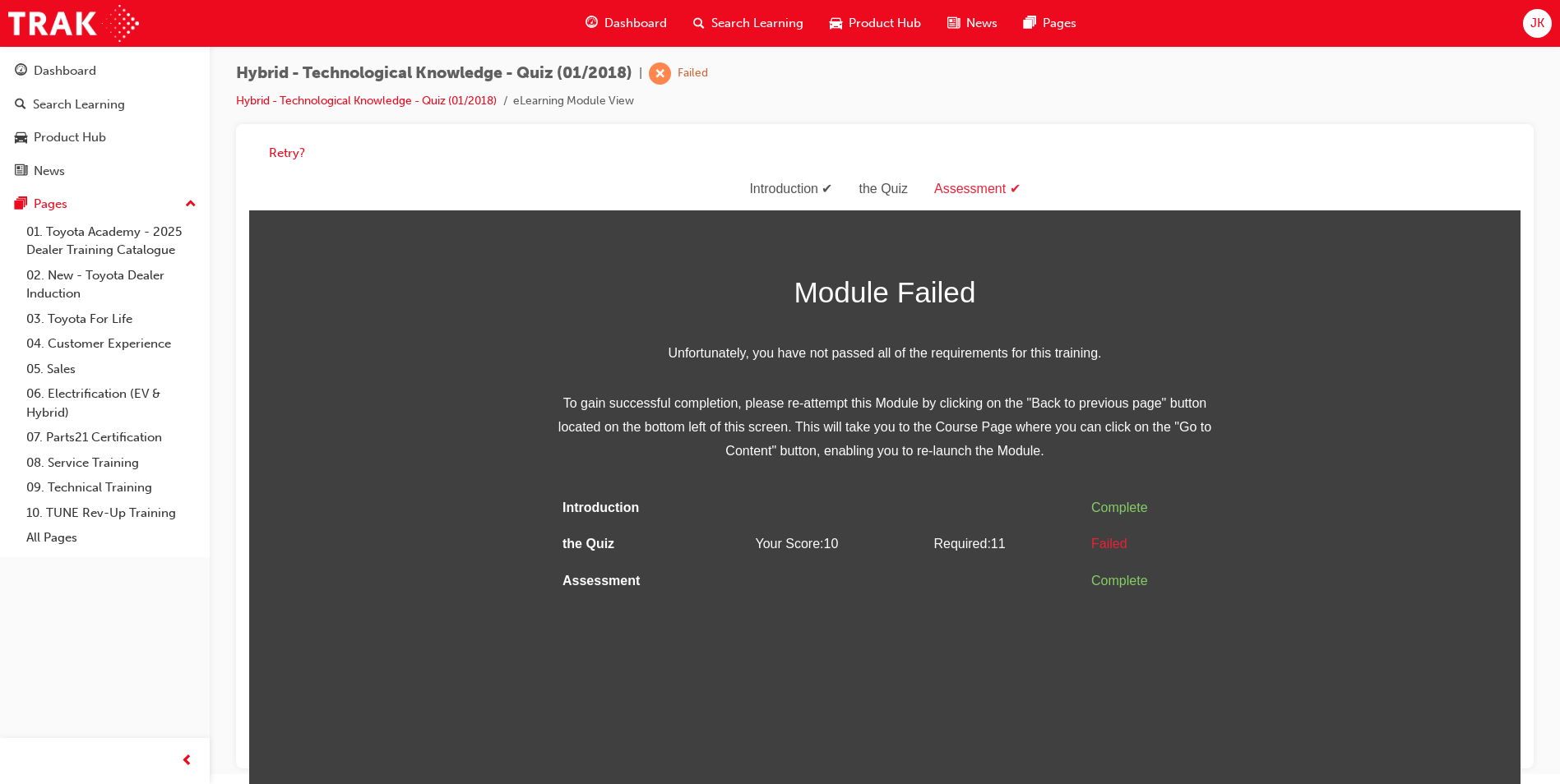
scroll to position [12, 0]
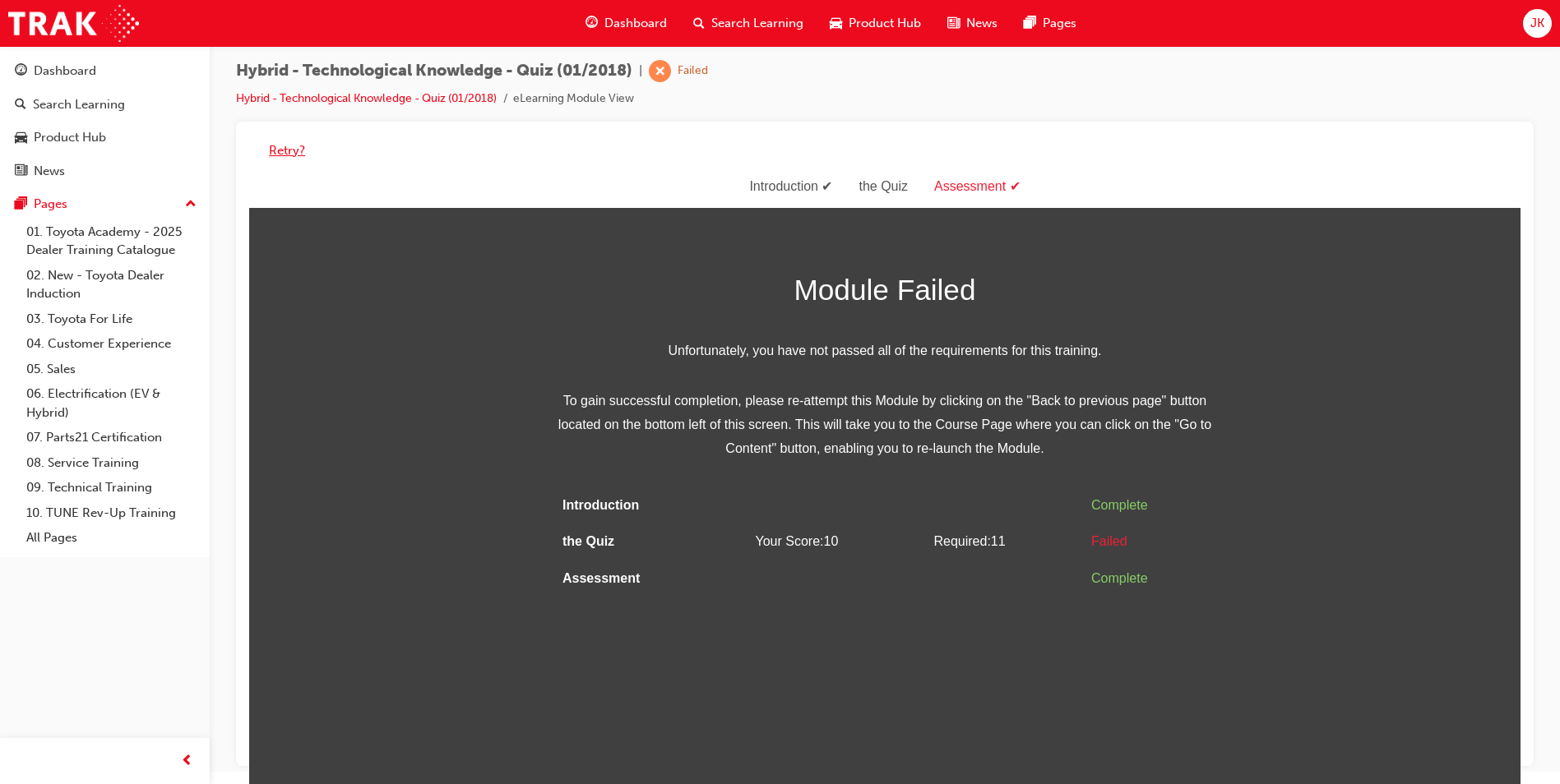
click at [285, 151] on button "Retry?" at bounding box center [286, 151] width 36 height 19
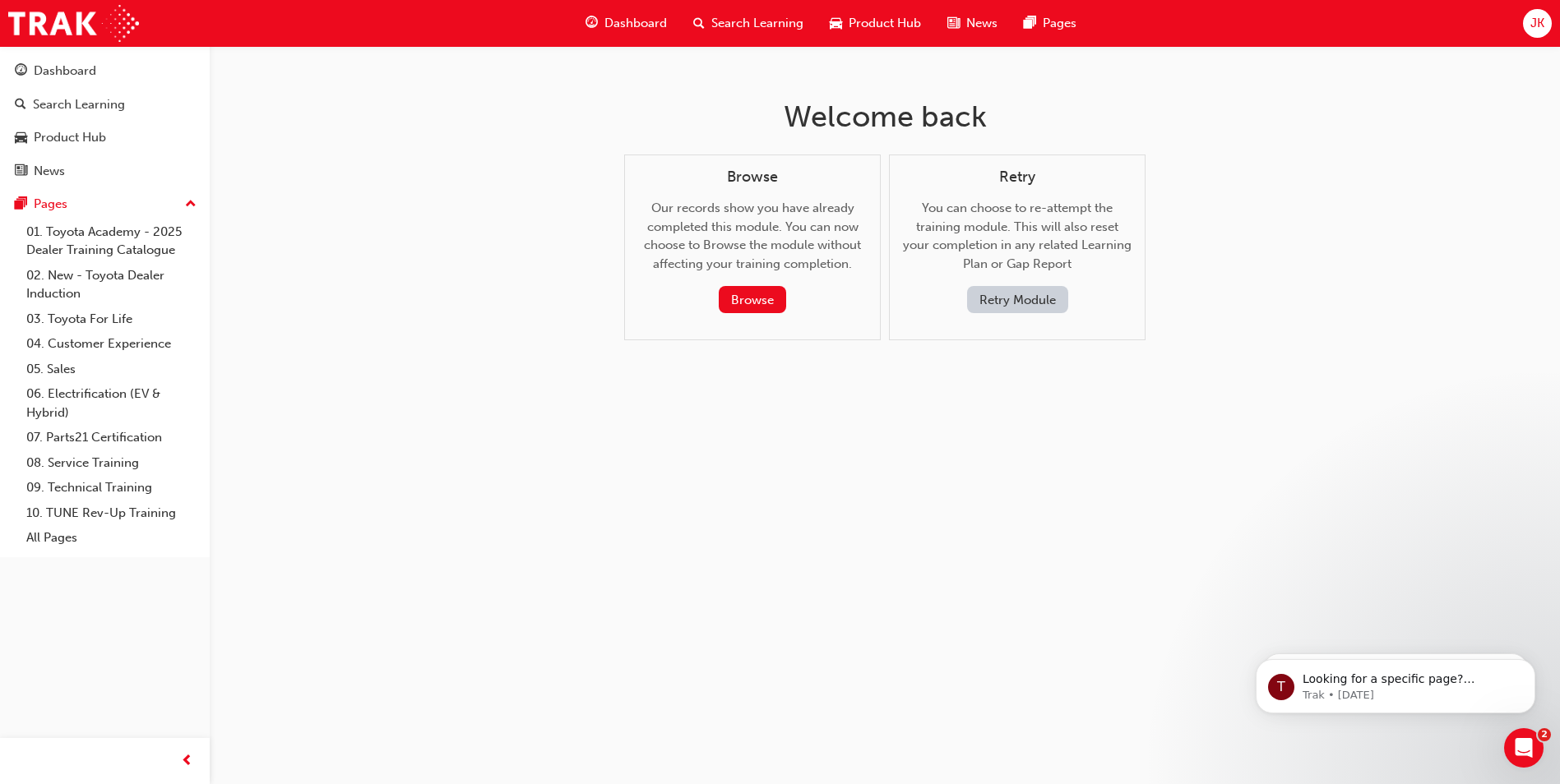
scroll to position [0, 0]
click at [1023, 282] on div "Retry You can choose to re-attempt the training module. This will also reset yo…" at bounding box center [1024, 241] width 229 height 146
click at [1023, 297] on button "Retry Module" at bounding box center [1023, 299] width 101 height 27
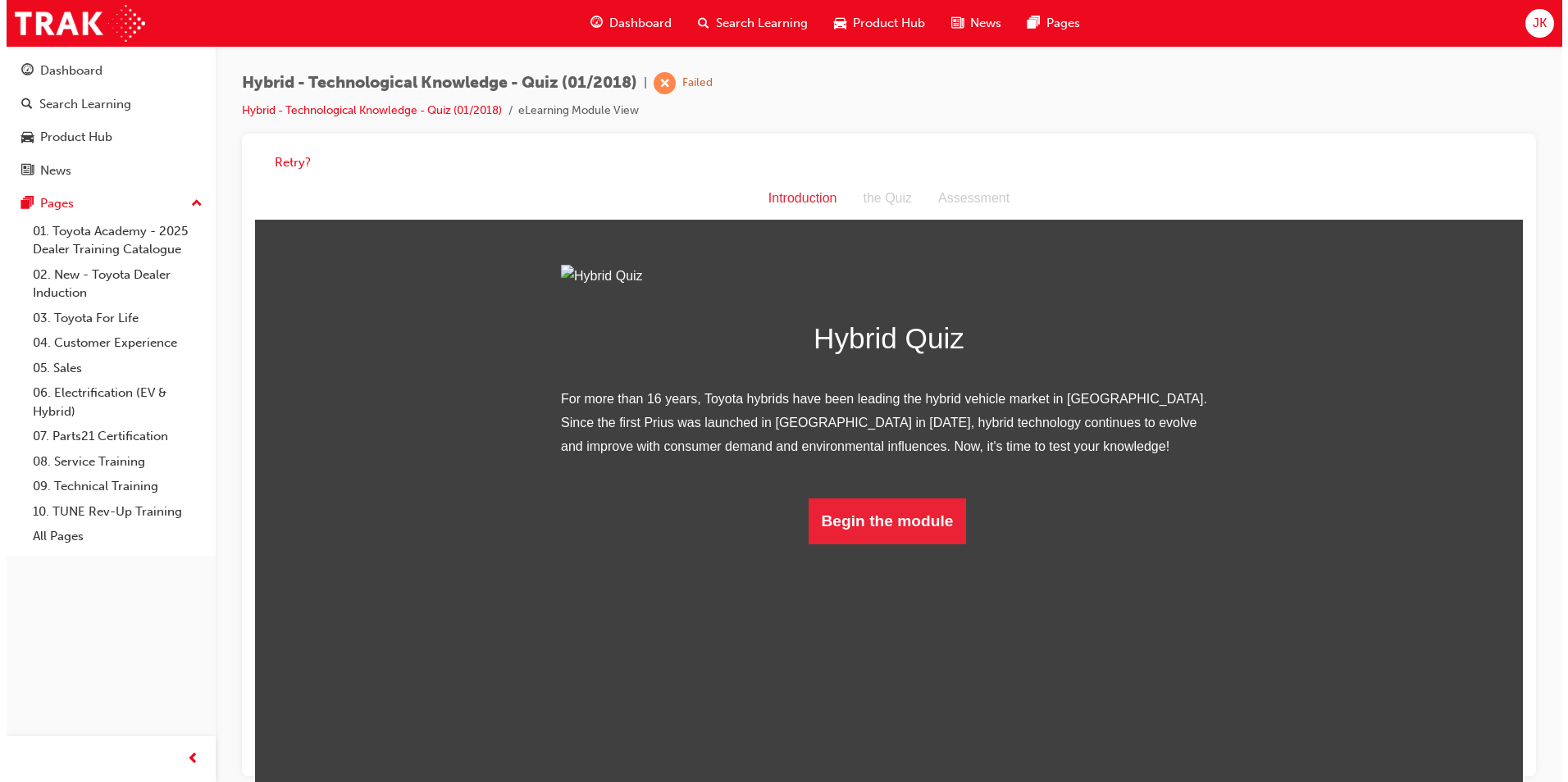
scroll to position [95, 0]
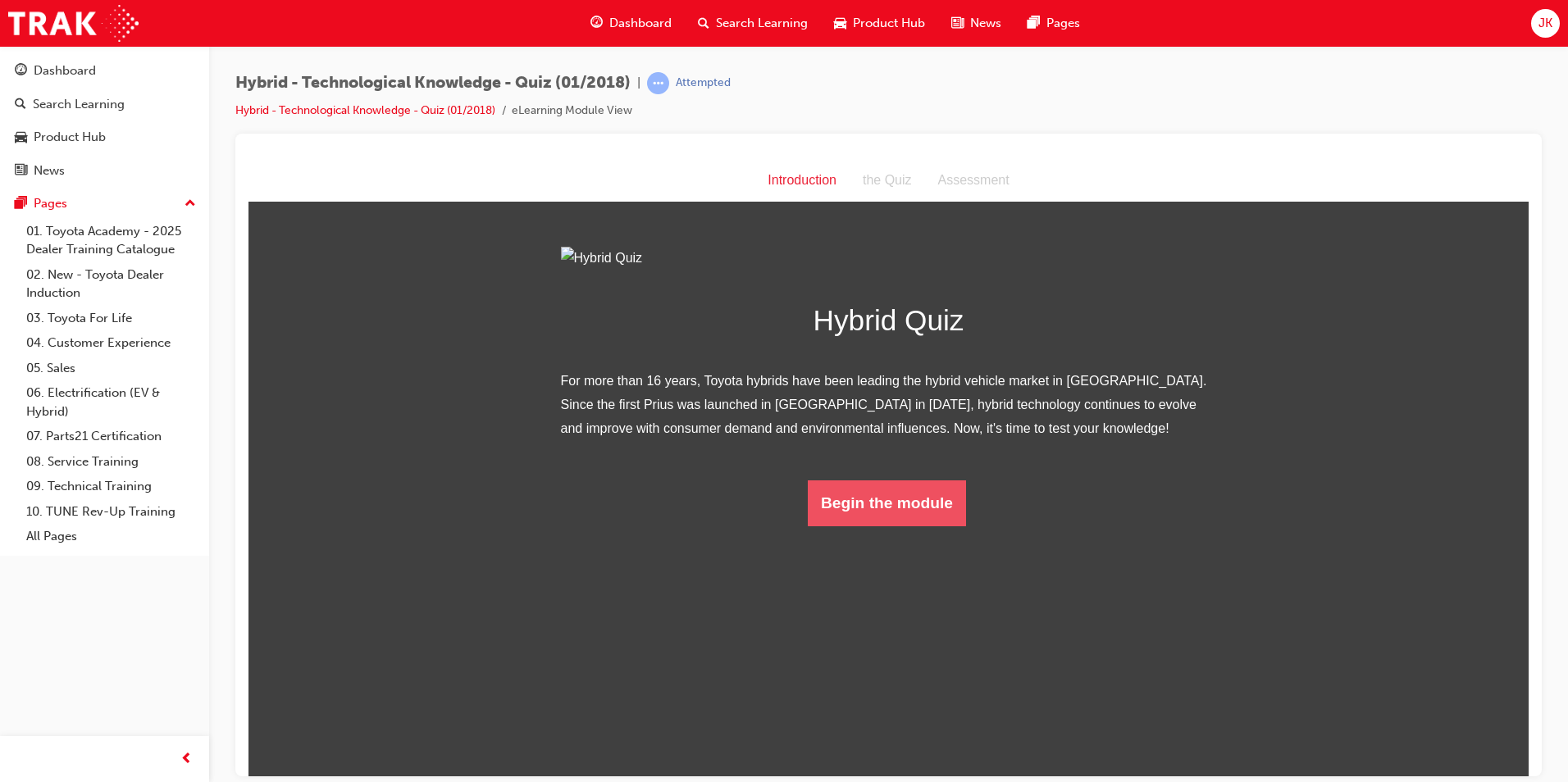
click at [882, 526] on button "Begin the module" at bounding box center [886, 502] width 158 height 45
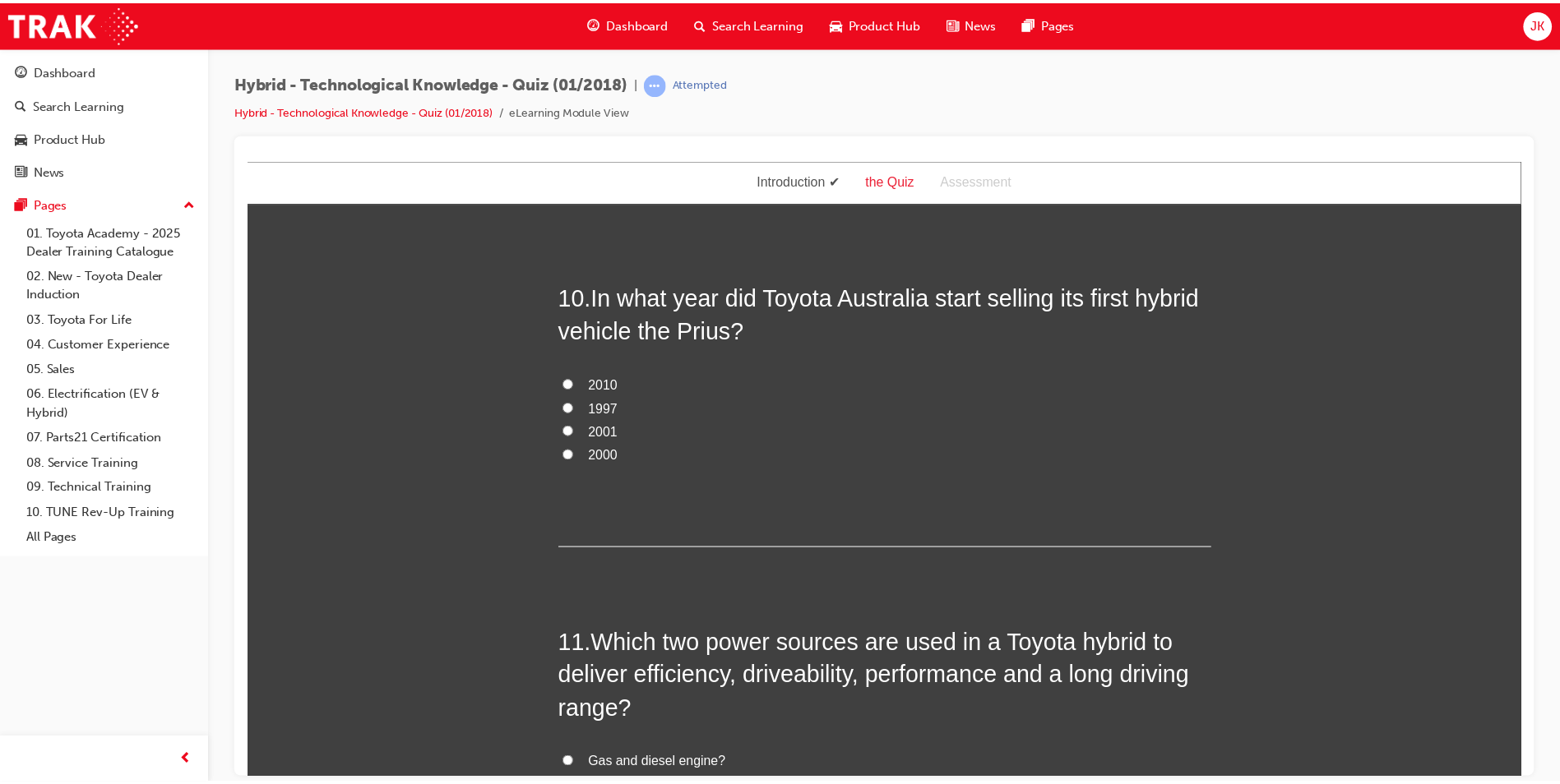
scroll to position [3781, 0]
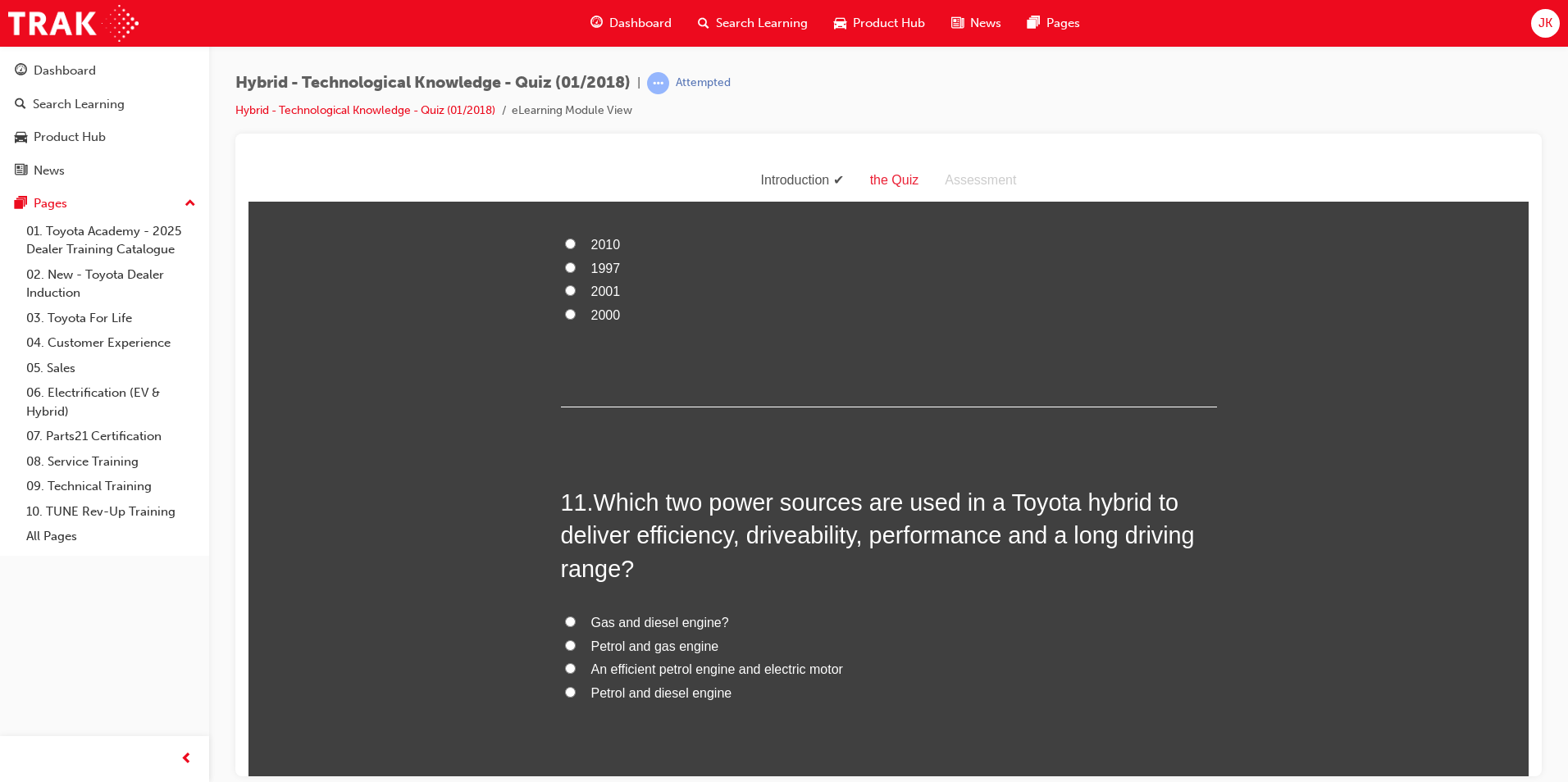
click at [773, 23] on span "Search Learning" at bounding box center [761, 24] width 92 height 19
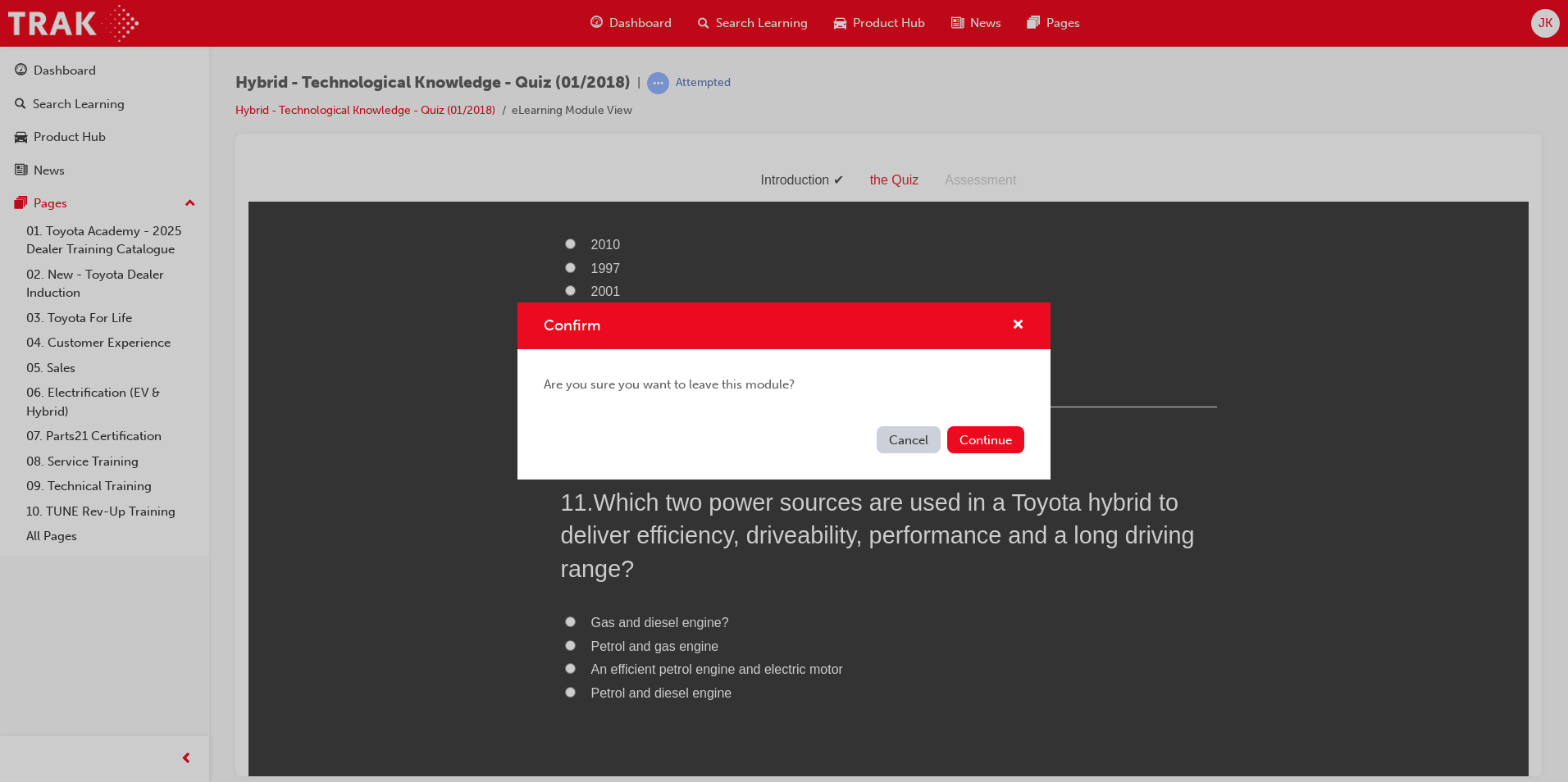
click at [903, 453] on div "Cancel Continue" at bounding box center [783, 450] width 533 height 59
click at [989, 444] on button "Continue" at bounding box center [986, 439] width 77 height 27
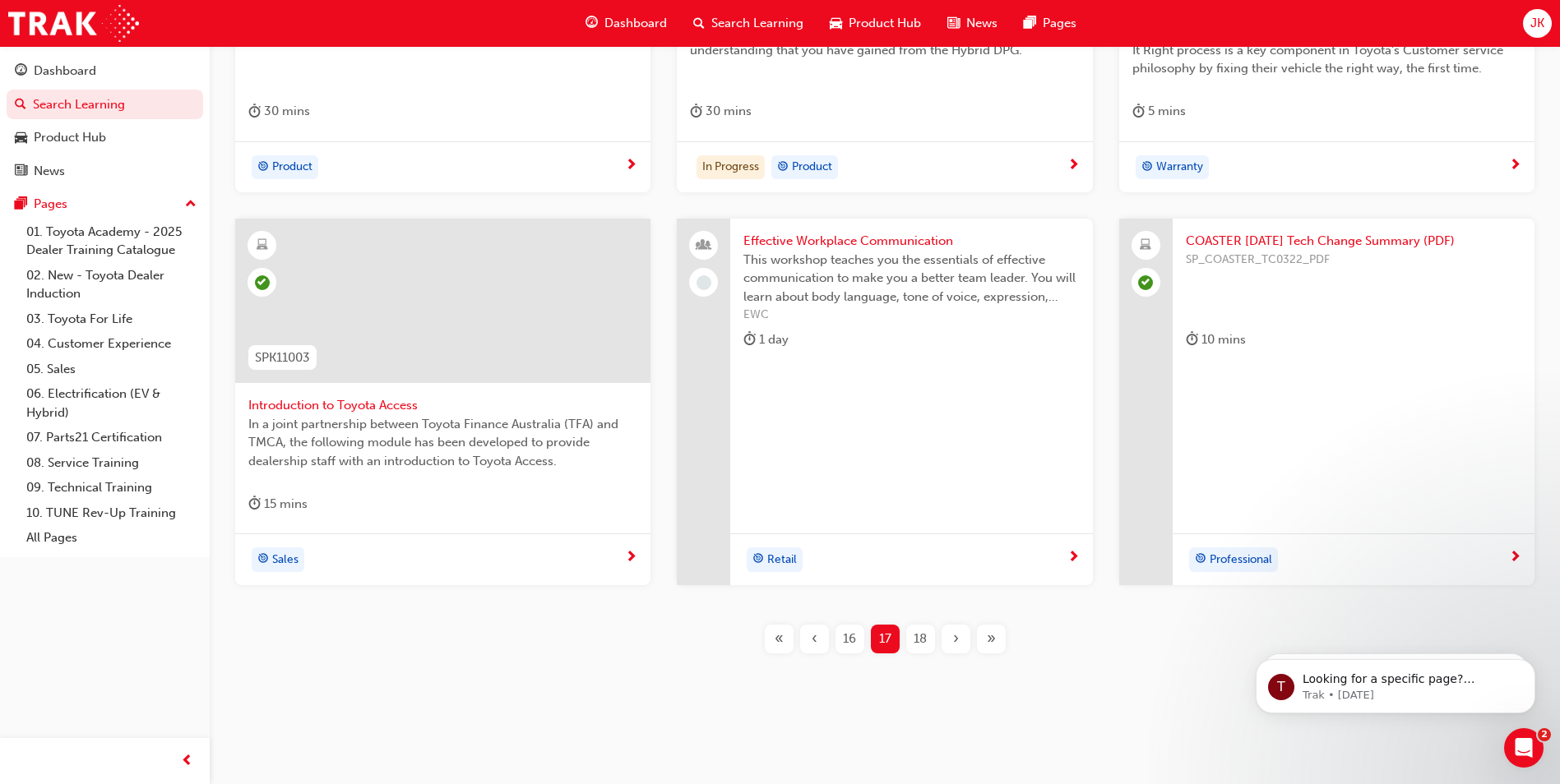
scroll to position [557, 0]
click at [932, 626] on div "18" at bounding box center [920, 637] width 29 height 29
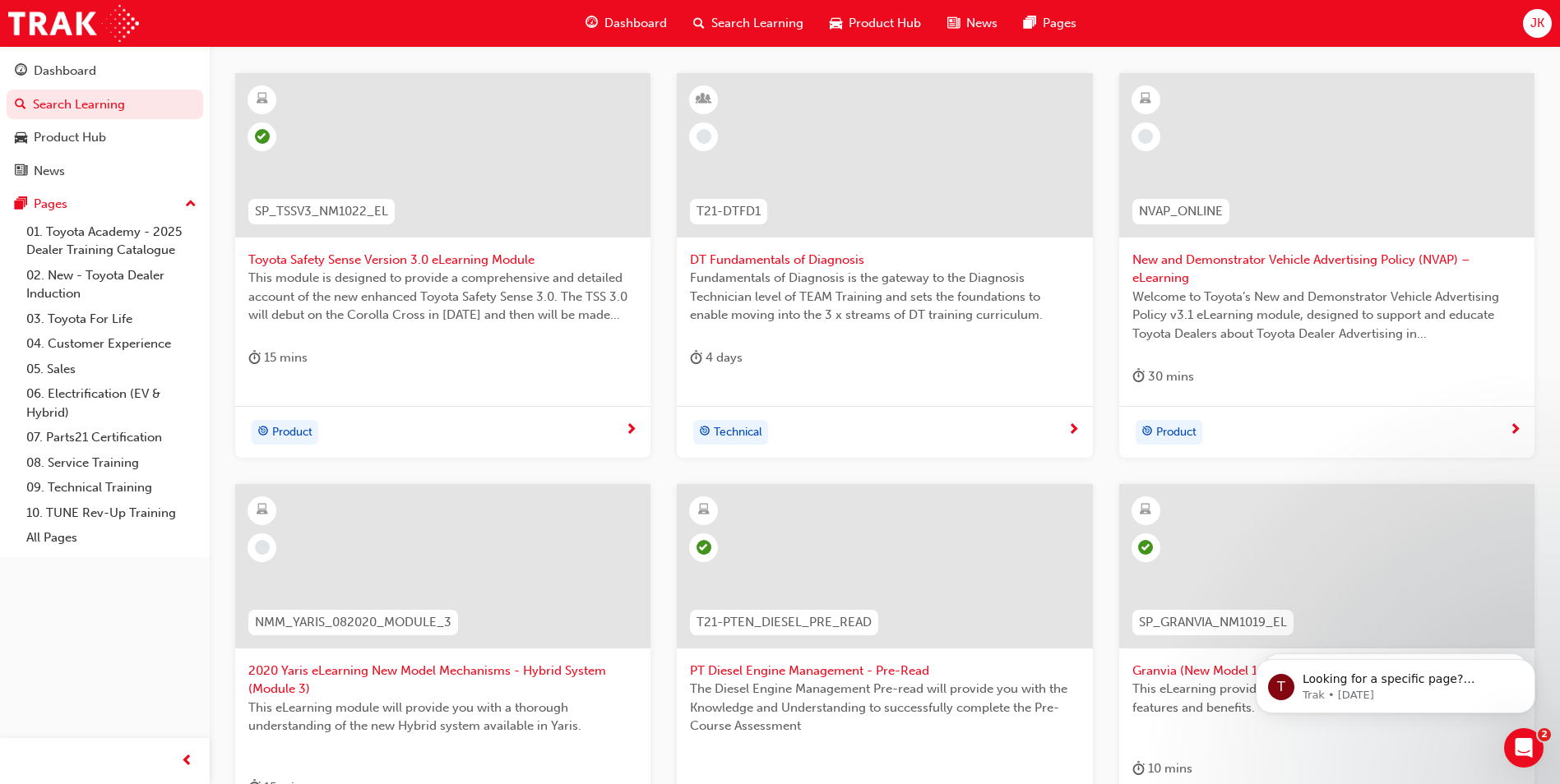
scroll to position [392, 0]
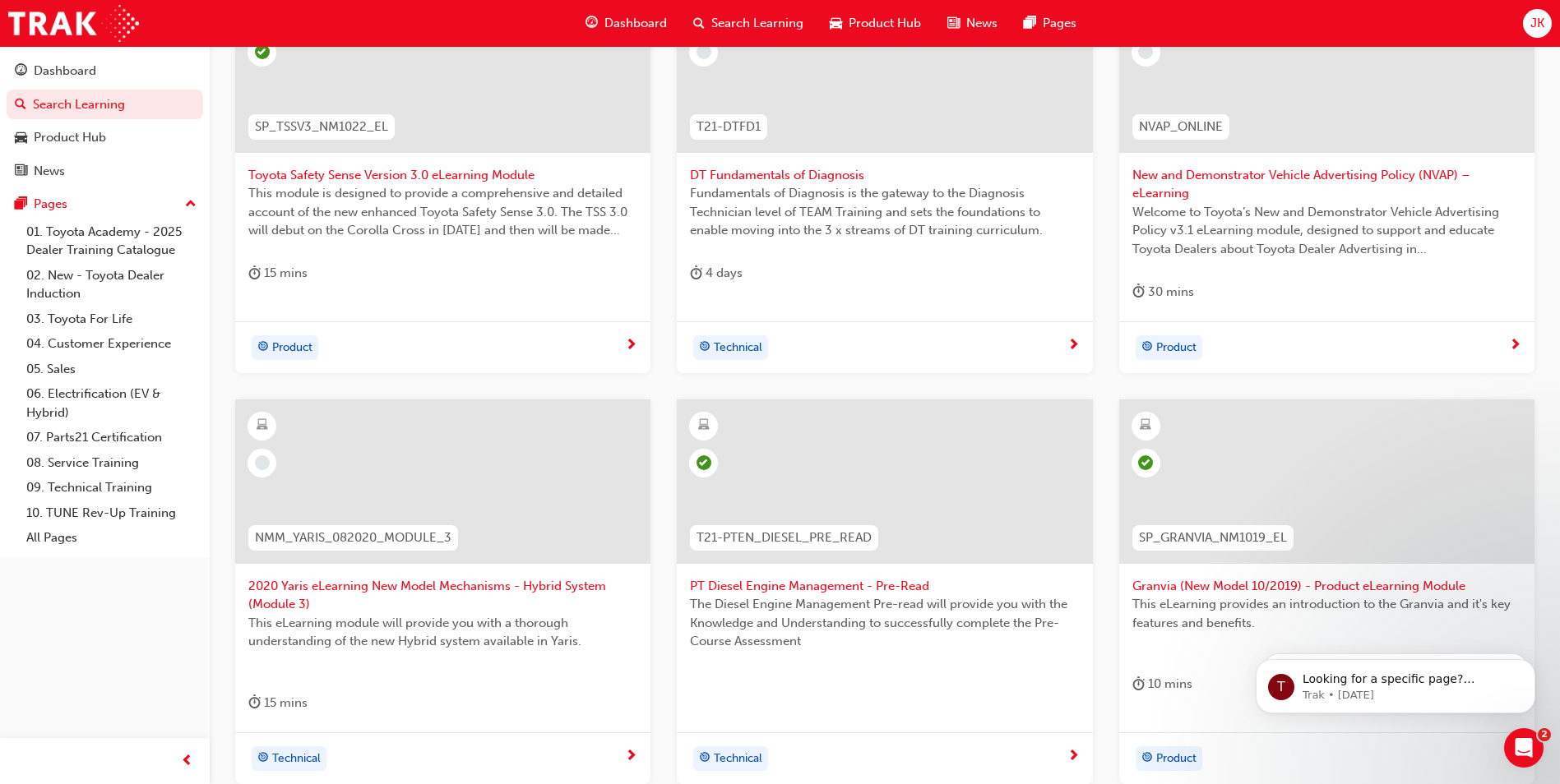
click at [363, 593] on span "2020 Yaris eLearning New Model Mechanisms - Hybrid System (Module 3)" at bounding box center [442, 595] width 389 height 37
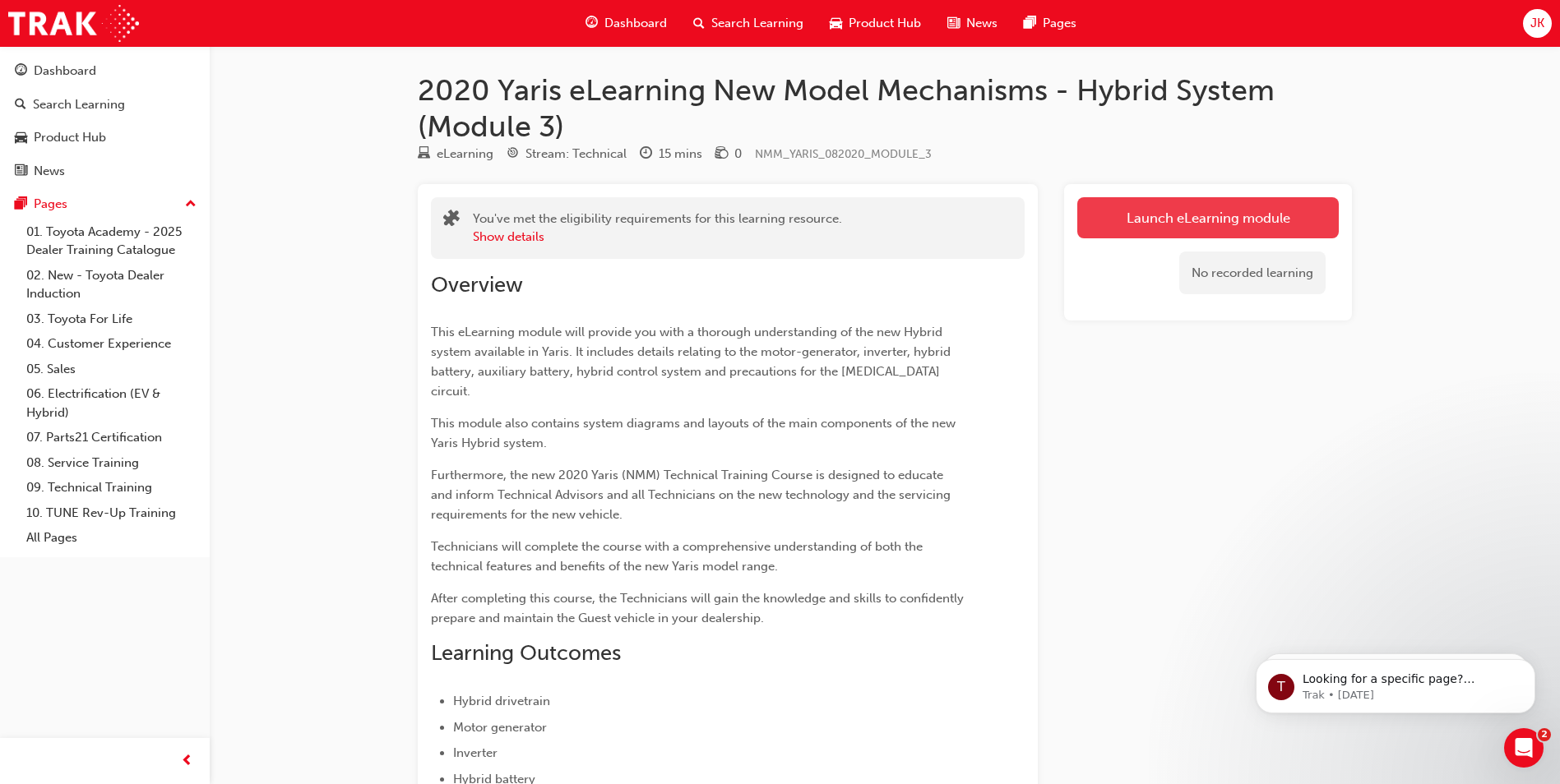
click at [1241, 203] on link "Launch eLearning module" at bounding box center [1208, 217] width 261 height 41
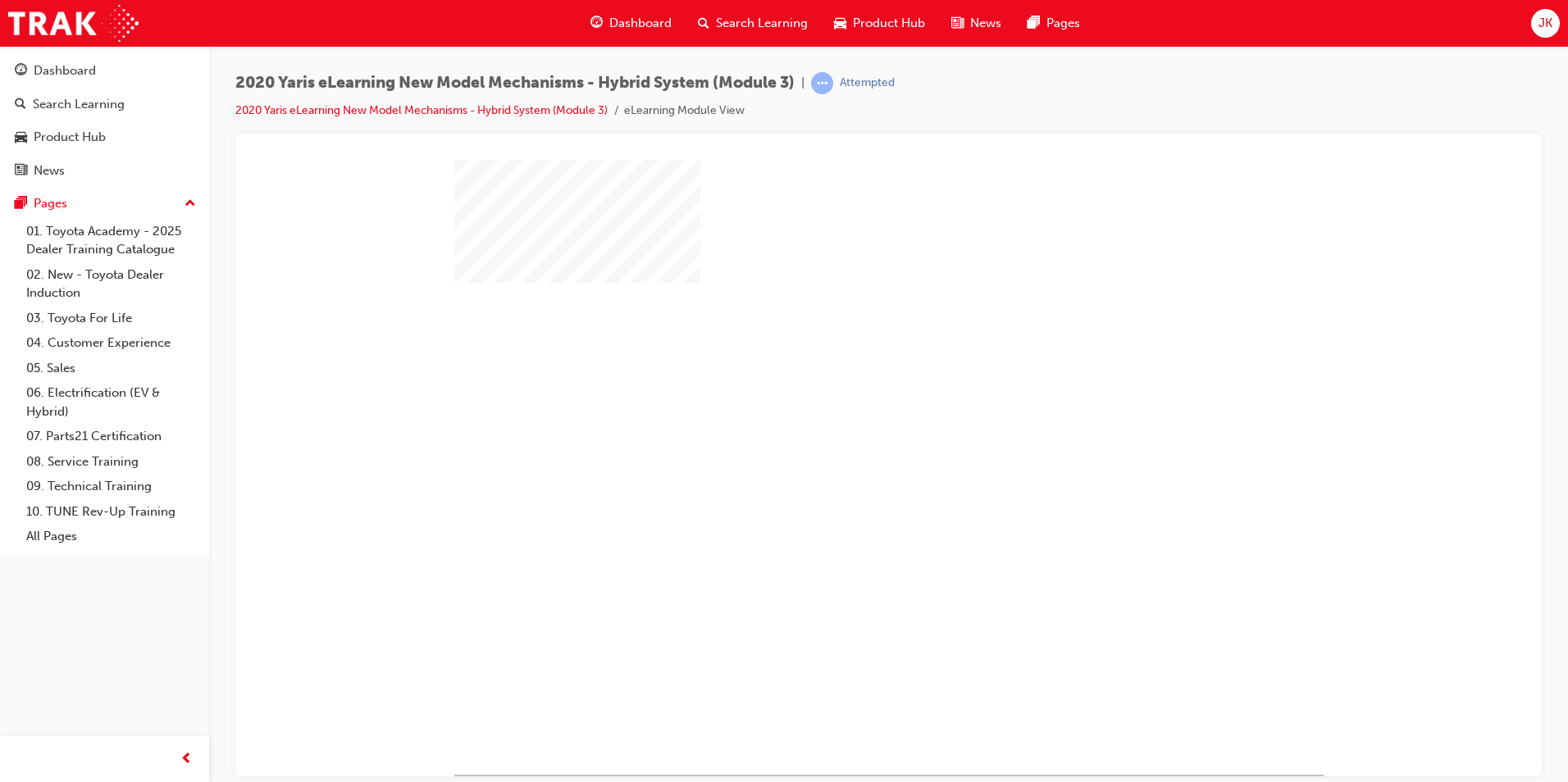
click at [842, 419] on div "play" at bounding box center [842, 419] width 0 height 0
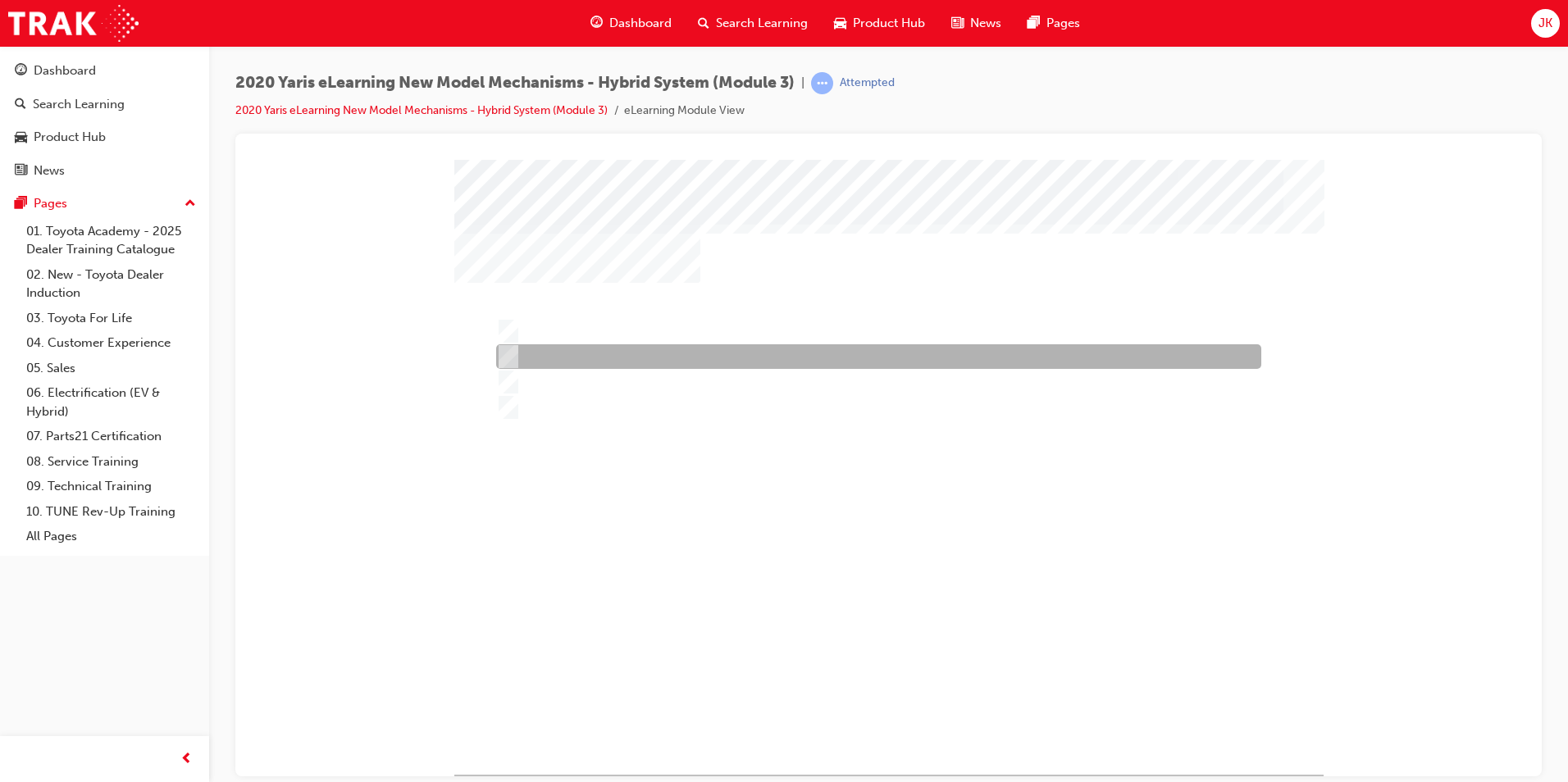
click at [601, 361] on div at bounding box center [874, 357] width 766 height 24
radio input "true"
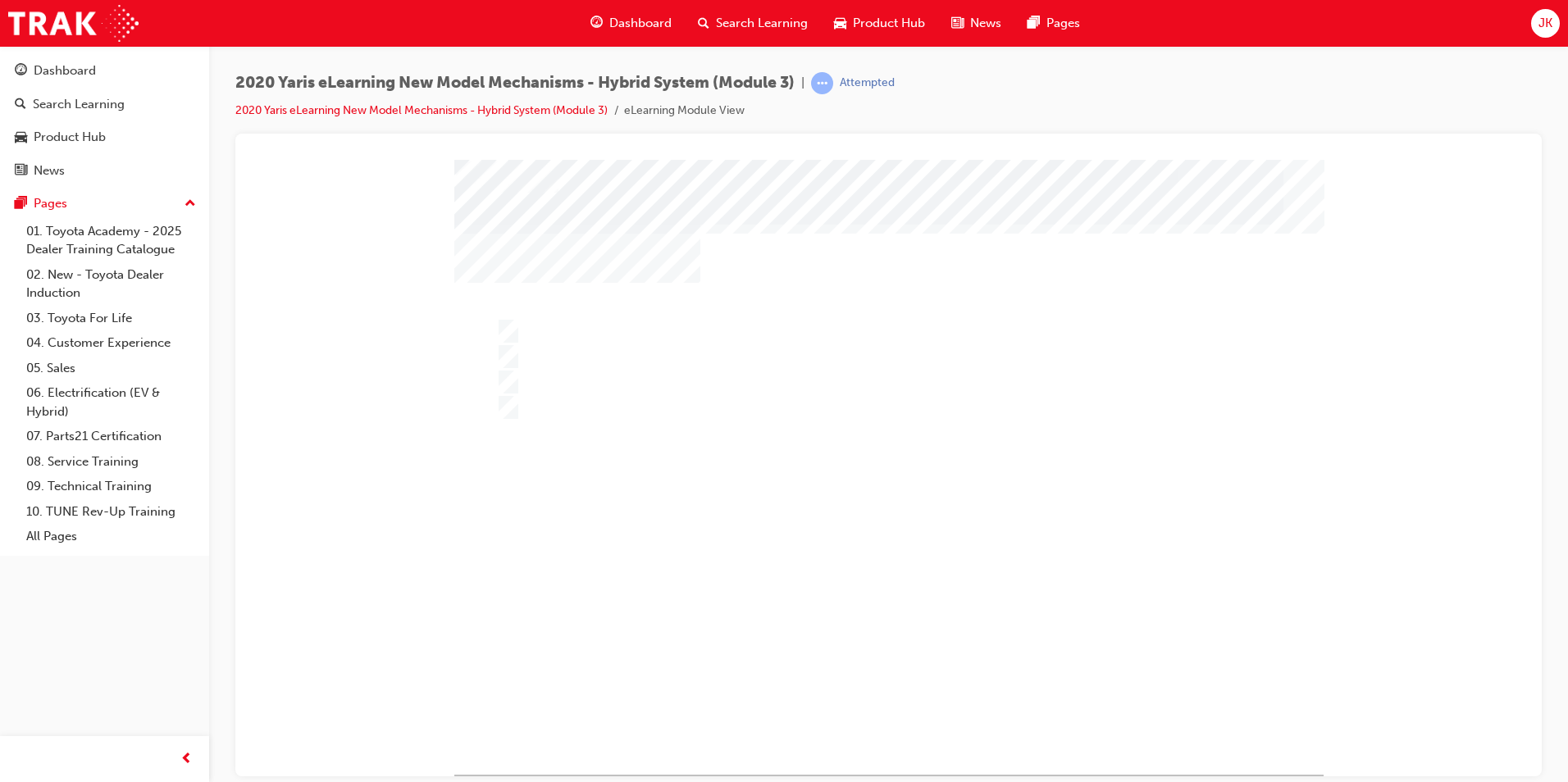
click at [684, 326] on div at bounding box center [889, 466] width 870 height 615
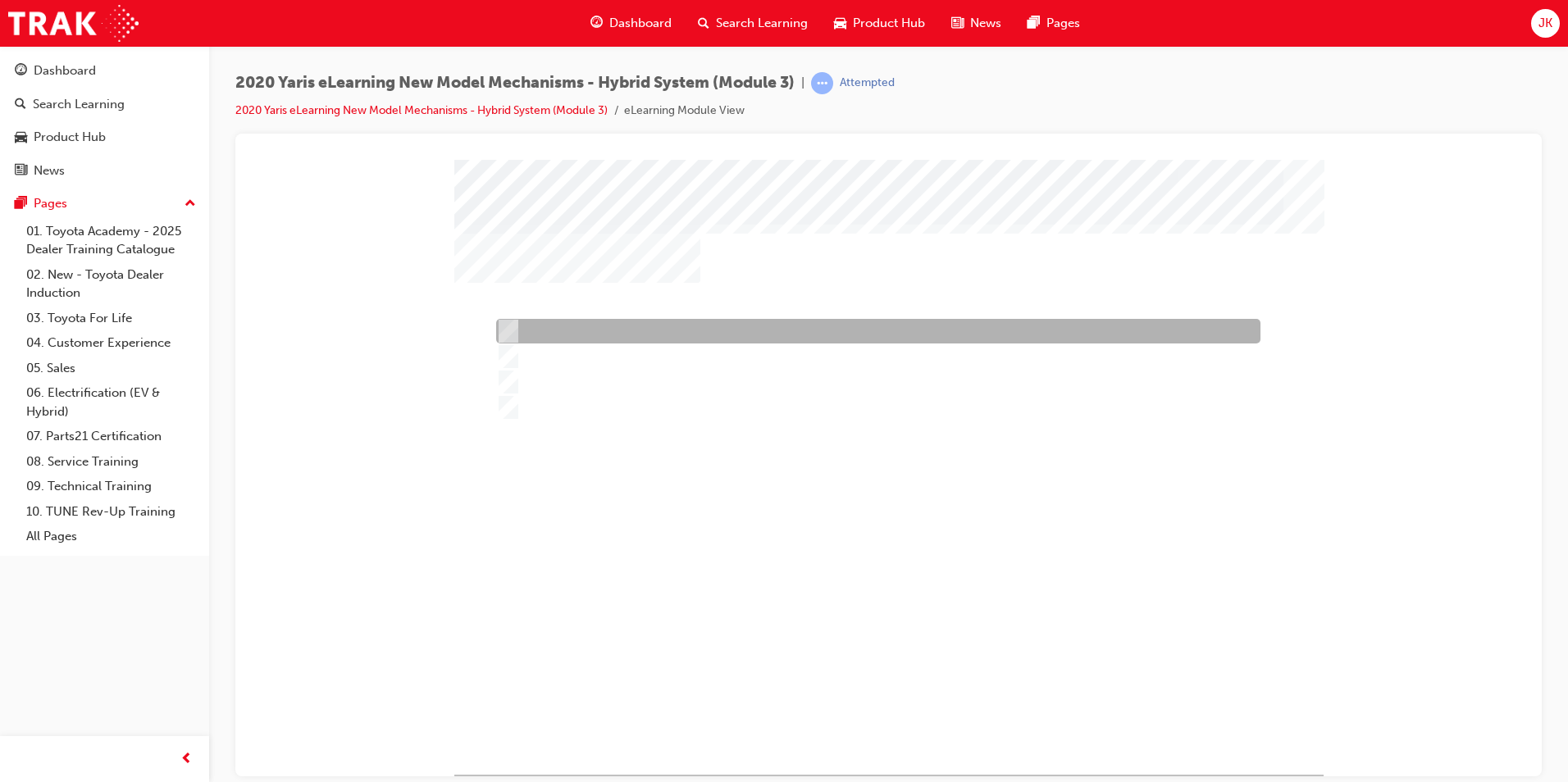
click at [668, 329] on div at bounding box center [874, 332] width 765 height 24
radio input "true"
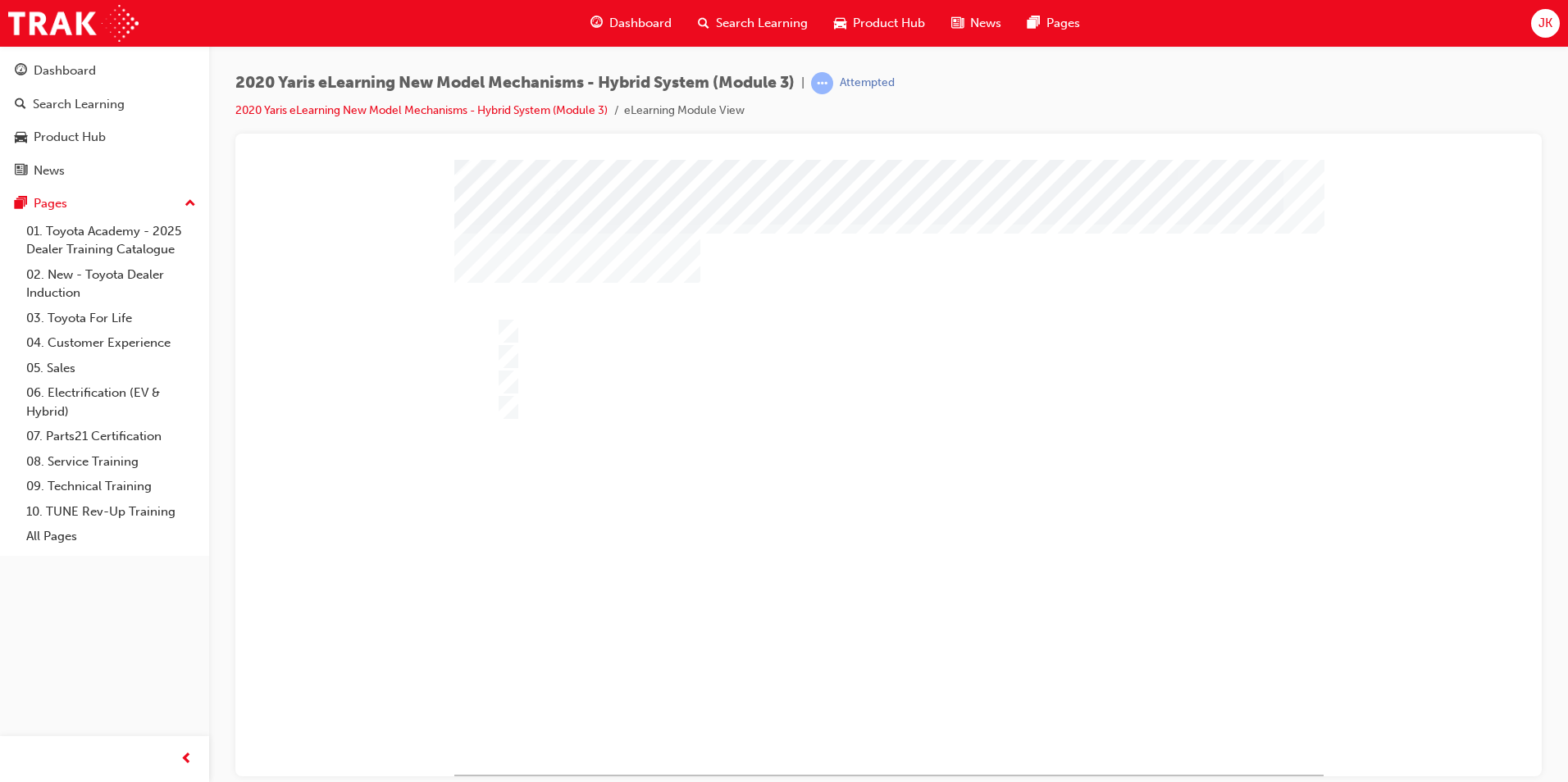
click at [898, 702] on div at bounding box center [889, 466] width 870 height 615
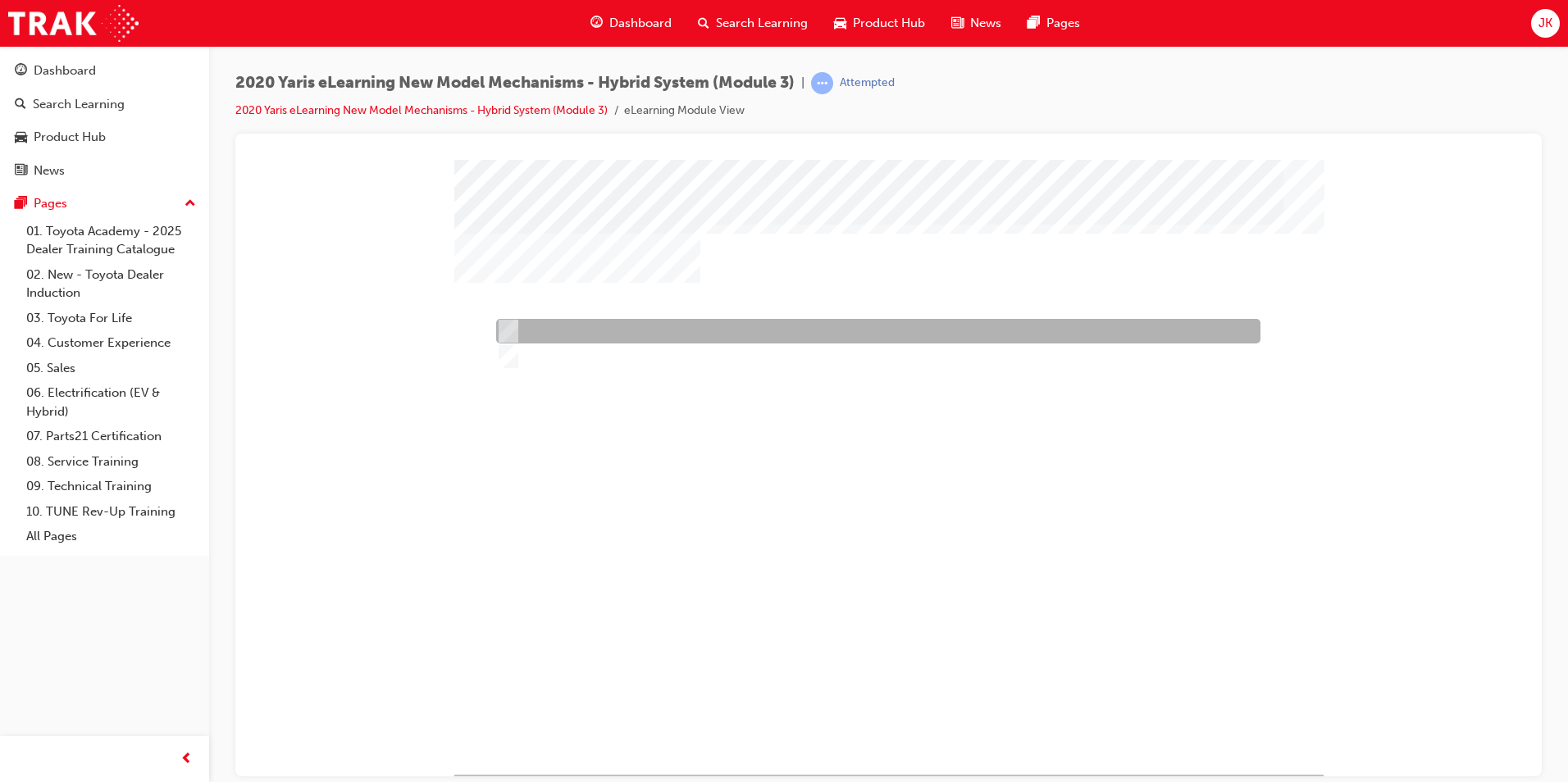
click at [553, 325] on div at bounding box center [874, 332] width 765 height 24
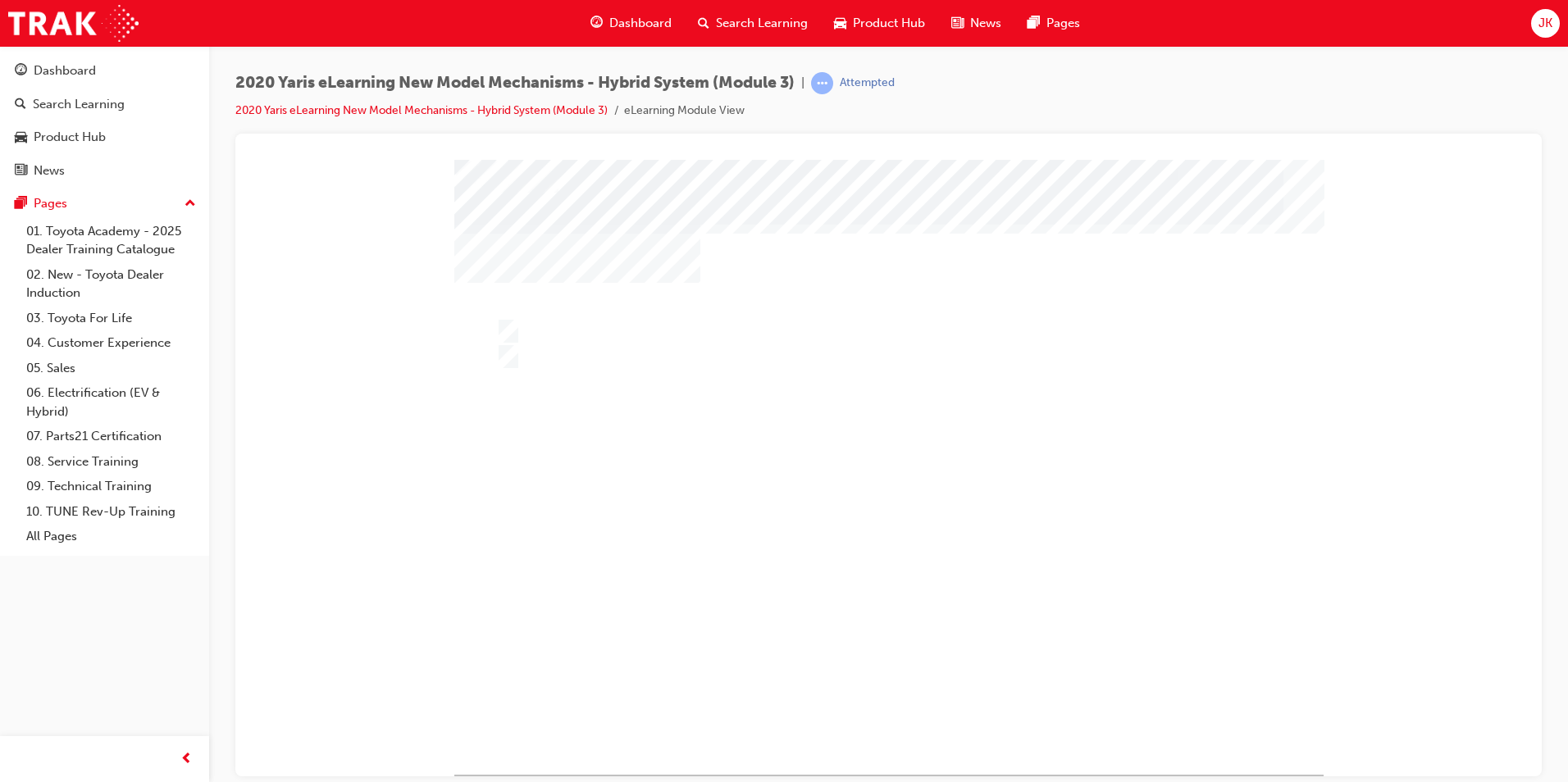
click at [893, 700] on div at bounding box center [889, 466] width 870 height 615
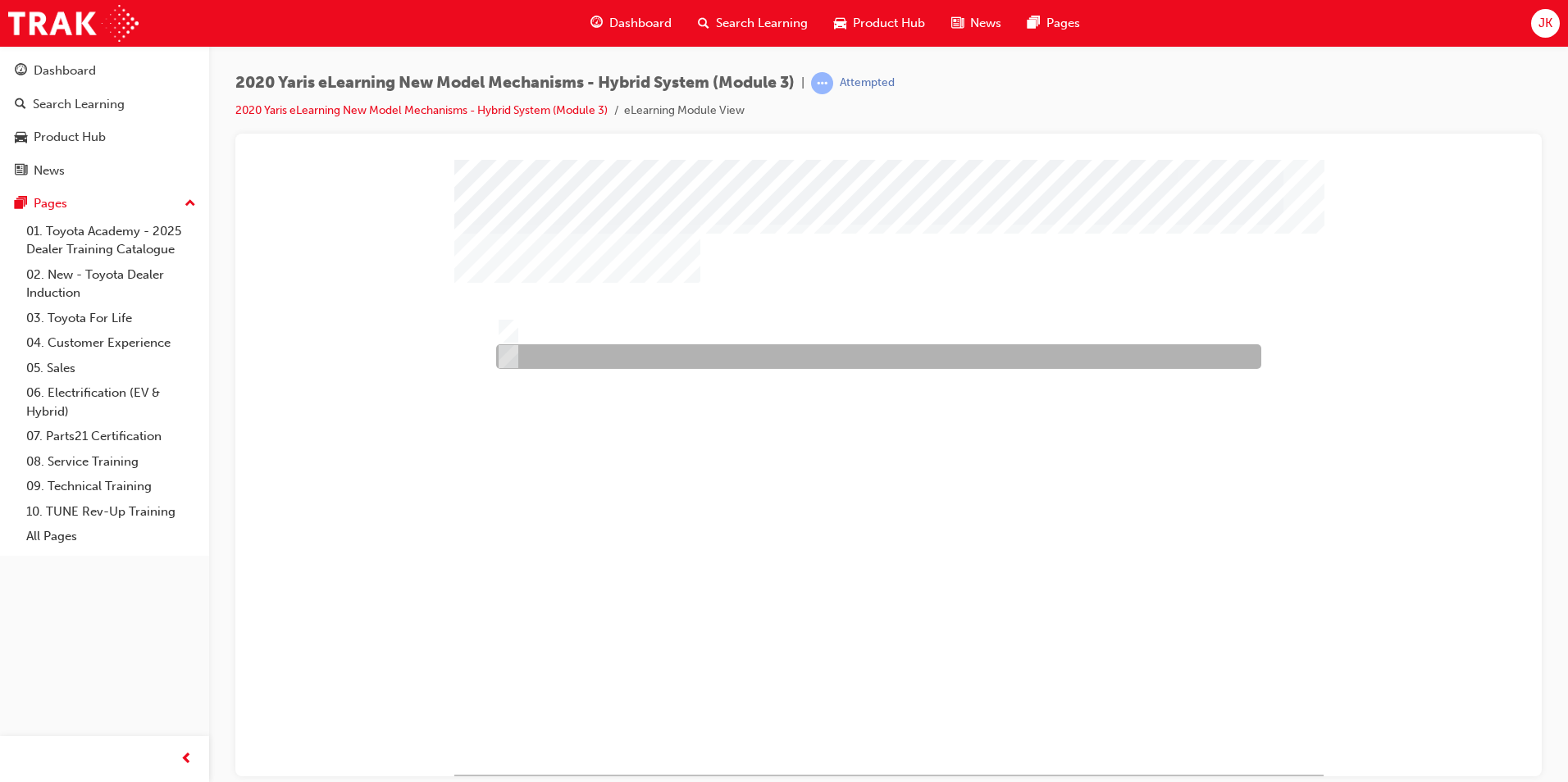
click at [567, 364] on div at bounding box center [874, 357] width 766 height 24
radio input "false"
radio input "true"
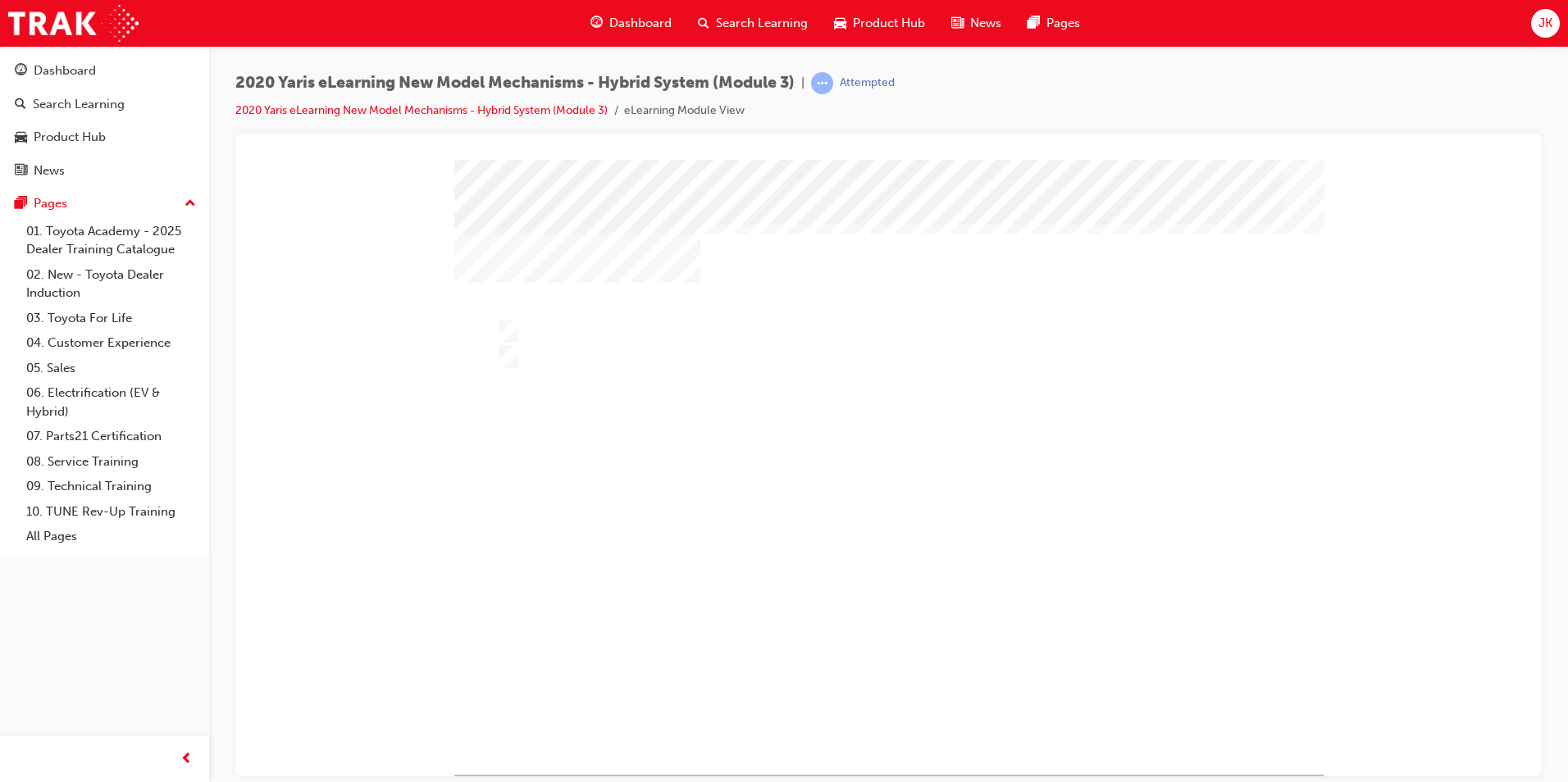
click at [909, 709] on div at bounding box center [889, 466] width 870 height 615
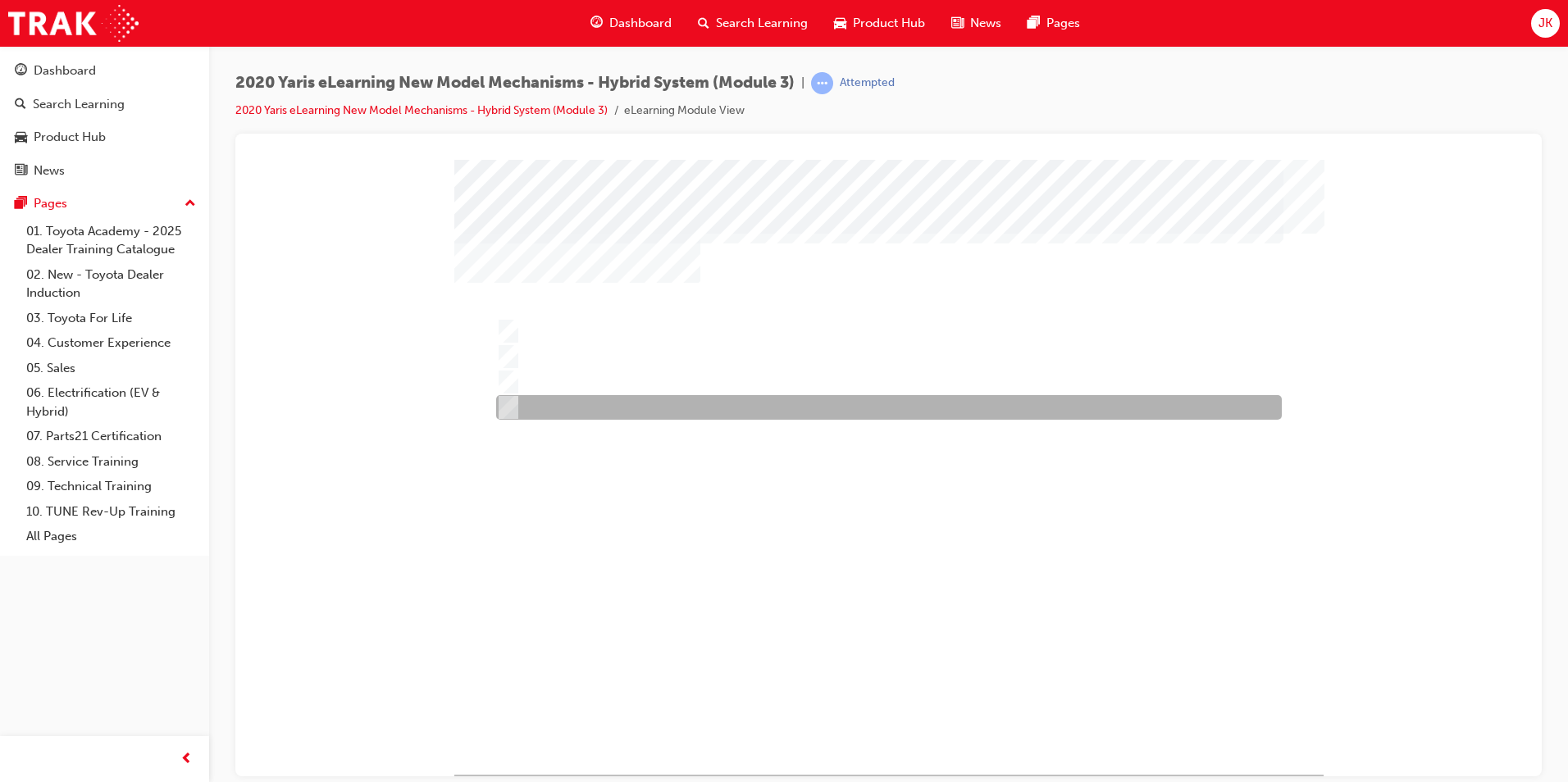
click at [579, 401] on div at bounding box center [885, 408] width 786 height 24
radio input "true"
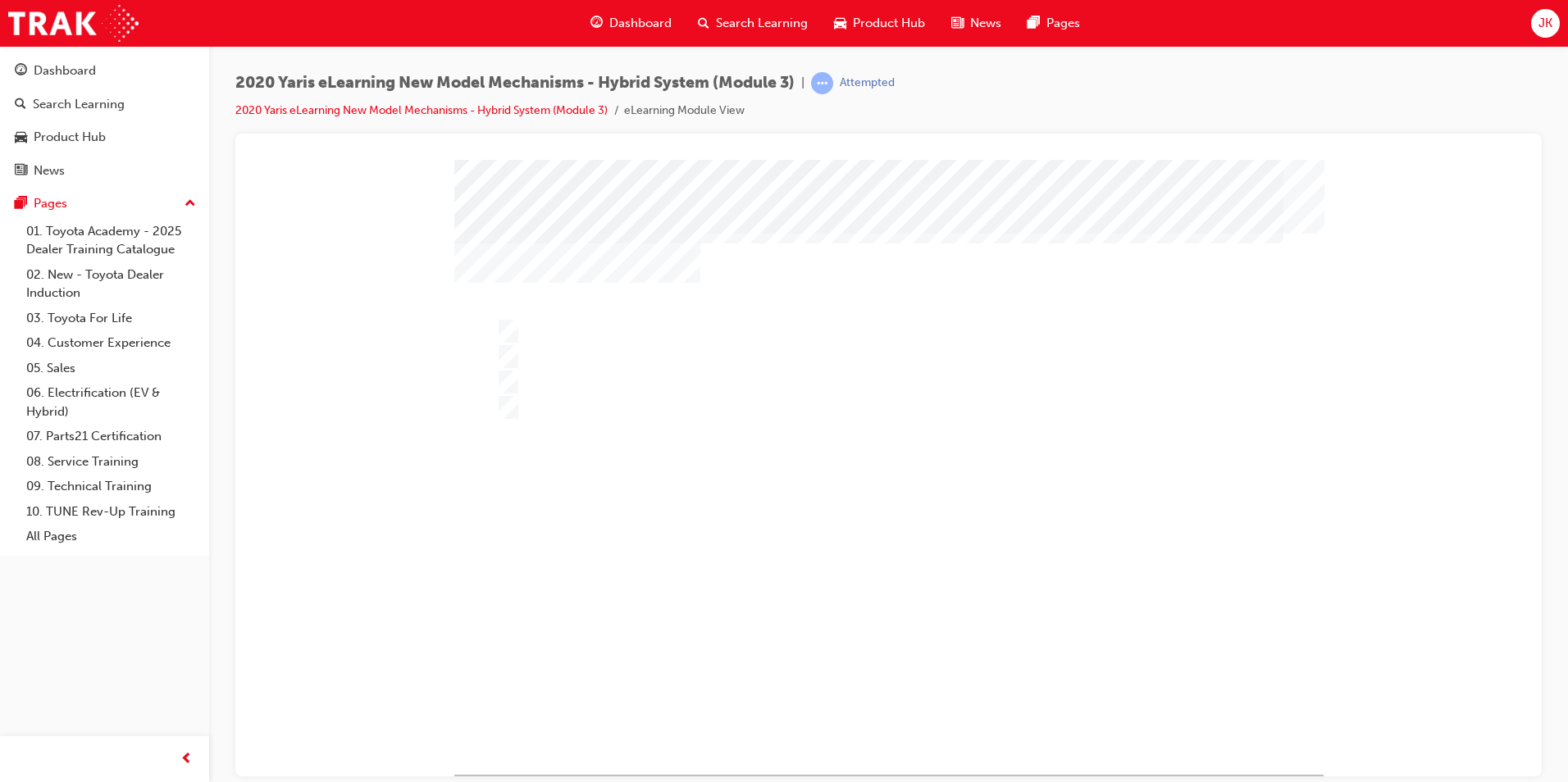
click at [608, 357] on div at bounding box center [889, 466] width 870 height 615
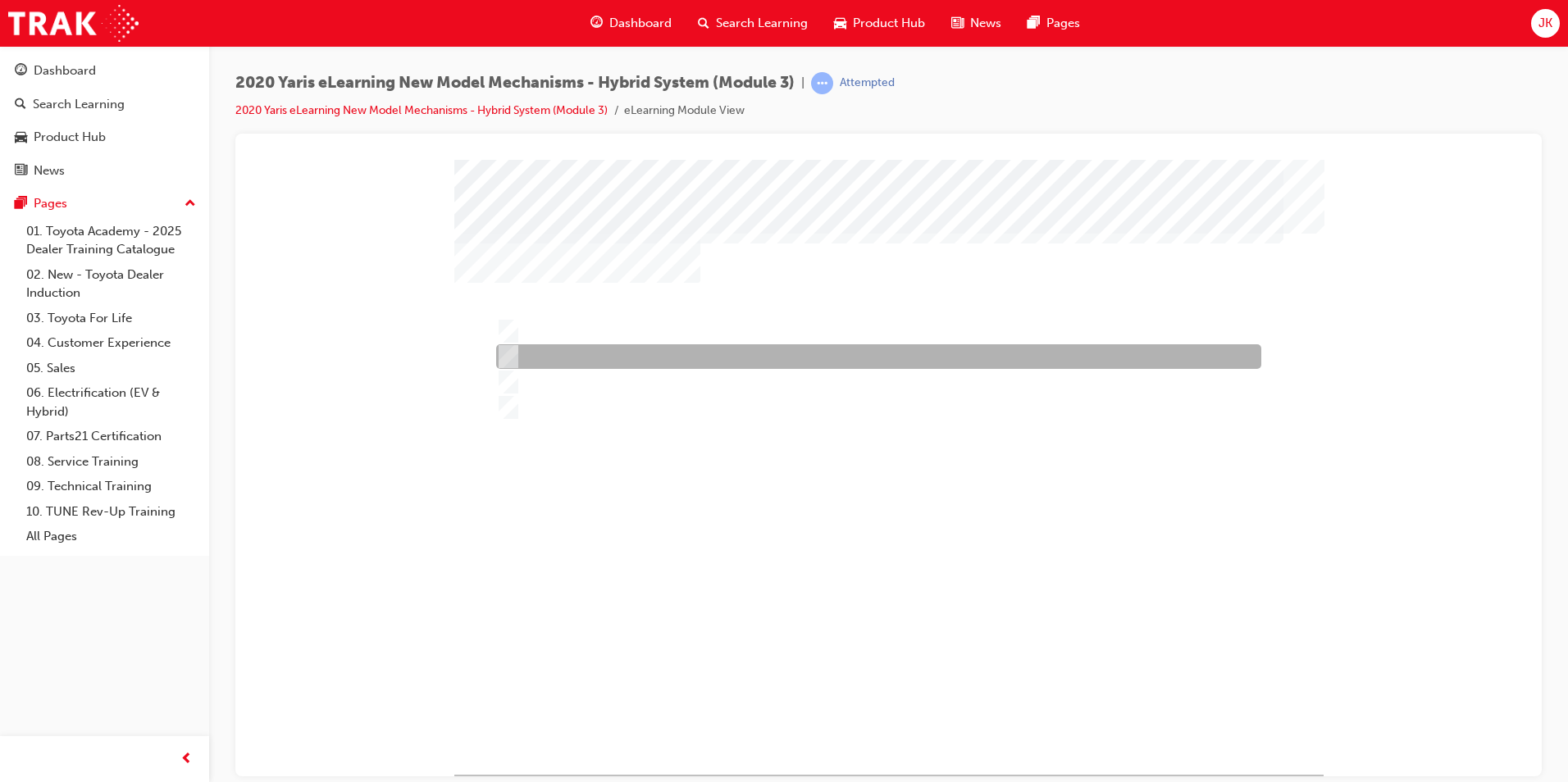
click at [609, 350] on div at bounding box center [874, 357] width 766 height 24
radio input "true"
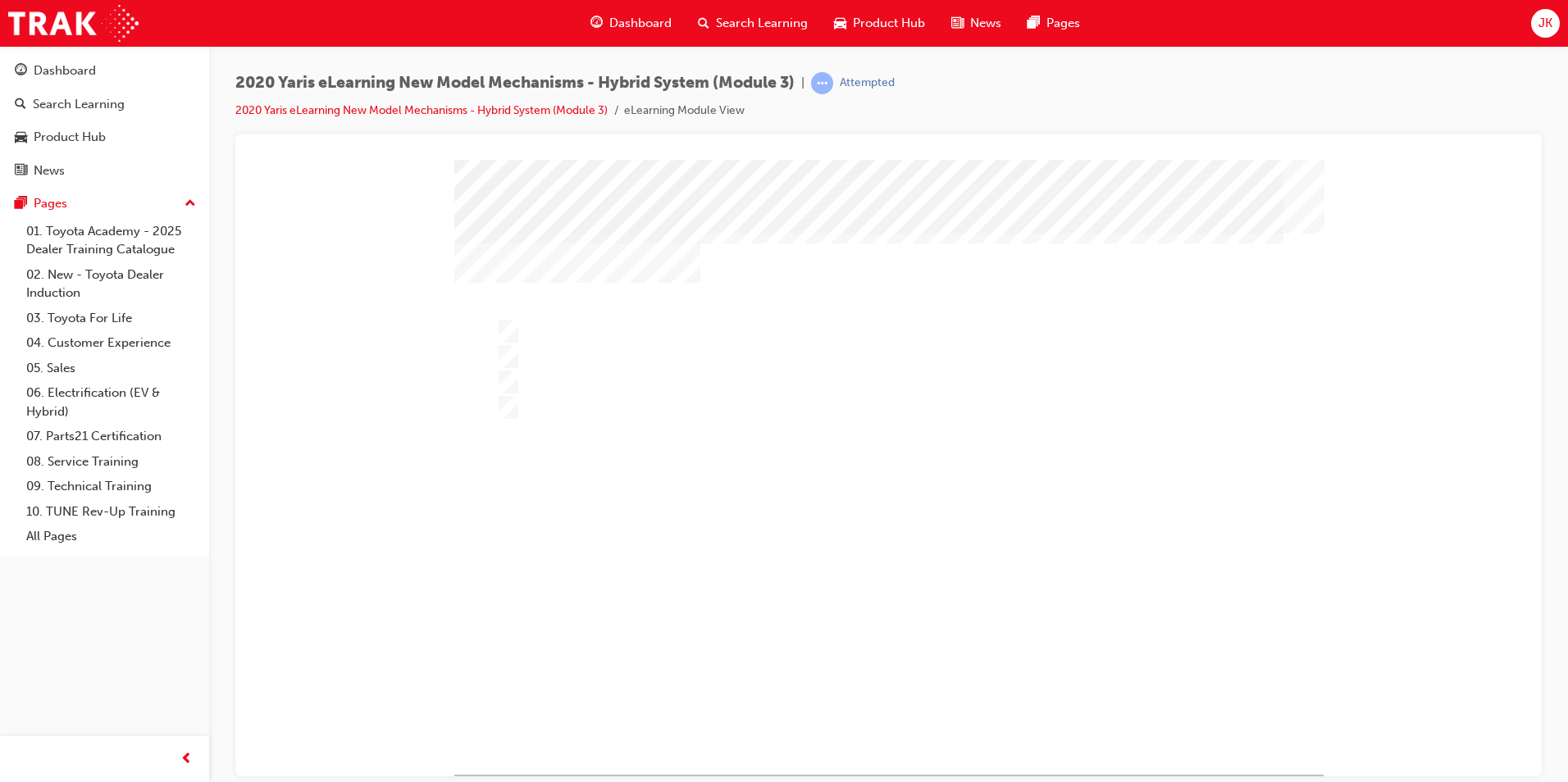
click at [888, 701] on div at bounding box center [889, 466] width 870 height 615
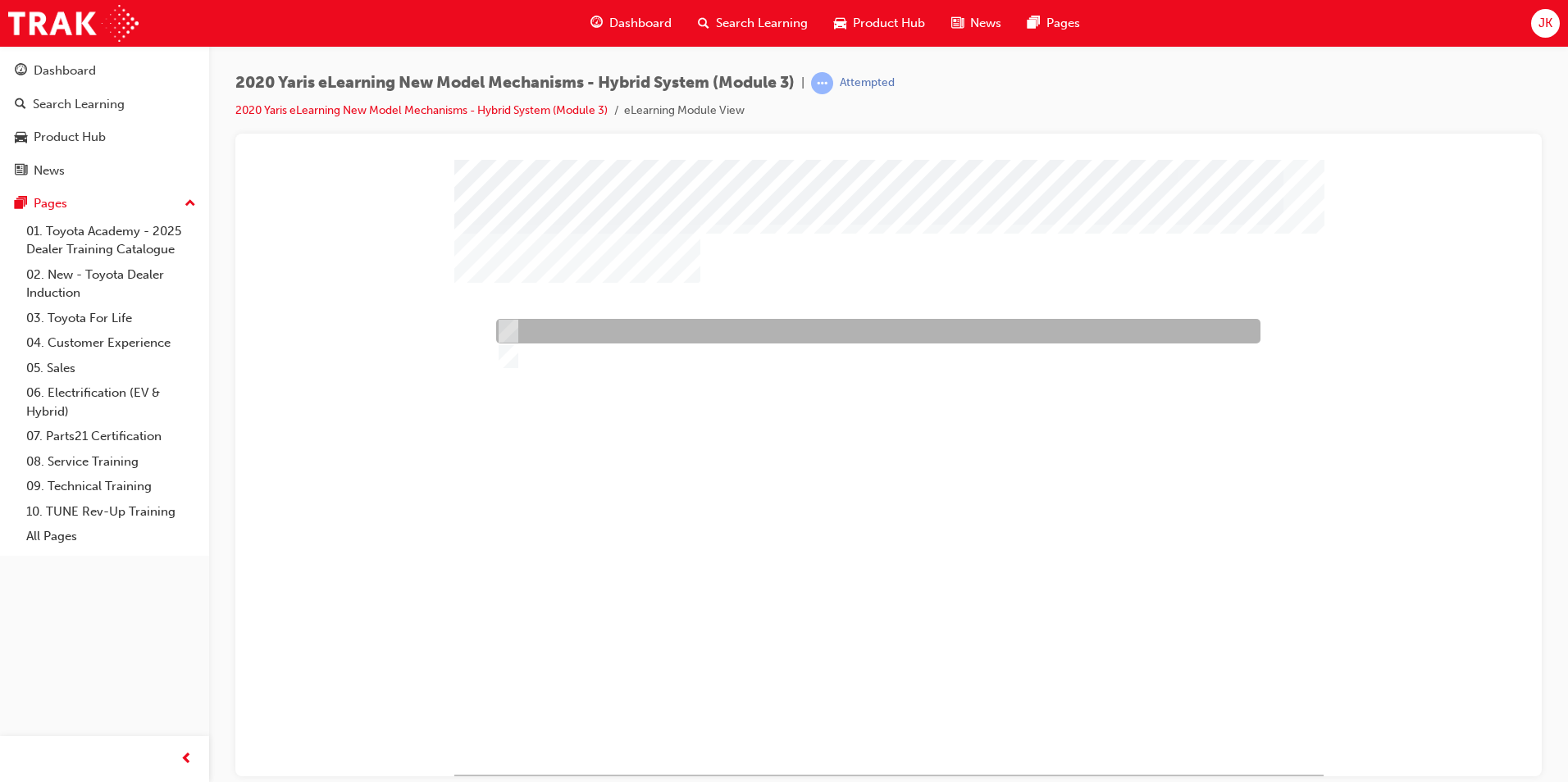
drag, startPoint x: 582, startPoint y: 321, endPoint x: 629, endPoint y: 385, distance: 79.4
click at [582, 322] on div at bounding box center [874, 332] width 765 height 24
radio input "true"
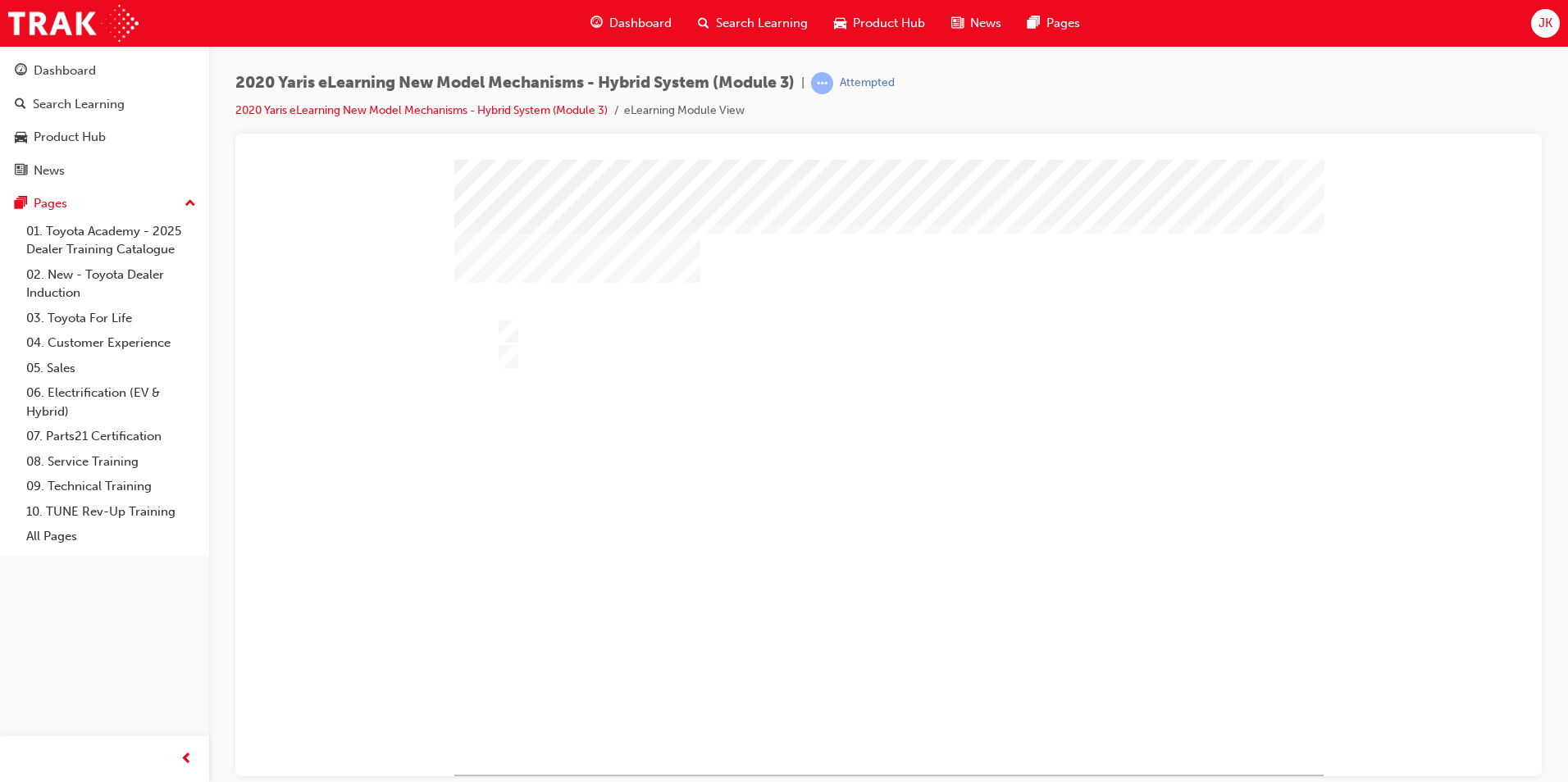
click at [872, 693] on div at bounding box center [889, 466] width 870 height 615
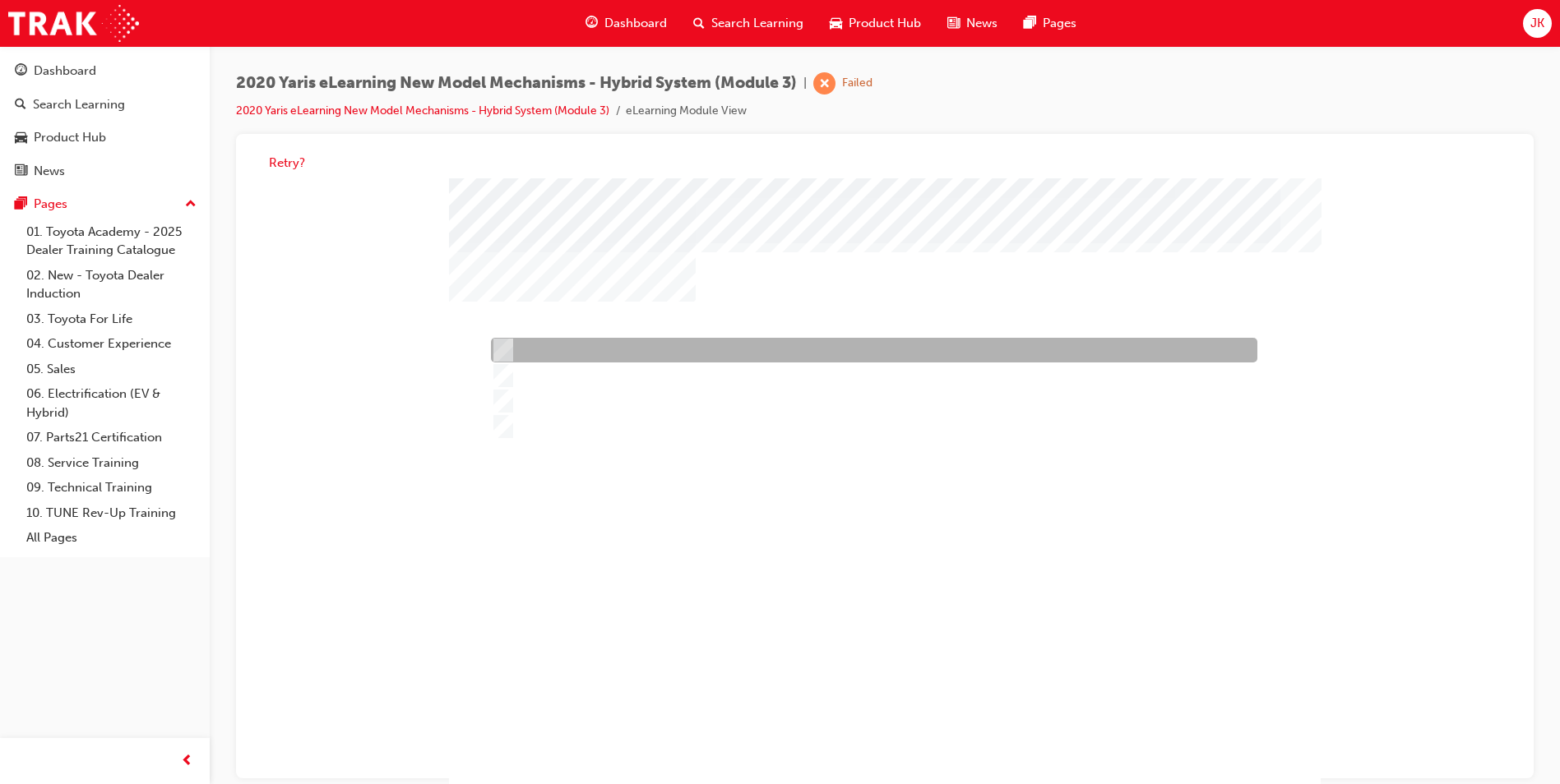
click at [626, 353] on div at bounding box center [870, 351] width 767 height 25
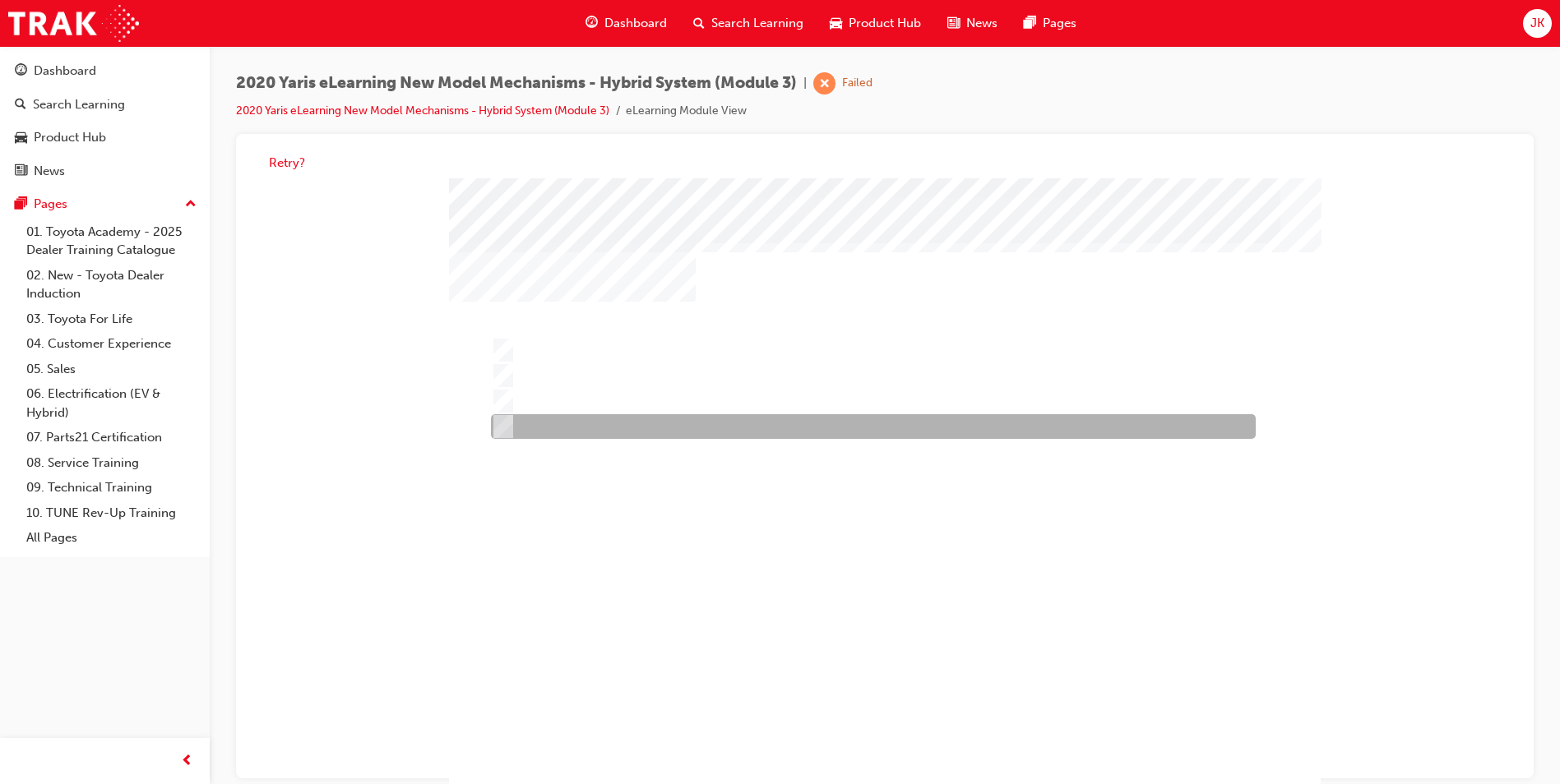
click at [649, 428] on div at bounding box center [869, 427] width 765 height 25
radio input "false"
radio input "true"
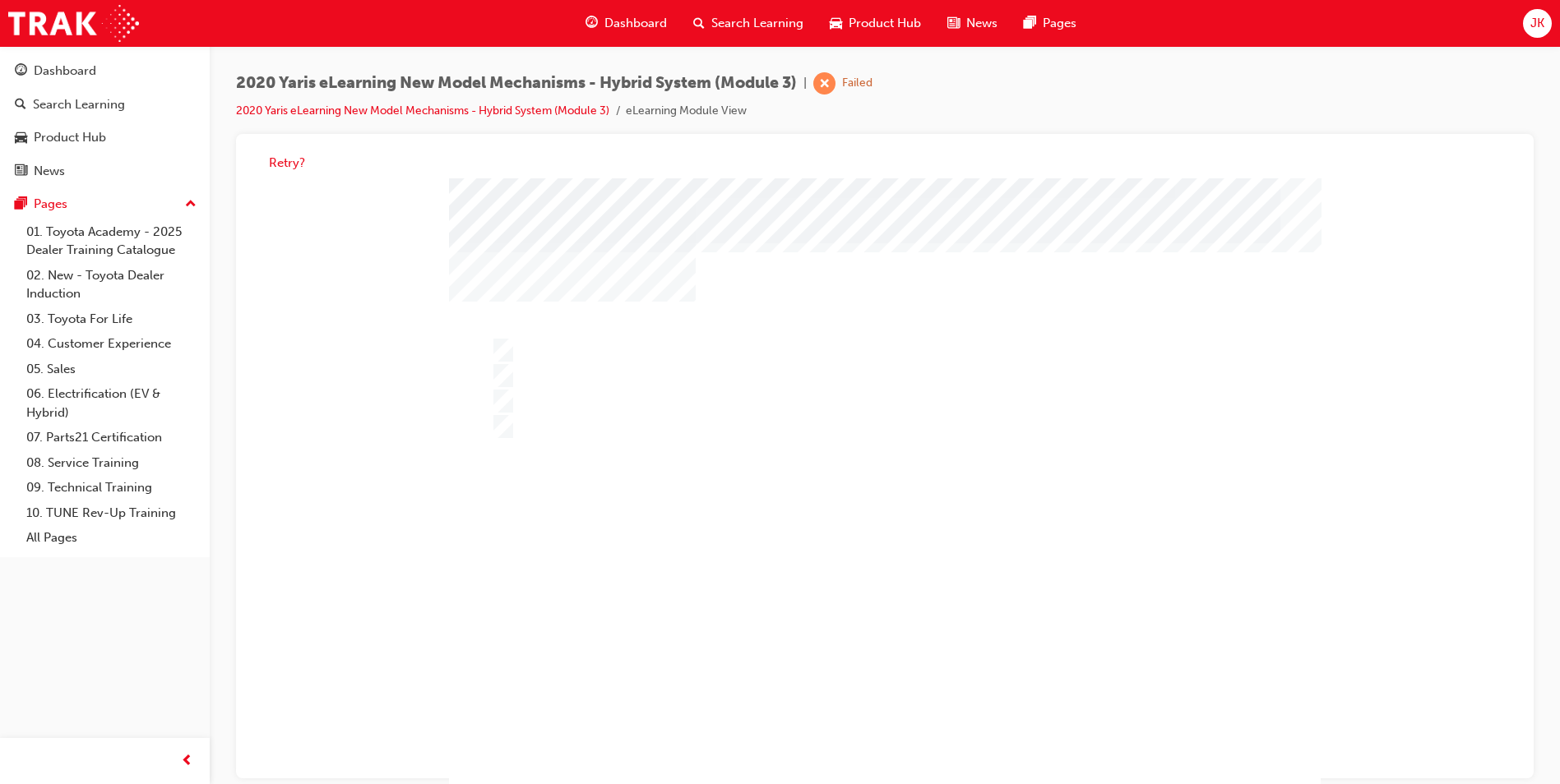
click at [864, 697] on div "" at bounding box center [885, 486] width 872 height 617
click at [592, 394] on div at bounding box center [885, 486] width 872 height 617
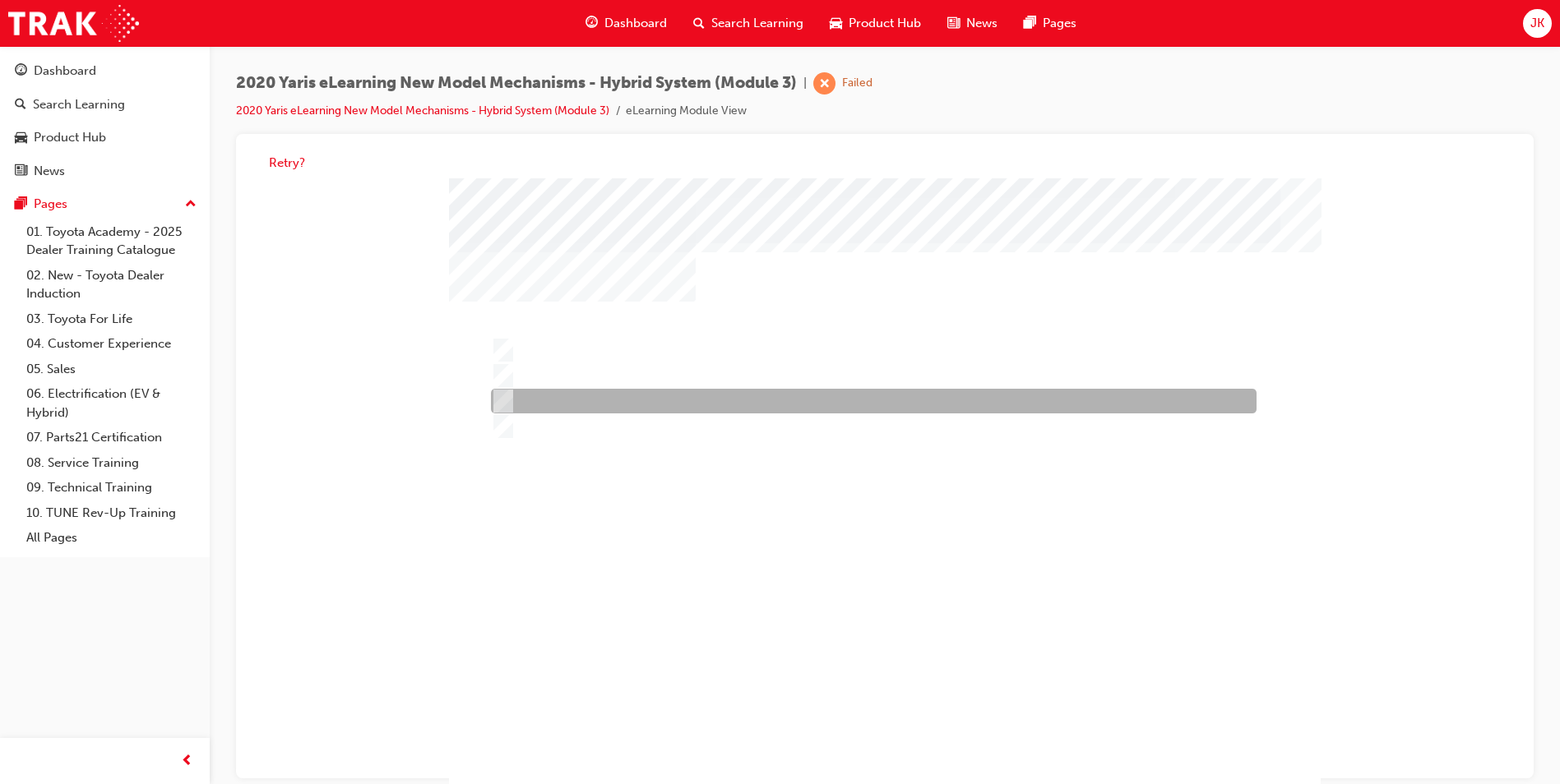
click at [587, 399] on div at bounding box center [869, 402] width 766 height 25
radio input "true"
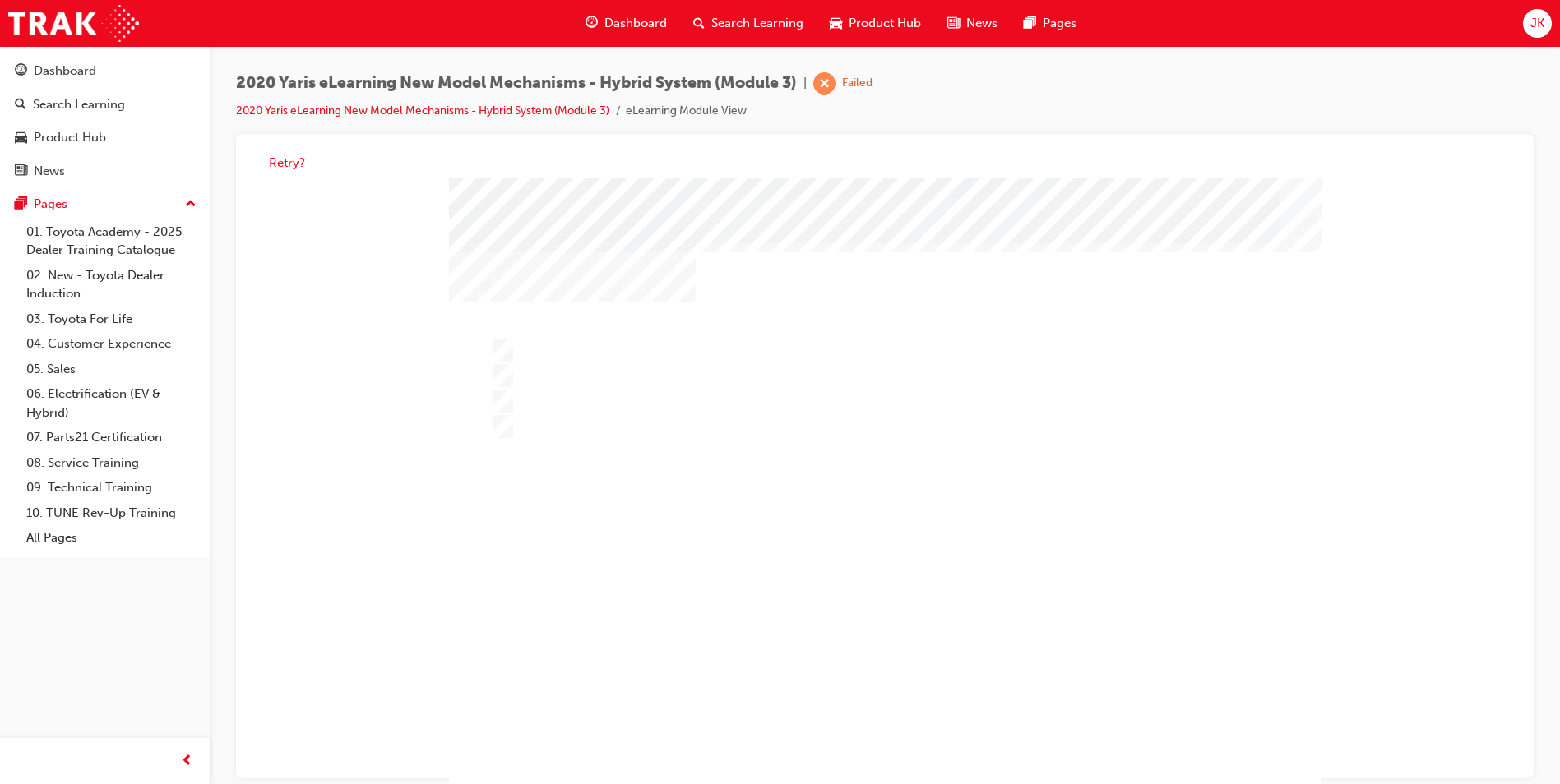
drag, startPoint x: 890, startPoint y: 697, endPoint x: 889, endPoint y: 707, distance: 10.0
click at [891, 701] on div at bounding box center [885, 486] width 872 height 617
click at [875, 699] on div at bounding box center [885, 486] width 872 height 617
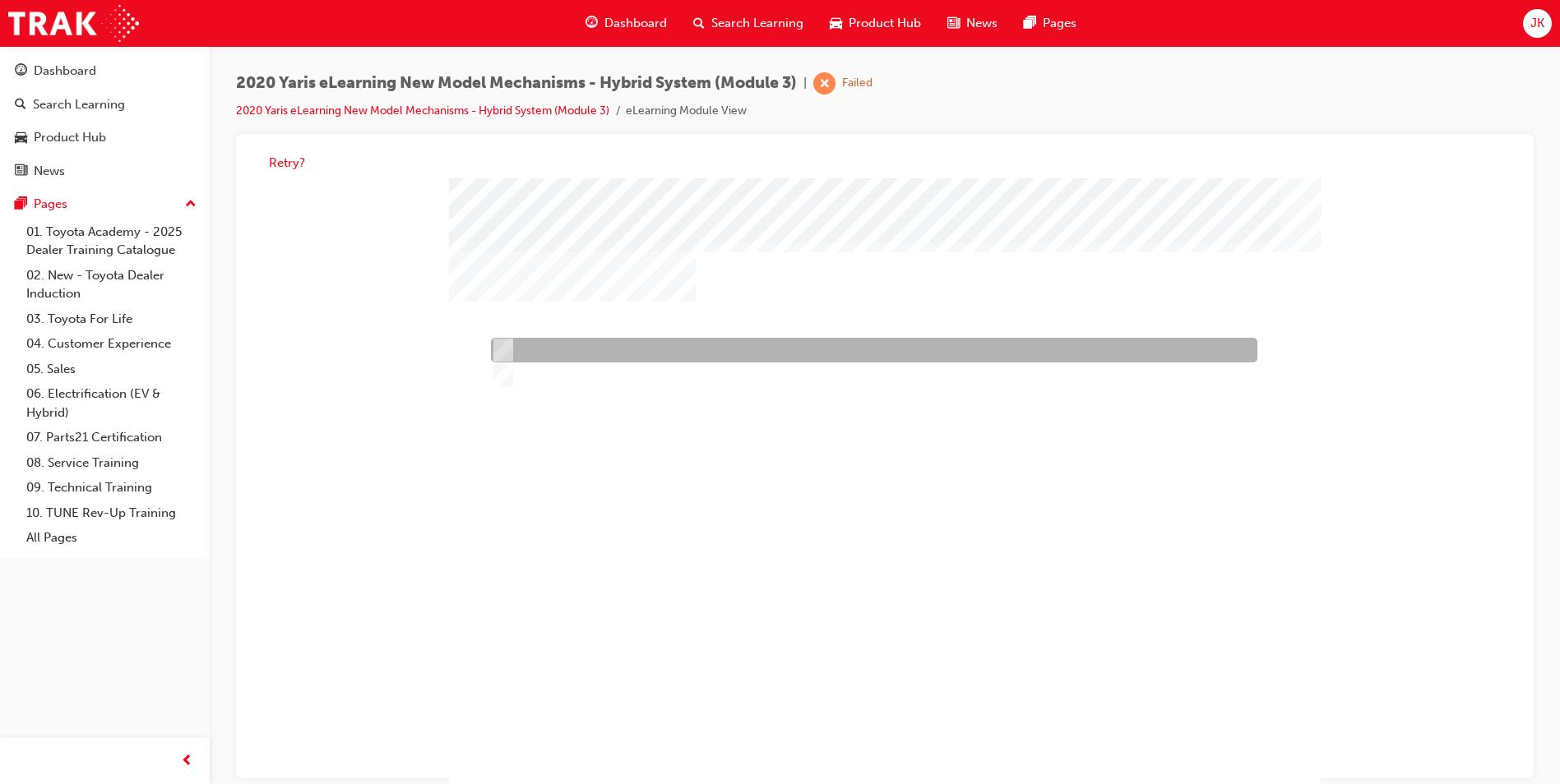
click at [547, 356] on div at bounding box center [870, 351] width 767 height 25
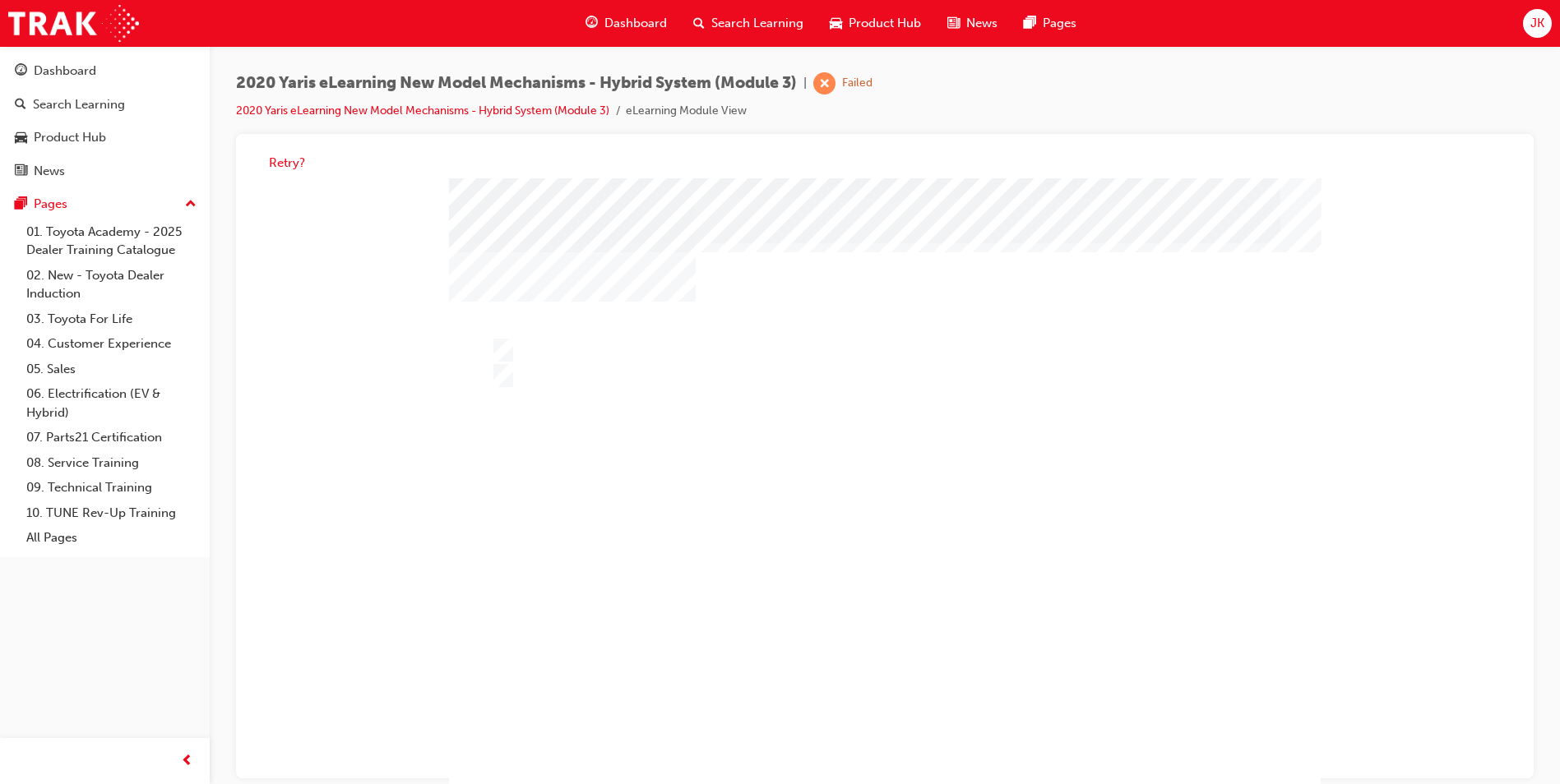
click at [536, 382] on div at bounding box center [885, 486] width 872 height 617
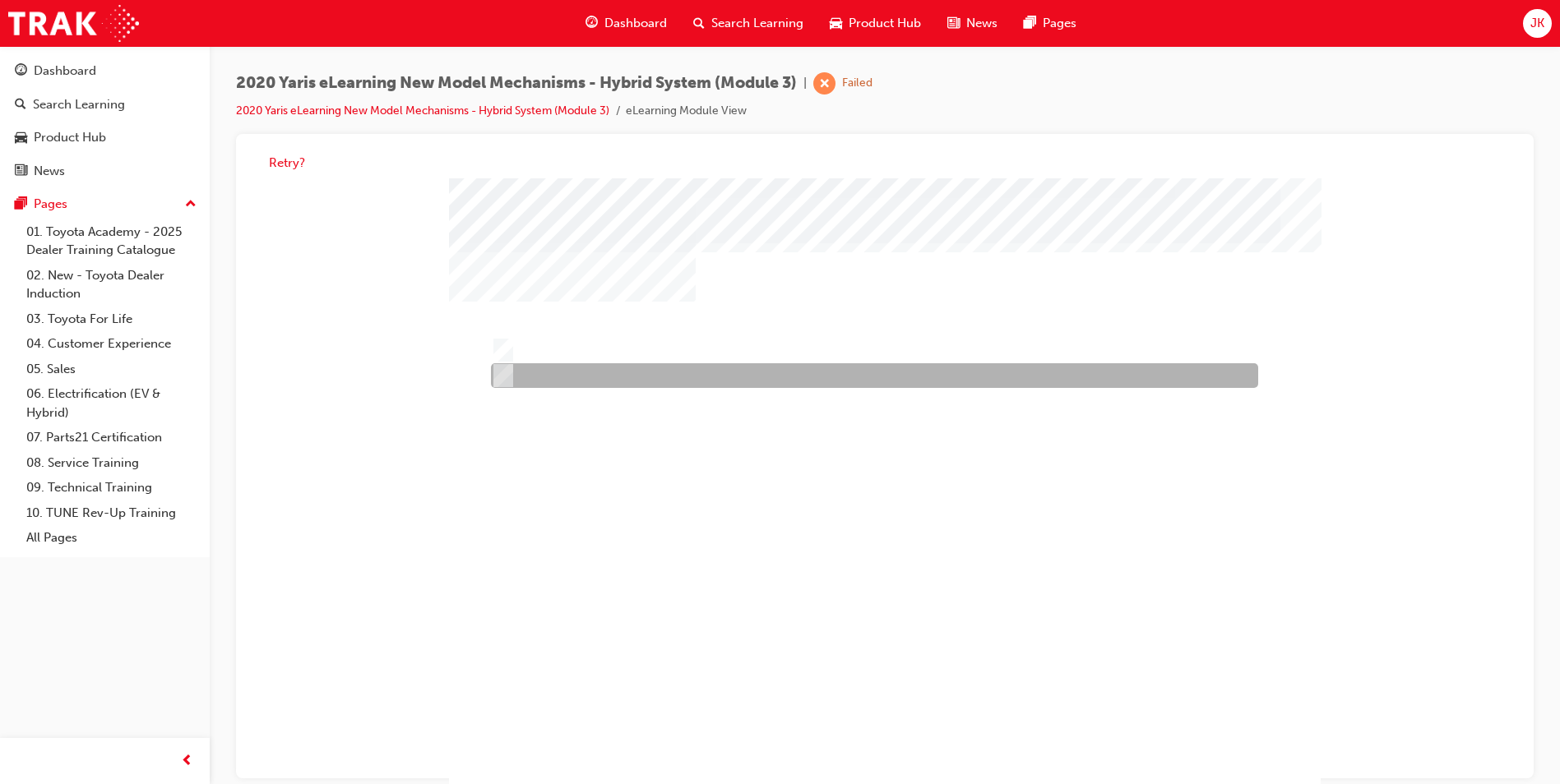
click at [539, 377] on div at bounding box center [870, 376] width 768 height 25
radio input "false"
radio input "true"
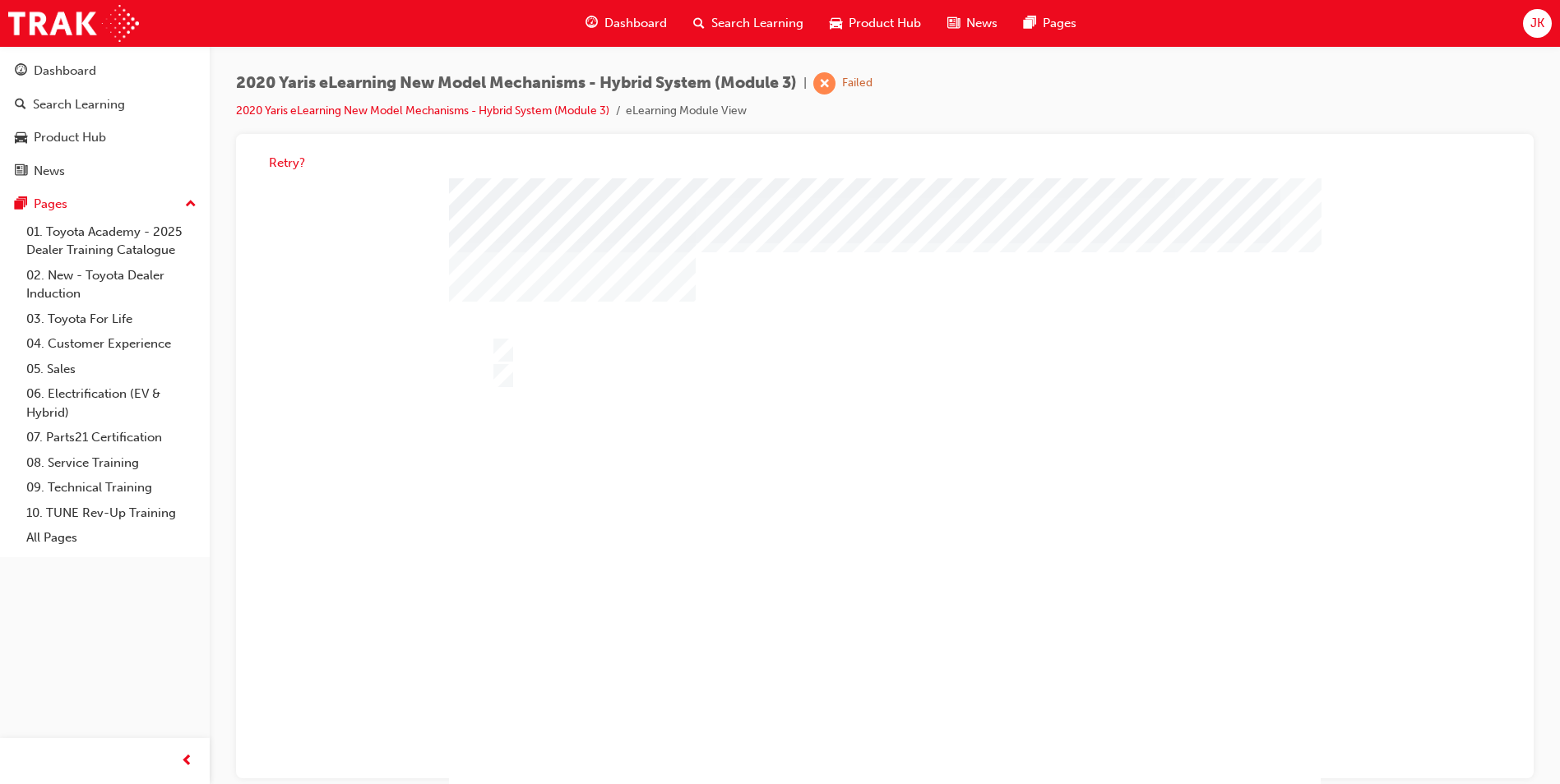
click at [890, 714] on div at bounding box center [885, 486] width 872 height 617
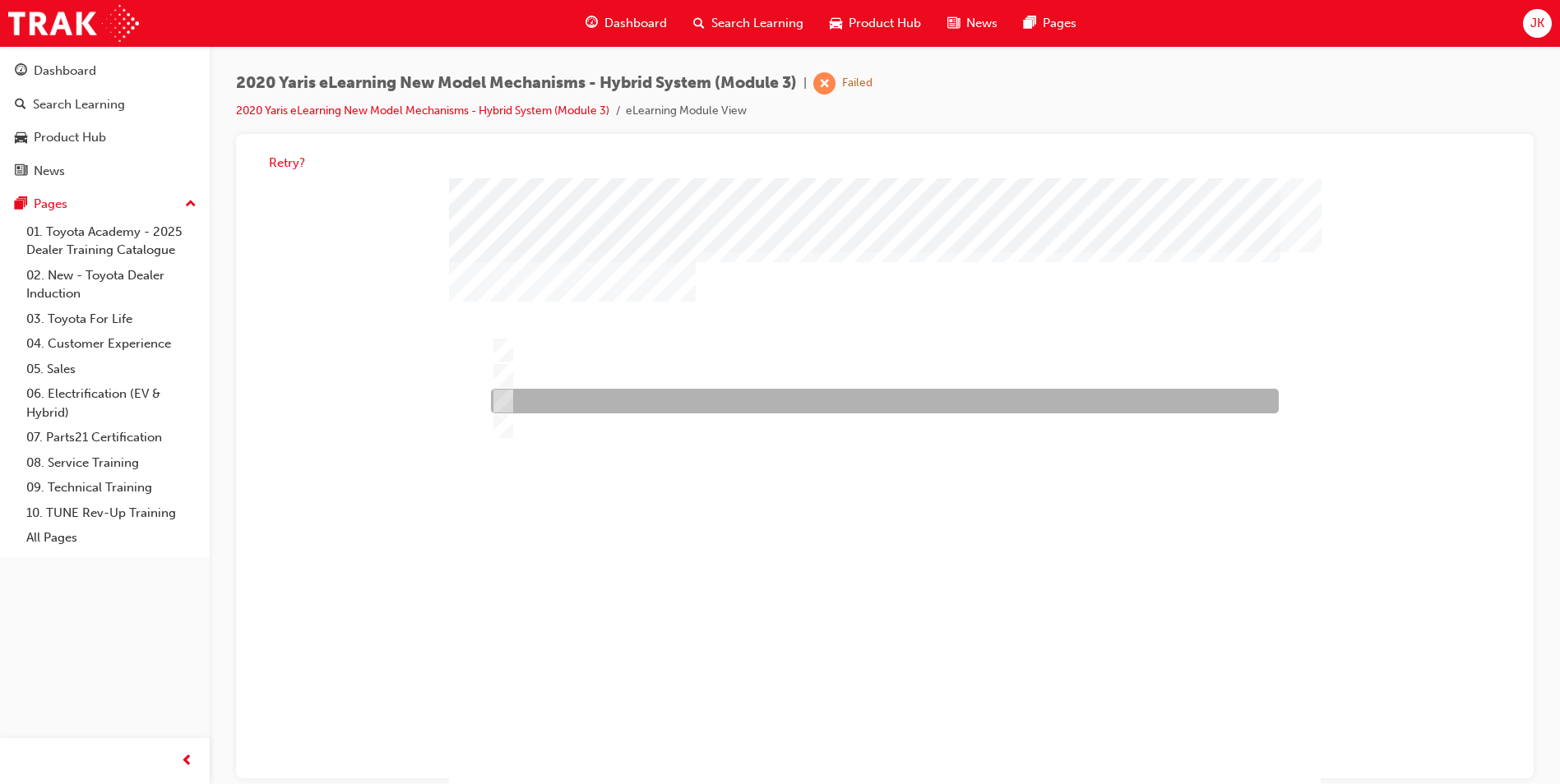
click at [608, 400] on div at bounding box center [881, 402] width 788 height 25
radio input "true"
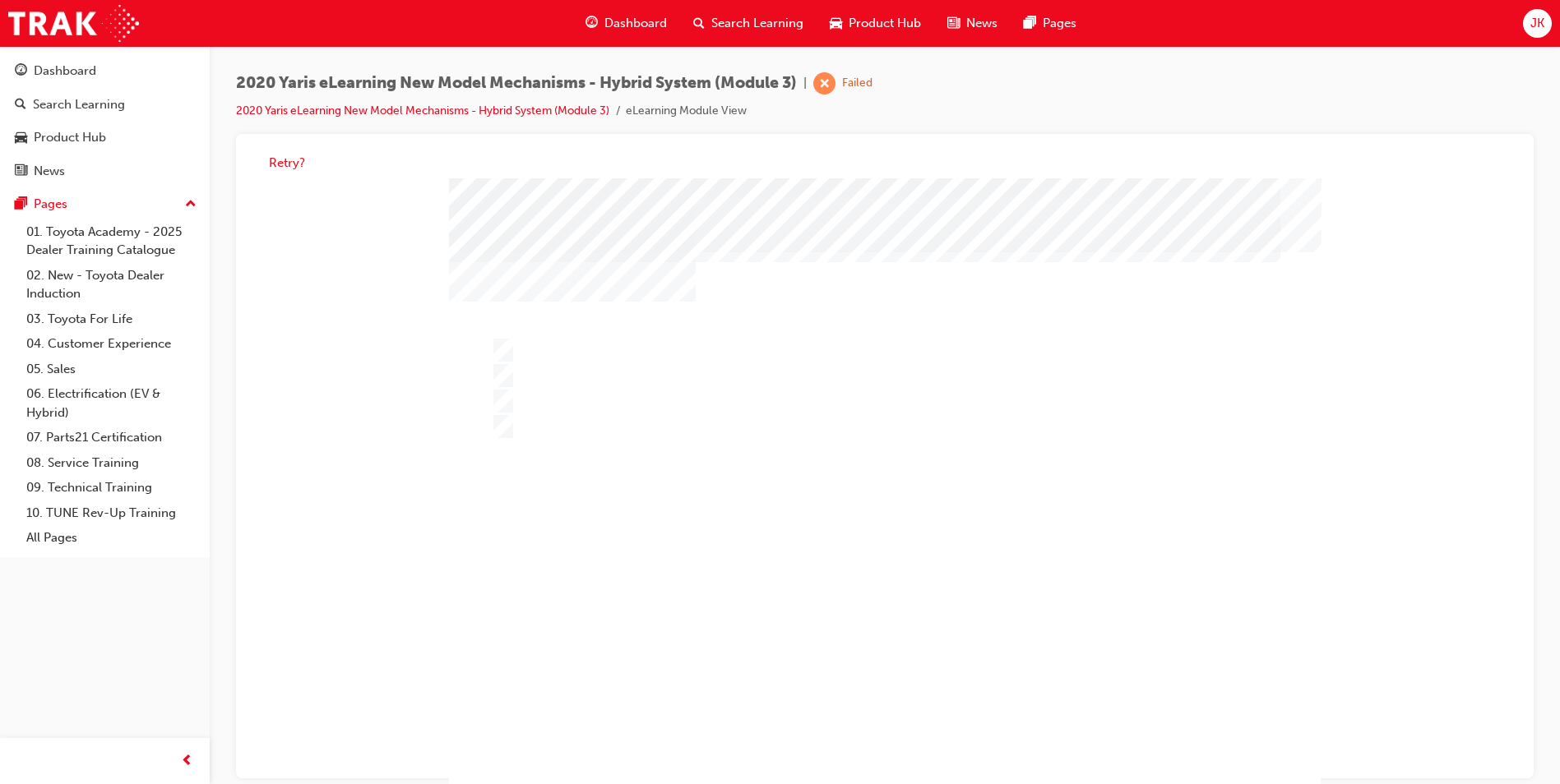
click at [884, 719] on div at bounding box center [885, 486] width 872 height 617
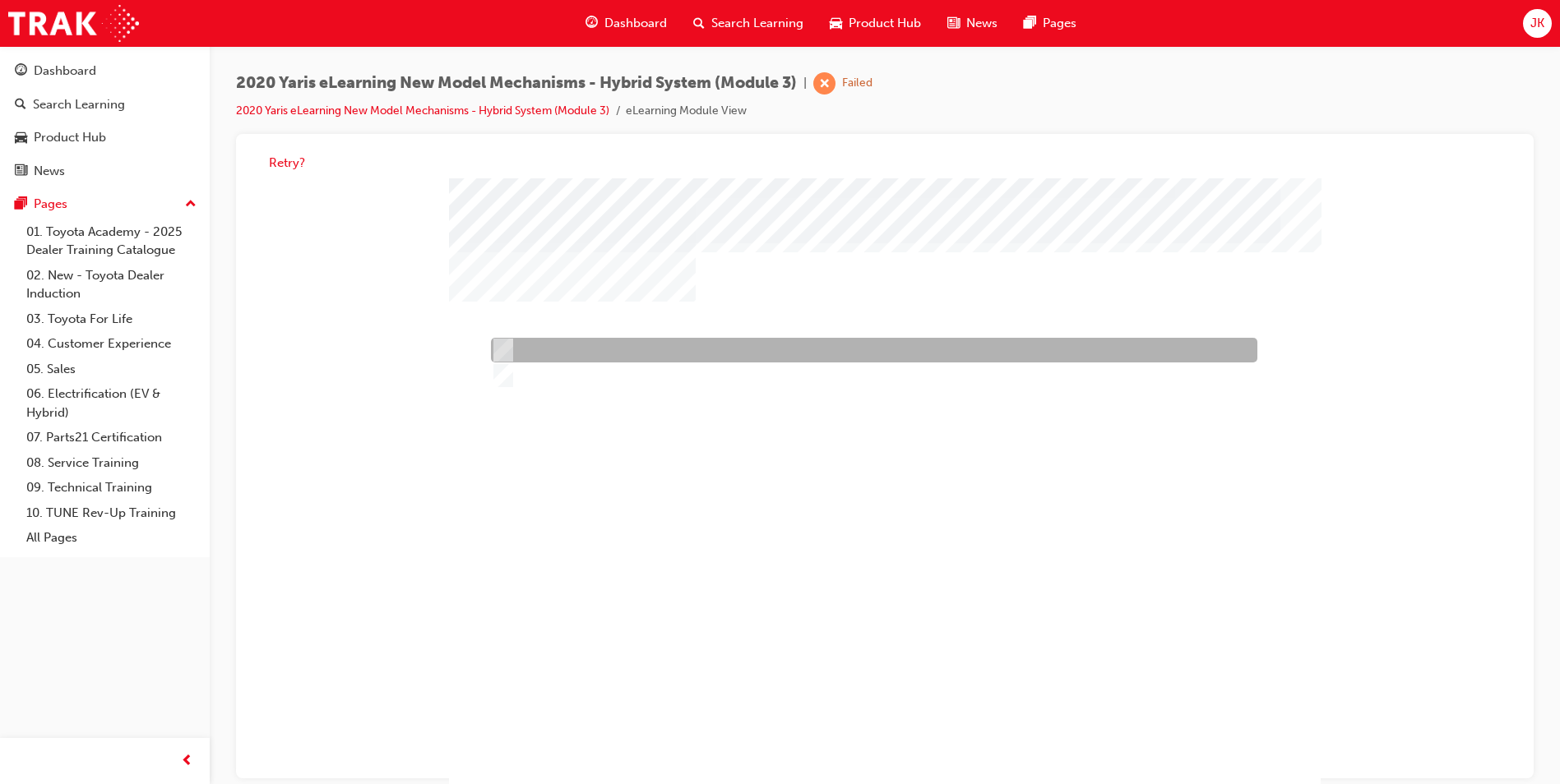
click at [497, 346] on input "True" at bounding box center [500, 351] width 18 height 18
radio input "true"
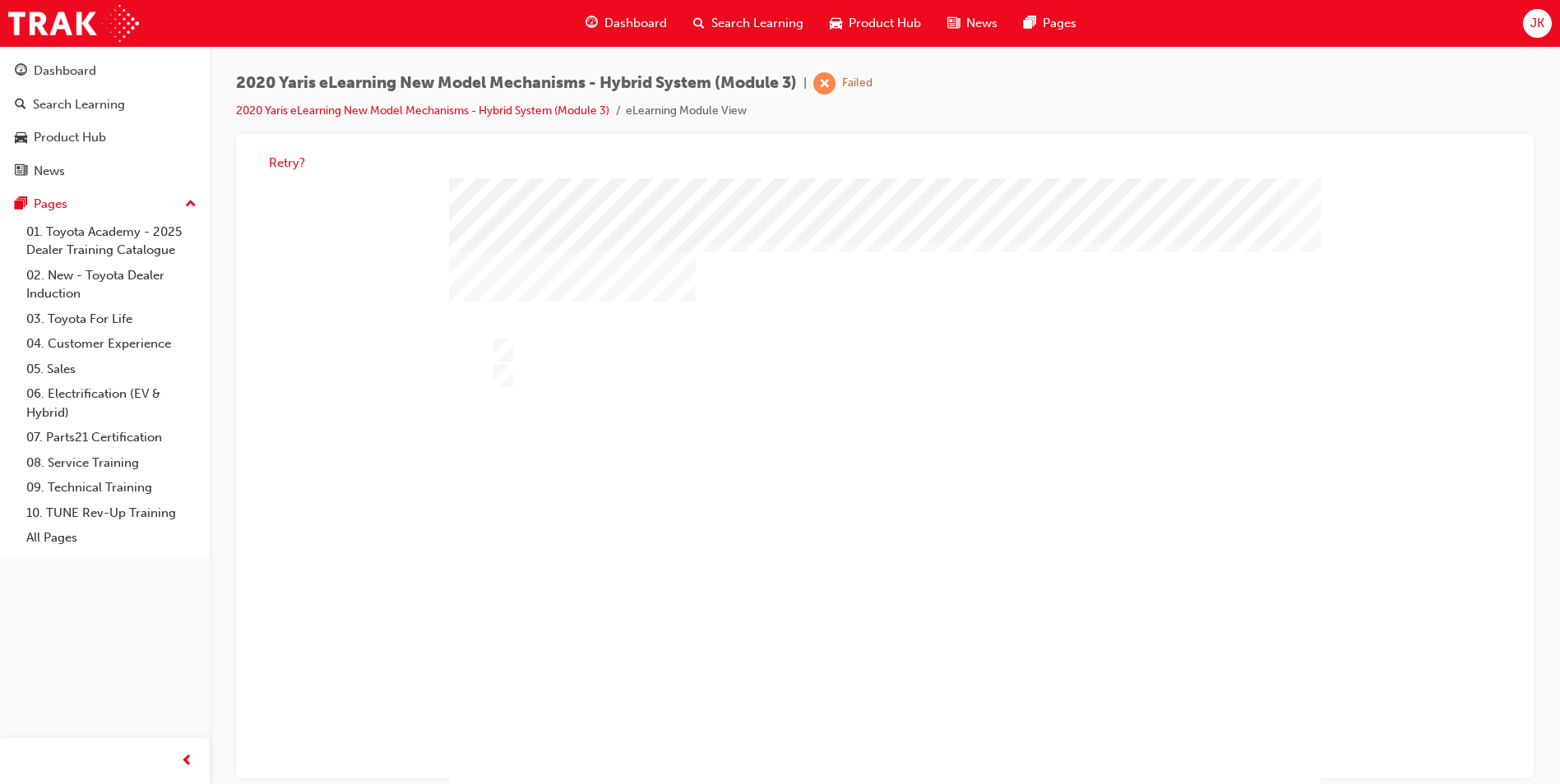
click at [911, 704] on div at bounding box center [891, 467] width 872 height 617
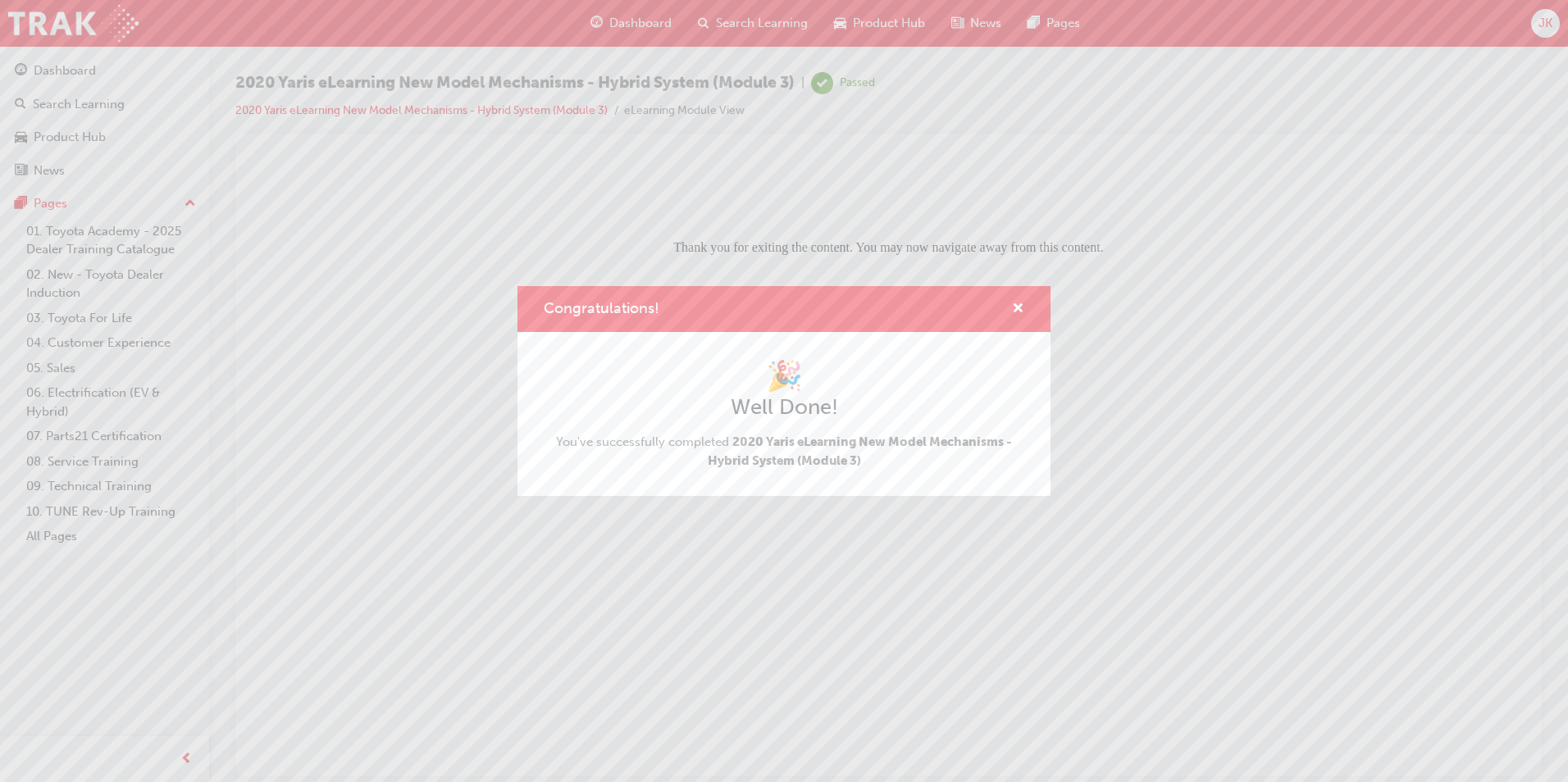
click at [757, 25] on div "Congratulations! 🎉 Well Done! You've successfully completed 2020 Yaris eLearnin…" at bounding box center [784, 391] width 1568 height 782
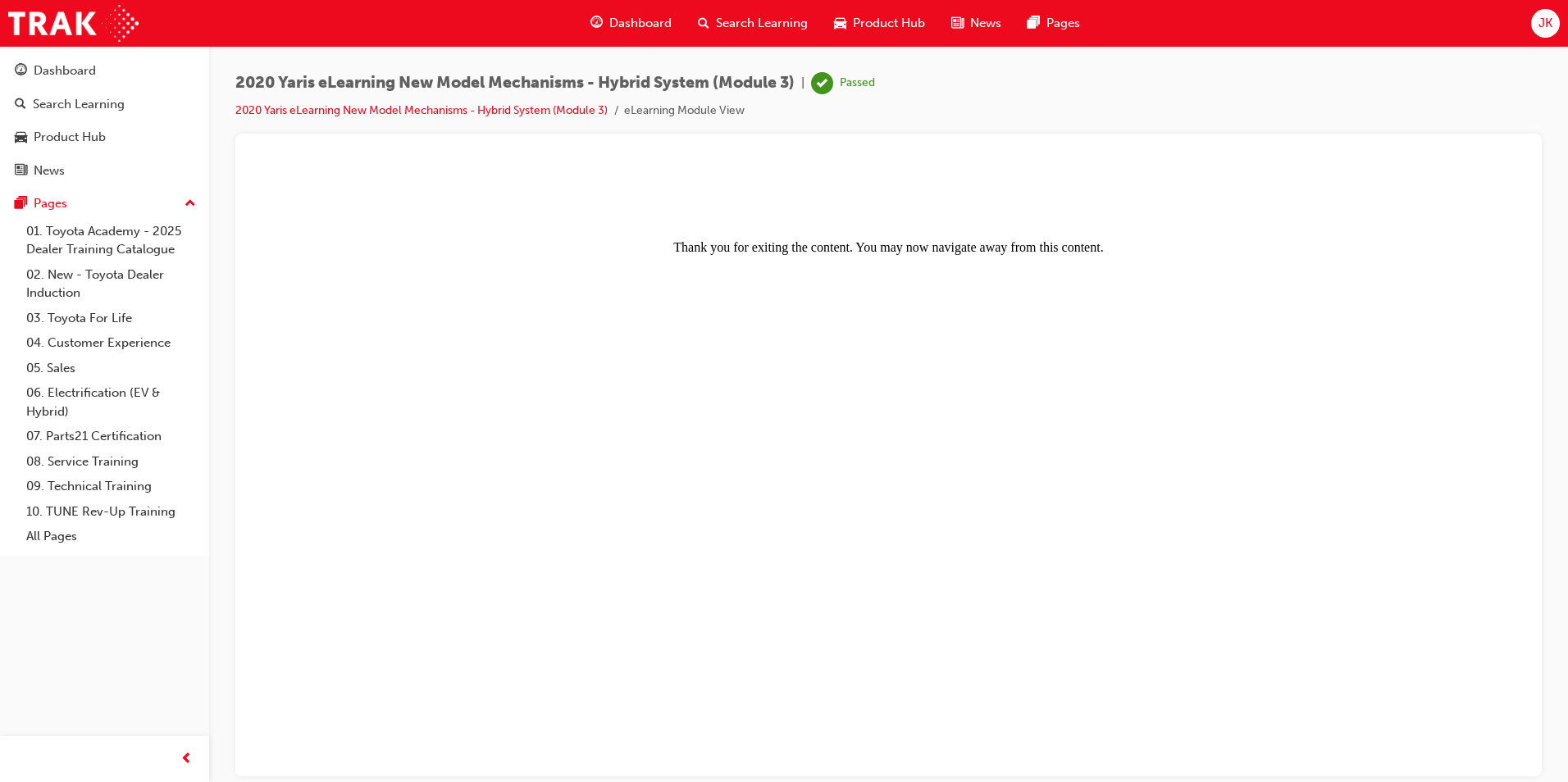
click at [746, 35] on div "Search Learning" at bounding box center [753, 23] width 136 height 33
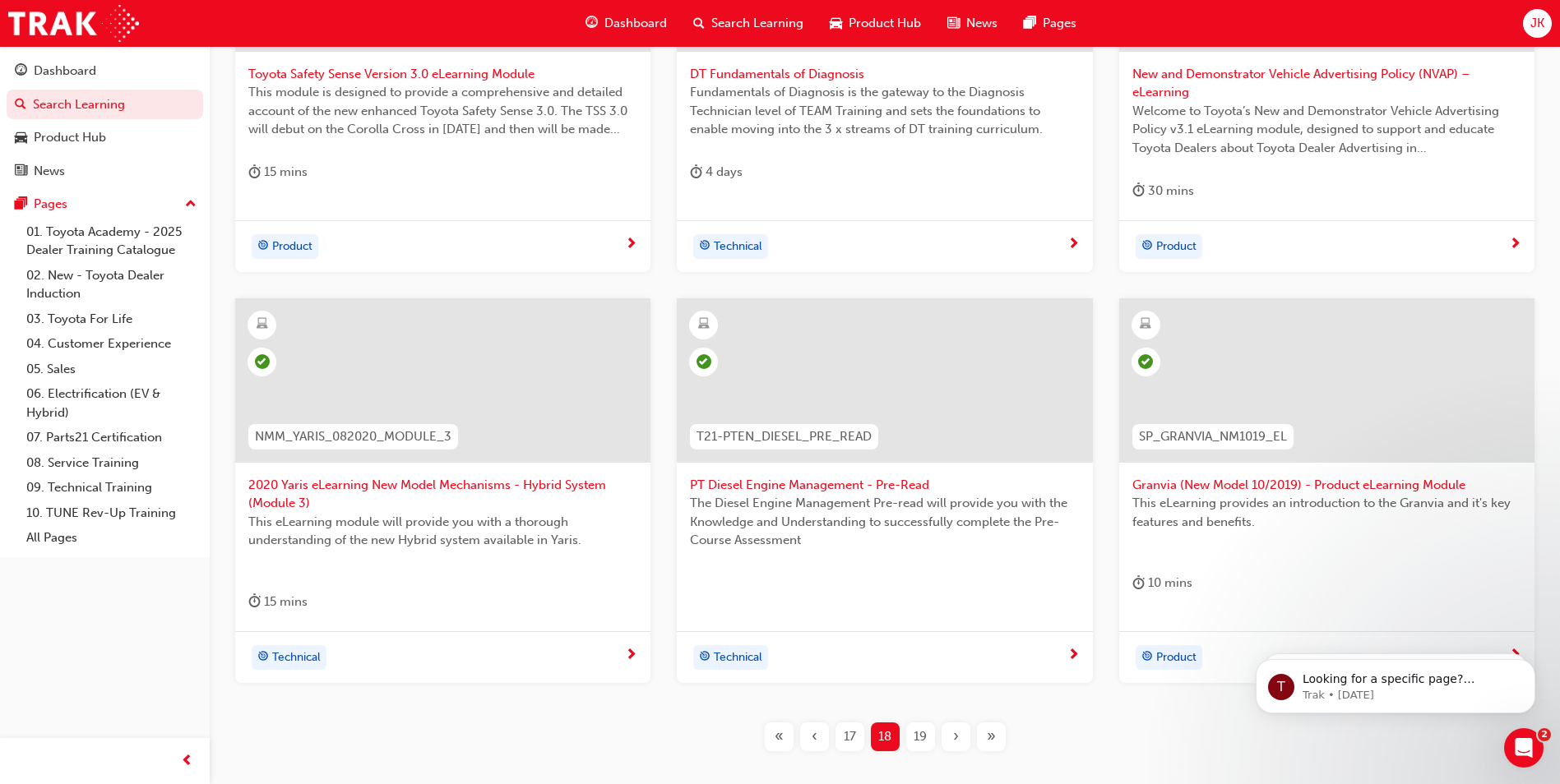
scroll to position [594, 0]
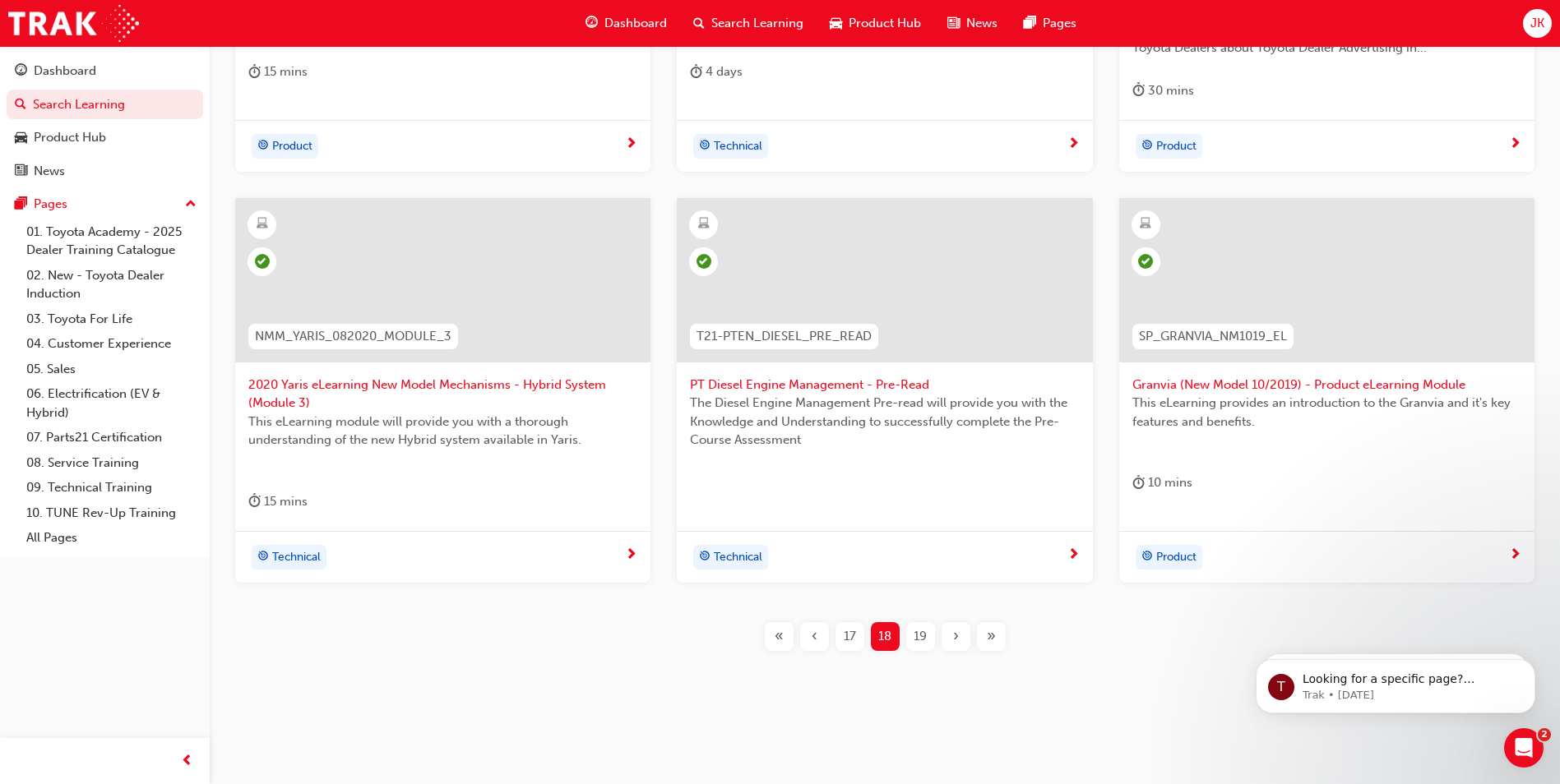
click at [916, 627] on span "19" at bounding box center [920, 637] width 13 height 19
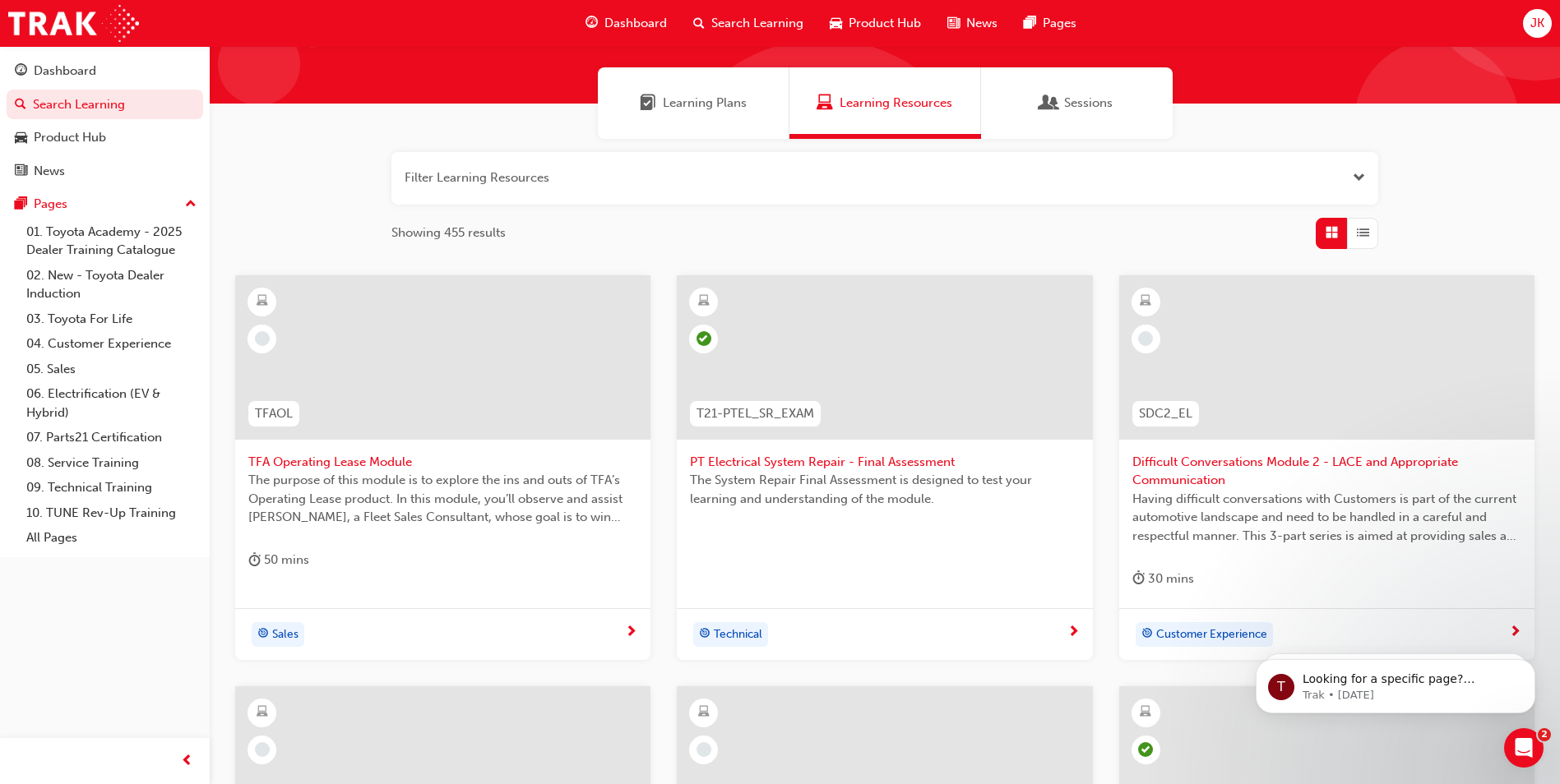
scroll to position [100, 0]
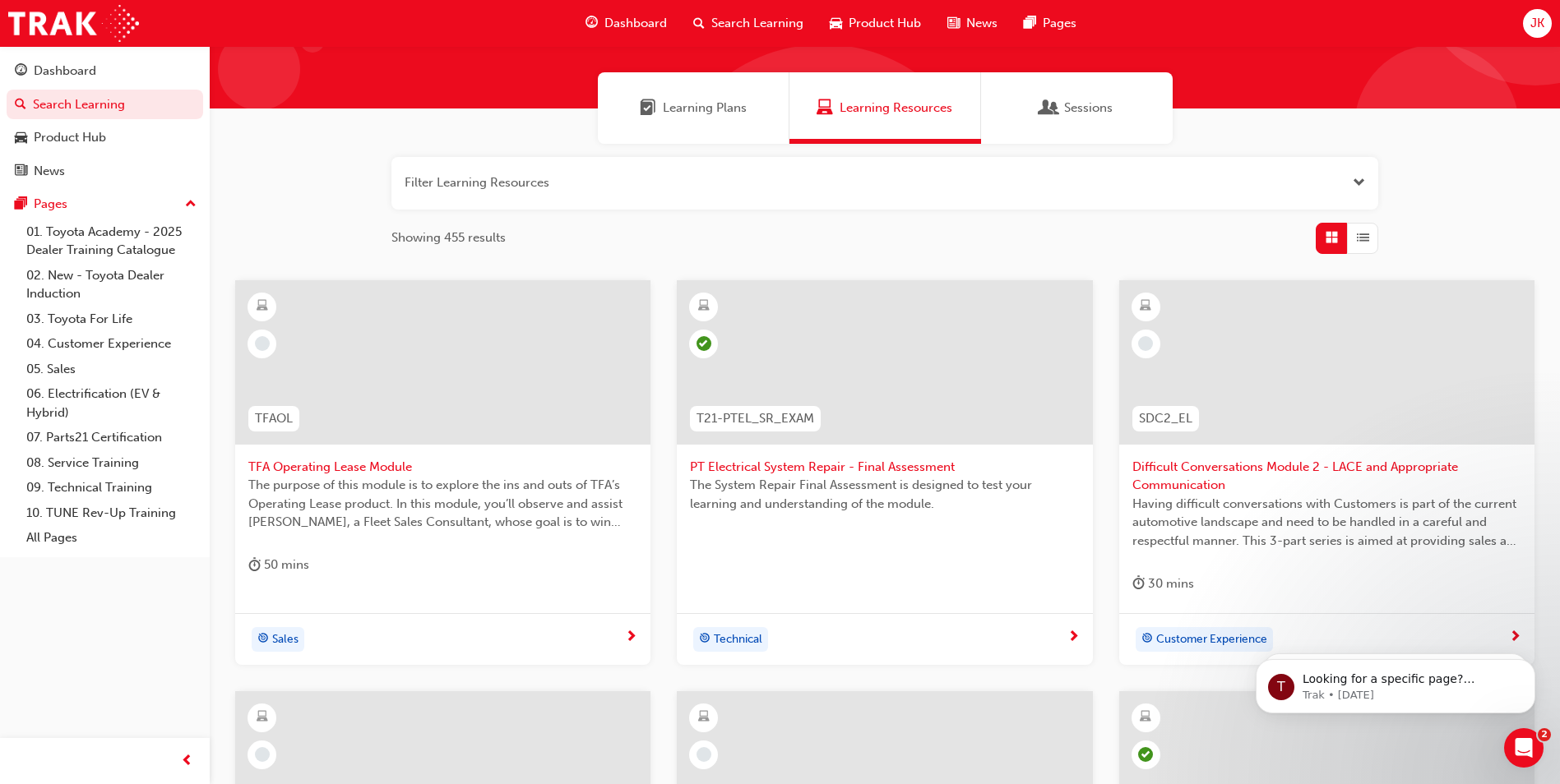
click at [309, 466] on span "TFA Operating Lease Module" at bounding box center [442, 467] width 389 height 19
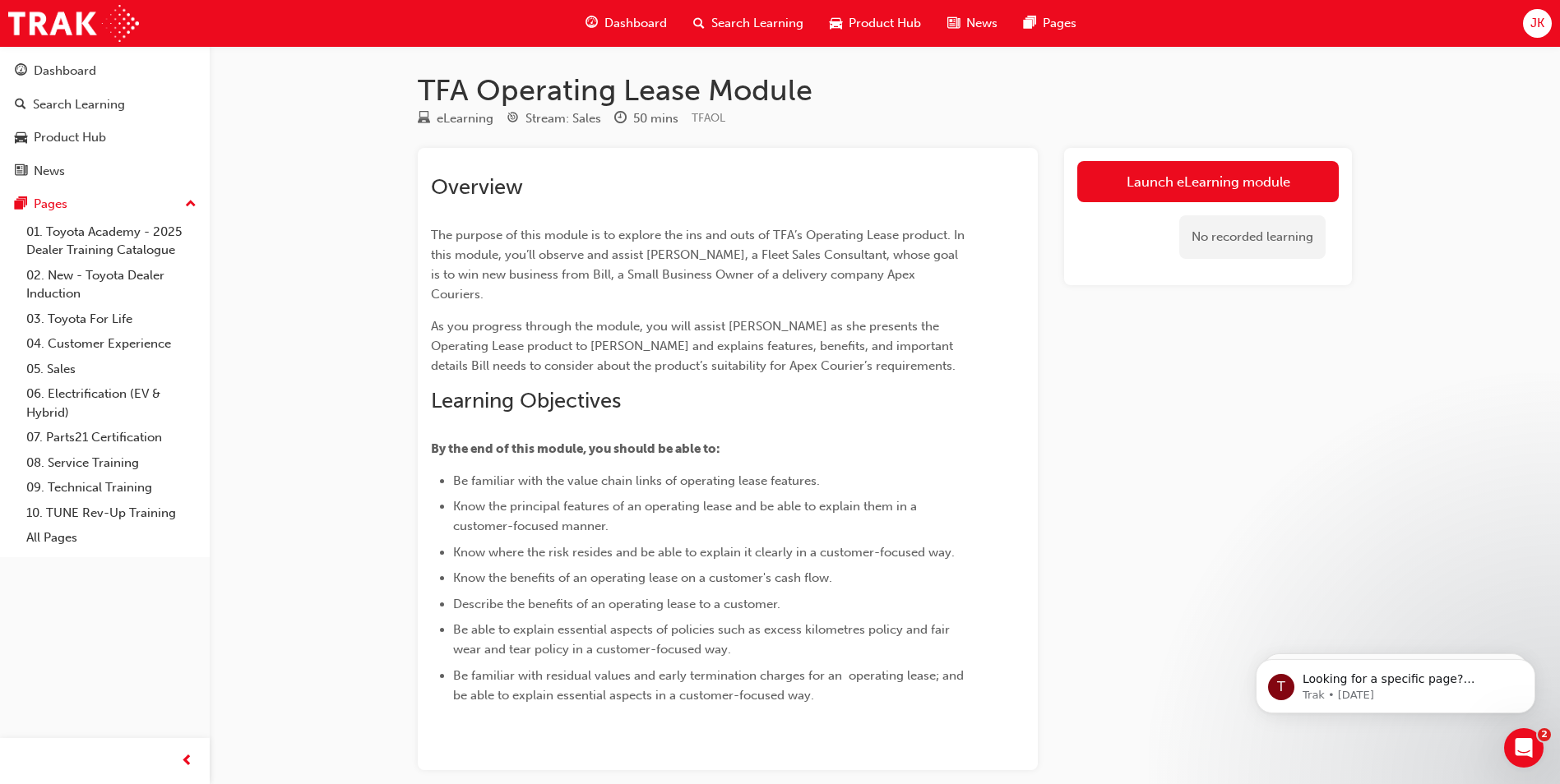
click at [1182, 167] on link "Launch eLearning module" at bounding box center [1208, 182] width 261 height 41
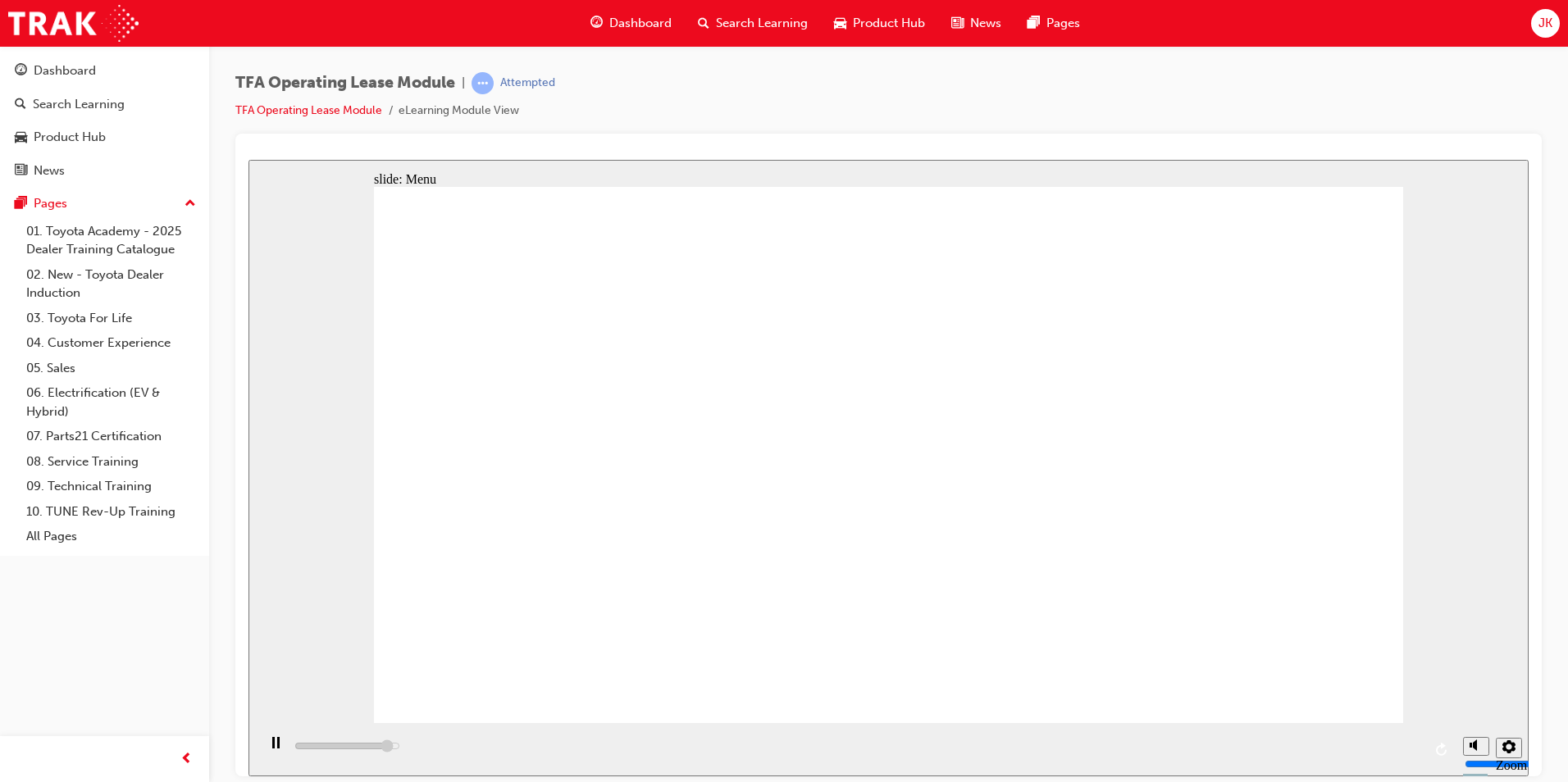
click at [1306, 743] on div "playback controls" at bounding box center [855, 749] width 1198 height 53
click at [1307, 745] on div "playback controls" at bounding box center [855, 749] width 1198 height 53
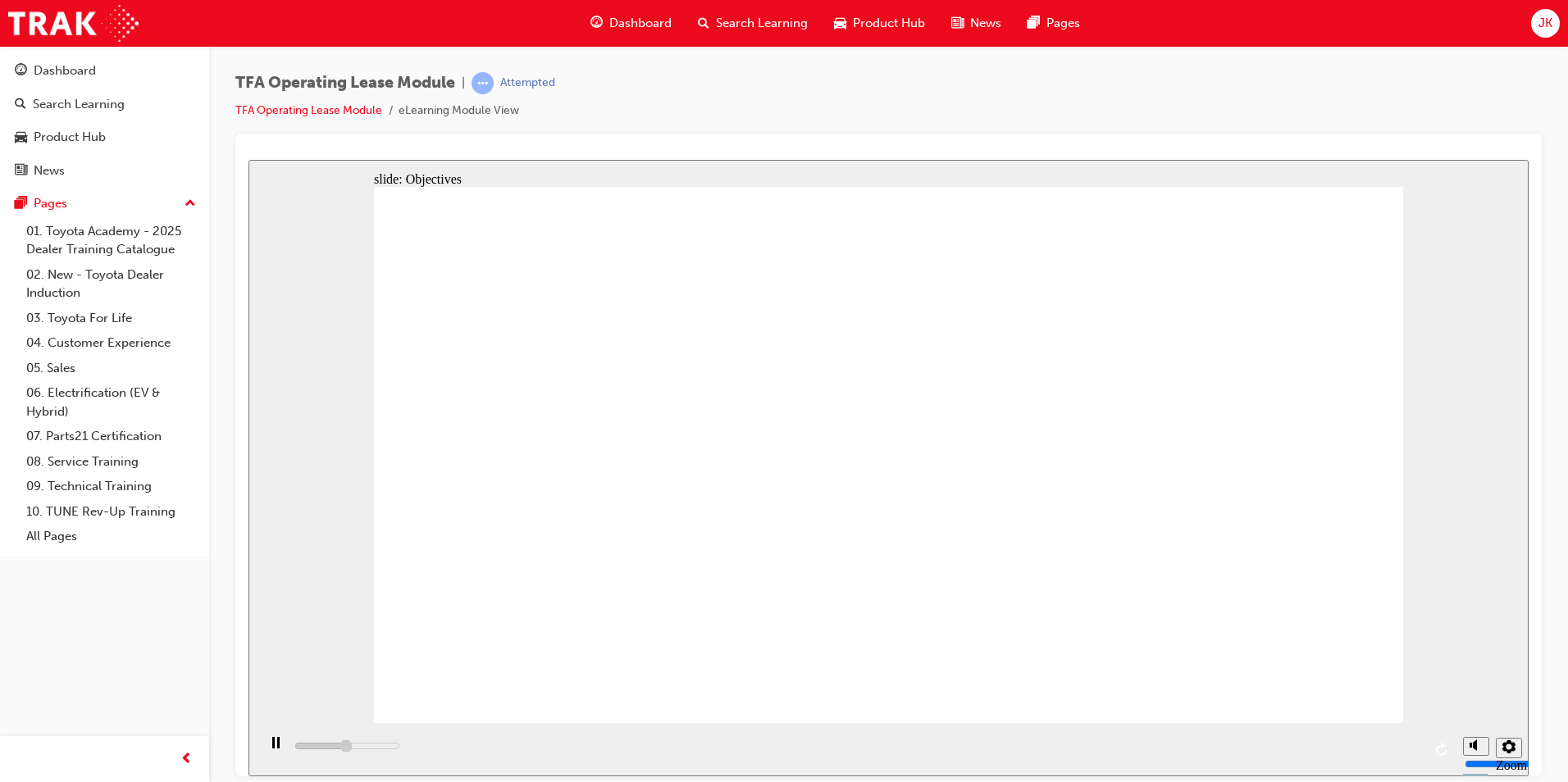
click at [1388, 760] on div "playback controls" at bounding box center [855, 749] width 1198 height 53
click at [1388, 758] on div "playback controls" at bounding box center [855, 749] width 1198 height 53
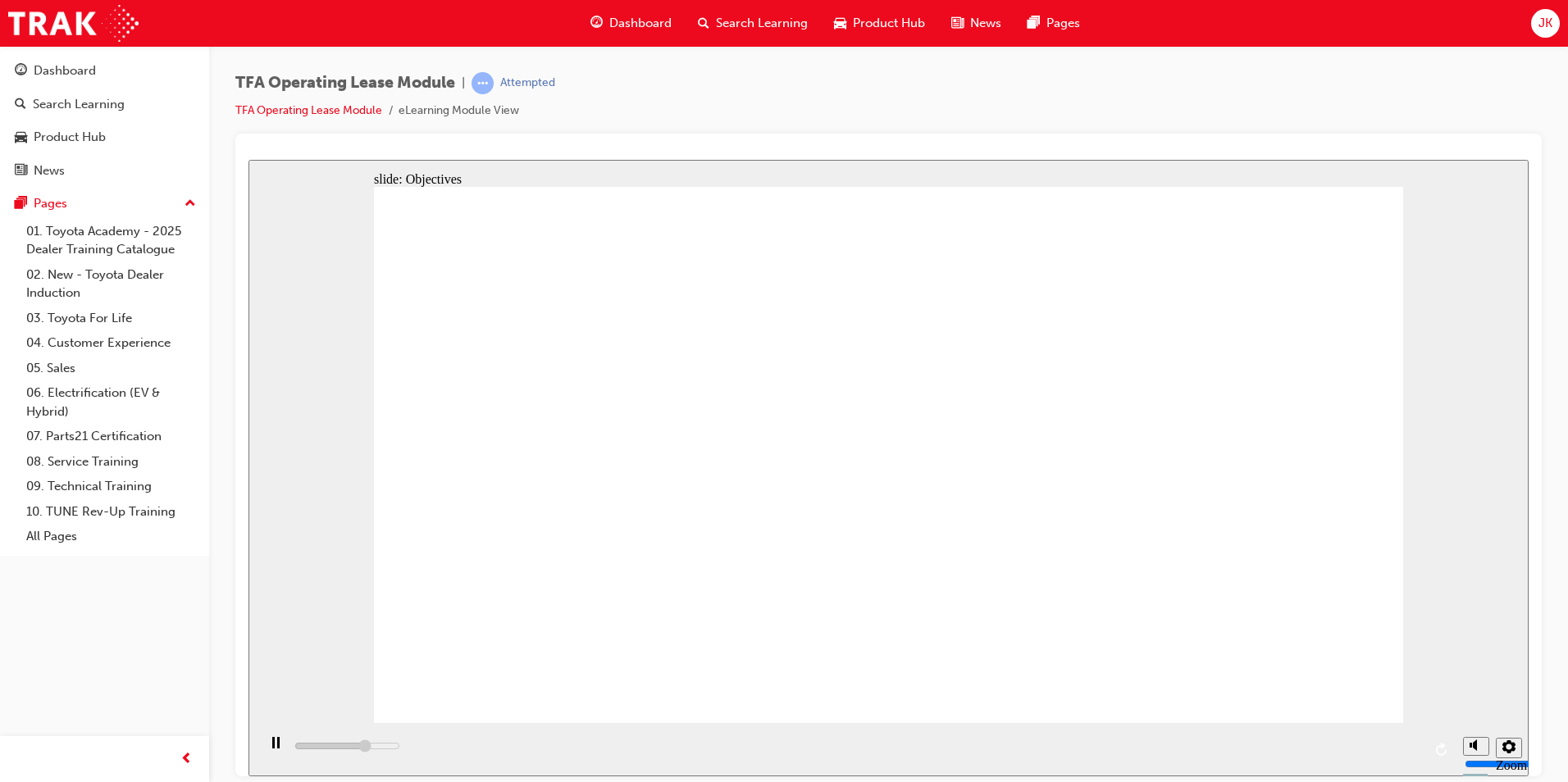
click at [1411, 750] on div "playback controls" at bounding box center [855, 749] width 1198 height 53
click at [1411, 748] on div "playback controls" at bounding box center [855, 749] width 1198 height 53
drag, startPoint x: 492, startPoint y: 394, endPoint x: 497, endPoint y: 377, distance: 17.7
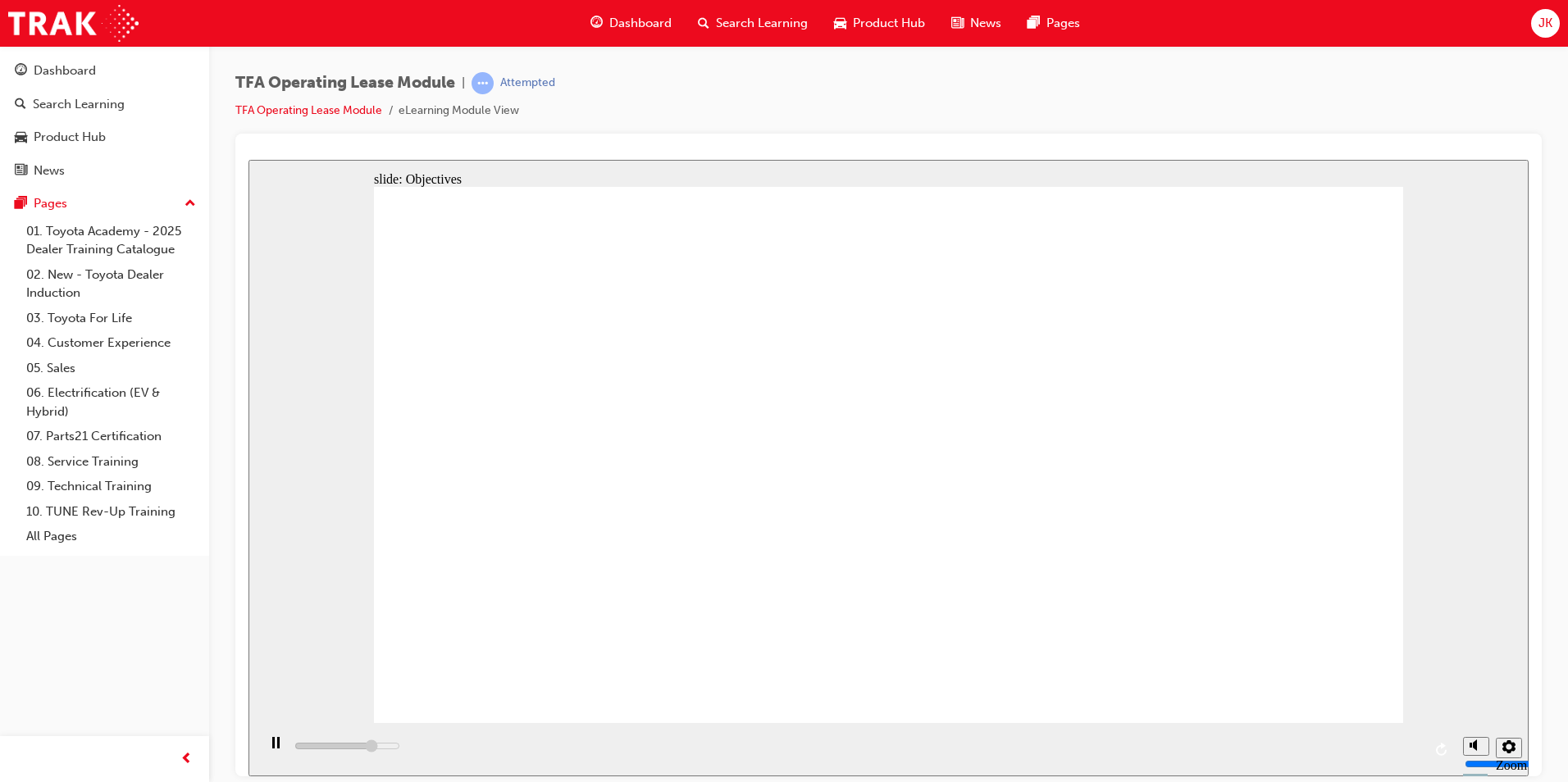
click at [1422, 756] on div "playback controls" at bounding box center [855, 749] width 1198 height 53
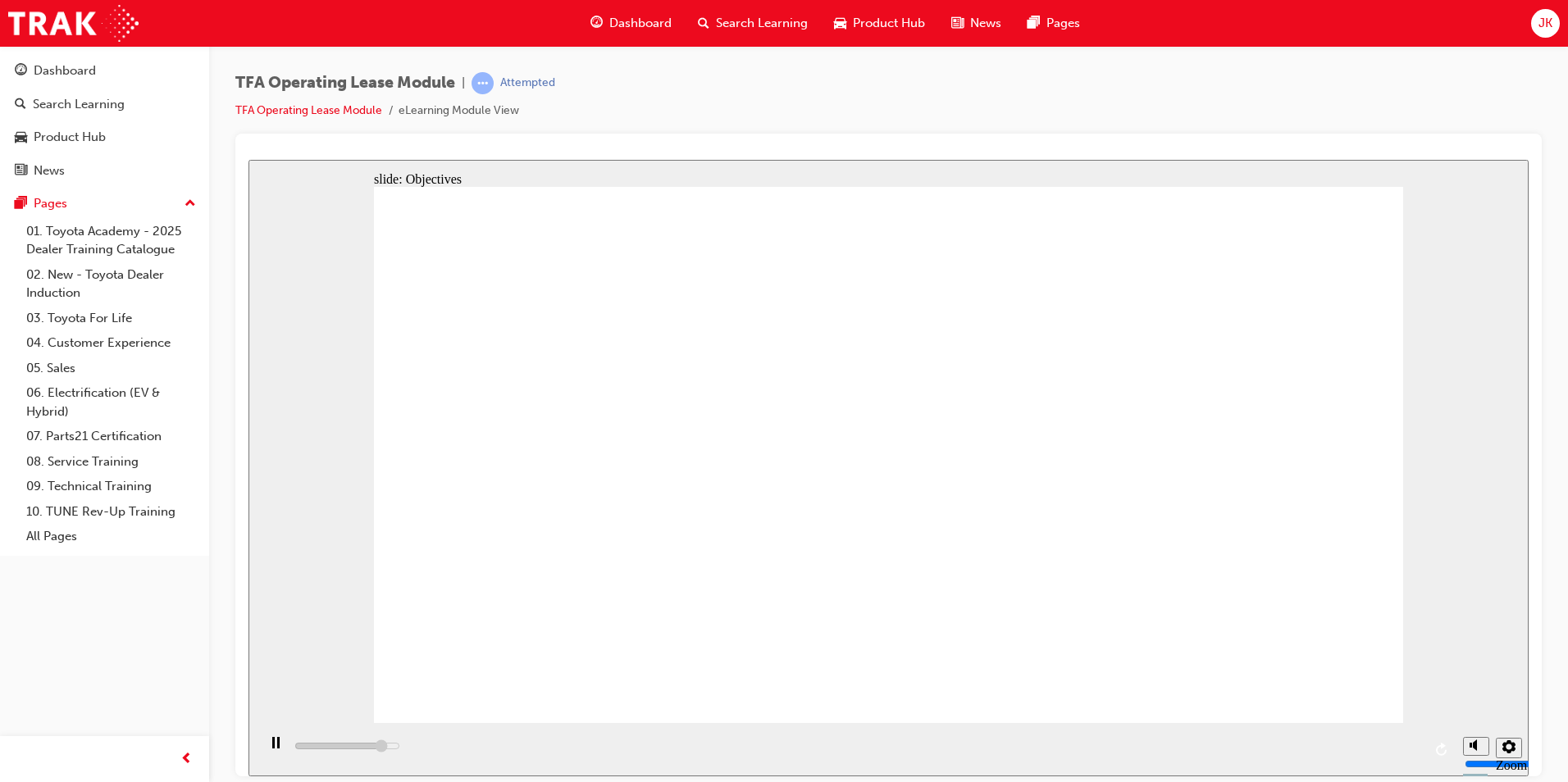
click at [1417, 746] on div "playback controls" at bounding box center [855, 749] width 1198 height 53
click at [1415, 744] on div "playback controls" at bounding box center [855, 749] width 1198 height 53
drag, startPoint x: 1312, startPoint y: 675, endPoint x: 827, endPoint y: 629, distance: 487.2
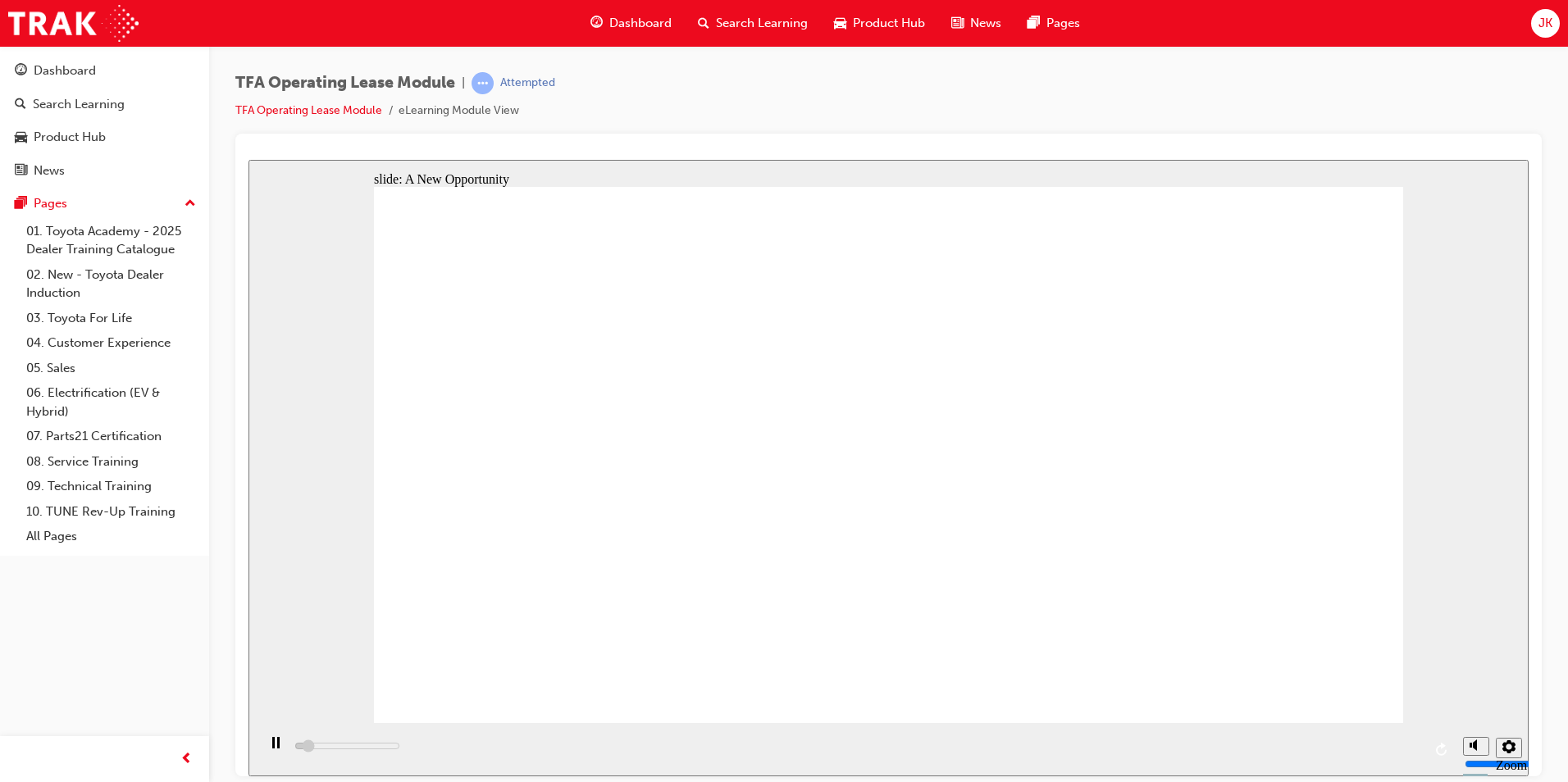
drag, startPoint x: 975, startPoint y: 688, endPoint x: 975, endPoint y: 664, distance: 24.0
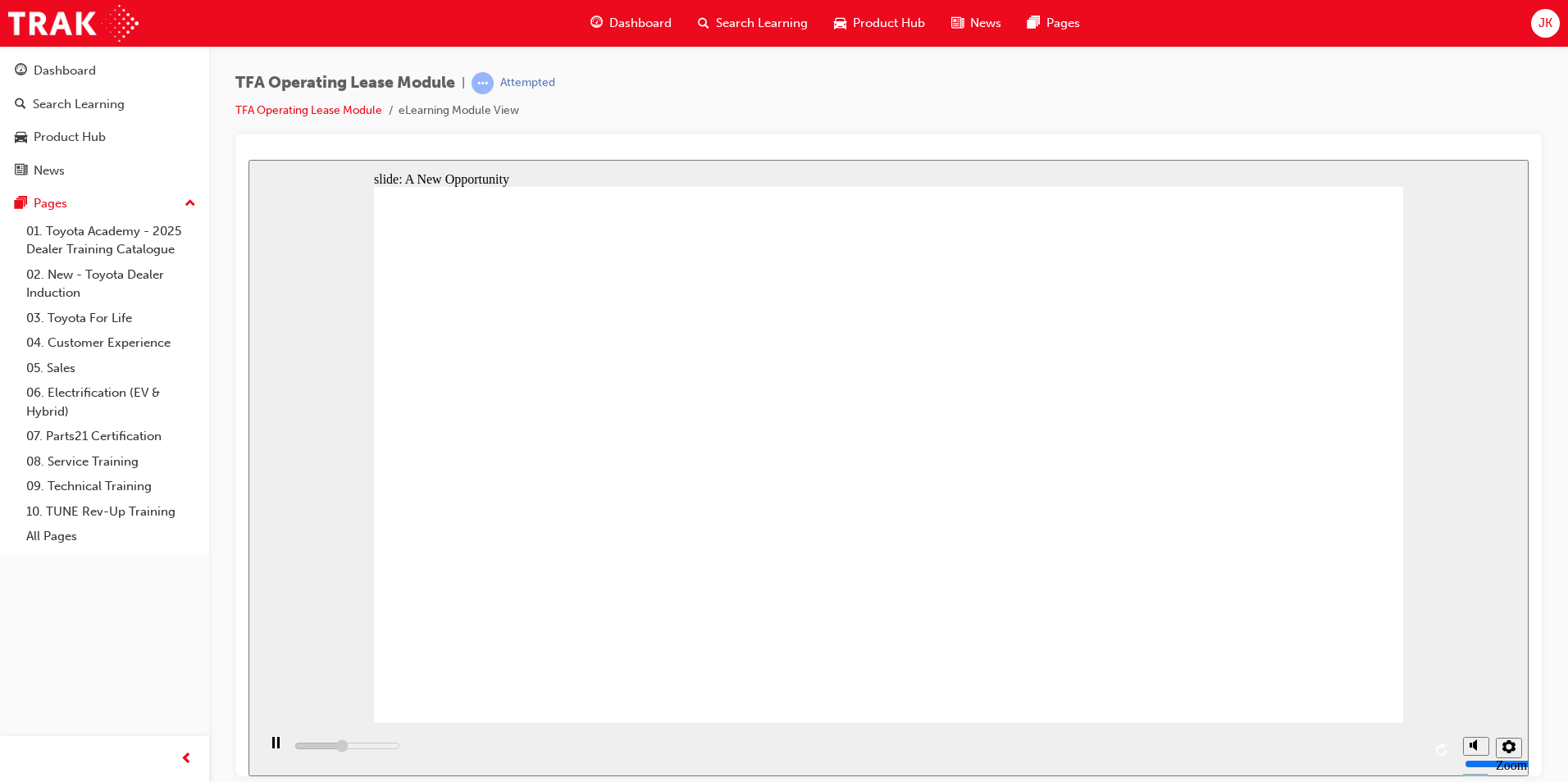
drag, startPoint x: 994, startPoint y: 179, endPoint x: 939, endPoint y: 245, distance: 85.9
drag, startPoint x: 933, startPoint y: 255, endPoint x: 918, endPoint y: 315, distance: 61.8
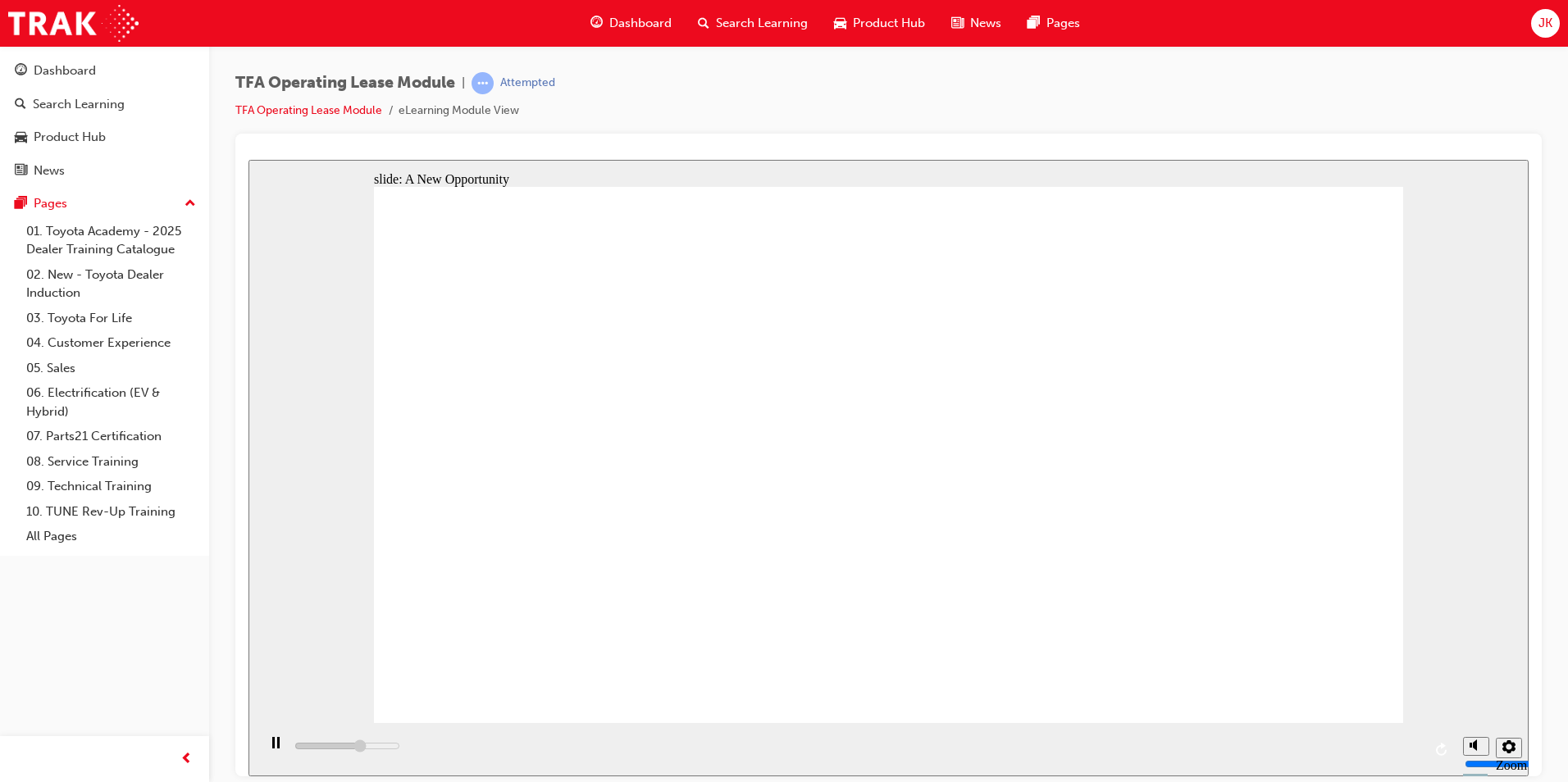
drag, startPoint x: 969, startPoint y: 589, endPoint x: 977, endPoint y: 587, distance: 8.2
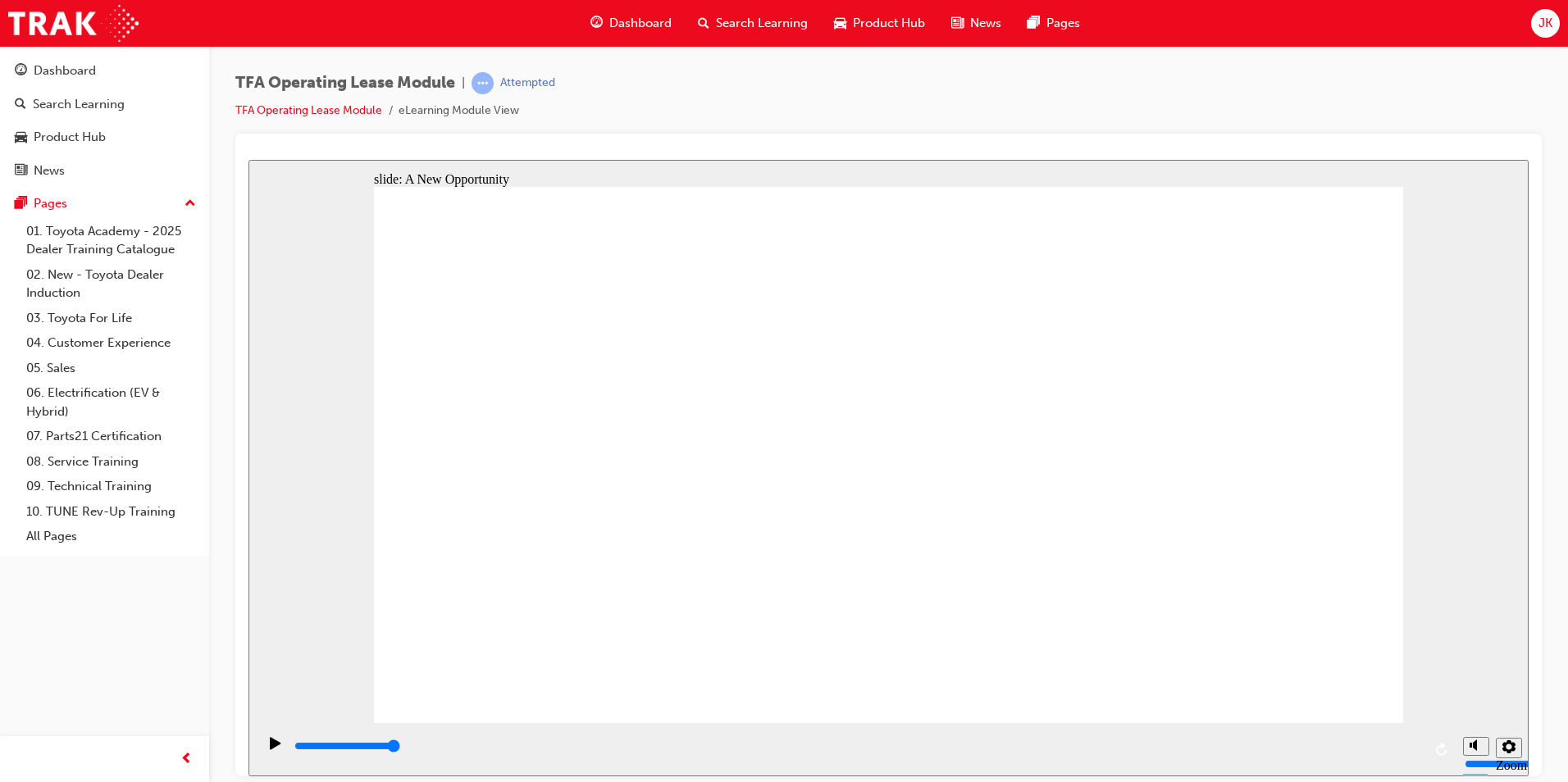
drag, startPoint x: 829, startPoint y: 464, endPoint x: 821, endPoint y: 511, distance: 47.7
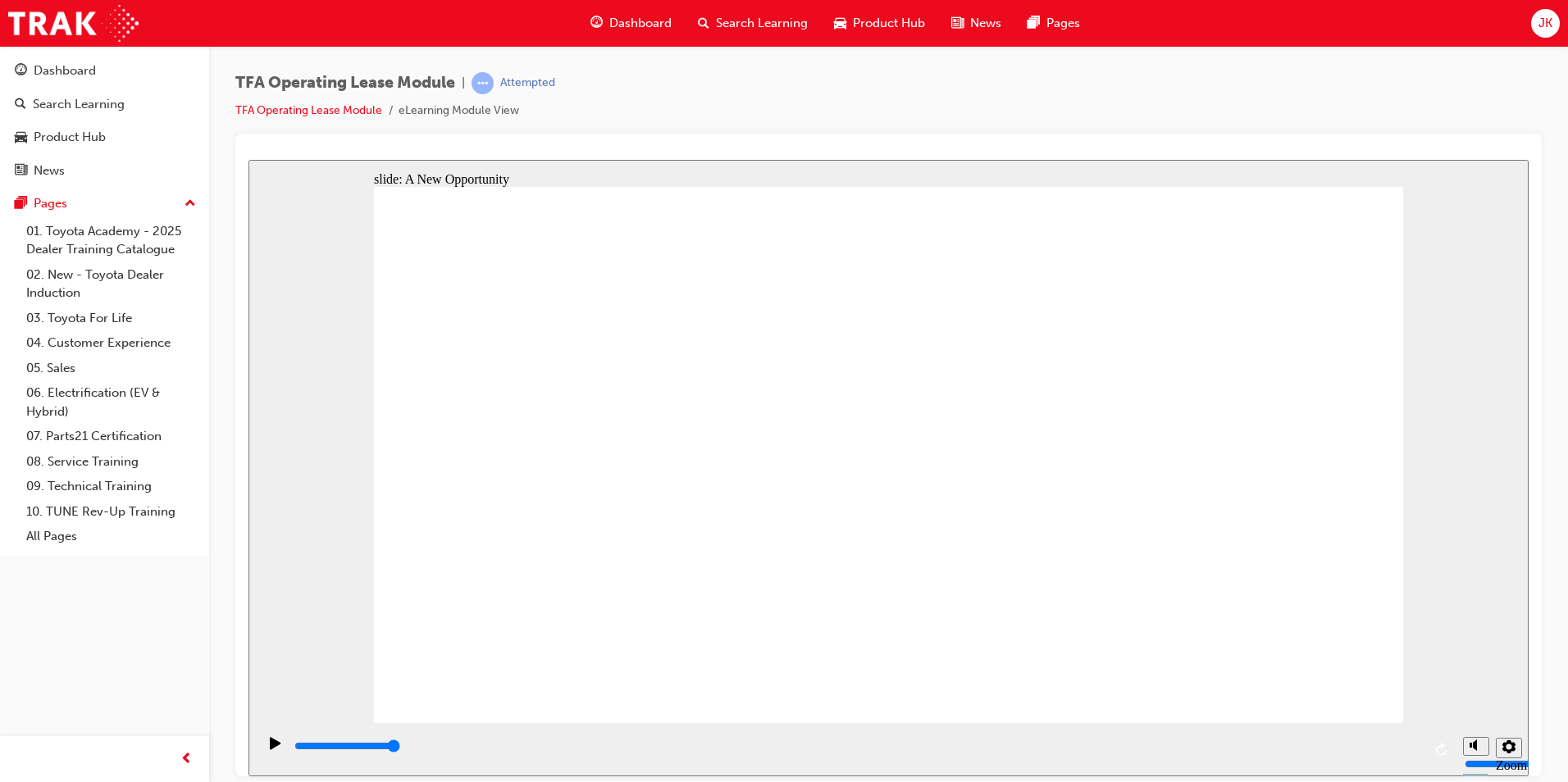
drag, startPoint x: 1401, startPoint y: 460, endPoint x: 1333, endPoint y: 464, distance: 68.1
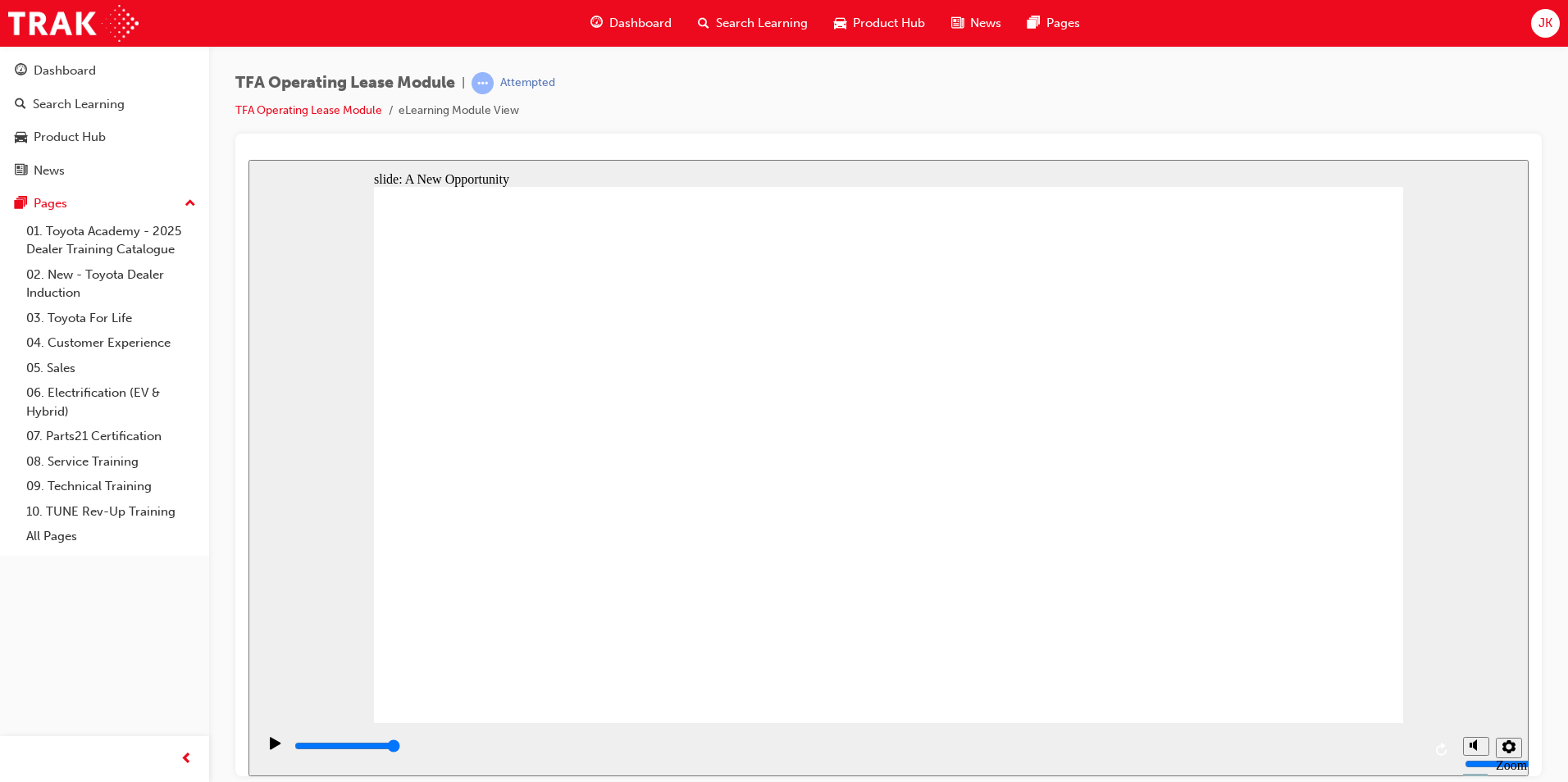
drag, startPoint x: 522, startPoint y: 513, endPoint x: 557, endPoint y: 530, distance: 38.9
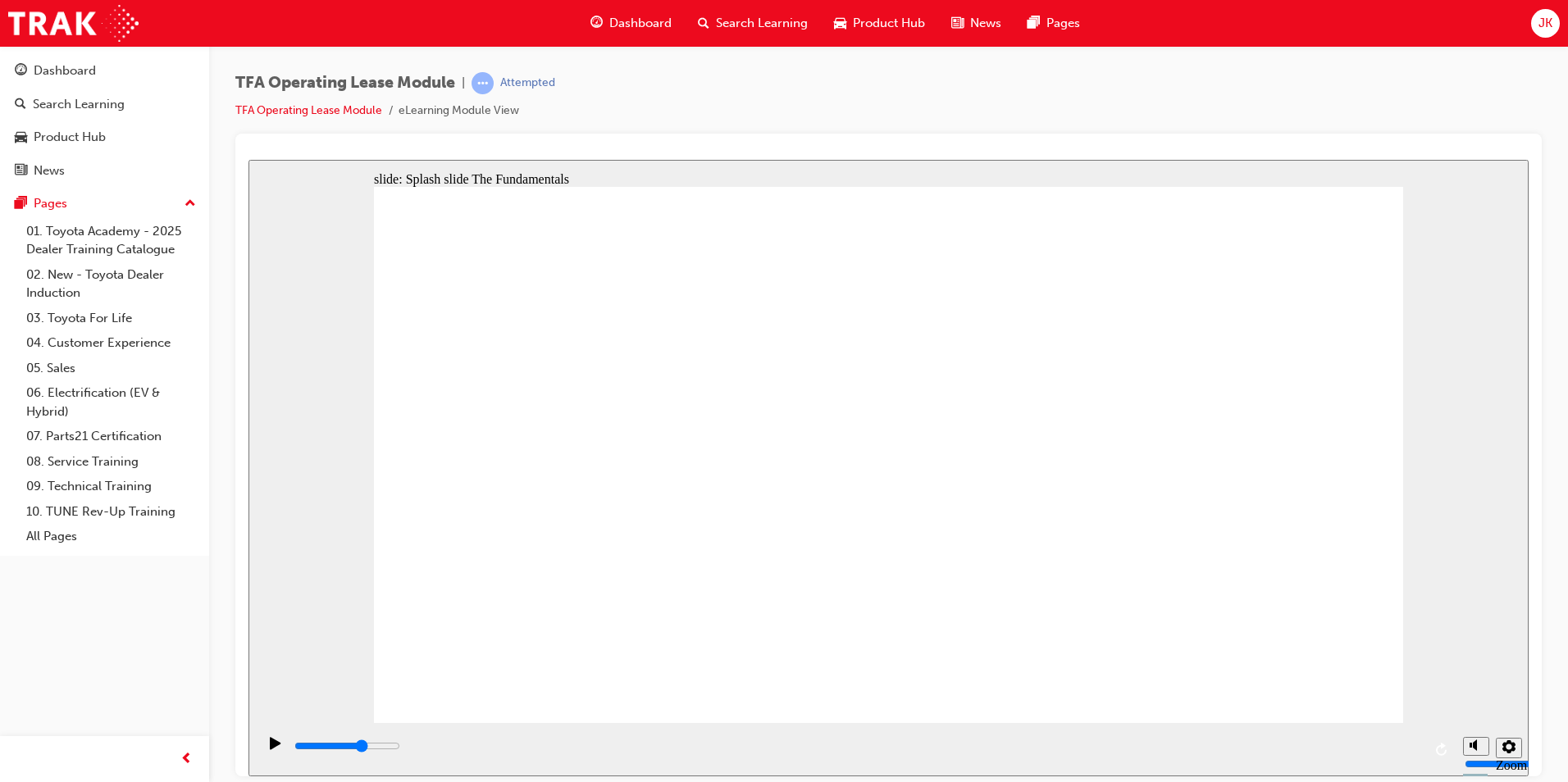
drag, startPoint x: 683, startPoint y: 546, endPoint x: 671, endPoint y: 549, distance: 12.4
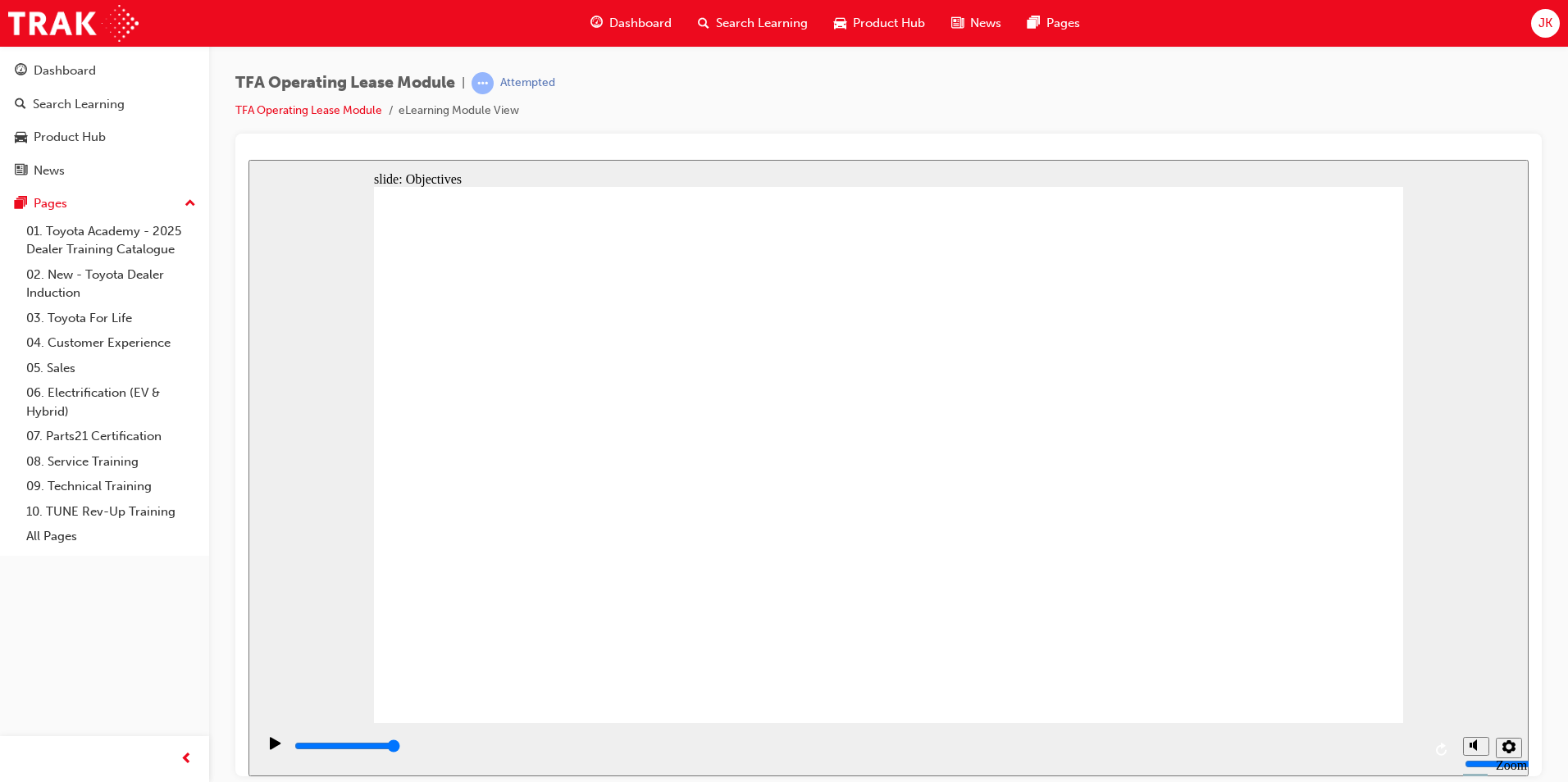
drag, startPoint x: 626, startPoint y: 506, endPoint x: 532, endPoint y: 506, distance: 94.0
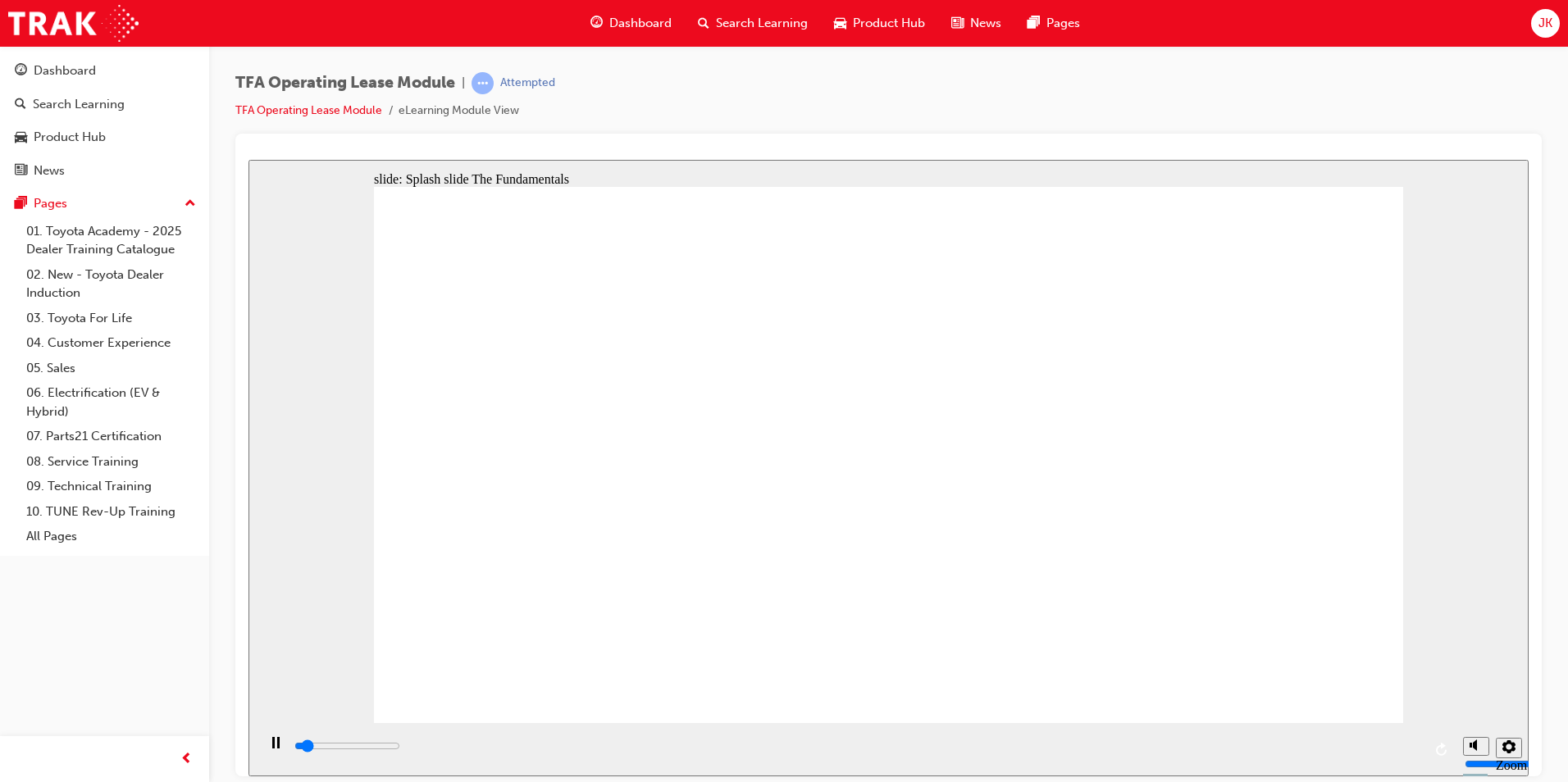
drag, startPoint x: 975, startPoint y: 692, endPoint x: 966, endPoint y: 687, distance: 10.3
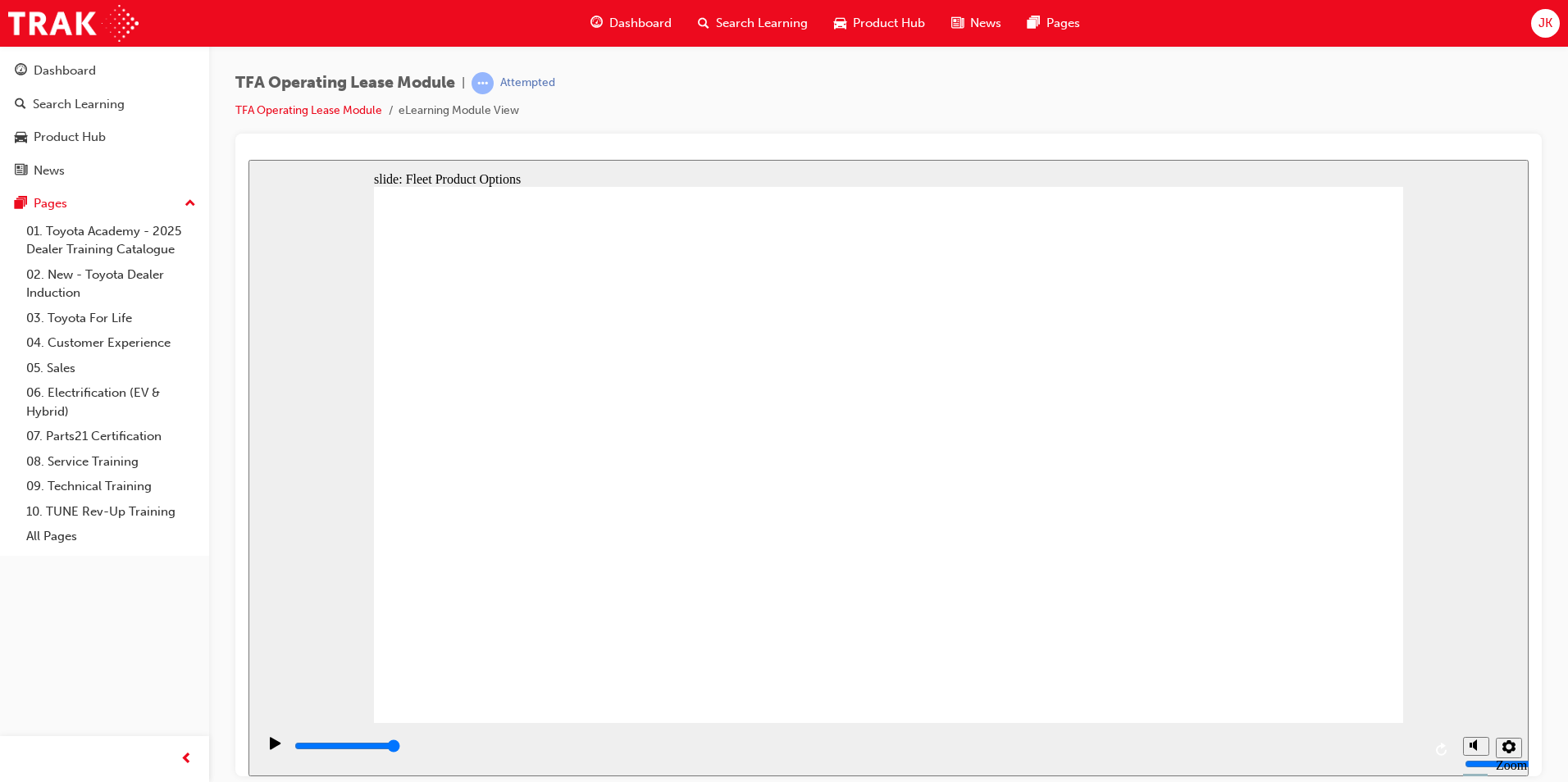
drag, startPoint x: 853, startPoint y: 435, endPoint x: 835, endPoint y: 438, distance: 18.2
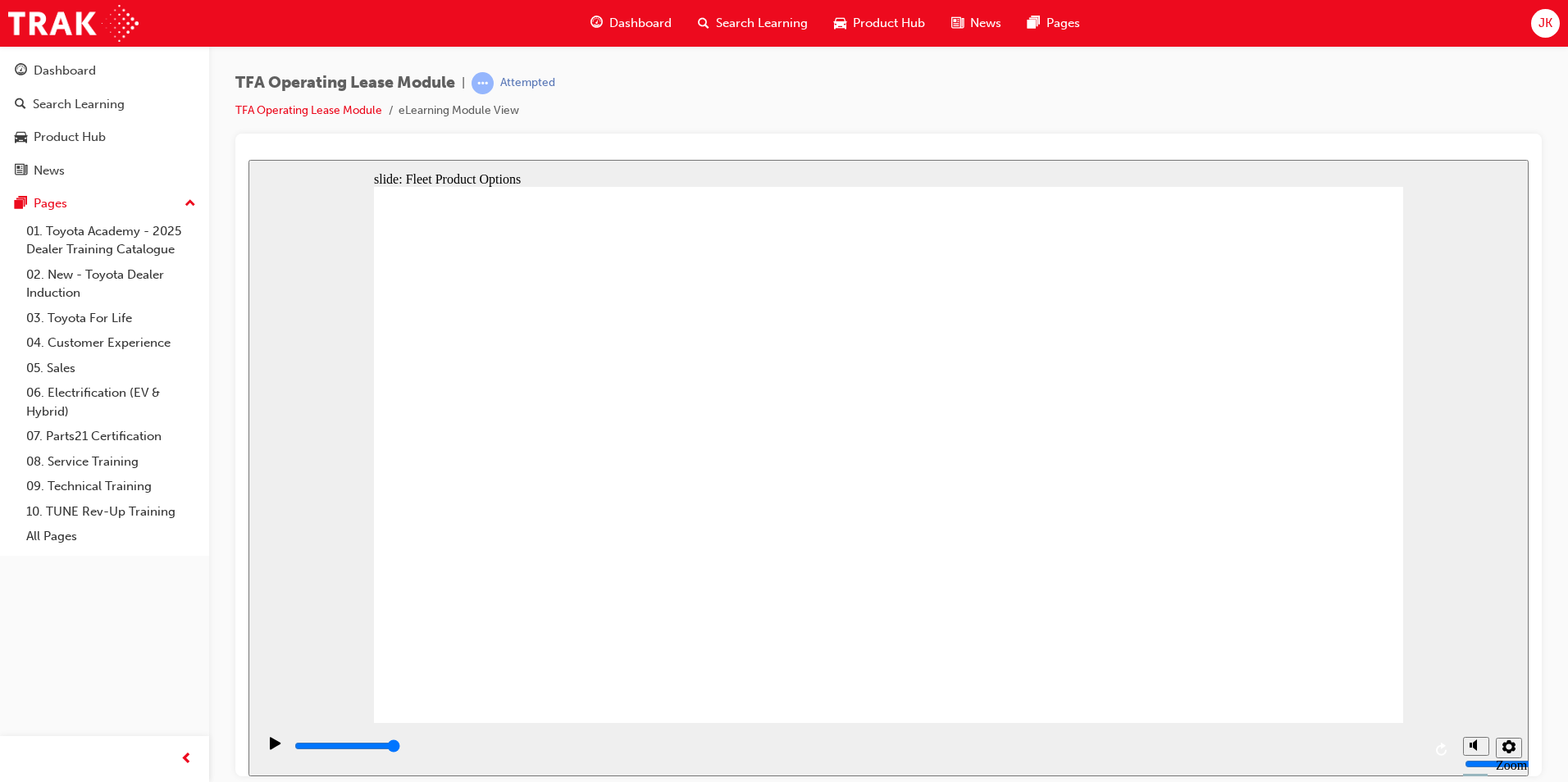
drag, startPoint x: 1143, startPoint y: 378, endPoint x: 1148, endPoint y: 388, distance: 11.2
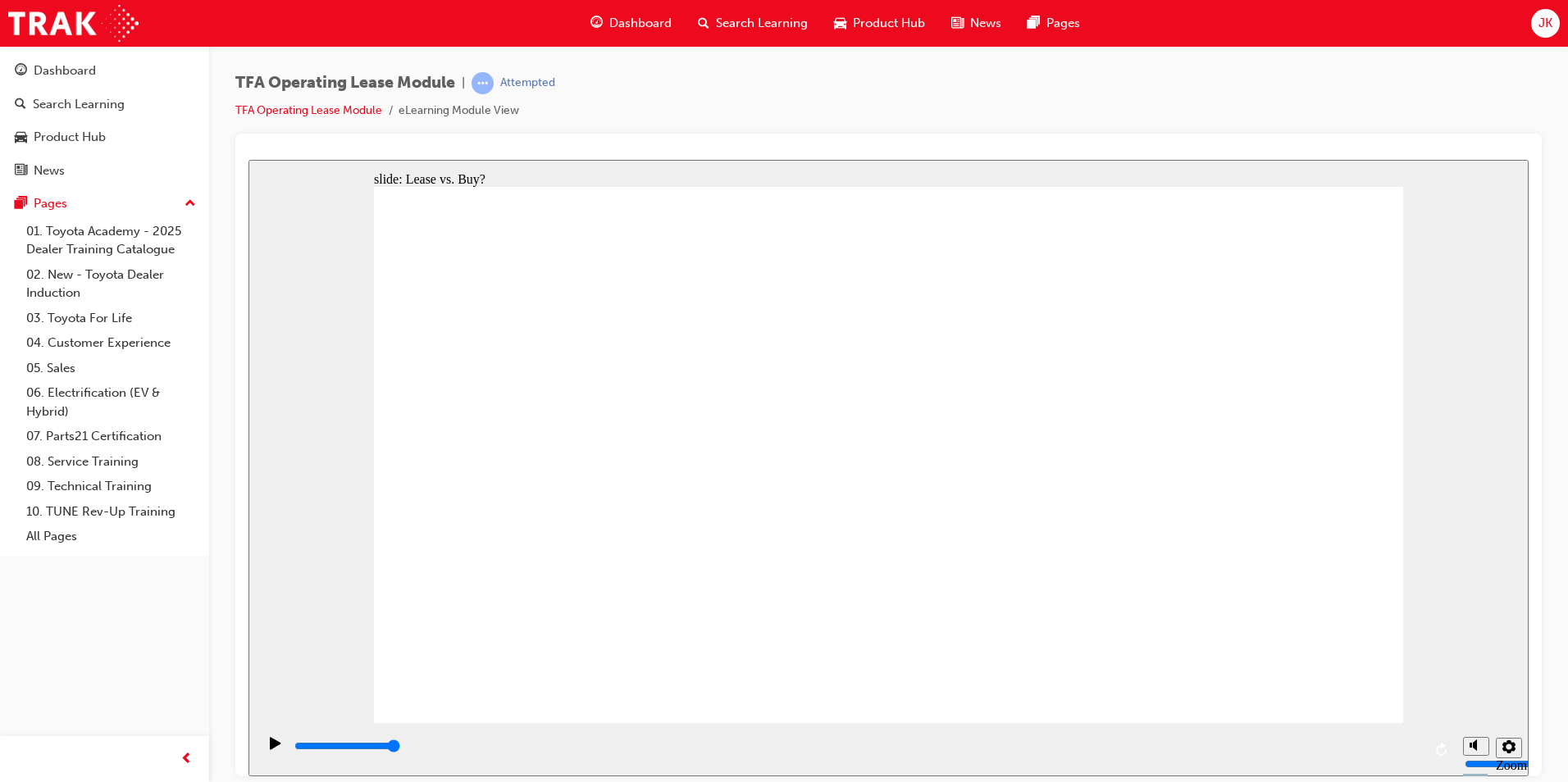
drag, startPoint x: 514, startPoint y: 426, endPoint x: 987, endPoint y: 354, distance: 478.4
drag, startPoint x: 548, startPoint y: 515, endPoint x: 984, endPoint y: 469, distance: 438.4
drag, startPoint x: 556, startPoint y: 594, endPoint x: 1351, endPoint y: 332, distance: 837.1
drag, startPoint x: 673, startPoint y: 440, endPoint x: 1153, endPoint y: 341, distance: 490.1
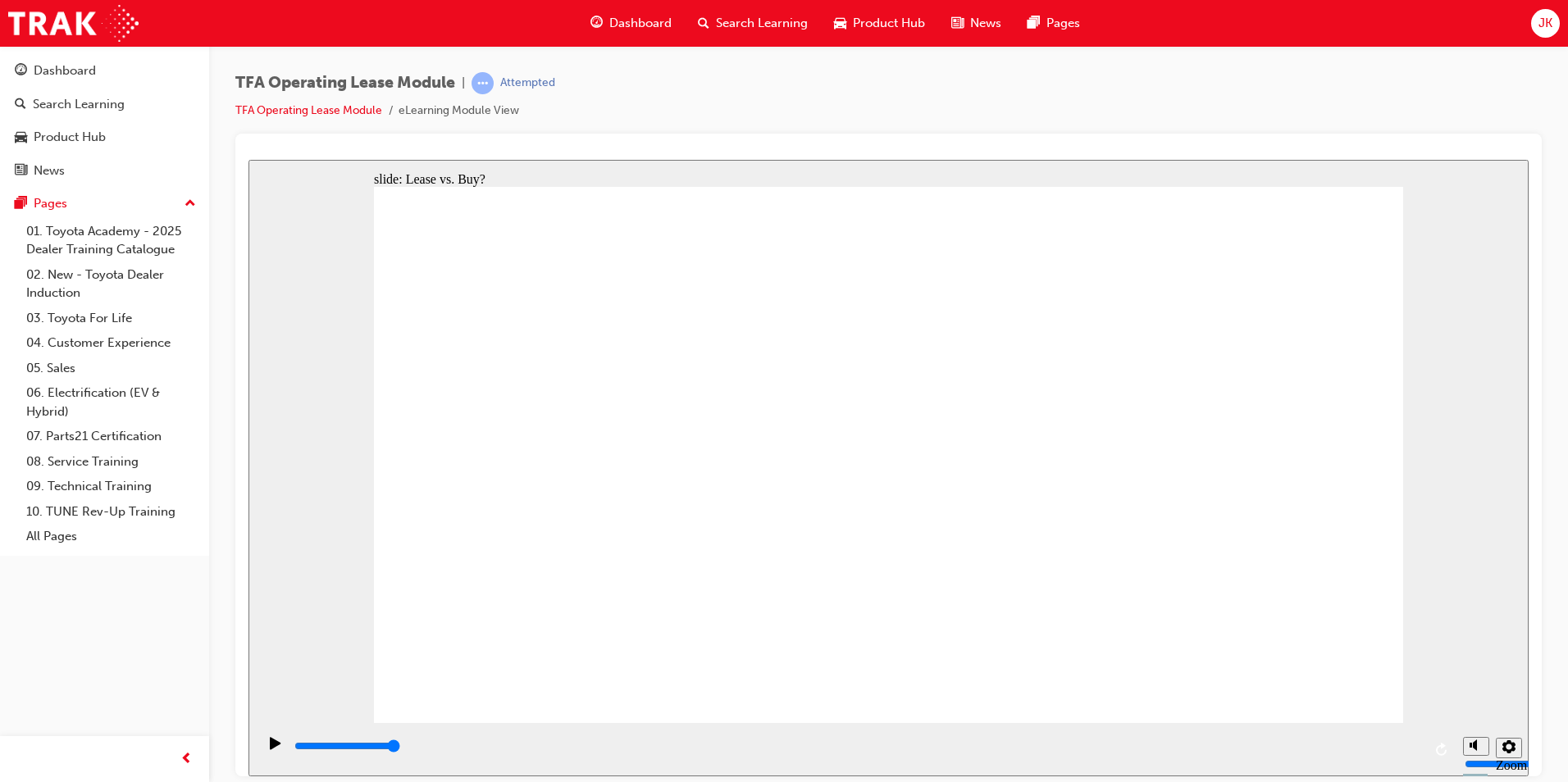
type input "4200"
drag, startPoint x: 637, startPoint y: 622, endPoint x: 658, endPoint y: 576, distance: 50.6
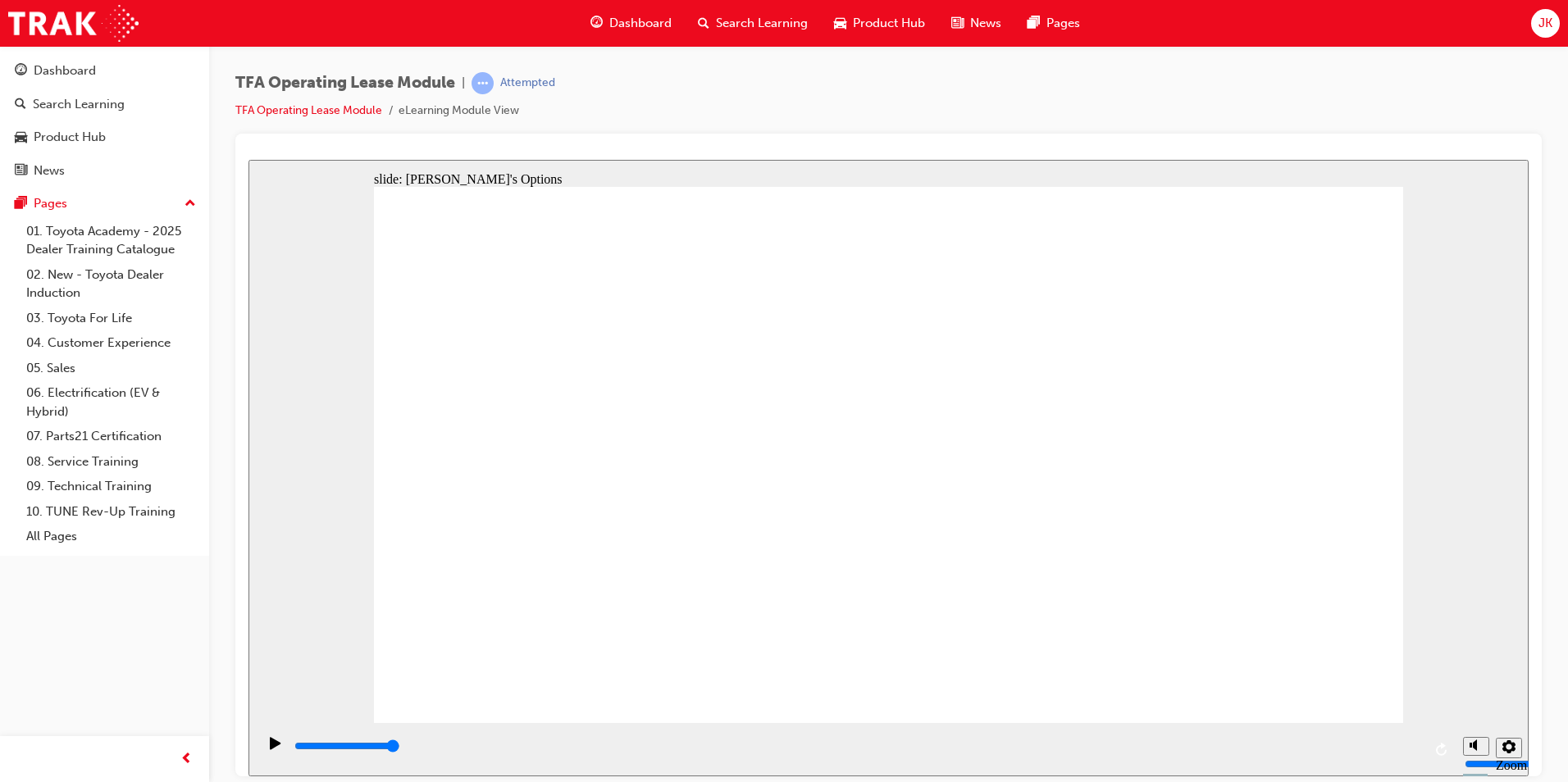
radio input "false"
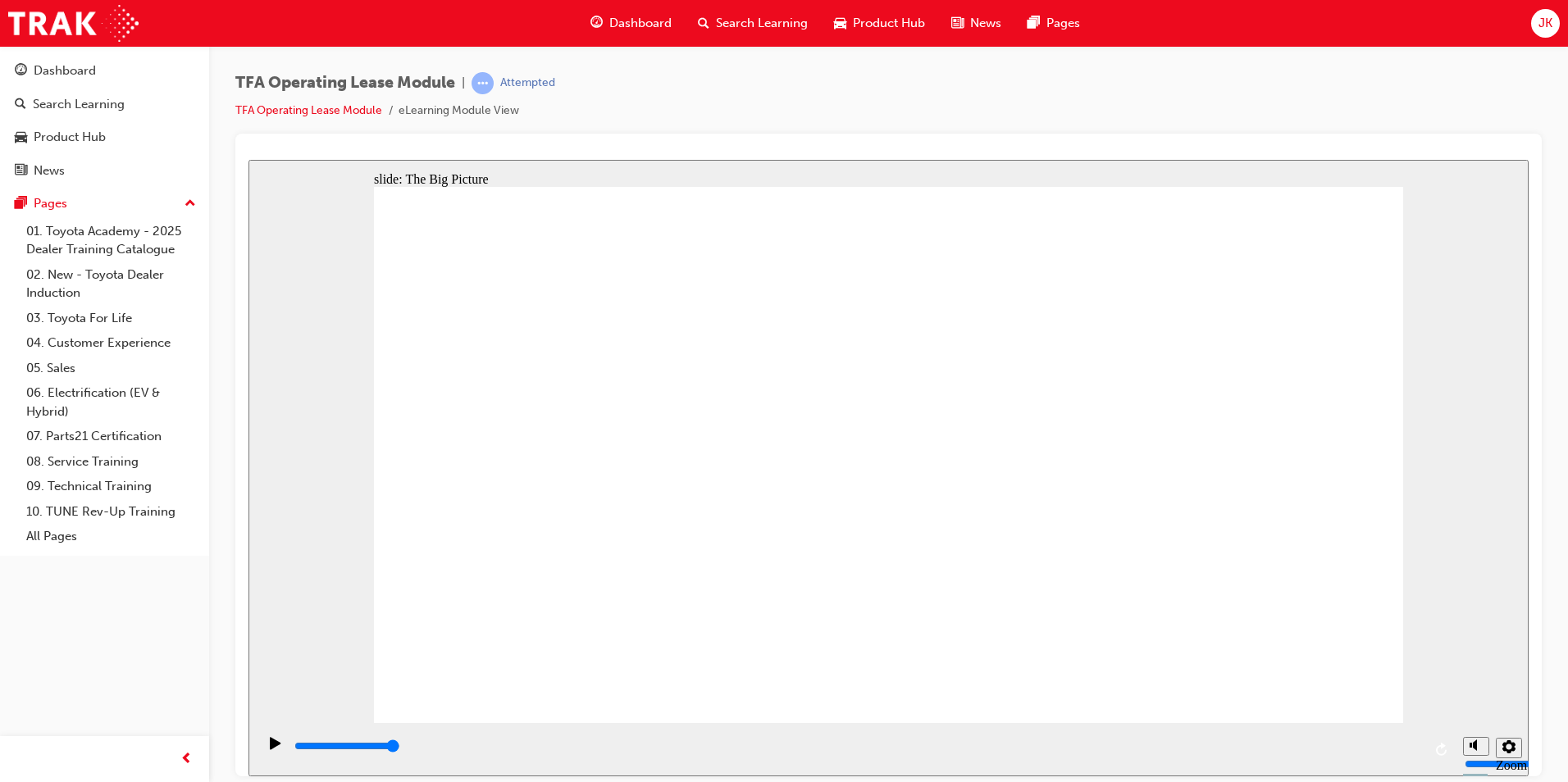
drag, startPoint x: 488, startPoint y: 386, endPoint x: 501, endPoint y: 360, distance: 29.1
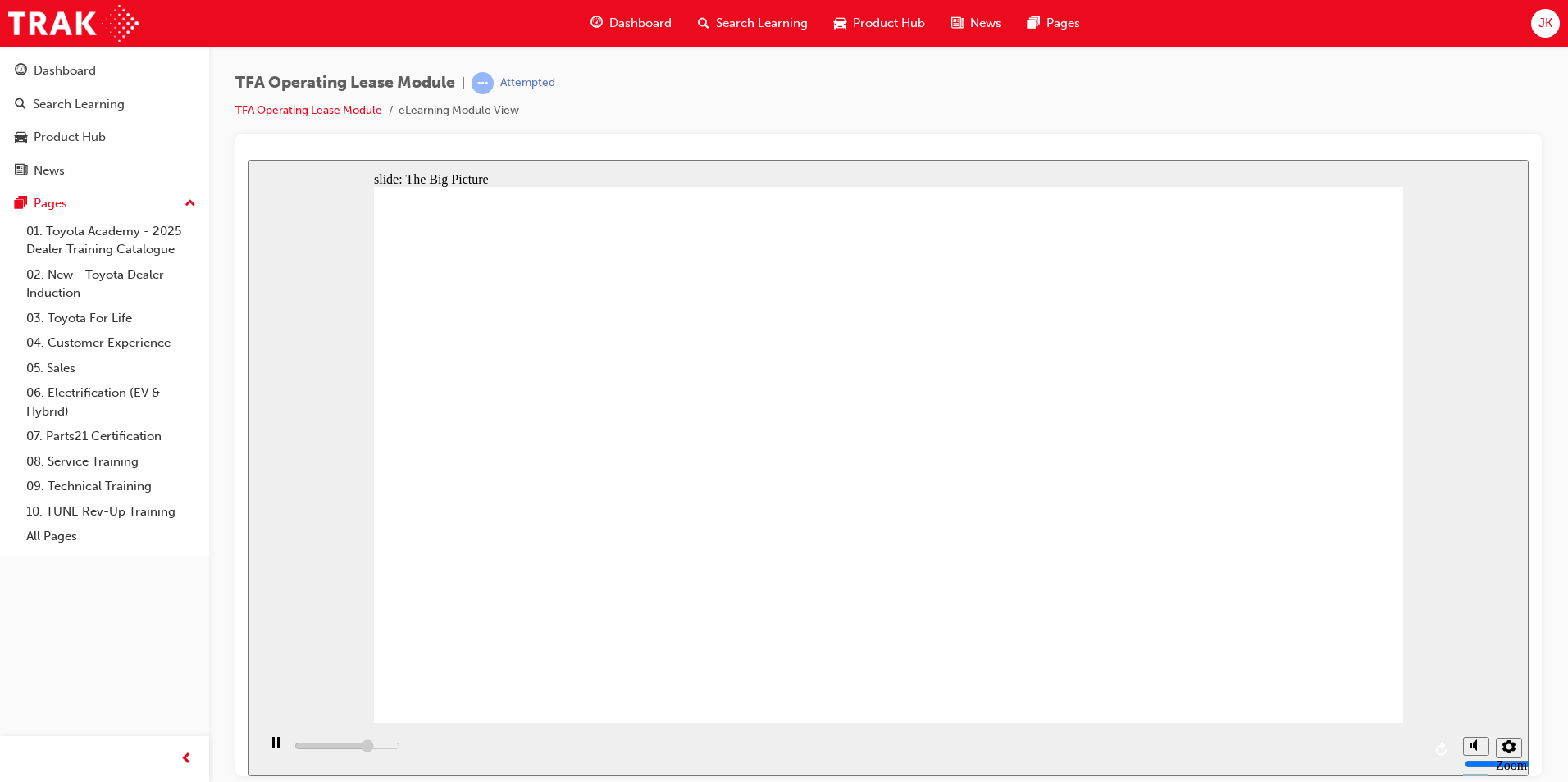
drag, startPoint x: 665, startPoint y: 439, endPoint x: 651, endPoint y: 438, distance: 14.0
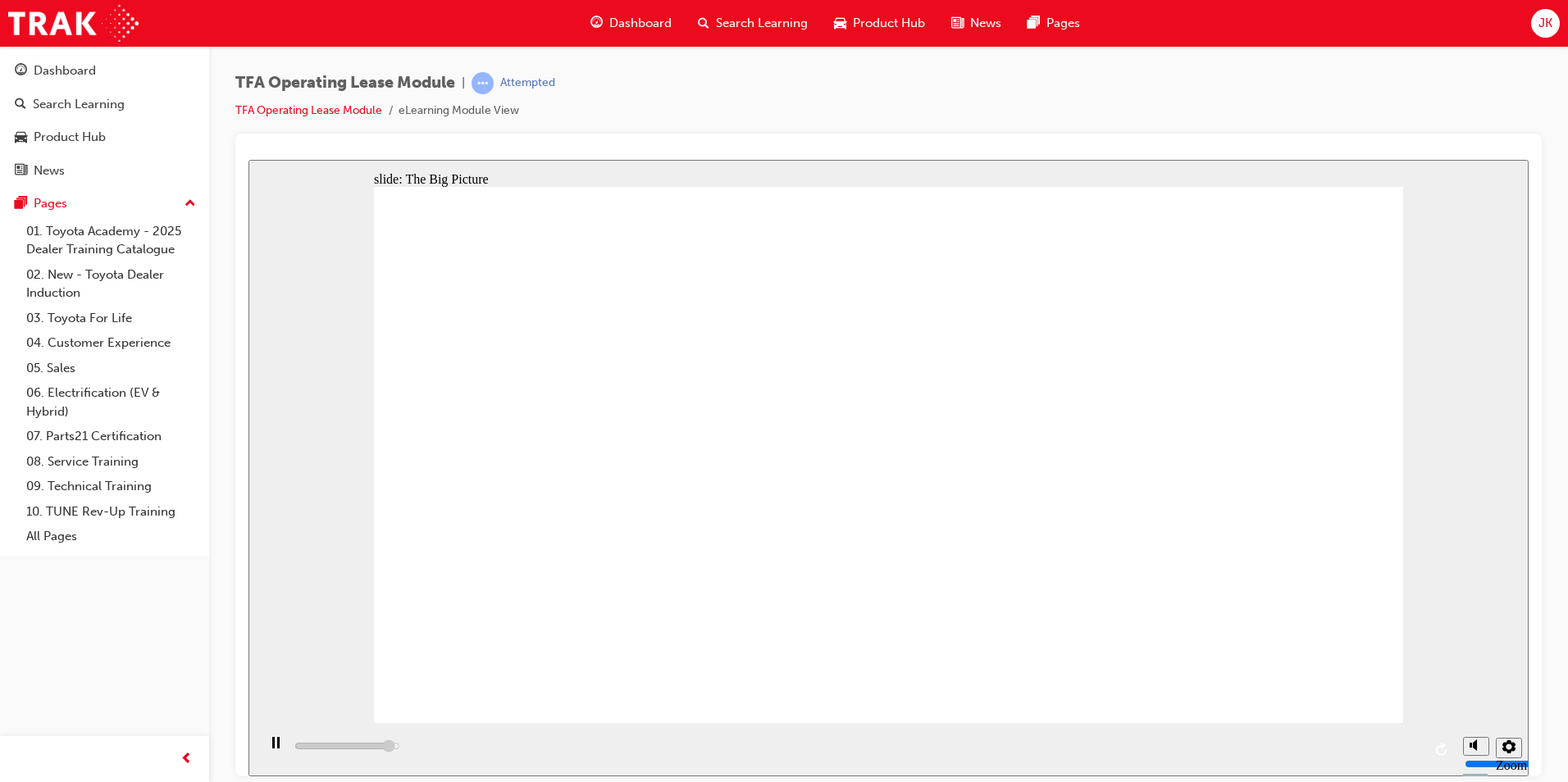
drag, startPoint x: 561, startPoint y: 449, endPoint x: 569, endPoint y: 436, distance: 15.3
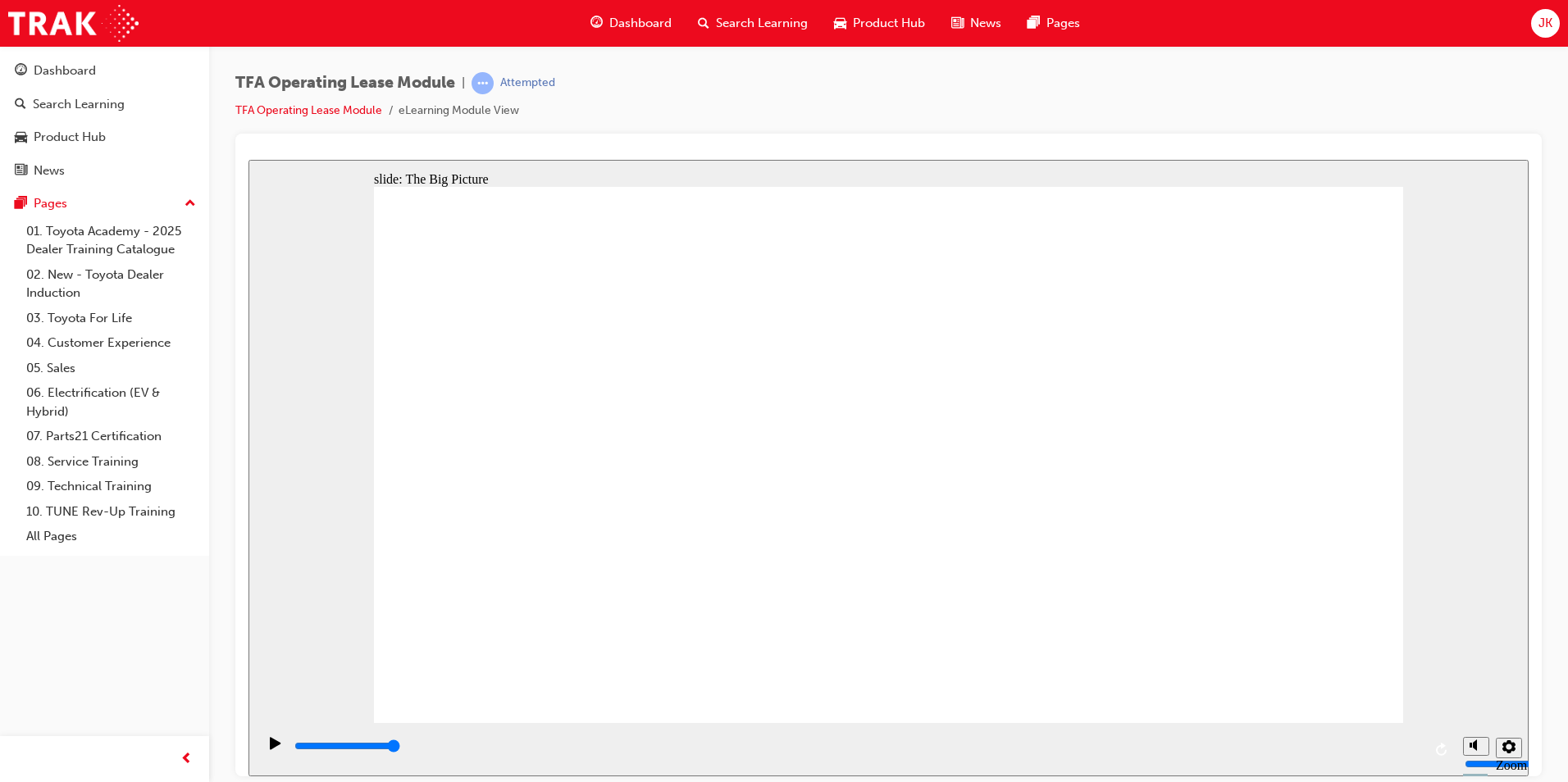
drag, startPoint x: 584, startPoint y: 524, endPoint x: 545, endPoint y: 543, distance: 43.4
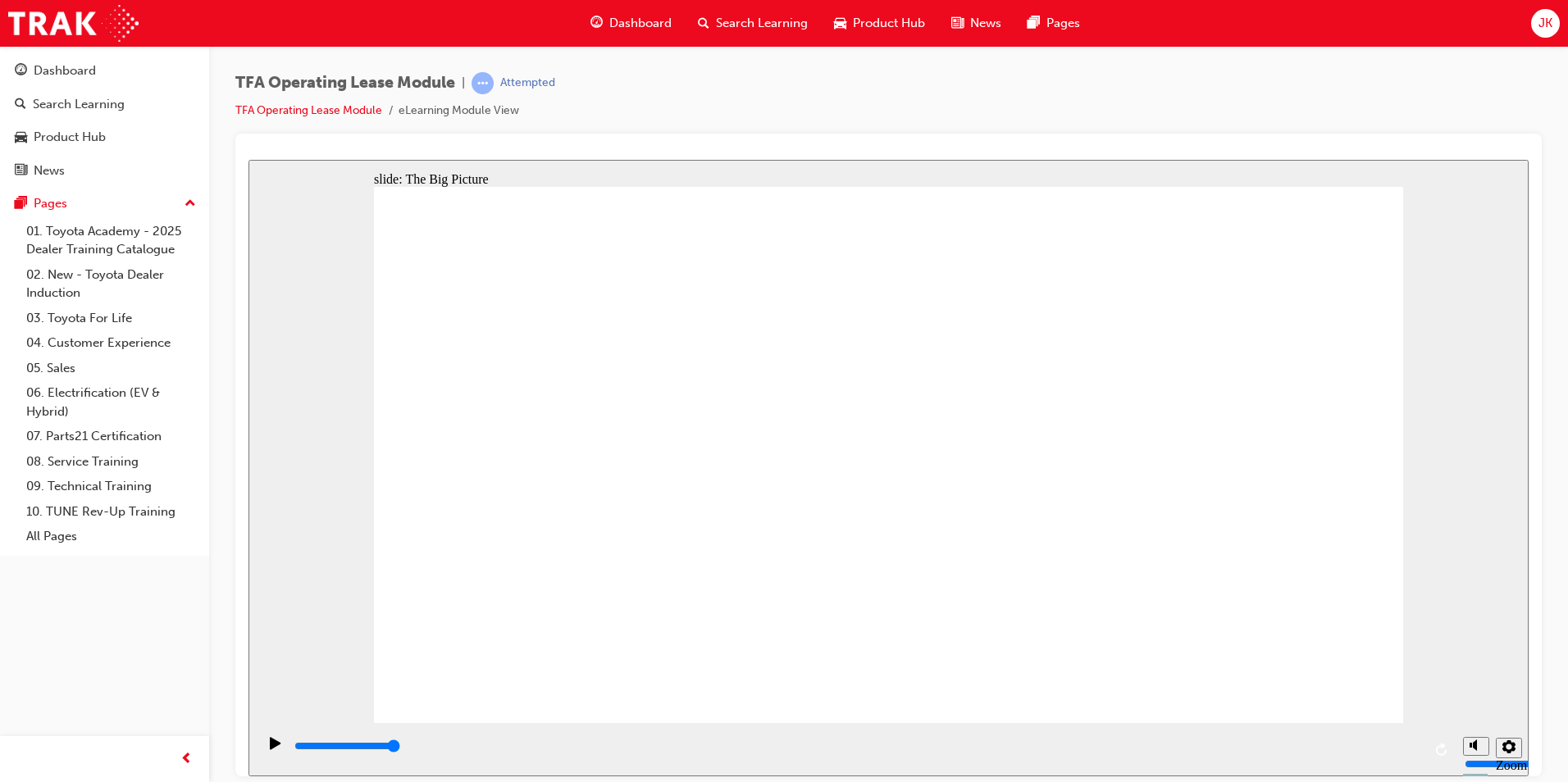
drag, startPoint x: 976, startPoint y: 690, endPoint x: 966, endPoint y: 683, distance: 12.2
drag, startPoint x: 511, startPoint y: 530, endPoint x: 536, endPoint y: 512, distance: 30.8
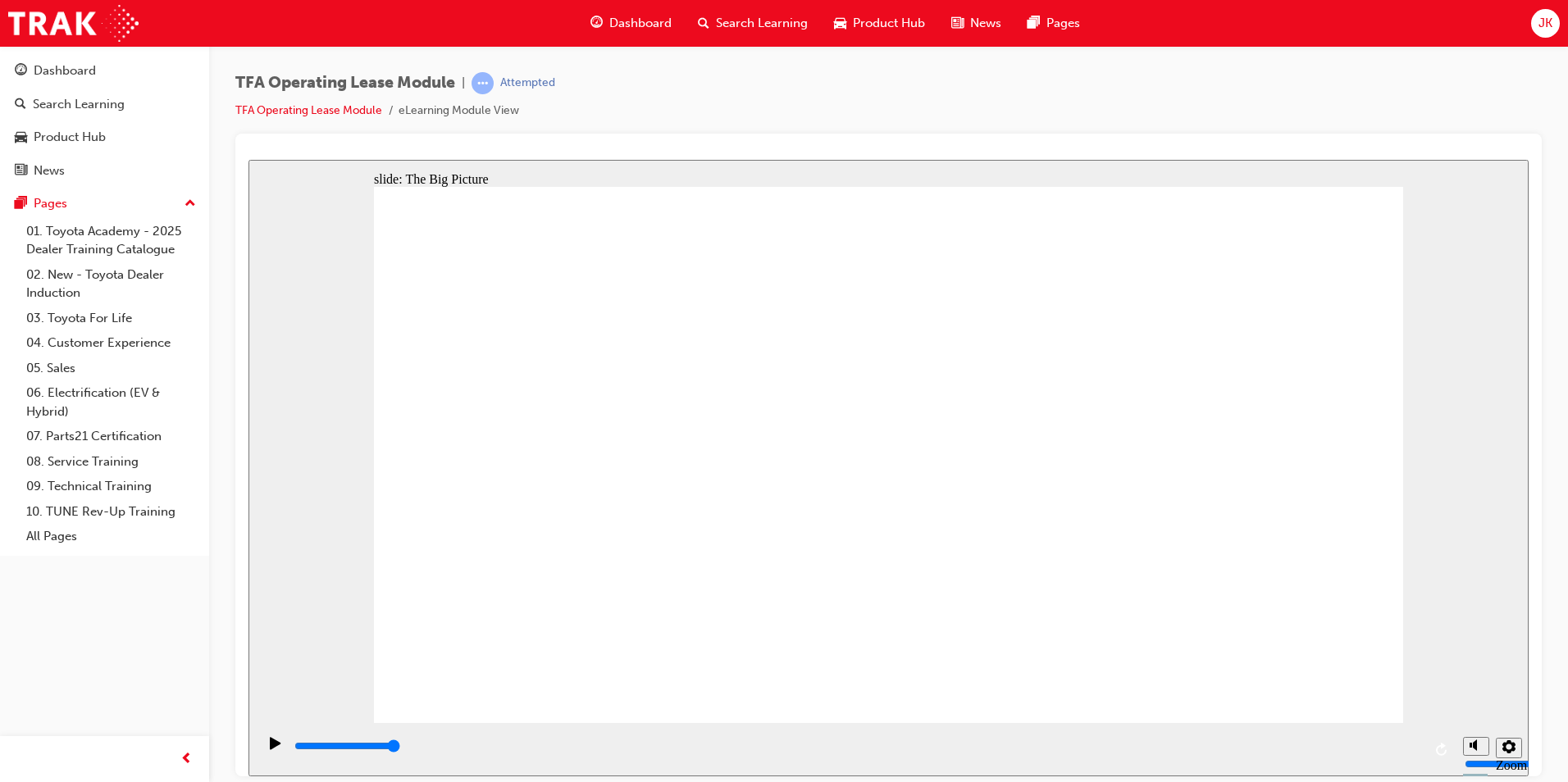
drag, startPoint x: 805, startPoint y: 439, endPoint x: 807, endPoint y: 424, distance: 15.1
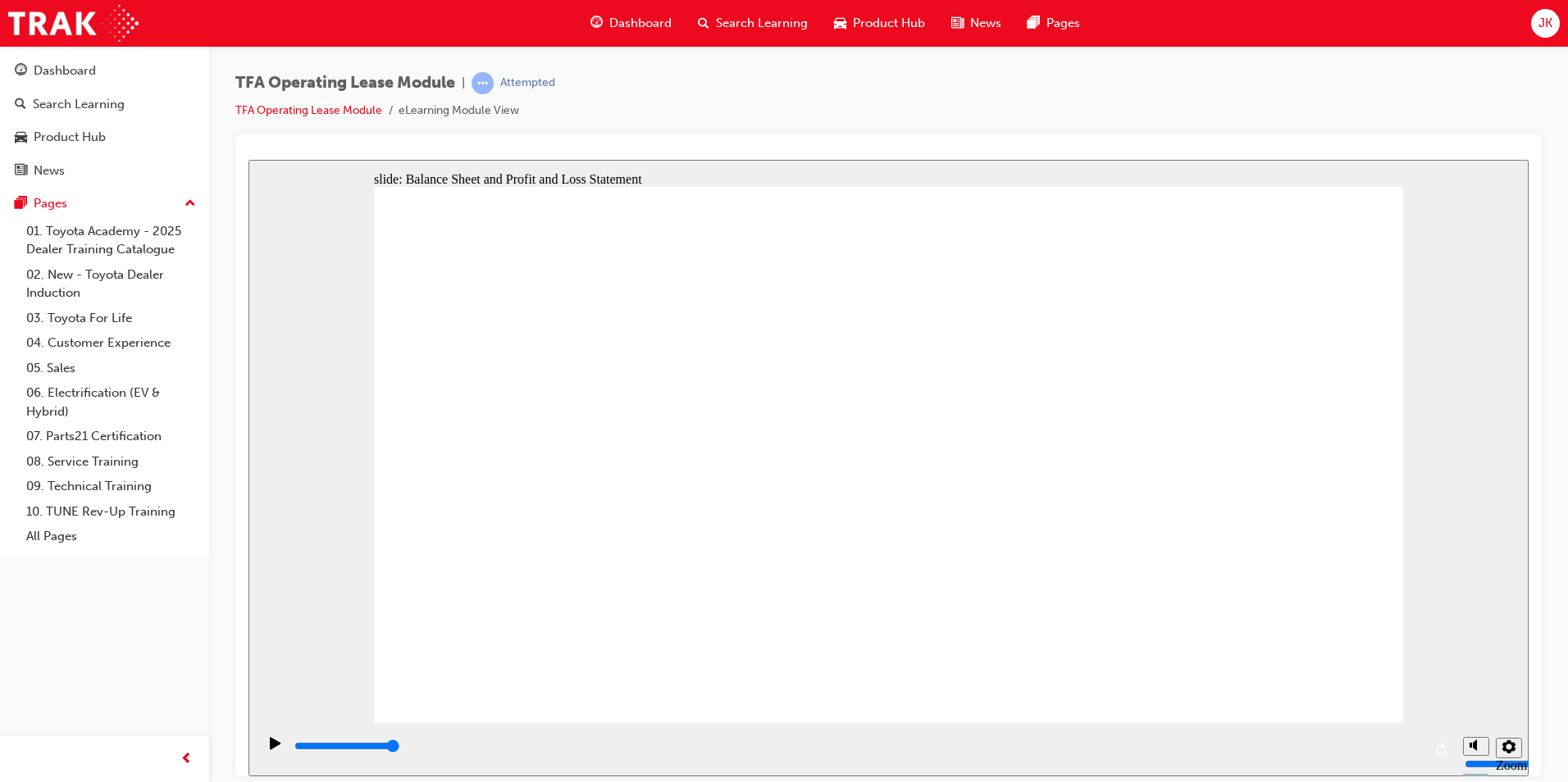
type input "4200"
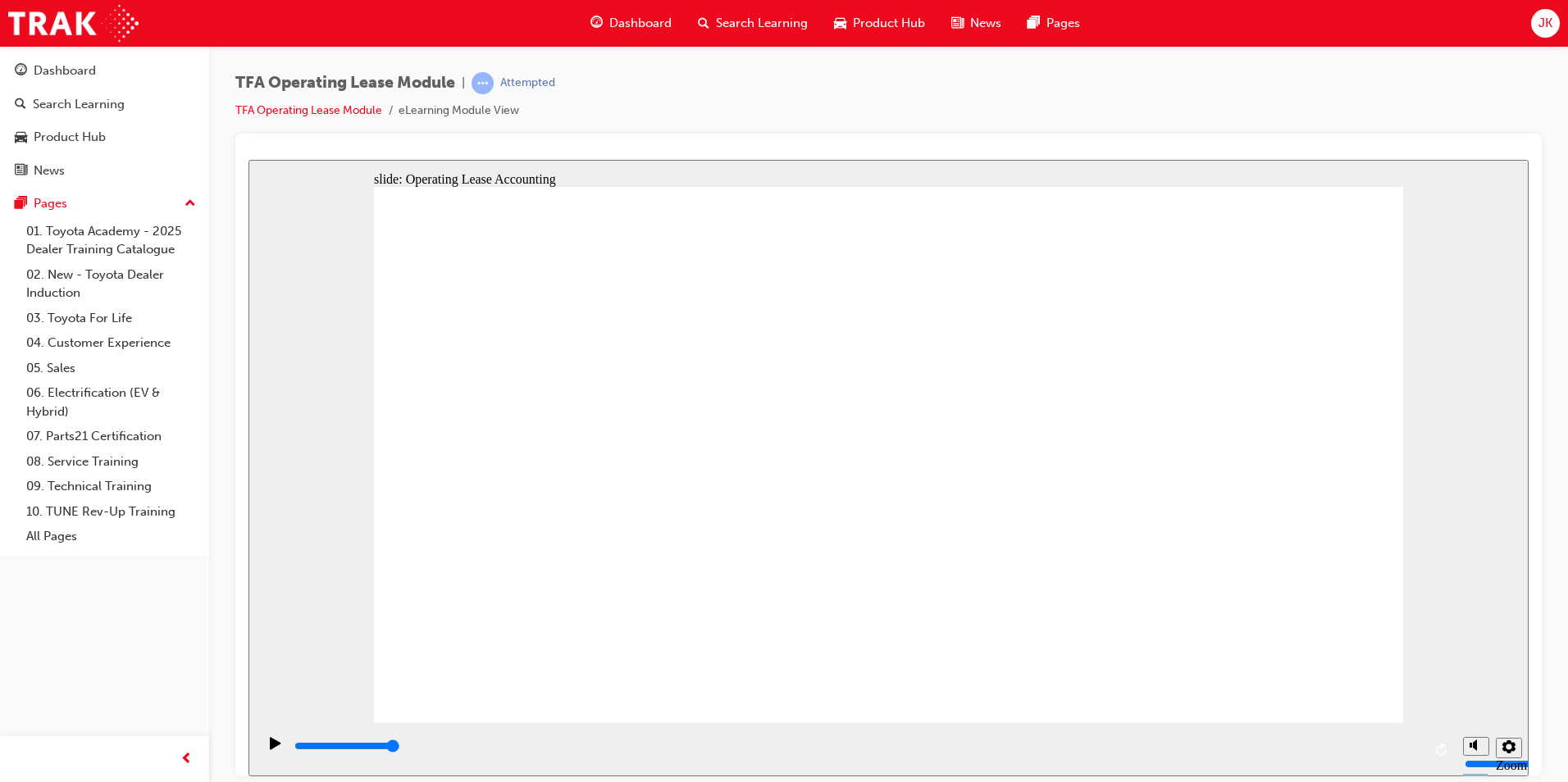
checkbox input "false"
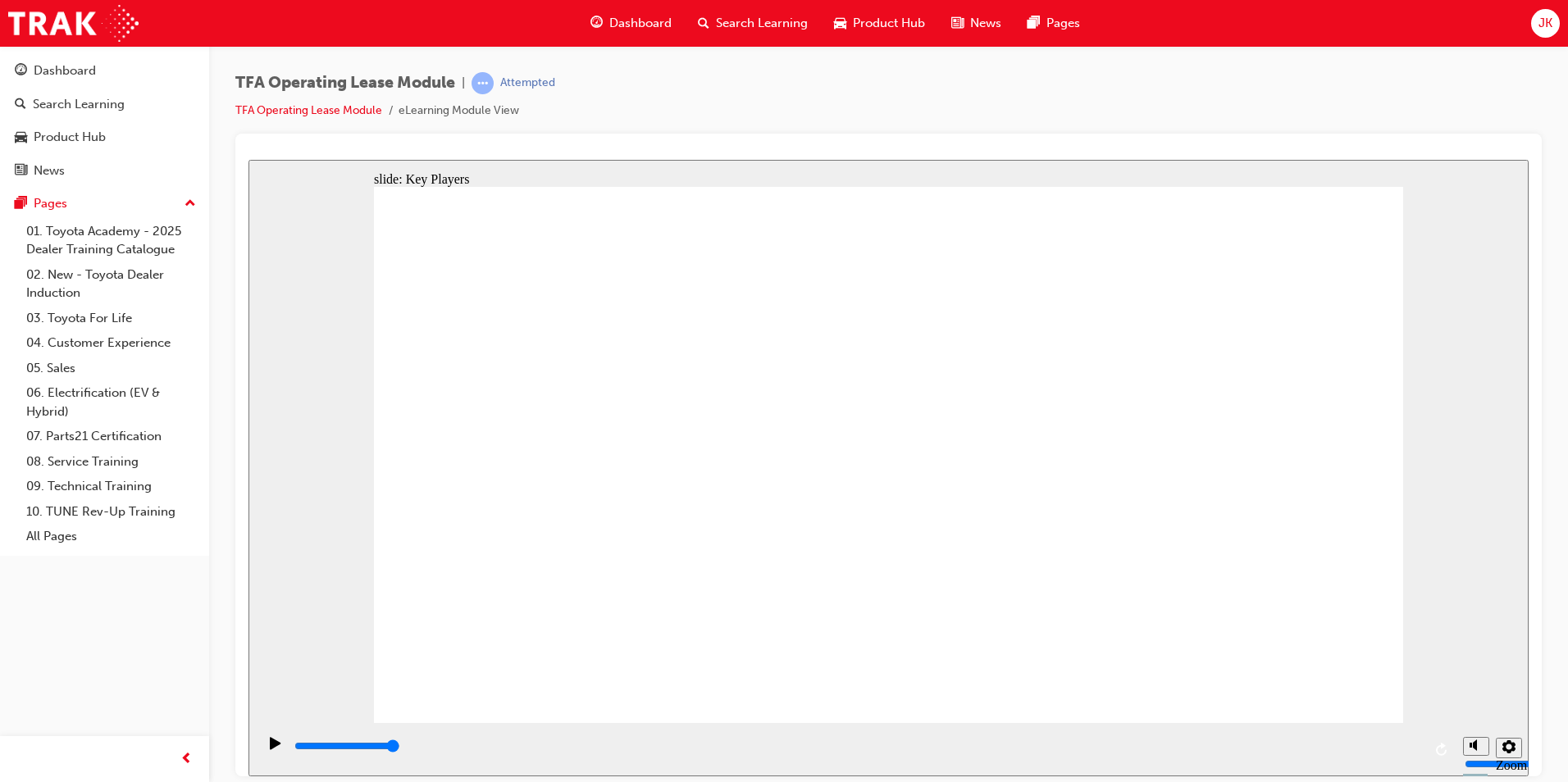
drag, startPoint x: 602, startPoint y: 461, endPoint x: 1305, endPoint y: 355, distance: 710.9
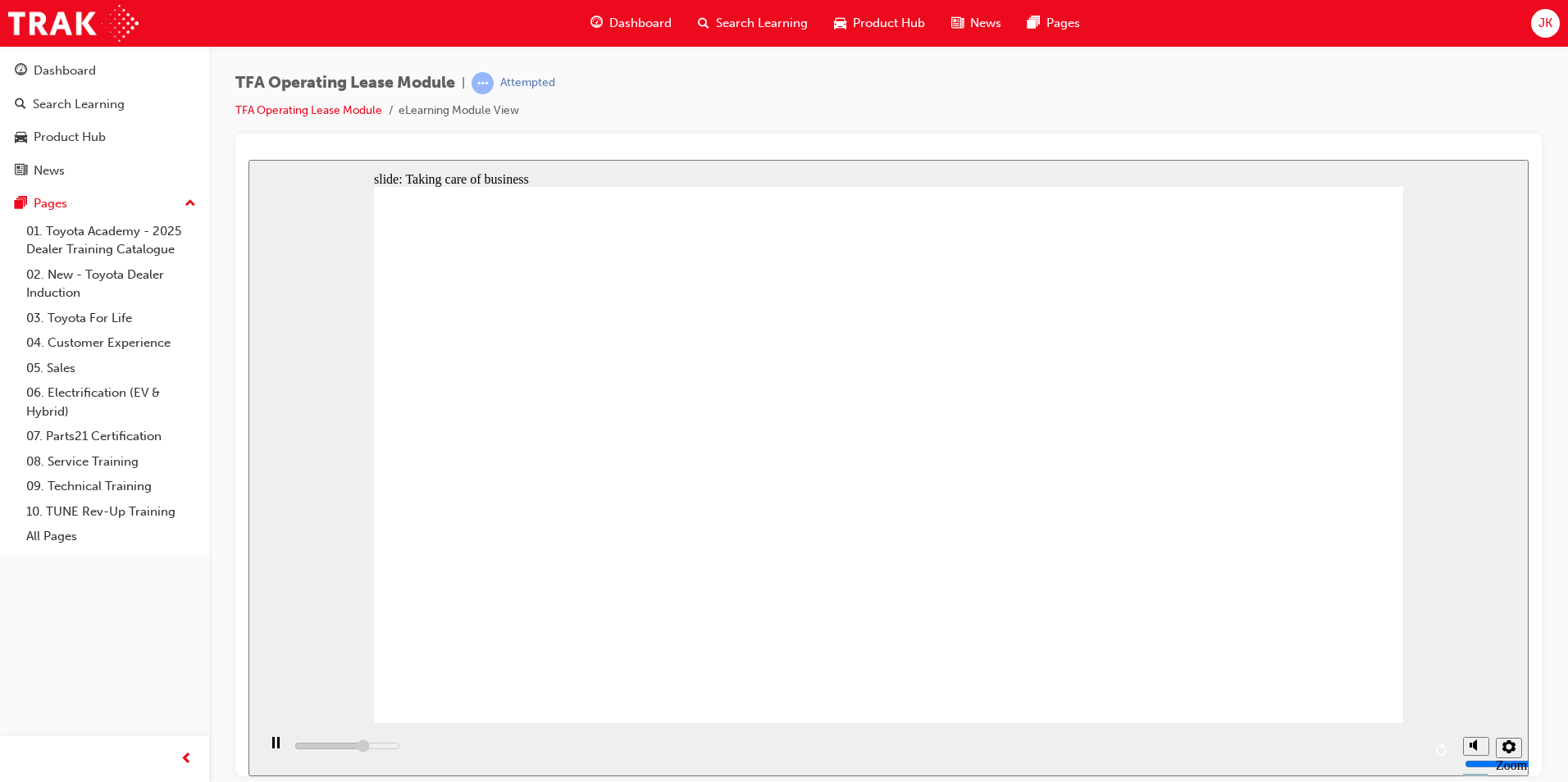
drag, startPoint x: 564, startPoint y: 520, endPoint x: 1310, endPoint y: 420, distance: 752.7
drag, startPoint x: 672, startPoint y: 570, endPoint x: 1335, endPoint y: 456, distance: 672.7
drag, startPoint x: 581, startPoint y: 634, endPoint x: 1303, endPoint y: 517, distance: 731.4
drag, startPoint x: 780, startPoint y: 446, endPoint x: 1080, endPoint y: 353, distance: 314.1
drag, startPoint x: 794, startPoint y: 526, endPoint x: 1098, endPoint y: 436, distance: 317.0
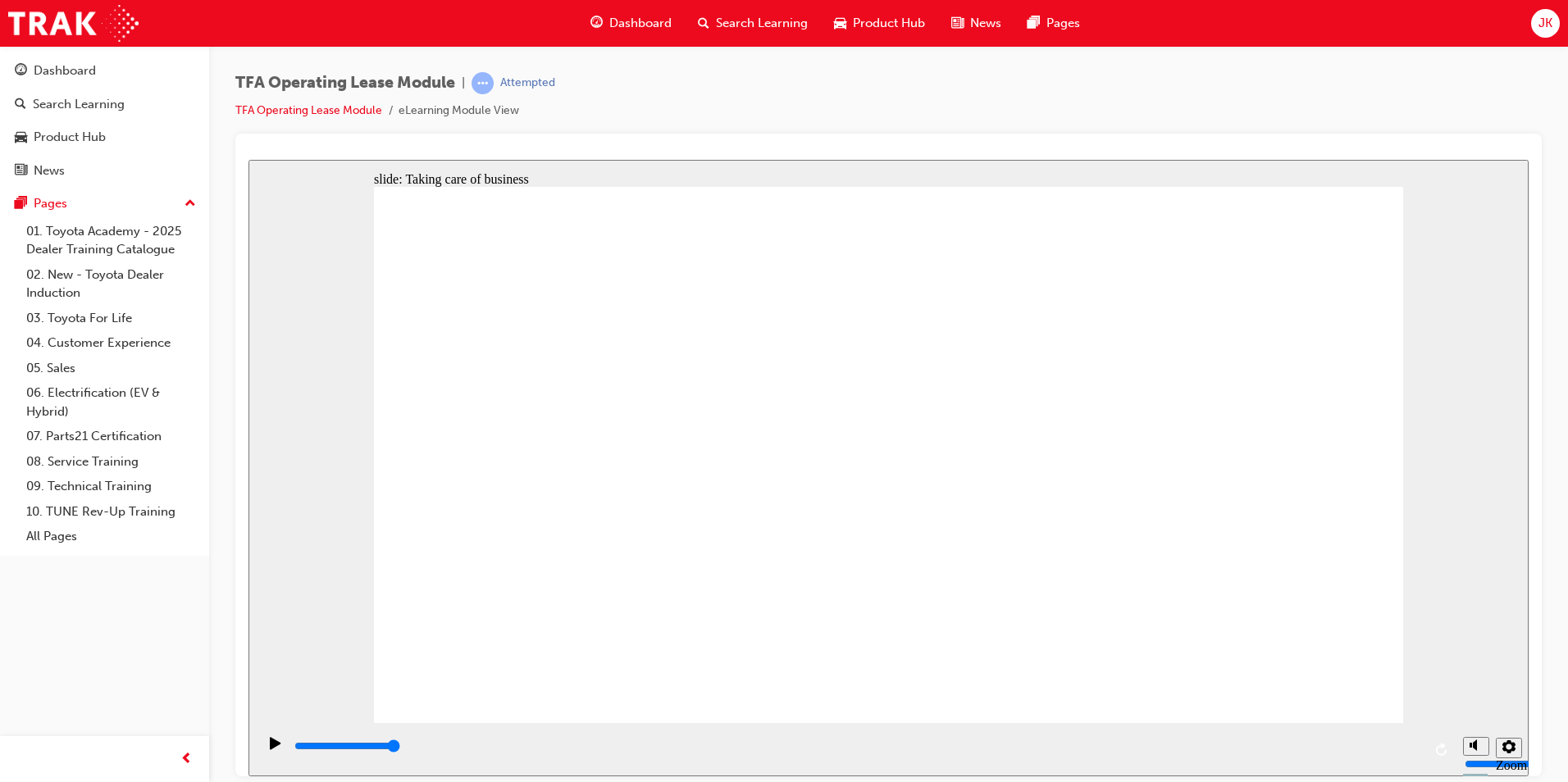
drag, startPoint x: 809, startPoint y: 587, endPoint x: 1301, endPoint y: 602, distance: 492.2
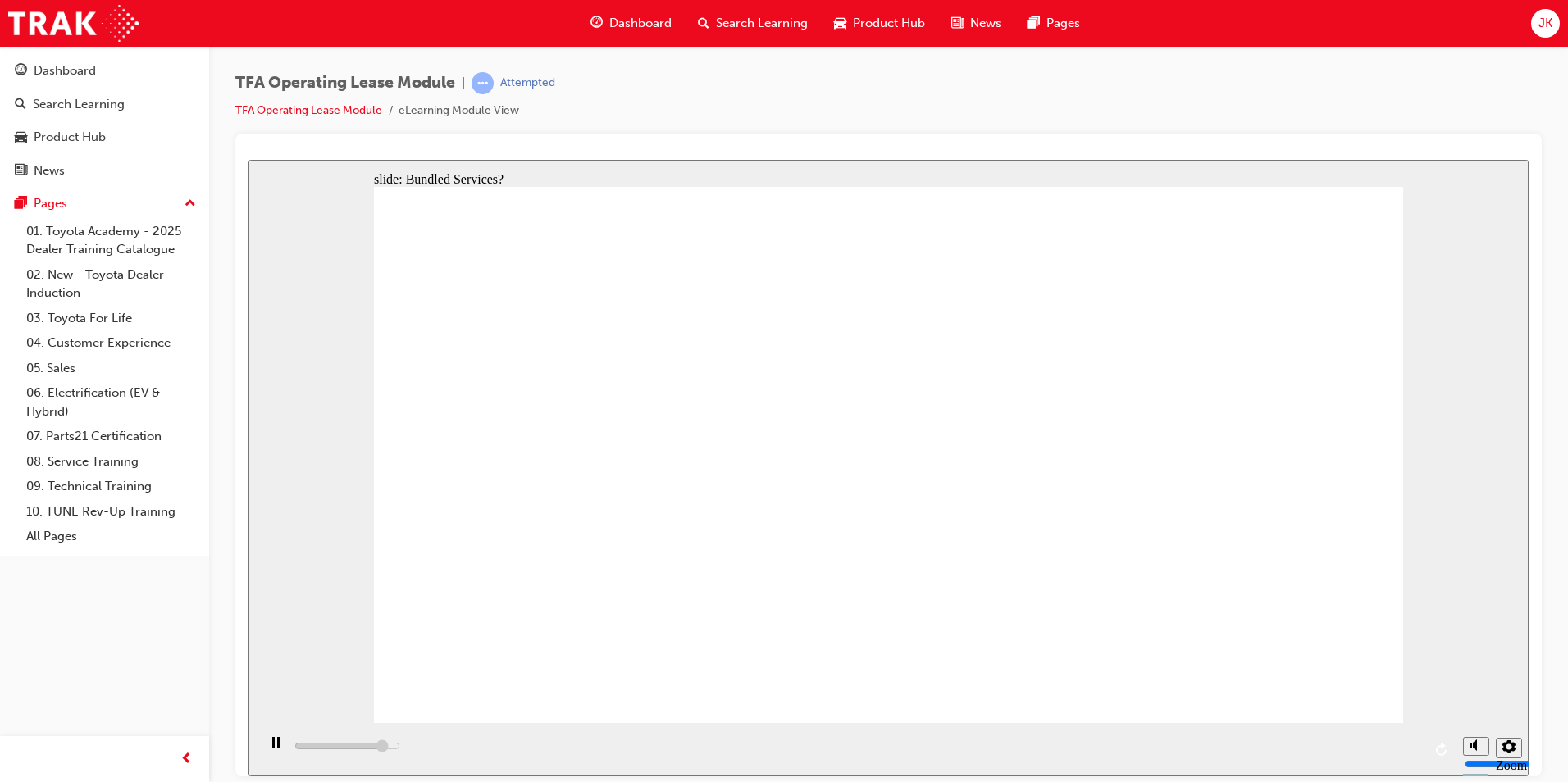
drag, startPoint x: 964, startPoint y: 703, endPoint x: 943, endPoint y: 718, distance: 25.8
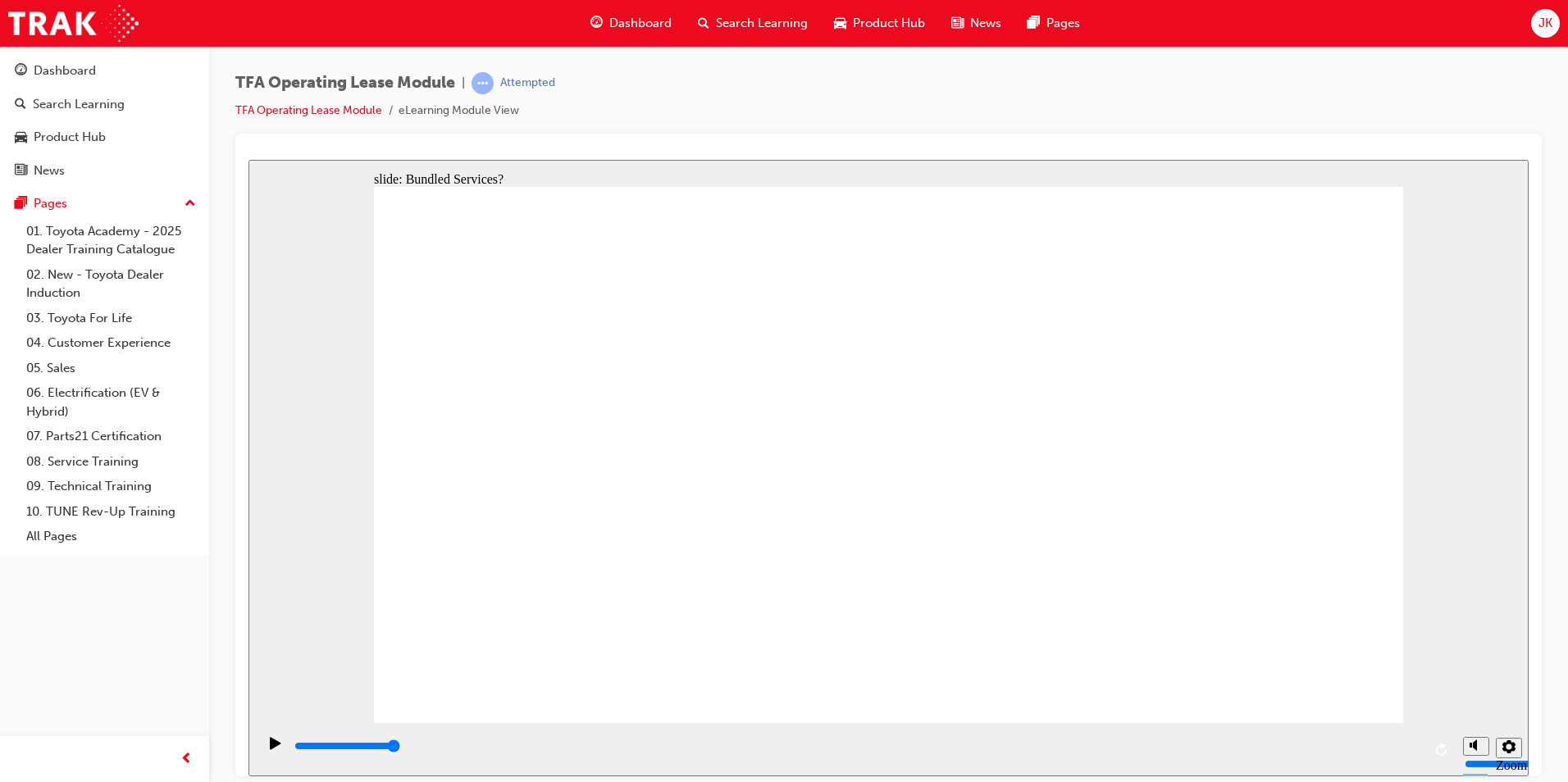
drag, startPoint x: 918, startPoint y: 424, endPoint x: 906, endPoint y: 414, distance: 15.6
click at [270, 749] on icon "Play (Ctrl+Alt+P)" at bounding box center [275, 743] width 10 height 12
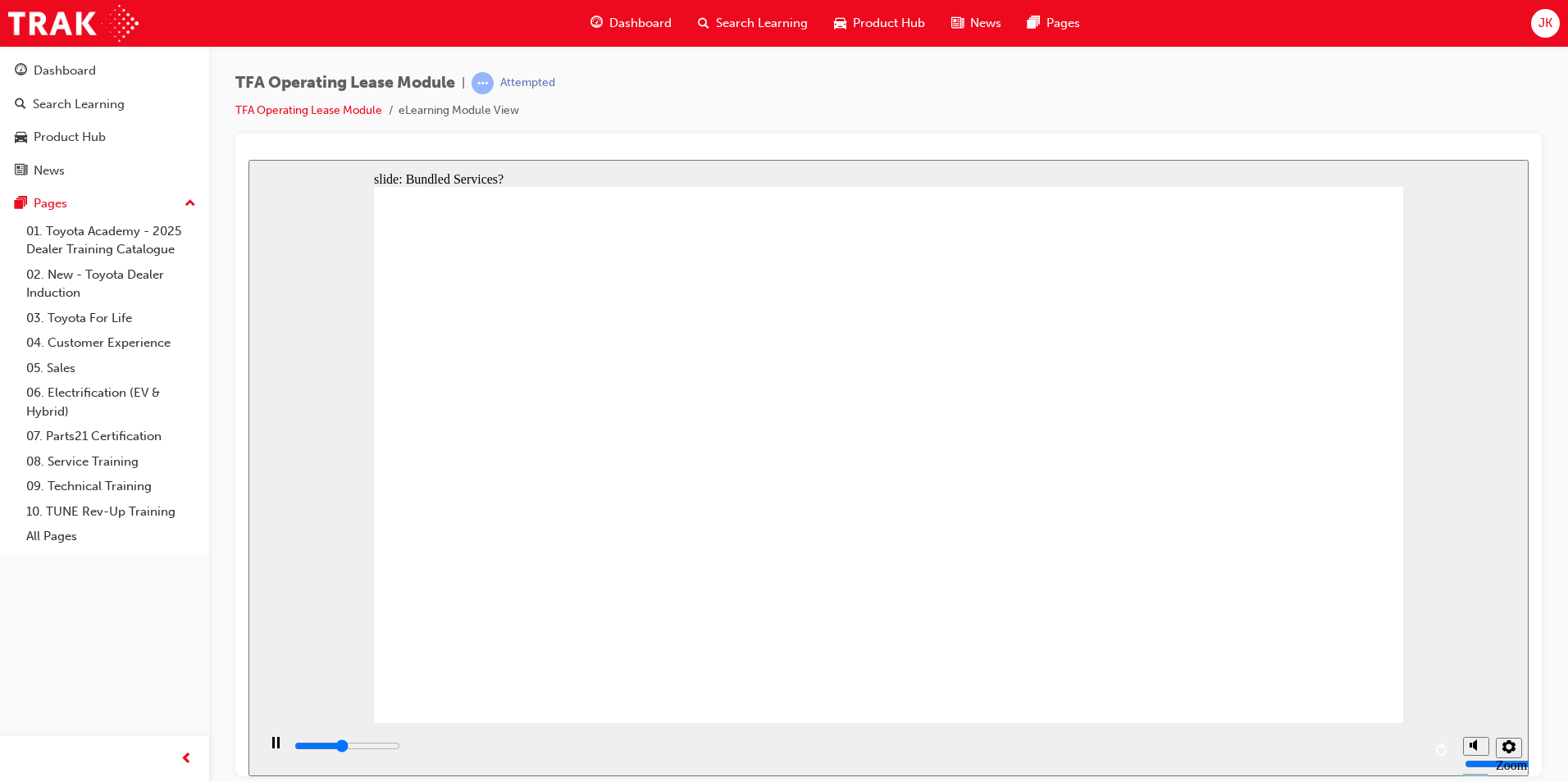
click at [279, 738] on div "Play (Ctrl+Alt+P)" at bounding box center [276, 751] width 28 height 28
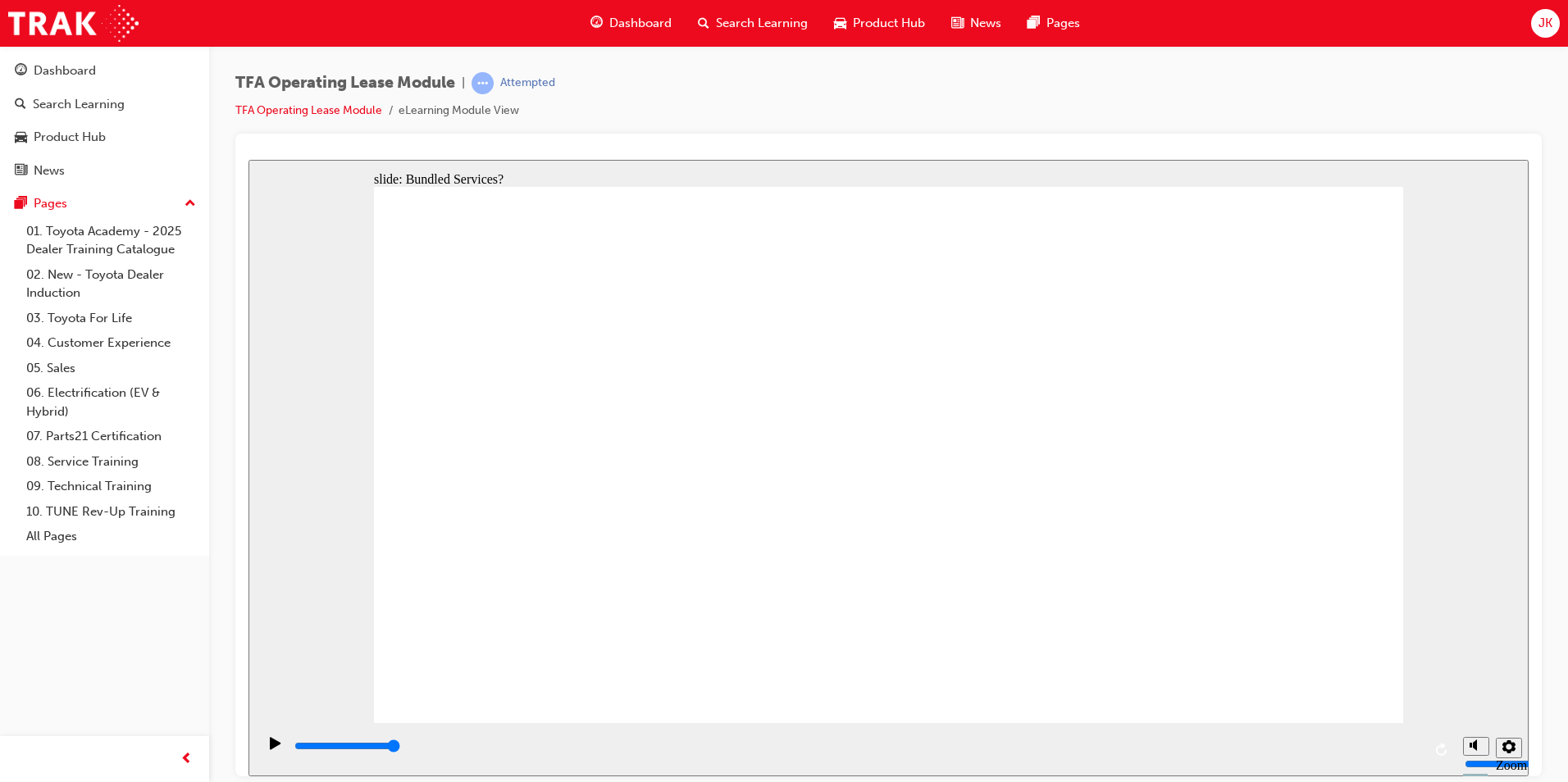
drag, startPoint x: 579, startPoint y: 456, endPoint x: 1324, endPoint y: 351, distance: 752.4
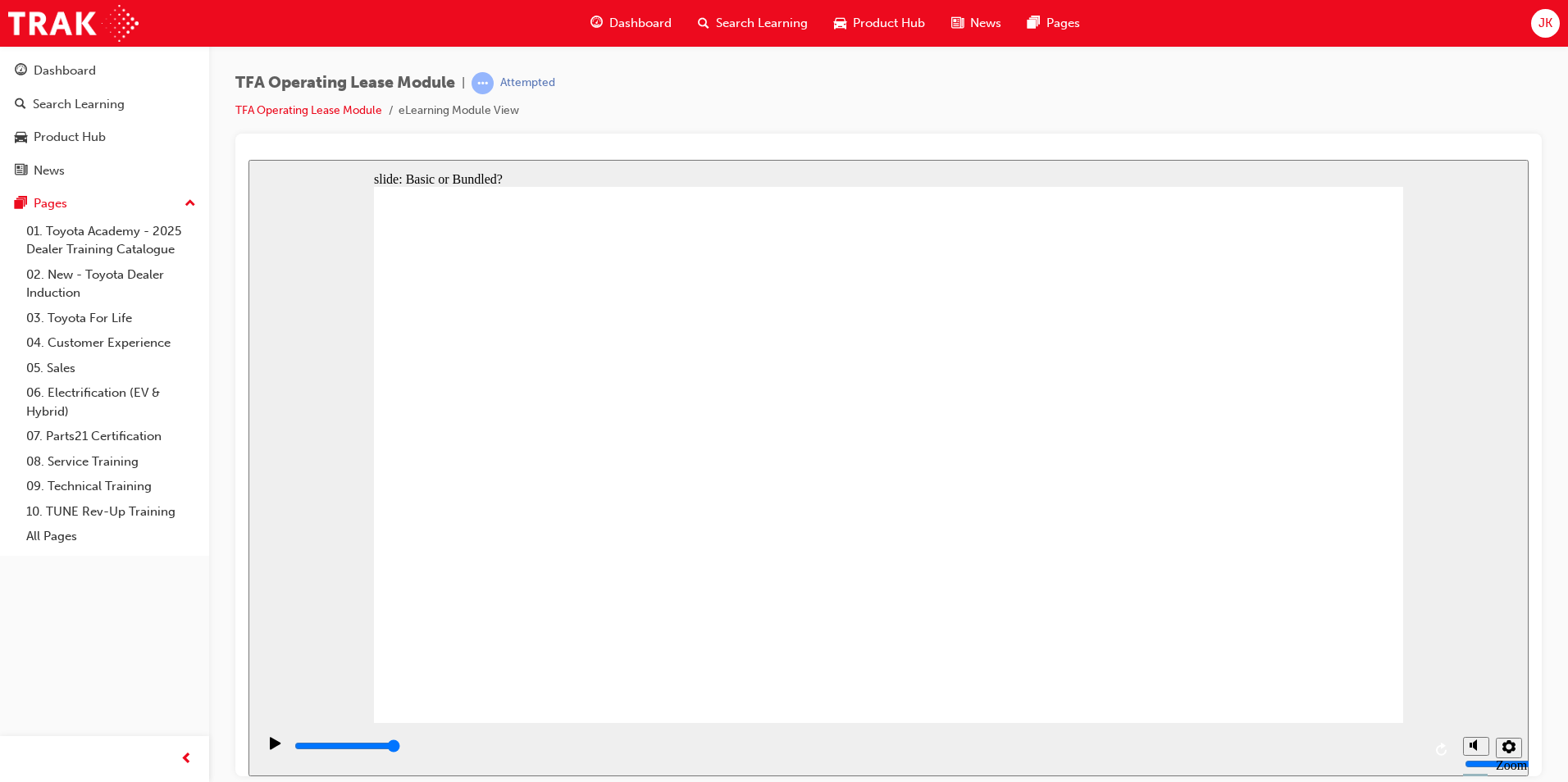
drag, startPoint x: 764, startPoint y: 464, endPoint x: 1074, endPoint y: 371, distance: 323.6
drag, startPoint x: 751, startPoint y: 521, endPoint x: 1045, endPoint y: 439, distance: 305.2
drag, startPoint x: 758, startPoint y: 573, endPoint x: 1074, endPoint y: 472, distance: 331.7
drag, startPoint x: 556, startPoint y: 504, endPoint x: 1057, endPoint y: 506, distance: 501.0
drag, startPoint x: 648, startPoint y: 553, endPoint x: 1300, endPoint y: 422, distance: 665.0
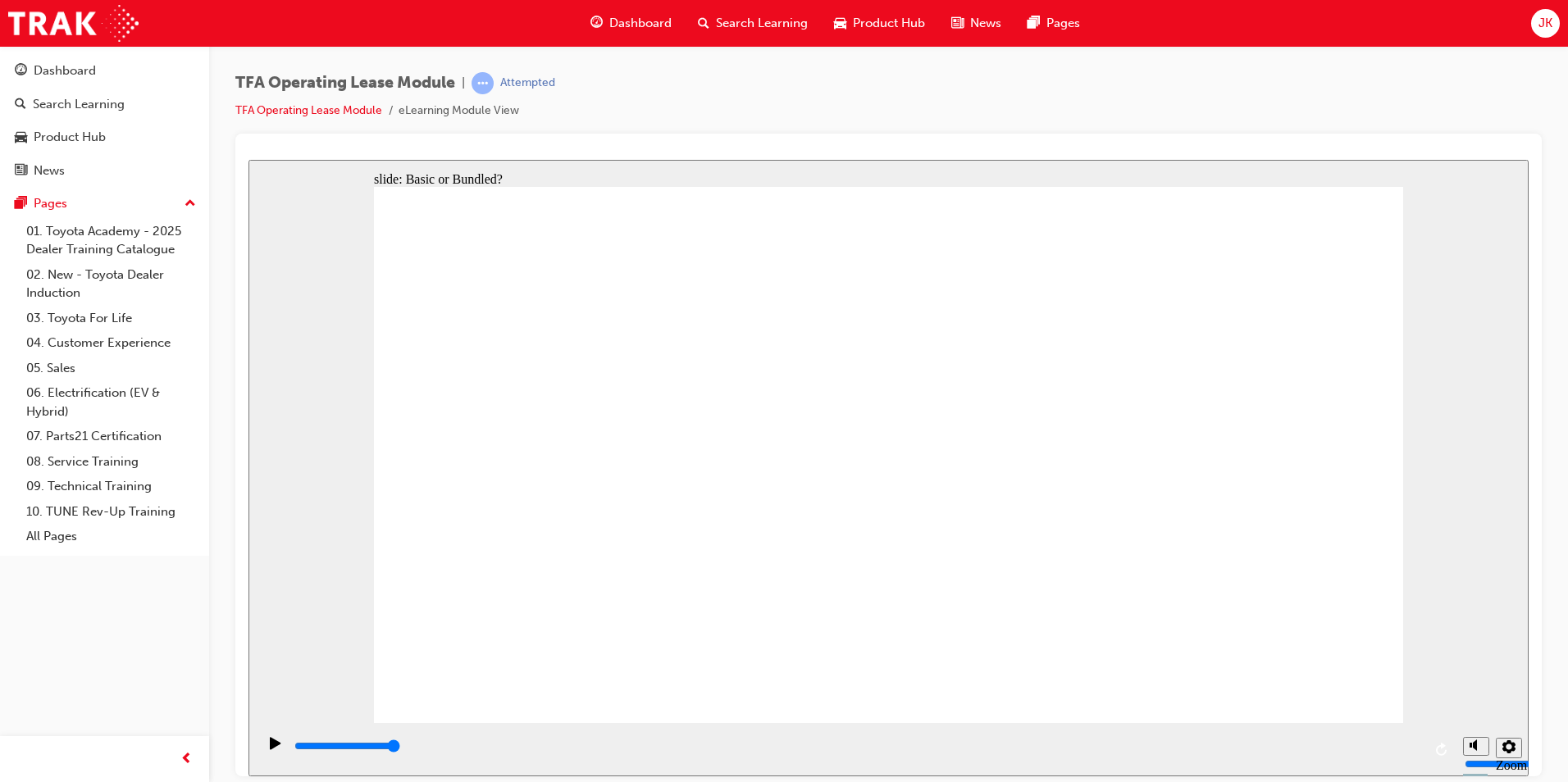
drag, startPoint x: 593, startPoint y: 638, endPoint x: 1325, endPoint y: 473, distance: 750.4
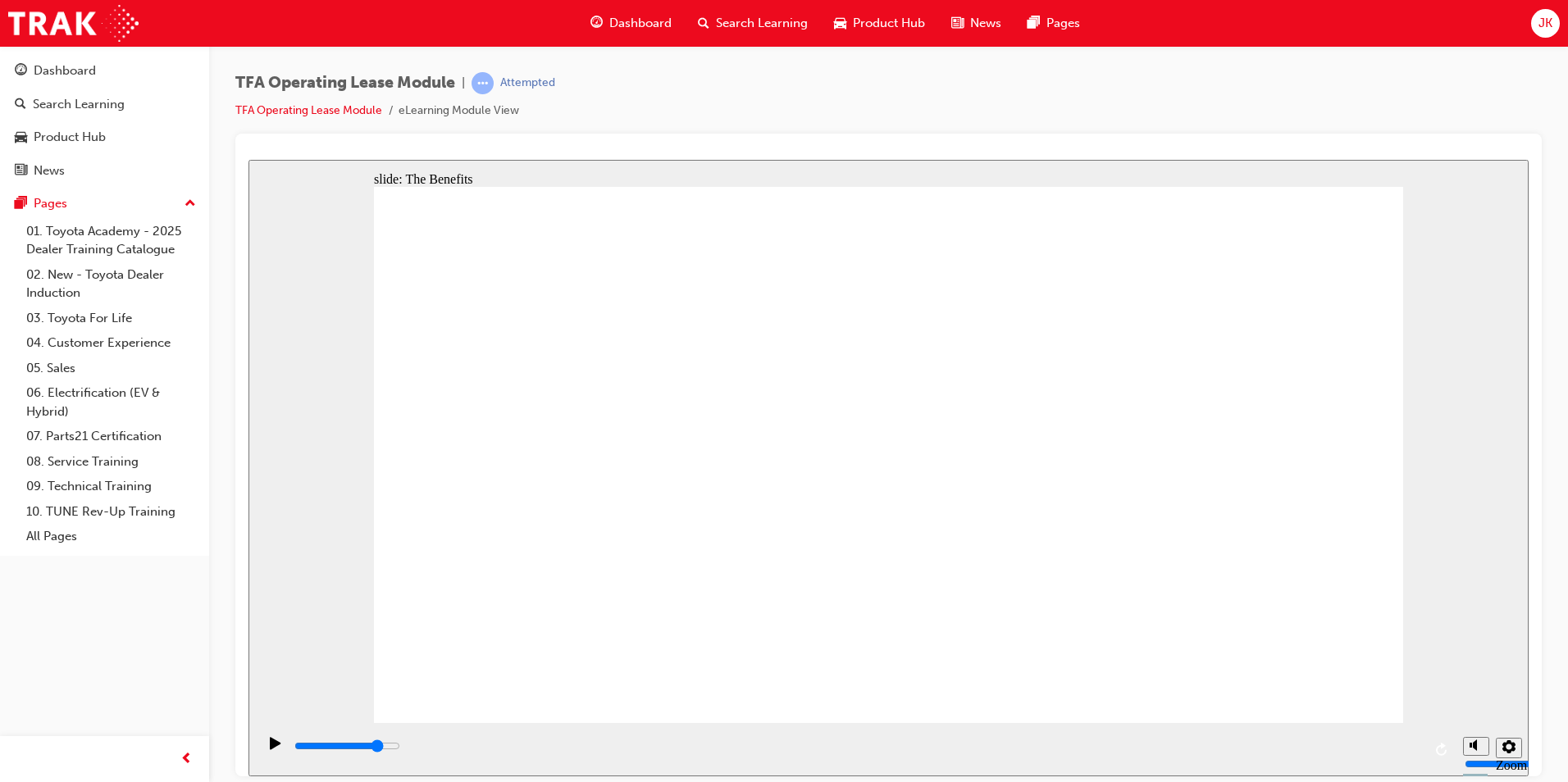
type input "4200"
drag, startPoint x: 1358, startPoint y: 376, endPoint x: 1332, endPoint y: 379, distance: 26.2
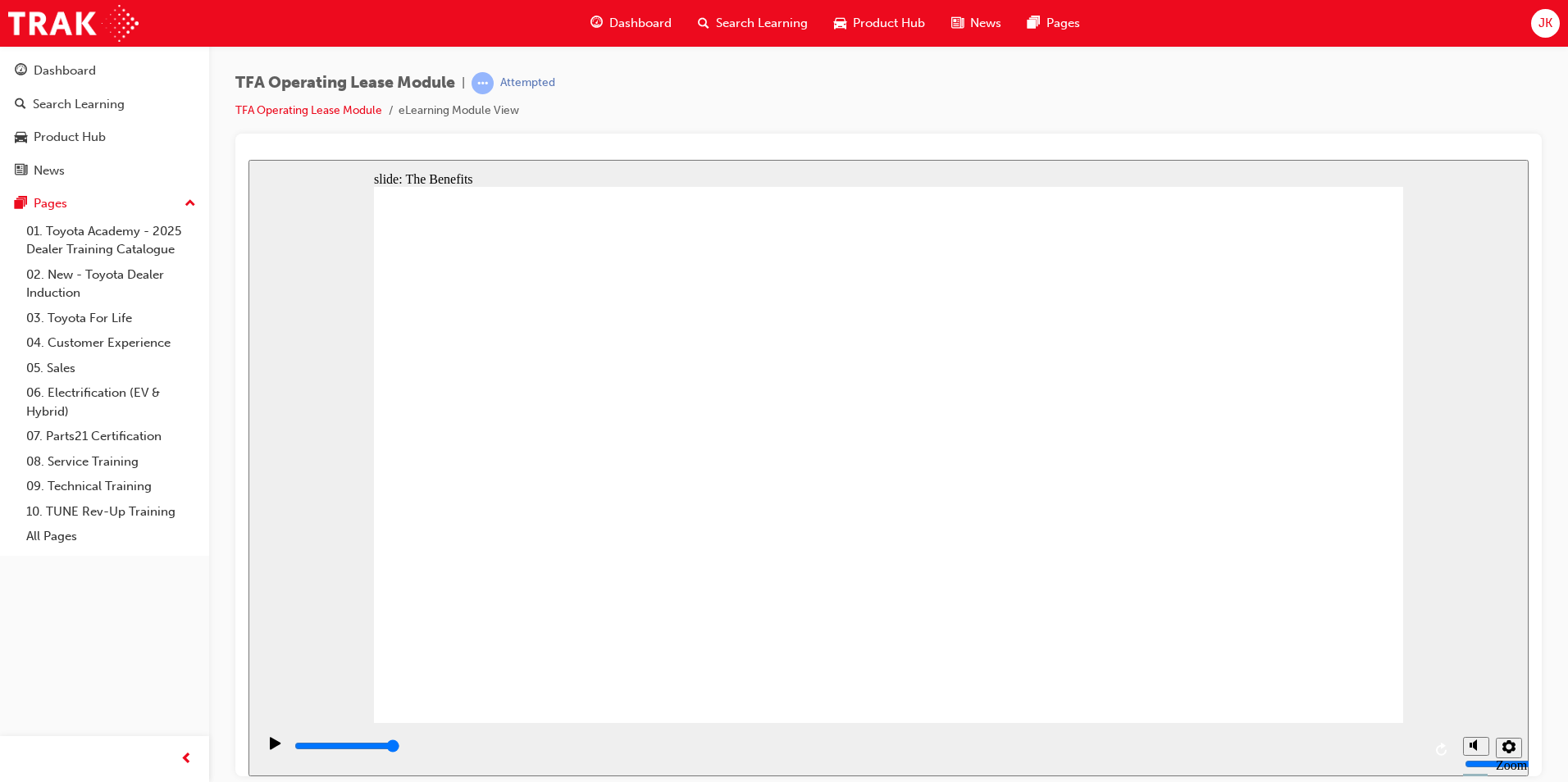
drag, startPoint x: 1071, startPoint y: 403, endPoint x: 1094, endPoint y: 401, distance: 23.1
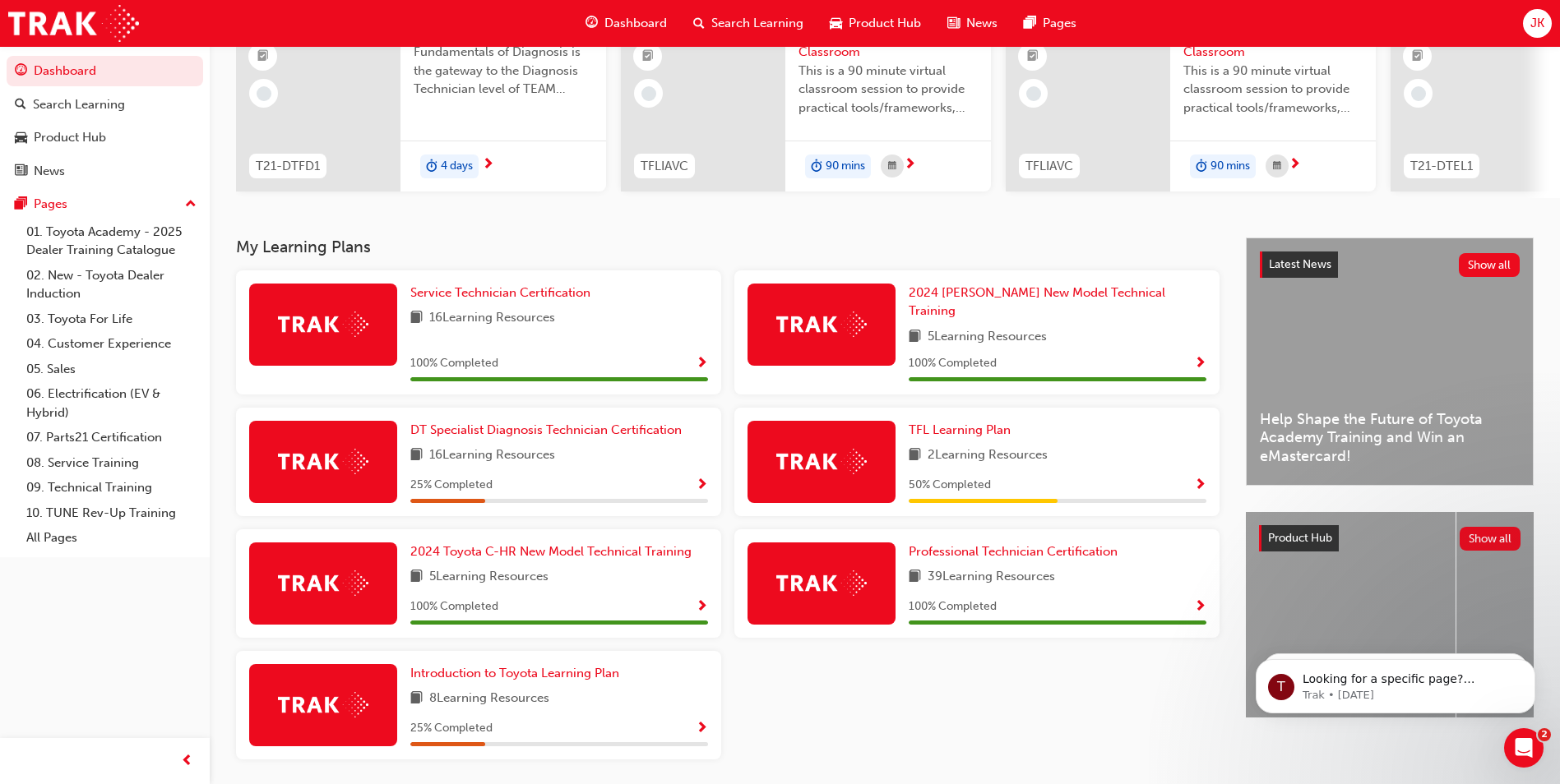
scroll to position [228, 0]
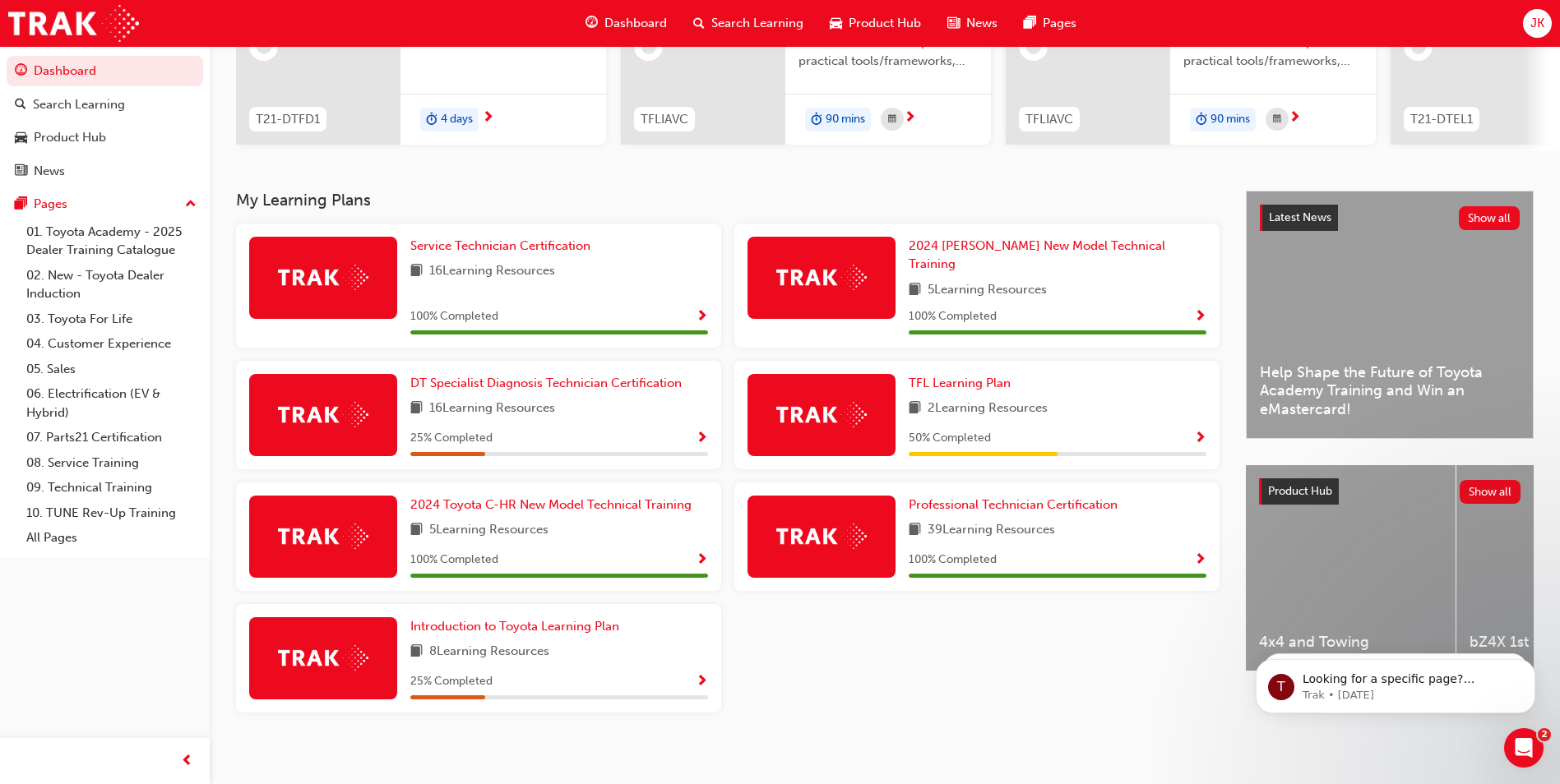
click at [768, 39] on div "Search Learning" at bounding box center [748, 23] width 137 height 33
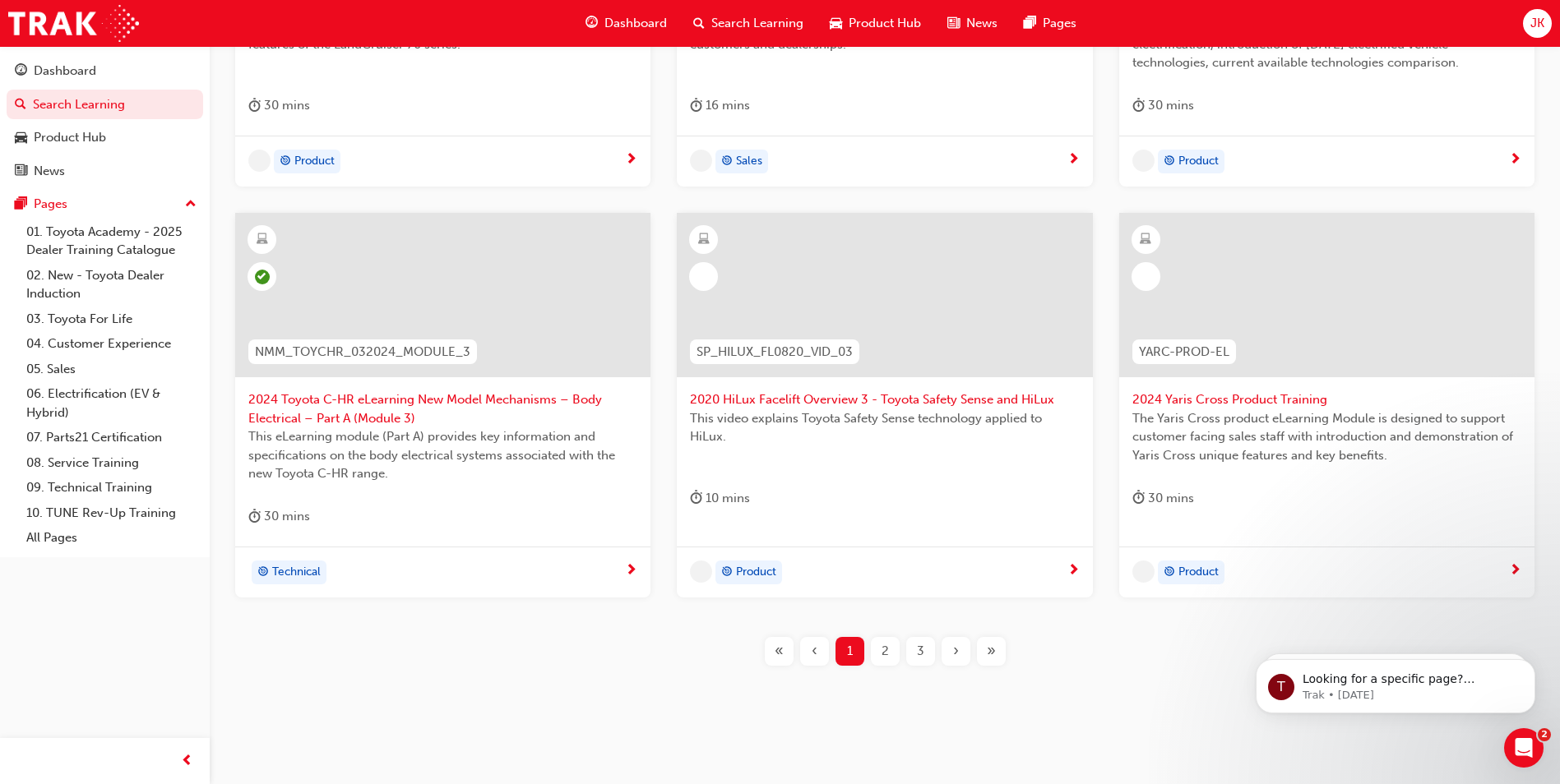
scroll to position [560, 0]
click at [915, 657] on div "3" at bounding box center [920, 650] width 29 height 29
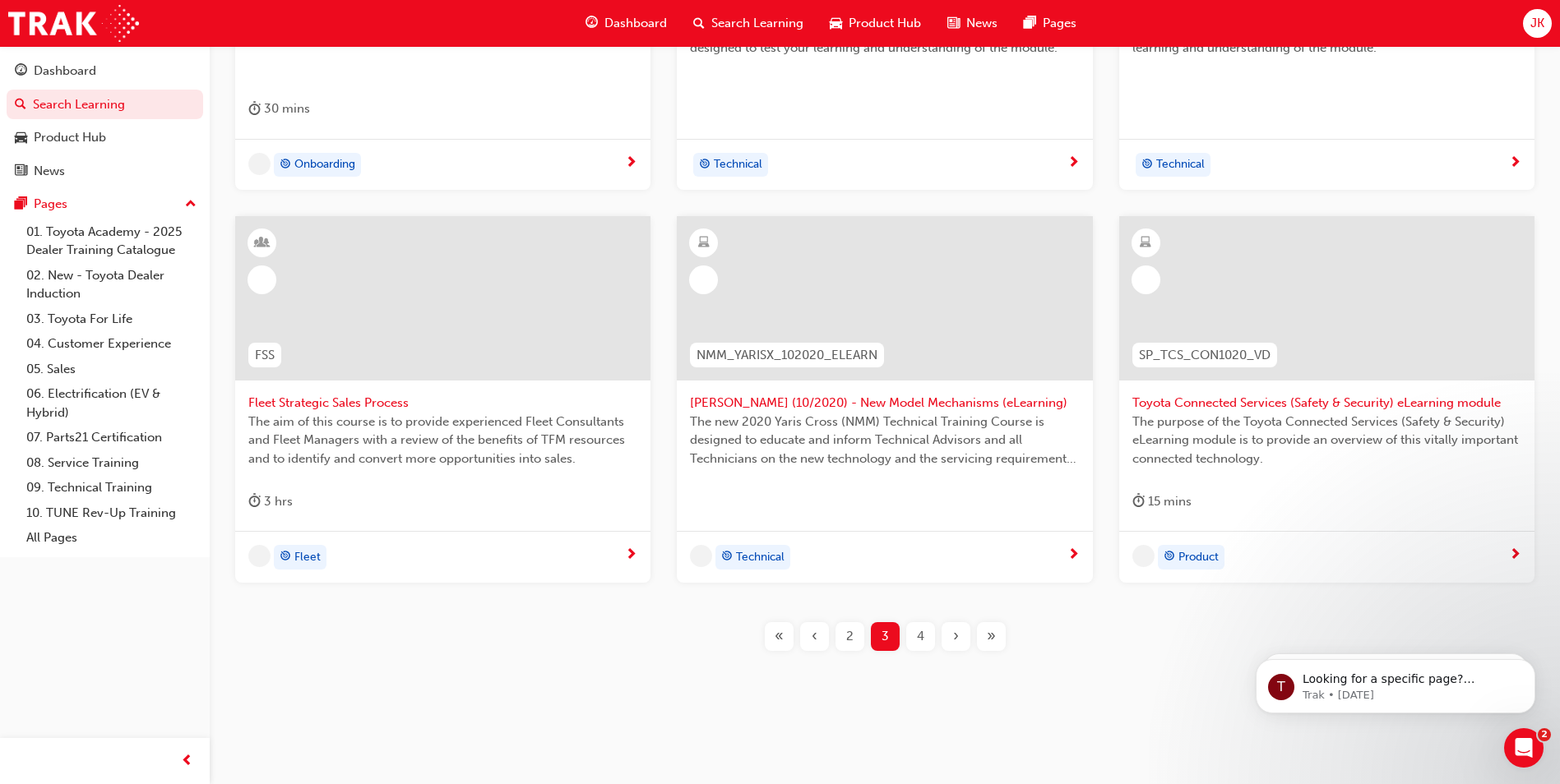
scroll to position [557, 0]
click at [951, 633] on div "›" at bounding box center [955, 637] width 29 height 29
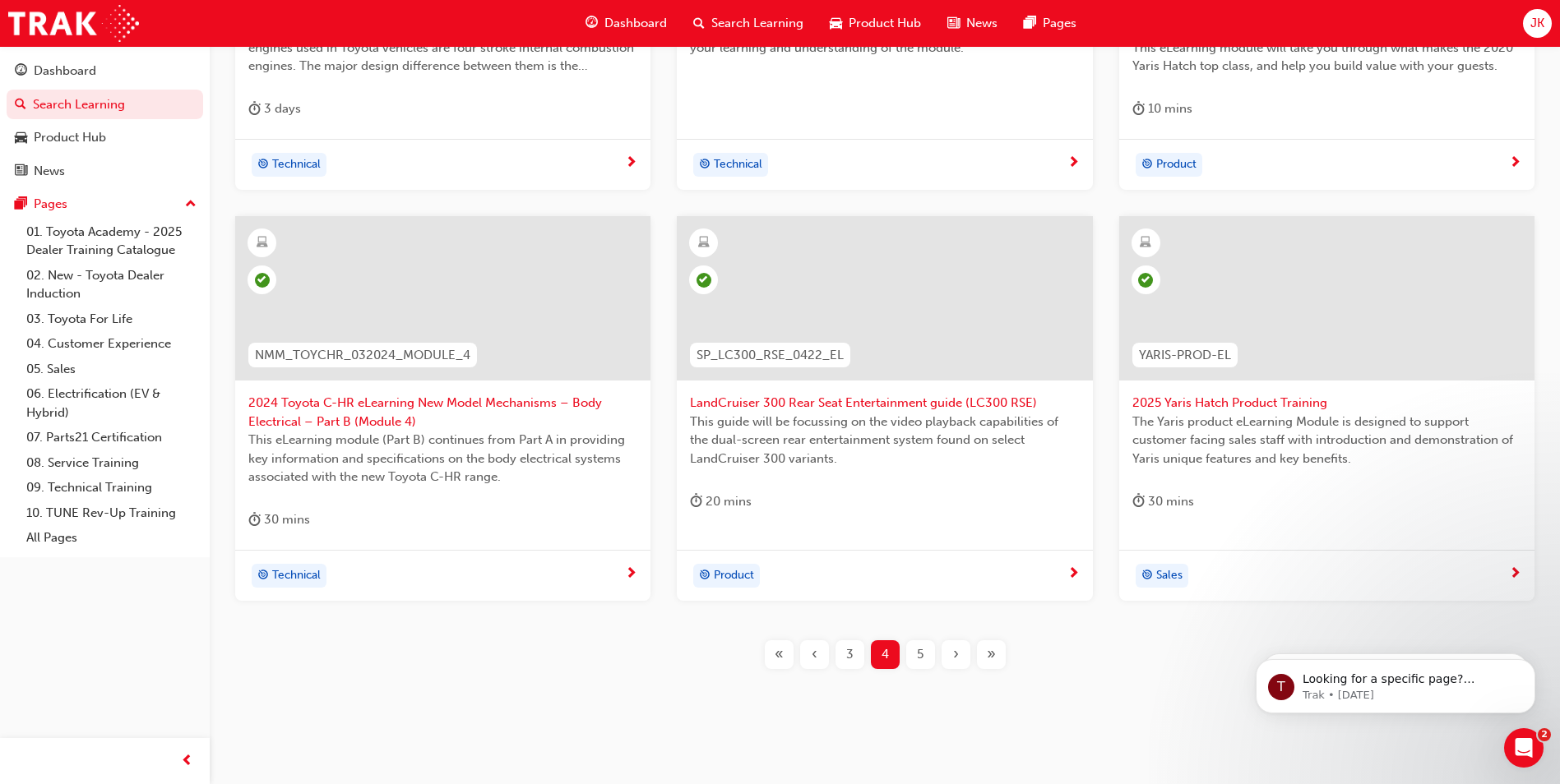
click at [954, 649] on span "›" at bounding box center [955, 655] width 6 height 19
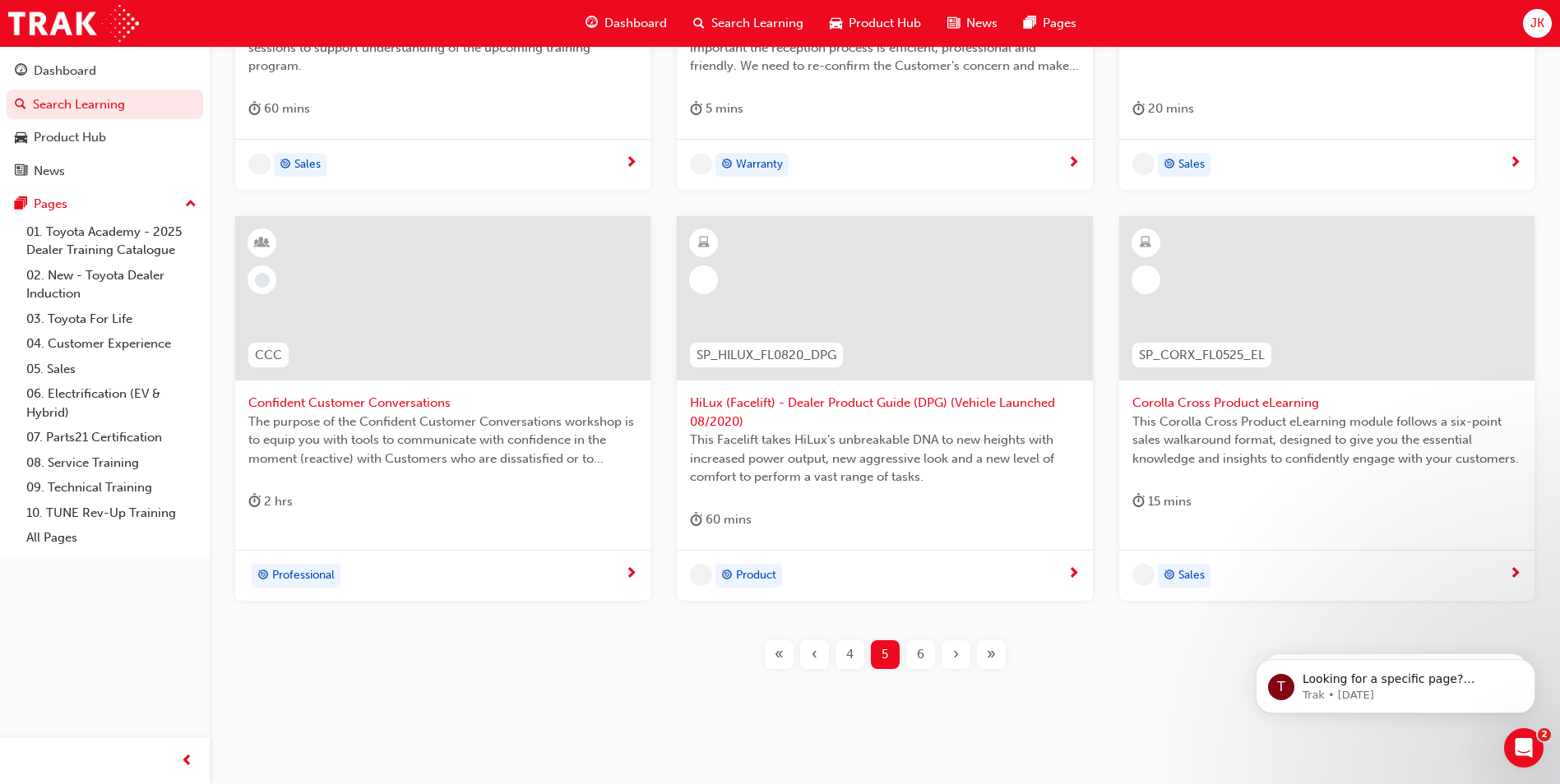
click at [954, 644] on div "›" at bounding box center [955, 654] width 29 height 29
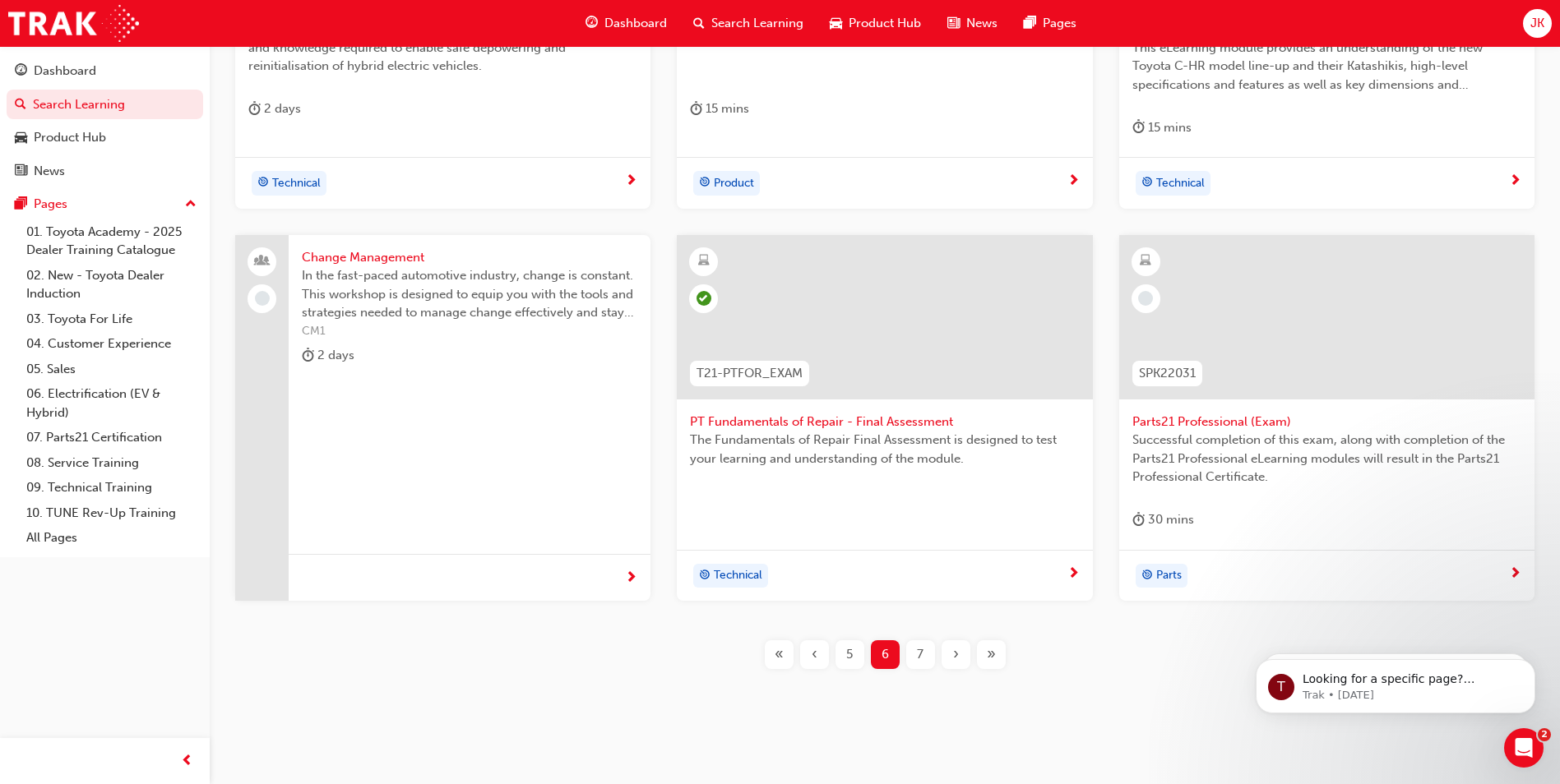
click at [957, 651] on span "›" at bounding box center [955, 655] width 6 height 19
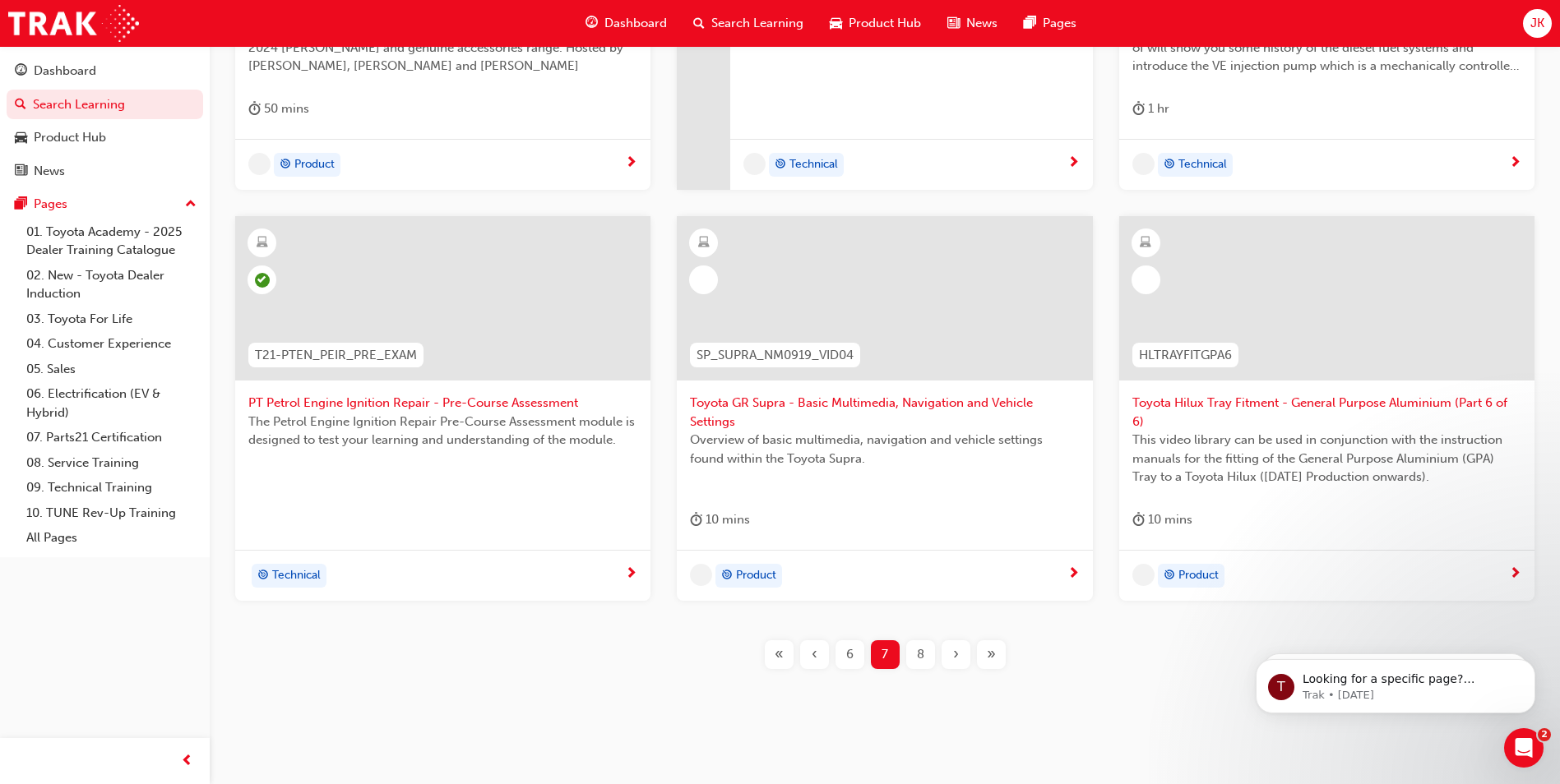
click at [957, 649] on span "›" at bounding box center [955, 655] width 6 height 19
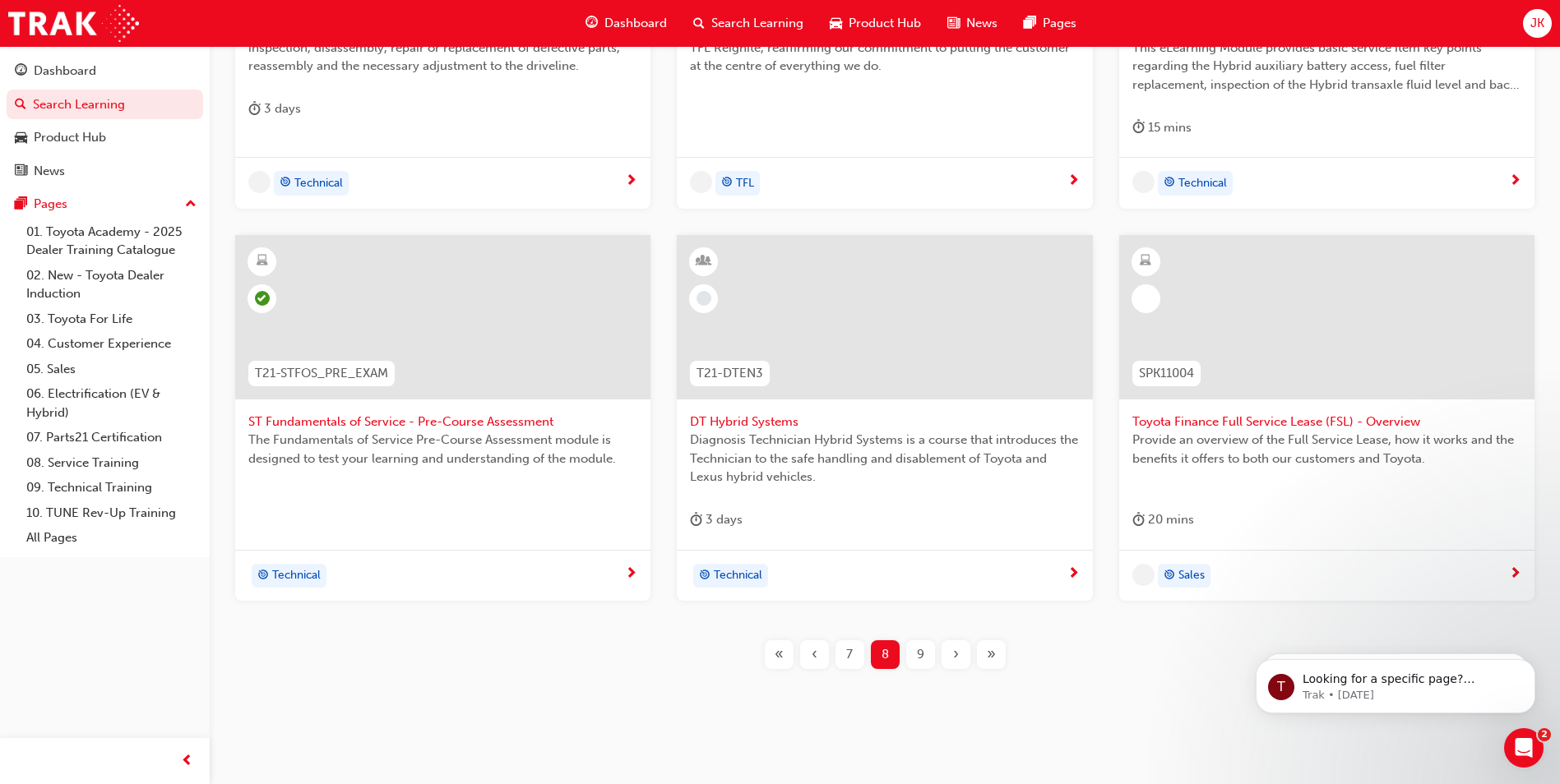
click at [957, 649] on span "›" at bounding box center [955, 655] width 6 height 19
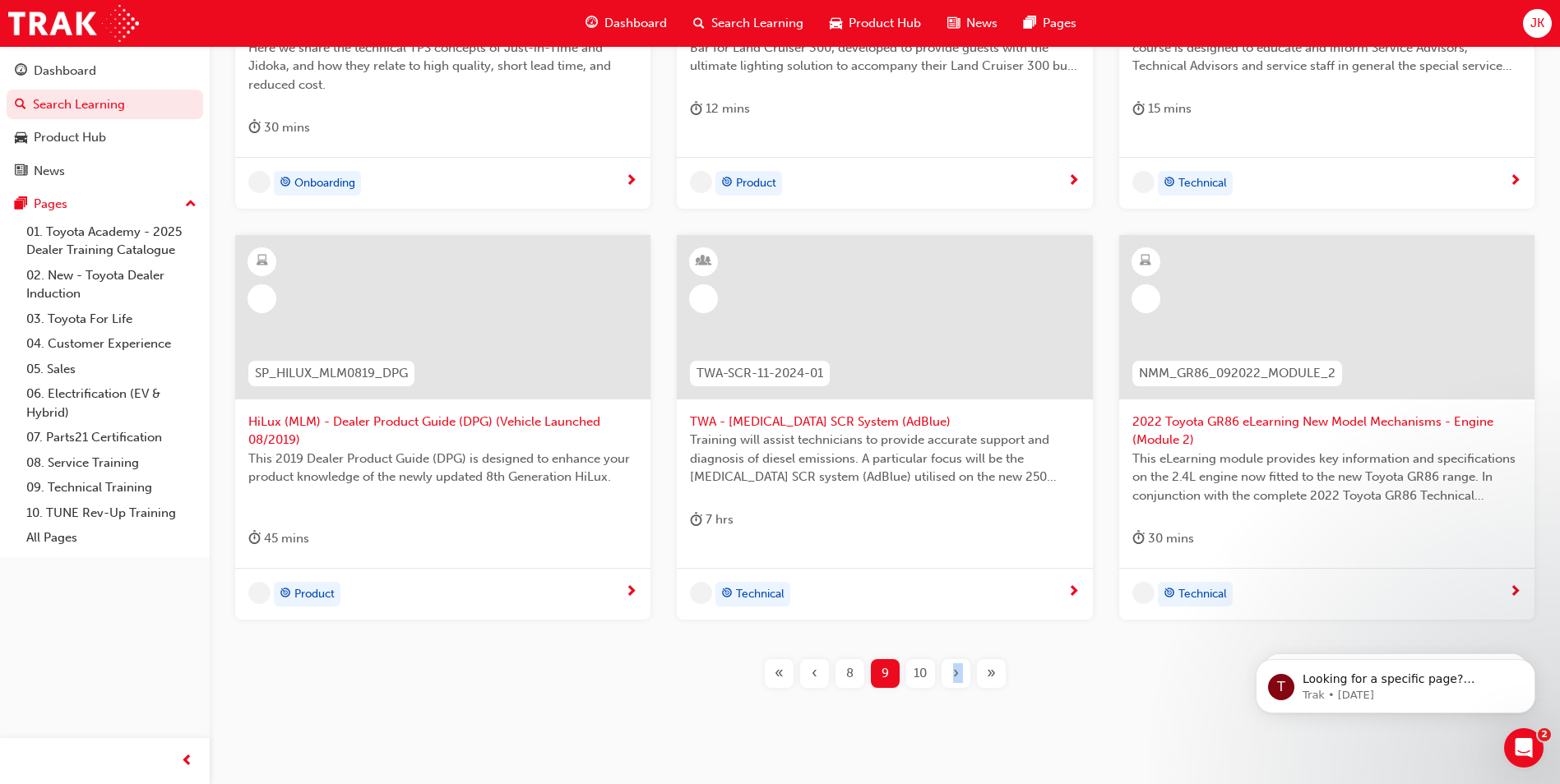
click at [957, 649] on div "TPS_PART2 Introduction to TPS Part 2: TPS Technical Concepts - Jidoka and Just-…" at bounding box center [884, 268] width 1298 height 890
drag, startPoint x: 957, startPoint y: 649, endPoint x: 956, endPoint y: 680, distance: 31.0
click at [956, 680] on span "›" at bounding box center [955, 674] width 6 height 19
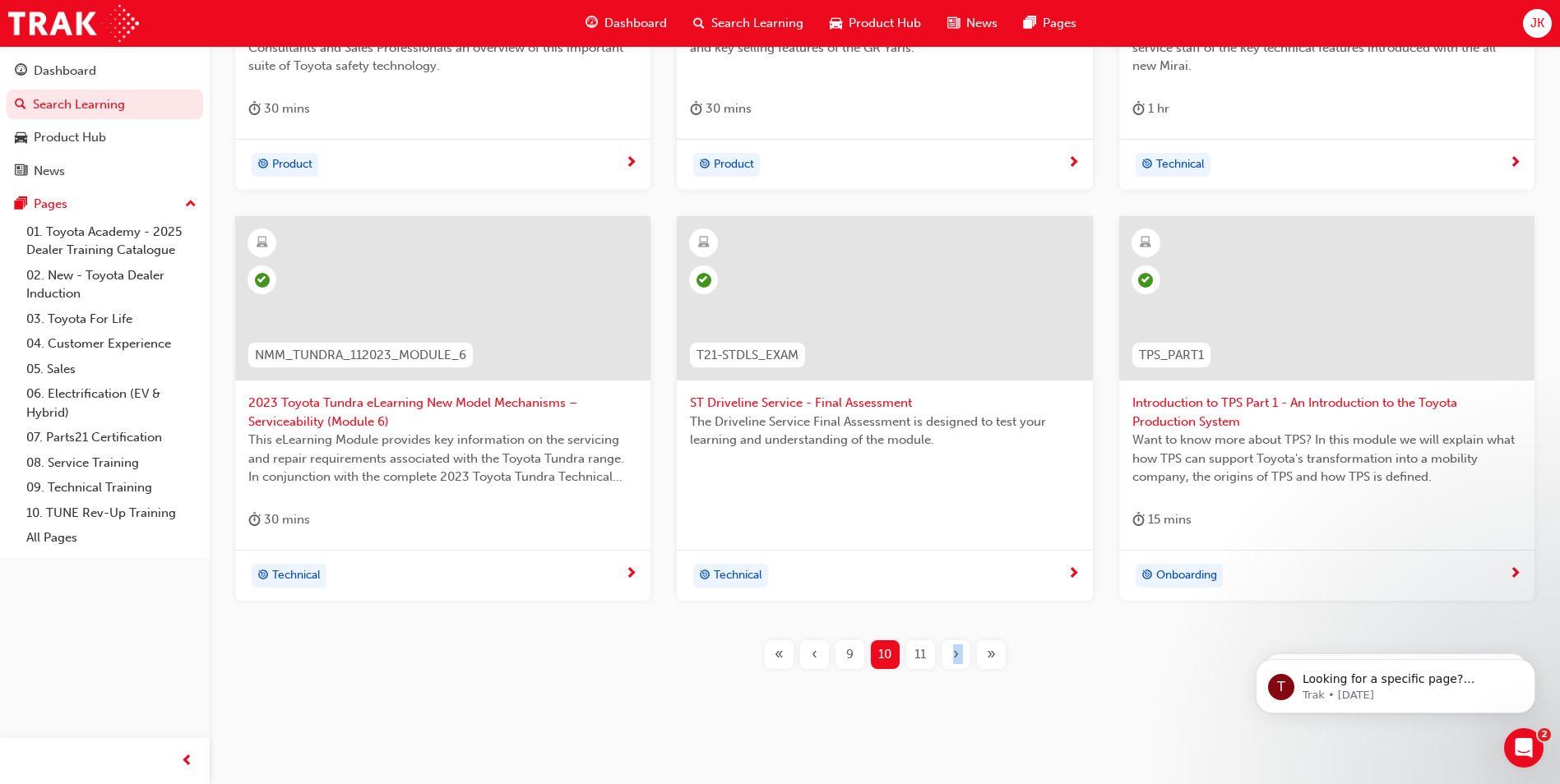
click at [953, 660] on span "›" at bounding box center [955, 655] width 6 height 19
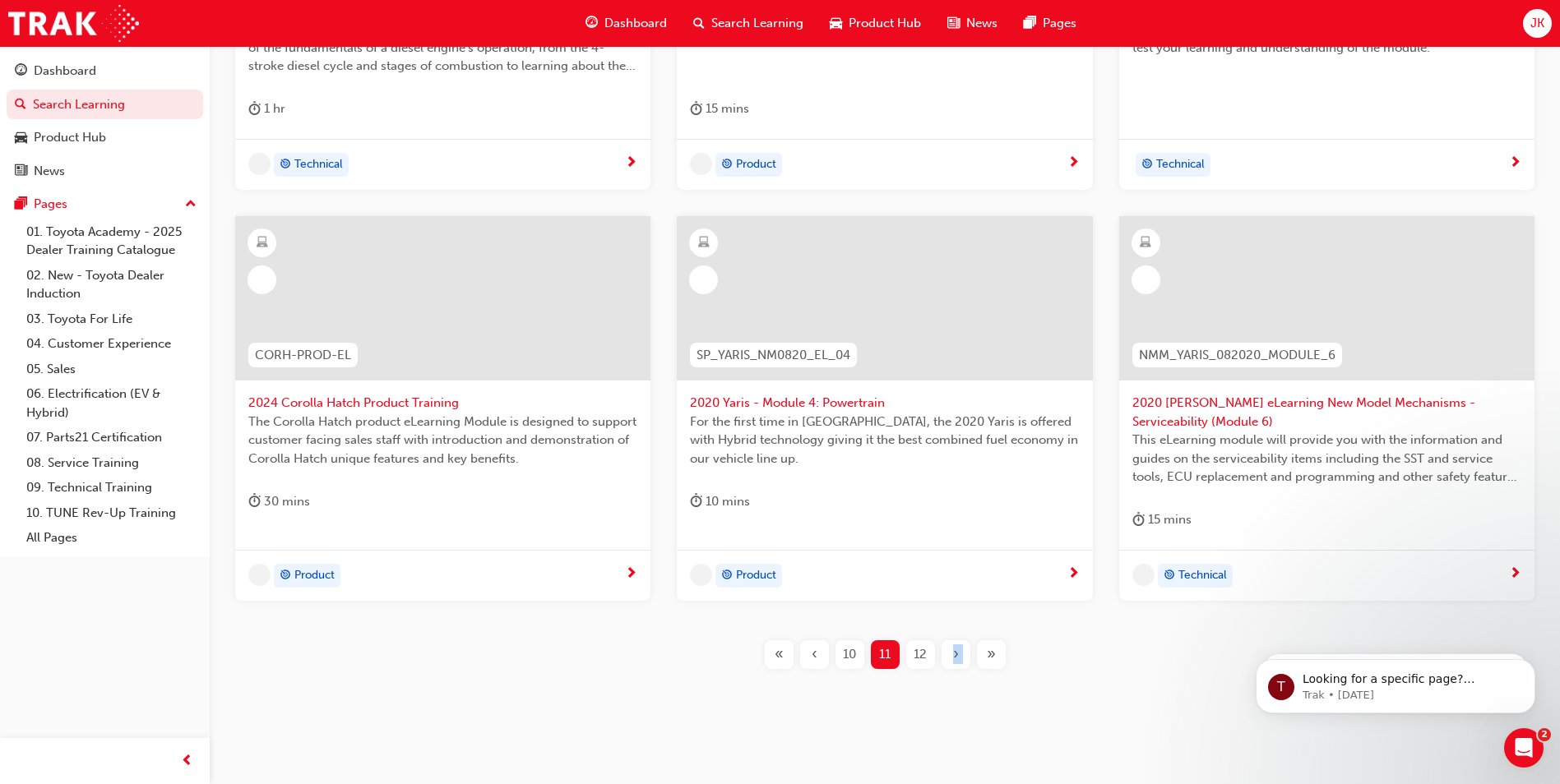
click at [953, 662] on span "›" at bounding box center [955, 655] width 6 height 19
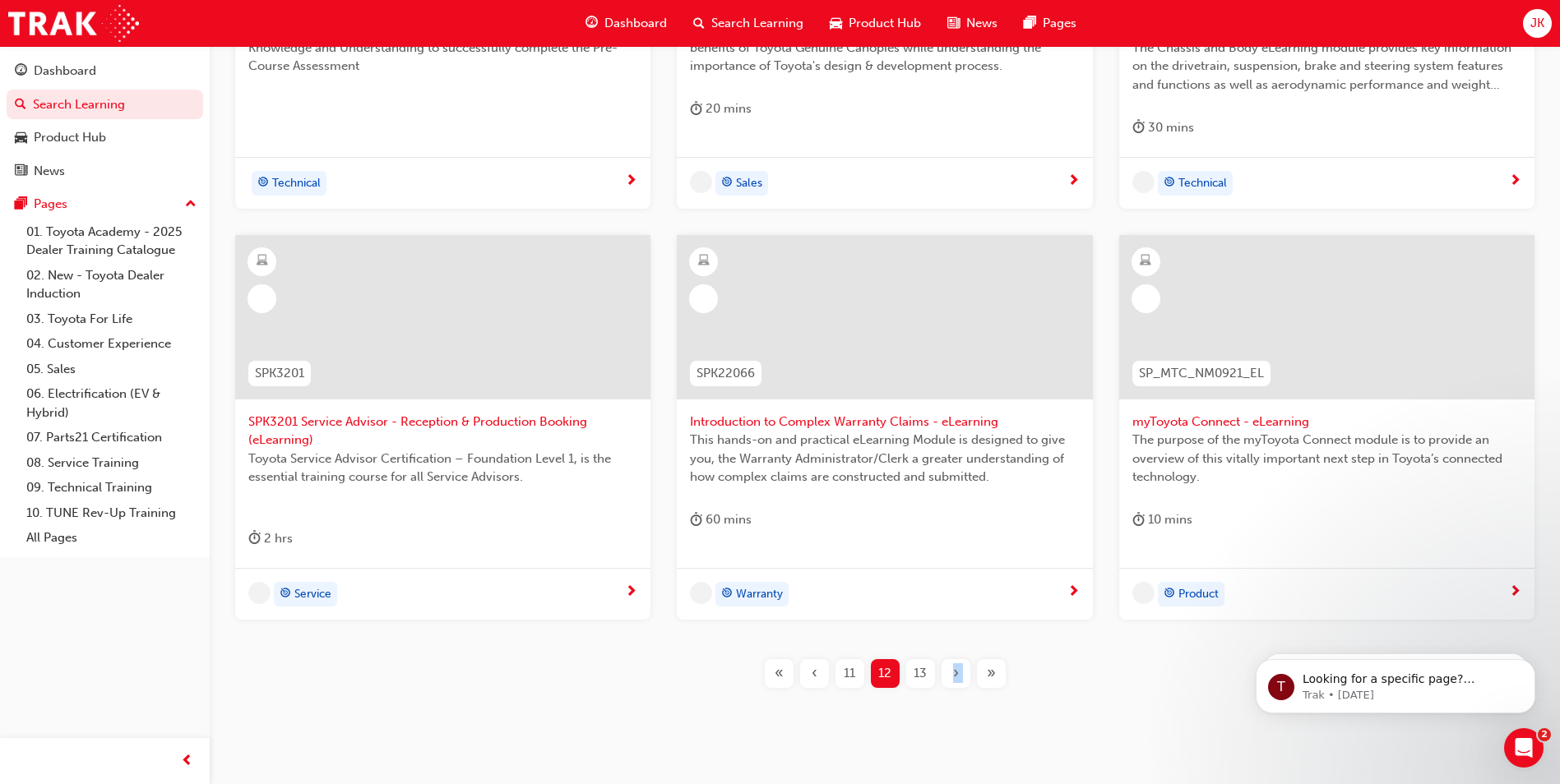
click at [959, 662] on div "›" at bounding box center [955, 674] width 29 height 29
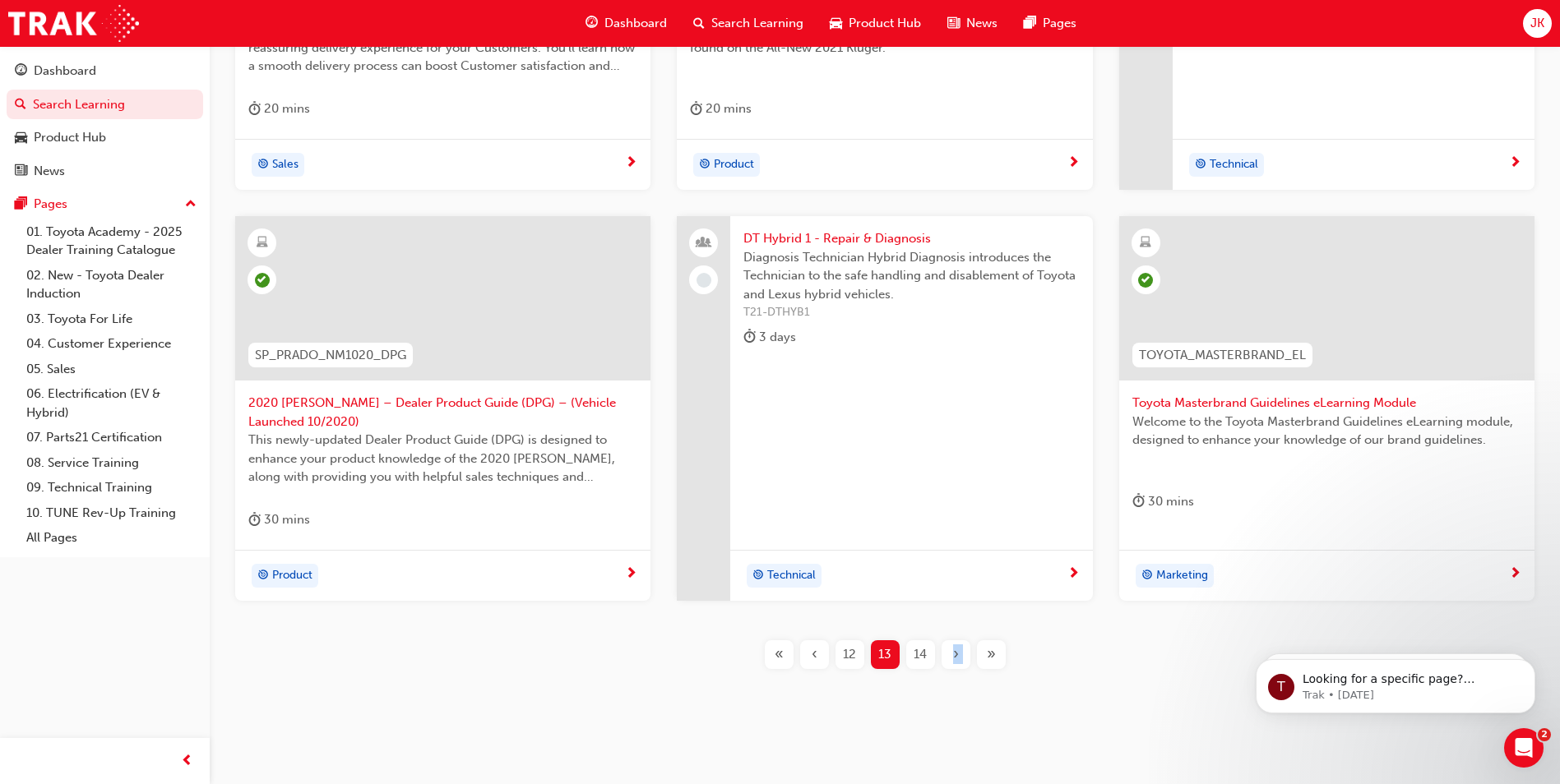
click at [930, 655] on div "14" at bounding box center [920, 654] width 29 height 29
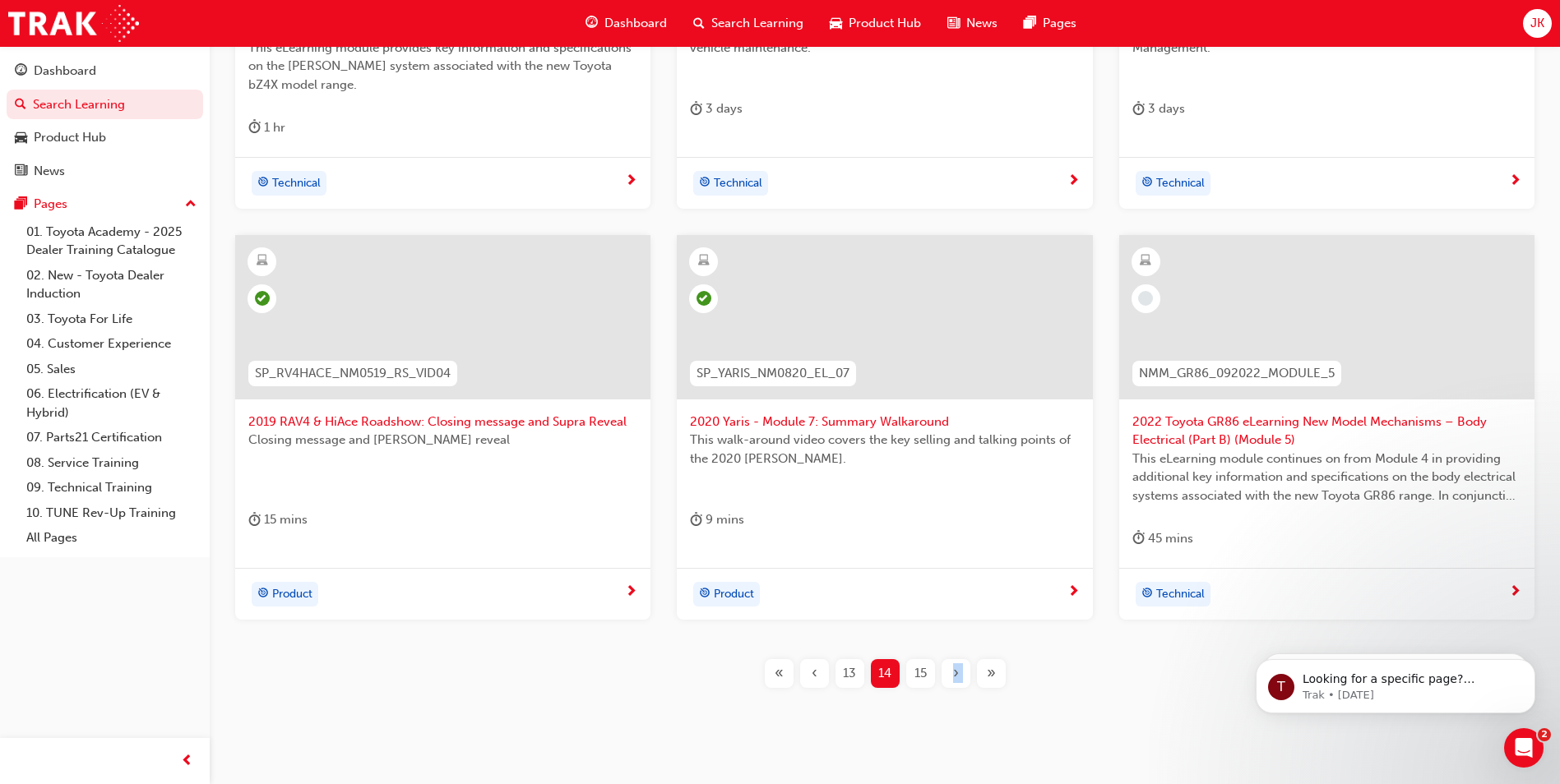
click at [1177, 438] on span "2022 Toyota GR86 eLearning New Model Mechanisms – Body Electrical (Part B) (Mod…" at bounding box center [1327, 431] width 389 height 37
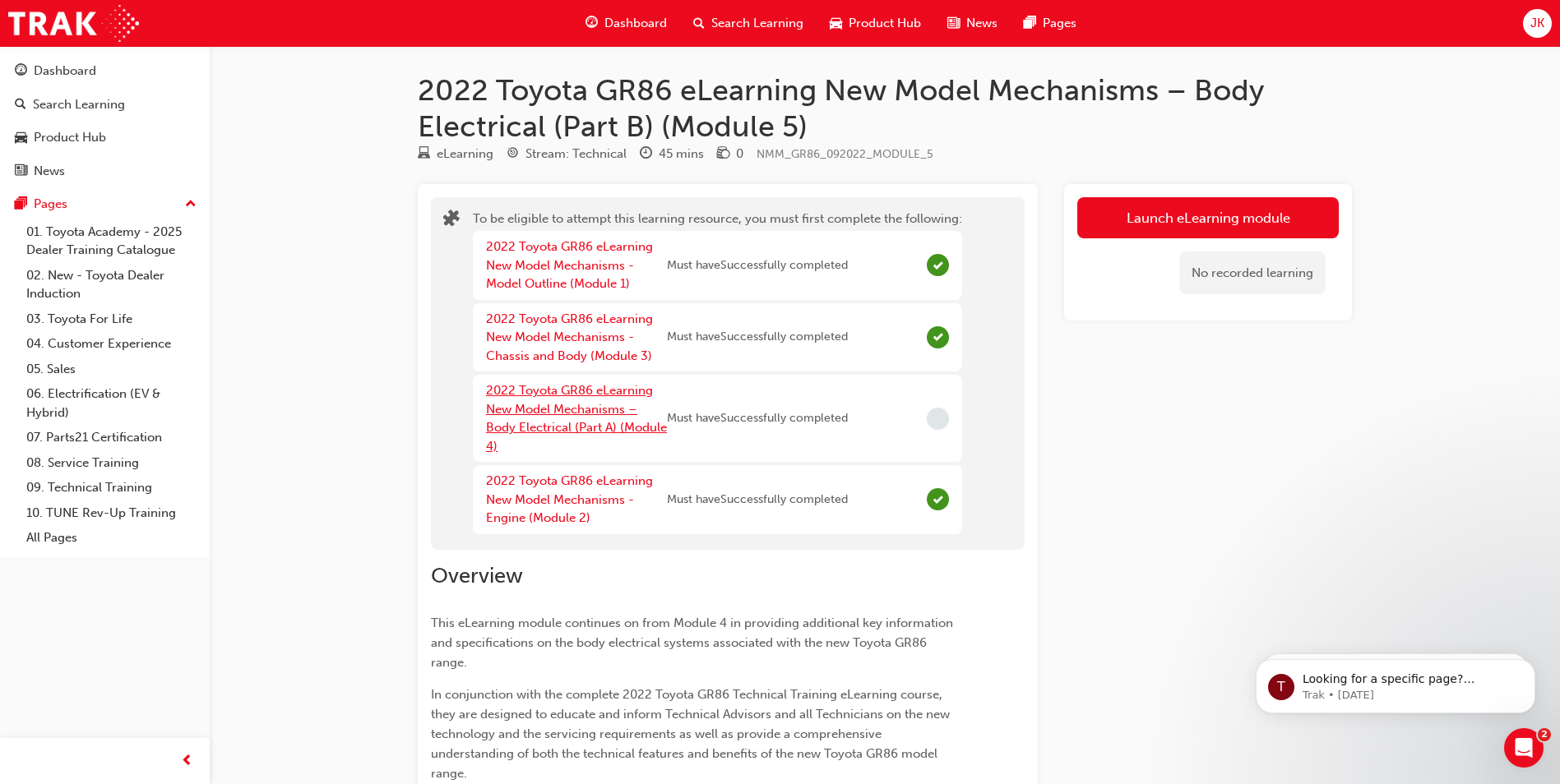
click at [618, 410] on link "2022 Toyota GR86 eLearning New Model Mechanisms – Body Electrical (Part A) (Mod…" at bounding box center [576, 418] width 181 height 71
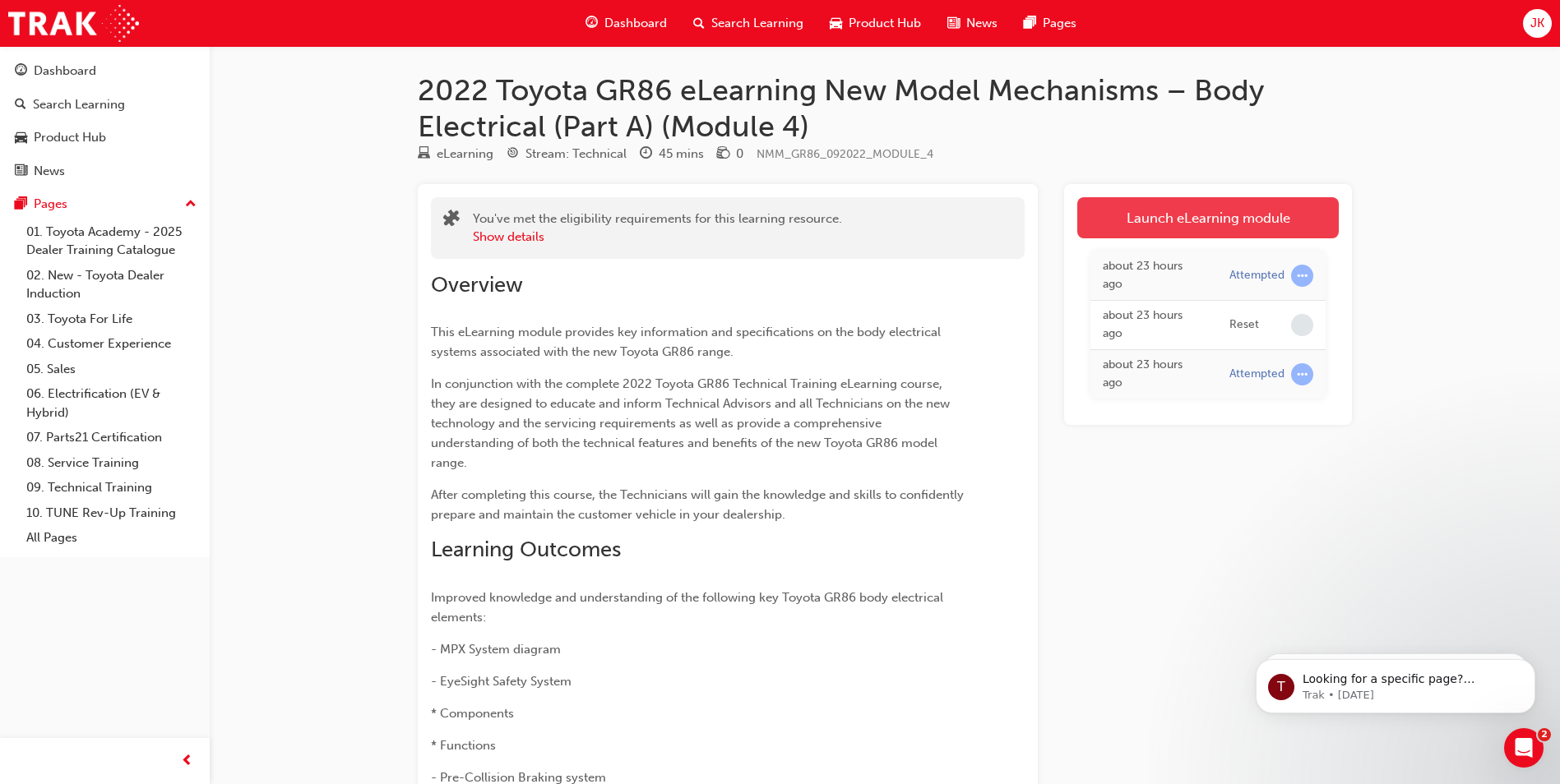
click at [1167, 223] on link "Launch eLearning module" at bounding box center [1208, 217] width 261 height 41
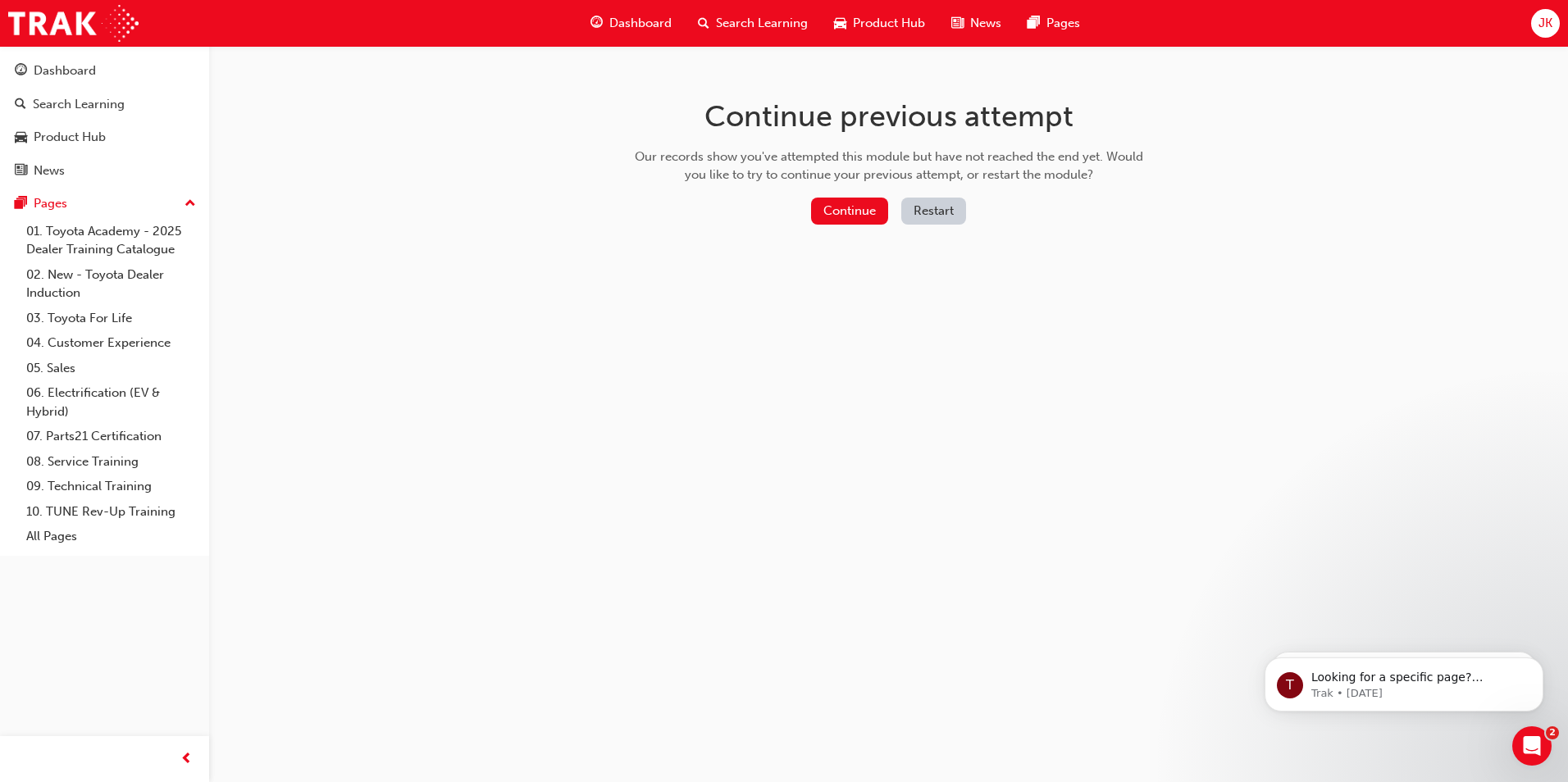
click at [956, 215] on button "Restart" at bounding box center [934, 211] width 65 height 27
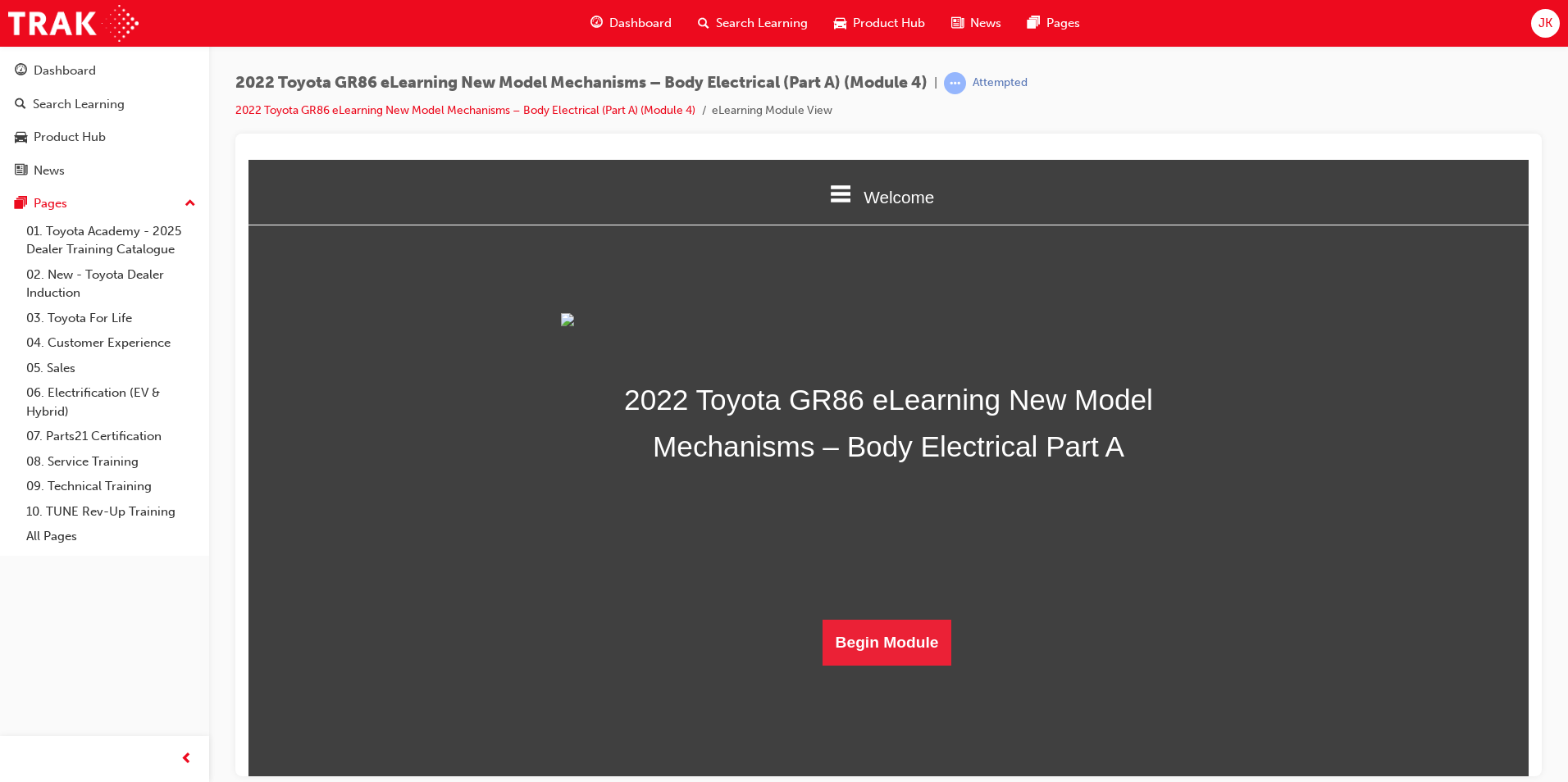
scroll to position [234, 0]
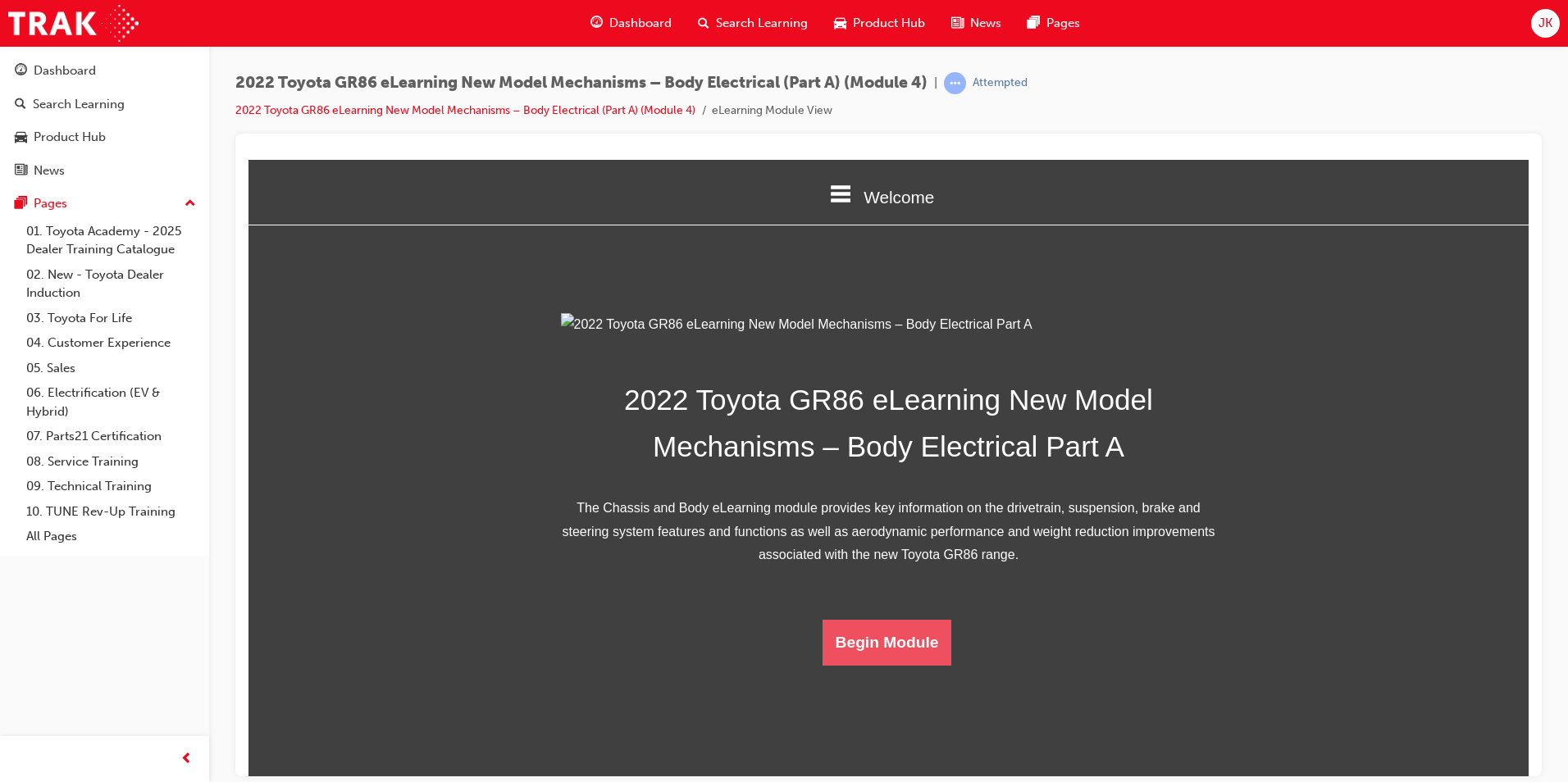
click at [906, 665] on button "Begin Module" at bounding box center [887, 642] width 130 height 45
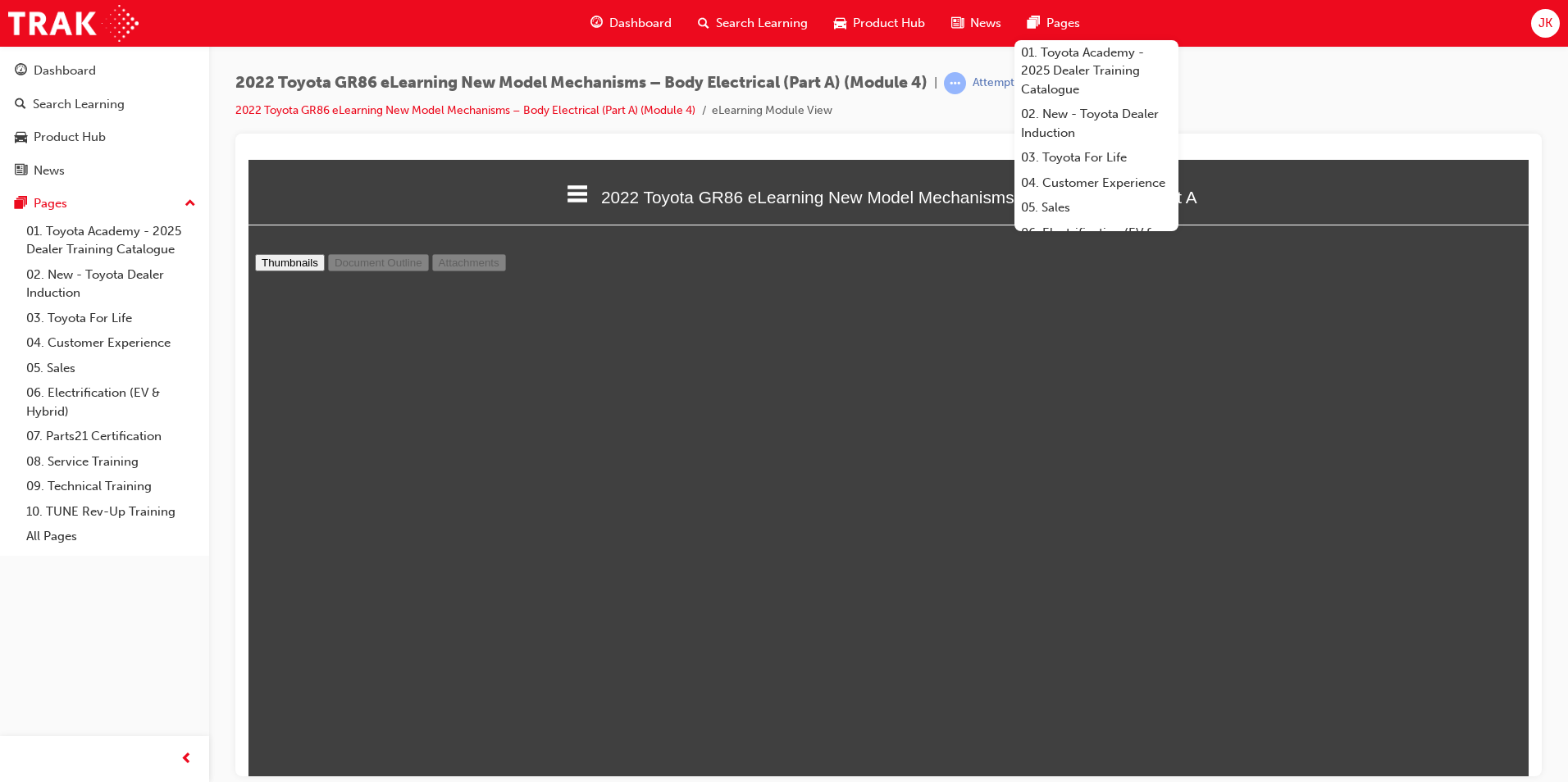
scroll to position [7230, 0]
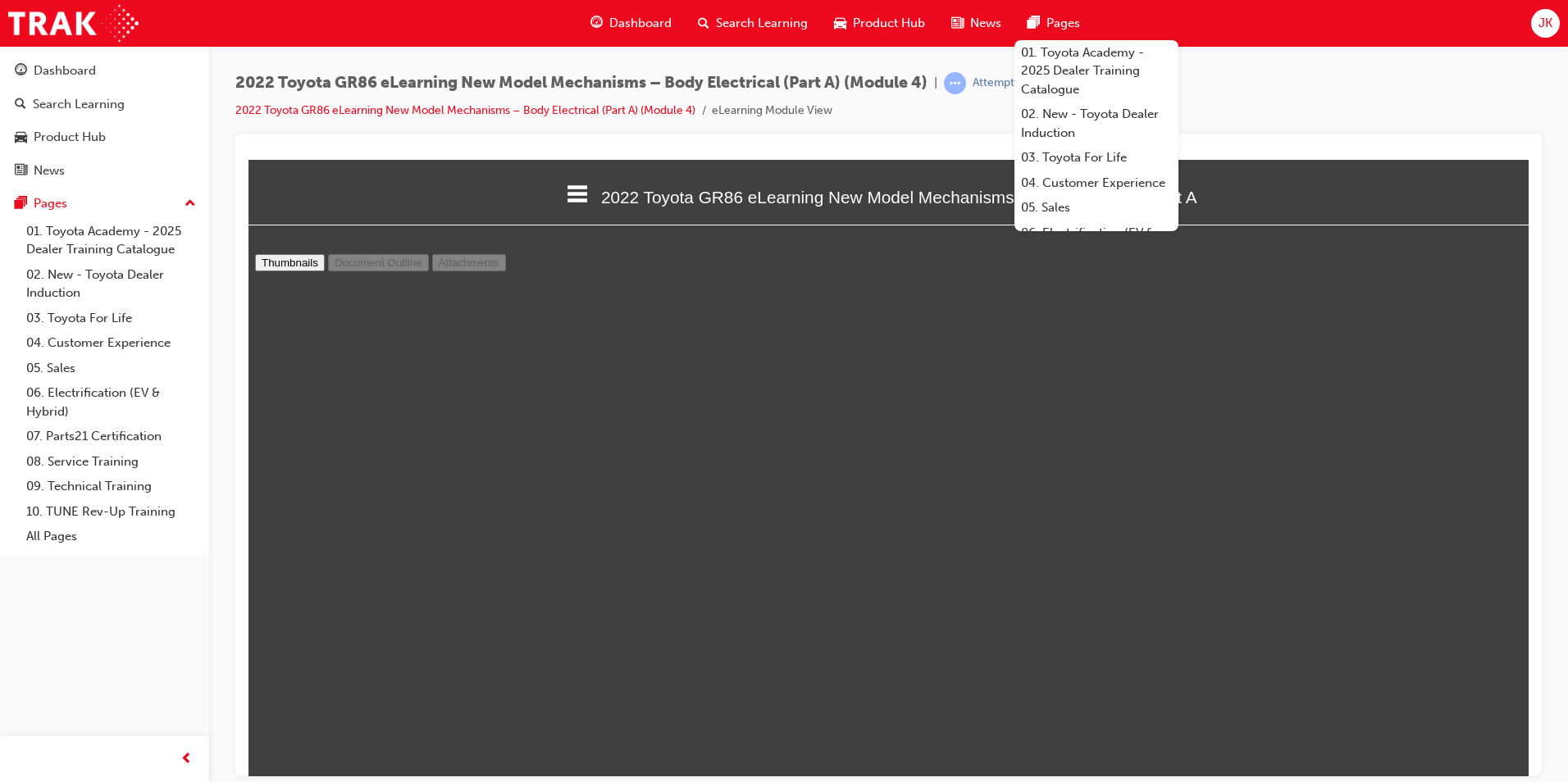
click at [1346, 98] on div "2022 Toyota GR86 eLearning New Model Mechanisms – Body Electrical (Part A) (Mod…" at bounding box center [888, 102] width 1306 height 61
click at [1332, 98] on div "2022 Toyota GR86 eLearning New Model Mechanisms – Body Electrical (Part A) (Mod…" at bounding box center [888, 102] width 1306 height 61
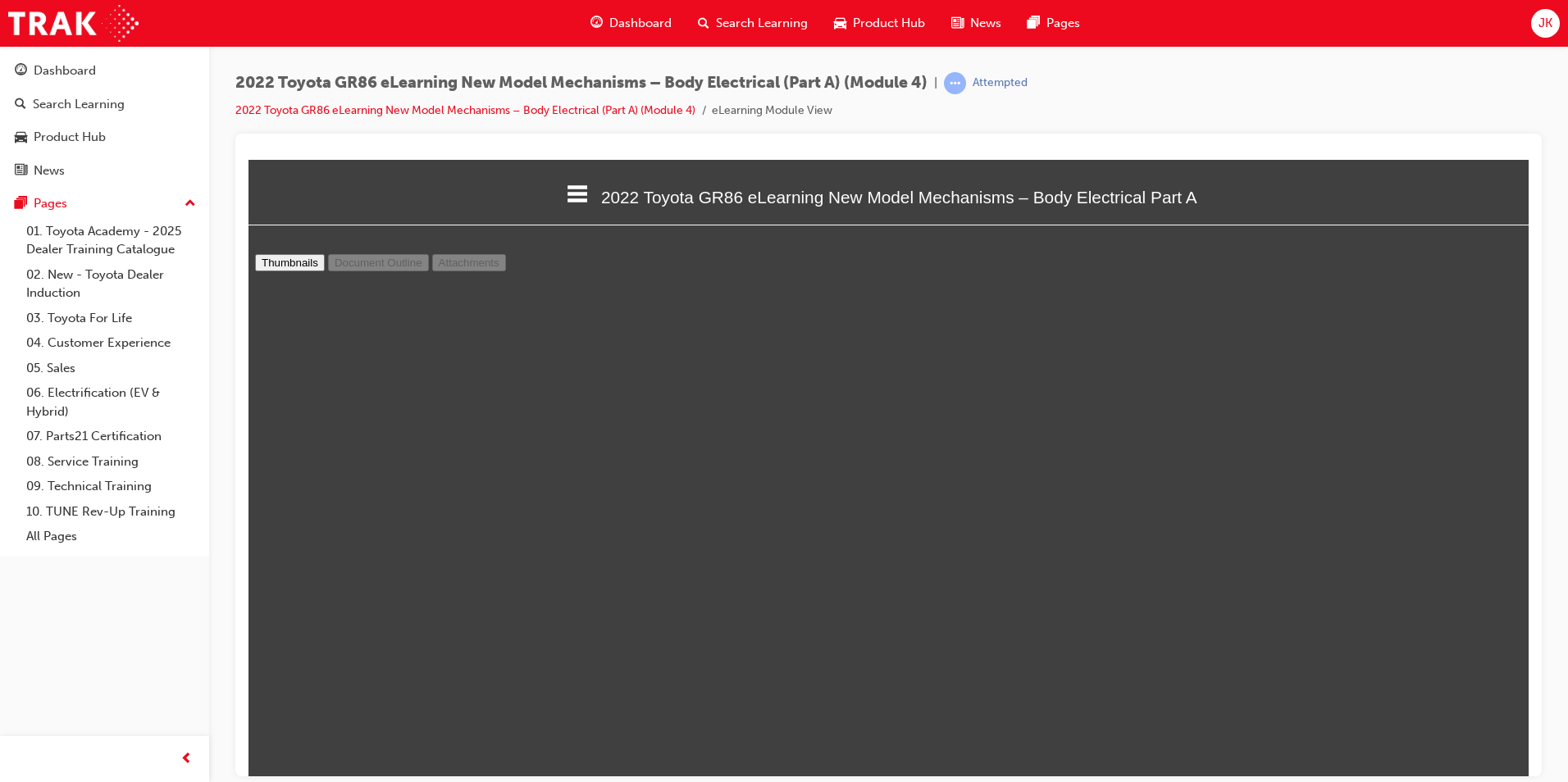
scroll to position [3131, 0]
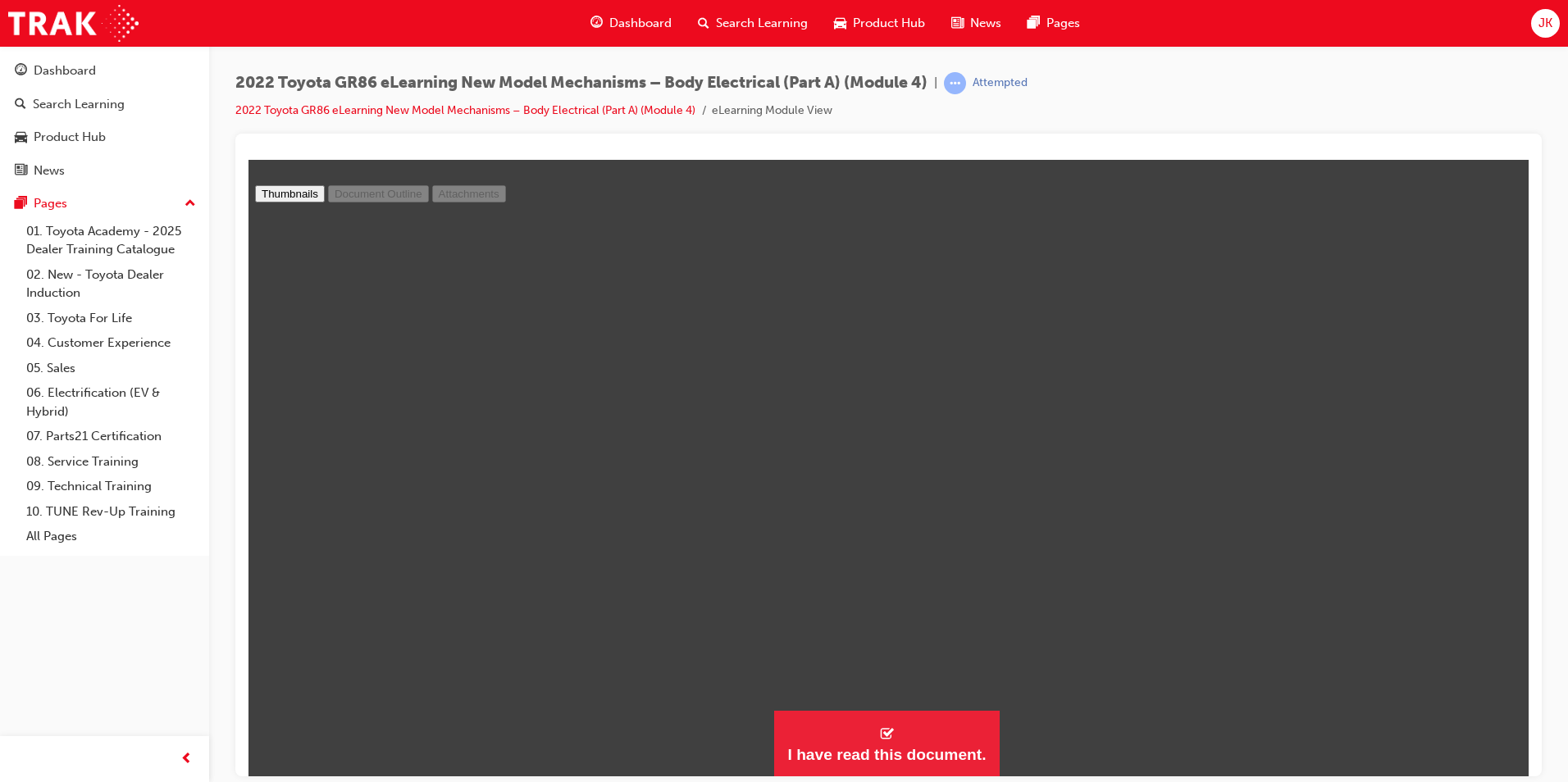
scroll to position [8132, 0]
type input "20"
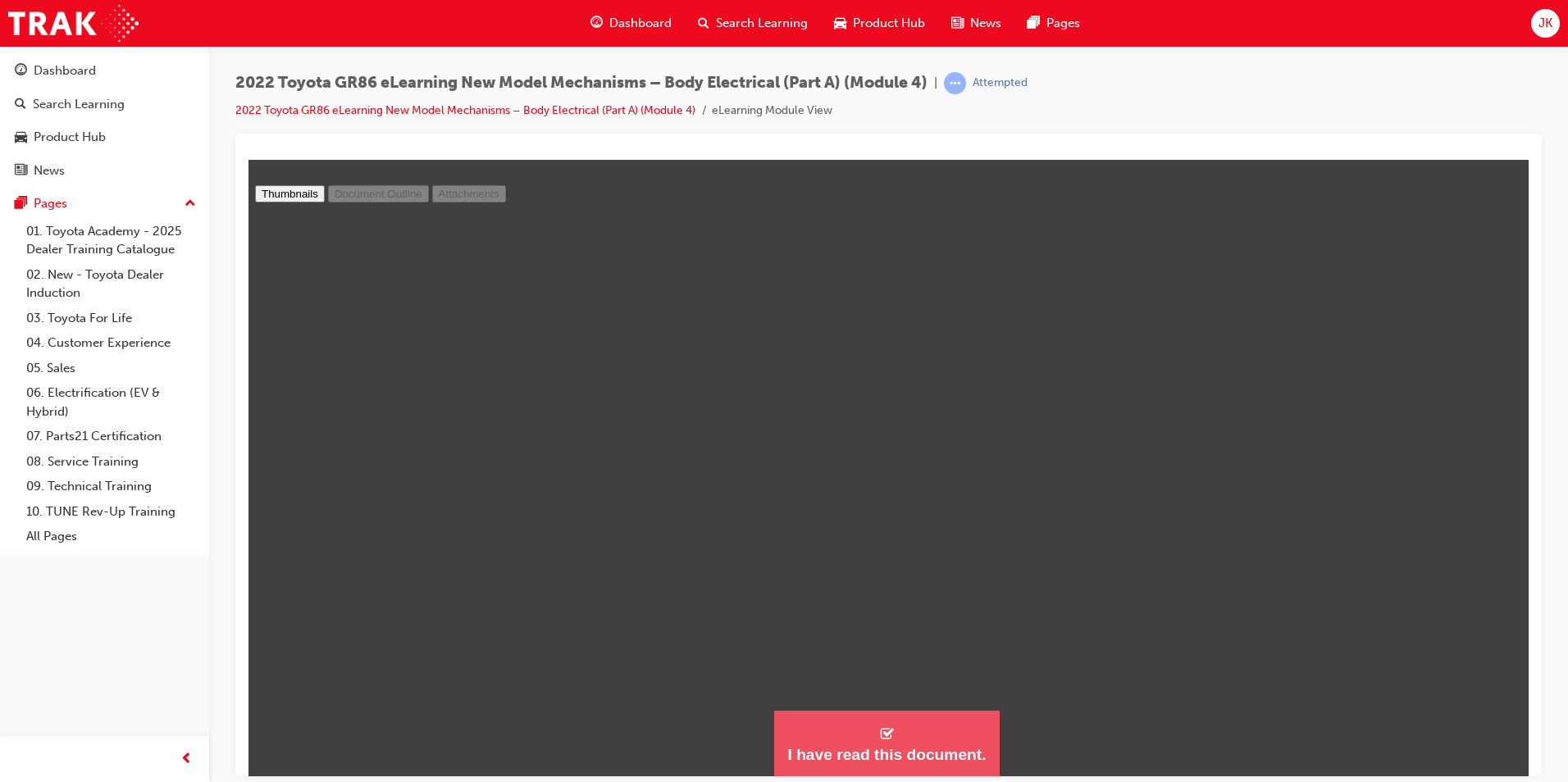
click at [853, 744] on div "I have read this document." at bounding box center [886, 754] width 199 height 19
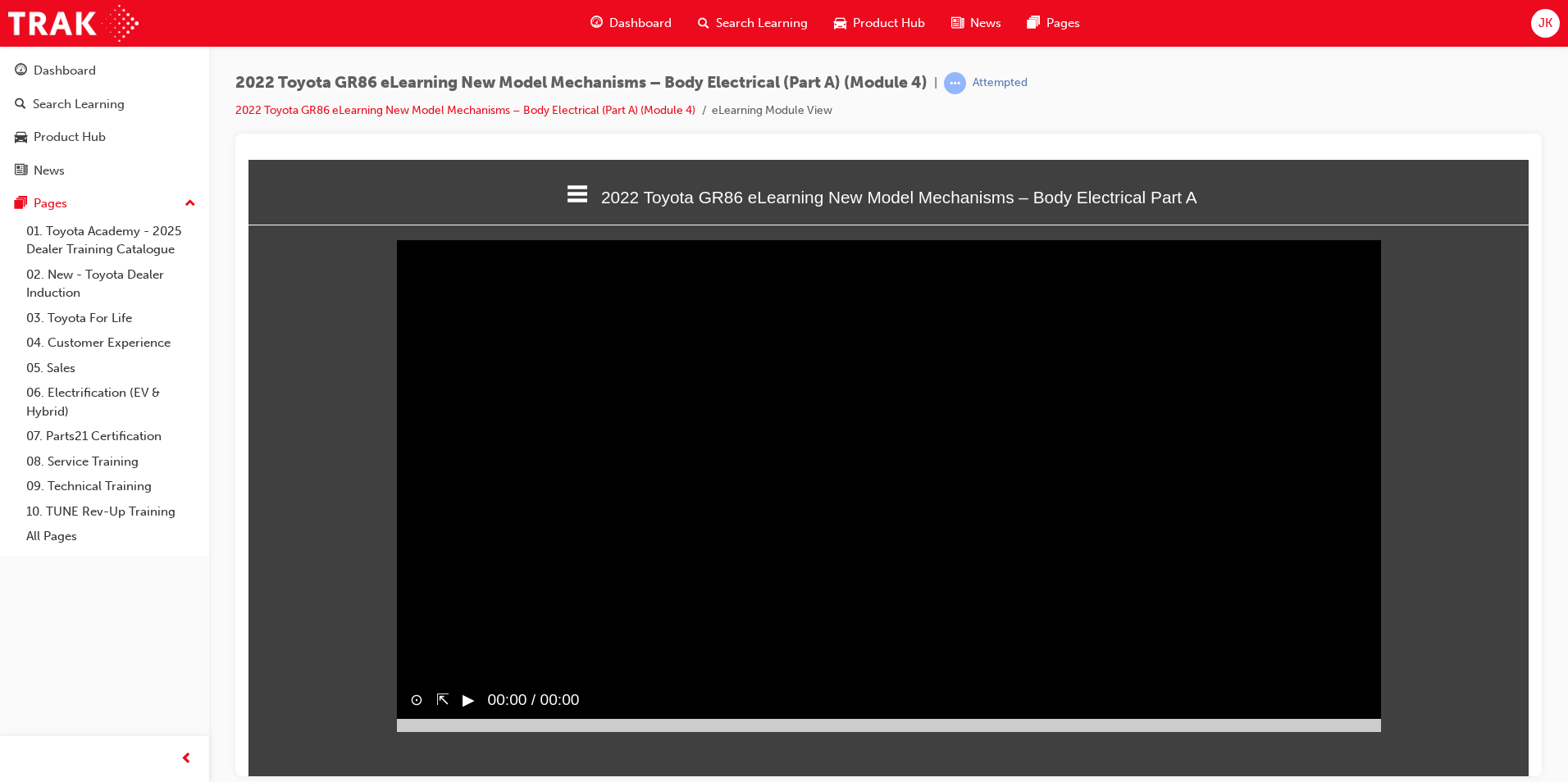
scroll to position [8, 8]
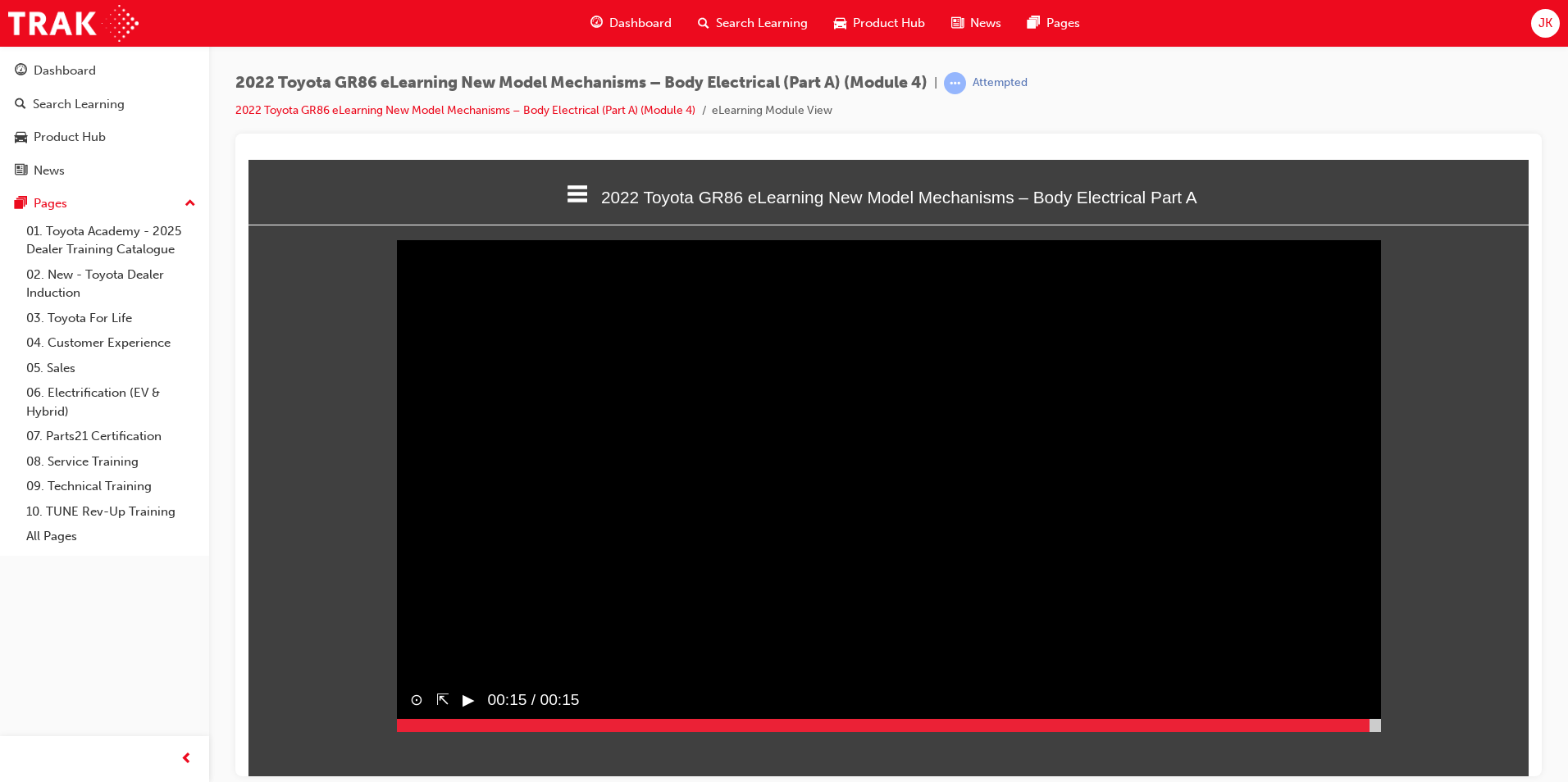
click at [1370, 761] on html "2022 Toyota GR86 eLearning New Model Mechanisms – Body Electrical Part A Welcom…" at bounding box center [888, 467] width 1280 height 617
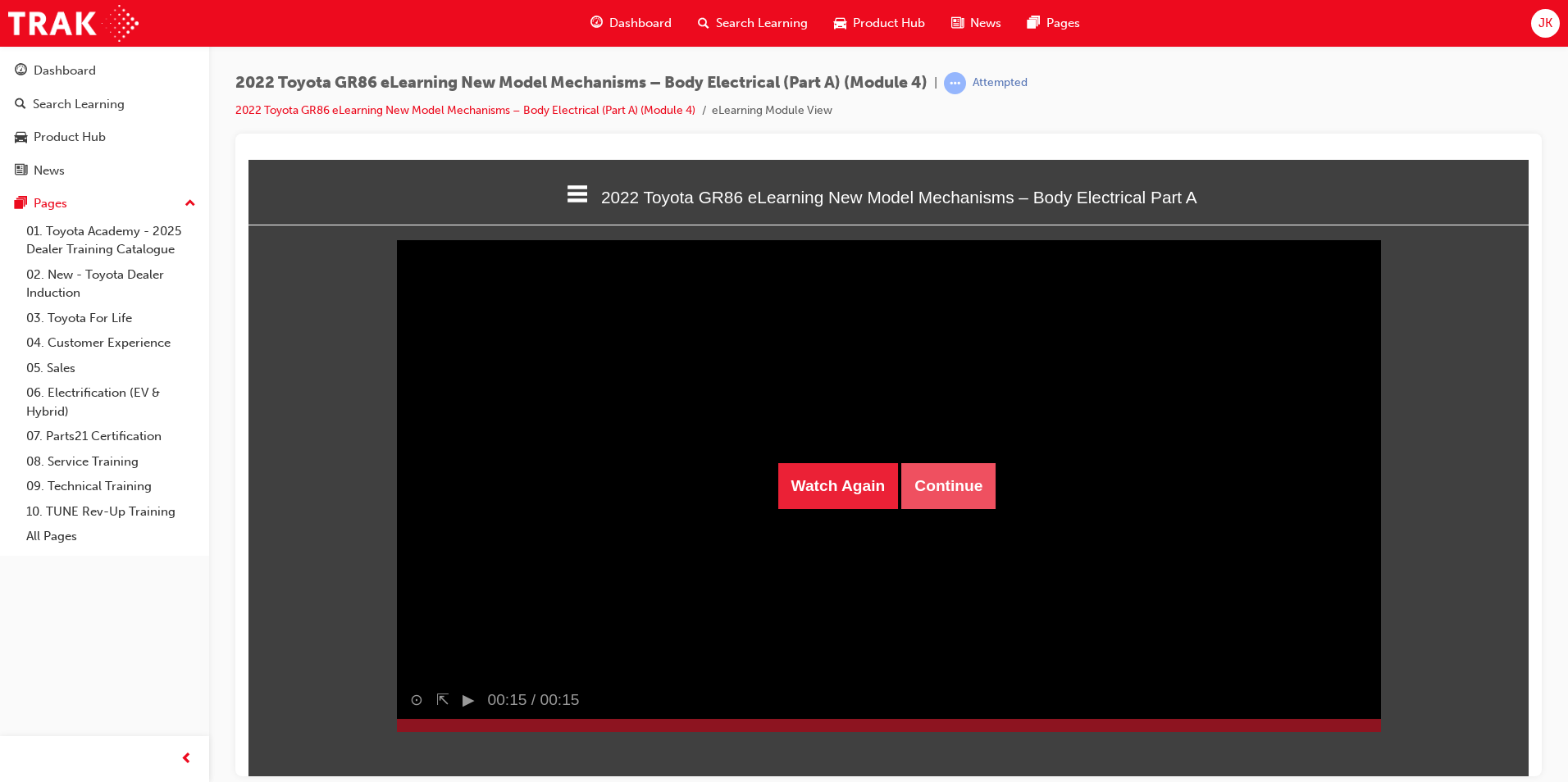
click at [933, 486] on button "Continue" at bounding box center [948, 485] width 94 height 45
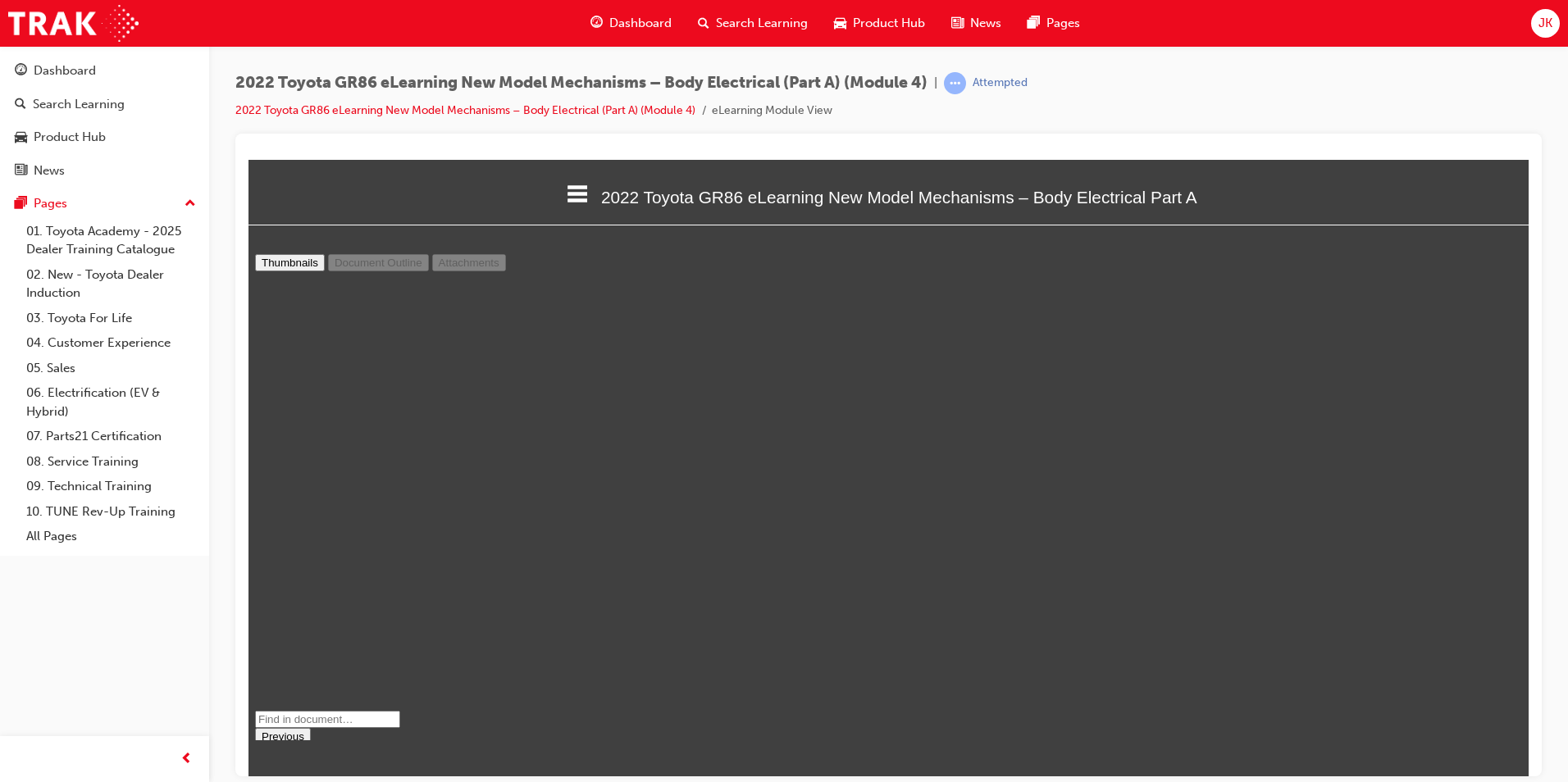
scroll to position [0, 0]
type input "8"
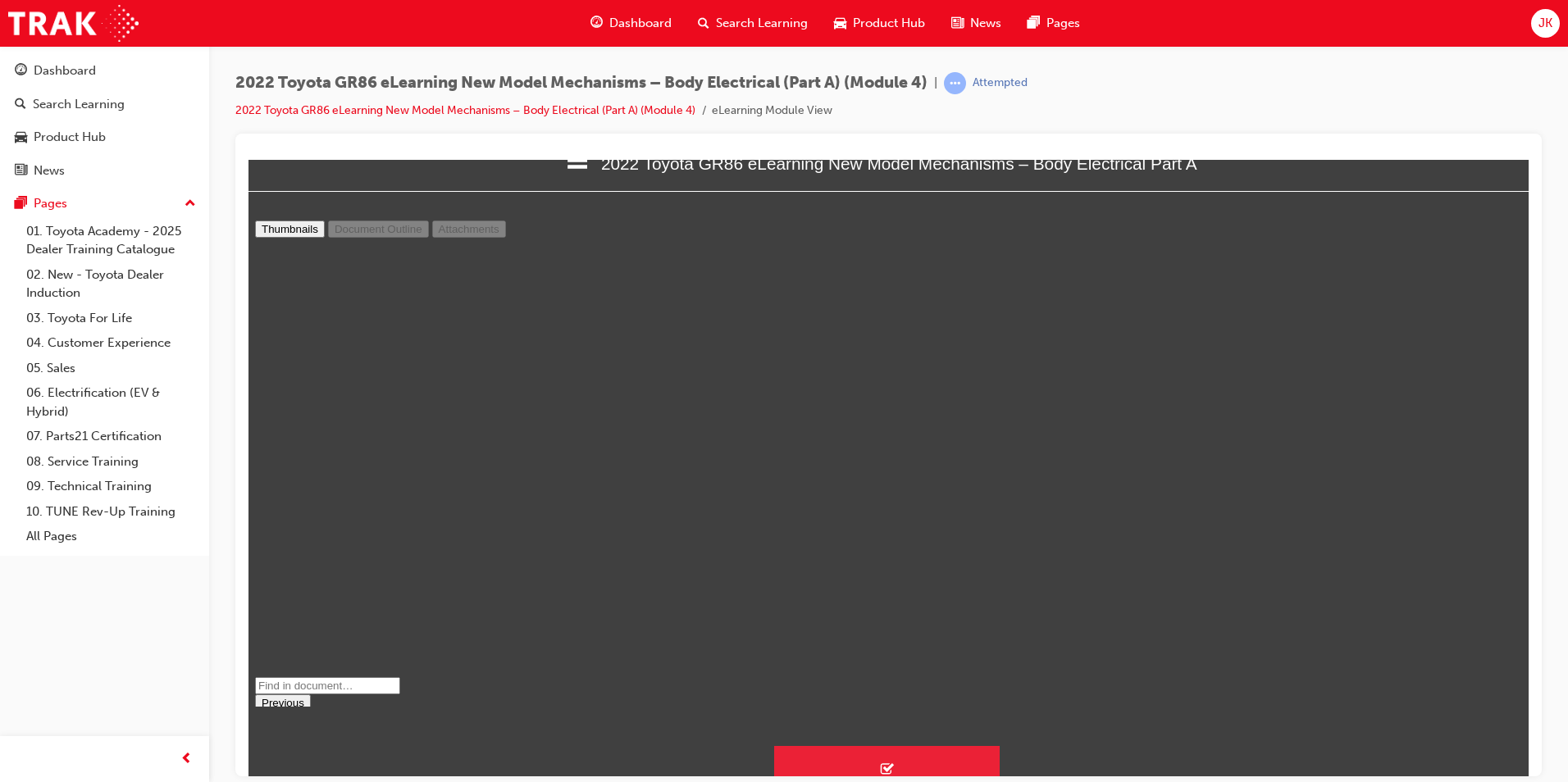
scroll to position [69, 0]
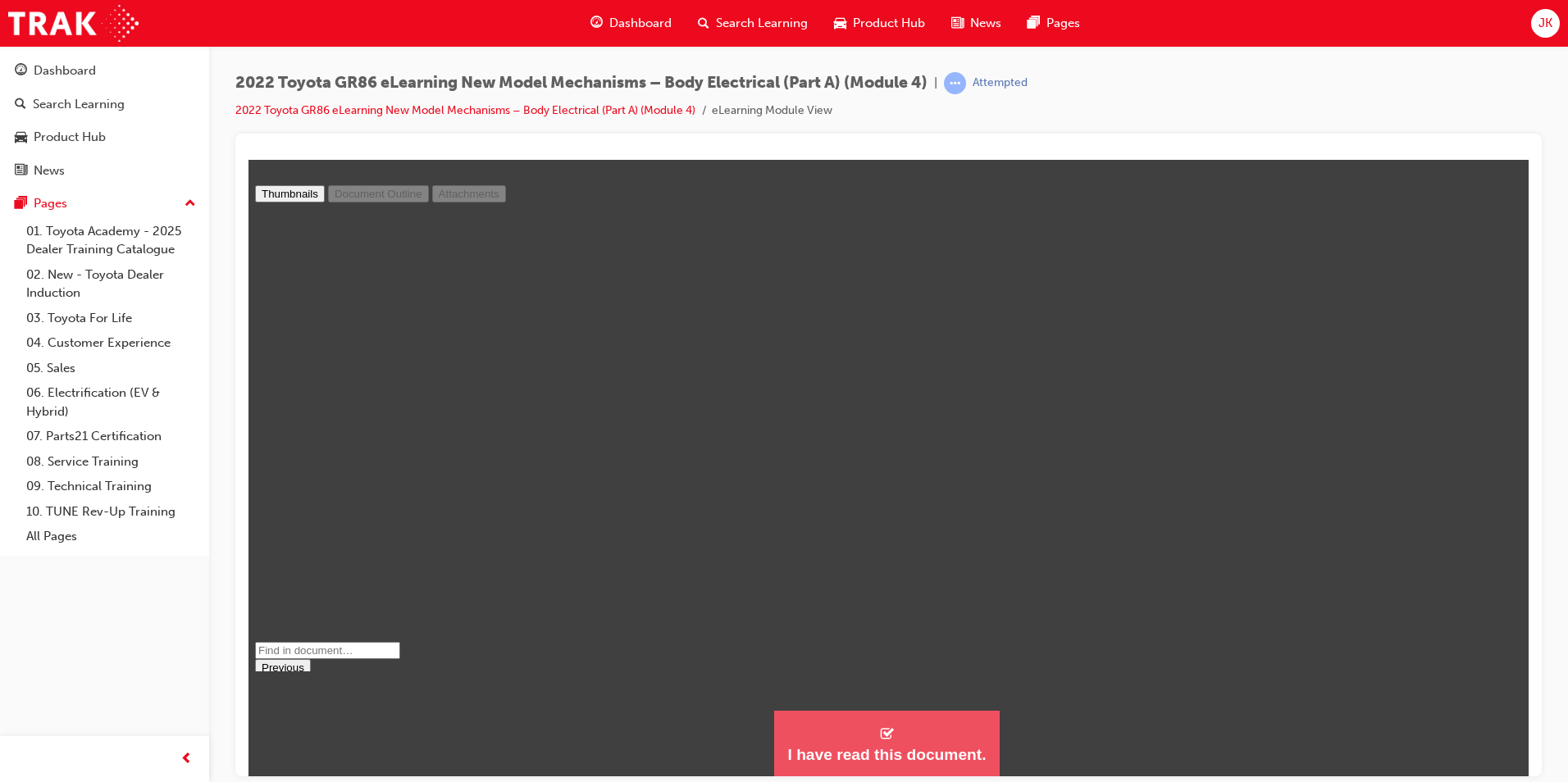
click at [865, 744] on div "I have read this document." at bounding box center [886, 754] width 199 height 19
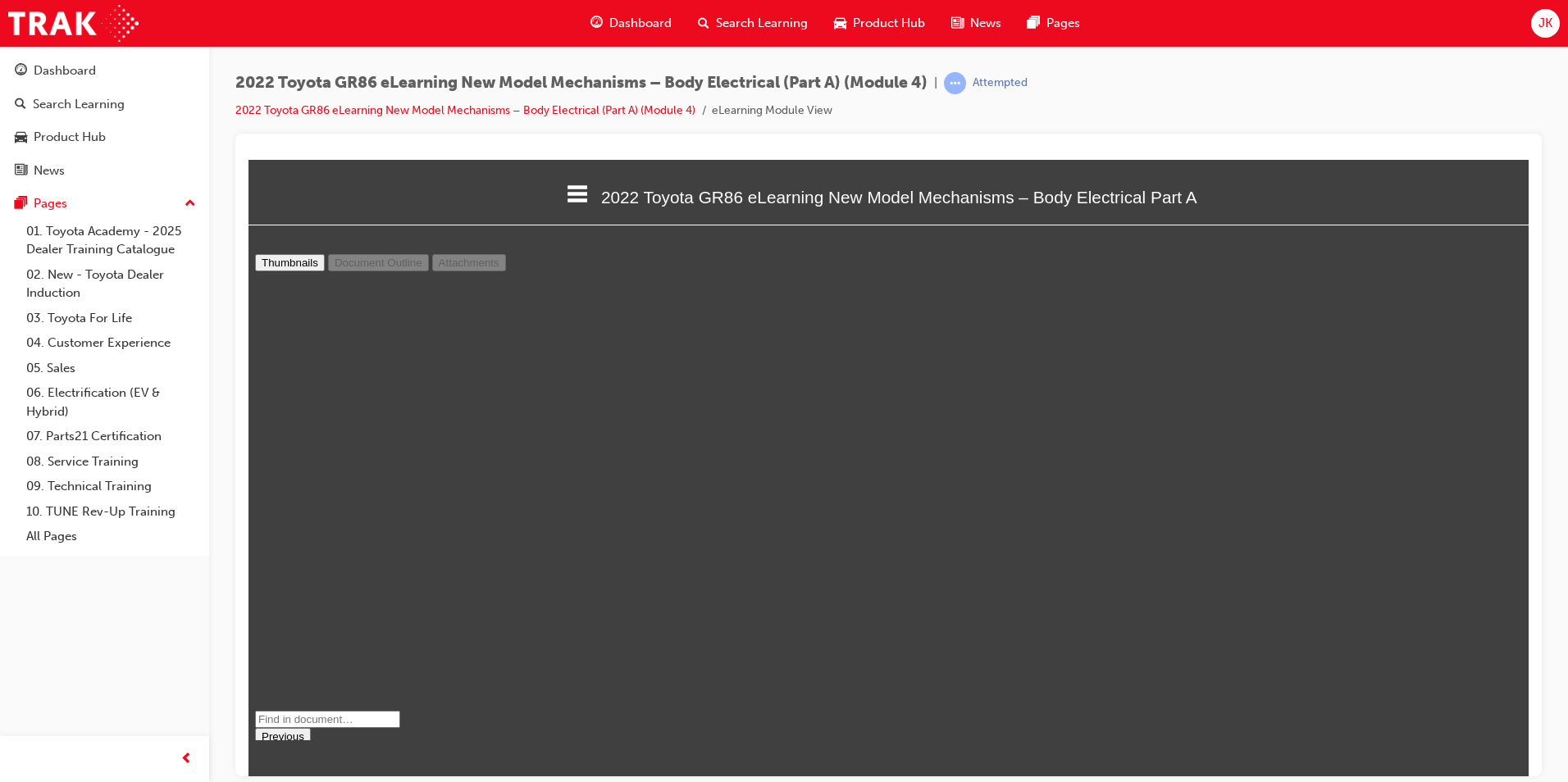
scroll to position [8, 8]
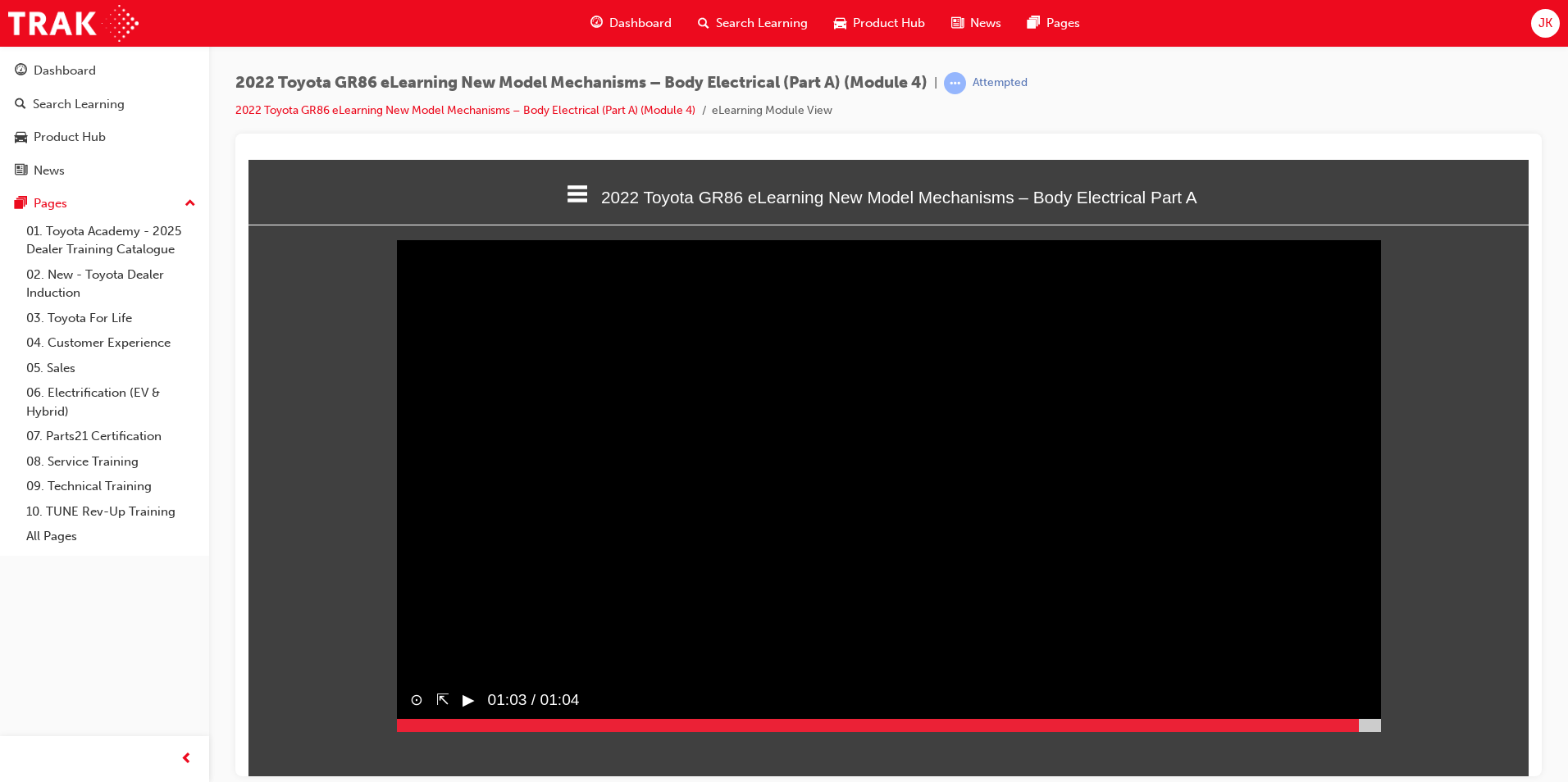
click at [1359, 731] on div at bounding box center [889, 724] width 984 height 13
click at [1367, 731] on div at bounding box center [889, 724] width 984 height 13
click at [472, 712] on button "▶︎" at bounding box center [469, 699] width 12 height 24
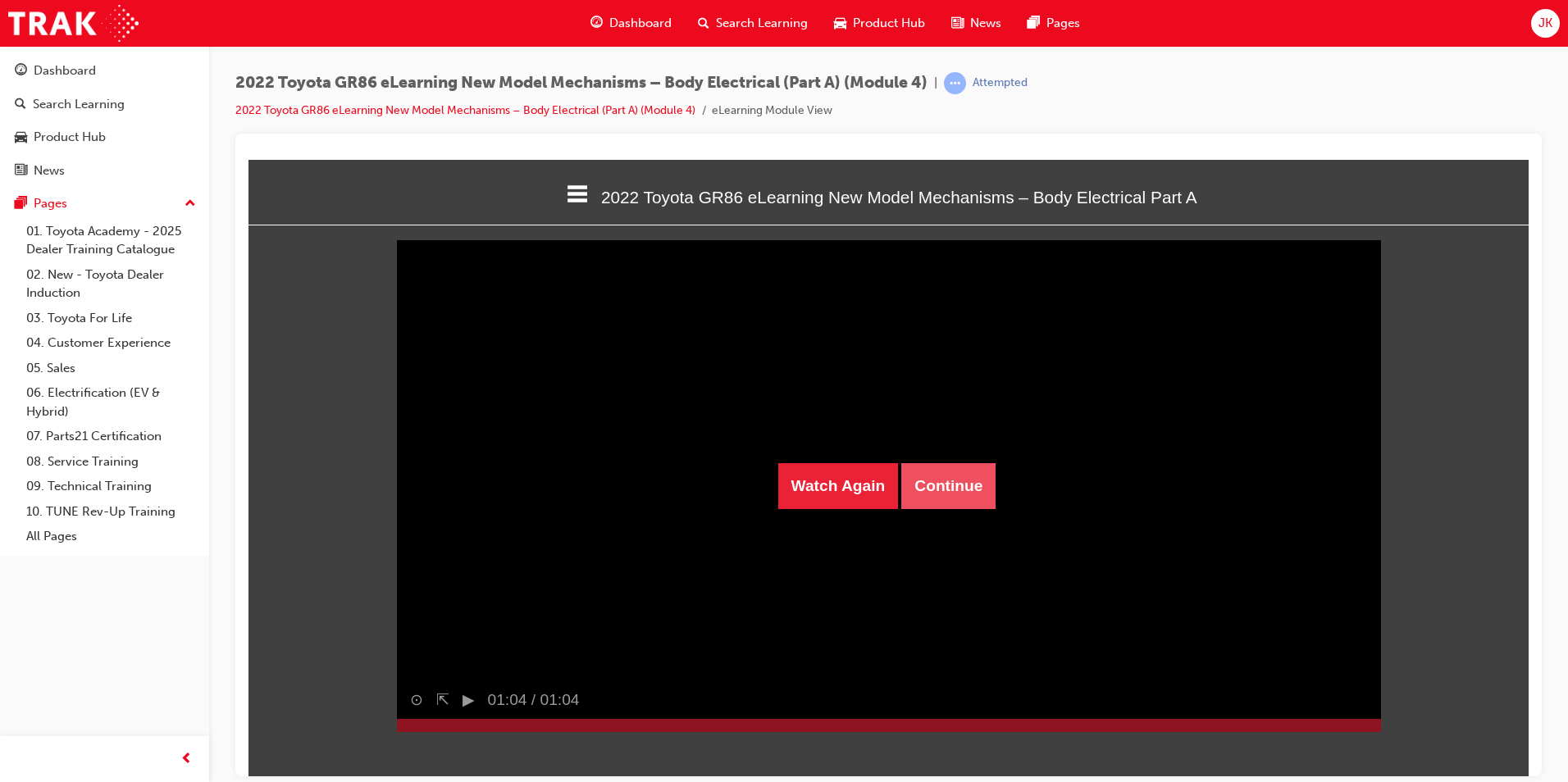
click at [943, 492] on button "Continue" at bounding box center [948, 485] width 94 height 45
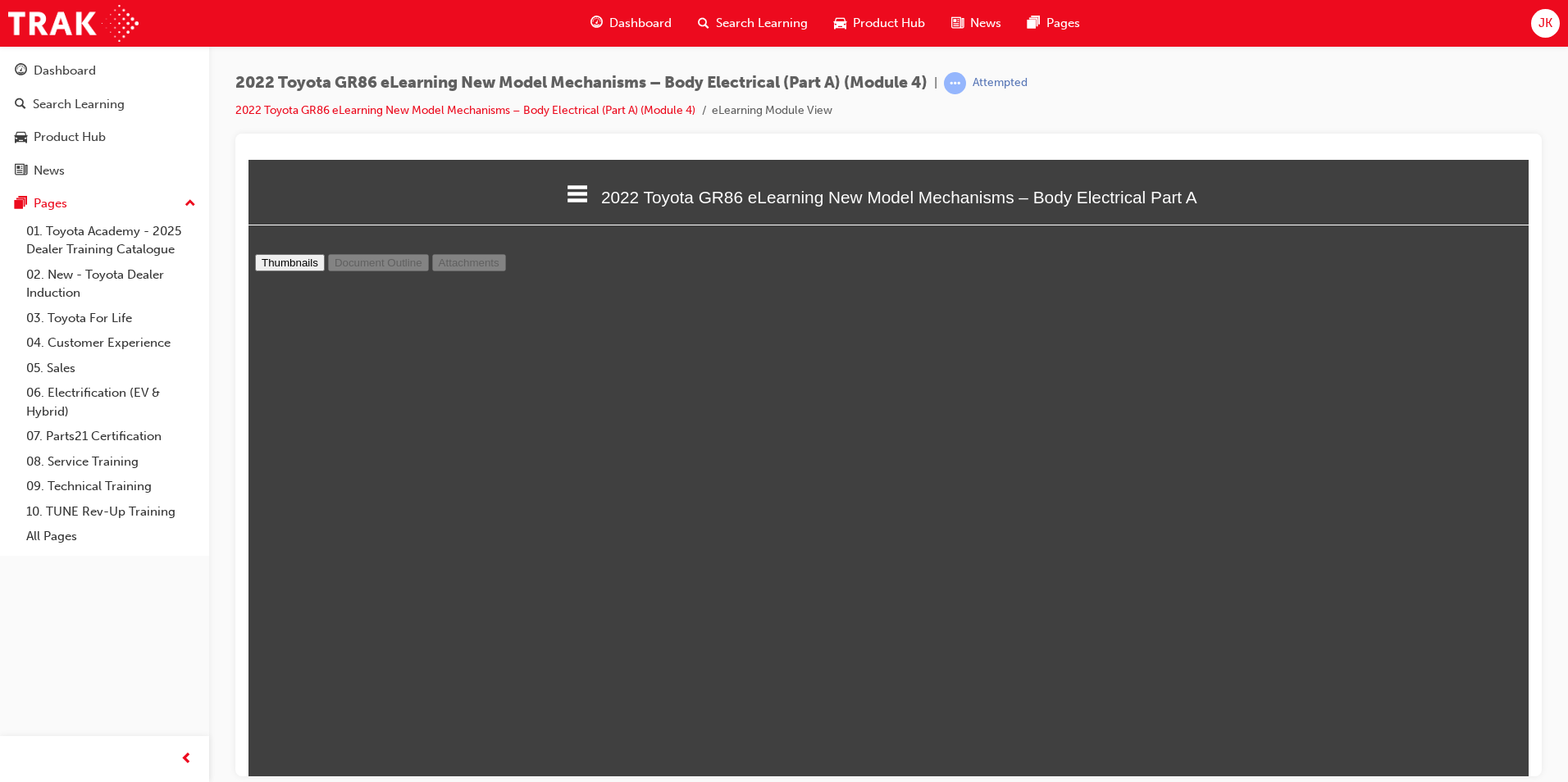
scroll to position [410, 0]
type input "25"
